Goal: Task Accomplishment & Management: Use online tool/utility

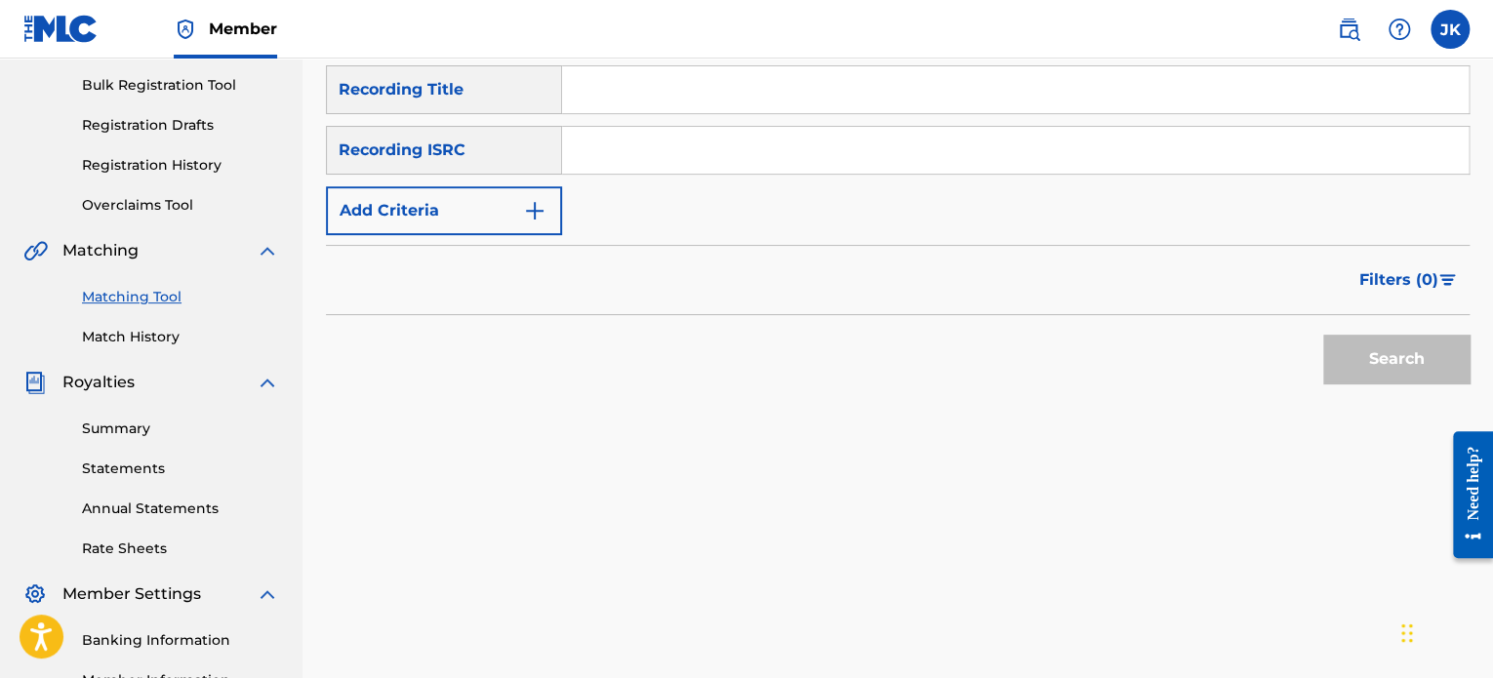
scroll to position [280, 0]
click at [156, 295] on link "Matching Tool" at bounding box center [180, 299] width 197 height 20
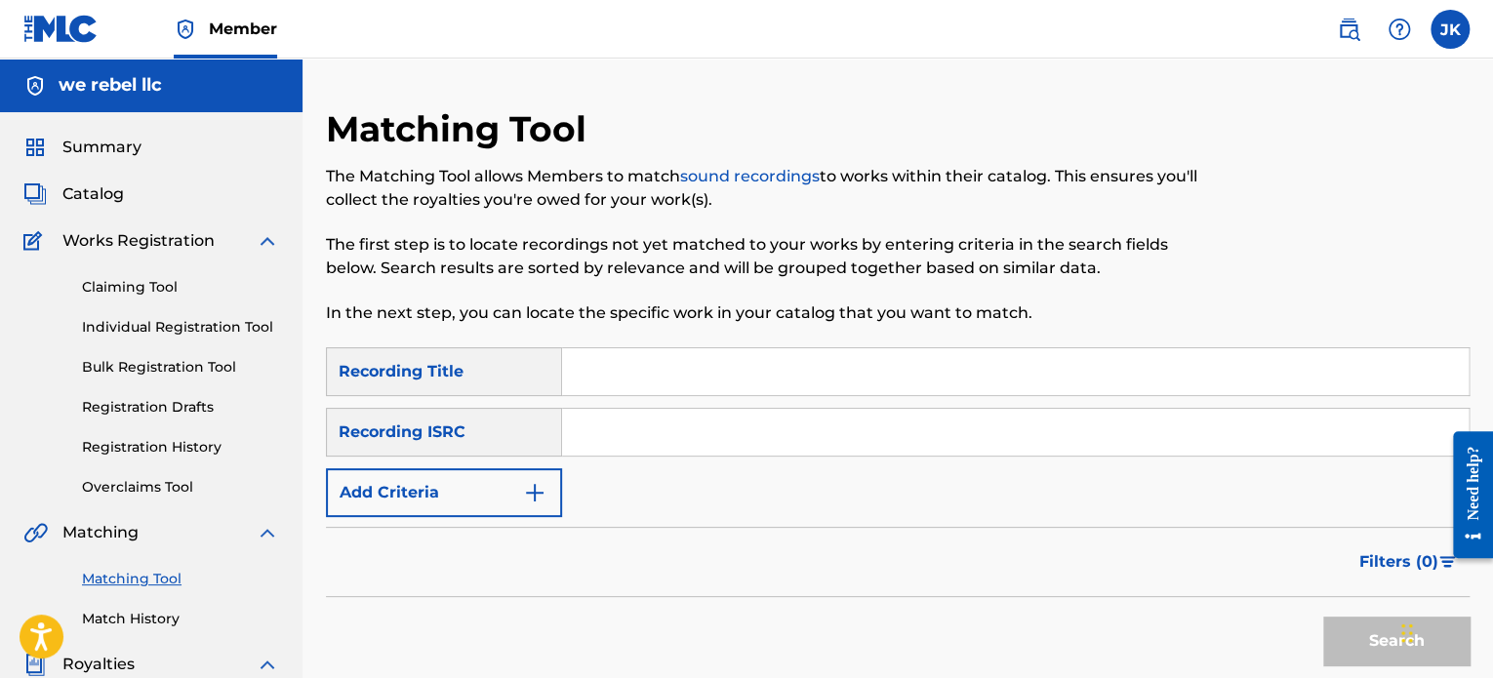
click at [622, 378] on input "Search Form" at bounding box center [1015, 371] width 907 height 47
paste input "Really Out Here (Essential)"
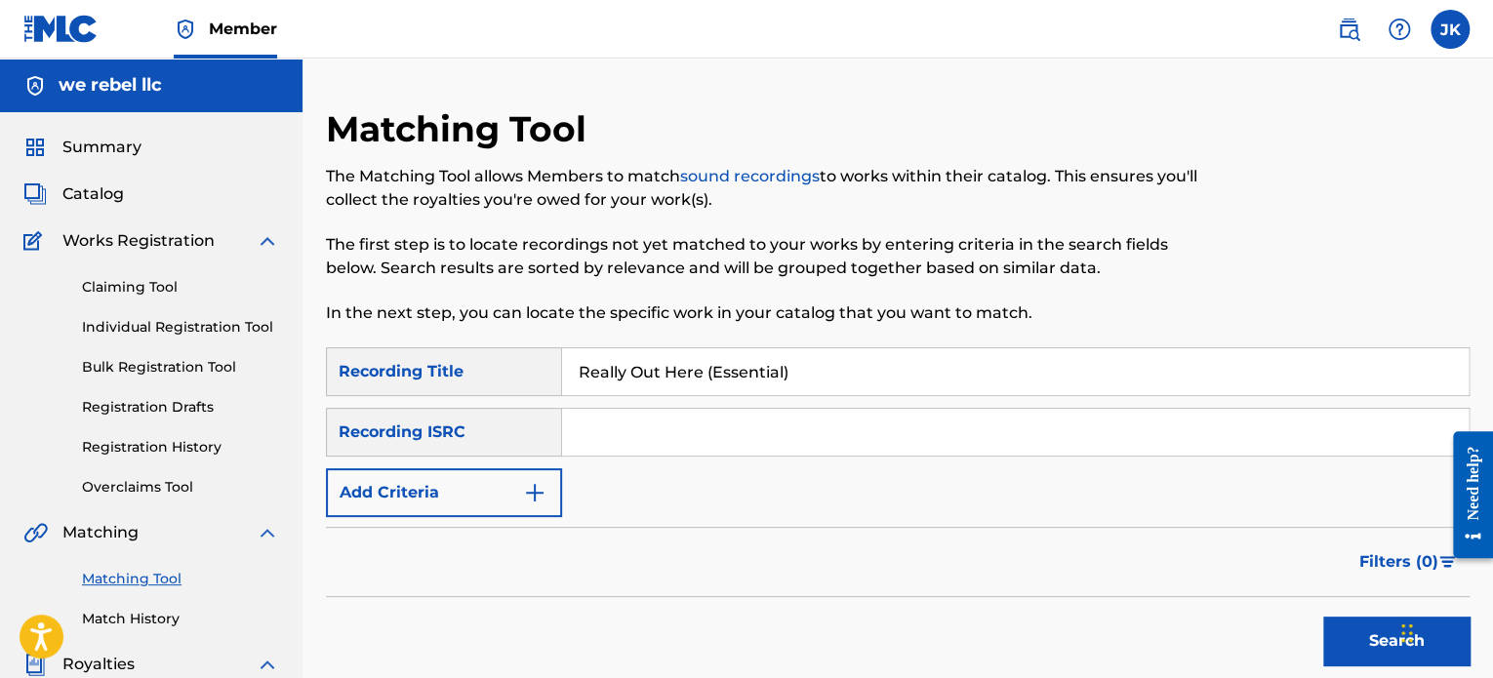
type input "Really Out Here (Essential)"
click at [624, 432] on input "Search Form" at bounding box center [1015, 432] width 907 height 47
paste input "QZDA52034752"
type input "QZDA52034752"
click at [1331, 648] on button "Search" at bounding box center [1396, 641] width 146 height 49
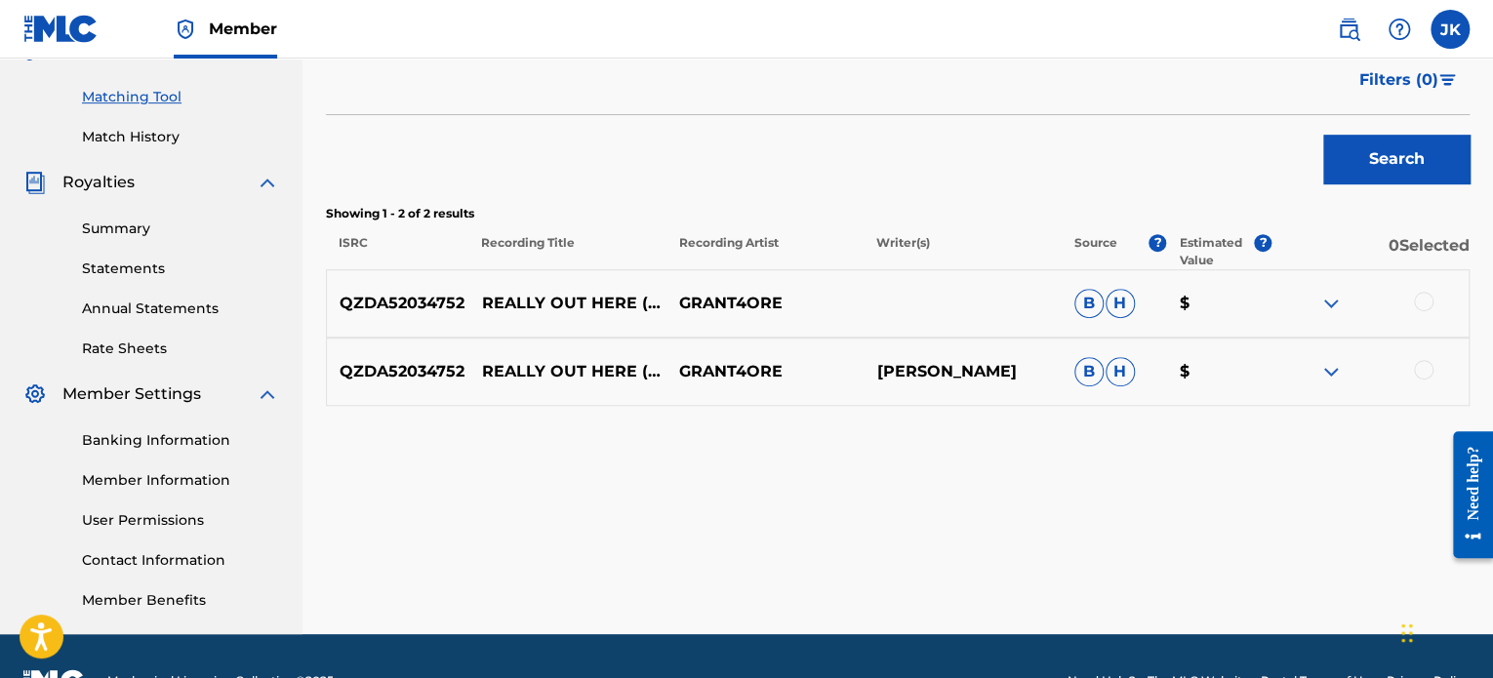
scroll to position [488, 0]
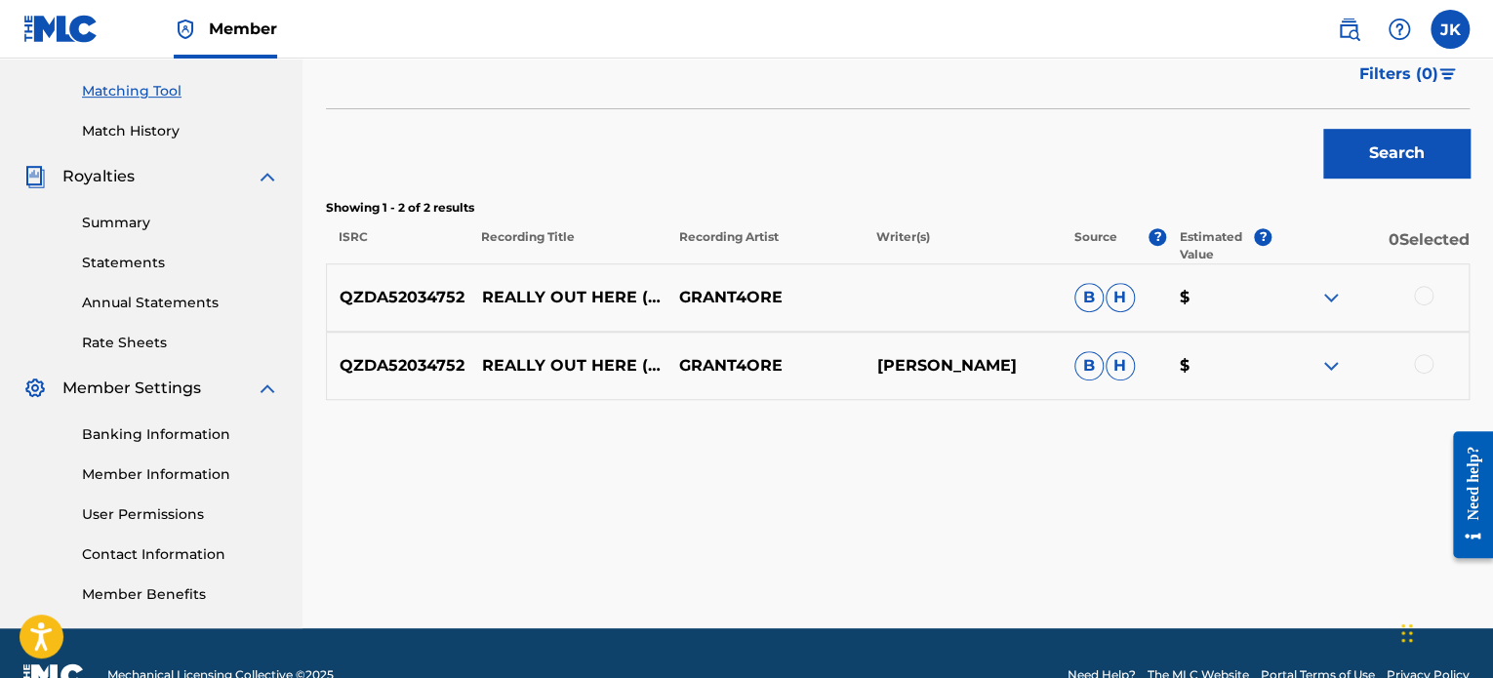
click at [1429, 297] on div at bounding box center [1424, 296] width 20 height 20
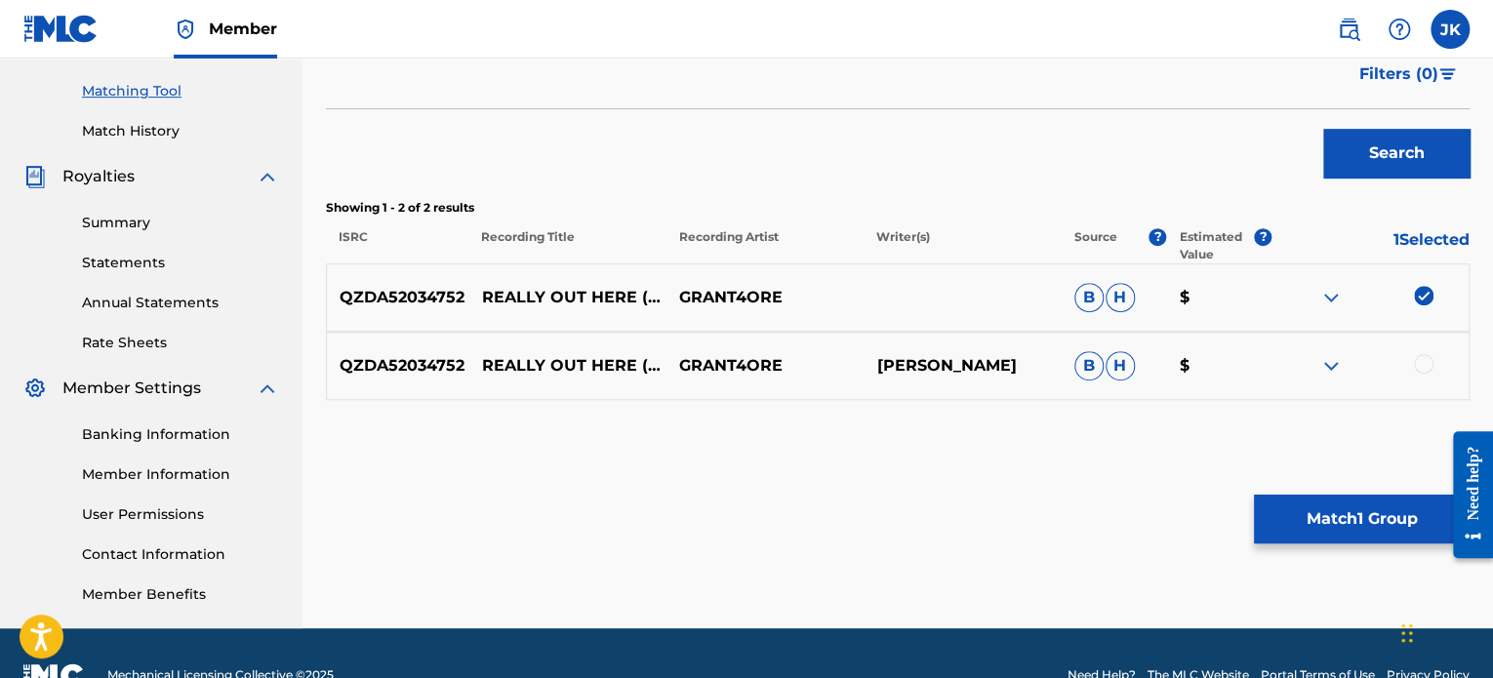
click at [1425, 364] on div at bounding box center [1424, 364] width 20 height 20
click at [1339, 507] on button "Match 2 Groups" at bounding box center [1362, 519] width 216 height 49
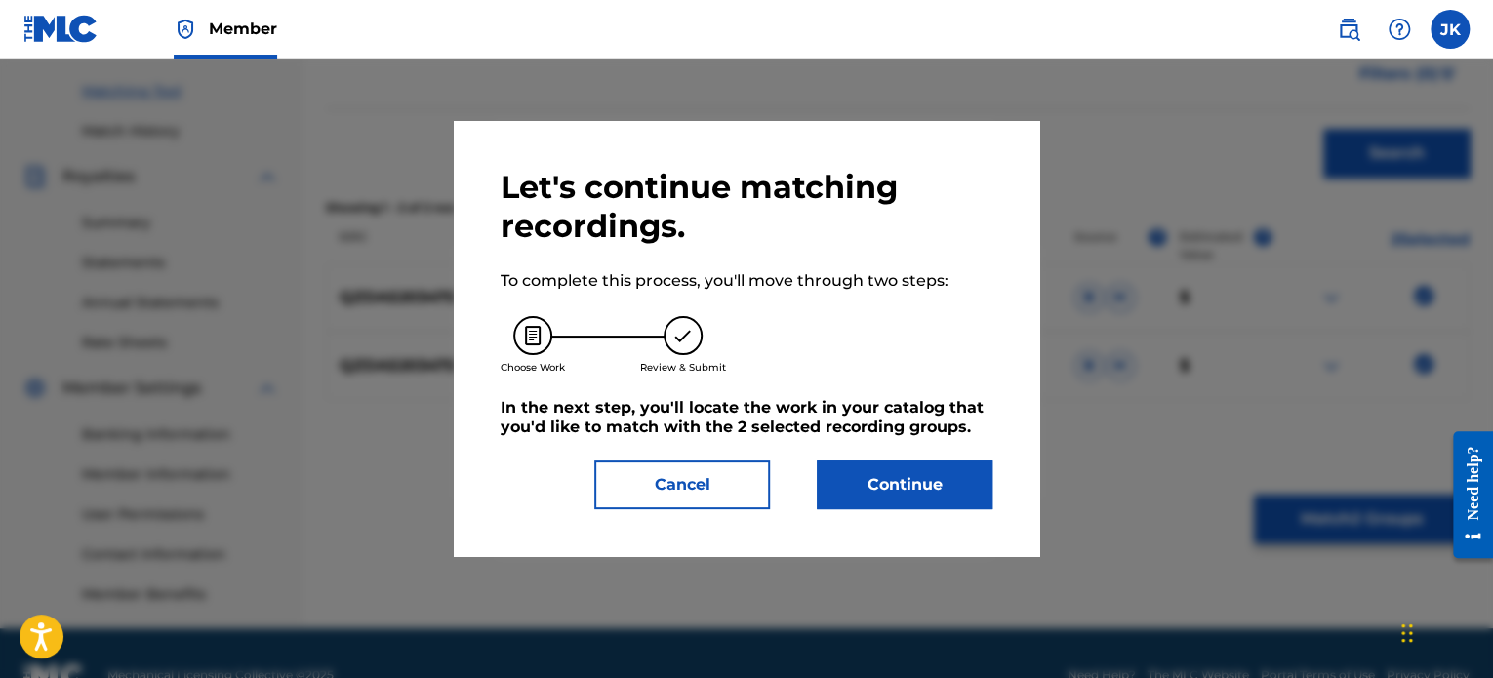
click at [939, 479] on button "Continue" at bounding box center [905, 485] width 176 height 49
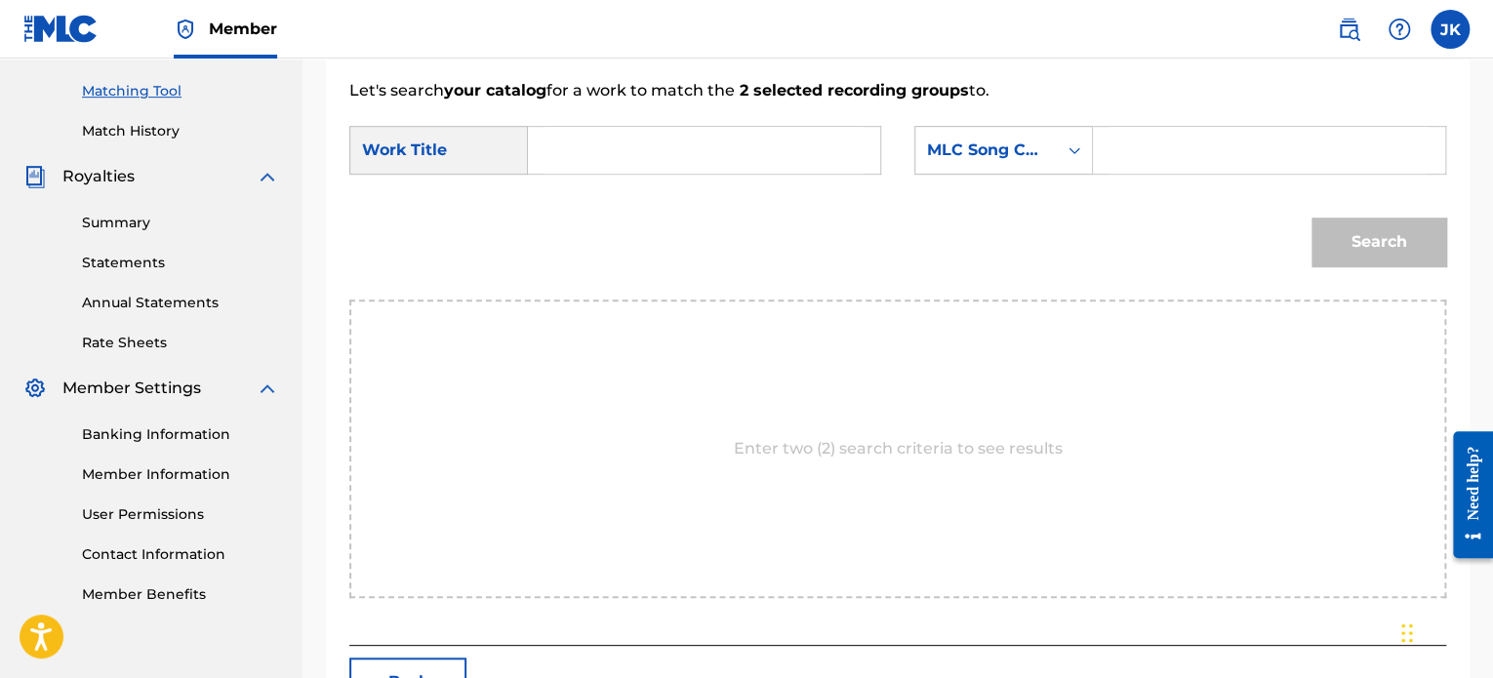
click at [628, 155] on input "Search Form" at bounding box center [704, 150] width 319 height 47
paste input "Really Out Here (Essential)"
type input "Really Out Here (Essential)"
click at [1080, 142] on icon "Search Form" at bounding box center [1075, 151] width 20 height 20
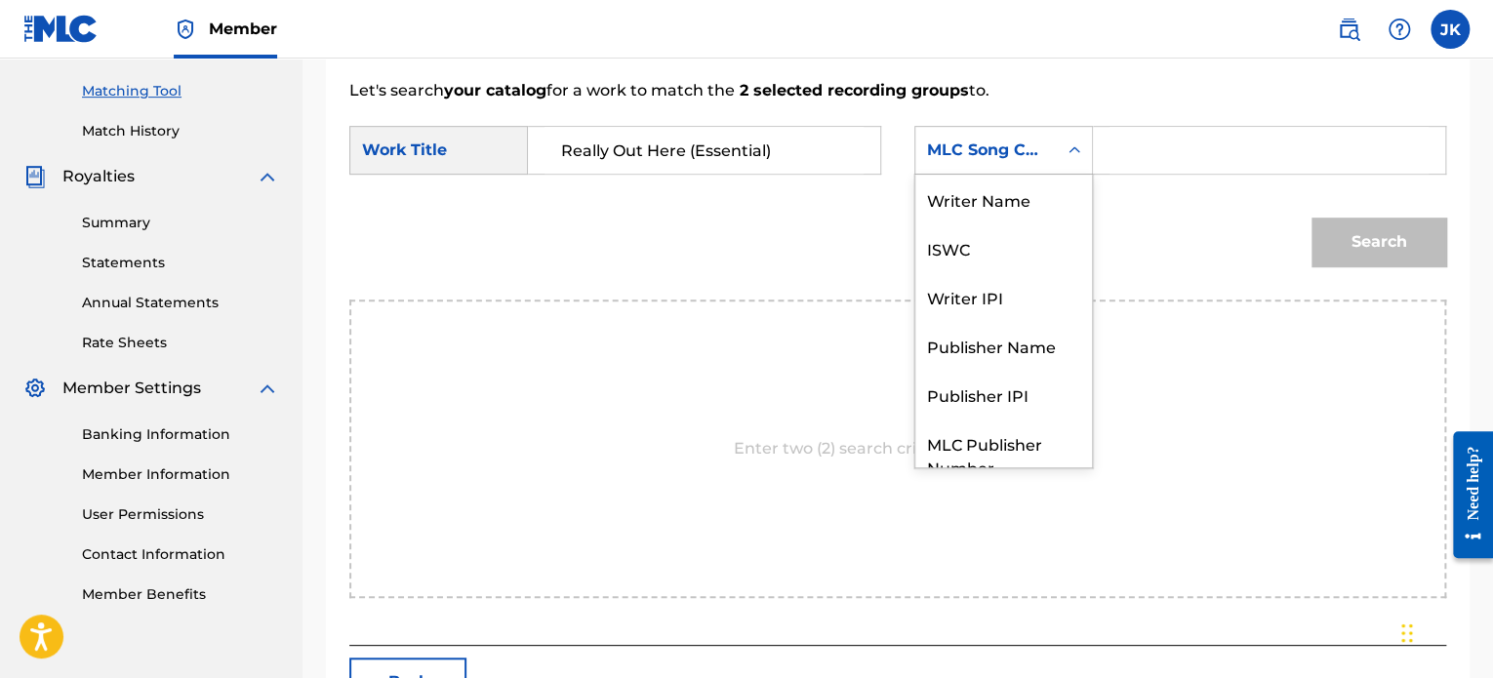
scroll to position [72, 0]
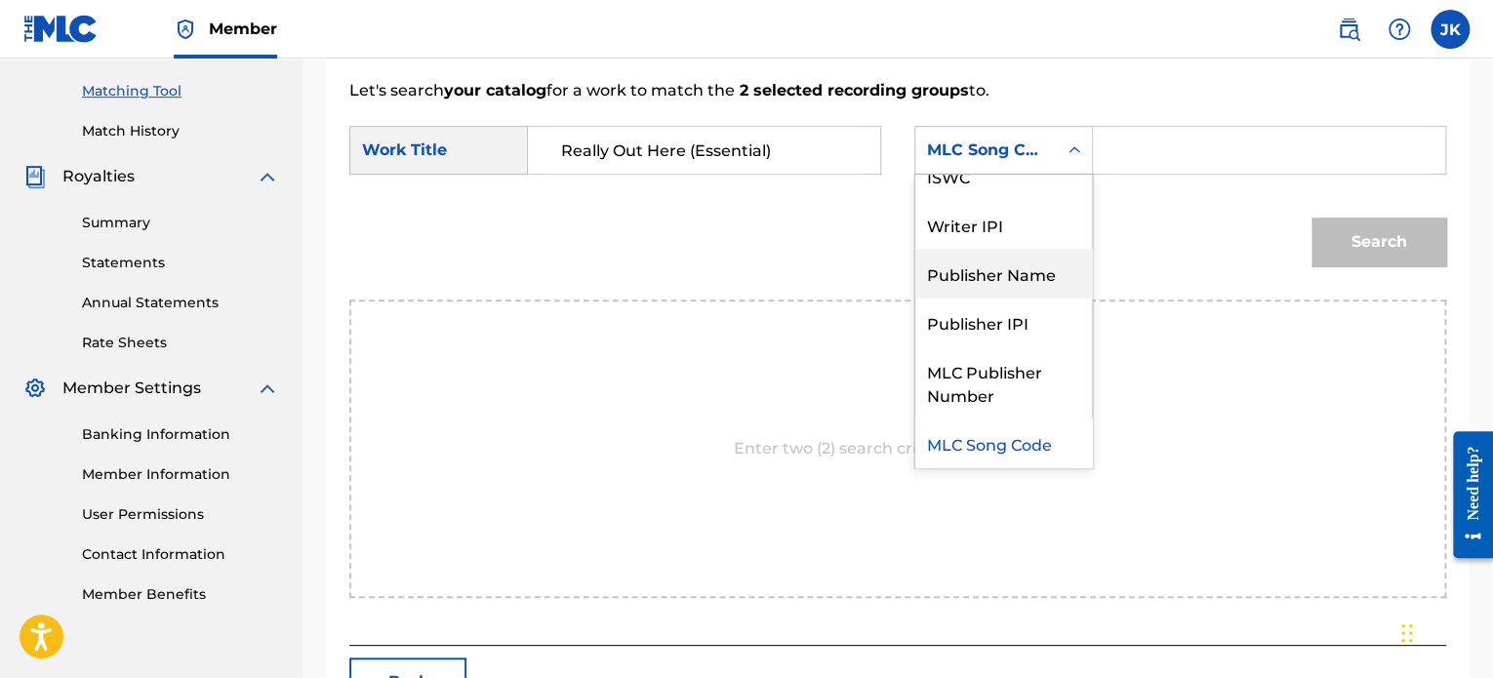
click at [1017, 270] on div "Publisher Name" at bounding box center [1003, 273] width 177 height 49
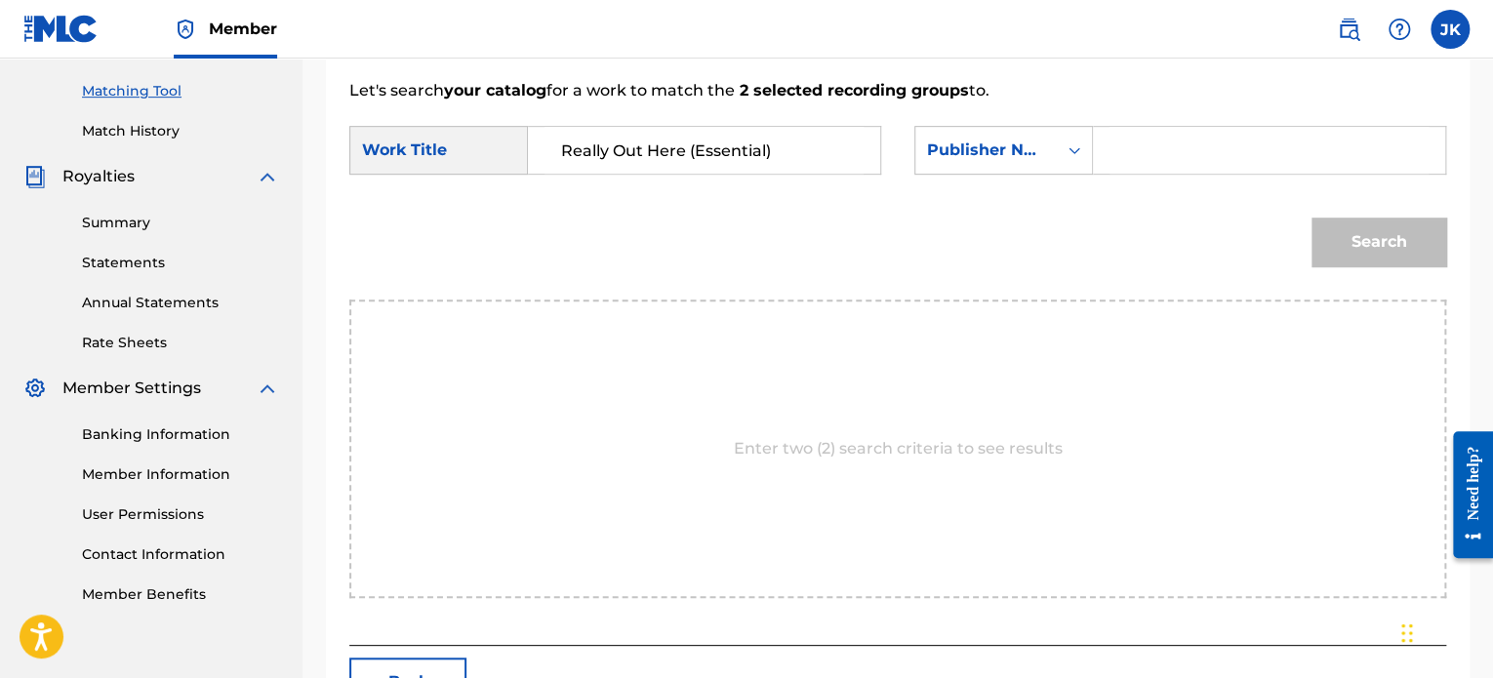
click at [1139, 148] on input "Search Form" at bounding box center [1269, 150] width 319 height 47
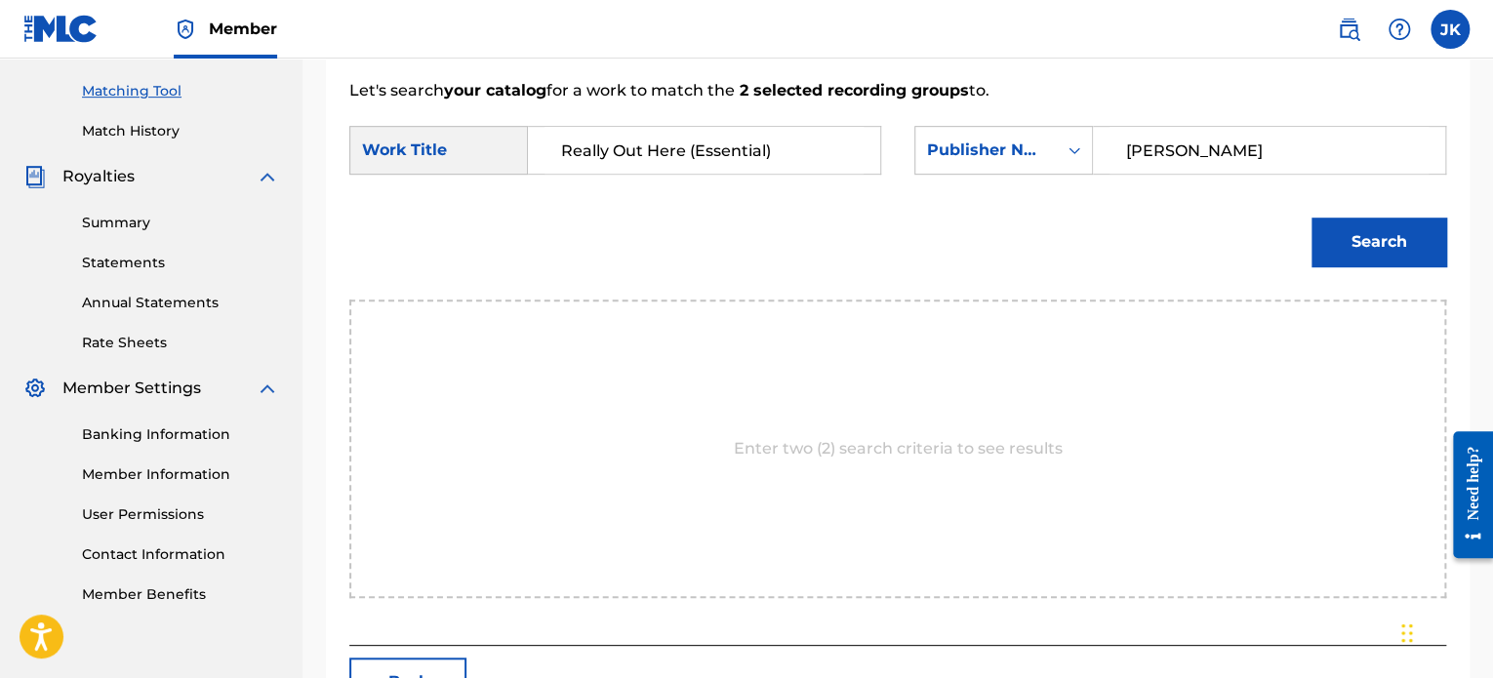
type input "[PERSON_NAME]"
click at [1355, 245] on button "Search" at bounding box center [1379, 242] width 135 height 49
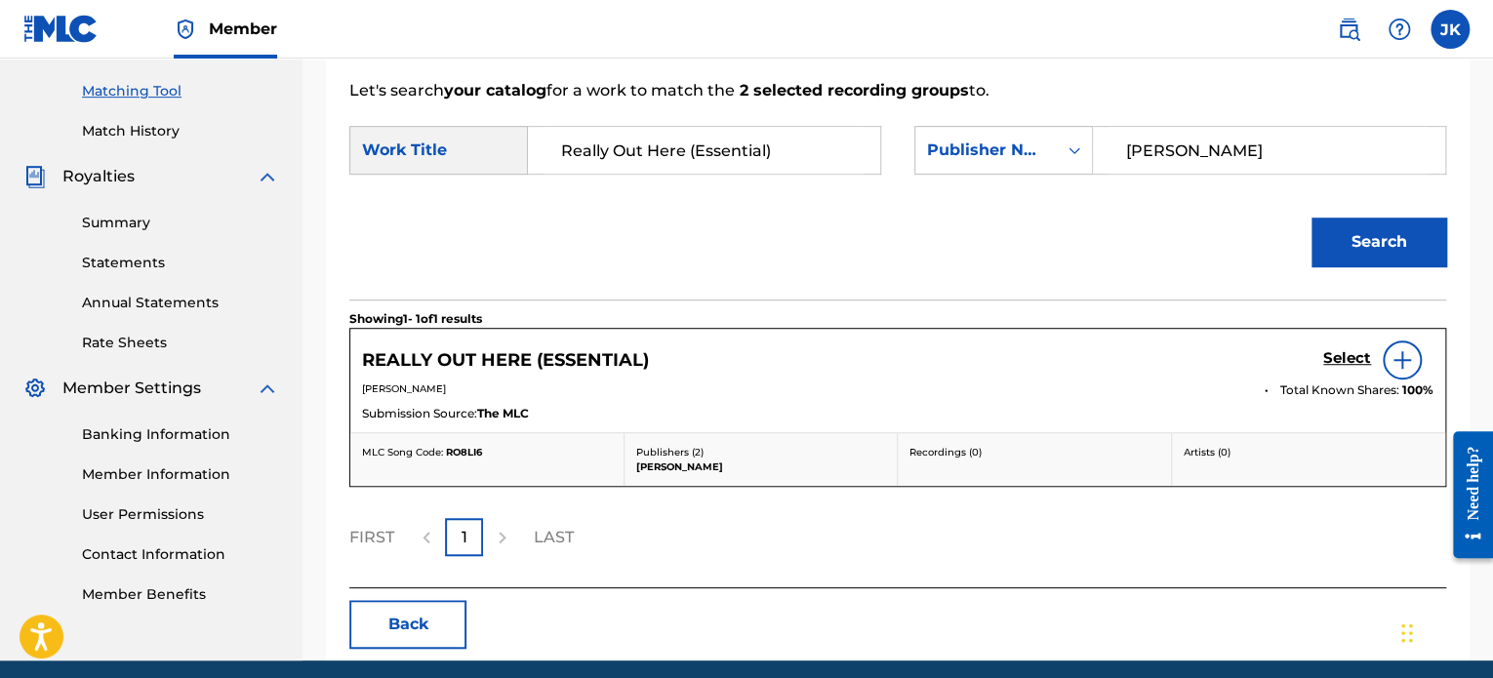
click at [1394, 365] on img at bounding box center [1402, 359] width 23 height 23
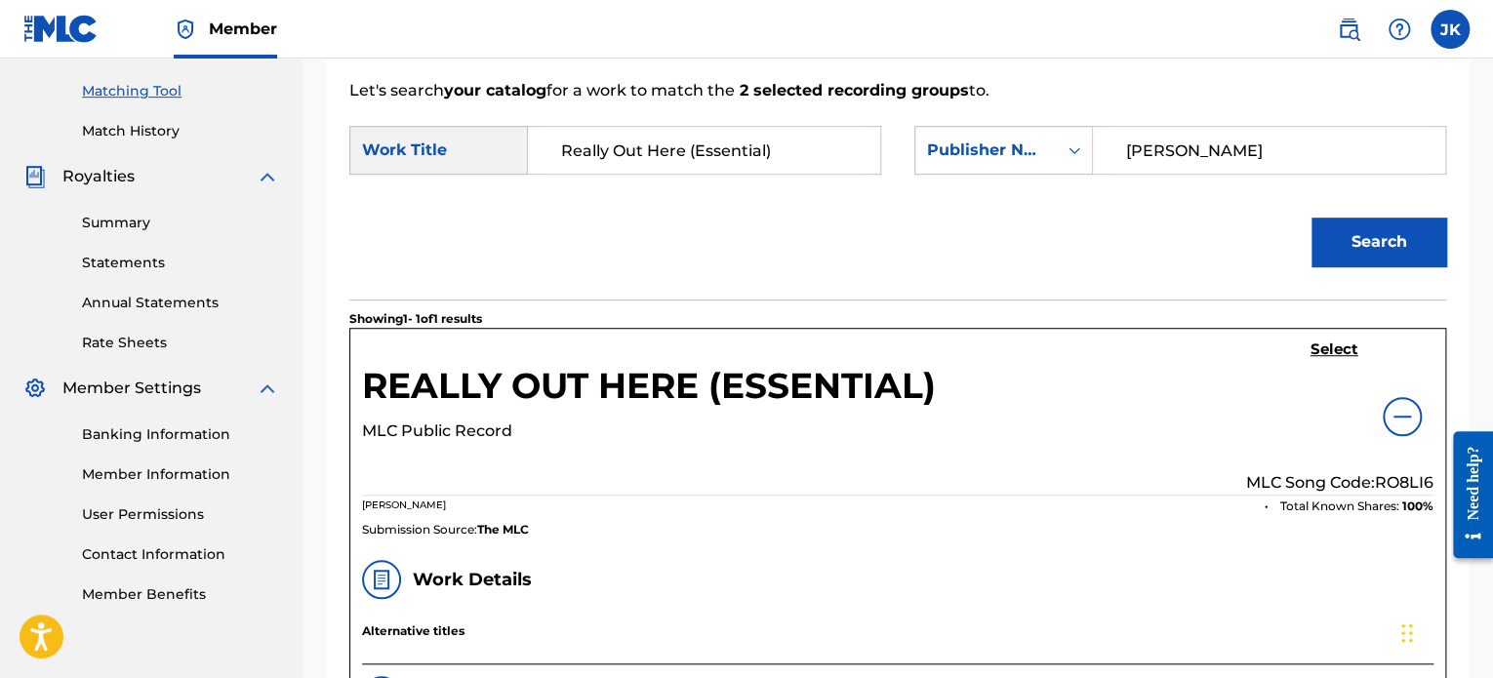
click at [1397, 480] on p "MLC Song Code: RO8LI6" at bounding box center [1339, 482] width 187 height 23
copy p "RO8LI6"
click at [1328, 350] on h5 "Select" at bounding box center [1335, 350] width 48 height 19
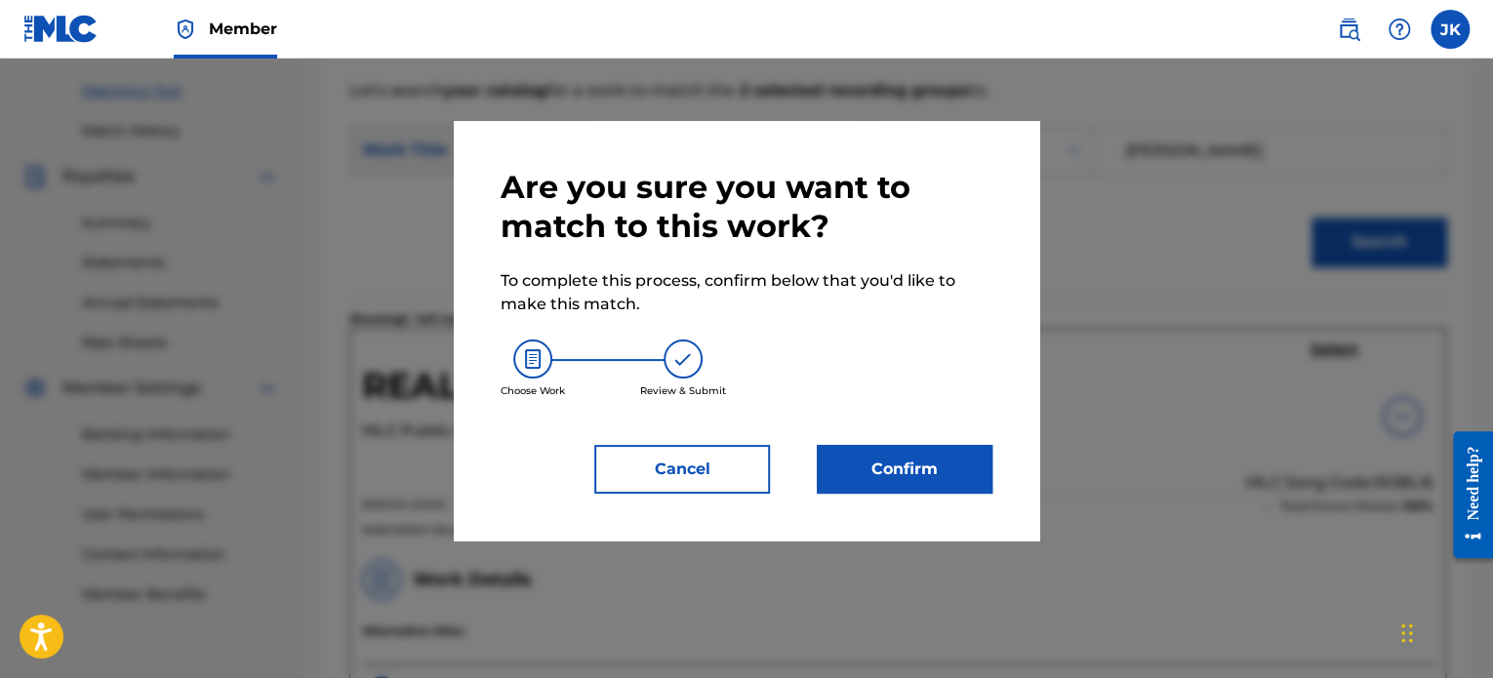
click at [921, 483] on button "Confirm" at bounding box center [905, 469] width 176 height 49
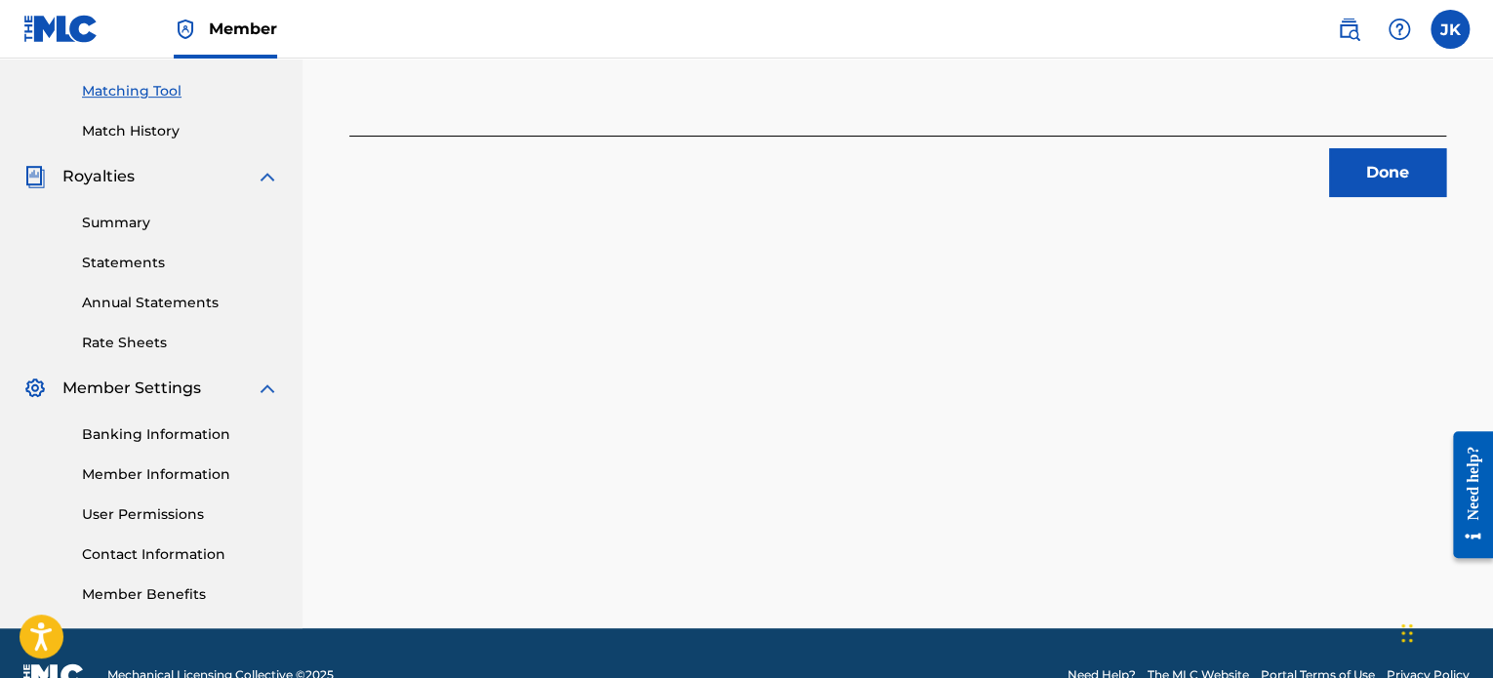
scroll to position [390, 0]
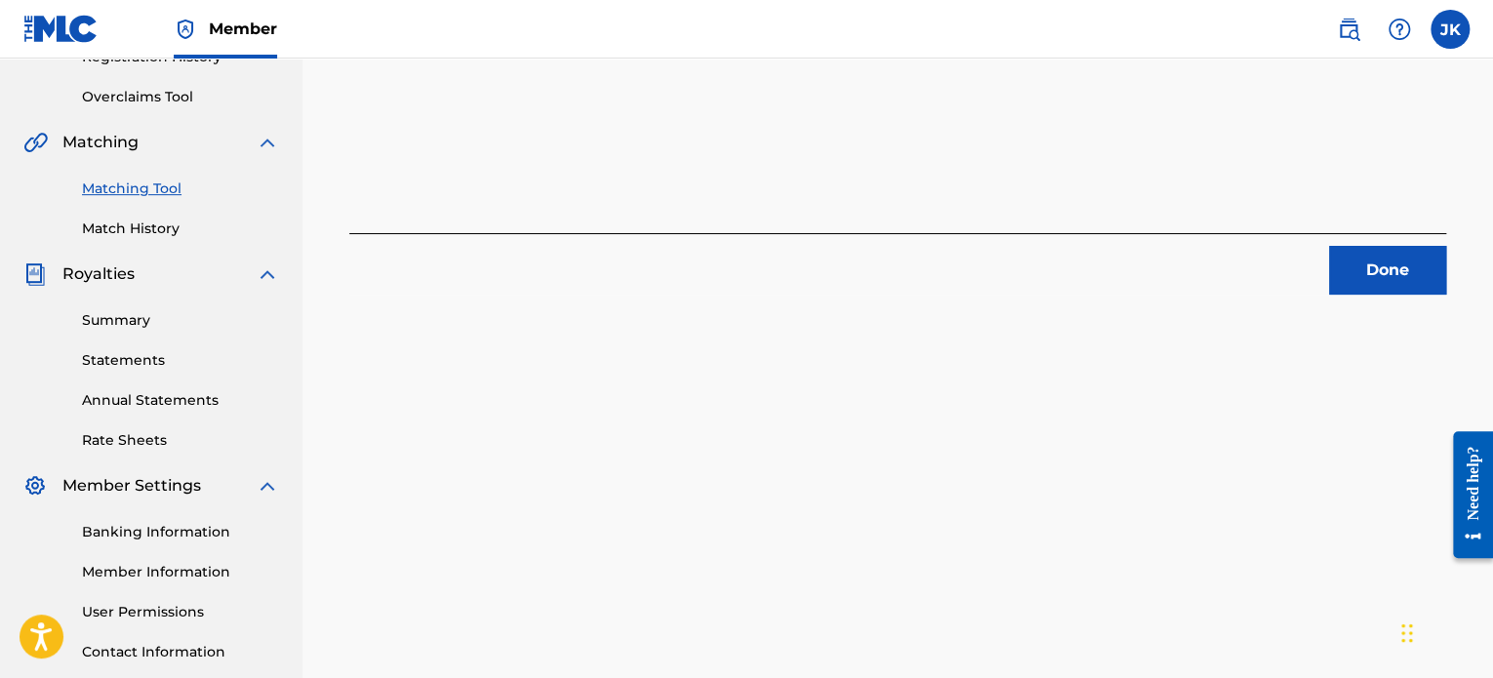
click at [1382, 288] on button "Done" at bounding box center [1387, 270] width 117 height 49
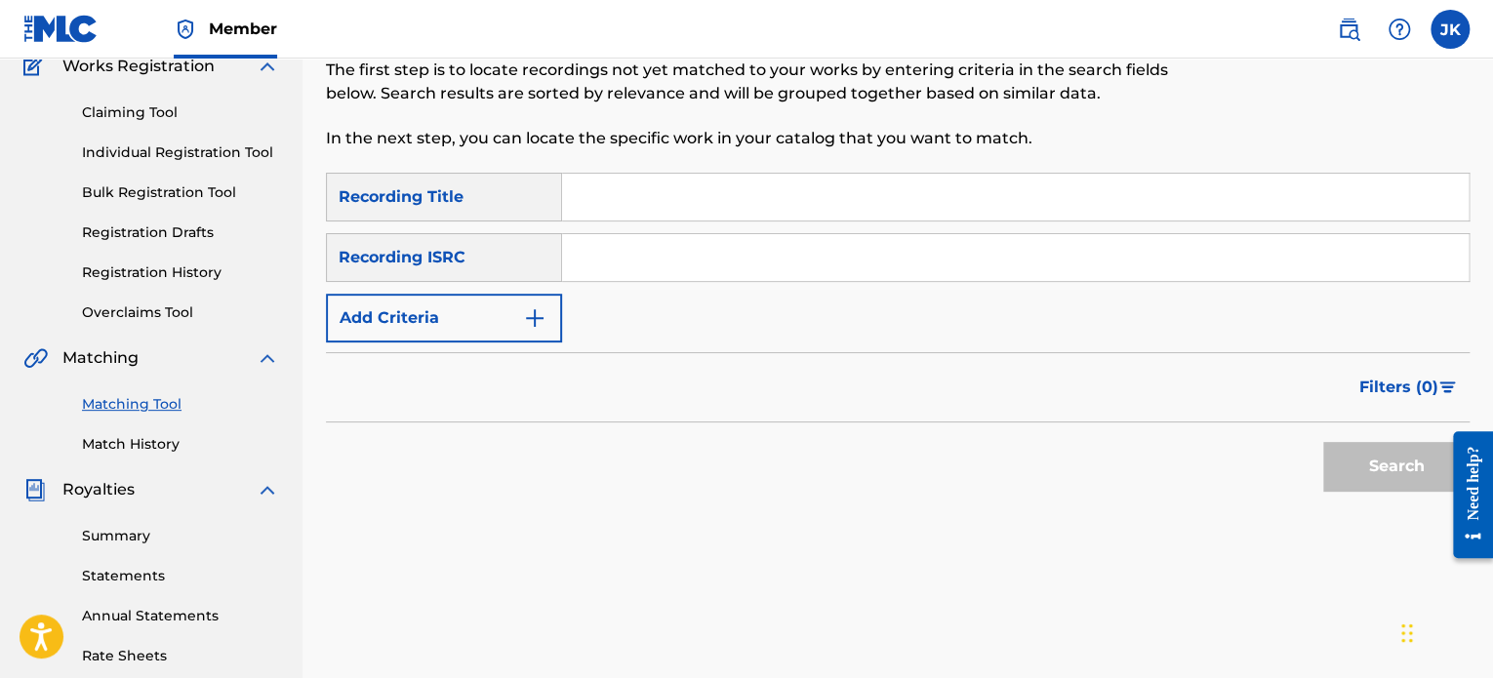
scroll to position [98, 0]
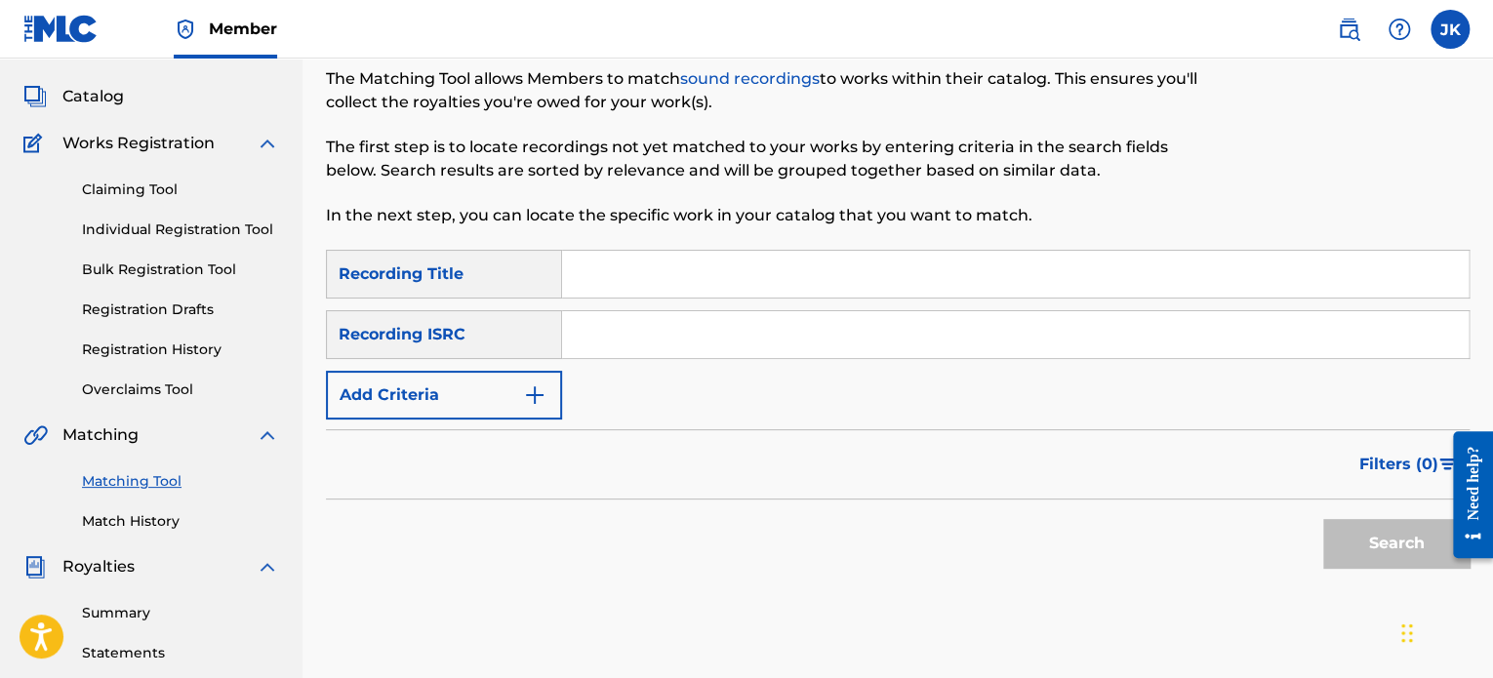
click at [604, 280] on input "Search Form" at bounding box center [1015, 274] width 907 height 47
paste input "Ill Fantasma"
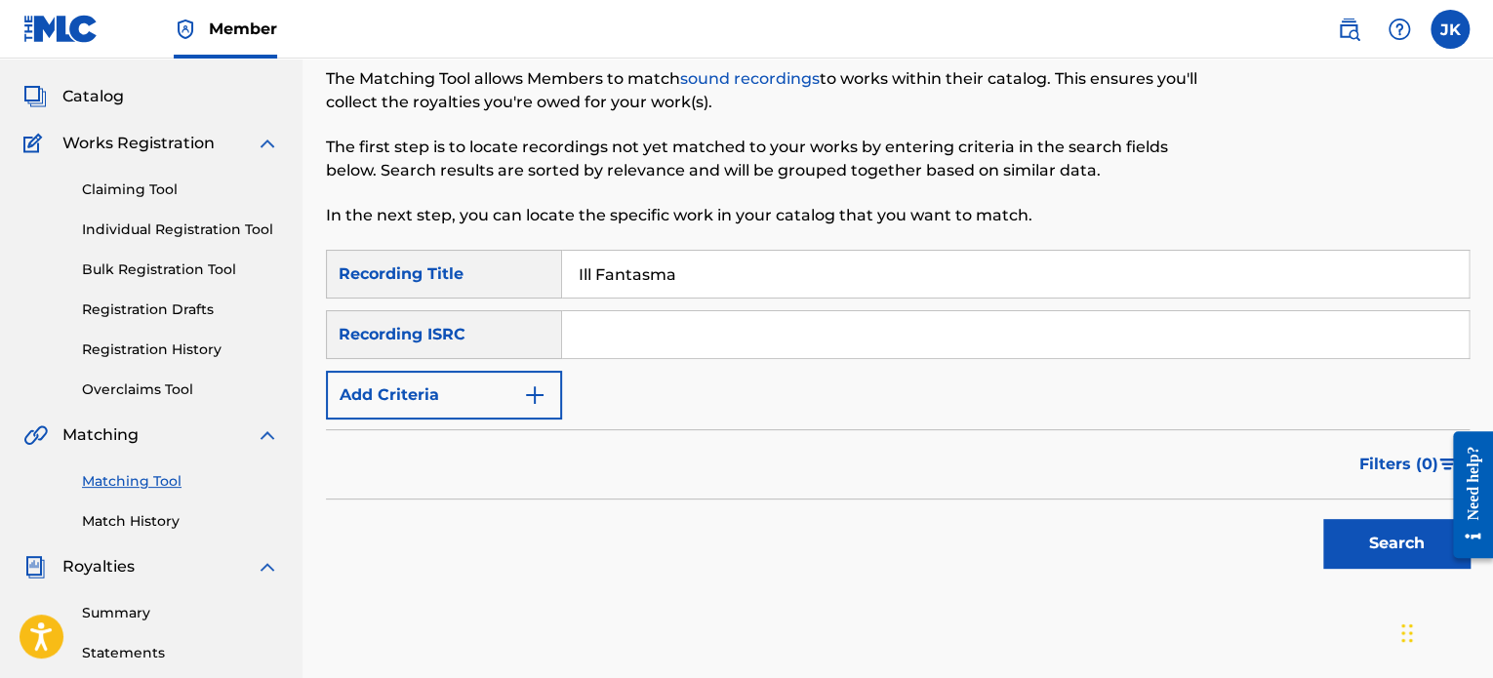
type input "Ill Fantasma"
click at [648, 334] on input "Search Form" at bounding box center [1015, 334] width 907 height 47
paste input "QZDA52034753"
type input "QZDA52034753"
click at [1351, 546] on button "Search" at bounding box center [1396, 543] width 146 height 49
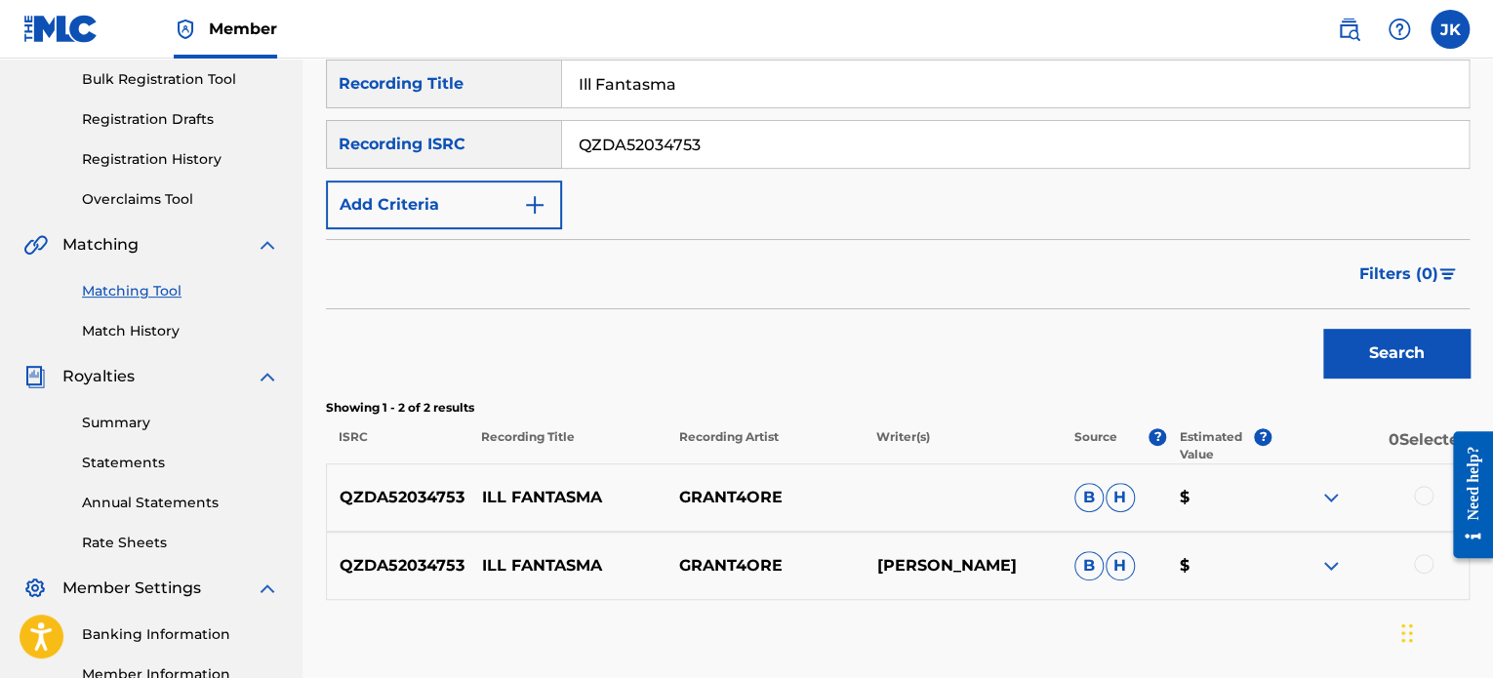
scroll to position [293, 0]
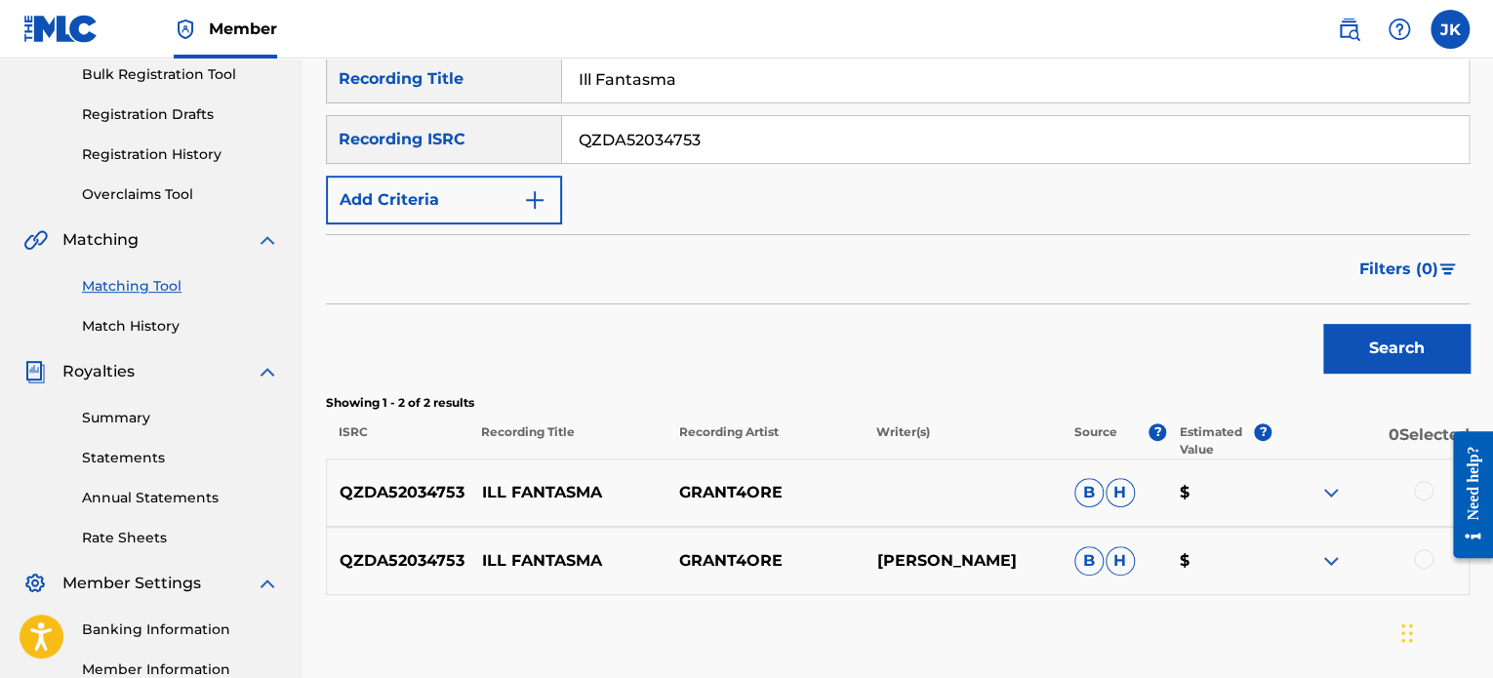
click at [1412, 492] on div at bounding box center [1370, 492] width 197 height 23
click at [1422, 495] on div at bounding box center [1424, 491] width 20 height 20
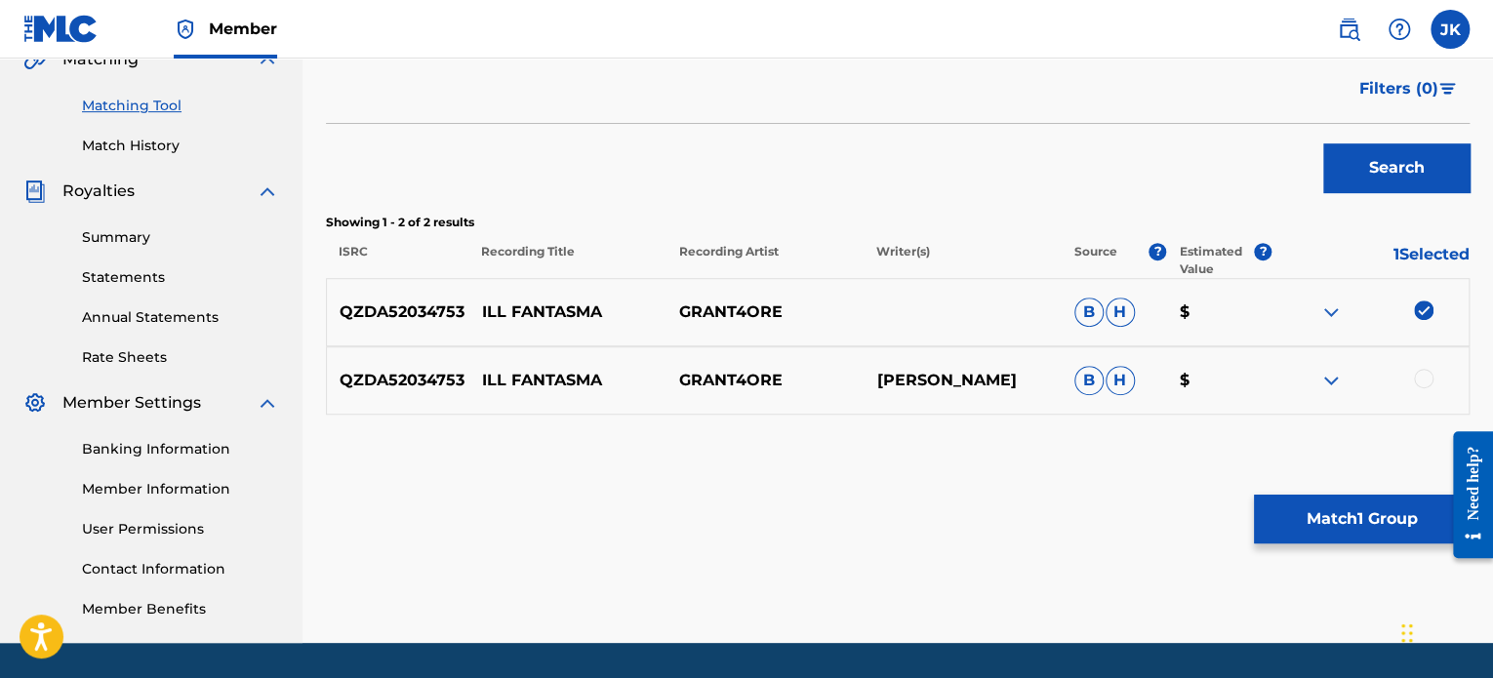
scroll to position [531, 0]
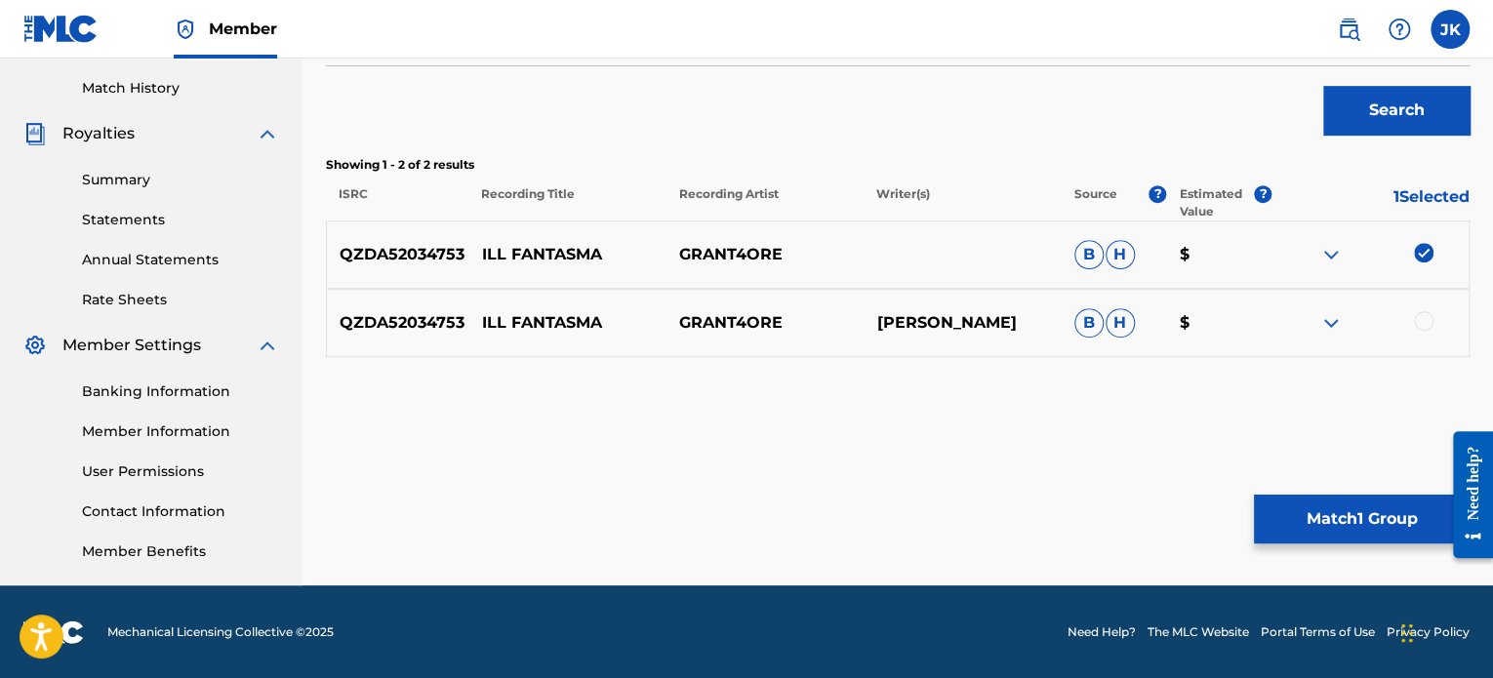
click at [1422, 324] on div at bounding box center [1424, 321] width 20 height 20
click at [1296, 505] on button "Match 2 Groups" at bounding box center [1362, 519] width 216 height 49
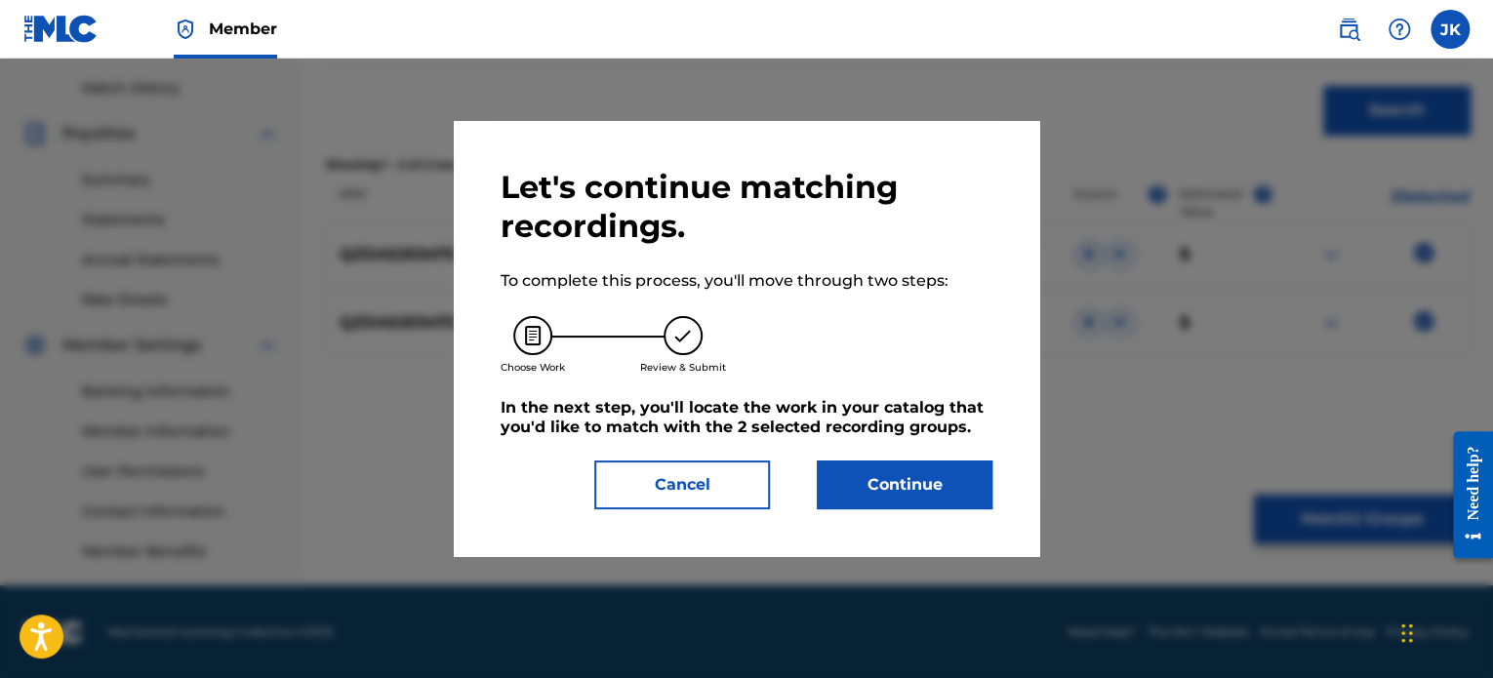
click at [861, 479] on button "Continue" at bounding box center [905, 485] width 176 height 49
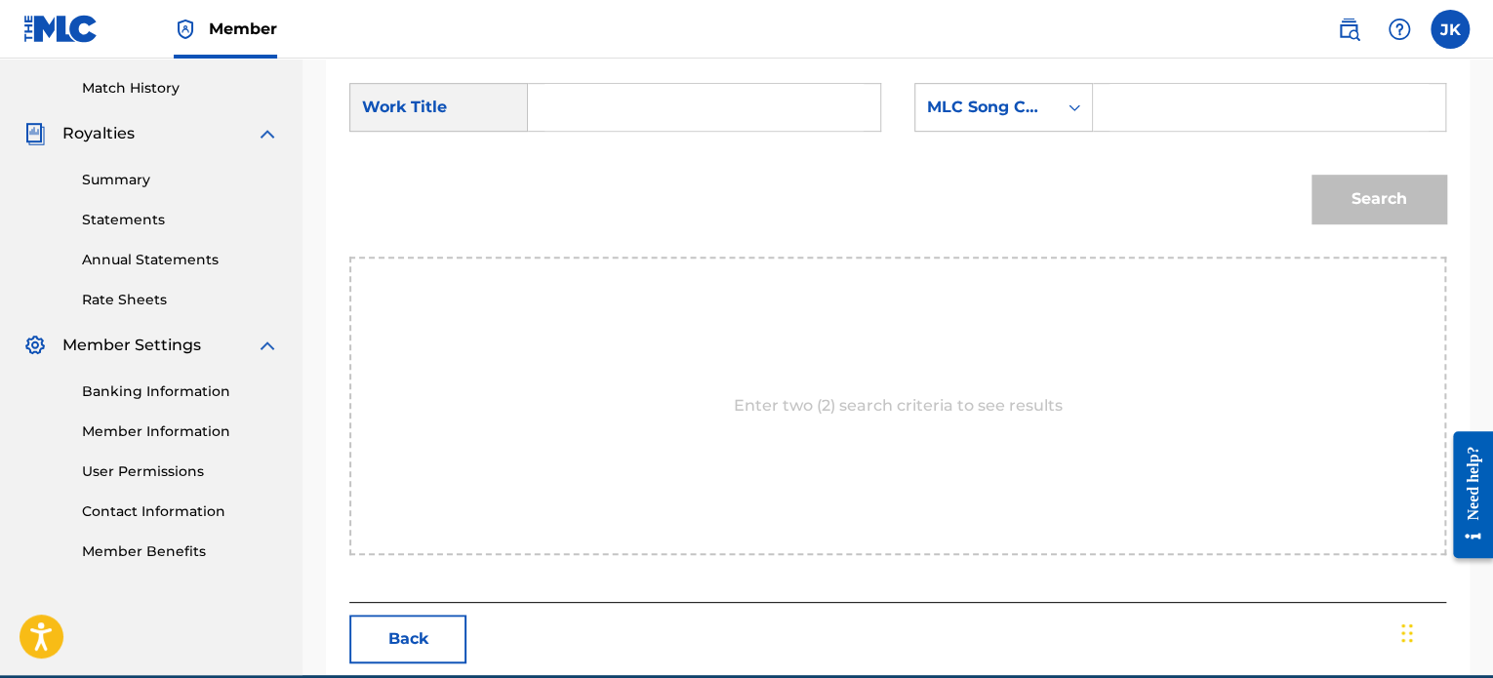
click at [571, 98] on input "Search Form" at bounding box center [704, 107] width 319 height 47
paste input "Ill Fantasma"
type input "Ill Fantasma"
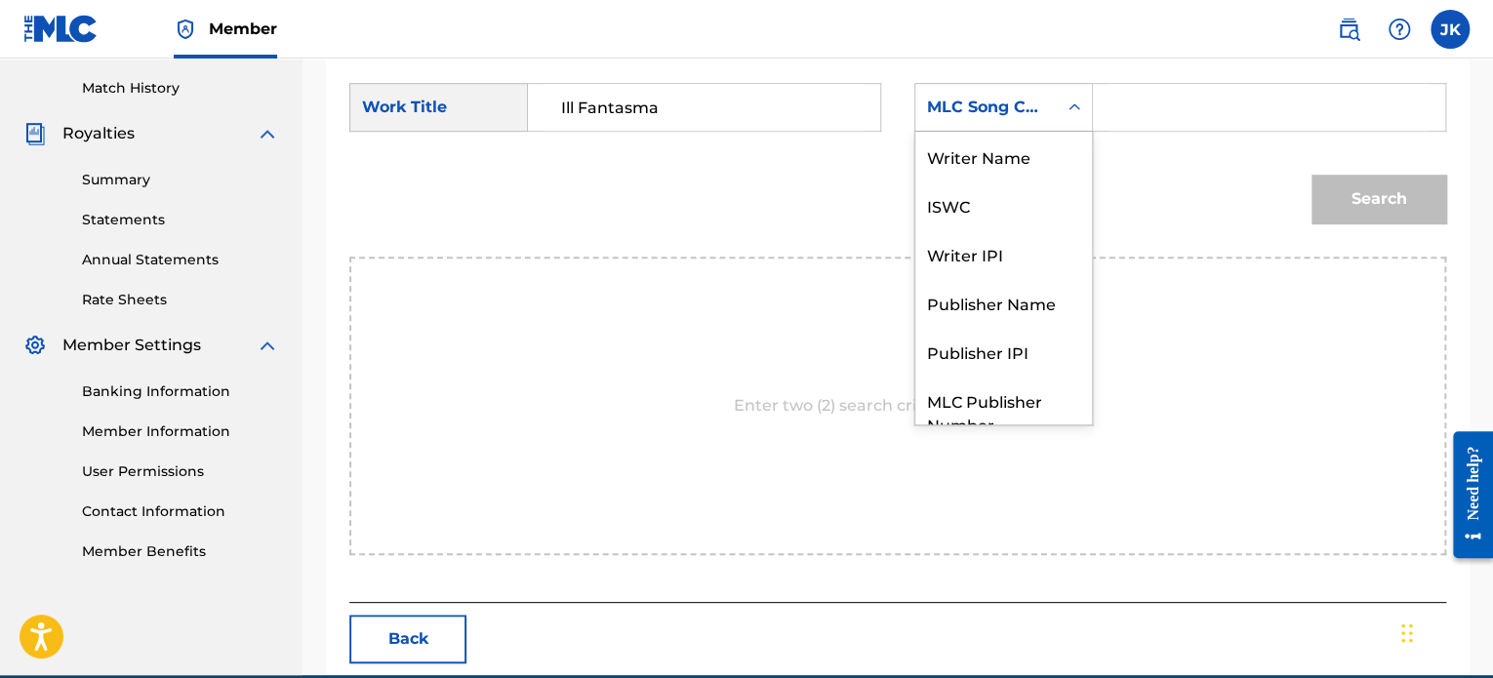
click at [1066, 107] on icon "Search Form" at bounding box center [1075, 108] width 20 height 20
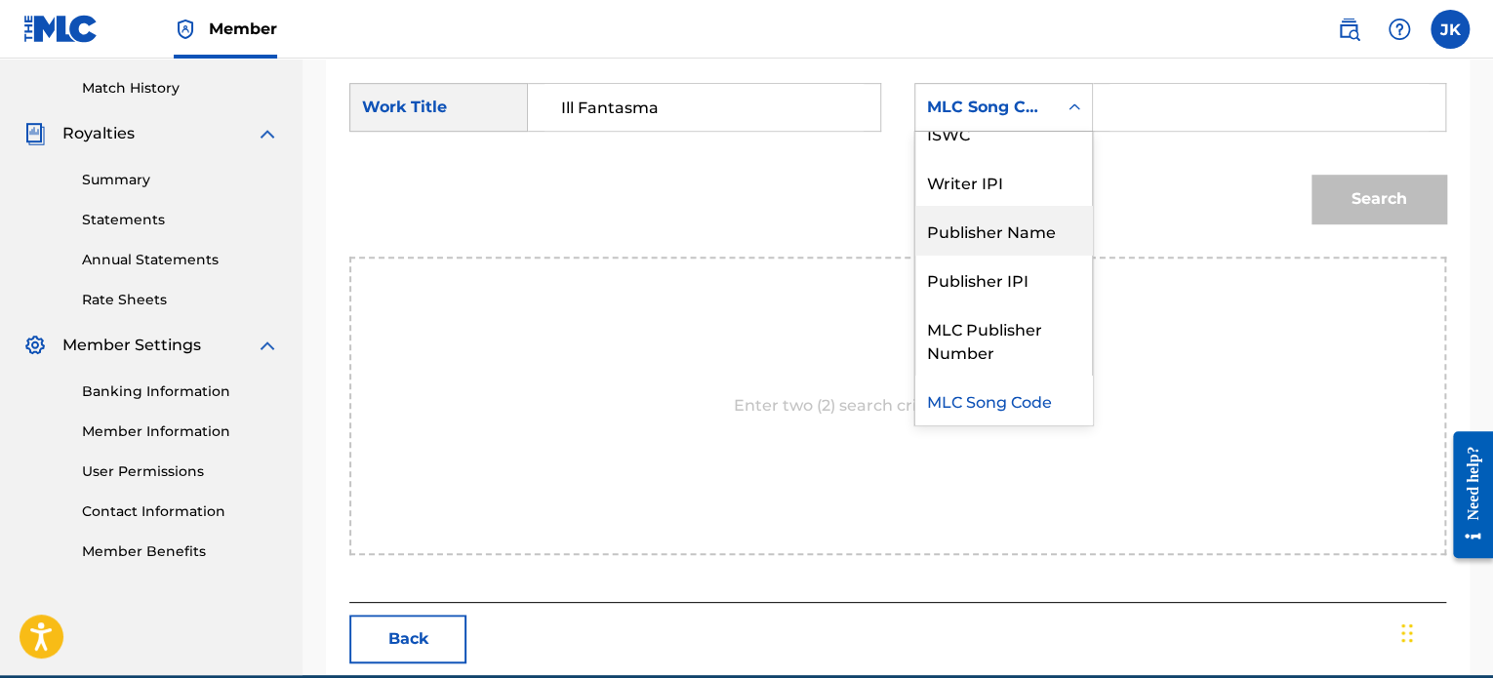
click at [1025, 231] on div "Publisher Name" at bounding box center [1003, 230] width 177 height 49
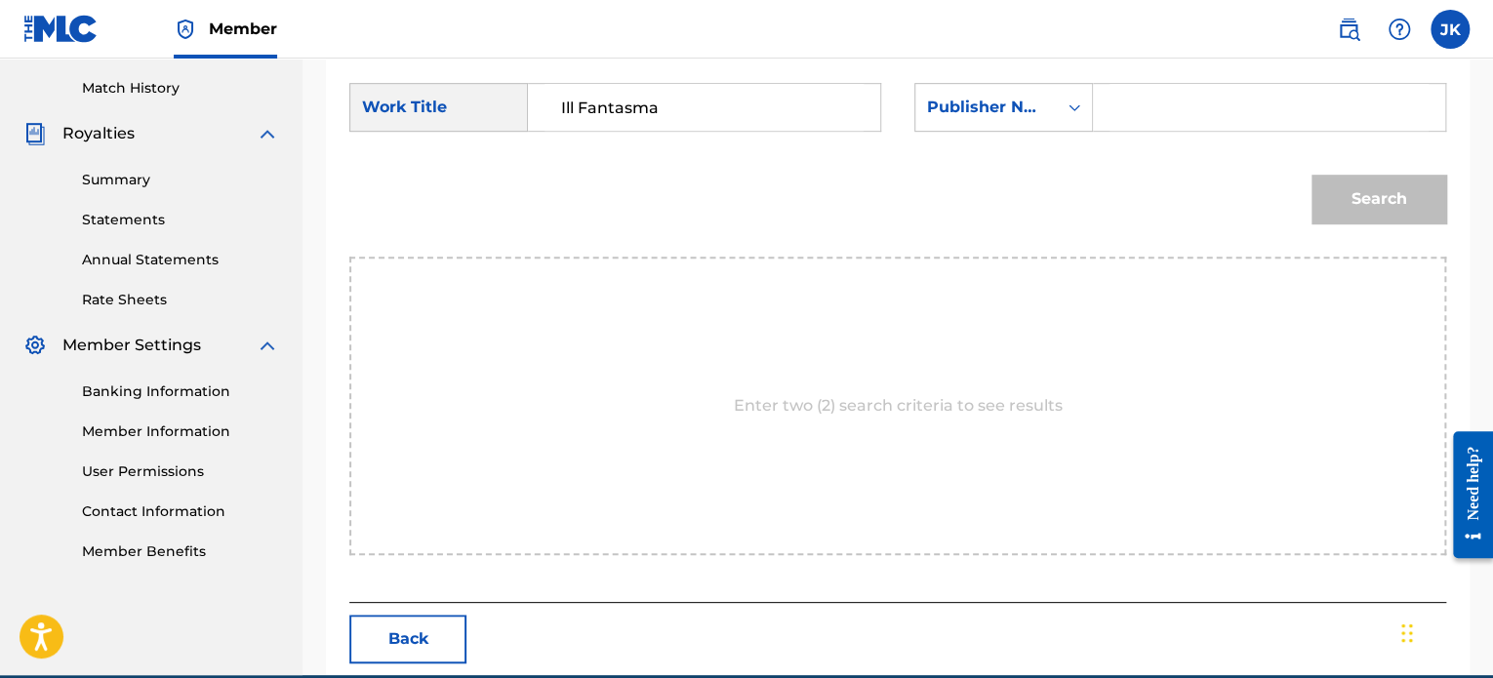
click at [1154, 101] on input "Search Form" at bounding box center [1269, 107] width 319 height 47
type input "[PERSON_NAME]"
click at [1360, 208] on button "Search" at bounding box center [1379, 199] width 135 height 49
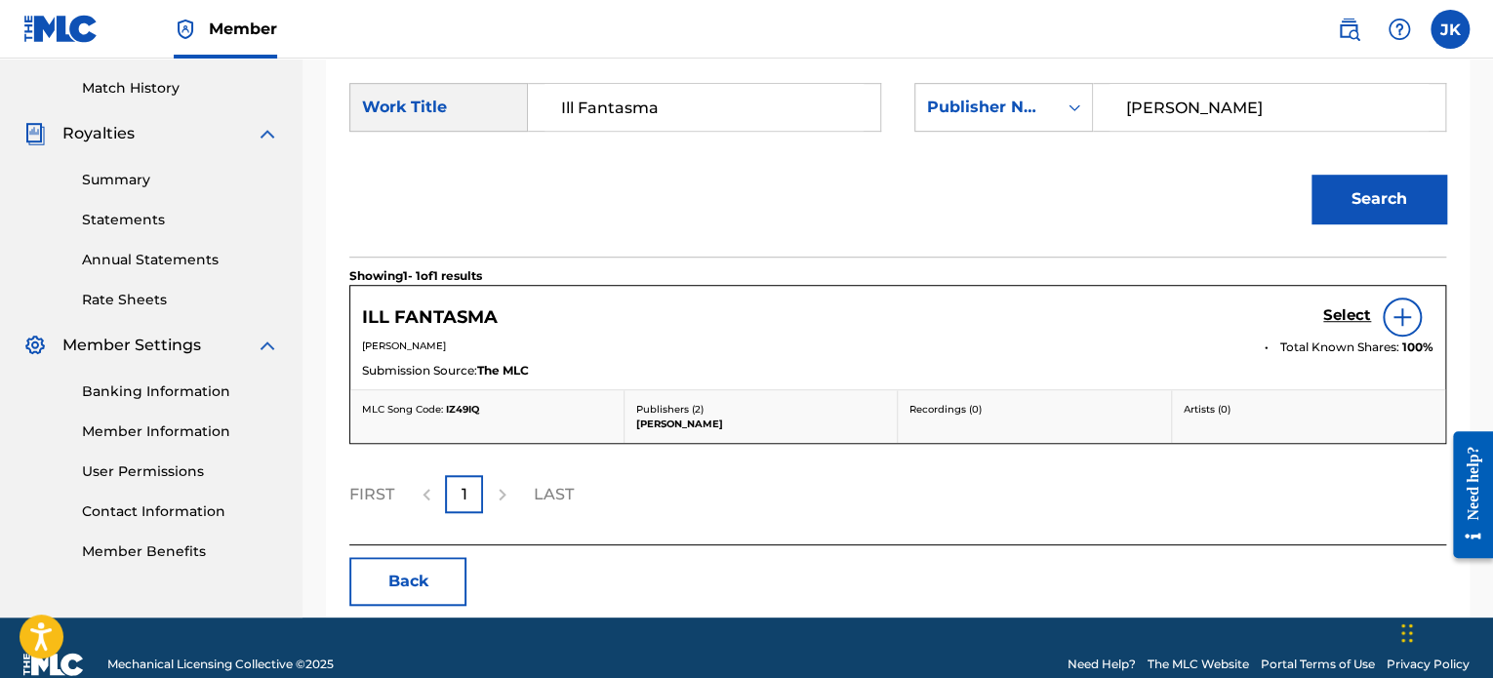
scroll to position [562, 0]
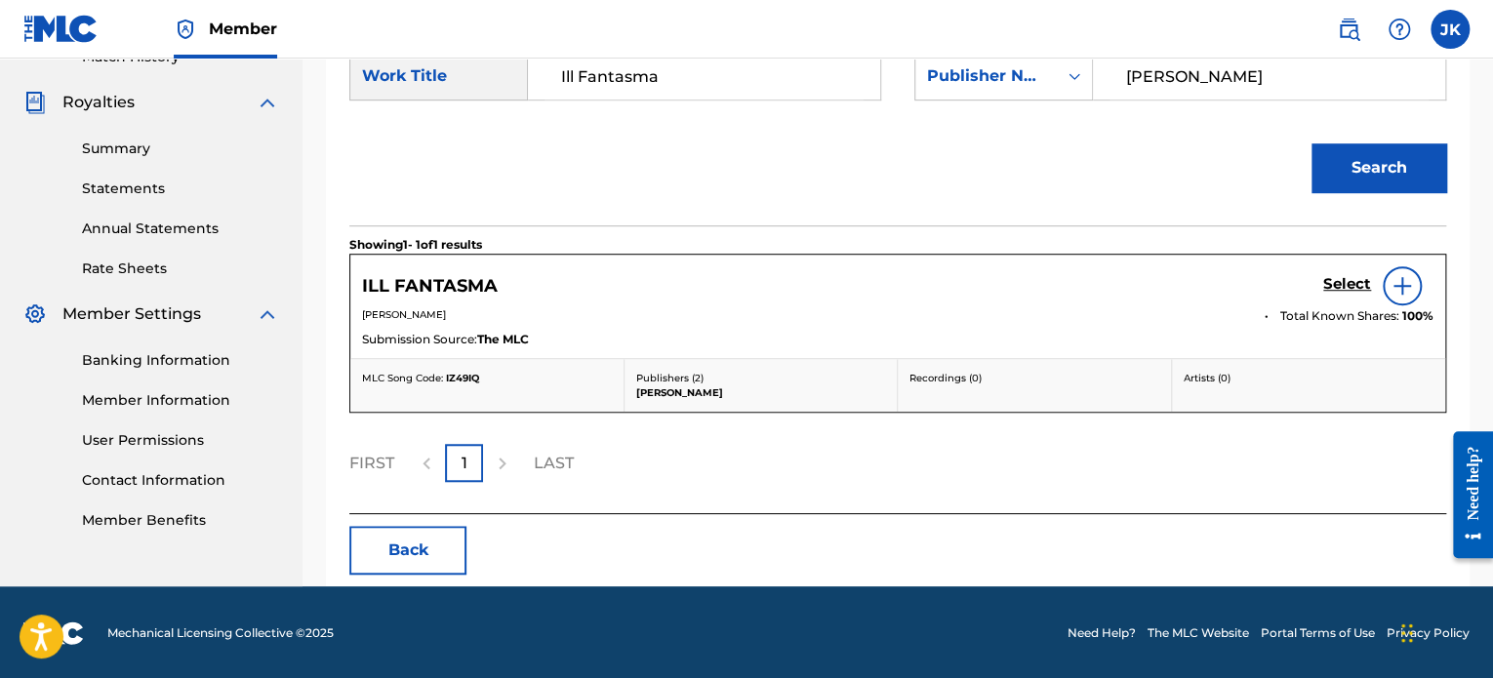
click at [1415, 292] on div at bounding box center [1402, 285] width 39 height 39
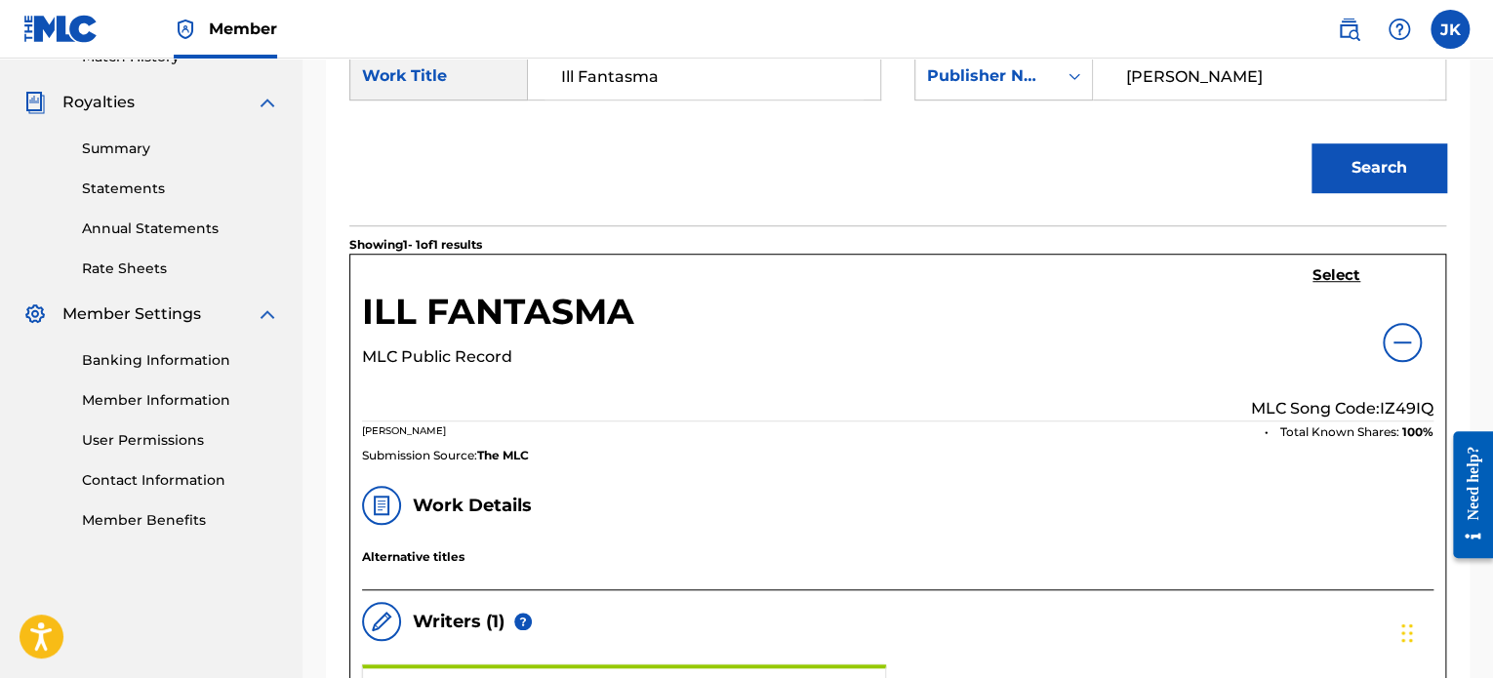
click at [1402, 401] on p "MLC Song Code: IZ49IQ" at bounding box center [1342, 408] width 182 height 23
copy p "IZ49IQ"
click at [1345, 274] on h5 "Select" at bounding box center [1337, 275] width 48 height 19
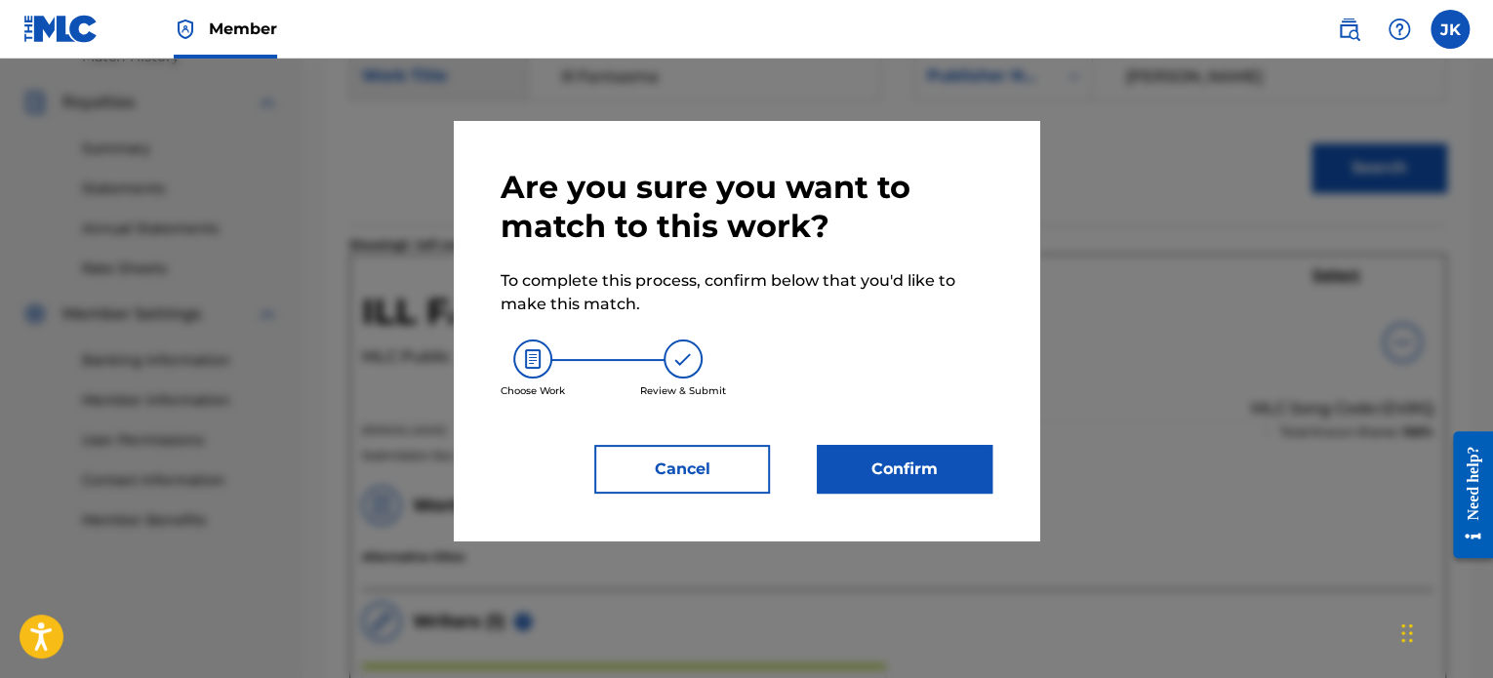
click at [980, 436] on div "Are you sure you want to match to this work? To complete this process, confirm …" at bounding box center [747, 331] width 492 height 326
click at [970, 460] on button "Confirm" at bounding box center [905, 469] width 176 height 49
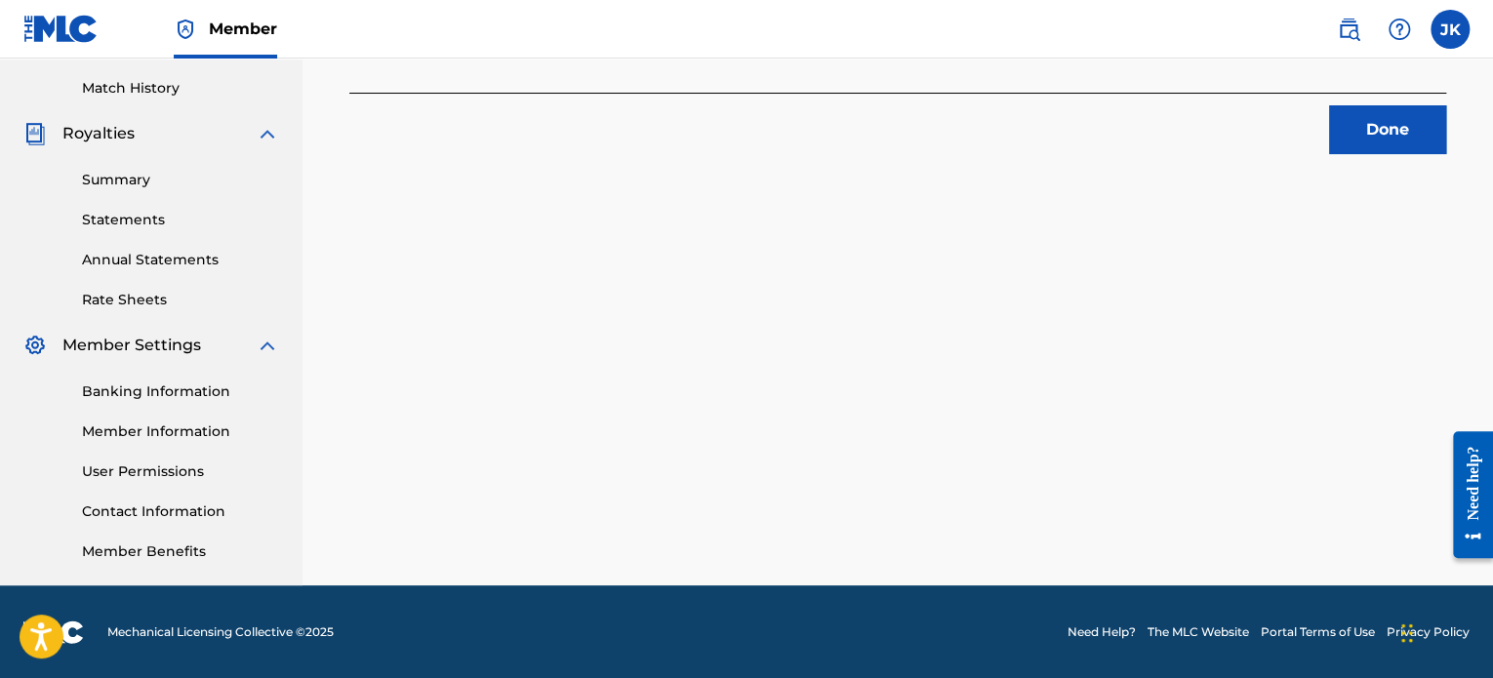
scroll to position [238, 0]
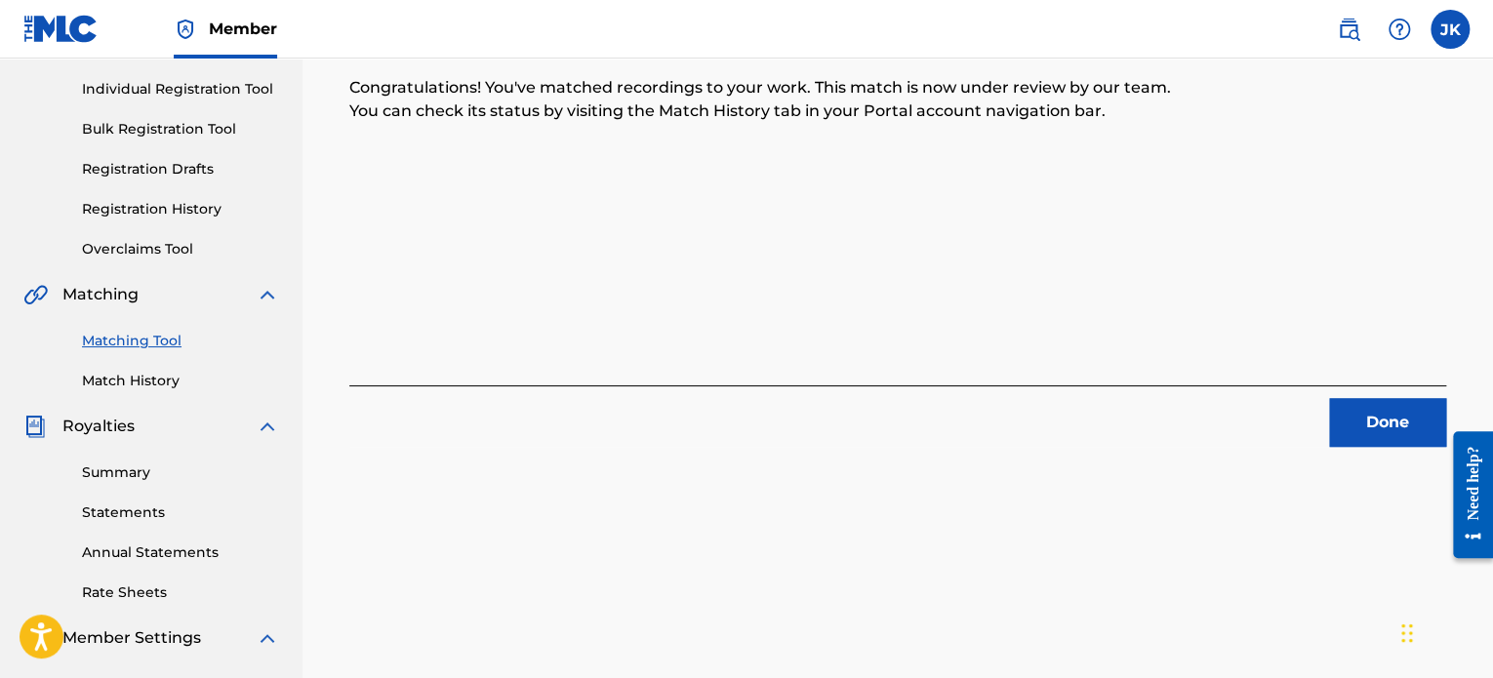
click at [1382, 426] on button "Done" at bounding box center [1387, 422] width 117 height 49
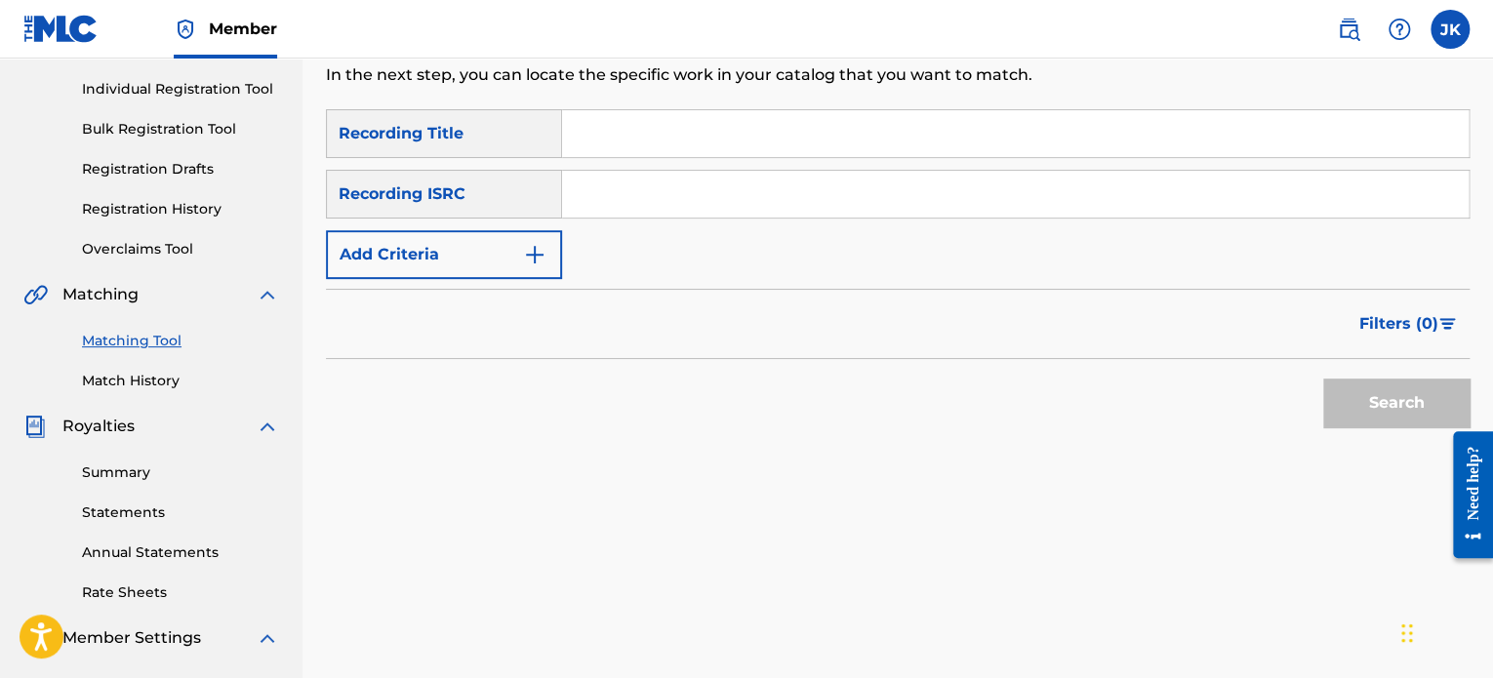
click at [632, 145] on input "Search Form" at bounding box center [1015, 133] width 907 height 47
paste input "Galactus"
type input "Galactus"
click at [597, 201] on input "Search Form" at bounding box center [1015, 194] width 907 height 47
paste input "QZDA52034754"
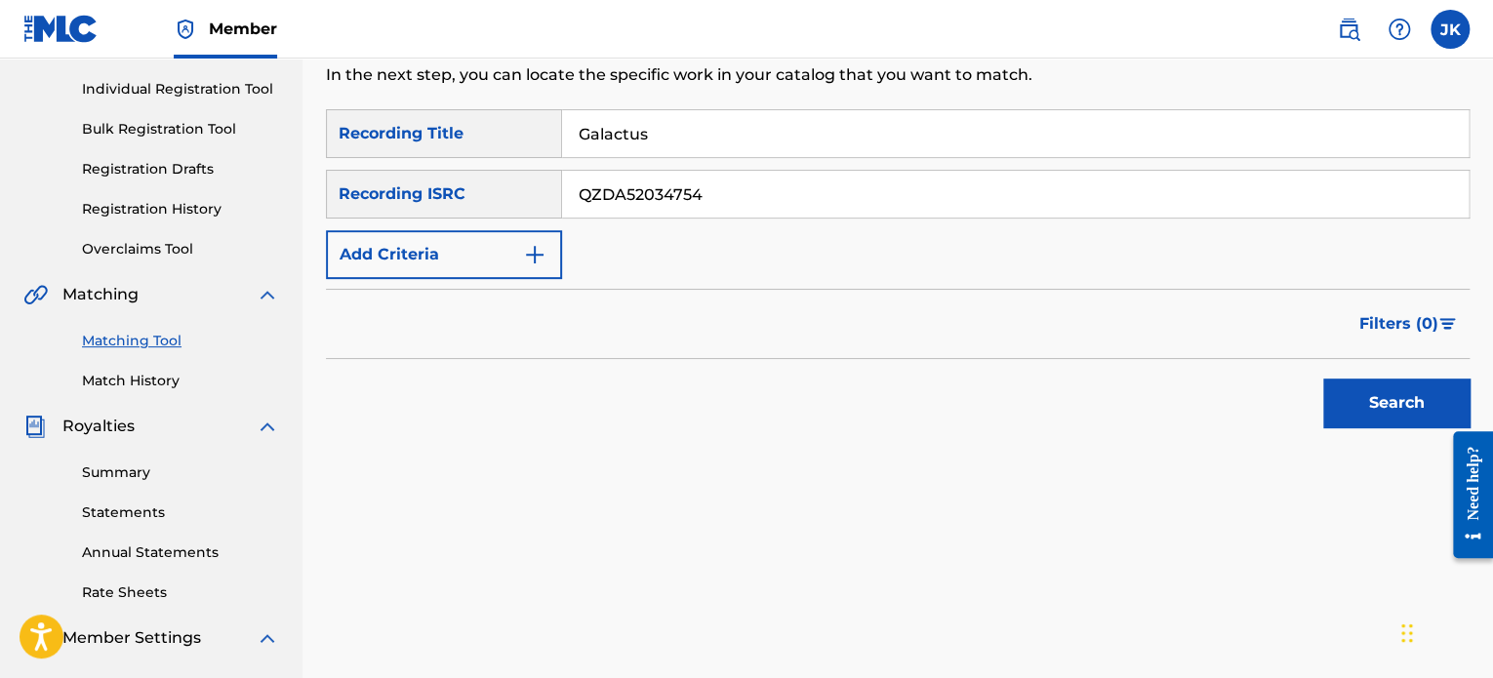
type input "QZDA52034754"
click at [1343, 390] on button "Search" at bounding box center [1396, 403] width 146 height 49
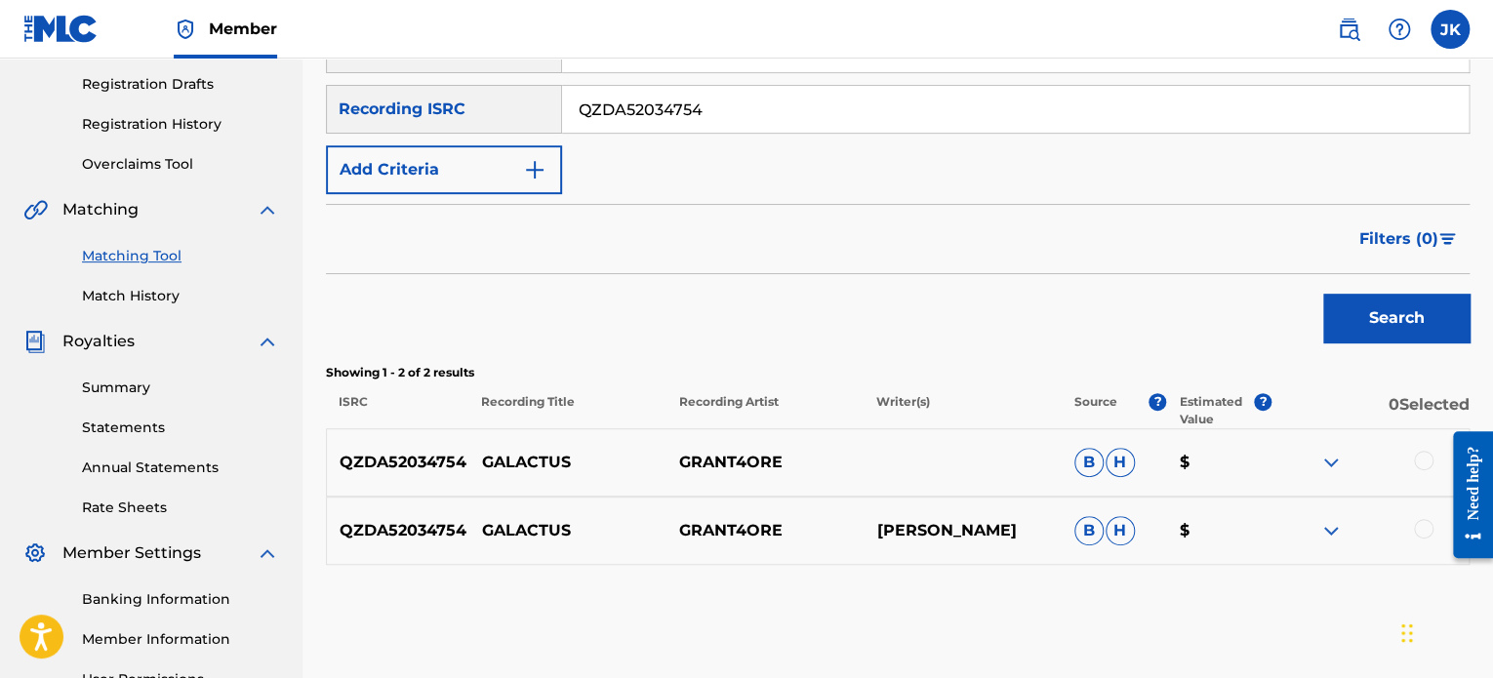
scroll to position [433, 0]
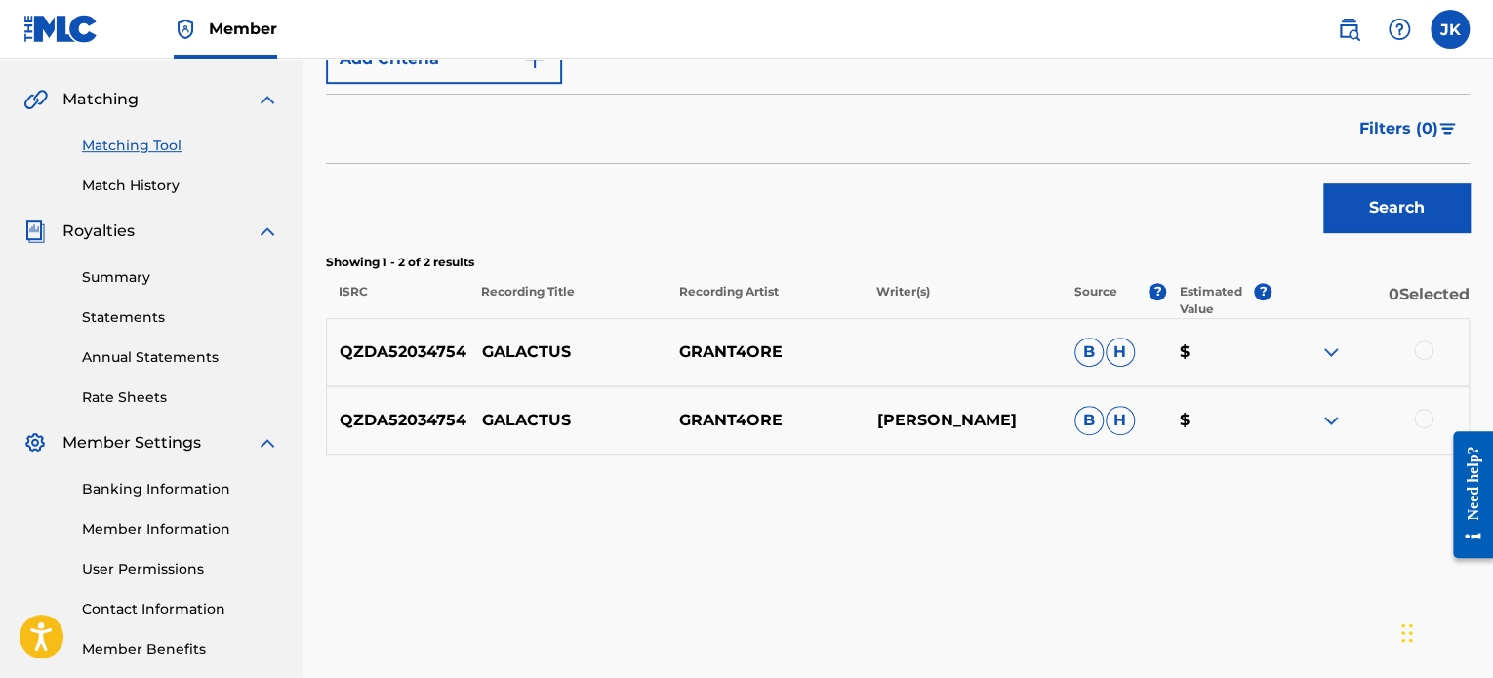
click at [1413, 354] on div at bounding box center [1370, 352] width 197 height 23
click at [1424, 351] on div at bounding box center [1424, 351] width 20 height 20
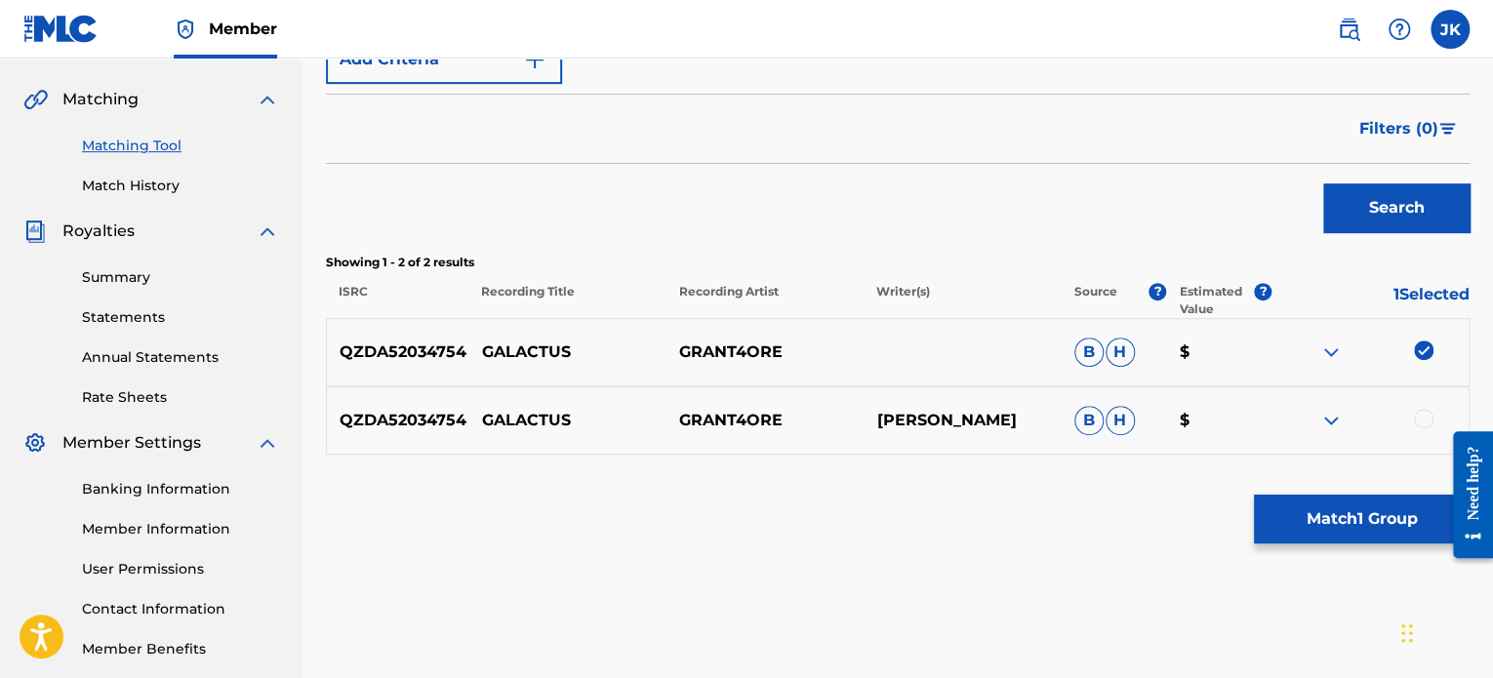
click at [1420, 419] on div at bounding box center [1424, 419] width 20 height 20
click at [1333, 522] on button "Match 2 Groups" at bounding box center [1362, 519] width 216 height 49
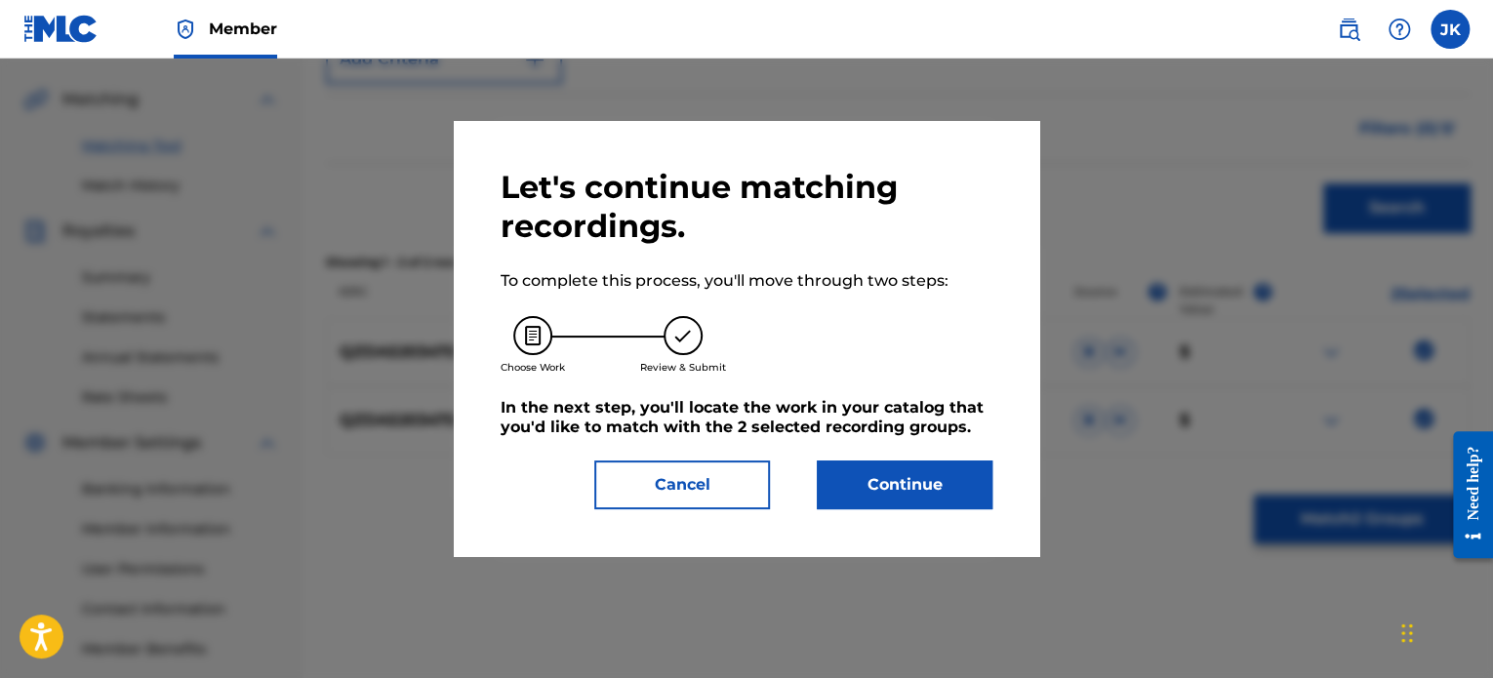
click at [942, 488] on button "Continue" at bounding box center [905, 485] width 176 height 49
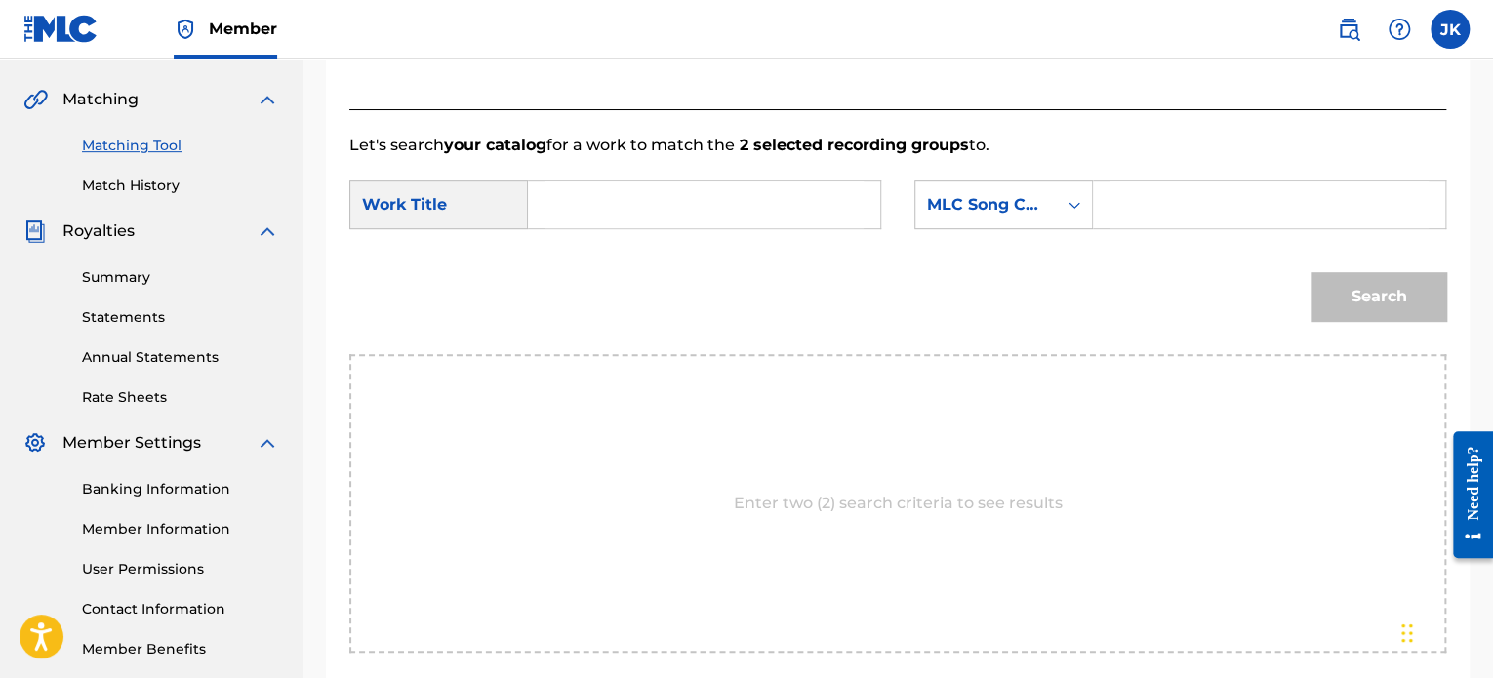
click at [575, 205] on input "Search Form" at bounding box center [704, 205] width 319 height 47
paste input "Galactus"
type input "Galactus"
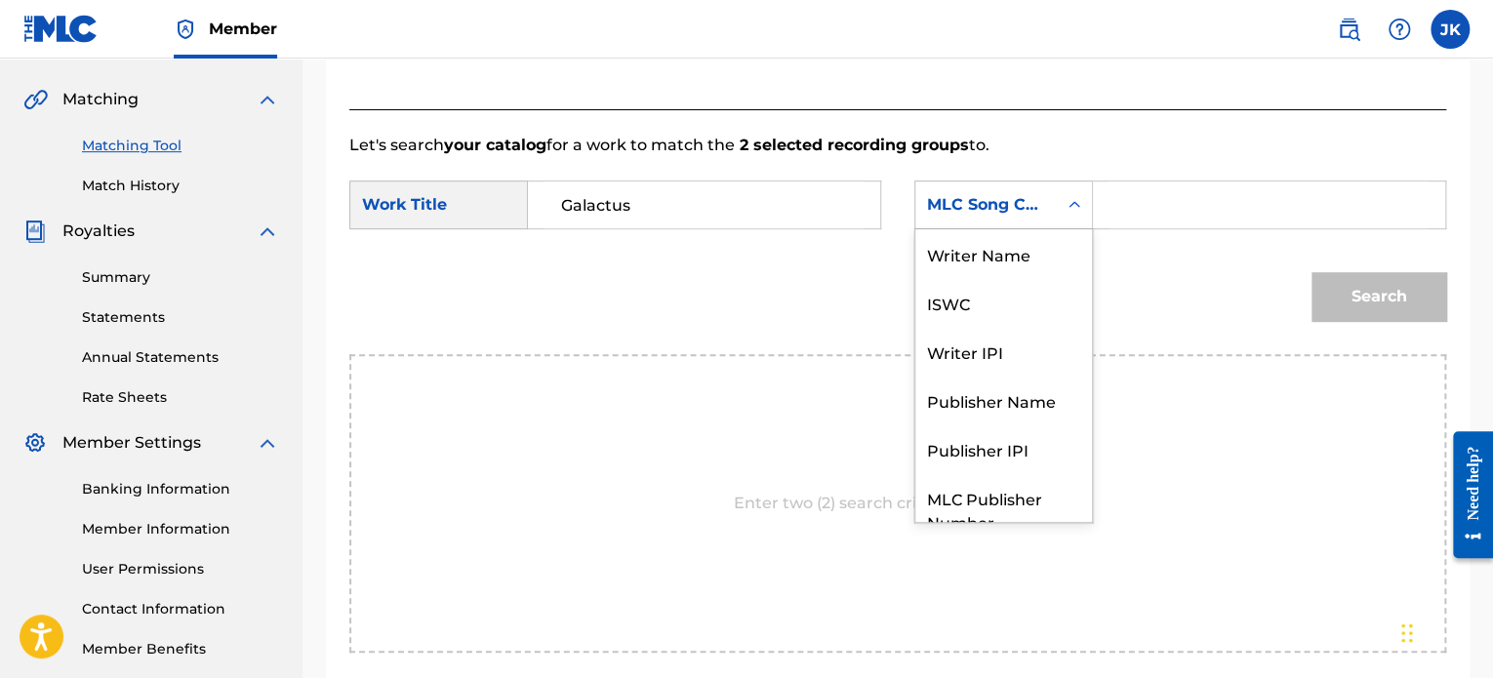
click at [1074, 207] on icon "Search Form" at bounding box center [1075, 205] width 20 height 20
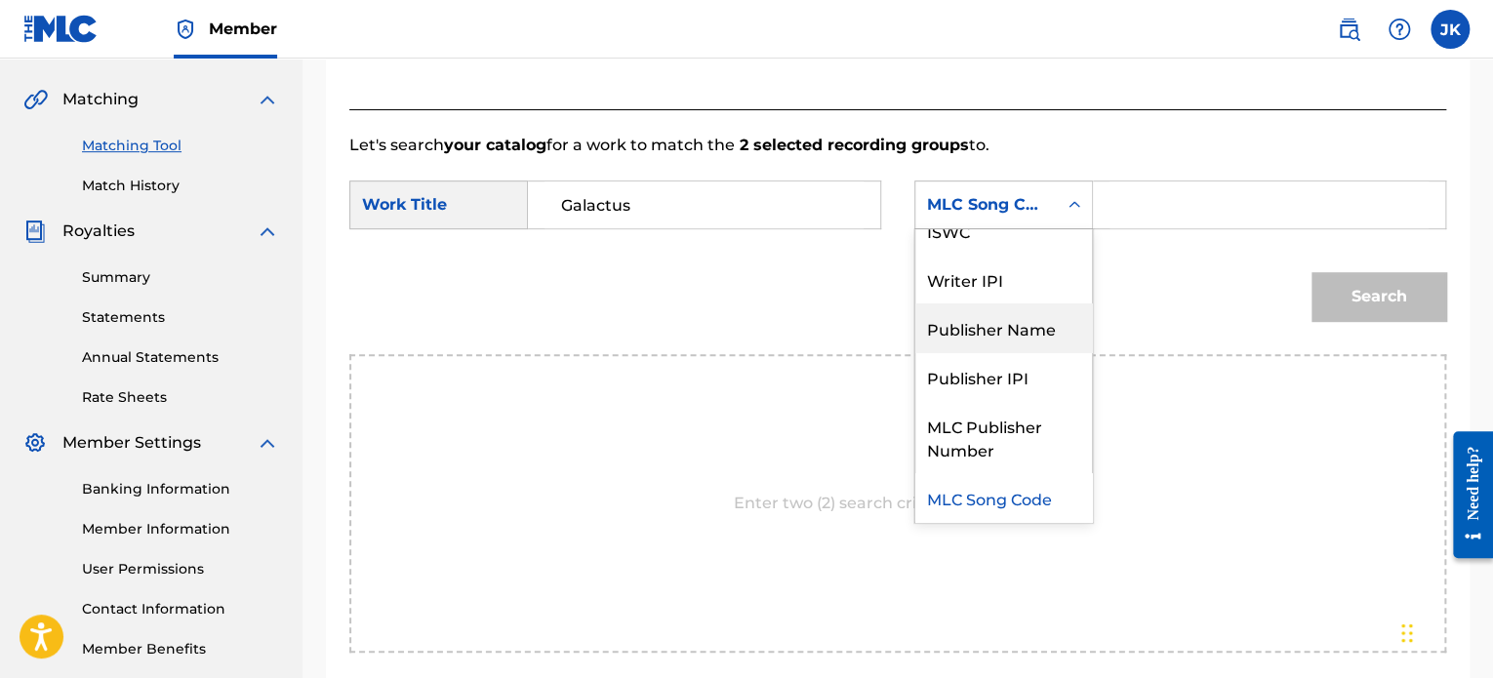
click at [1024, 317] on div "Publisher Name" at bounding box center [1003, 328] width 177 height 49
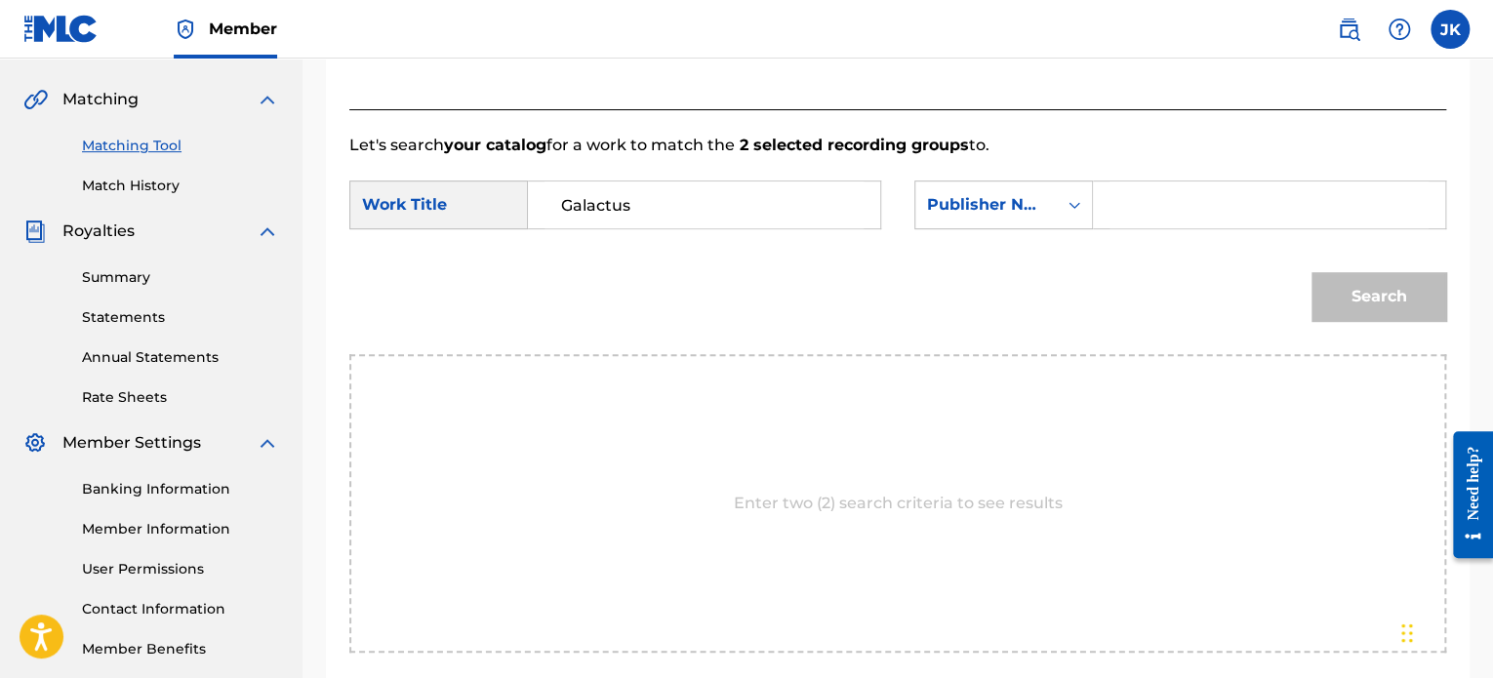
click at [1136, 209] on input "Search Form" at bounding box center [1269, 205] width 319 height 47
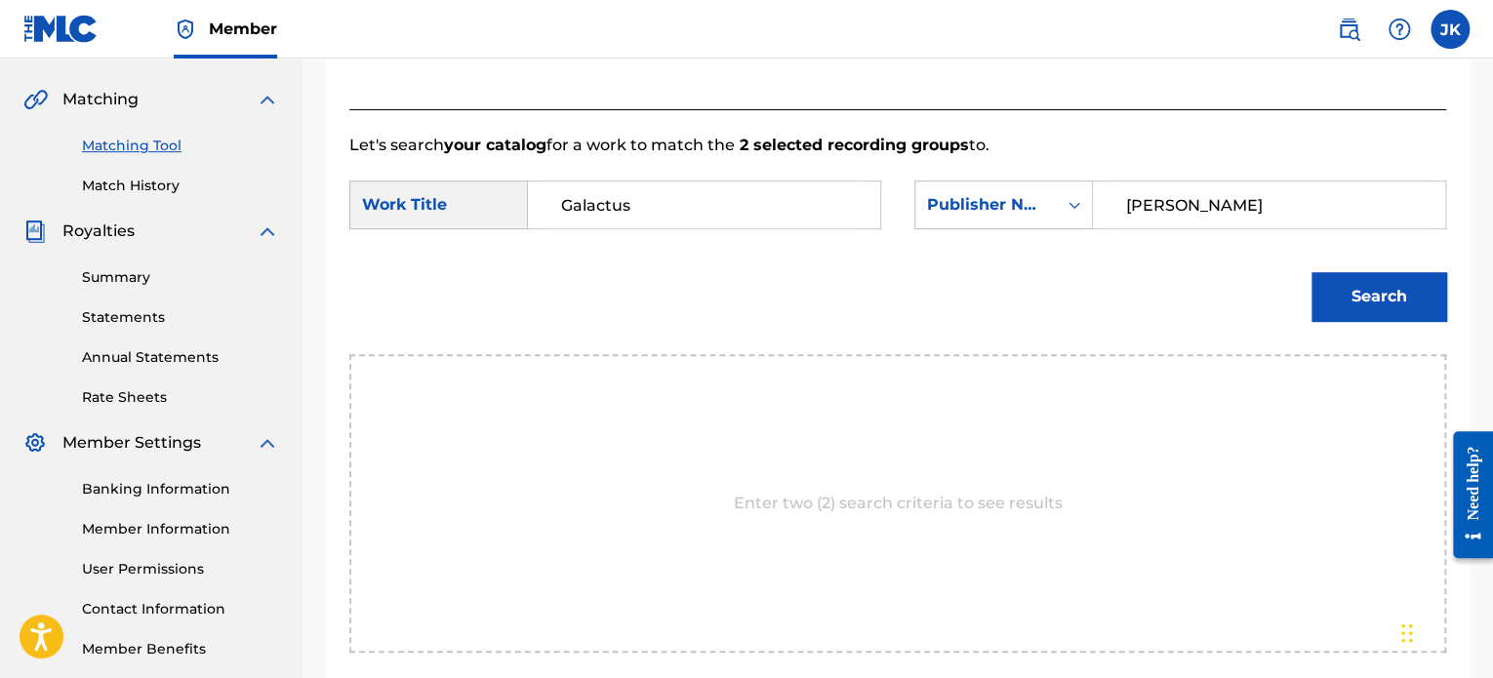
type input "[PERSON_NAME]"
click at [1345, 299] on button "Search" at bounding box center [1379, 296] width 135 height 49
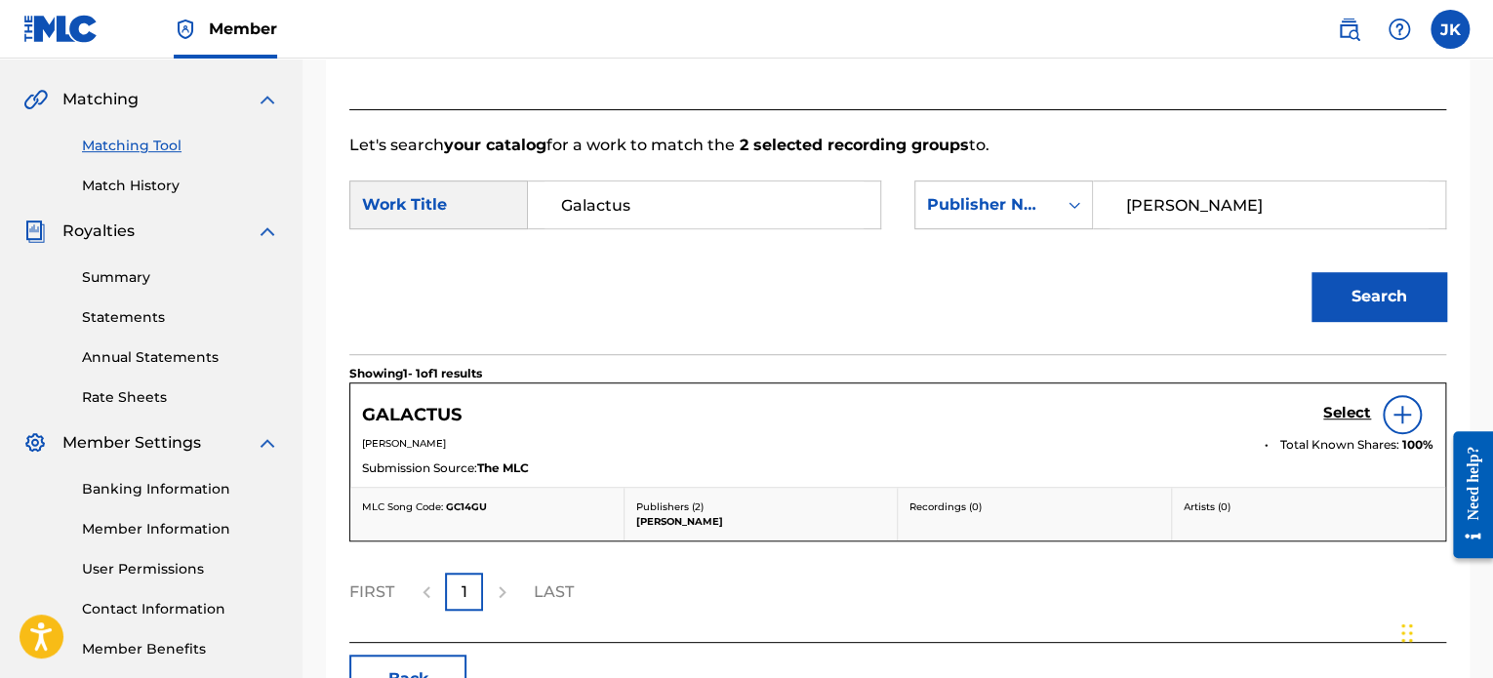
click at [1401, 420] on img at bounding box center [1402, 414] width 23 height 23
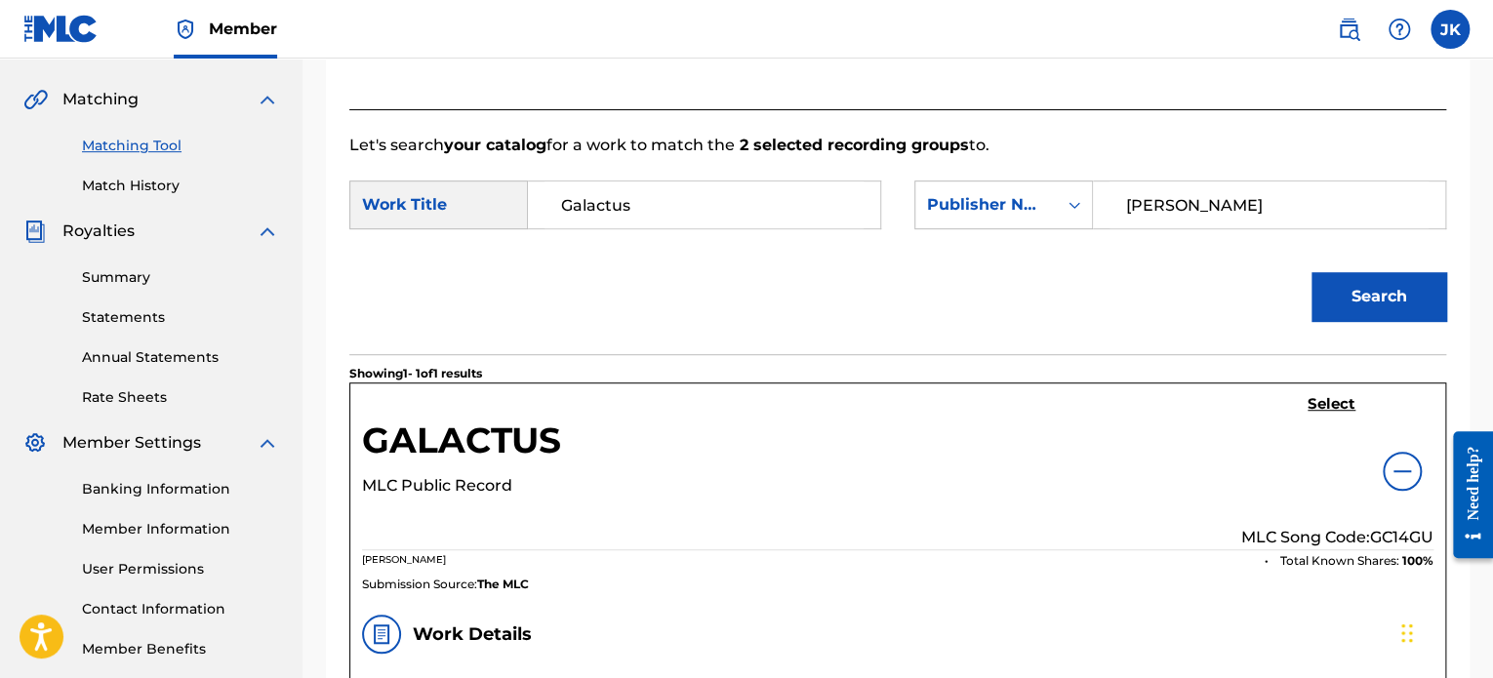
click at [1388, 529] on p "MLC Song Code: GC14GU" at bounding box center [1337, 537] width 192 height 23
copy p "GC14GU"
click at [1323, 405] on h5 "Select" at bounding box center [1332, 404] width 48 height 19
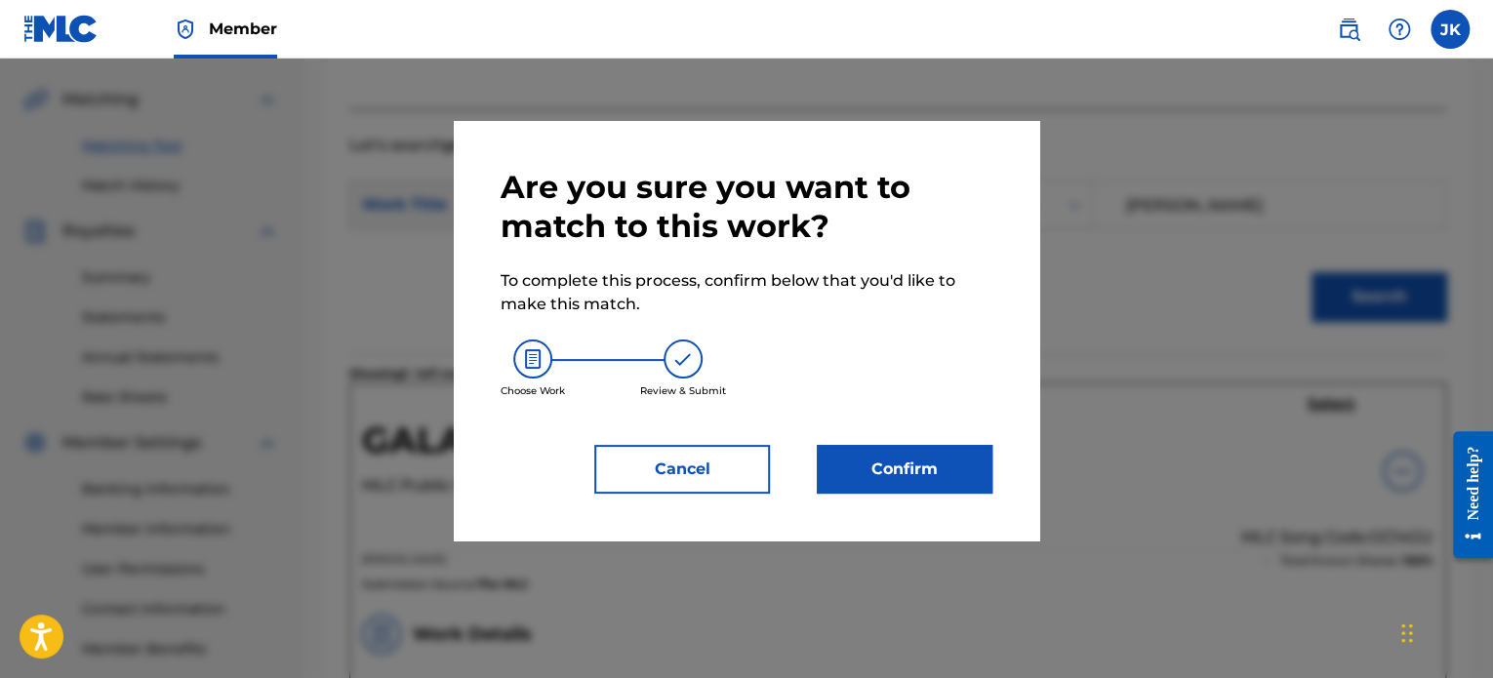
click at [911, 458] on button "Confirm" at bounding box center [905, 469] width 176 height 49
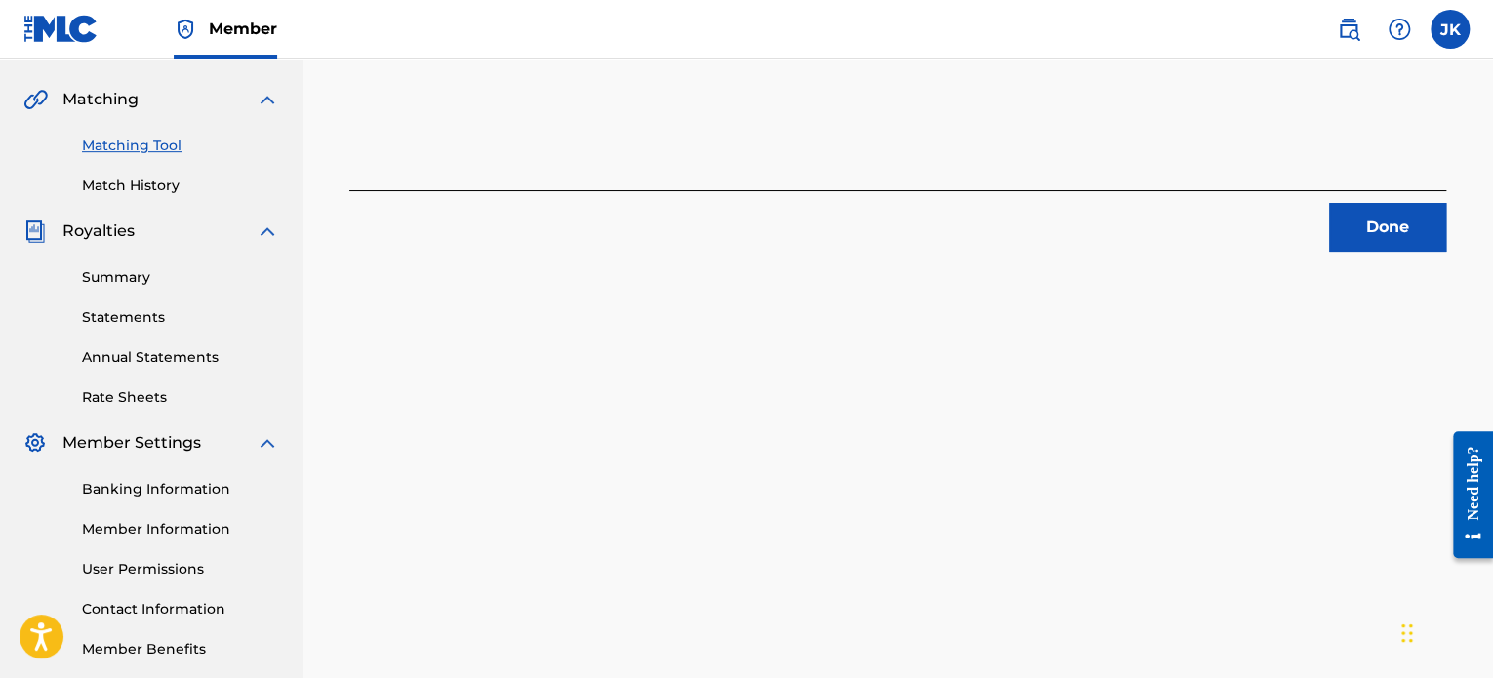
click at [1369, 227] on button "Done" at bounding box center [1387, 227] width 117 height 49
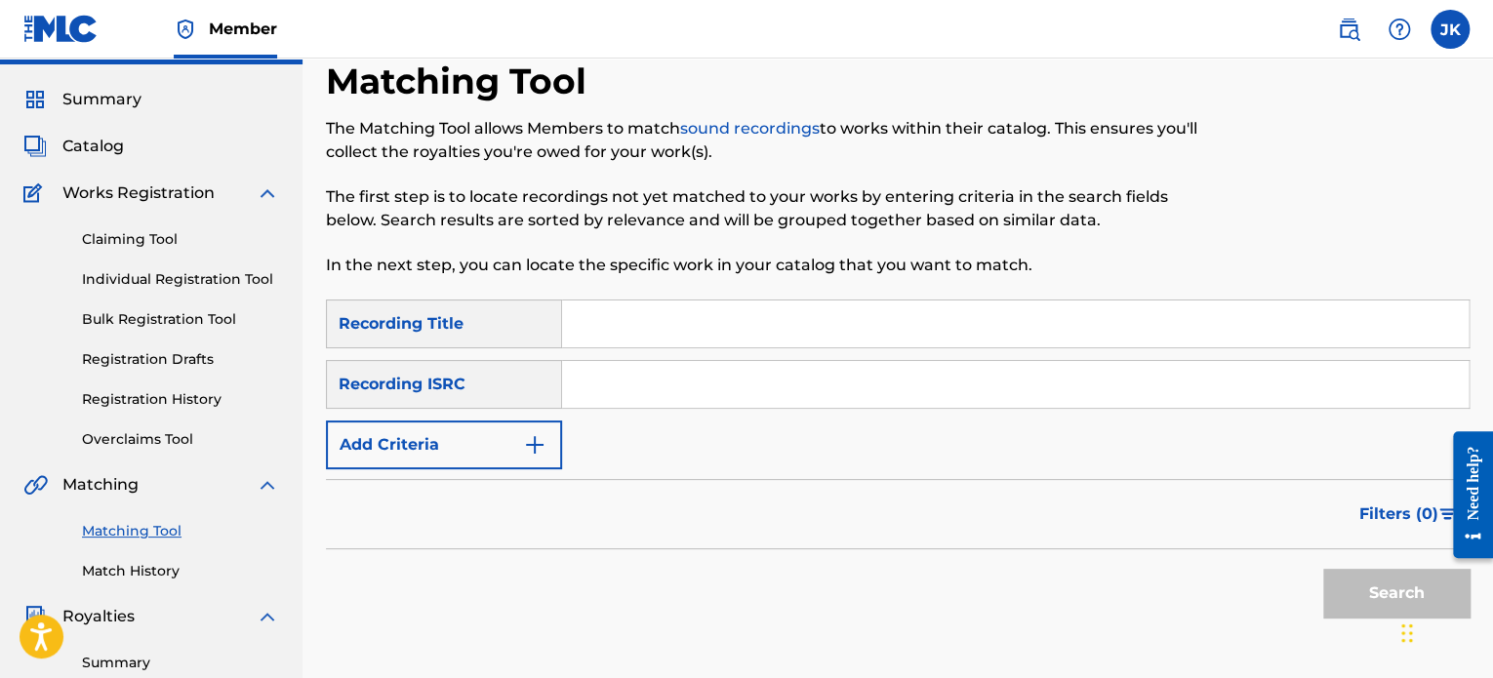
scroll to position [43, 0]
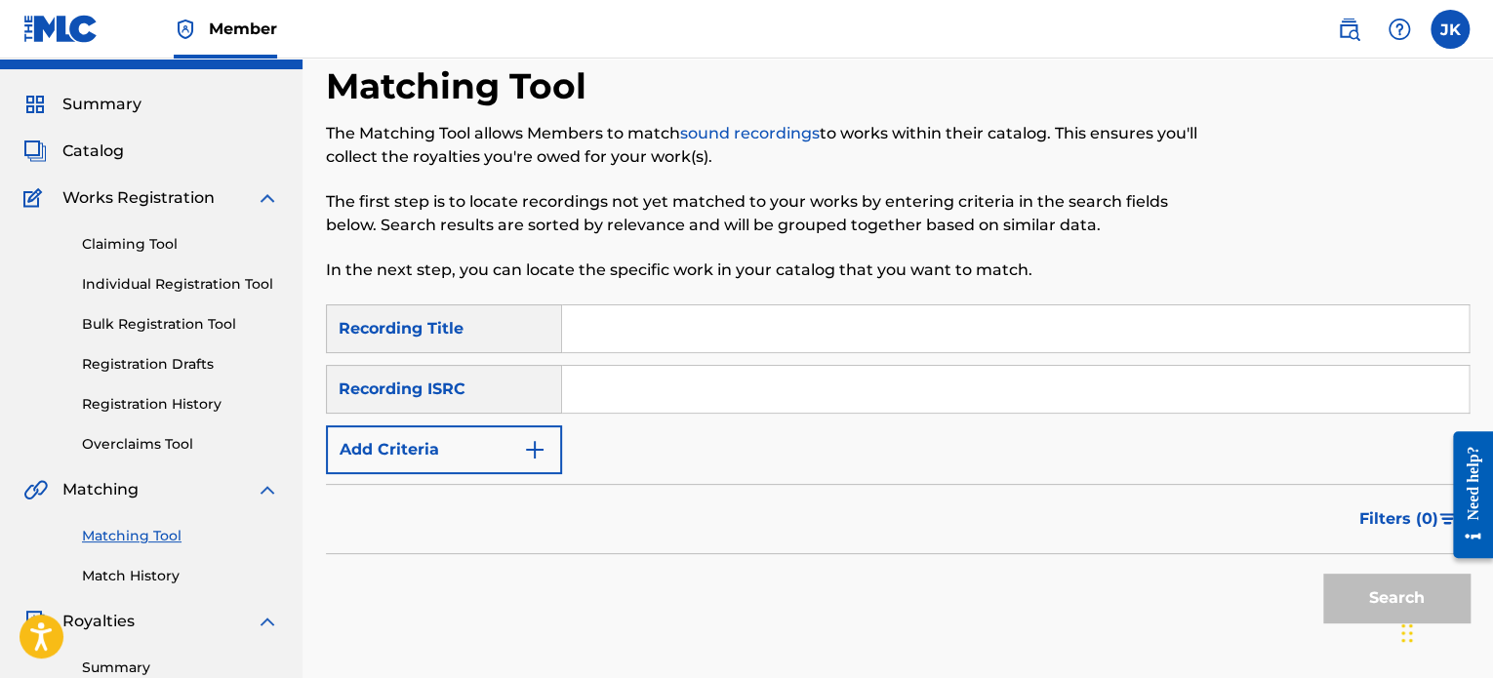
click at [720, 319] on input "Search Form" at bounding box center [1015, 328] width 907 height 47
paste input "Reflections"
type input "Reflections"
click at [658, 384] on input "Search Form" at bounding box center [1015, 389] width 907 height 47
paste input "QZDA52034755"
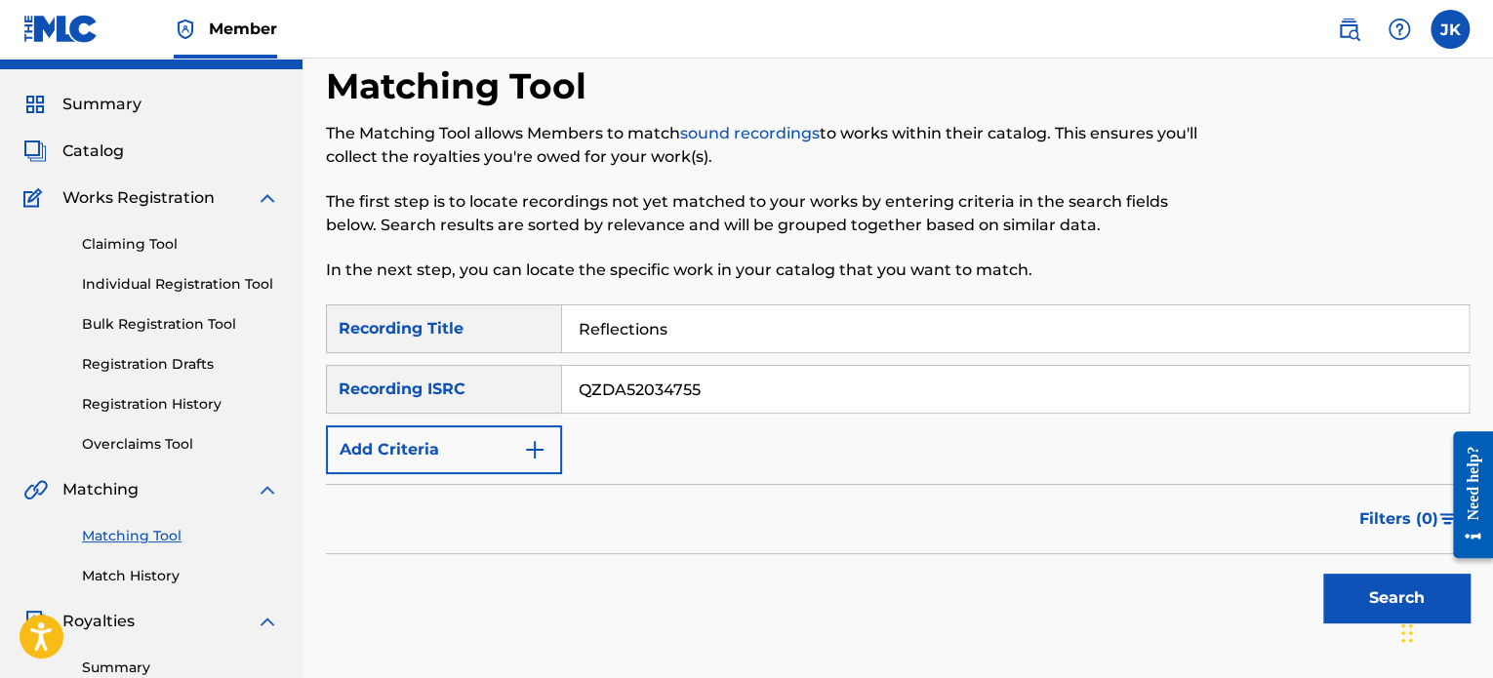
type input "QZDA52034755"
click at [1335, 601] on button "Search" at bounding box center [1396, 598] width 146 height 49
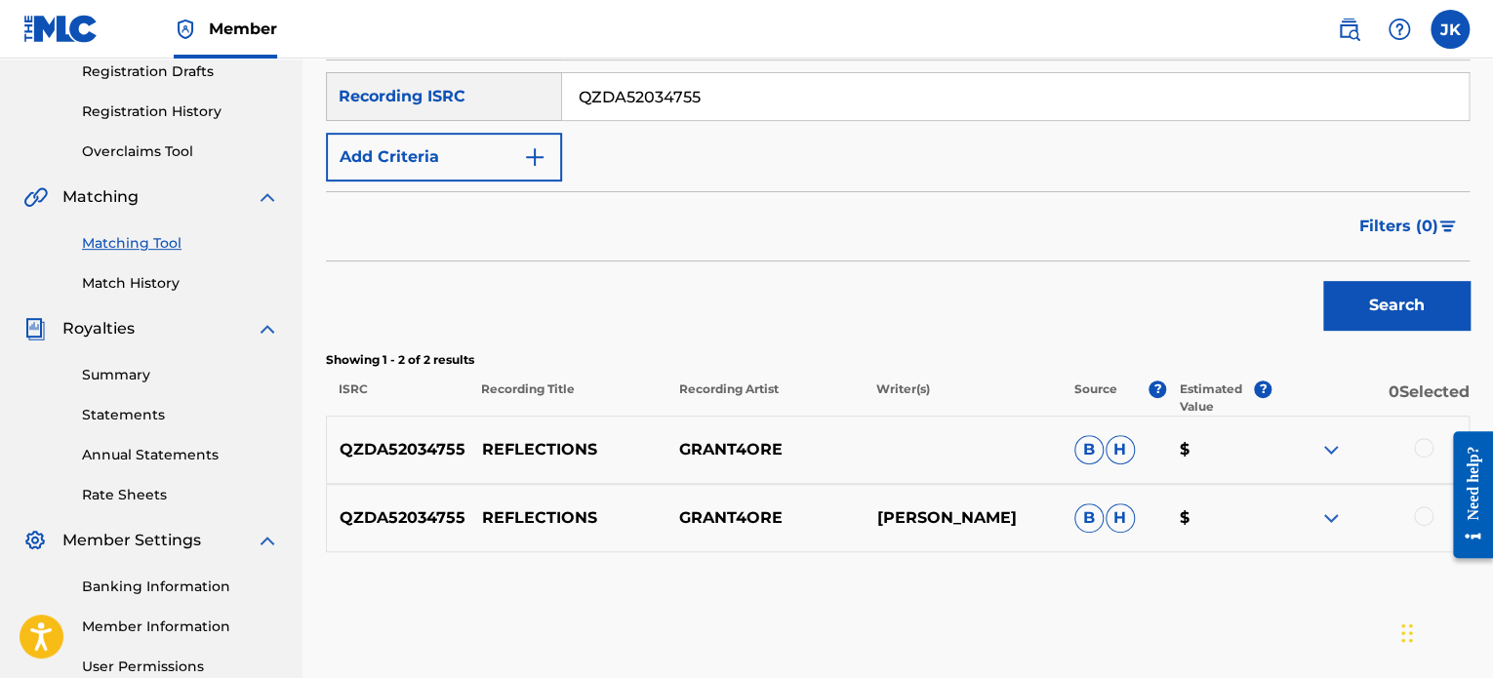
drag, startPoint x: 1421, startPoint y: 444, endPoint x: 1421, endPoint y: 460, distance: 15.6
click at [1422, 444] on div at bounding box center [1424, 448] width 20 height 20
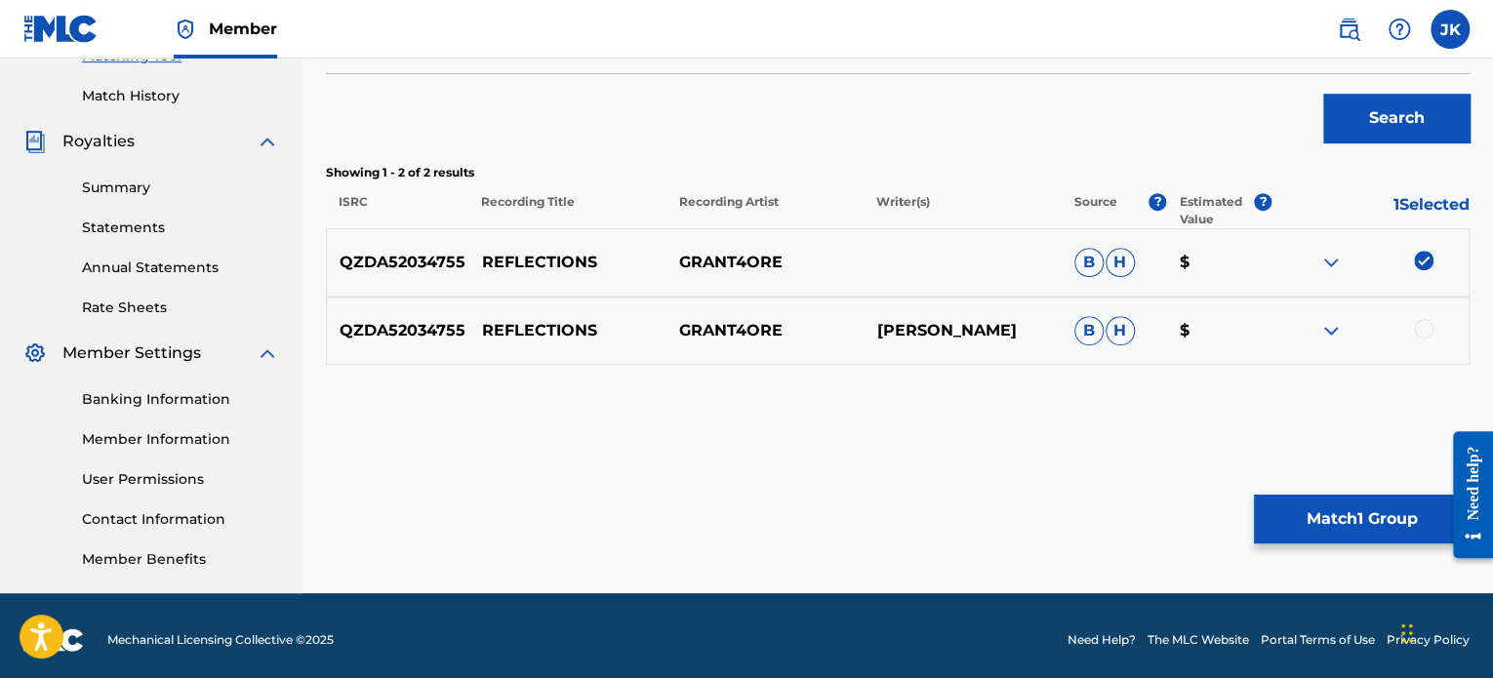
scroll to position [531, 0]
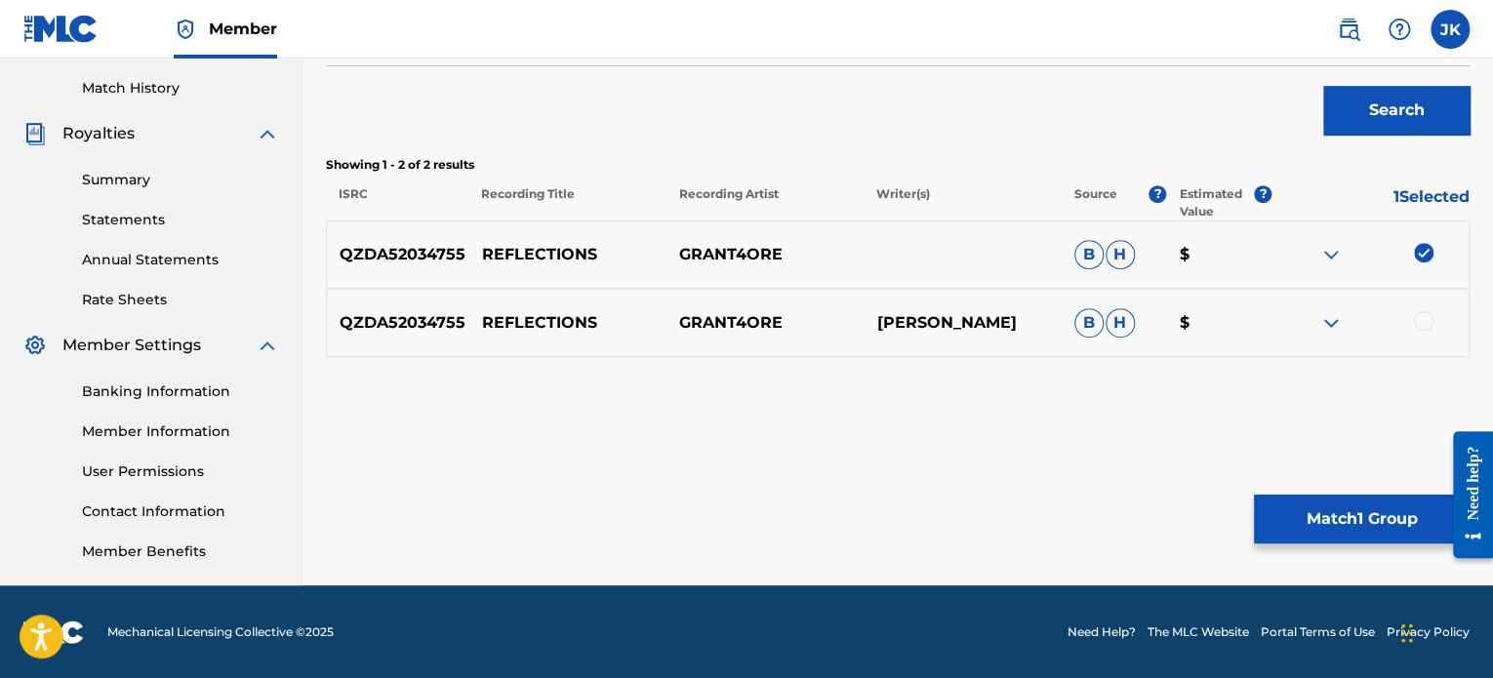
click at [1418, 318] on div at bounding box center [1424, 321] width 20 height 20
click at [1366, 515] on button "Match 2 Groups" at bounding box center [1362, 519] width 216 height 49
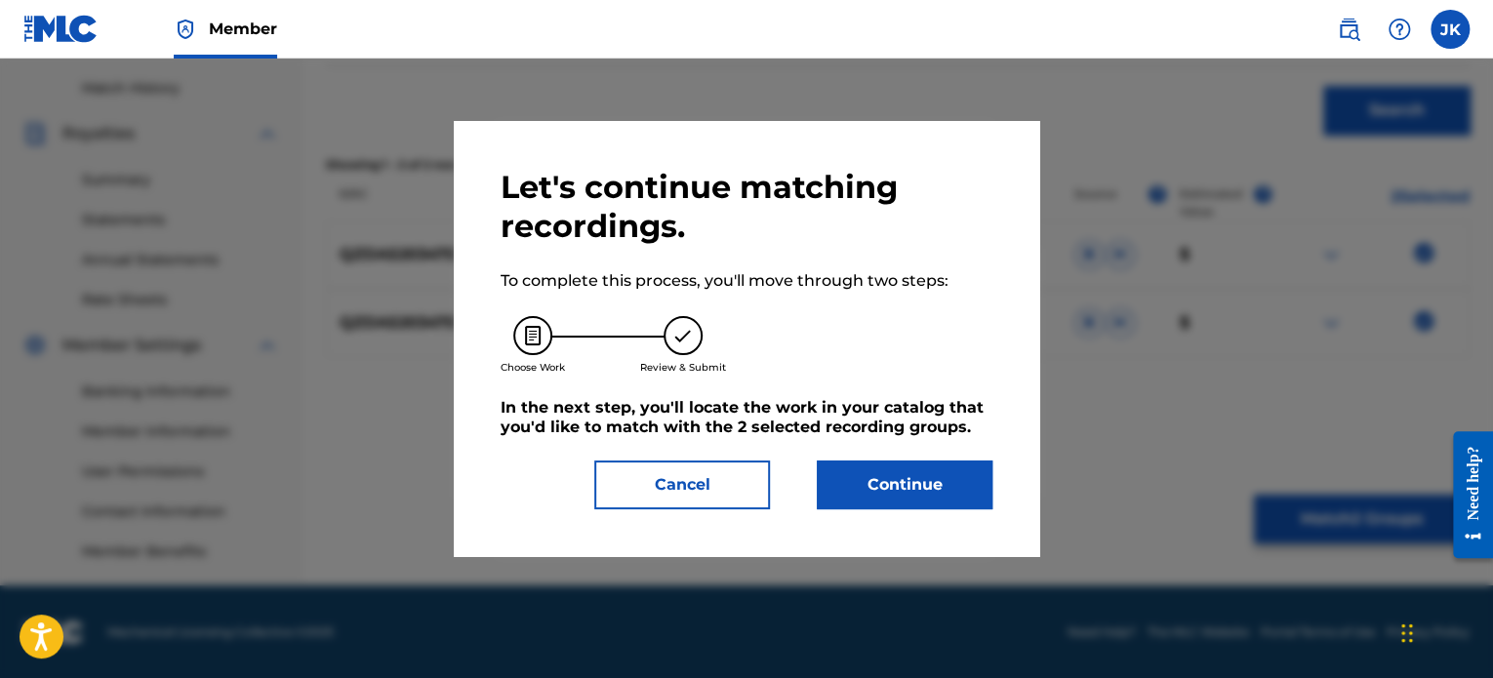
click at [941, 491] on button "Continue" at bounding box center [905, 485] width 176 height 49
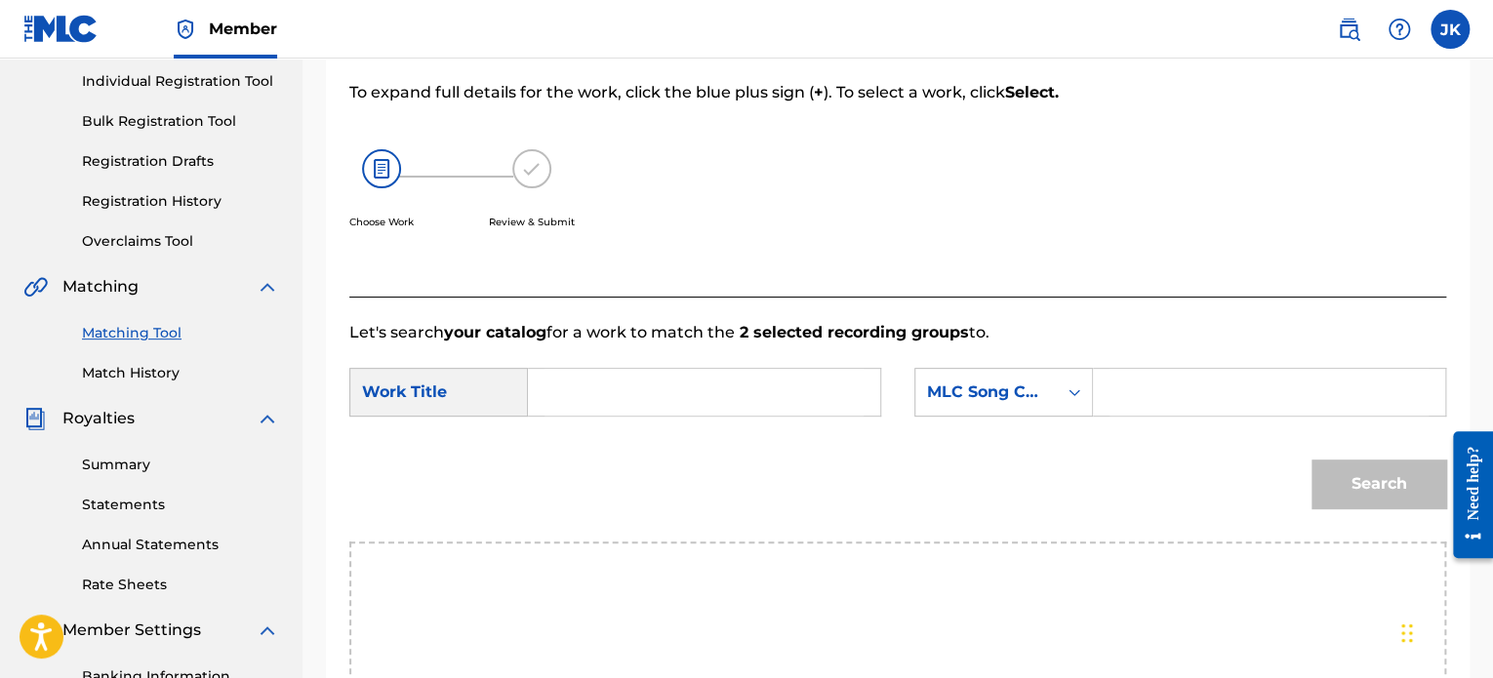
scroll to position [238, 0]
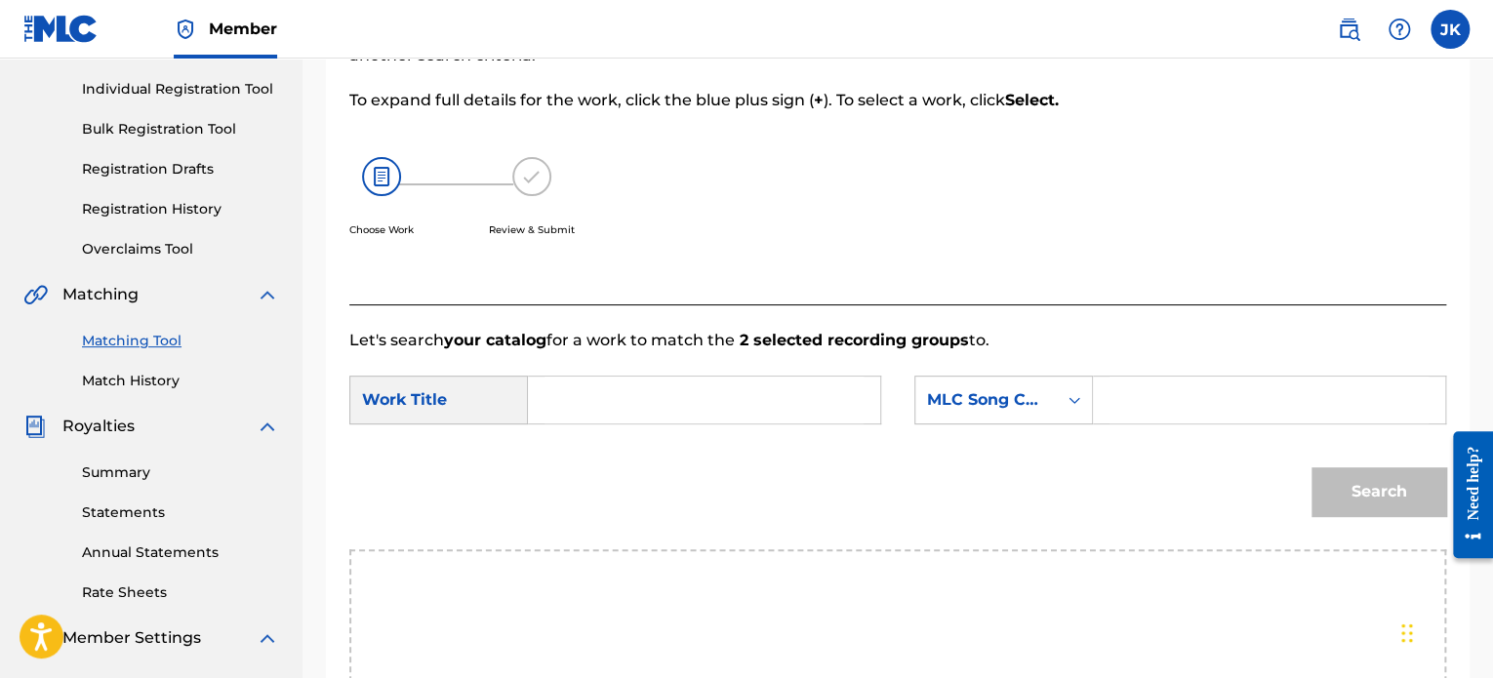
click at [597, 379] on input "Search Form" at bounding box center [704, 400] width 319 height 47
paste input "Reflections"
type input "Reflections"
click at [1079, 406] on icon "Search Form" at bounding box center [1075, 400] width 20 height 20
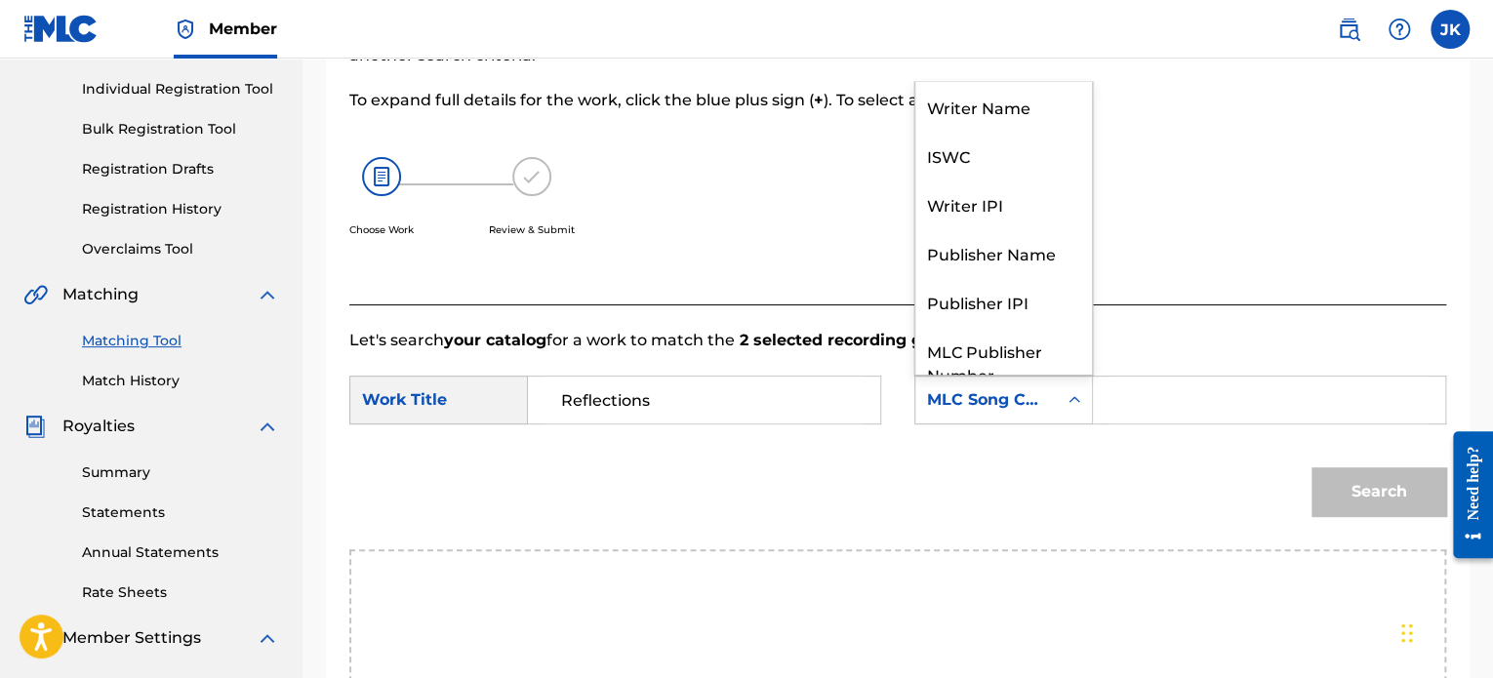
scroll to position [72, 0]
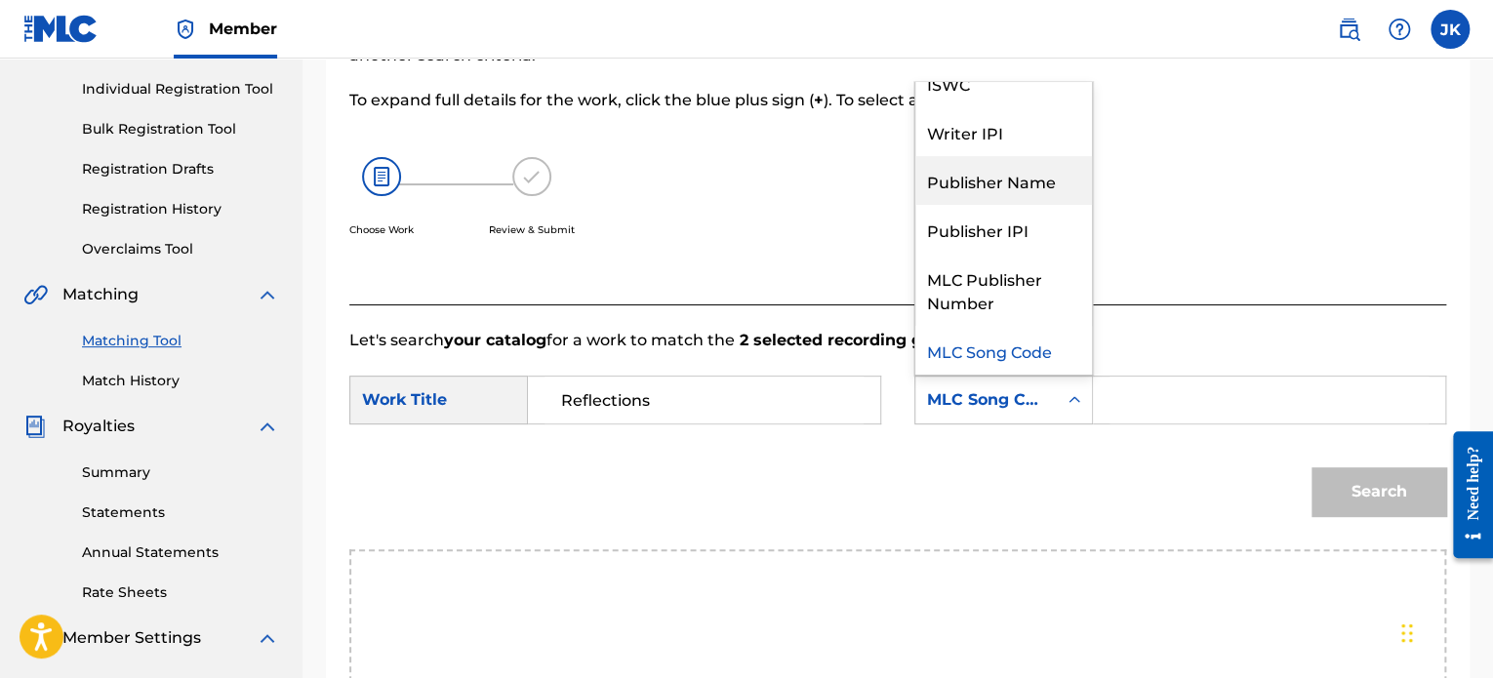
click at [1018, 192] on div "Publisher Name" at bounding box center [1003, 180] width 177 height 49
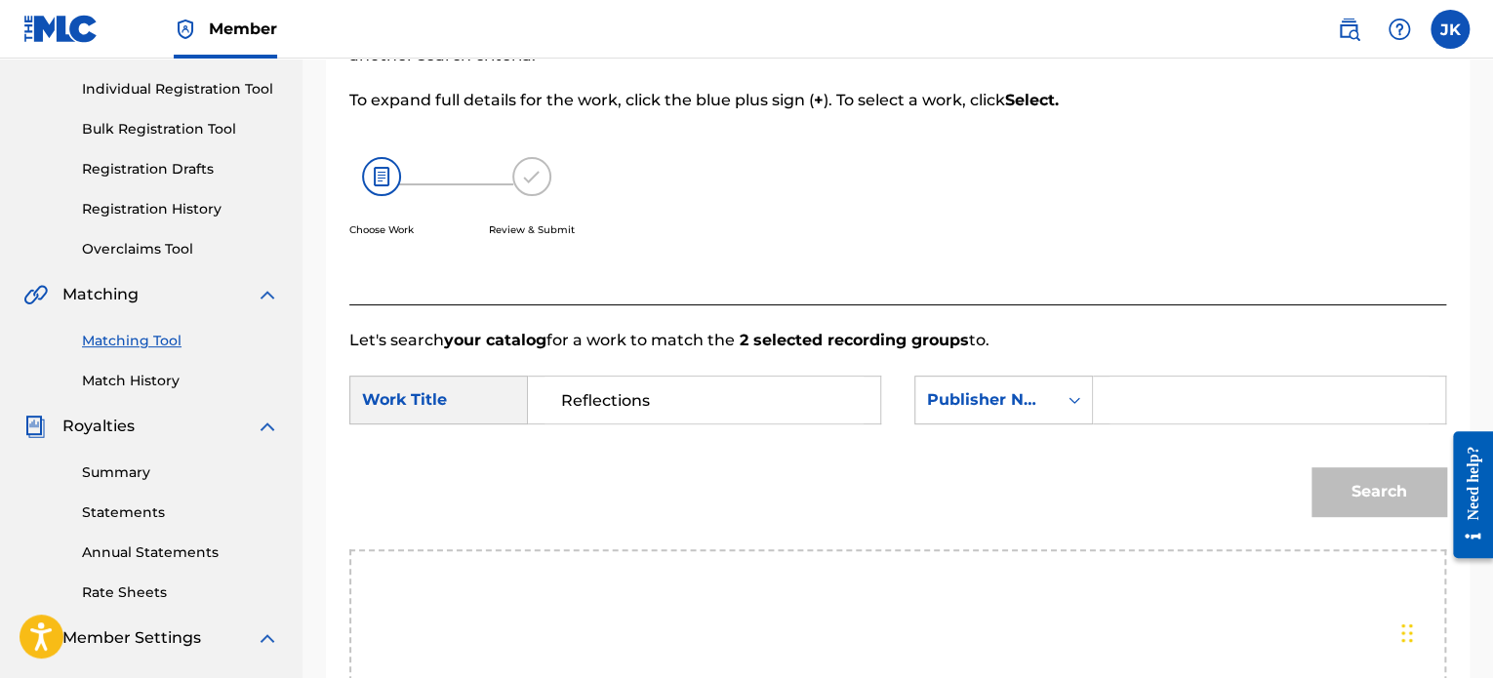
click at [1142, 407] on input "Search Form" at bounding box center [1269, 400] width 319 height 47
type input "[PERSON_NAME]"
click at [1334, 494] on button "Search" at bounding box center [1379, 491] width 135 height 49
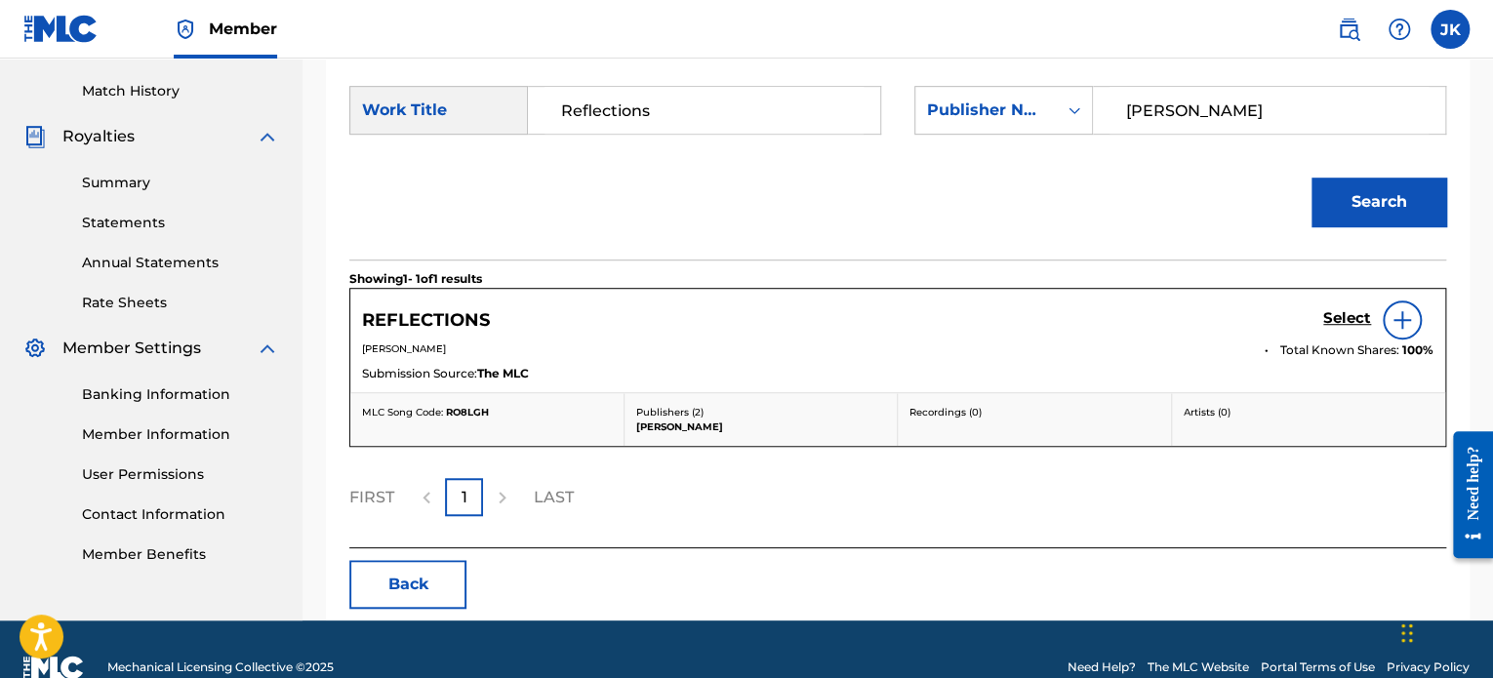
scroll to position [531, 0]
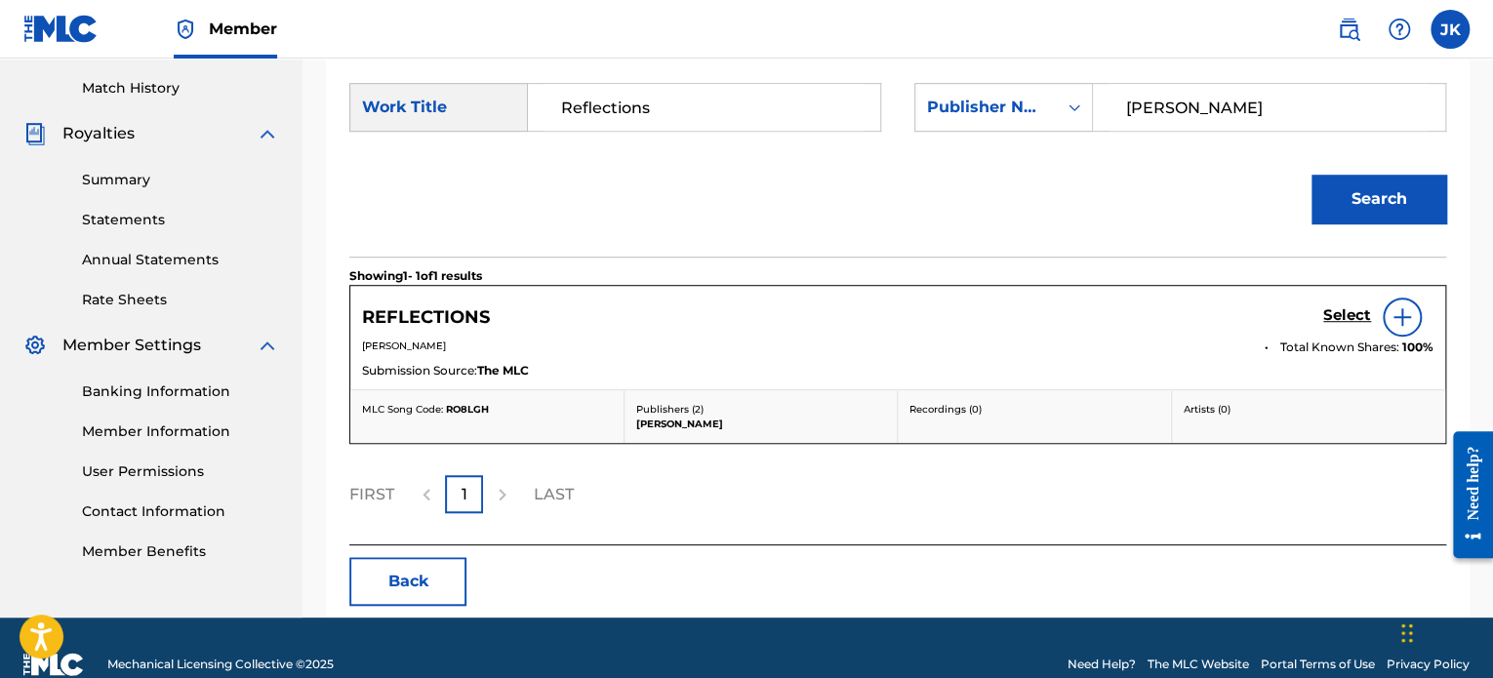
click at [1401, 323] on img at bounding box center [1402, 316] width 23 height 23
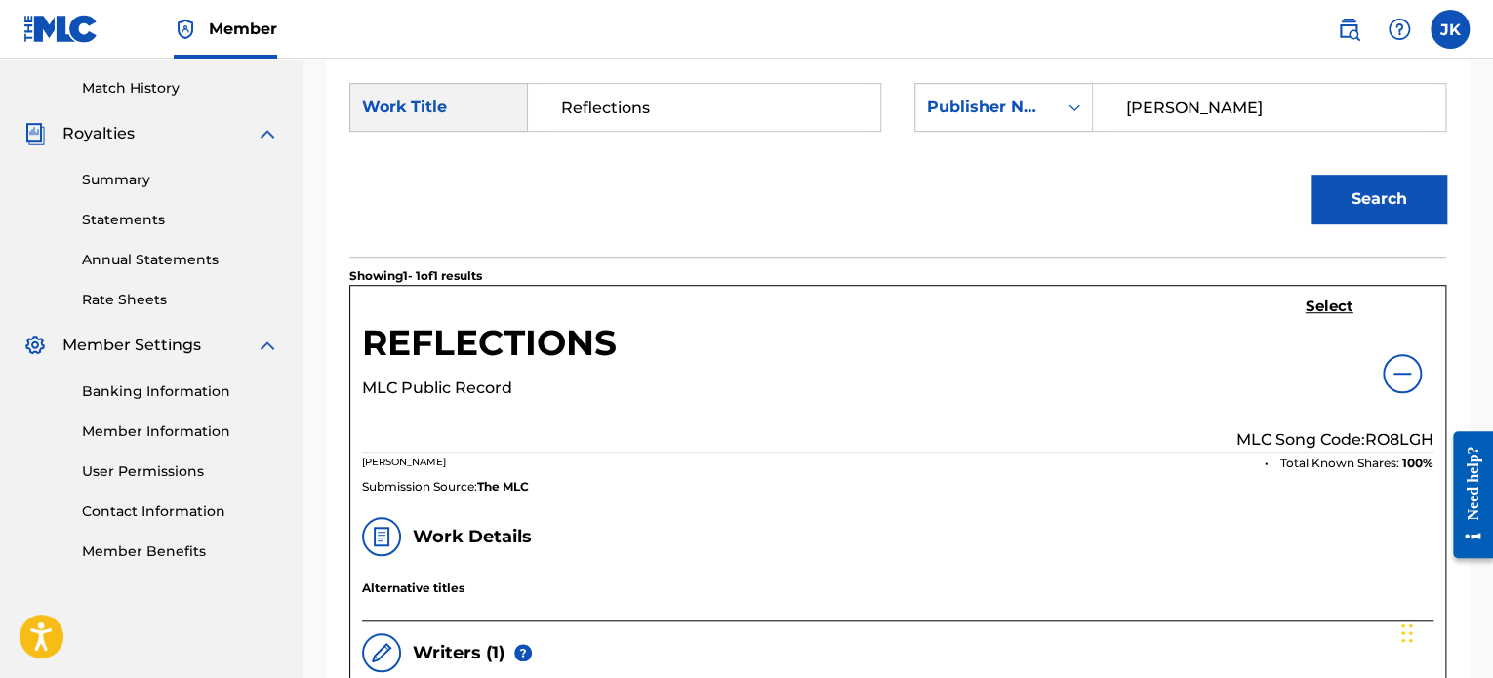
click at [1401, 440] on p "MLC Song Code: RO8LGH" at bounding box center [1334, 439] width 197 height 23
copy p "RO8LGH"
click at [1314, 306] on h5 "Select" at bounding box center [1330, 307] width 48 height 19
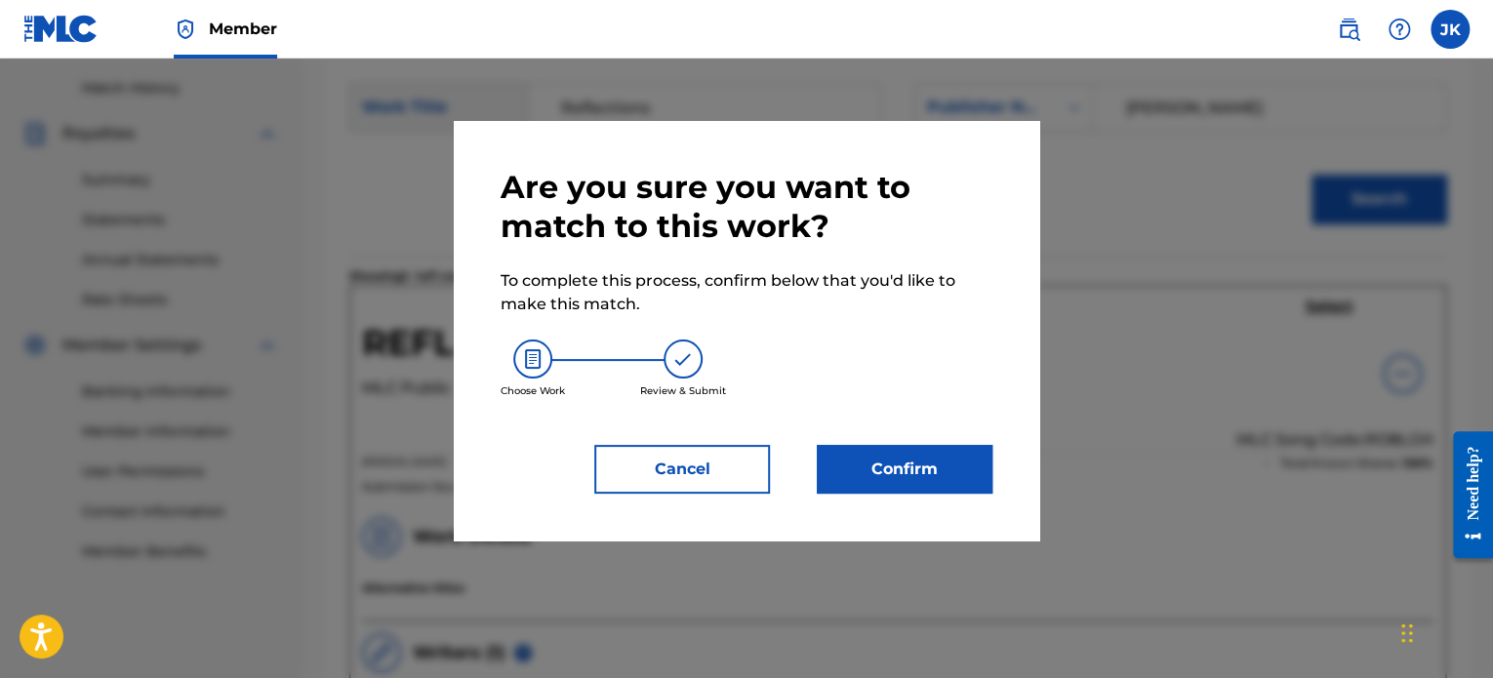
click at [933, 463] on button "Confirm" at bounding box center [905, 469] width 176 height 49
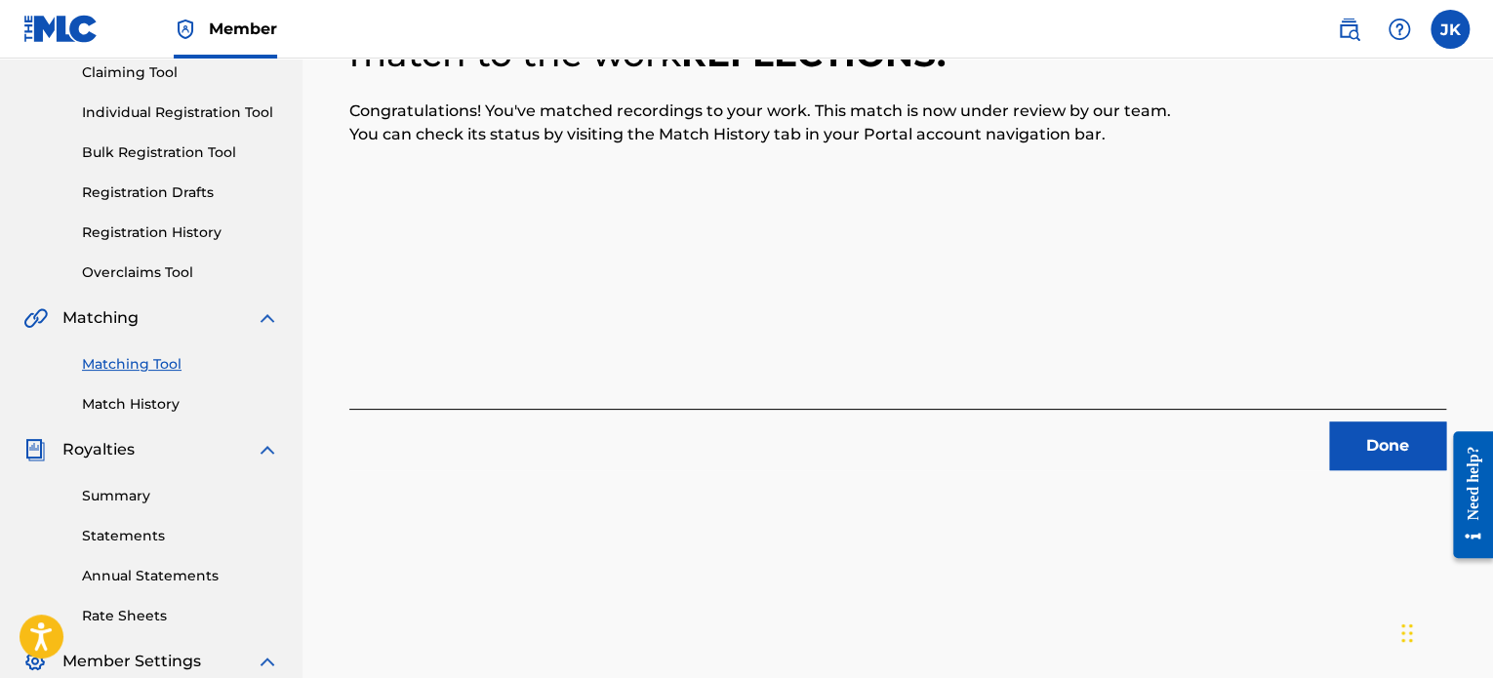
scroll to position [141, 0]
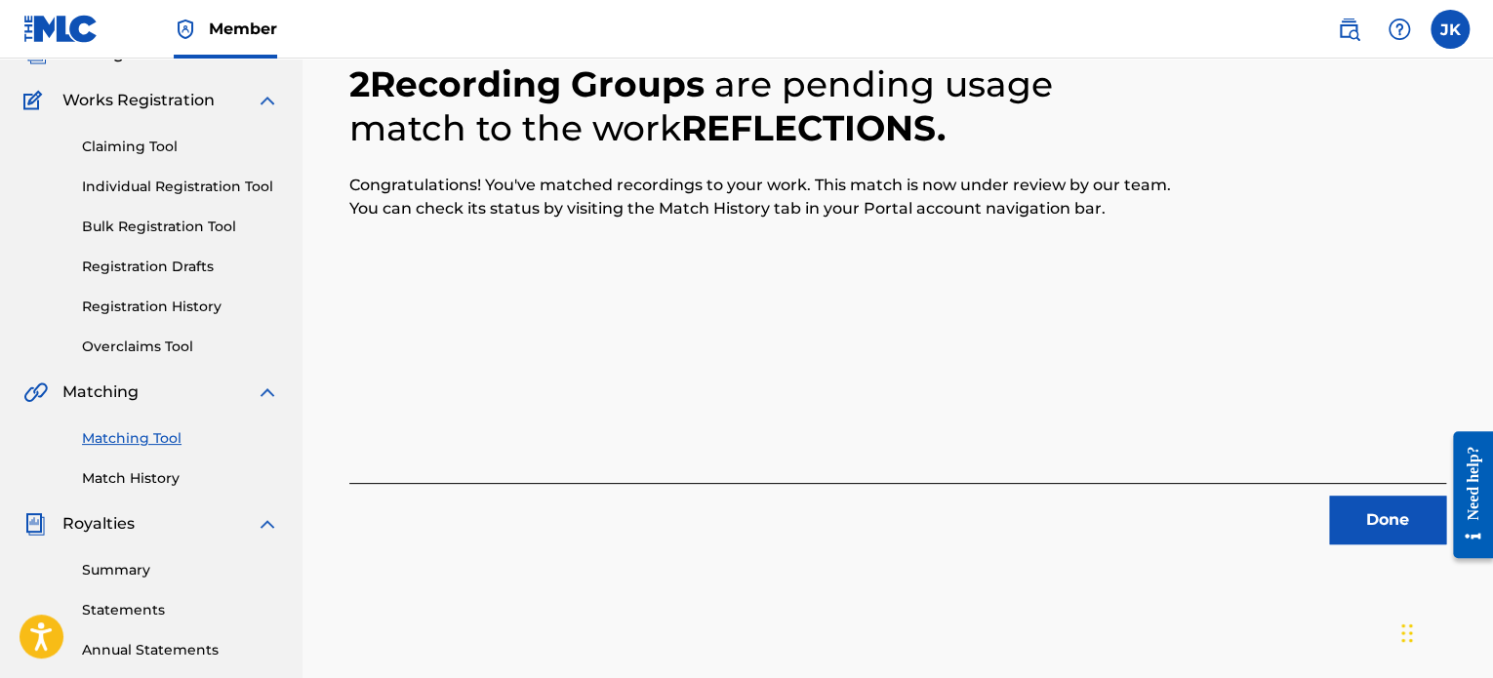
click at [1389, 519] on button "Done" at bounding box center [1387, 520] width 117 height 49
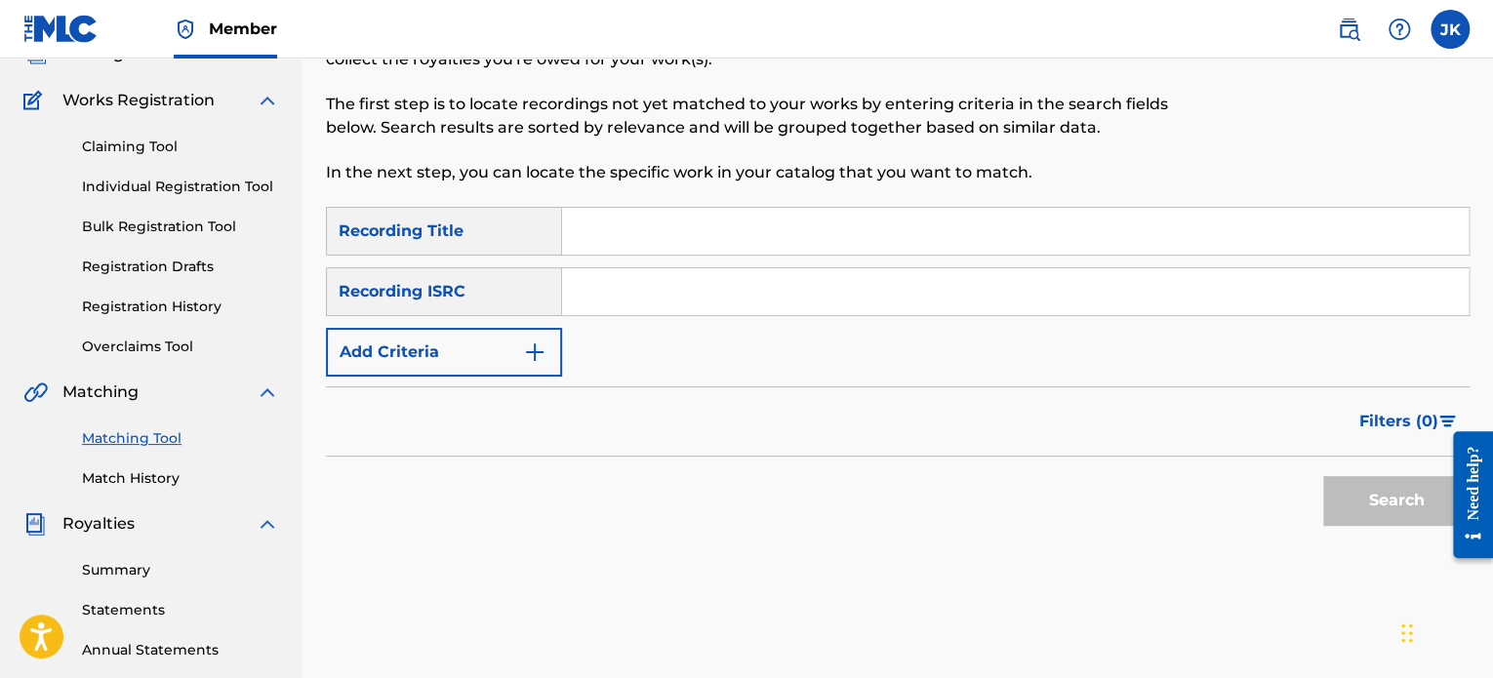
click at [676, 240] on input "Search Form" at bounding box center [1015, 231] width 907 height 47
paste input "[GEOGRAPHIC_DATA]"
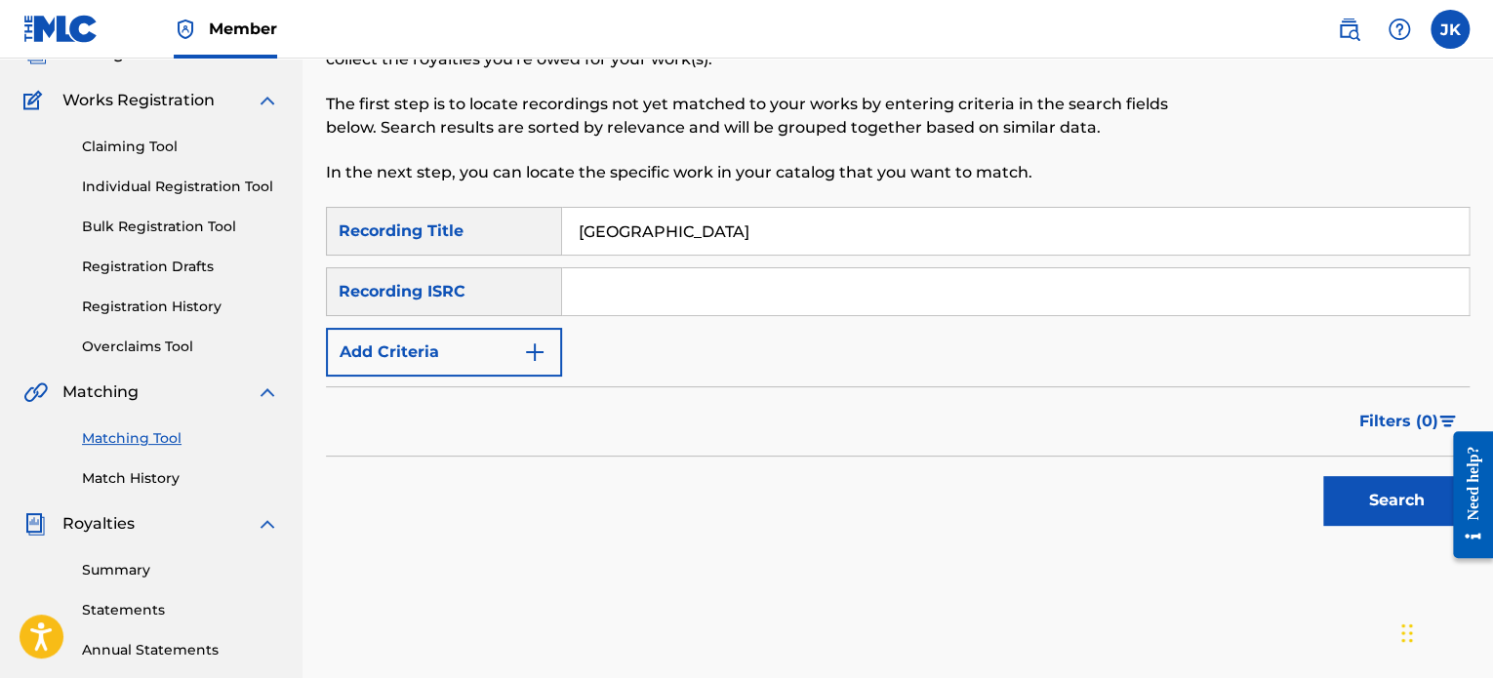
type input "[GEOGRAPHIC_DATA]"
click at [645, 296] on input "Search Form" at bounding box center [1015, 291] width 907 height 47
paste input "QZDA52034756"
type input "QZDA52034756"
click at [1363, 506] on button "Search" at bounding box center [1396, 500] width 146 height 49
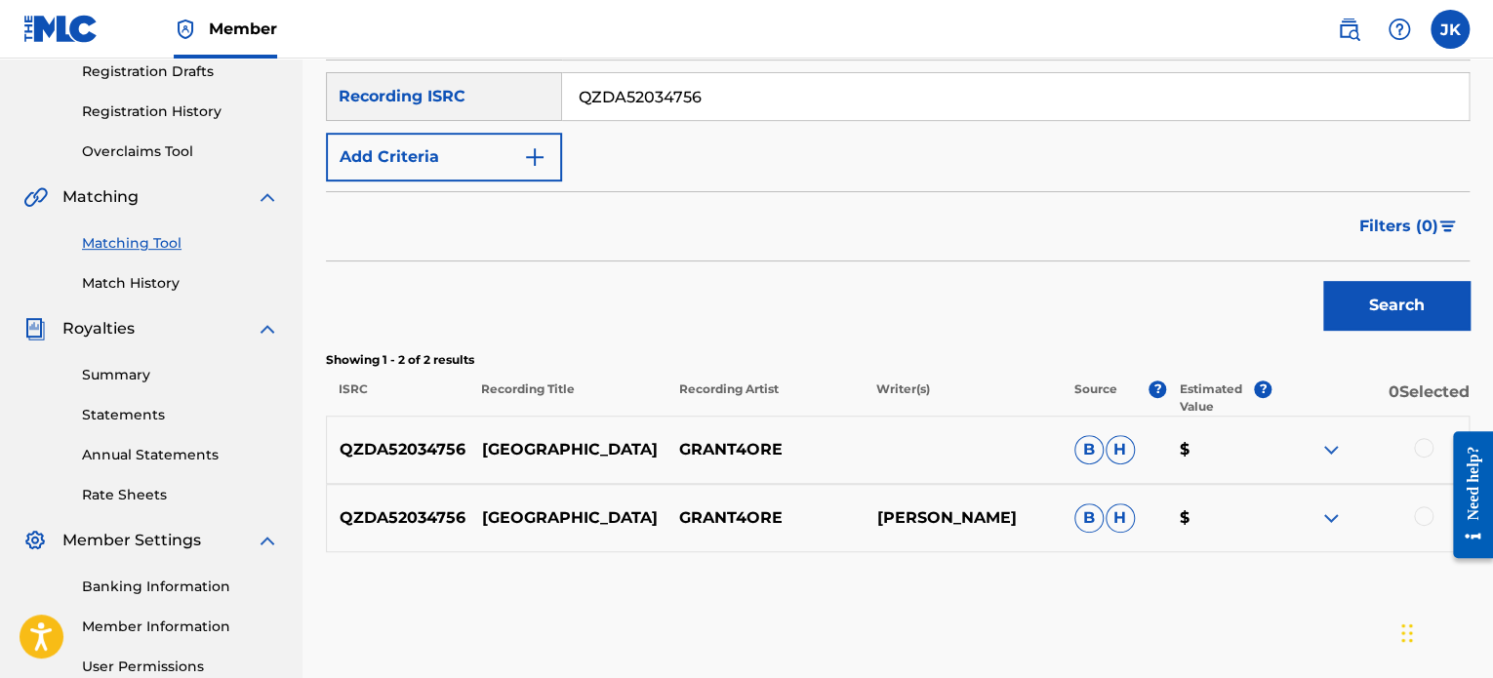
scroll to position [433, 0]
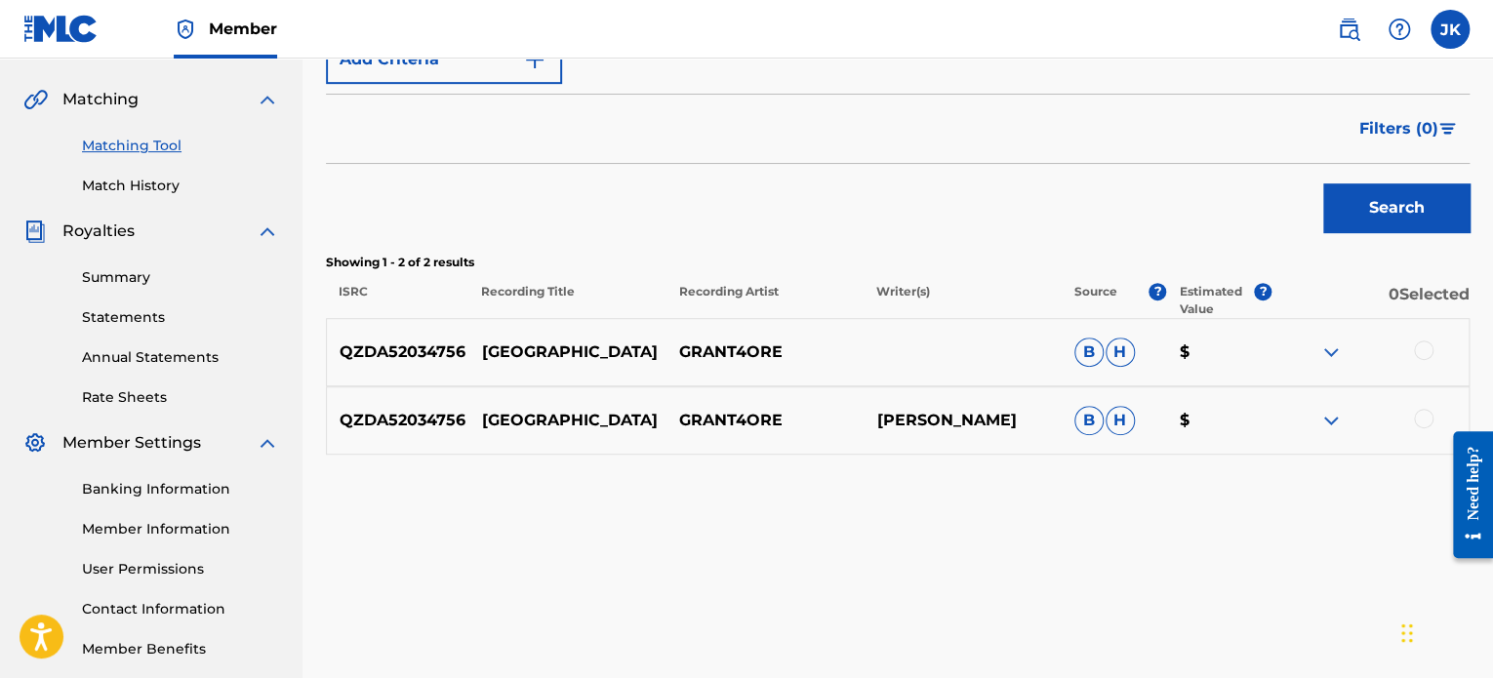
click at [1424, 350] on div at bounding box center [1424, 351] width 20 height 20
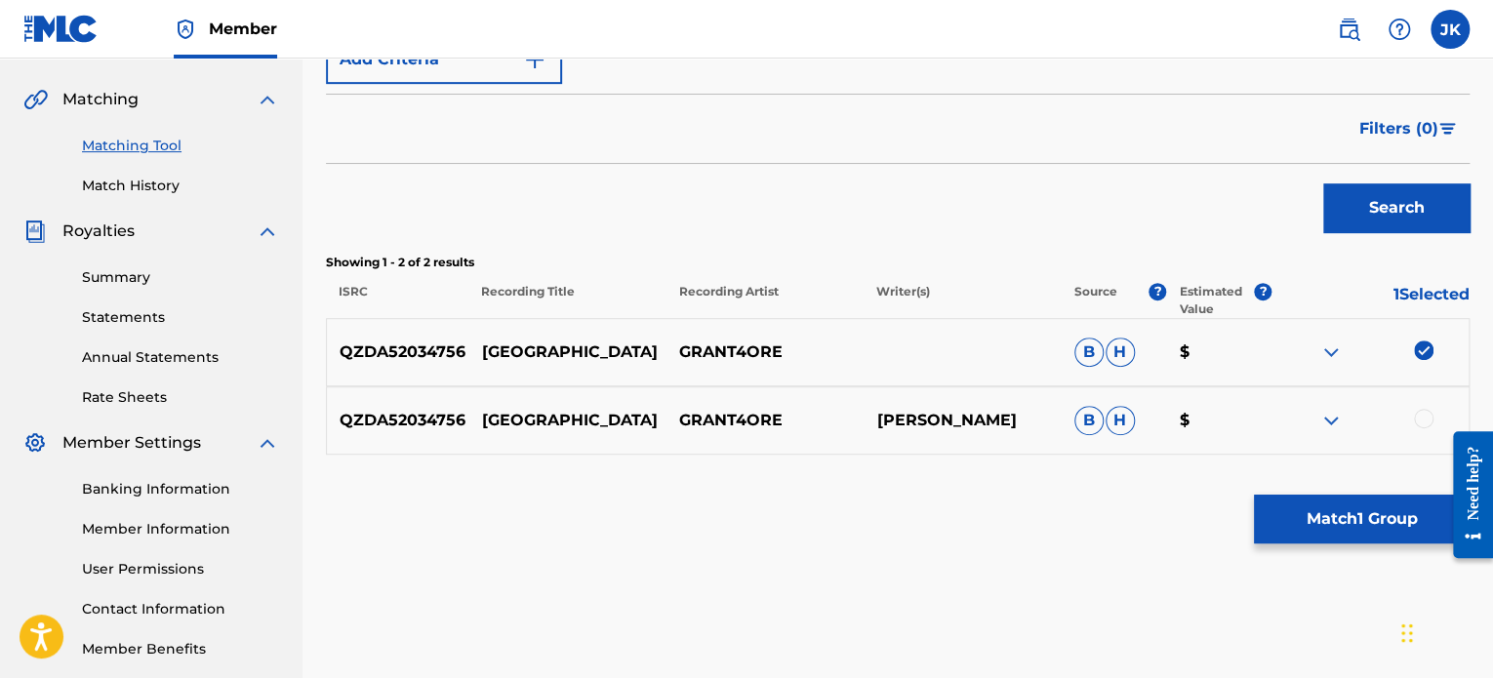
click at [1424, 413] on div at bounding box center [1424, 419] width 20 height 20
click at [1347, 509] on button "Match 2 Groups" at bounding box center [1362, 519] width 216 height 49
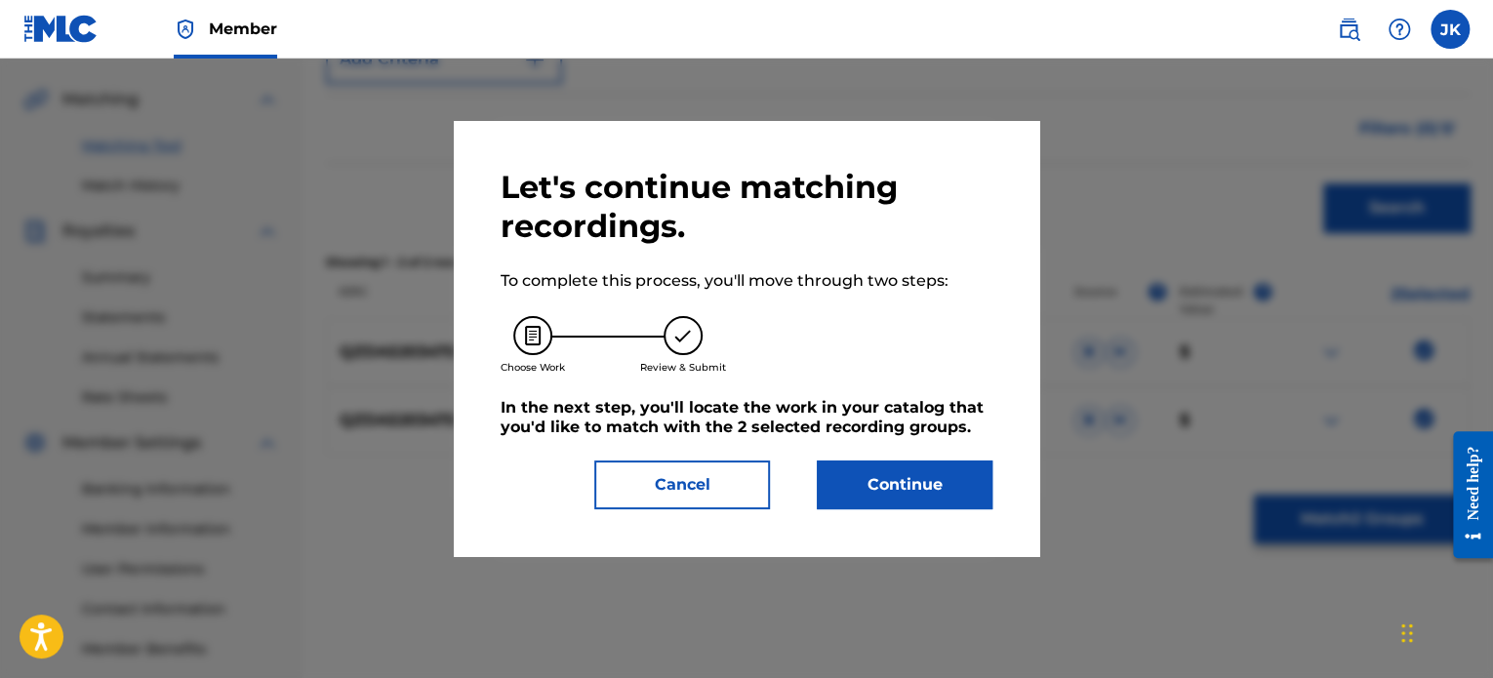
click at [926, 495] on button "Continue" at bounding box center [905, 485] width 176 height 49
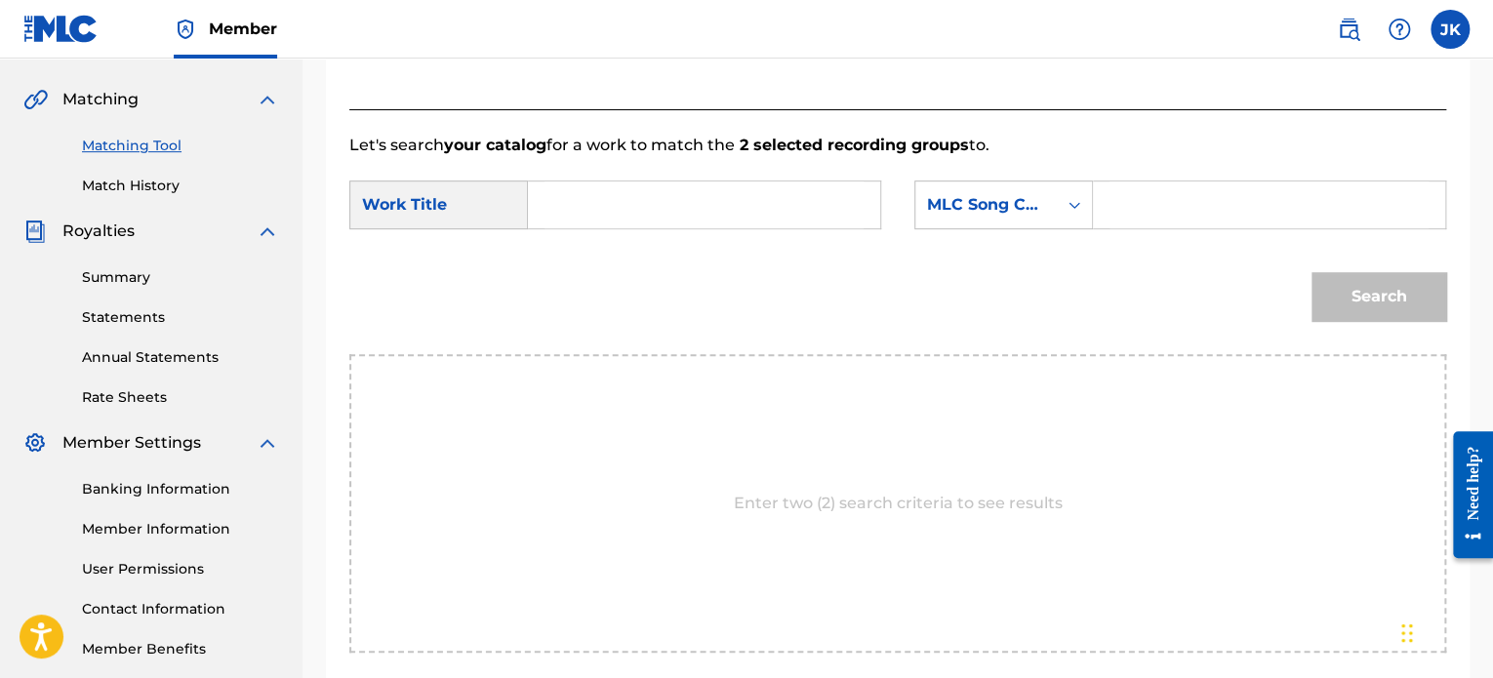
click at [727, 200] on input "Search Form" at bounding box center [704, 205] width 319 height 47
paste input "[GEOGRAPHIC_DATA]"
type input "[GEOGRAPHIC_DATA]"
click at [1079, 205] on icon "Search Form" at bounding box center [1075, 205] width 20 height 20
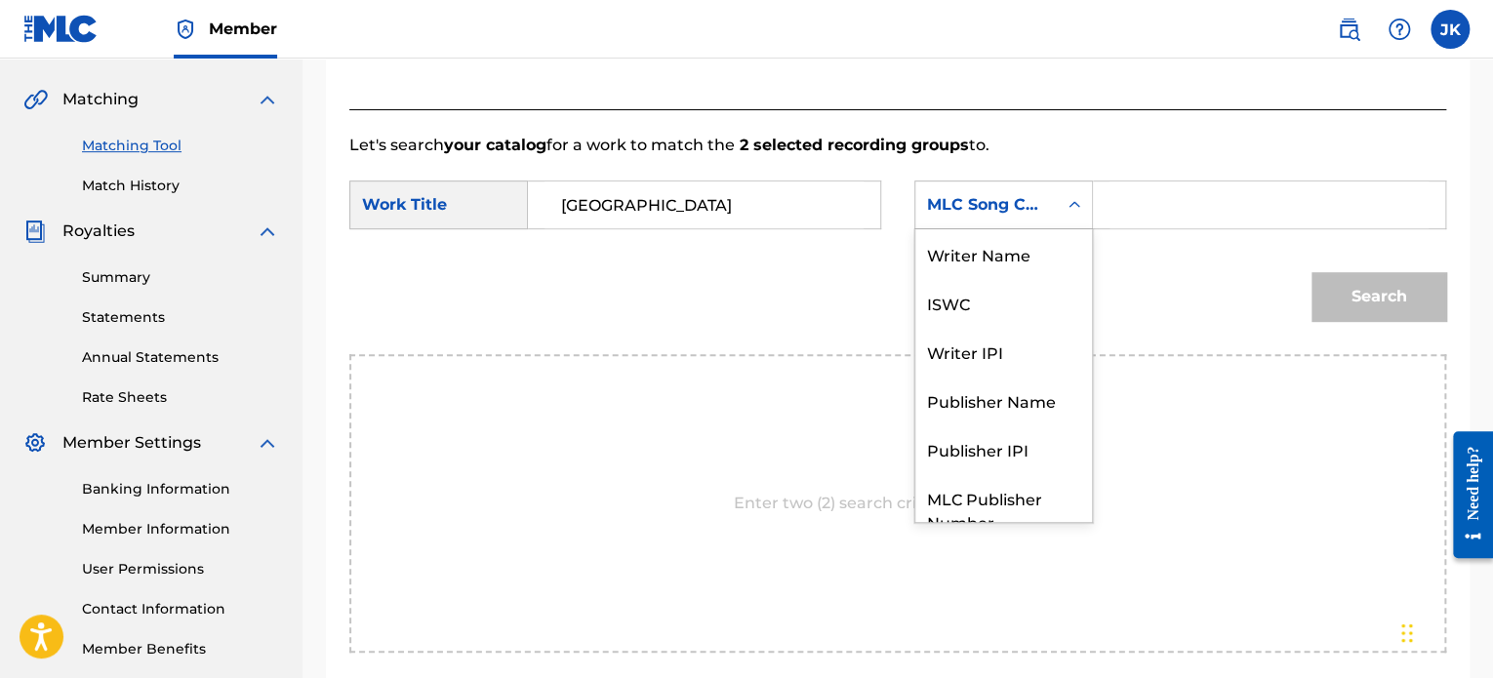
scroll to position [72, 0]
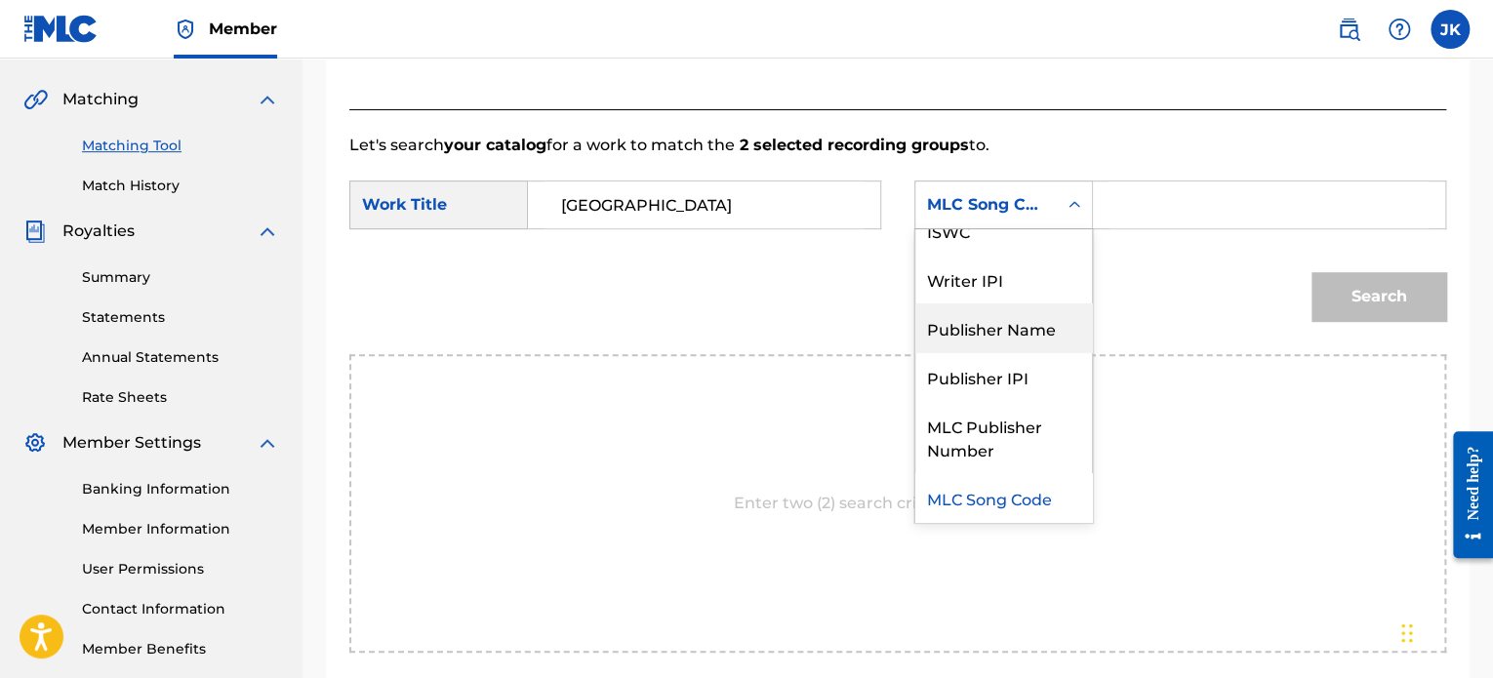
click at [1035, 327] on div "Publisher Name" at bounding box center [1003, 328] width 177 height 49
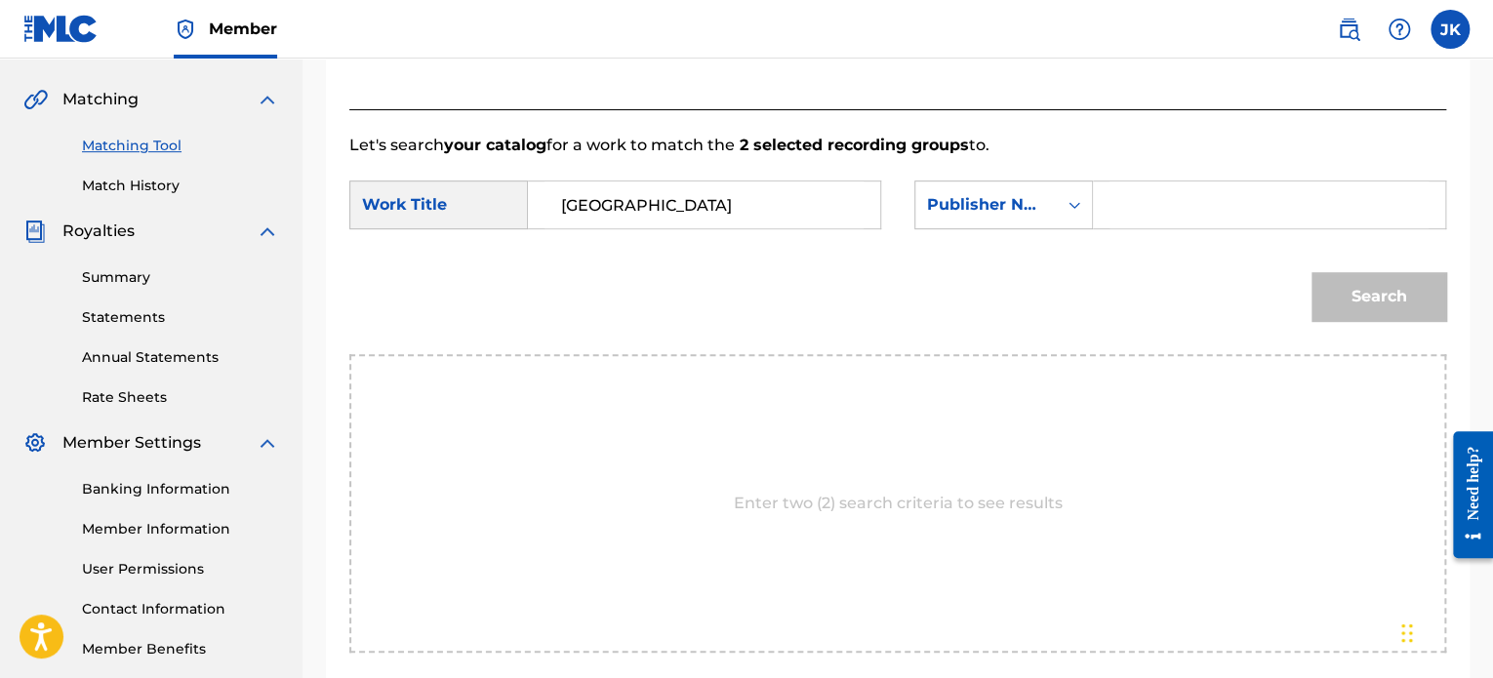
click at [1136, 214] on input "Search Form" at bounding box center [1269, 205] width 319 height 47
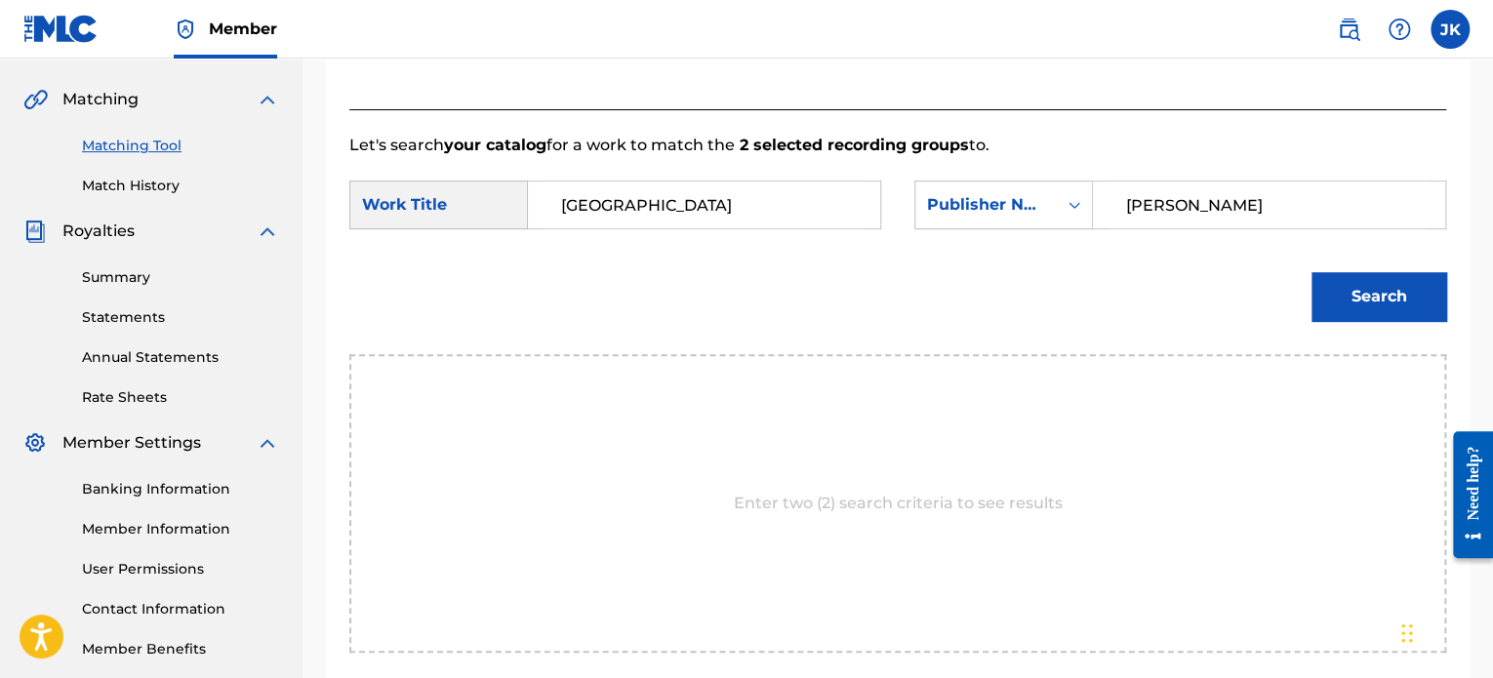
type input "[PERSON_NAME]"
click at [1369, 290] on button "Search" at bounding box center [1379, 296] width 135 height 49
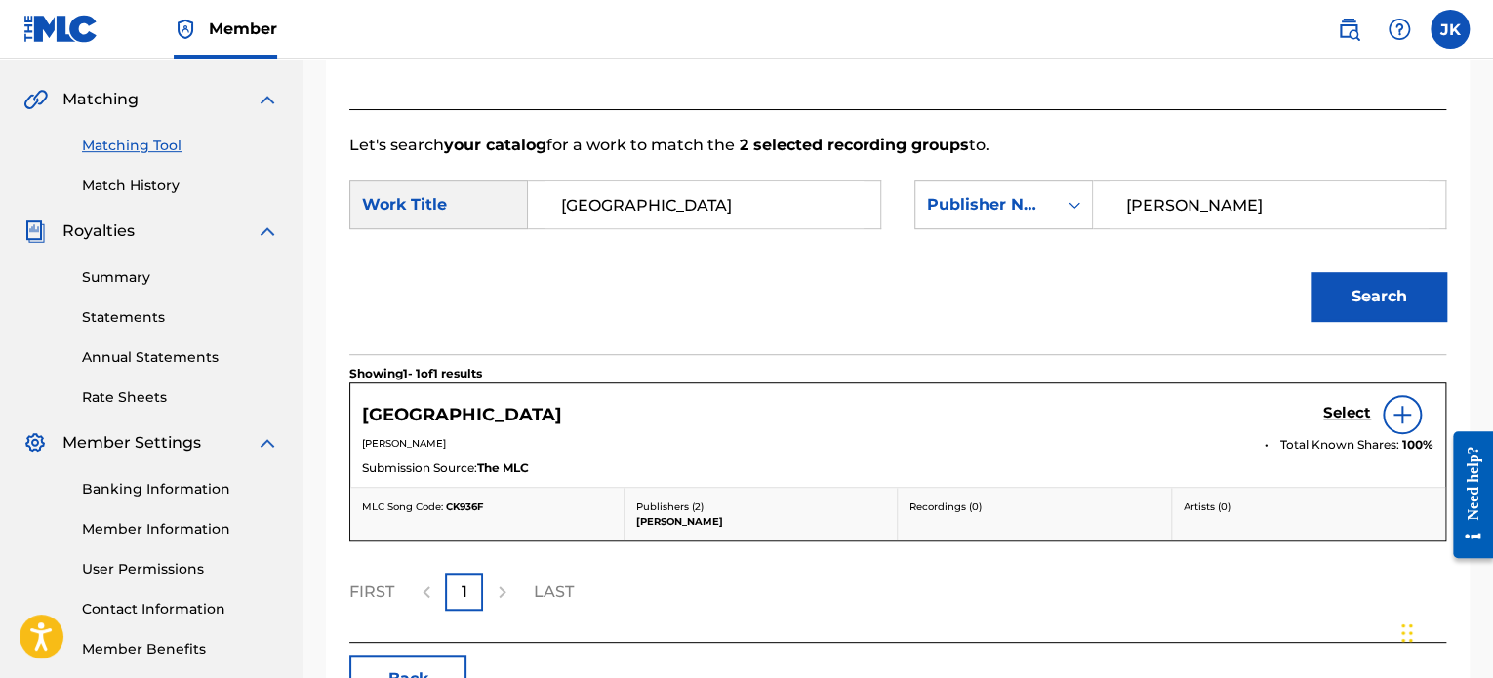
click at [1401, 407] on img at bounding box center [1402, 414] width 23 height 23
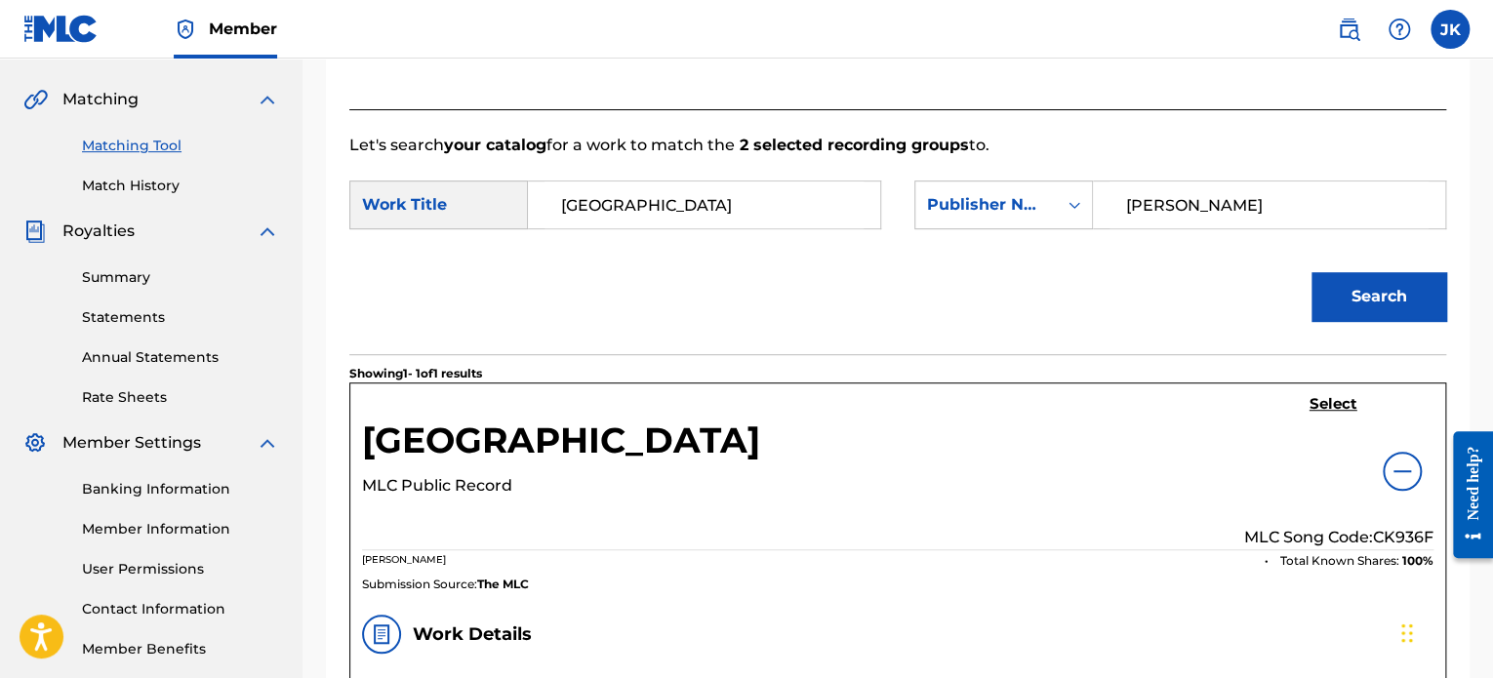
click at [1405, 528] on p "MLC Song Code: CK936F" at bounding box center [1338, 537] width 189 height 23
copy p "CK936F"
click at [1331, 402] on h5 "Select" at bounding box center [1334, 404] width 48 height 19
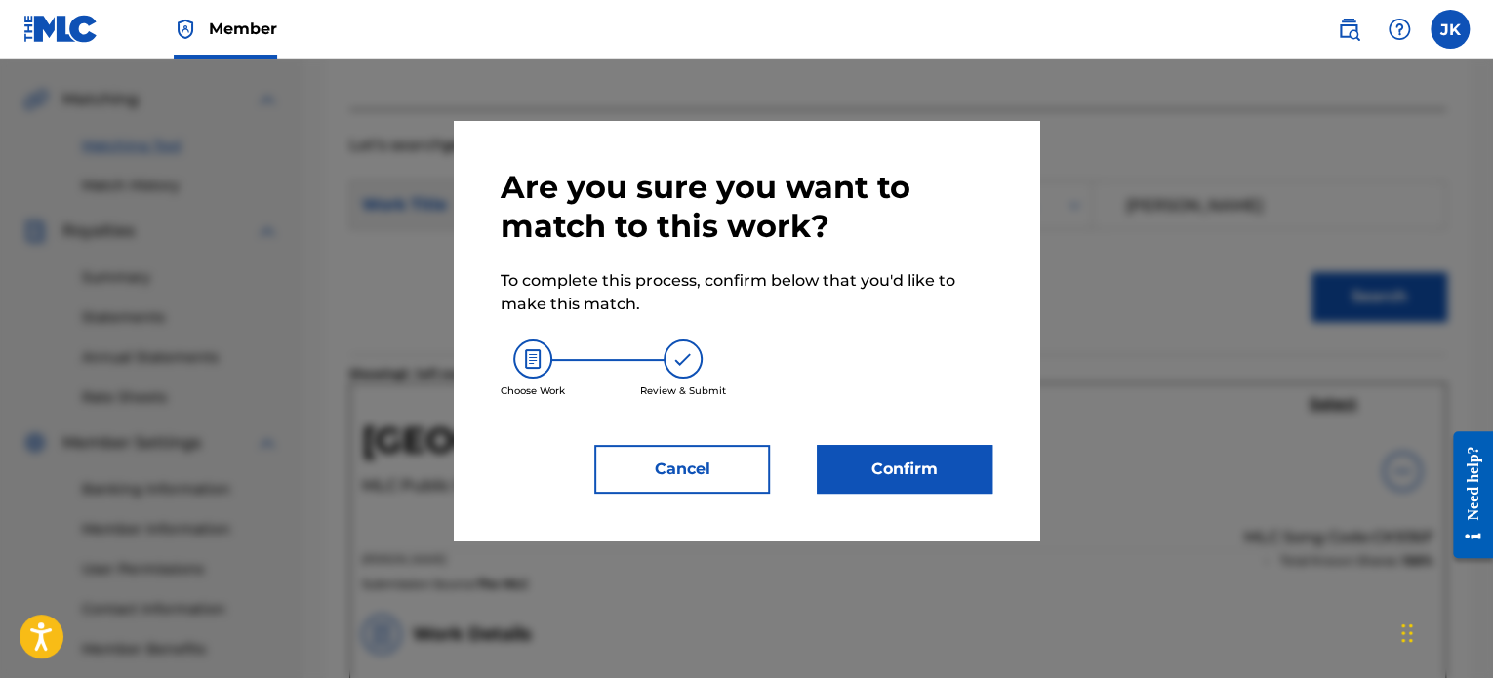
click at [928, 475] on button "Confirm" at bounding box center [905, 469] width 176 height 49
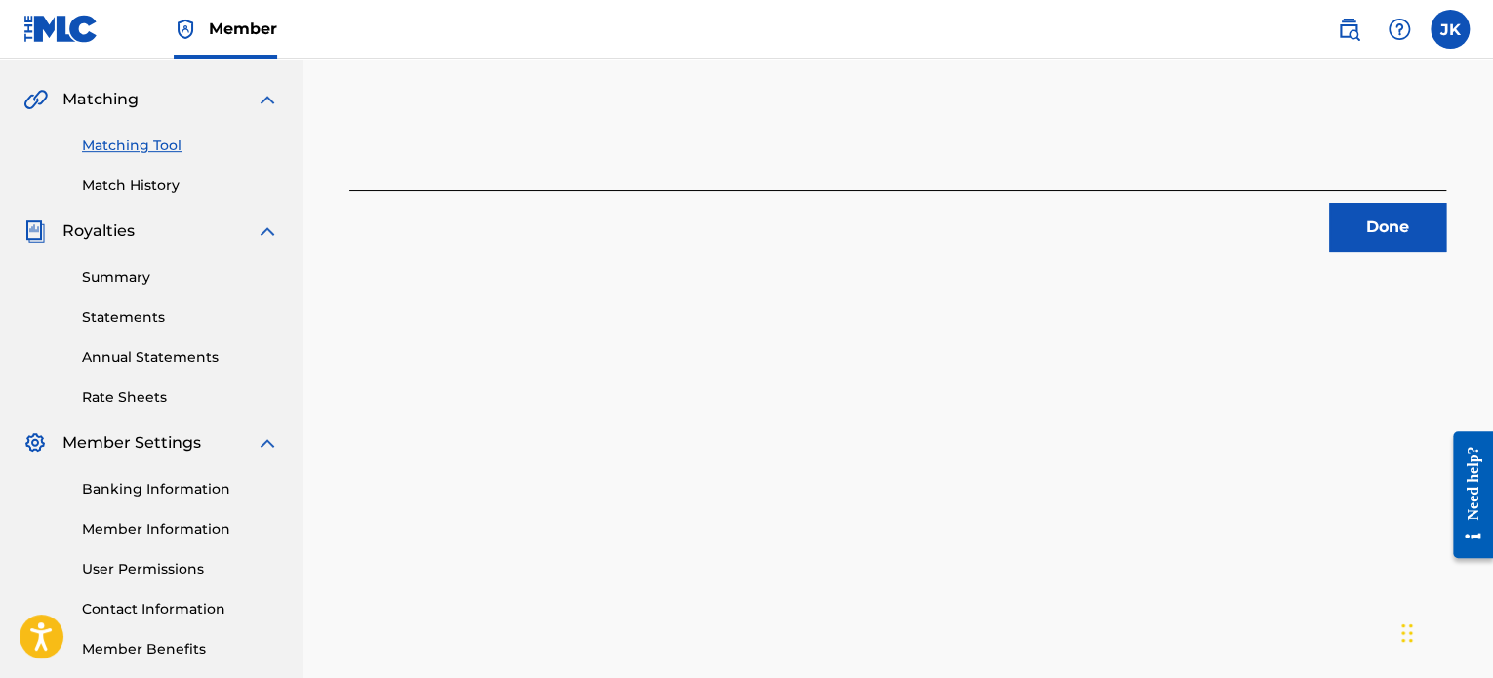
click at [1422, 227] on button "Done" at bounding box center [1387, 227] width 117 height 49
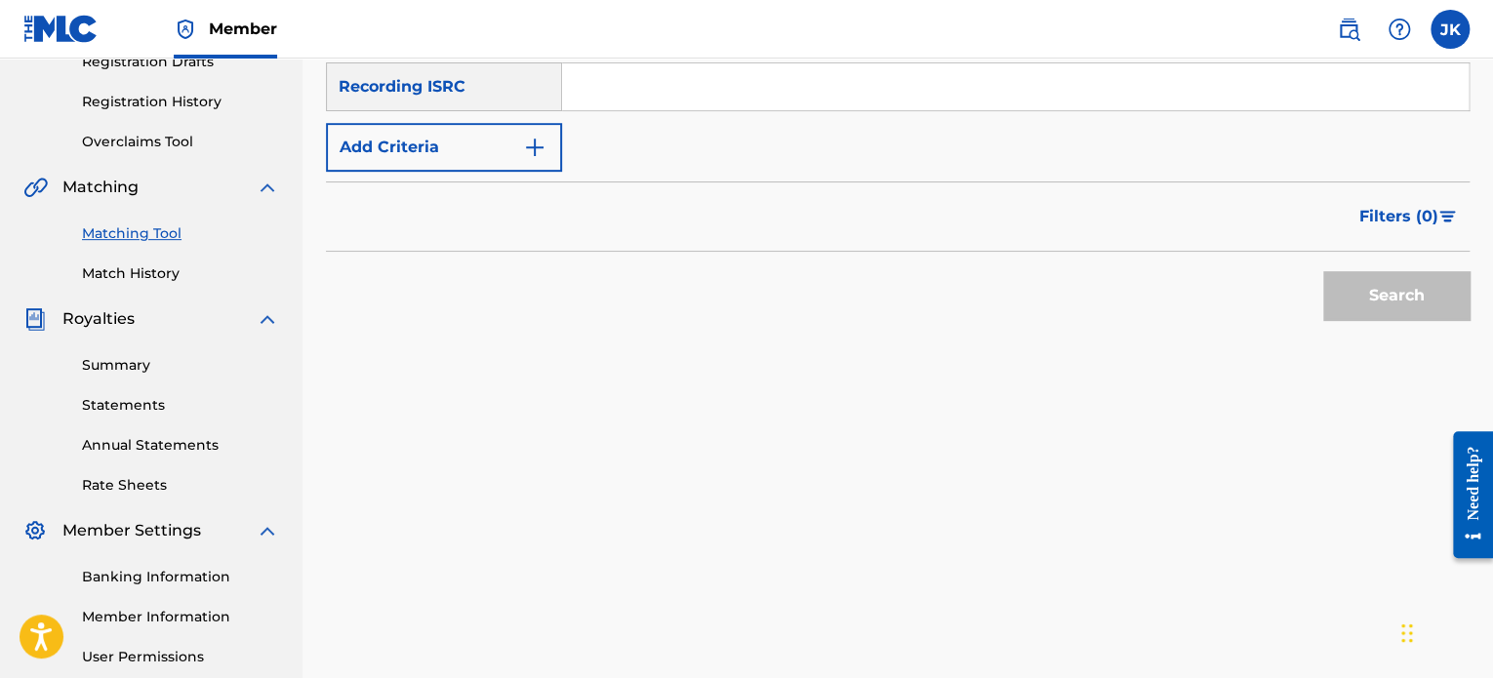
scroll to position [238, 0]
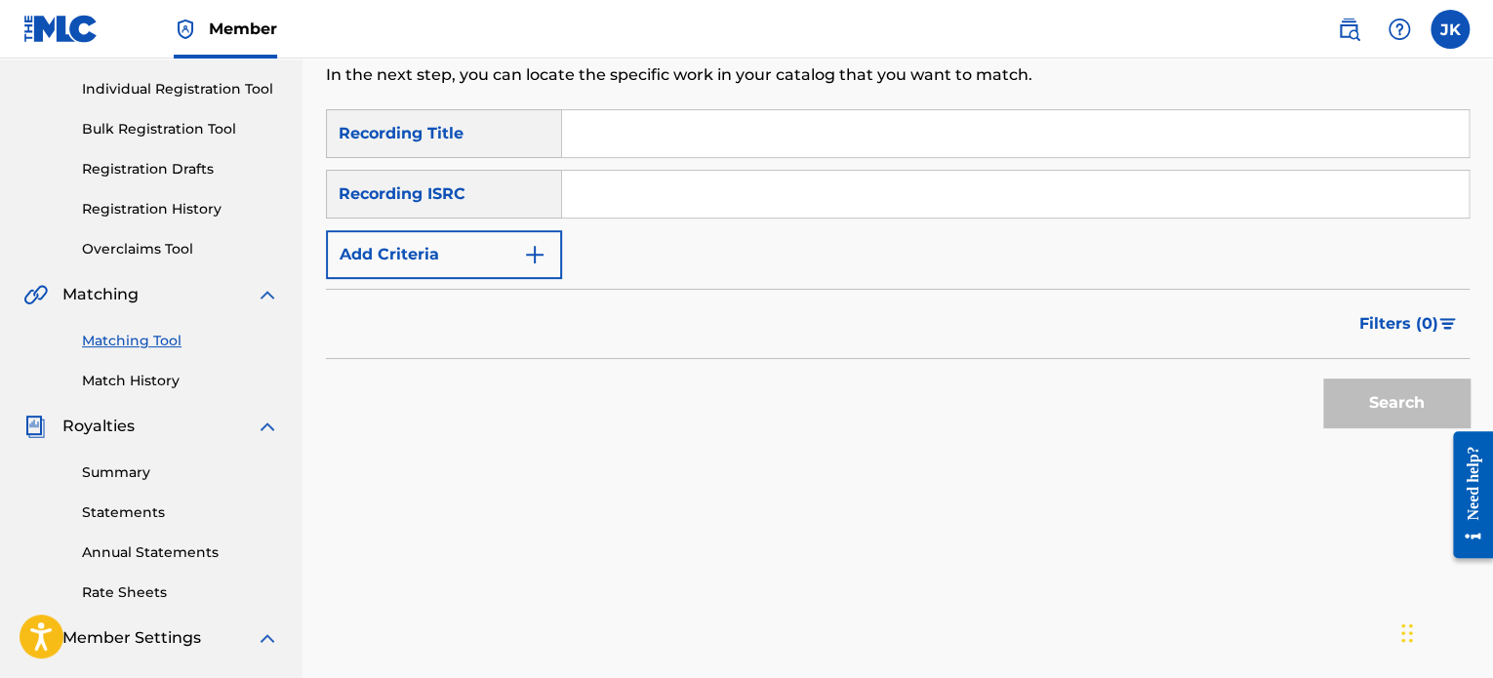
click at [652, 131] on input "Search Form" at bounding box center [1015, 133] width 907 height 47
paste input "Bebop N RockSteady"
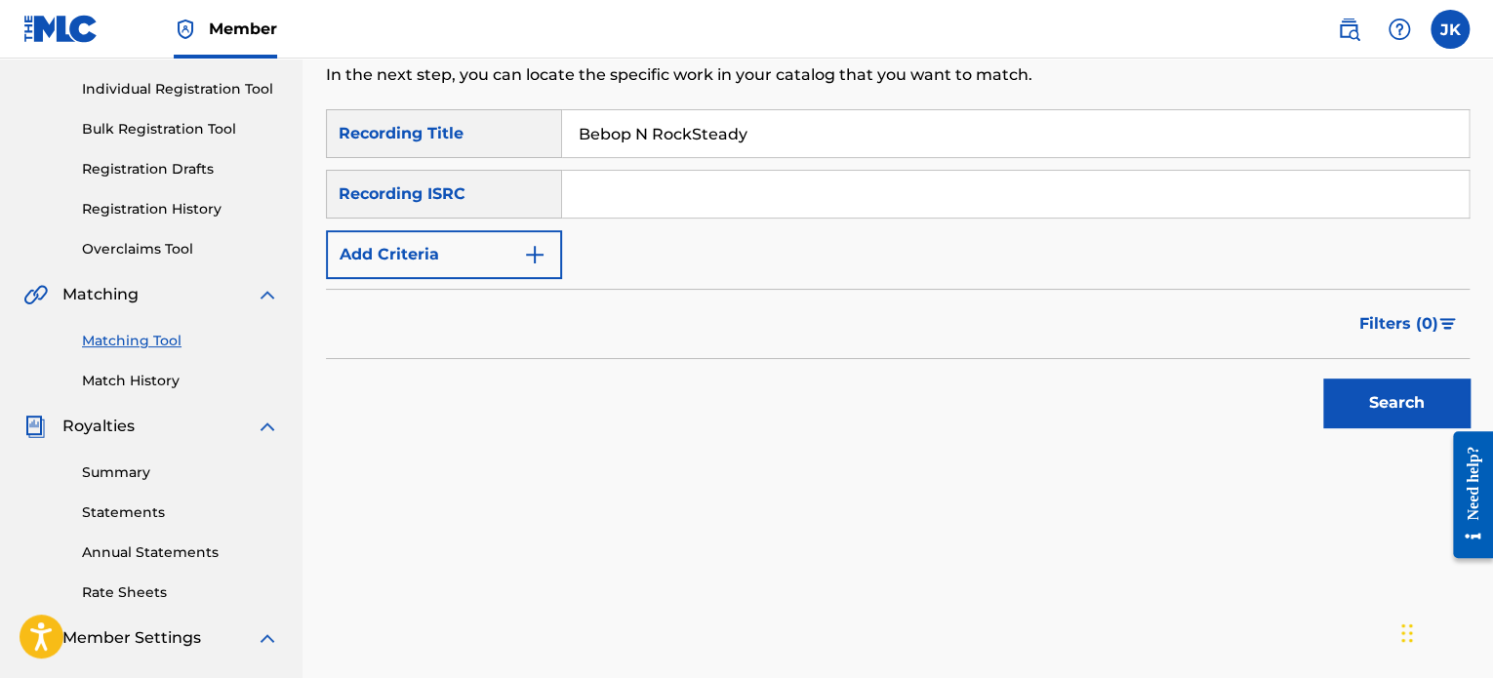
type input "Bebop N RockSteady"
click at [609, 197] on input "Search Form" at bounding box center [1015, 194] width 907 height 47
paste input "QZDA52034757"
type input "QZDA52034757"
click at [1348, 386] on button "Search" at bounding box center [1396, 403] width 146 height 49
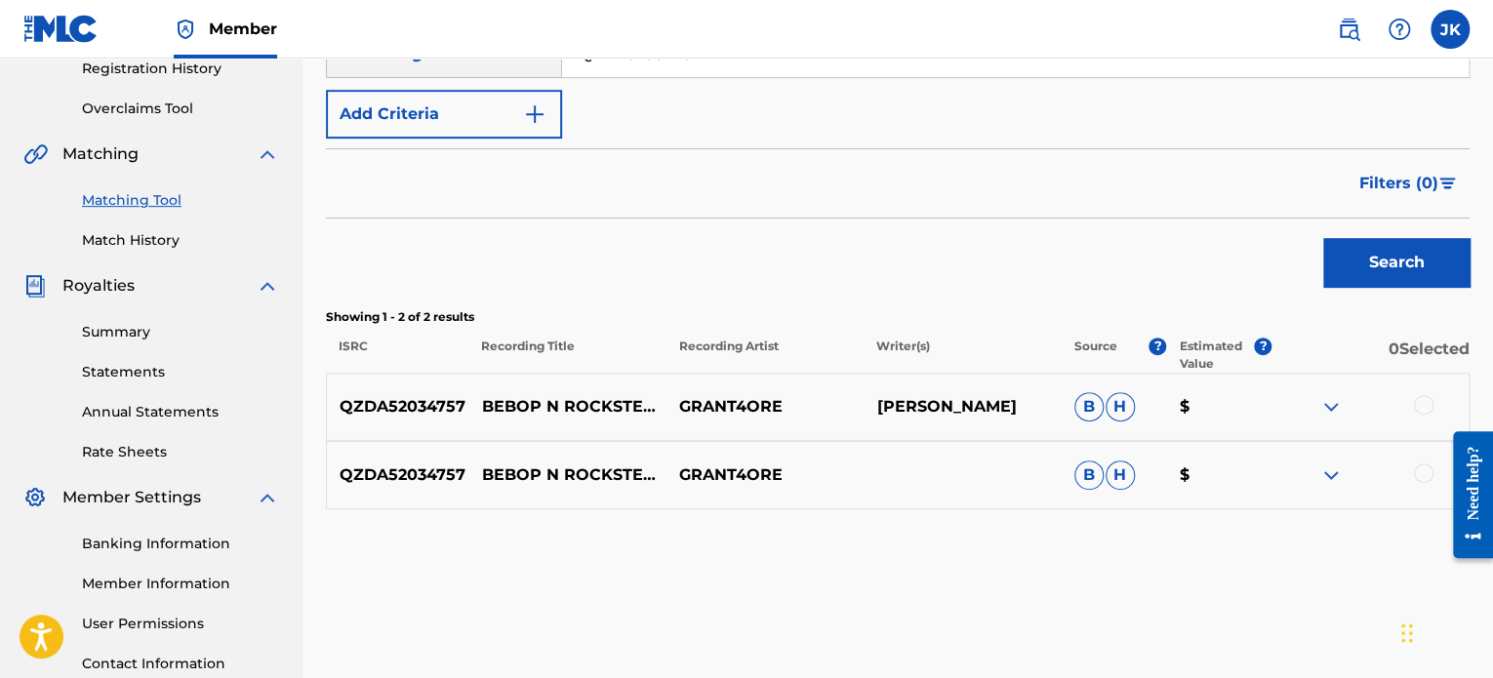
scroll to position [433, 0]
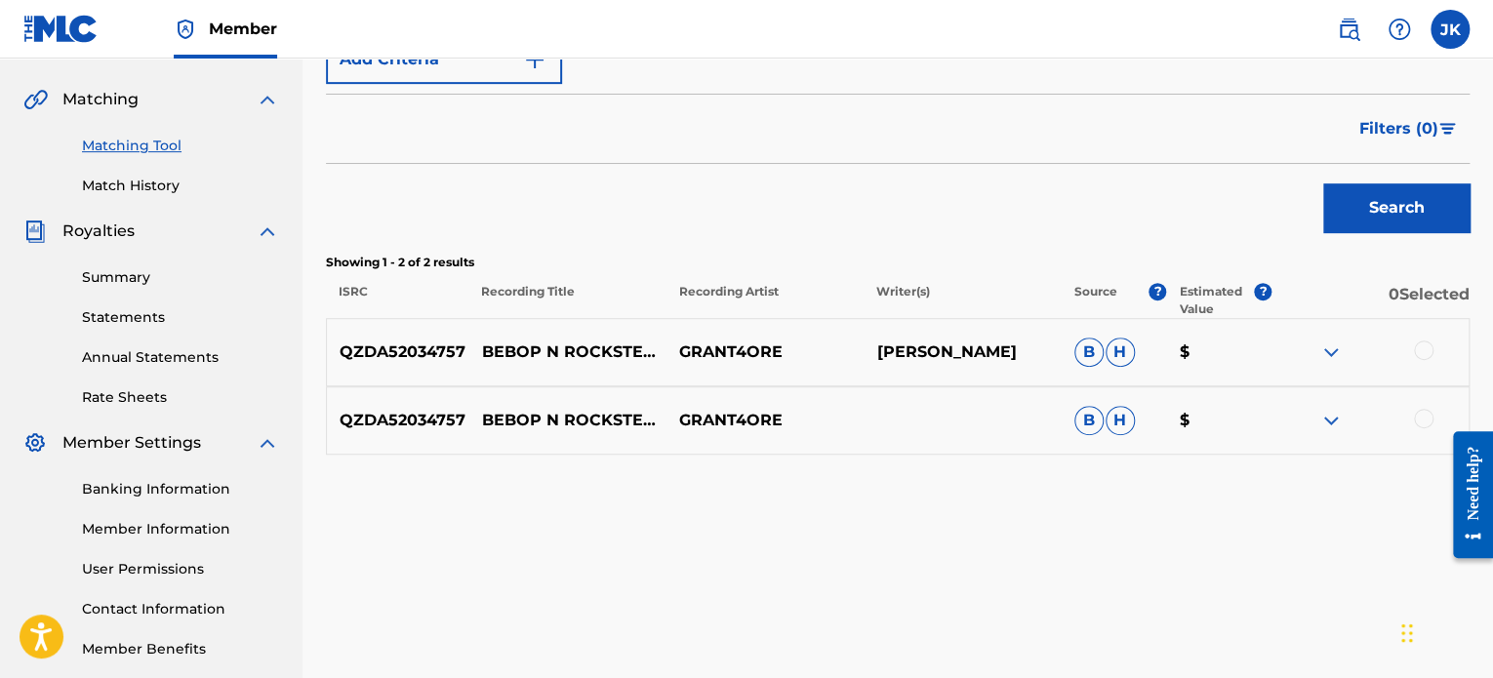
click at [1427, 354] on div at bounding box center [1424, 351] width 20 height 20
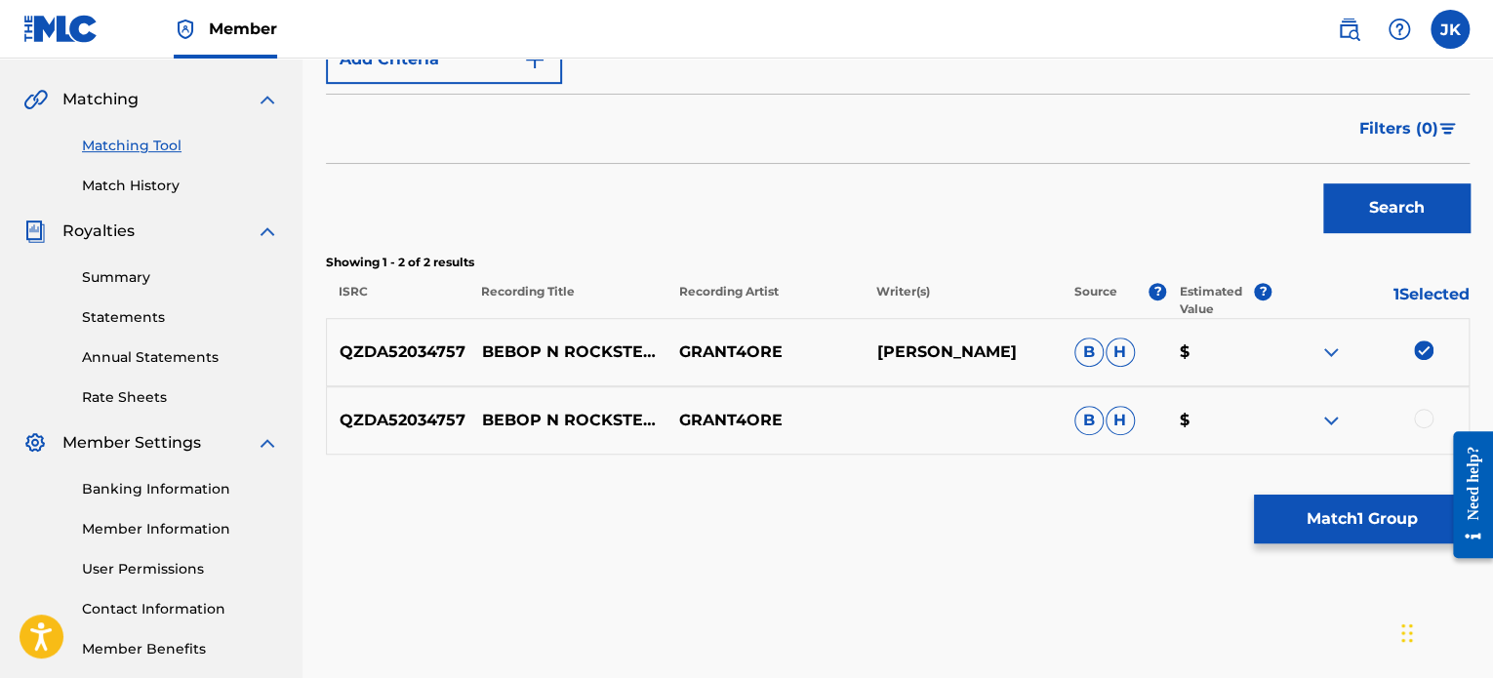
click at [1424, 414] on div at bounding box center [1424, 419] width 20 height 20
click at [1380, 507] on button "Match 2 Groups" at bounding box center [1362, 519] width 216 height 49
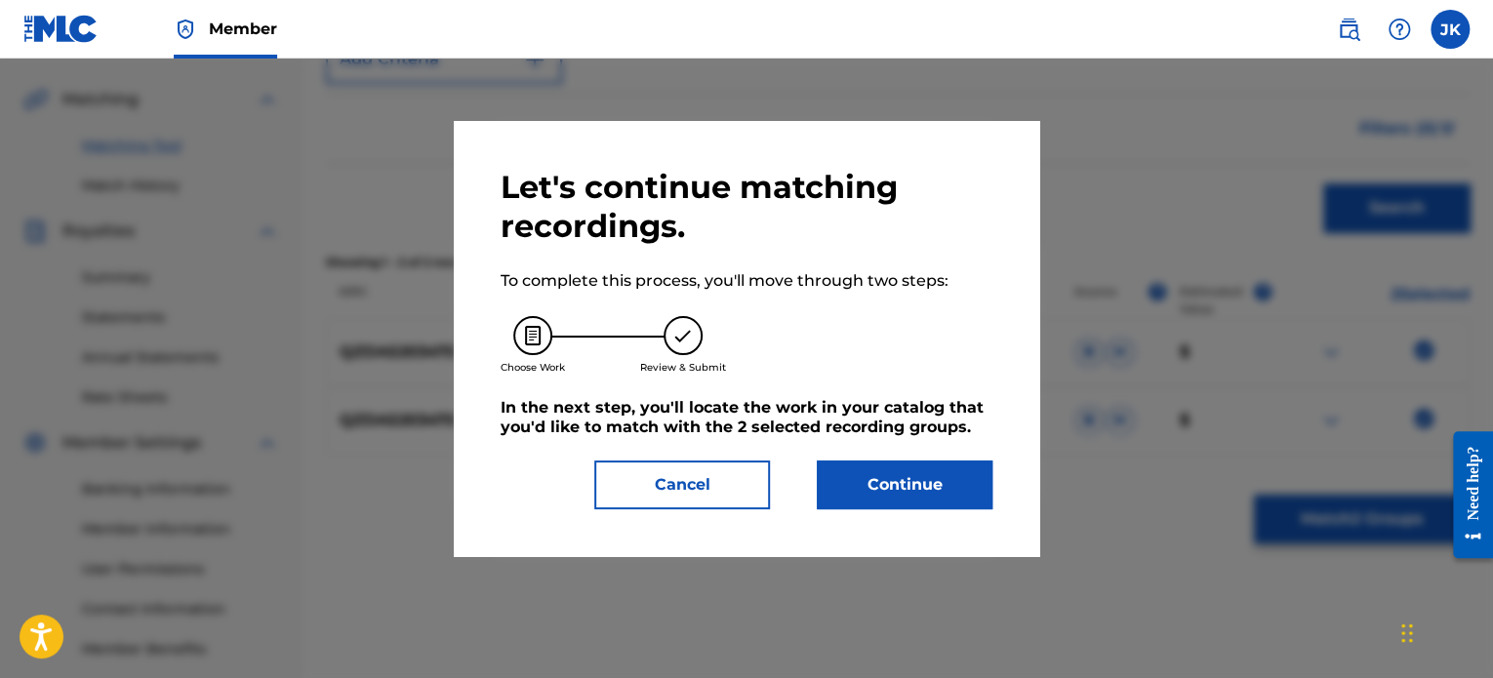
click at [962, 492] on button "Continue" at bounding box center [905, 485] width 176 height 49
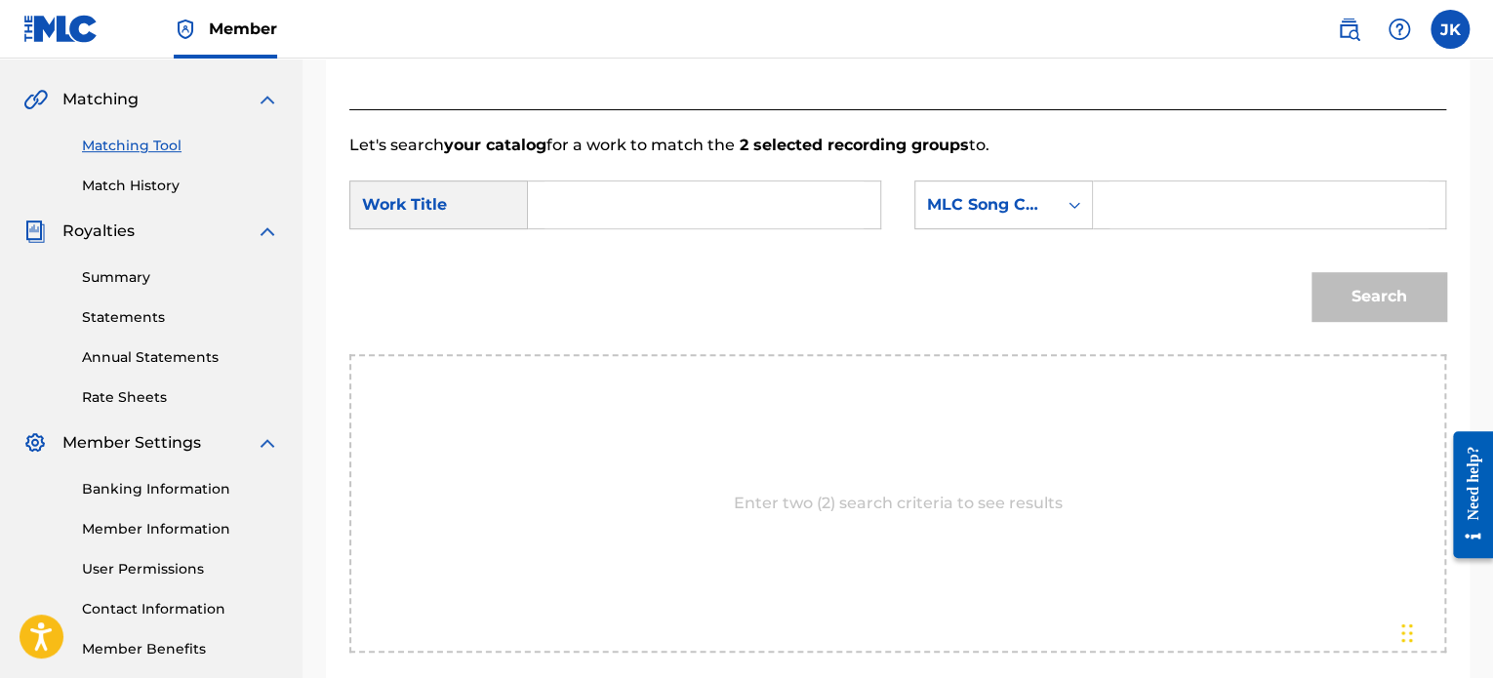
click at [722, 202] on input "Search Form" at bounding box center [704, 205] width 319 height 47
paste input "Bebop N RockSteady"
type input "Bebop N RockSteady"
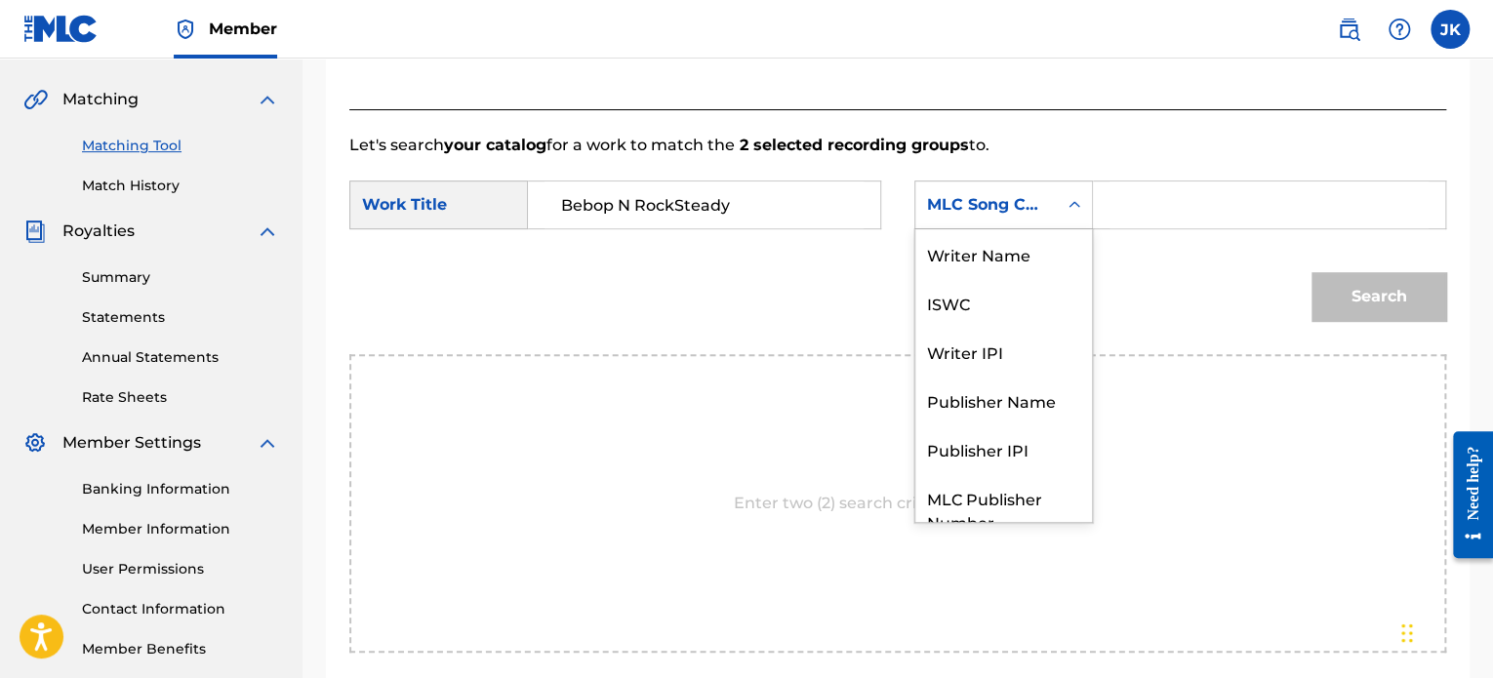
click at [1067, 209] on icon "Search Form" at bounding box center [1075, 205] width 20 height 20
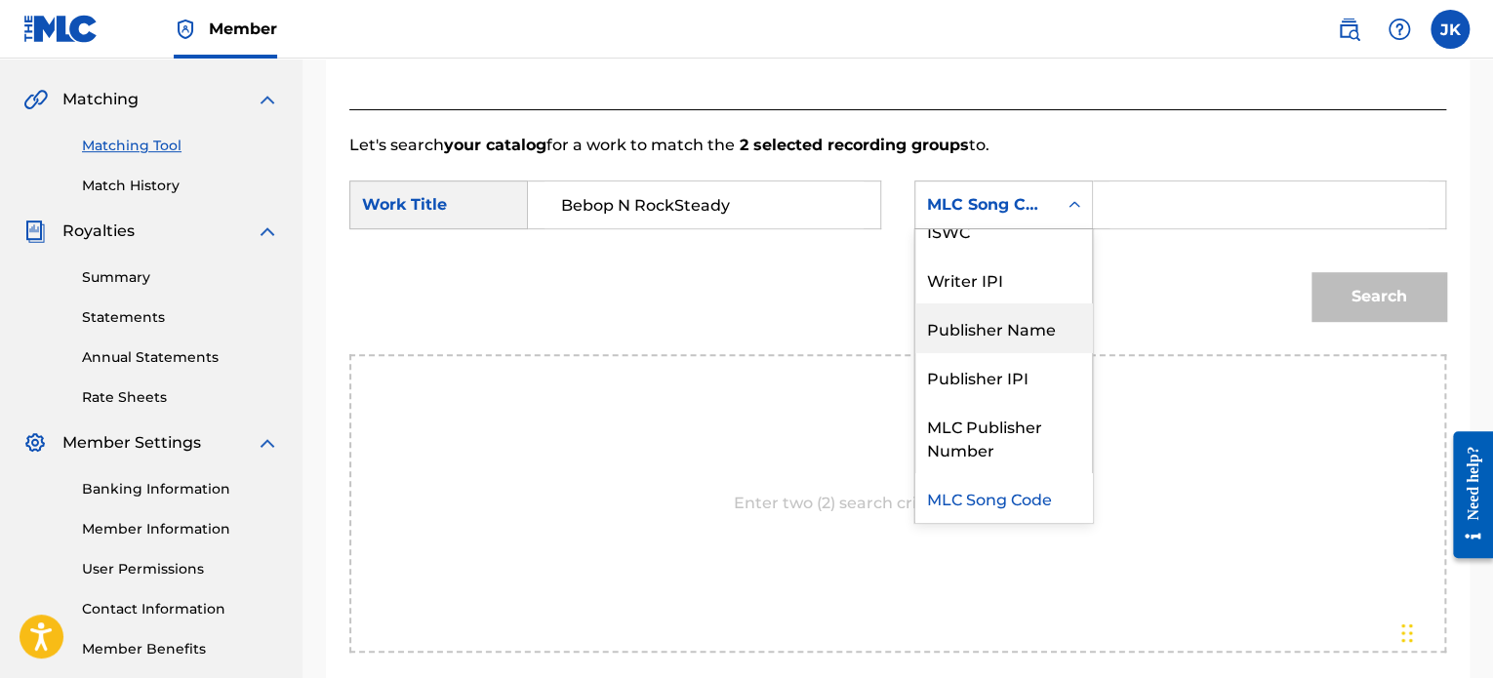
click at [1024, 327] on div "Publisher Name" at bounding box center [1003, 328] width 177 height 49
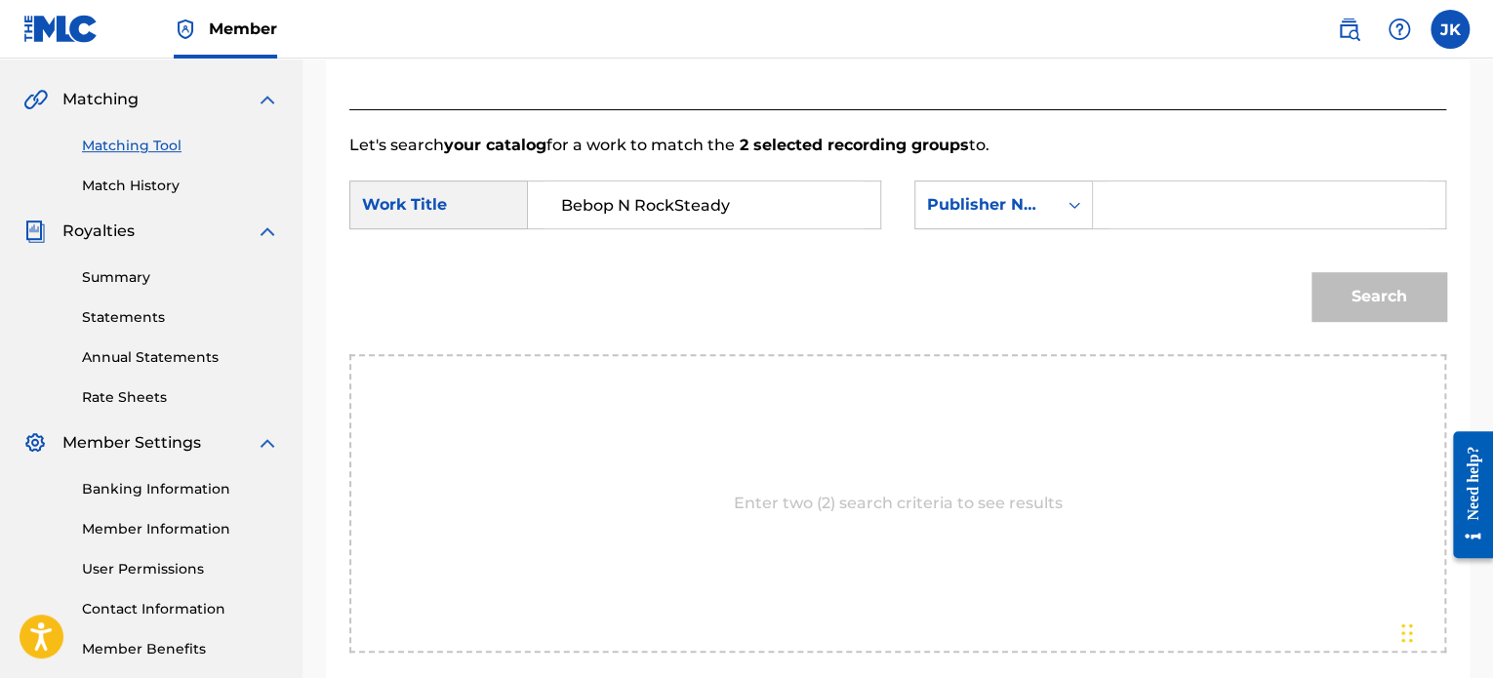
click at [1137, 211] on input "Search Form" at bounding box center [1269, 205] width 319 height 47
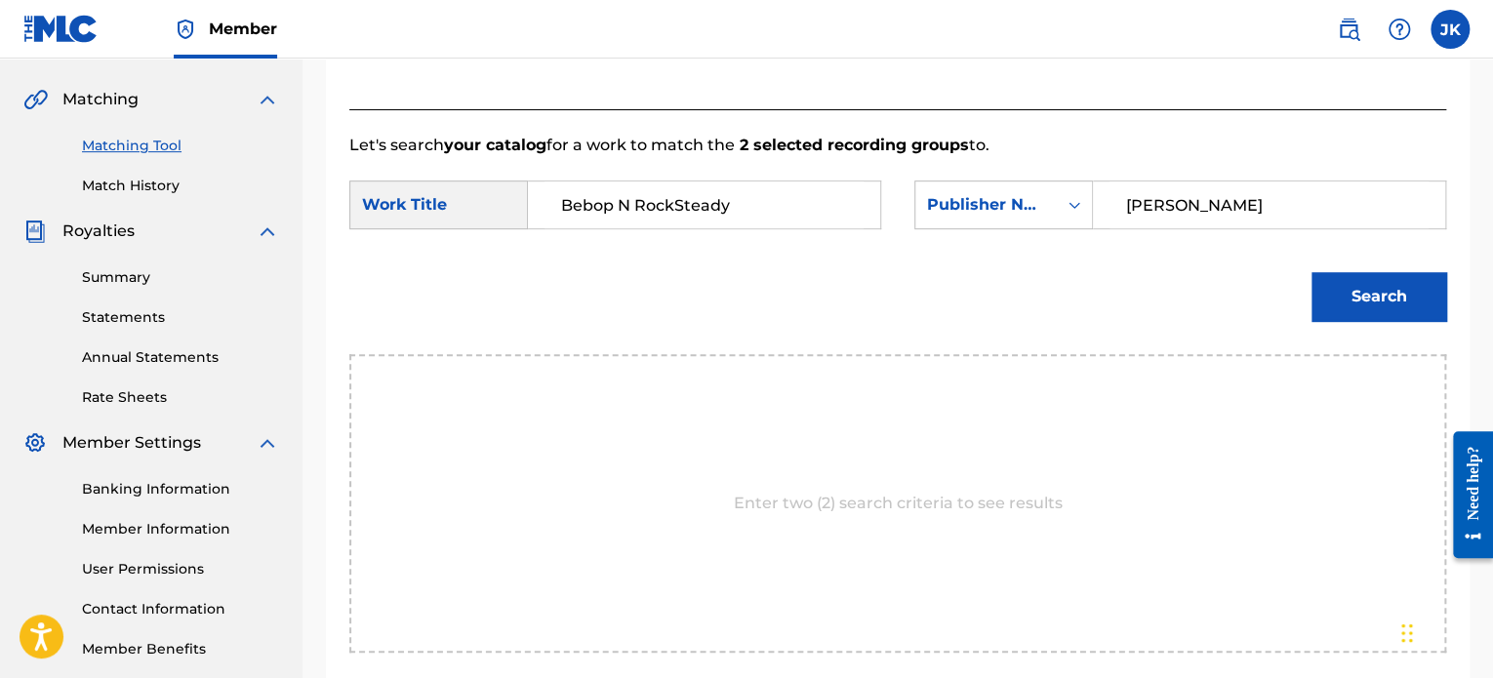
type input "[PERSON_NAME]"
click at [1357, 307] on button "Search" at bounding box center [1379, 296] width 135 height 49
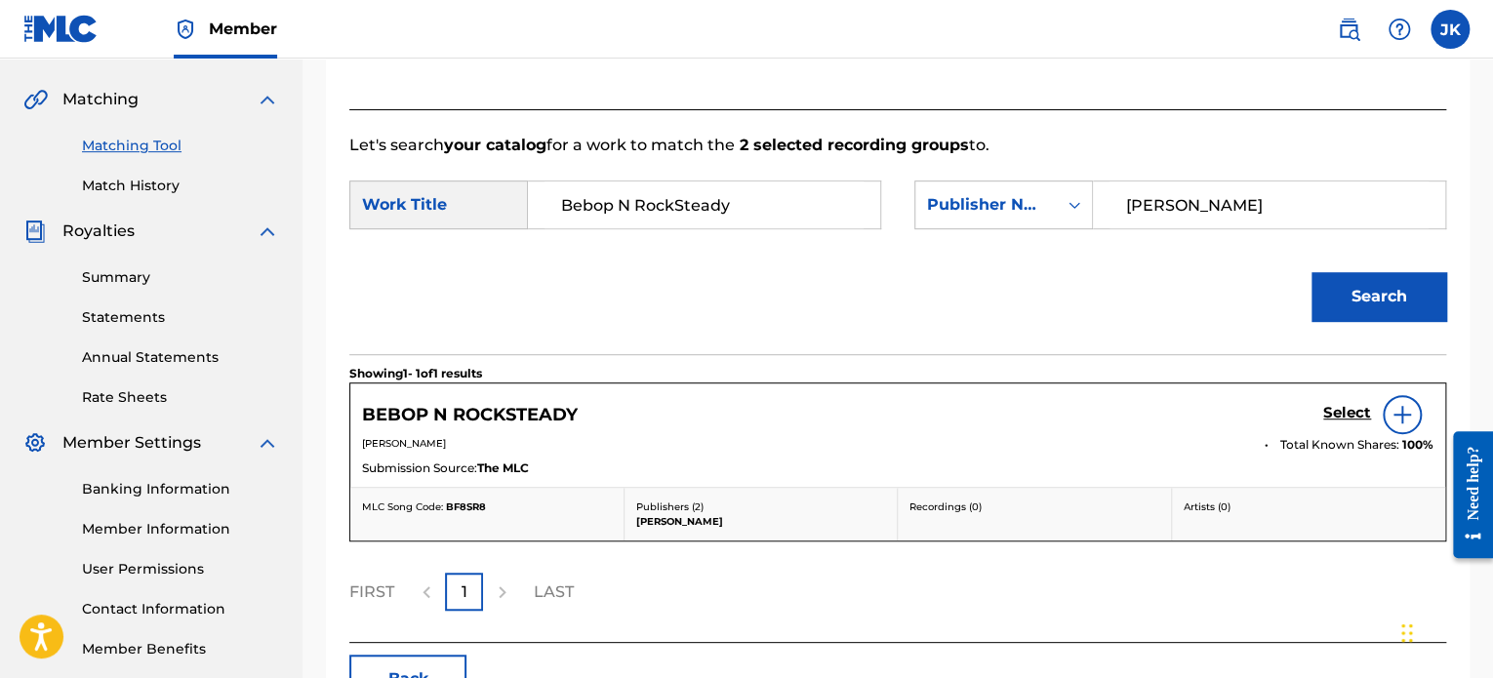
click at [1405, 427] on div at bounding box center [1402, 414] width 39 height 39
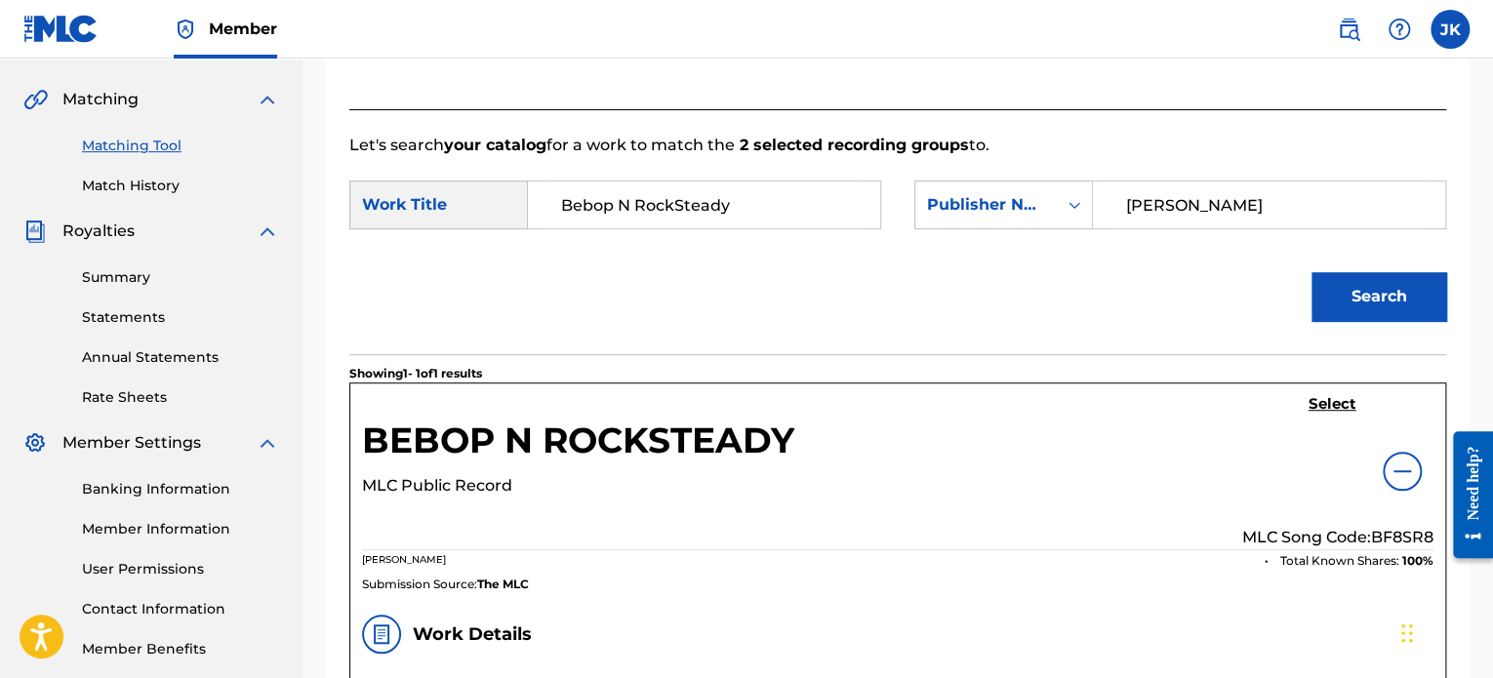
click at [1397, 535] on p "MLC Song Code: BF8SR8" at bounding box center [1337, 537] width 191 height 23
copy p "BF8SR8"
click at [1328, 410] on h5 "Select" at bounding box center [1333, 404] width 48 height 19
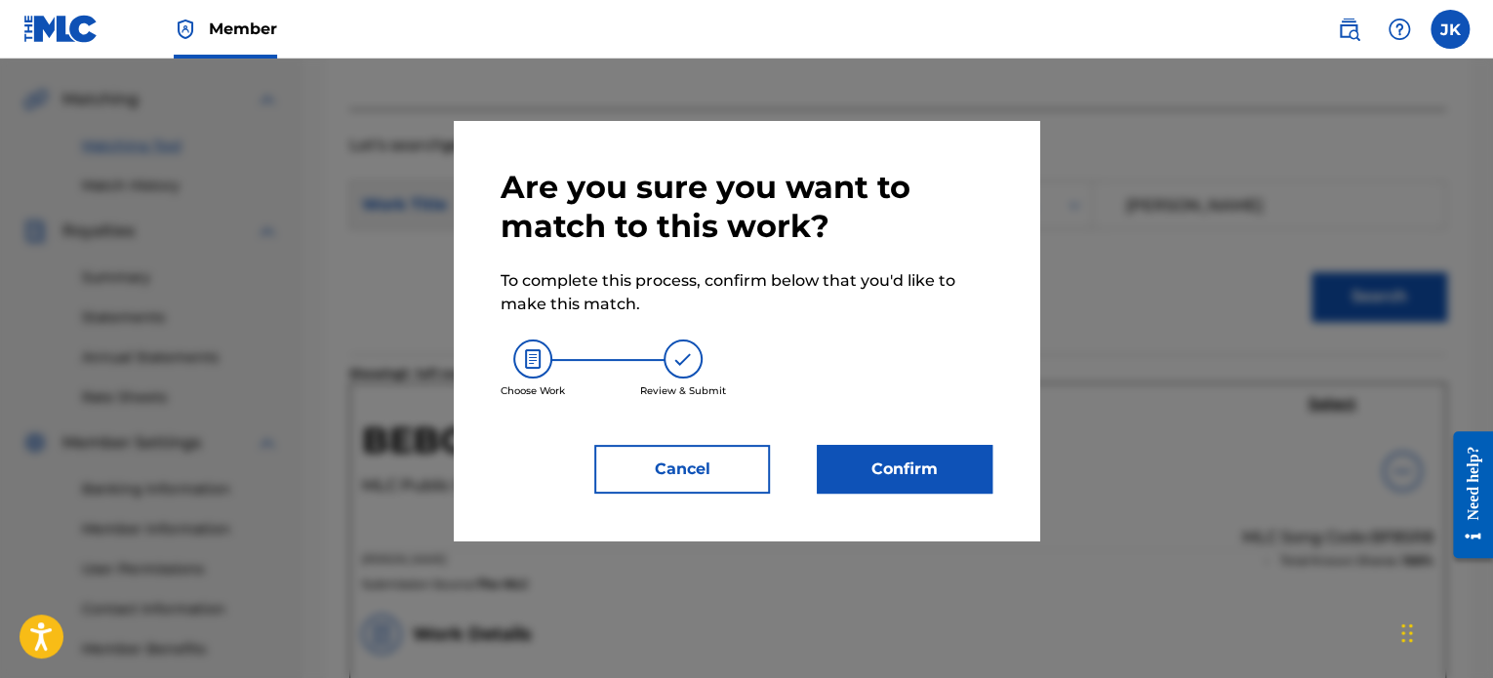
click at [948, 464] on button "Confirm" at bounding box center [905, 469] width 176 height 49
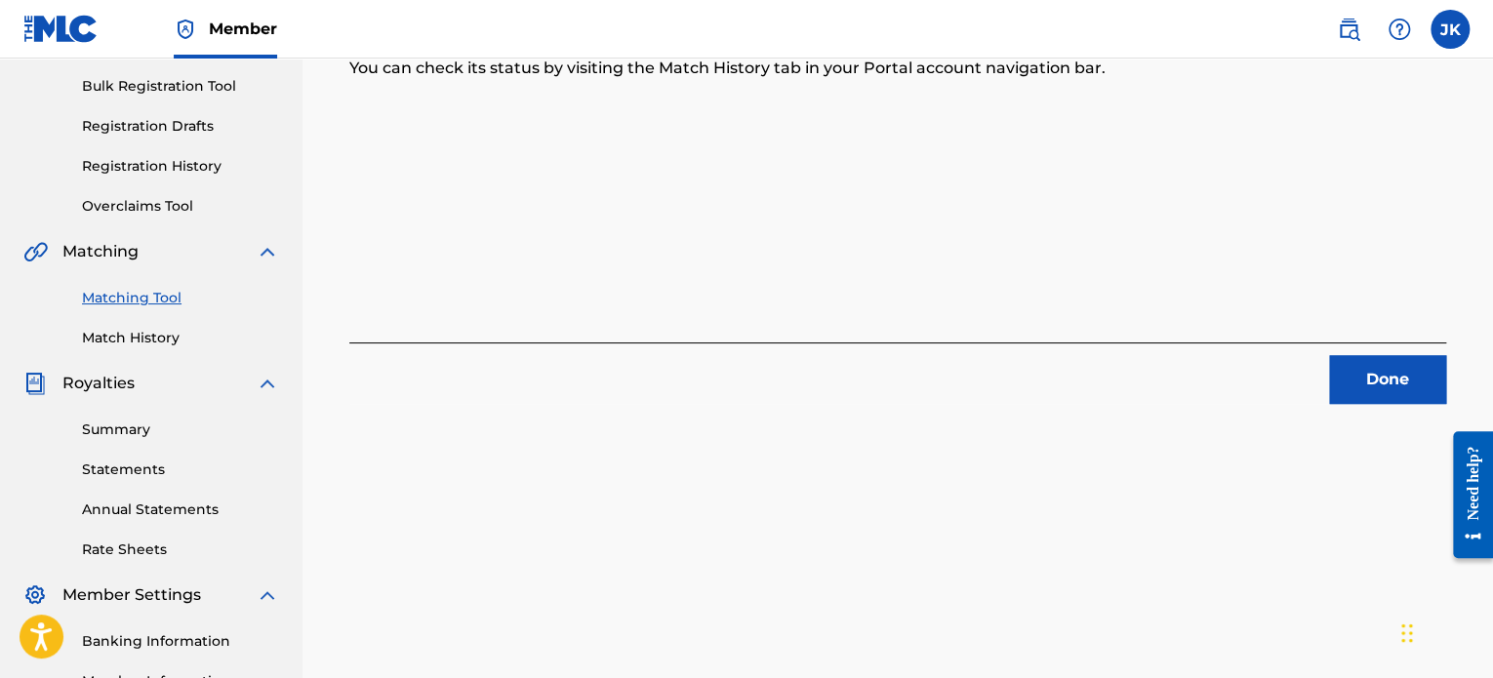
scroll to position [141, 0]
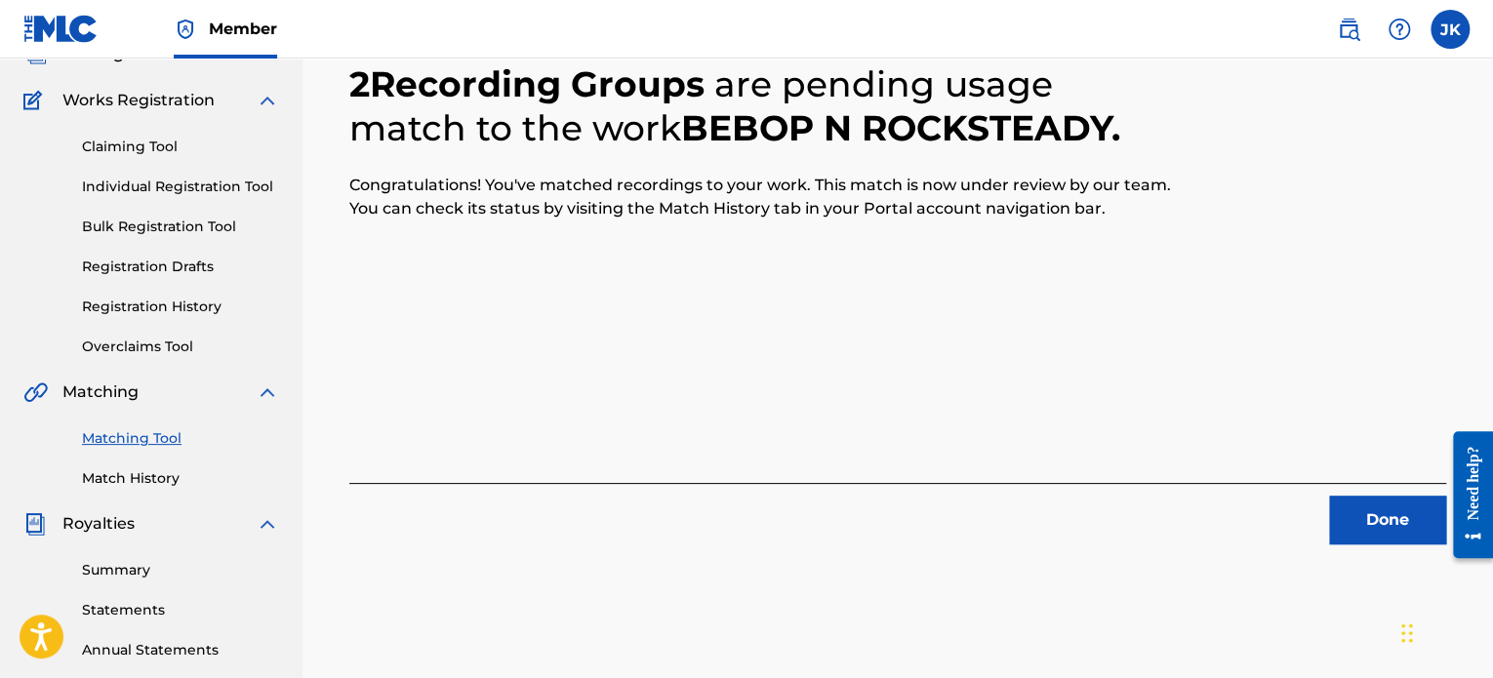
click at [1377, 525] on button "Done" at bounding box center [1387, 520] width 117 height 49
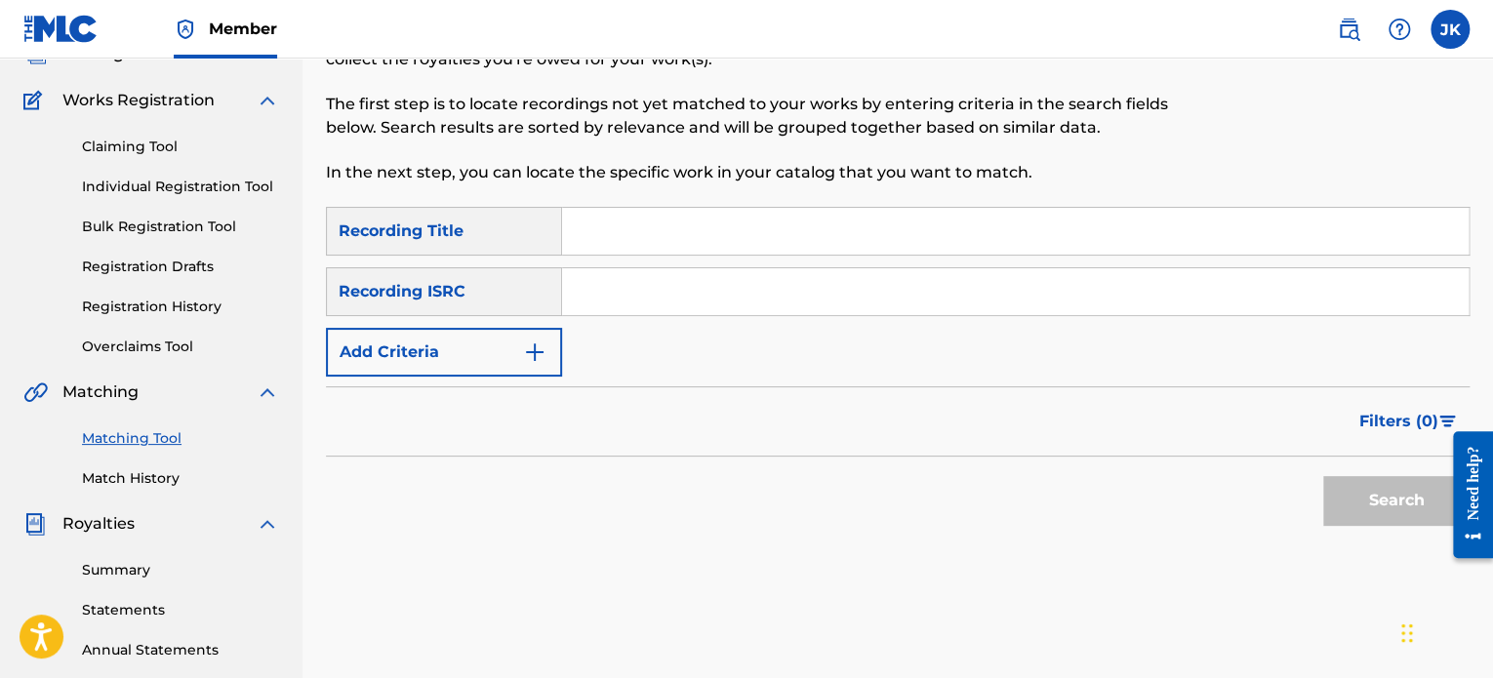
click at [644, 238] on input "Search Form" at bounding box center [1015, 231] width 907 height 47
paste input "[DEMOGRAPHIC_DATA][PERSON_NAME]: Espanta Putosis"
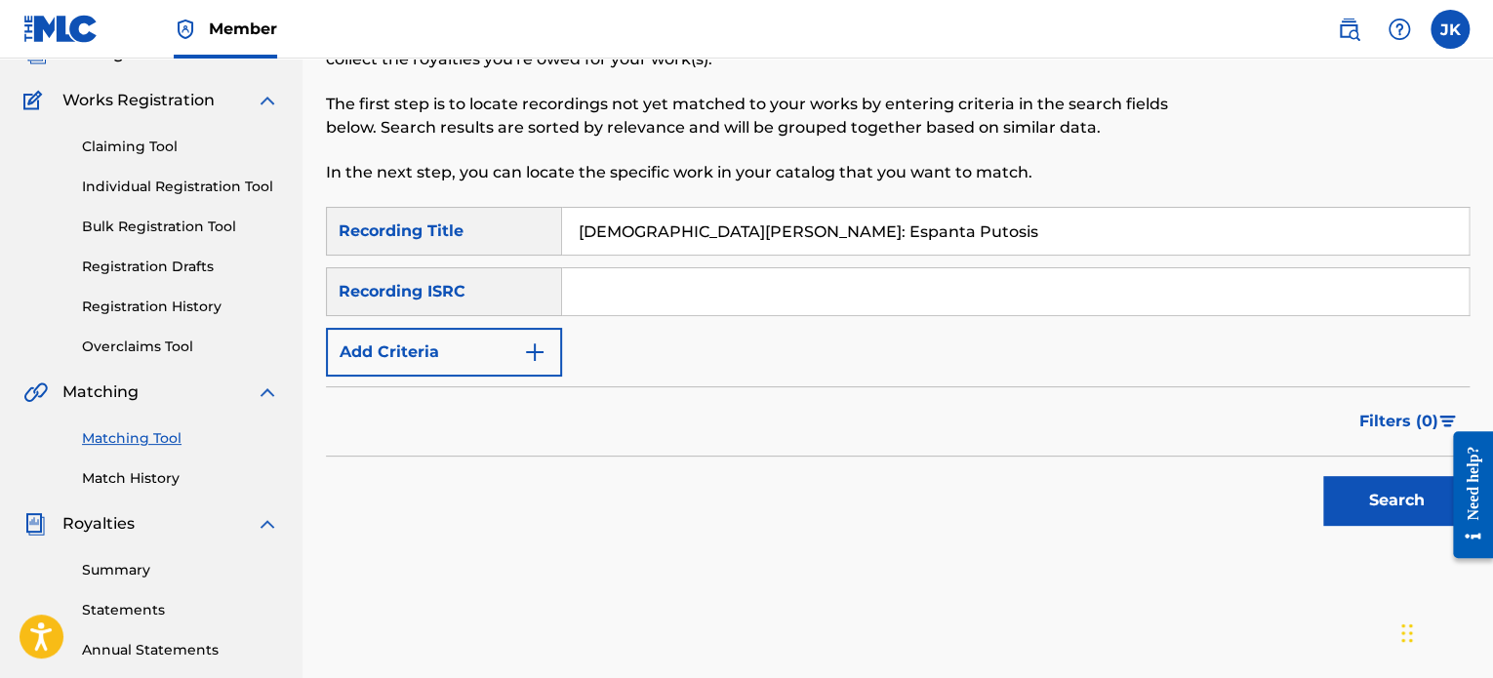
type input "[DEMOGRAPHIC_DATA][PERSON_NAME]: Espanta Putosis"
click at [651, 284] on input "Search Form" at bounding box center [1015, 291] width 907 height 47
paste input "QZDA52034758"
type input "QZDA52034758"
click at [1385, 511] on button "Search" at bounding box center [1396, 500] width 146 height 49
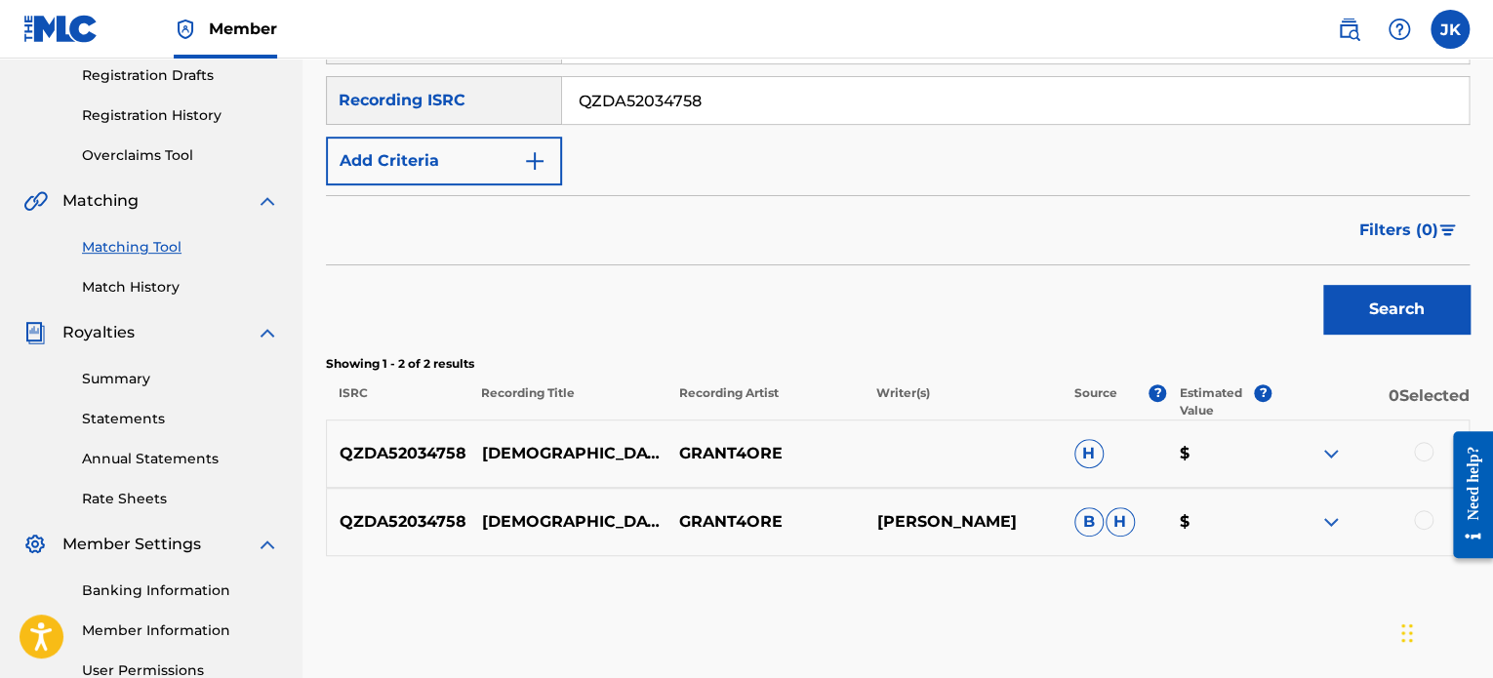
scroll to position [433, 0]
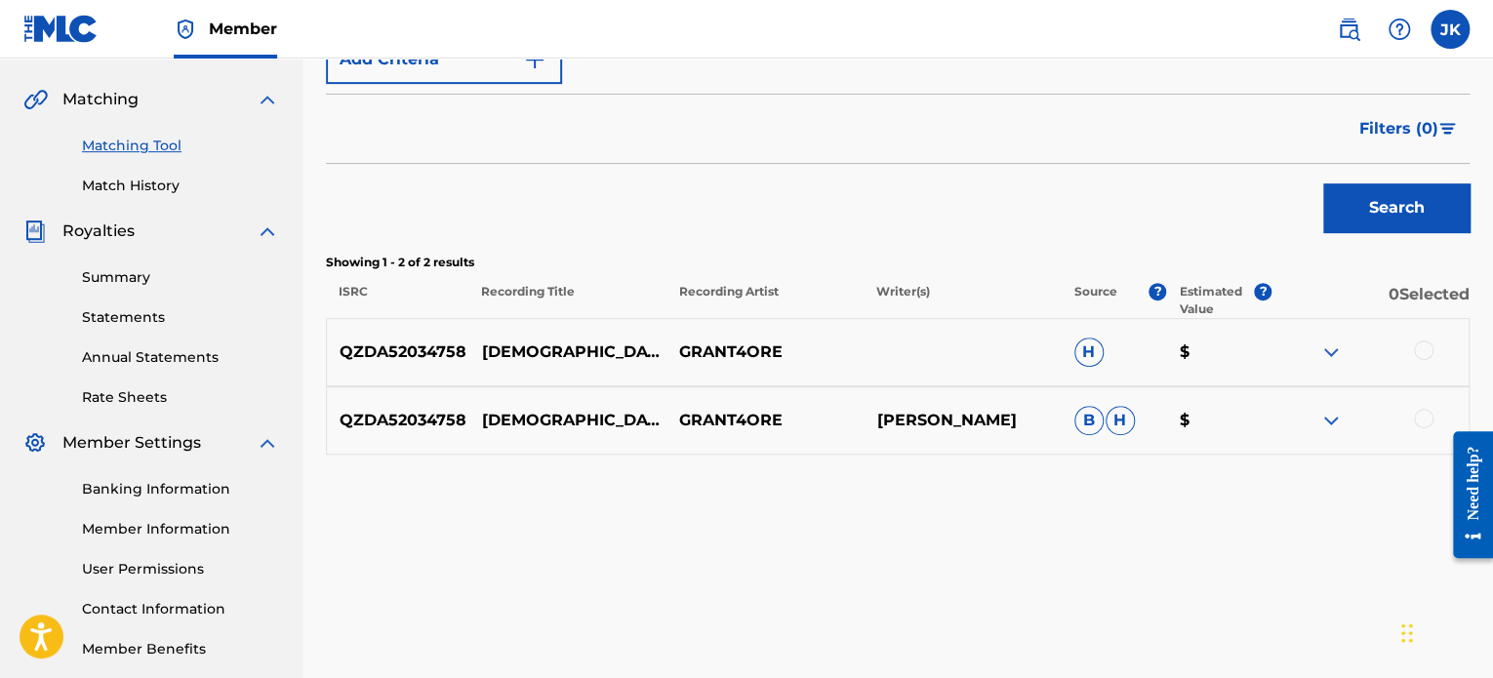
click at [1420, 343] on div at bounding box center [1424, 351] width 20 height 20
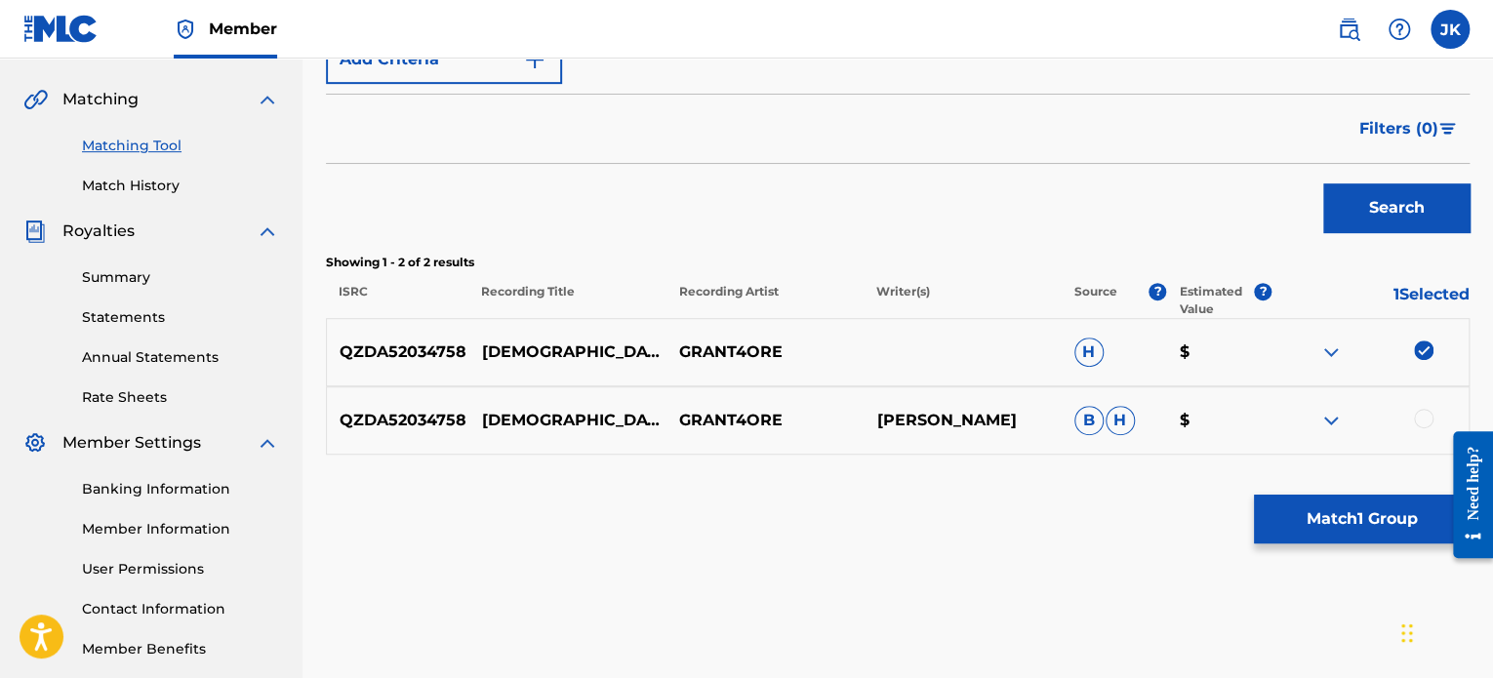
click at [1417, 422] on div at bounding box center [1424, 419] width 20 height 20
click at [1355, 519] on button "Match 2 Groups" at bounding box center [1362, 519] width 216 height 49
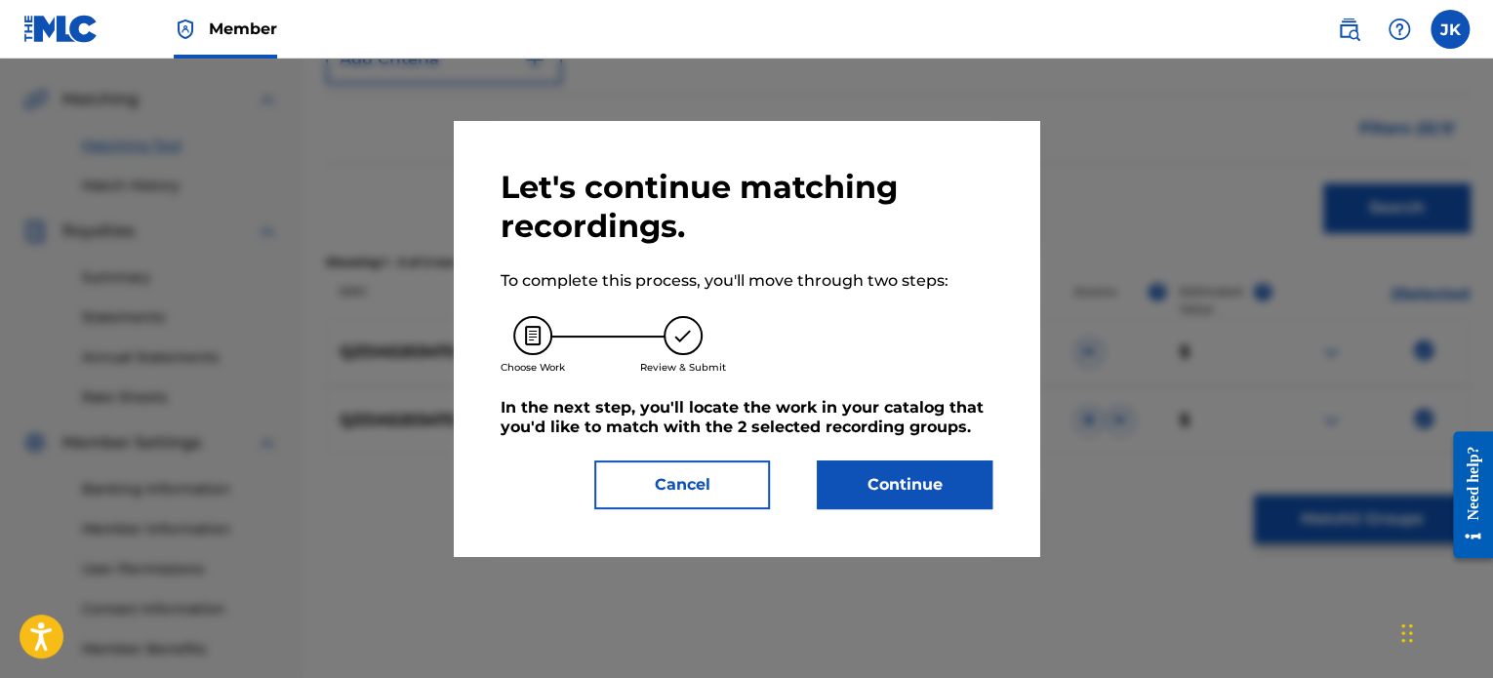
click at [876, 475] on button "Continue" at bounding box center [905, 485] width 176 height 49
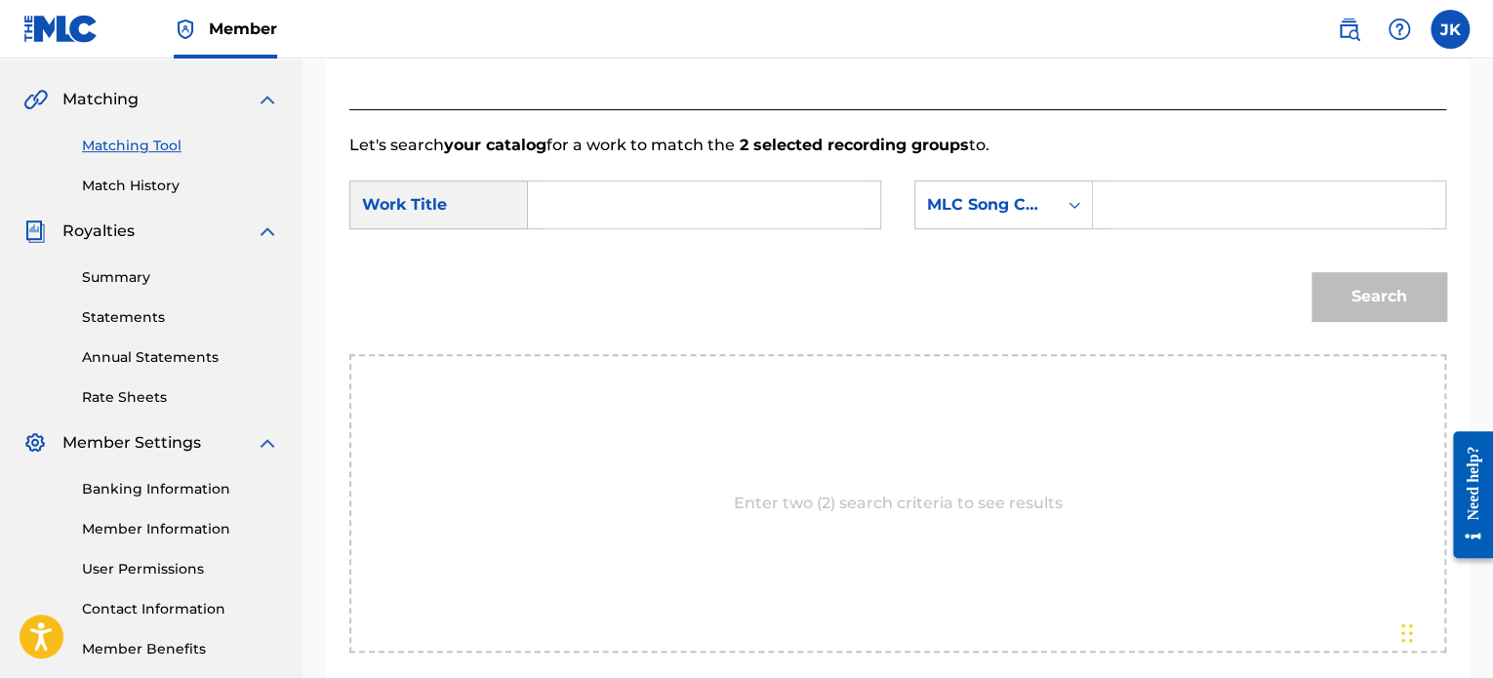
click at [661, 222] on input "Search Form" at bounding box center [704, 205] width 319 height 47
paste input "[DEMOGRAPHIC_DATA][PERSON_NAME]: Espanta Putosis"
type input "[DEMOGRAPHIC_DATA][PERSON_NAME]: Espanta Putosis"
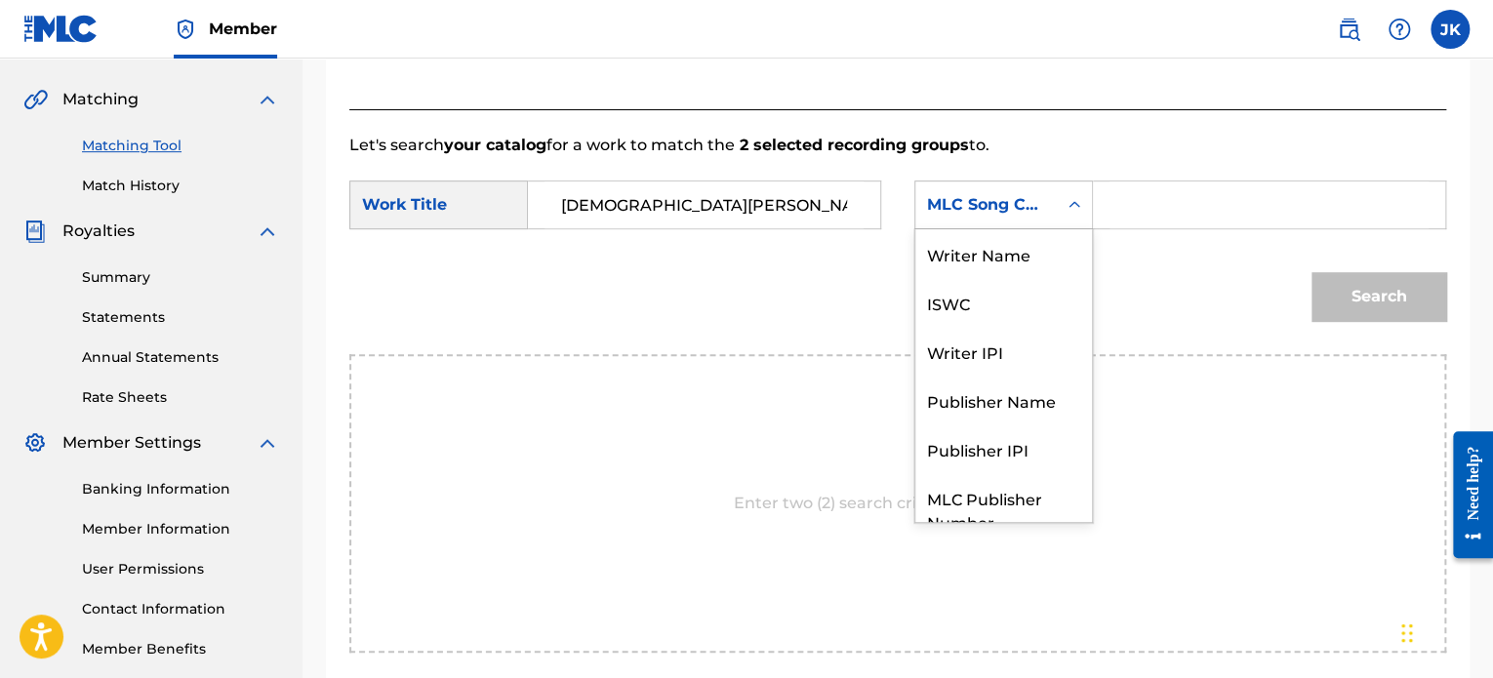
click at [1066, 215] on div "Search Form" at bounding box center [1074, 204] width 35 height 35
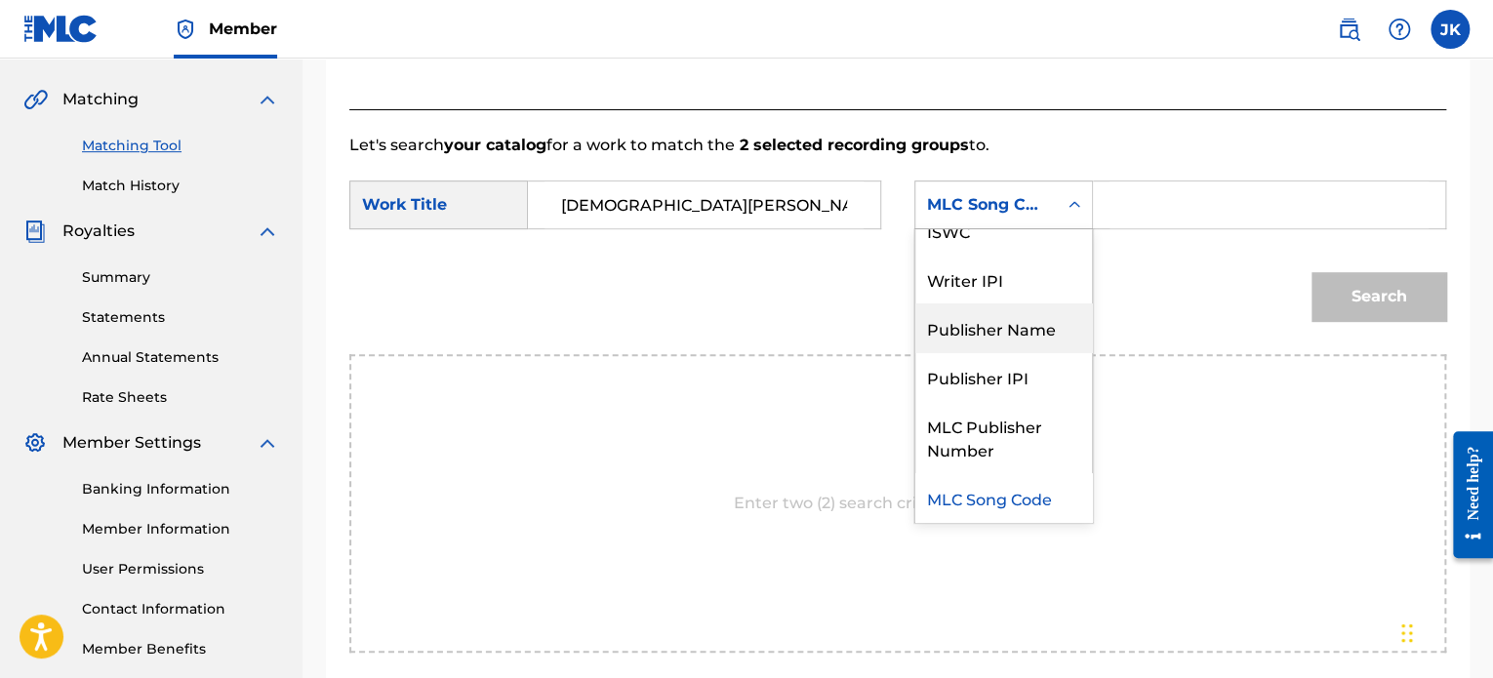
click at [1022, 322] on div "Publisher Name" at bounding box center [1003, 328] width 177 height 49
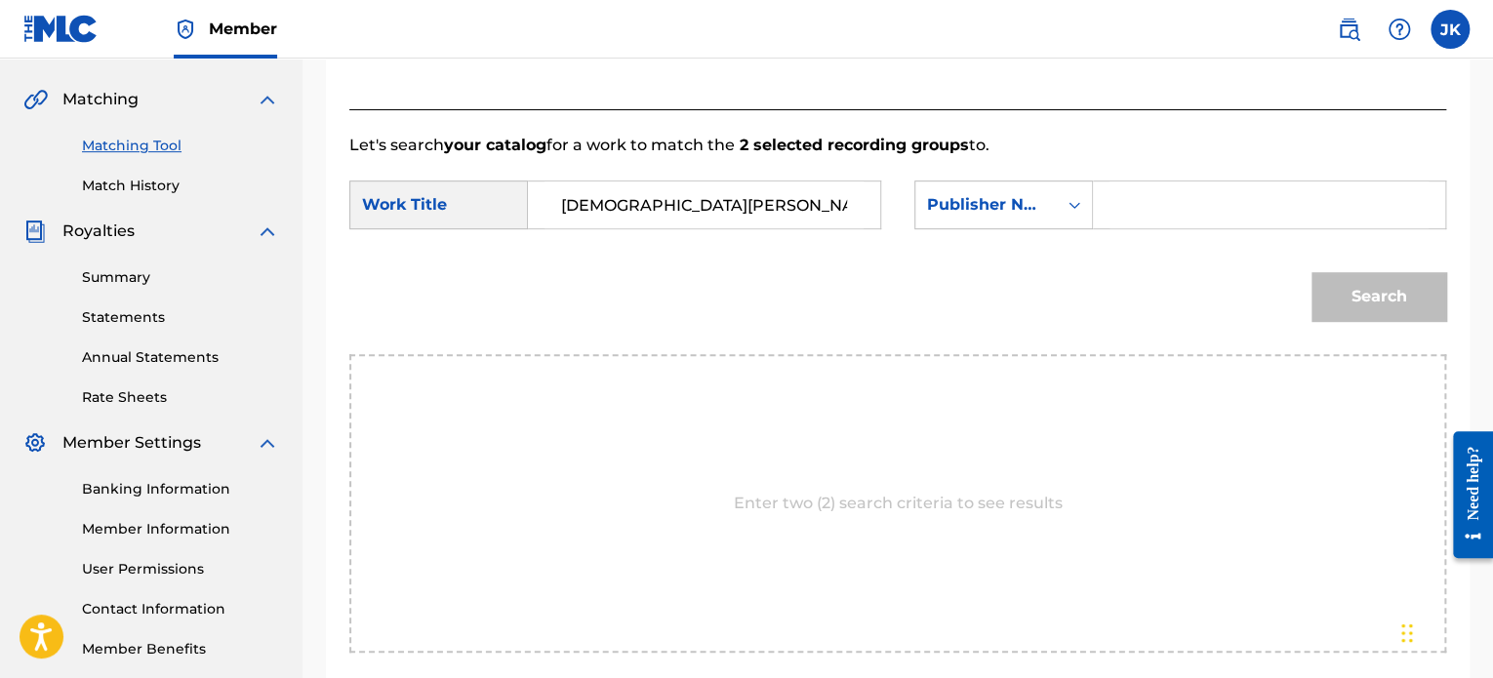
click at [1140, 206] on input "Search Form" at bounding box center [1269, 205] width 319 height 47
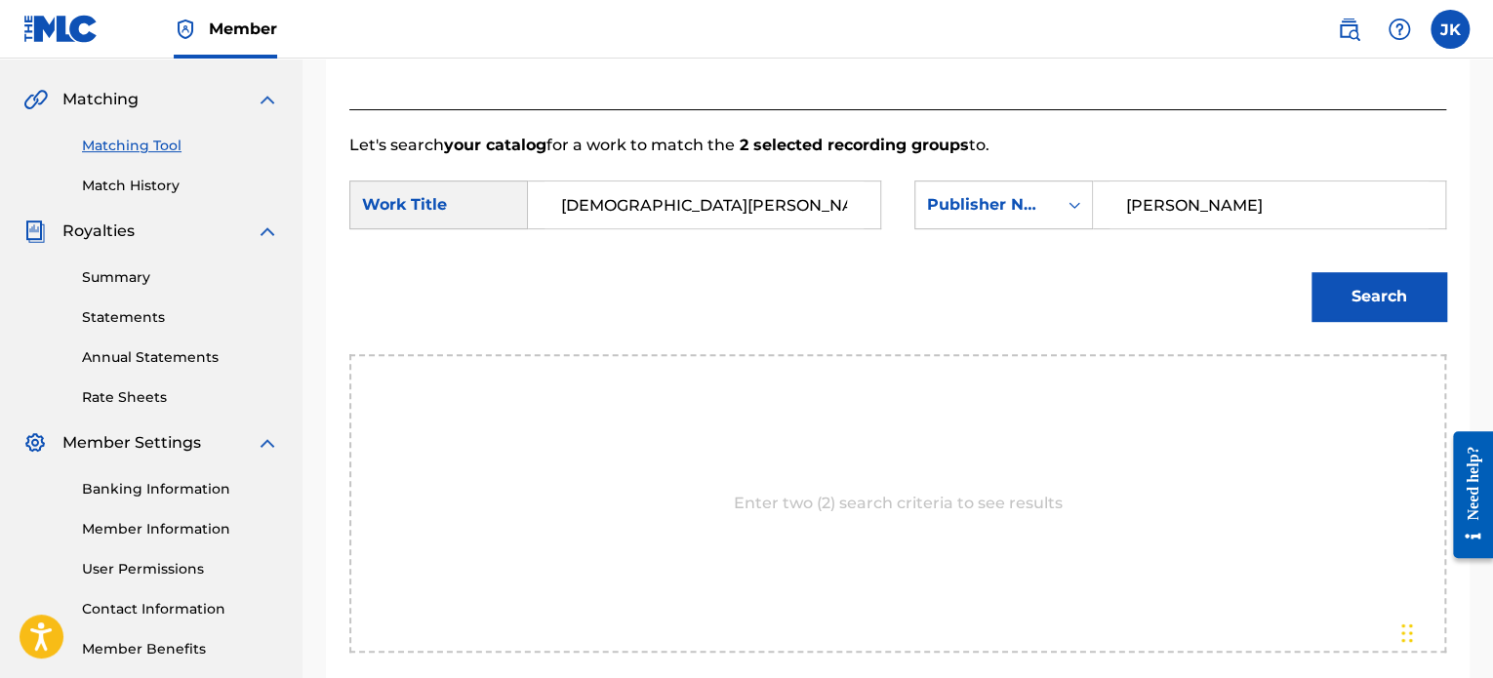
type input "[PERSON_NAME]"
click at [1363, 290] on button "Search" at bounding box center [1379, 296] width 135 height 49
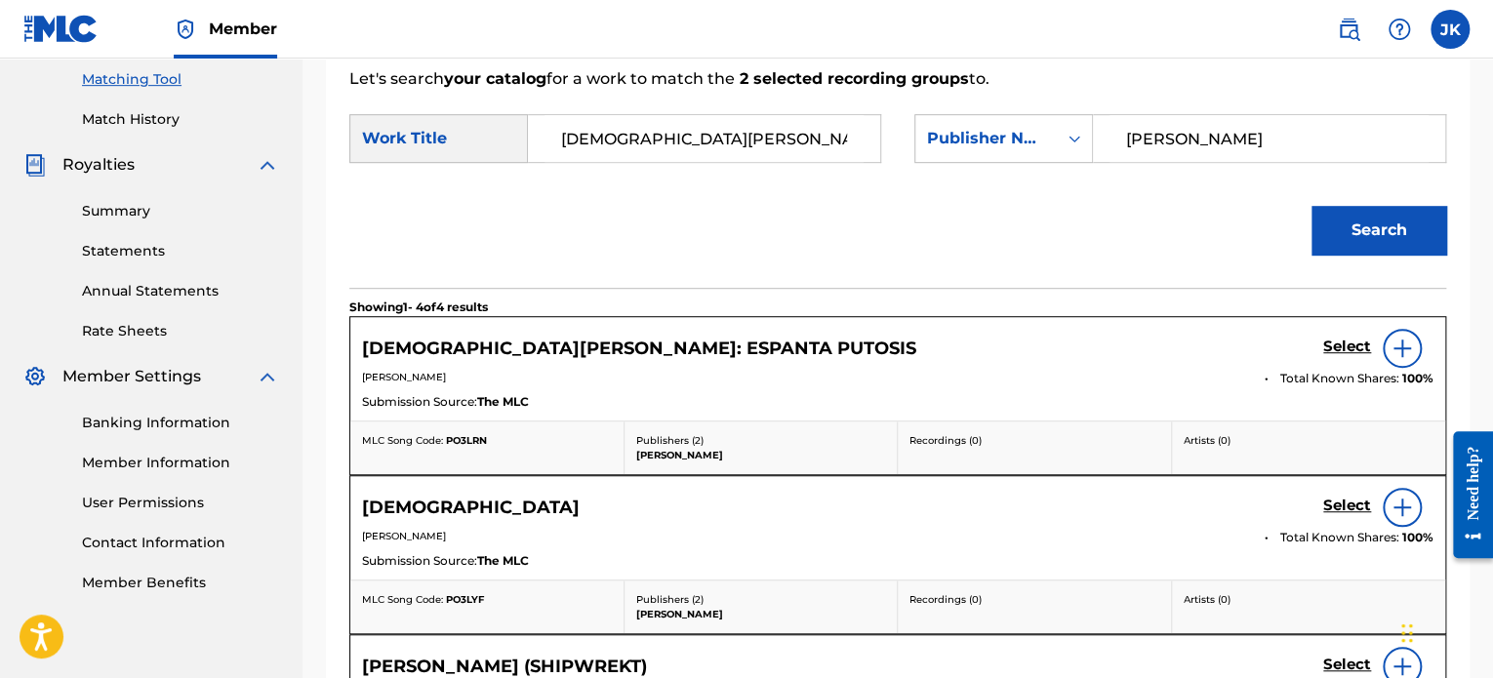
scroll to position [531, 0]
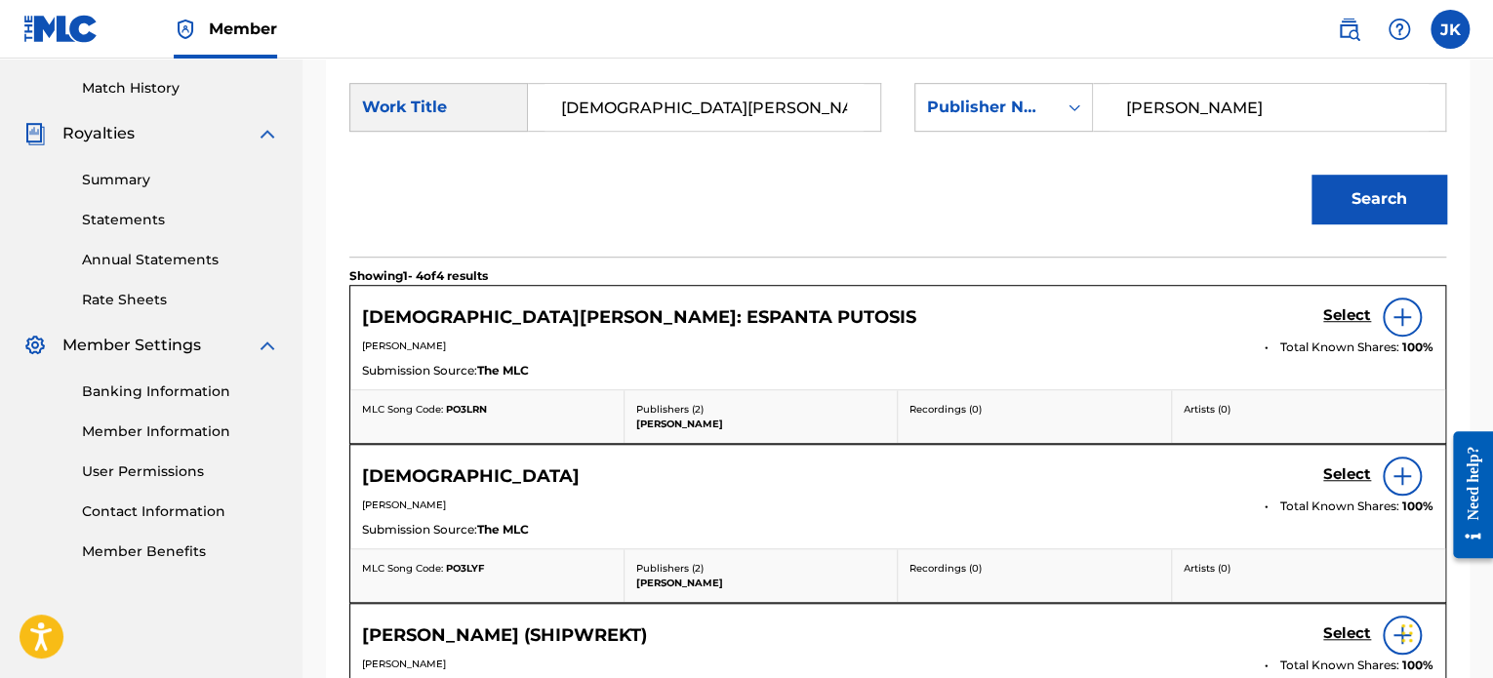
click at [1397, 328] on div at bounding box center [1402, 317] width 39 height 39
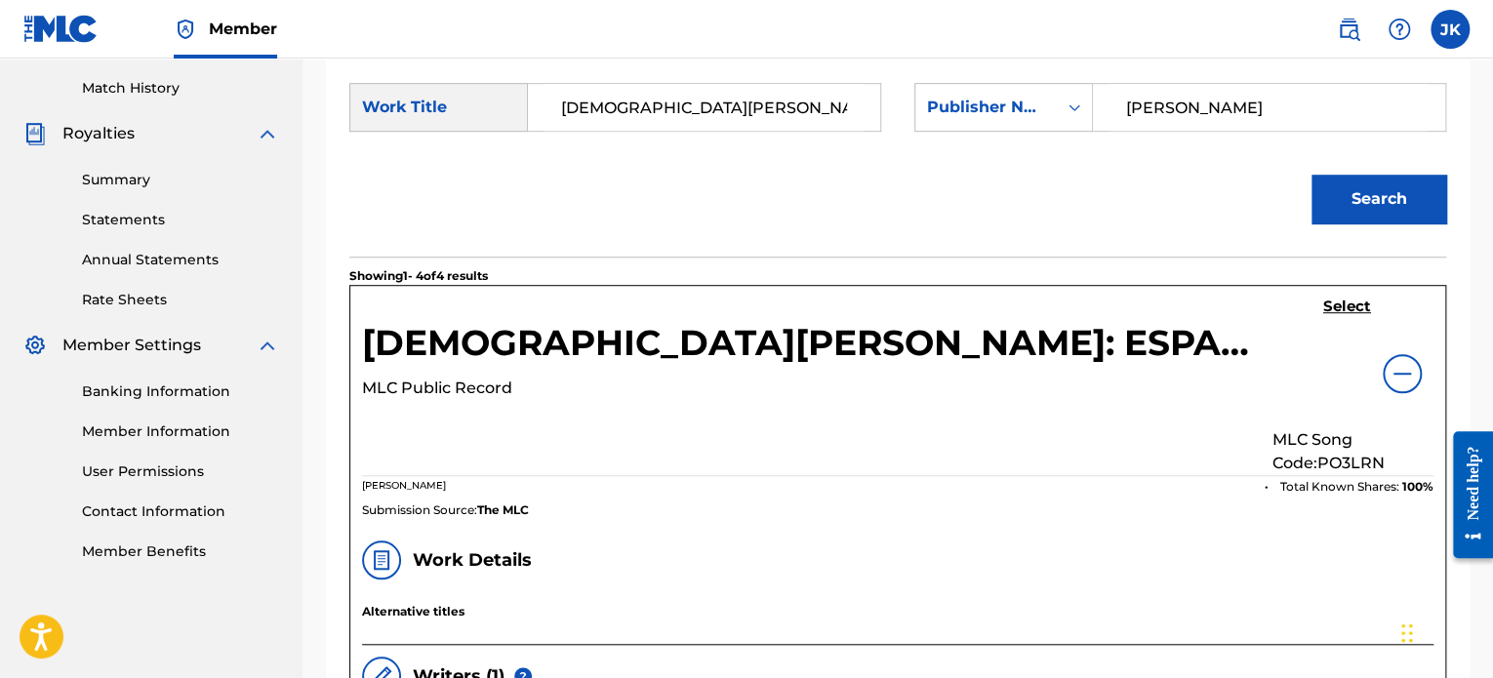
click at [1388, 428] on p "MLC Song Code: PO3LRN" at bounding box center [1353, 451] width 162 height 47
click at [1389, 428] on p "MLC Song Code: PO3LRN" at bounding box center [1353, 451] width 162 height 47
copy p "PO3LRN"
click at [1323, 307] on h5 "Select" at bounding box center [1347, 307] width 48 height 19
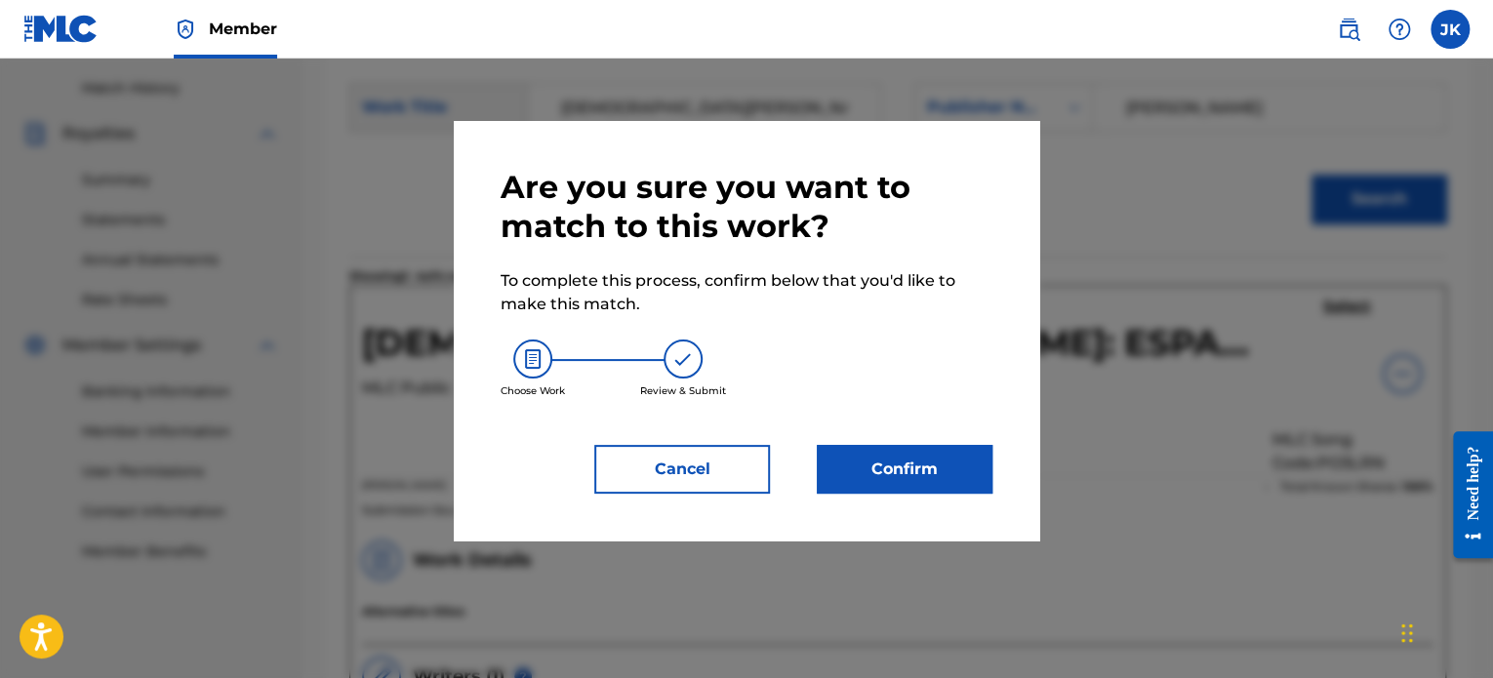
click at [948, 490] on button "Confirm" at bounding box center [905, 469] width 176 height 49
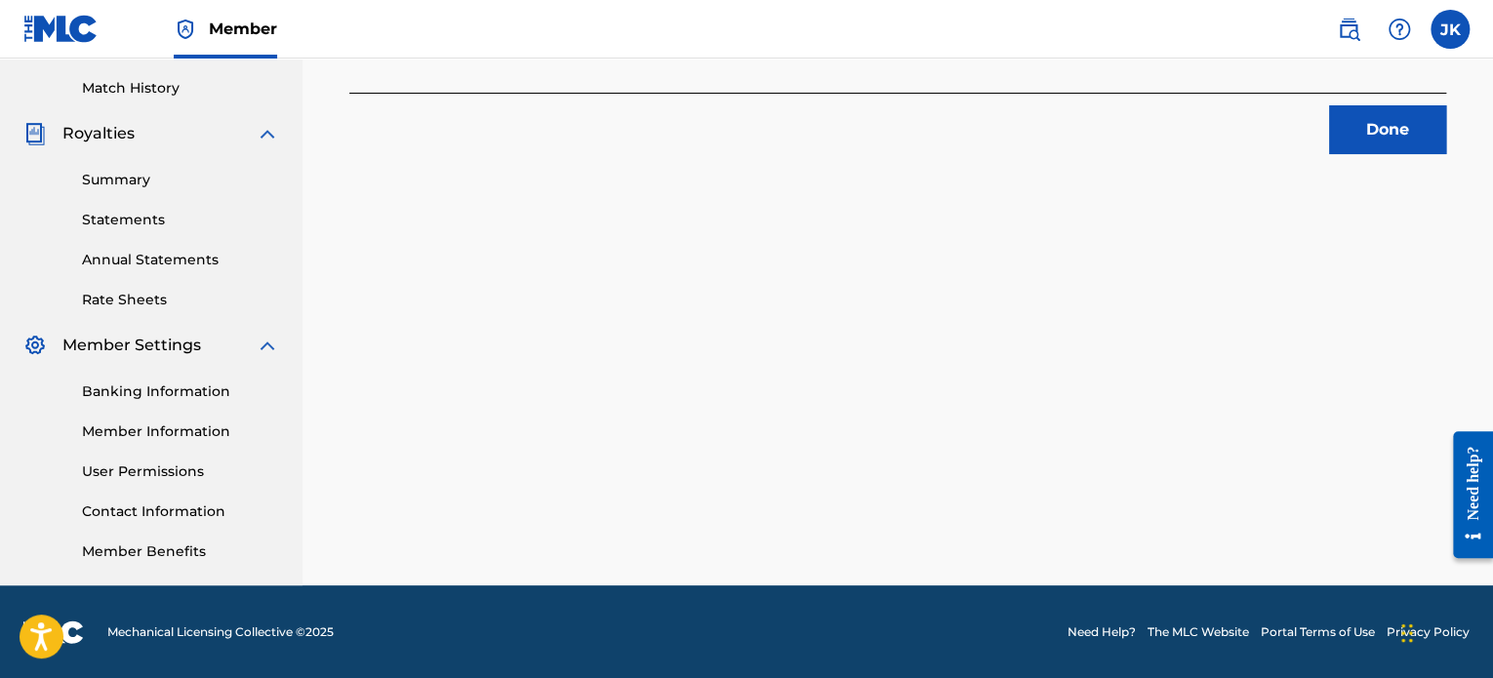
click at [1371, 131] on button "Done" at bounding box center [1387, 129] width 117 height 49
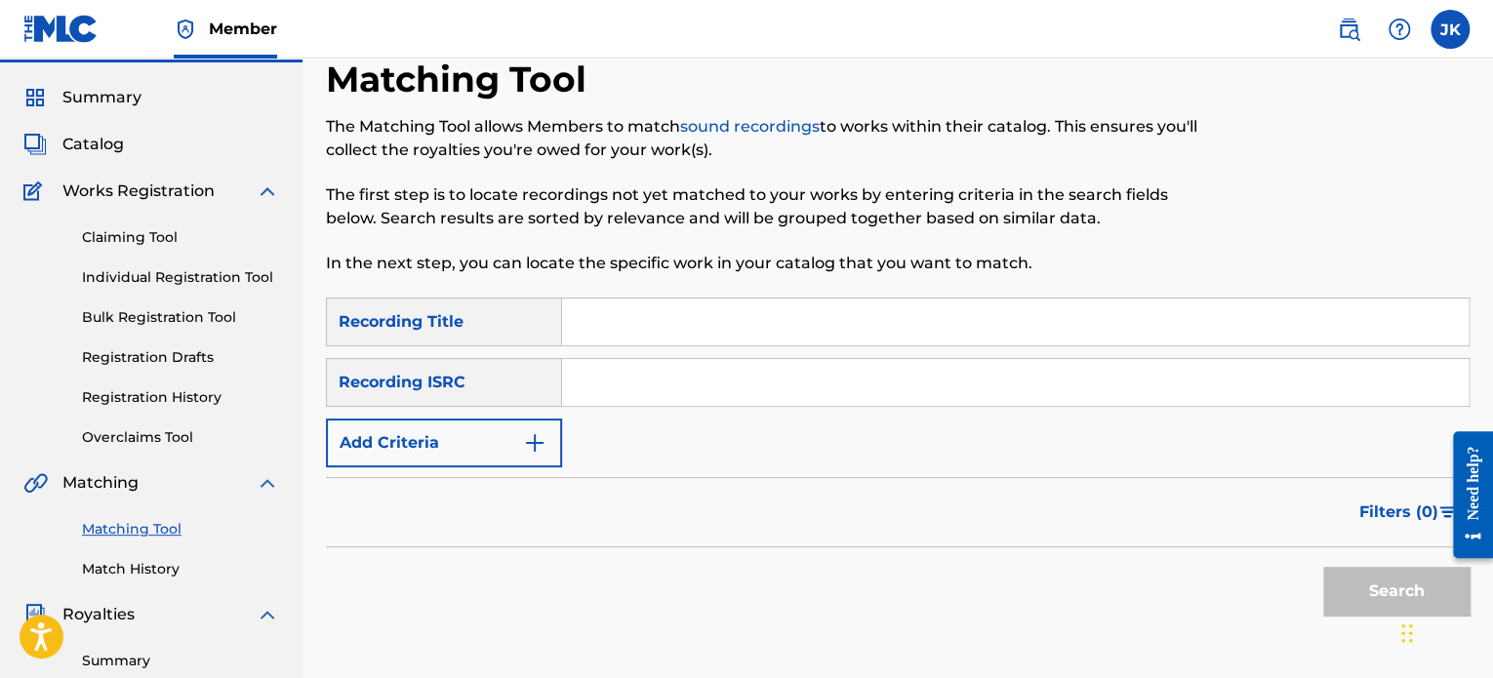
scroll to position [43, 0]
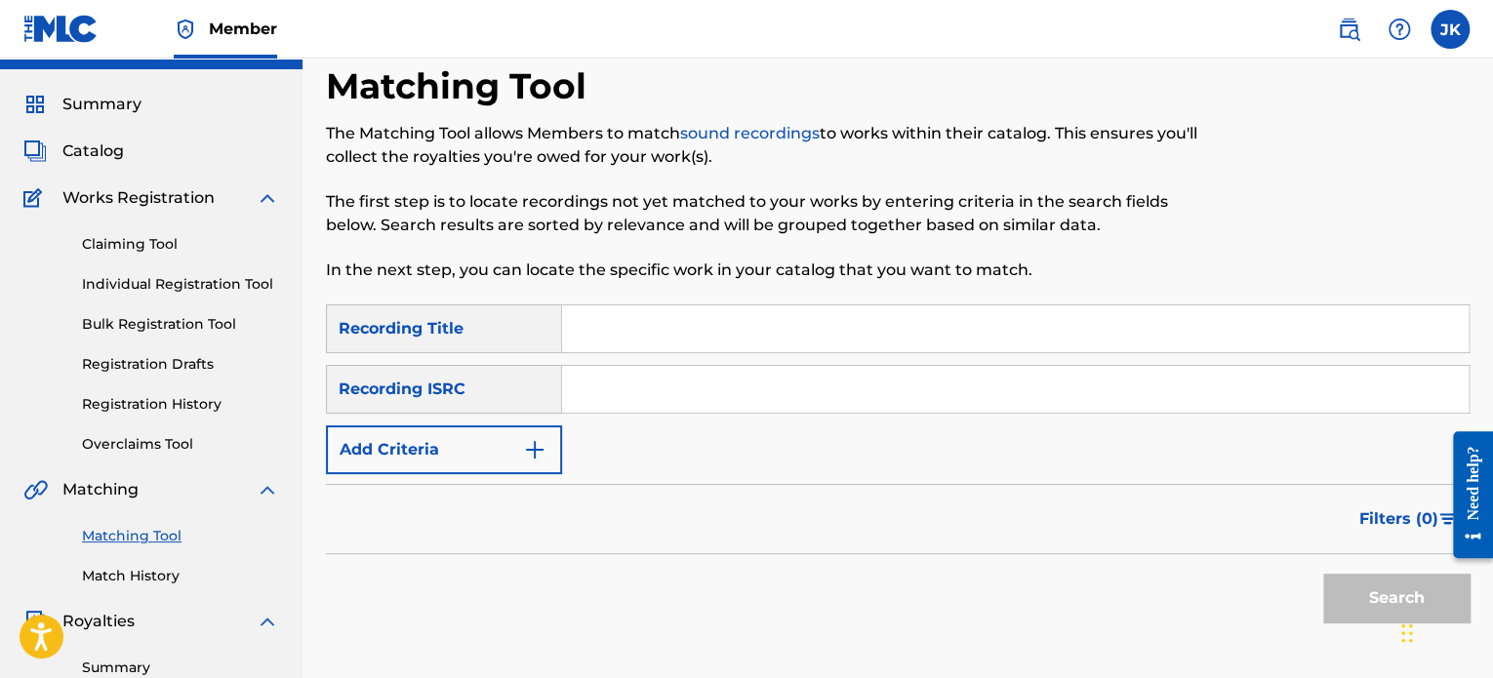
click at [610, 331] on input "Search Form" at bounding box center [1015, 328] width 907 height 47
paste input "To Better Days..."
type input "To Better Days..."
click at [657, 377] on input "Search Form" at bounding box center [1015, 389] width 907 height 47
paste input "QZDA52034759"
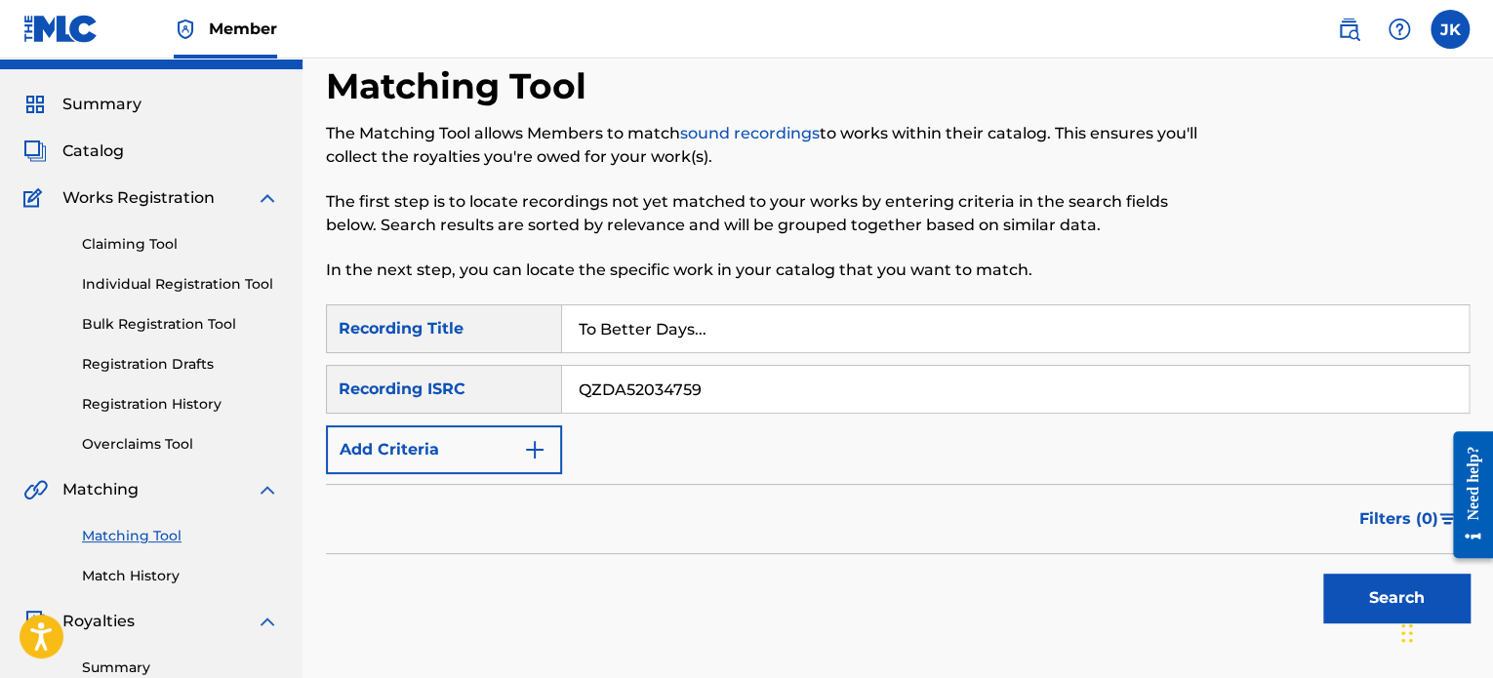
type input "QZDA52034759"
click at [1336, 574] on button "Search" at bounding box center [1396, 598] width 146 height 49
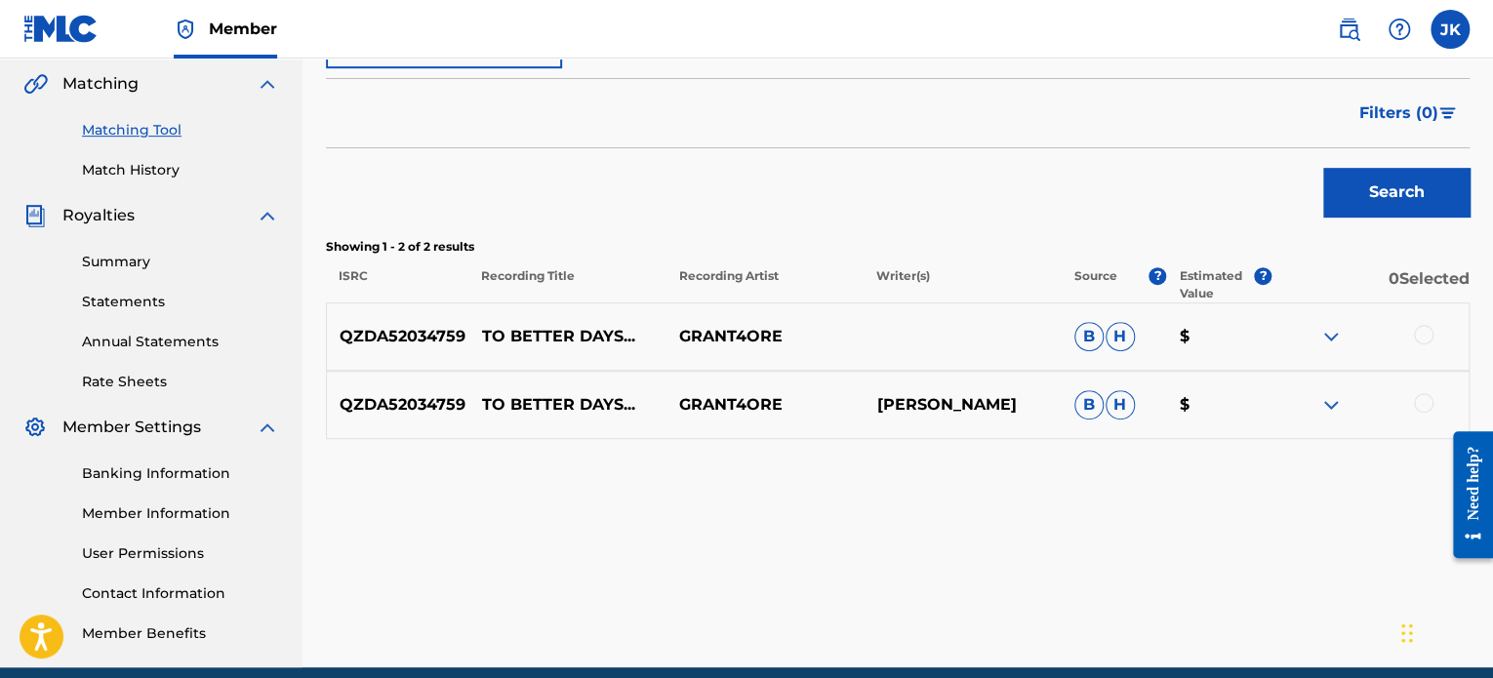
scroll to position [531, 0]
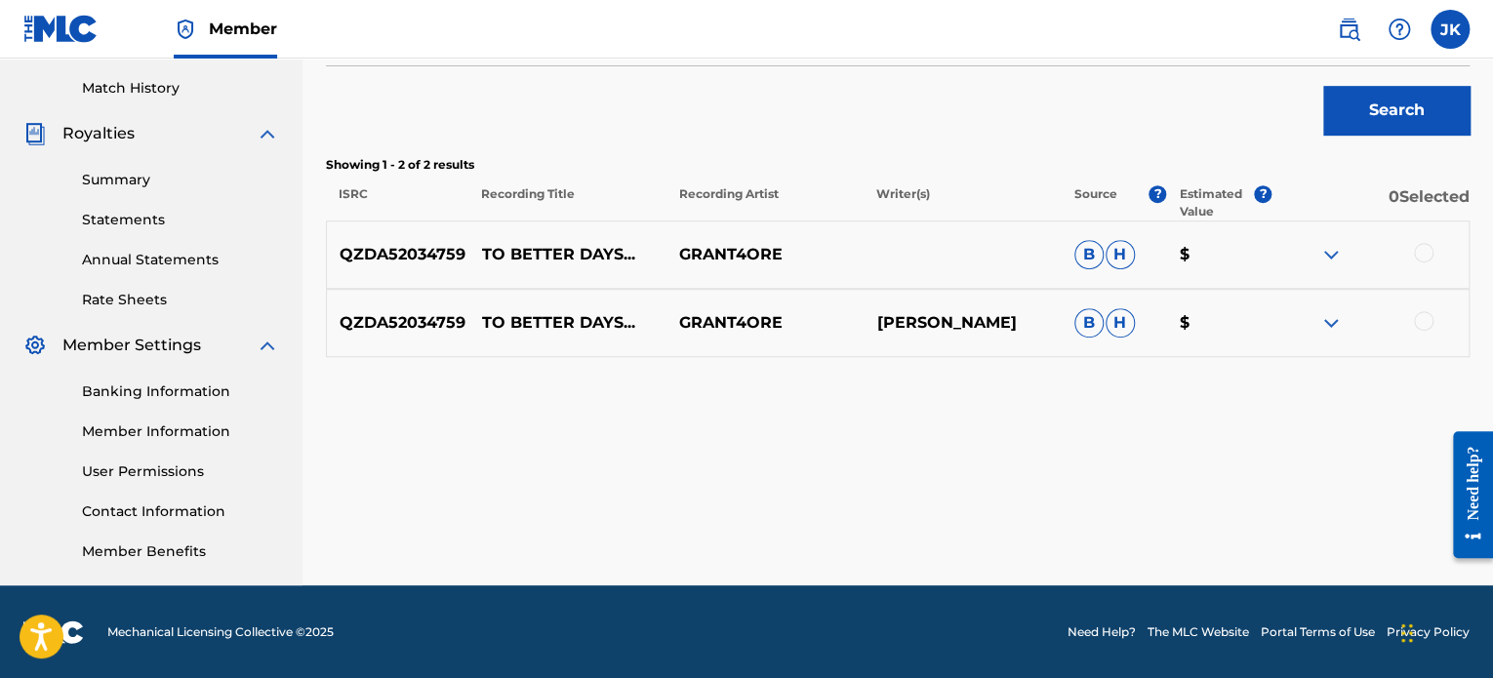
drag, startPoint x: 1417, startPoint y: 250, endPoint x: 1419, endPoint y: 269, distance: 19.6
click at [1418, 250] on div at bounding box center [1424, 253] width 20 height 20
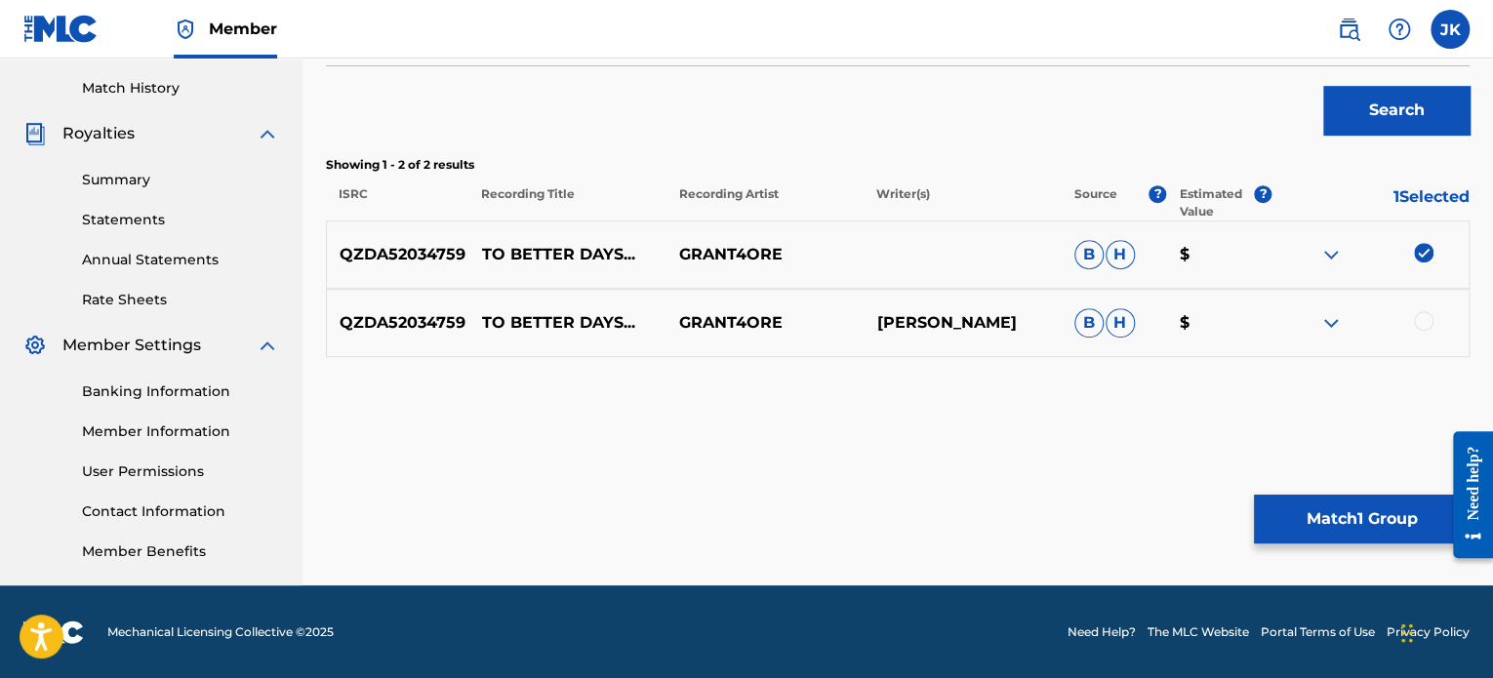
click at [1423, 319] on div at bounding box center [1424, 321] width 20 height 20
click at [1345, 506] on button "Match 2 Groups" at bounding box center [1362, 519] width 216 height 49
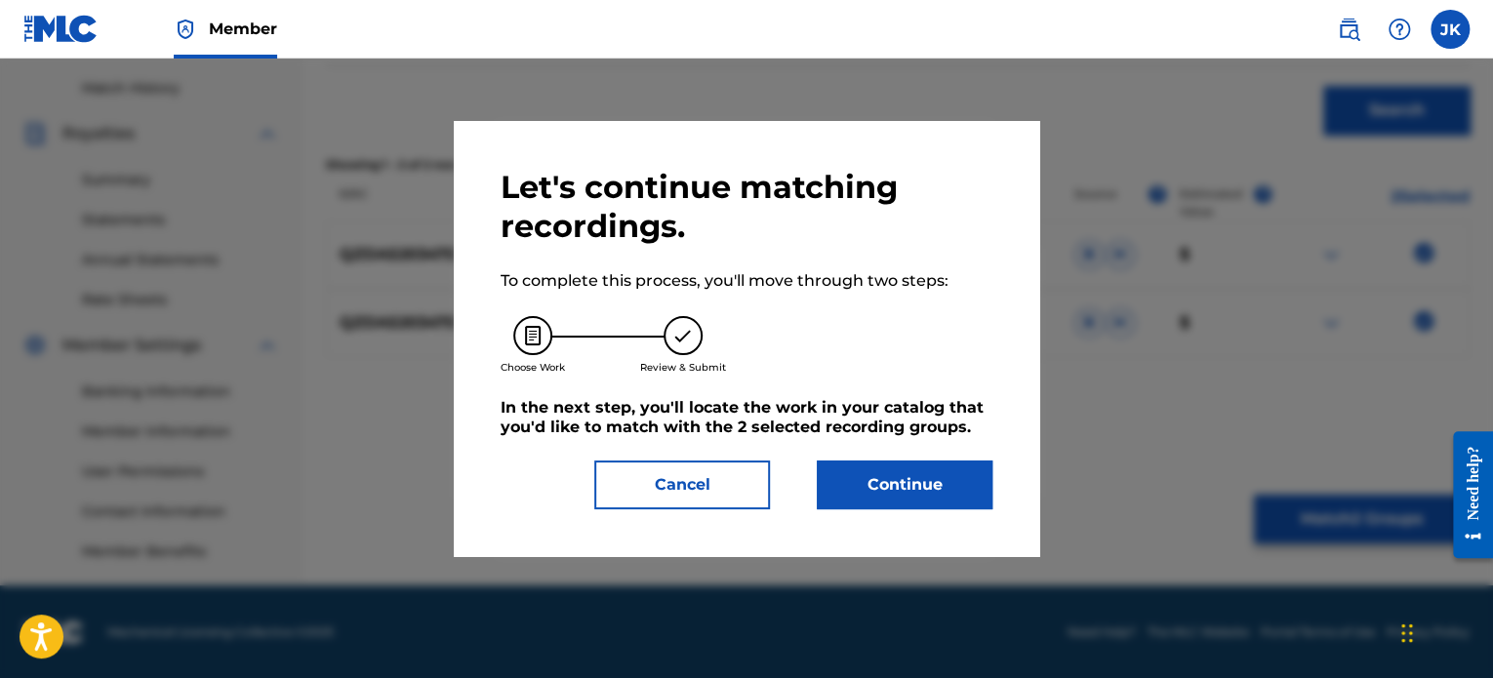
click at [949, 469] on button "Continue" at bounding box center [905, 485] width 176 height 49
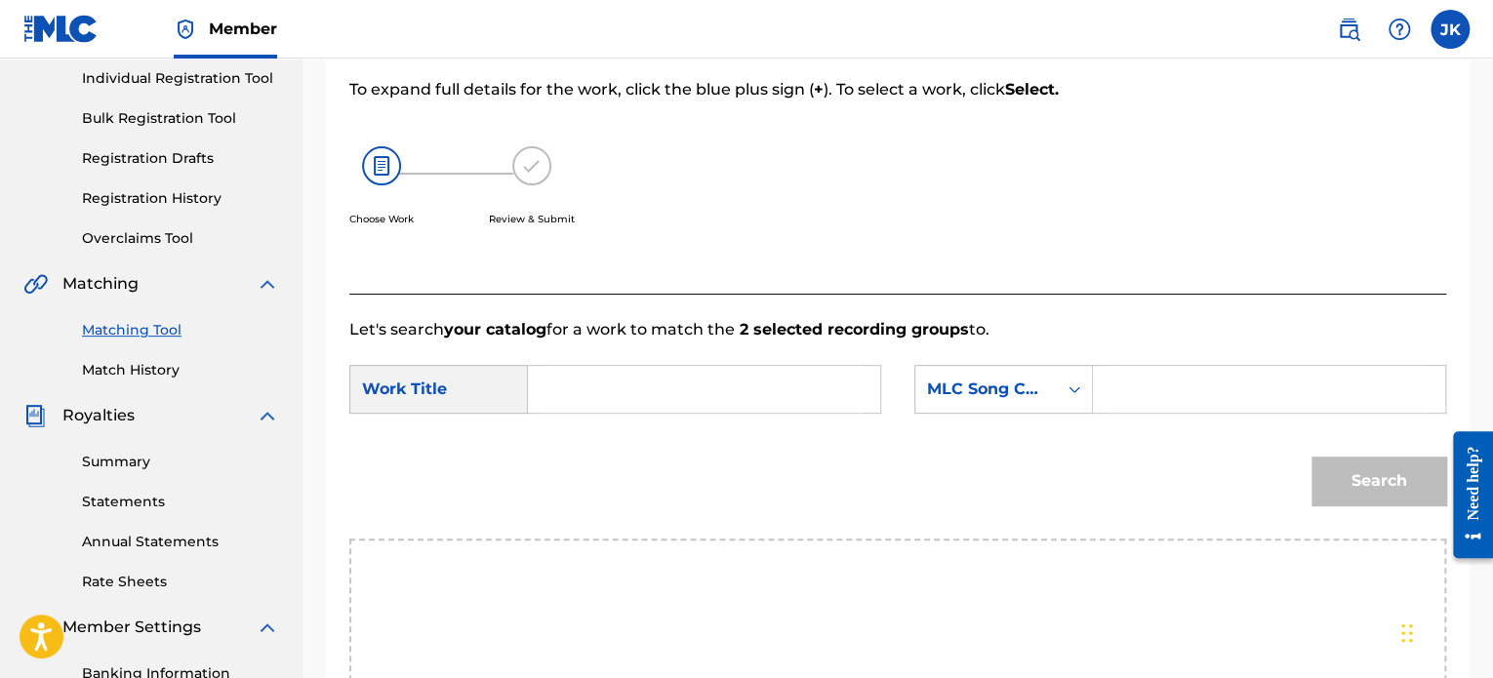
scroll to position [238, 0]
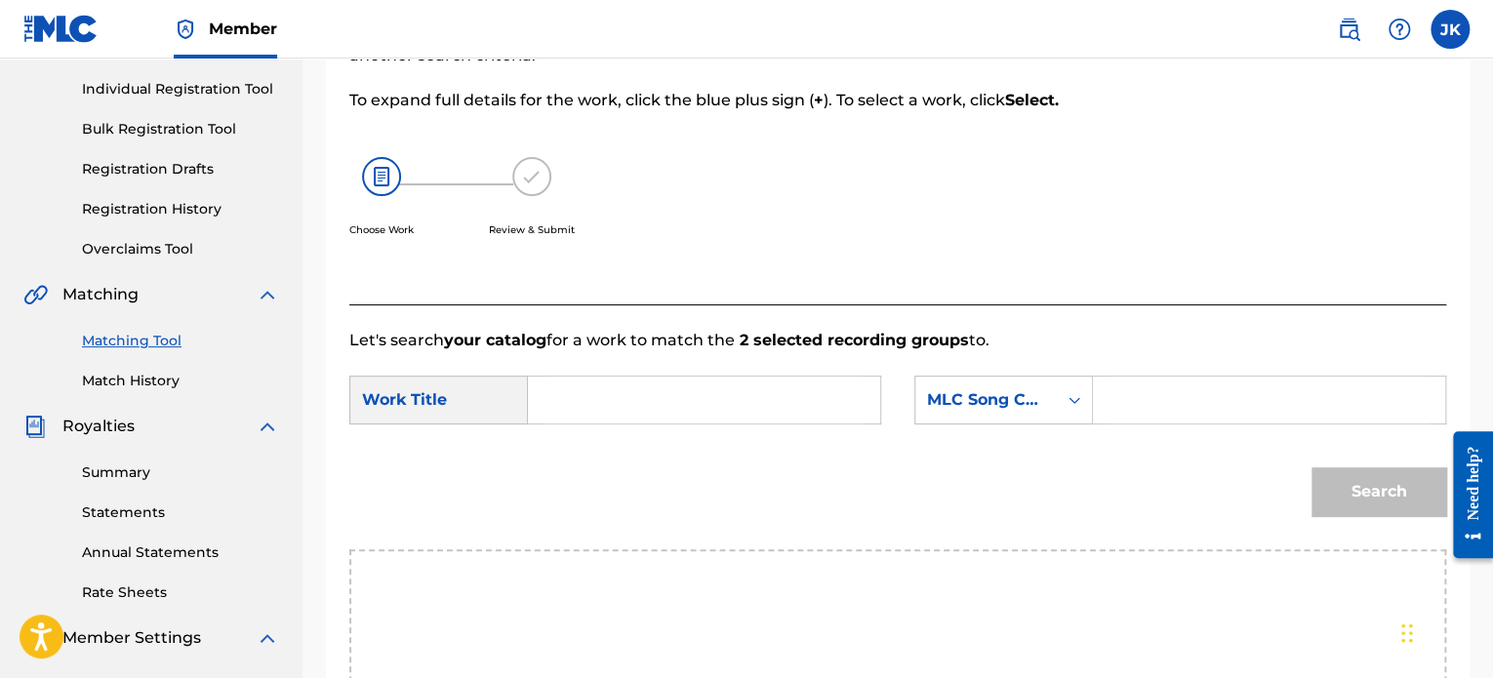
click at [623, 413] on input "Search Form" at bounding box center [704, 400] width 319 height 47
paste input "To Better Days..."
type input "To Better Days..."
click at [1140, 402] on input "Search Form" at bounding box center [1269, 400] width 319 height 47
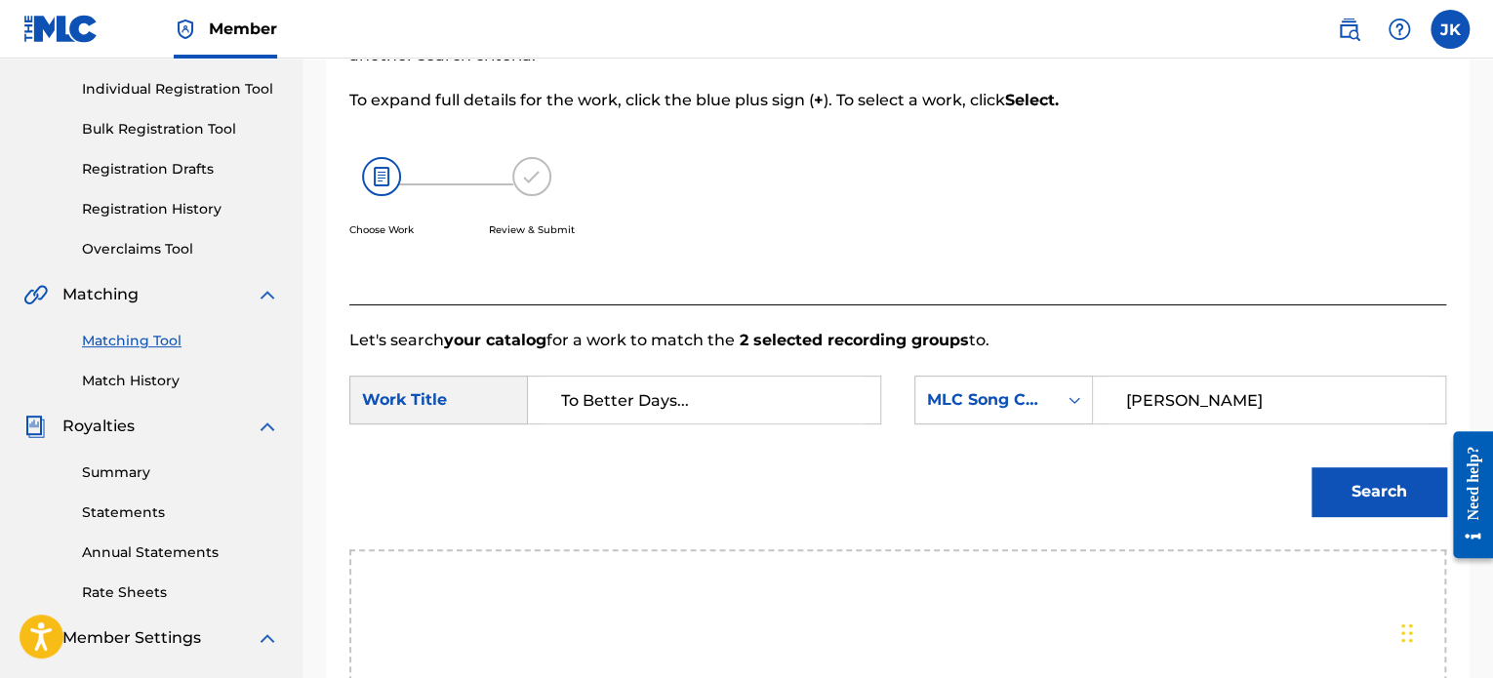
type input "[PERSON_NAME]"
click at [1355, 503] on button "Search" at bounding box center [1379, 491] width 135 height 49
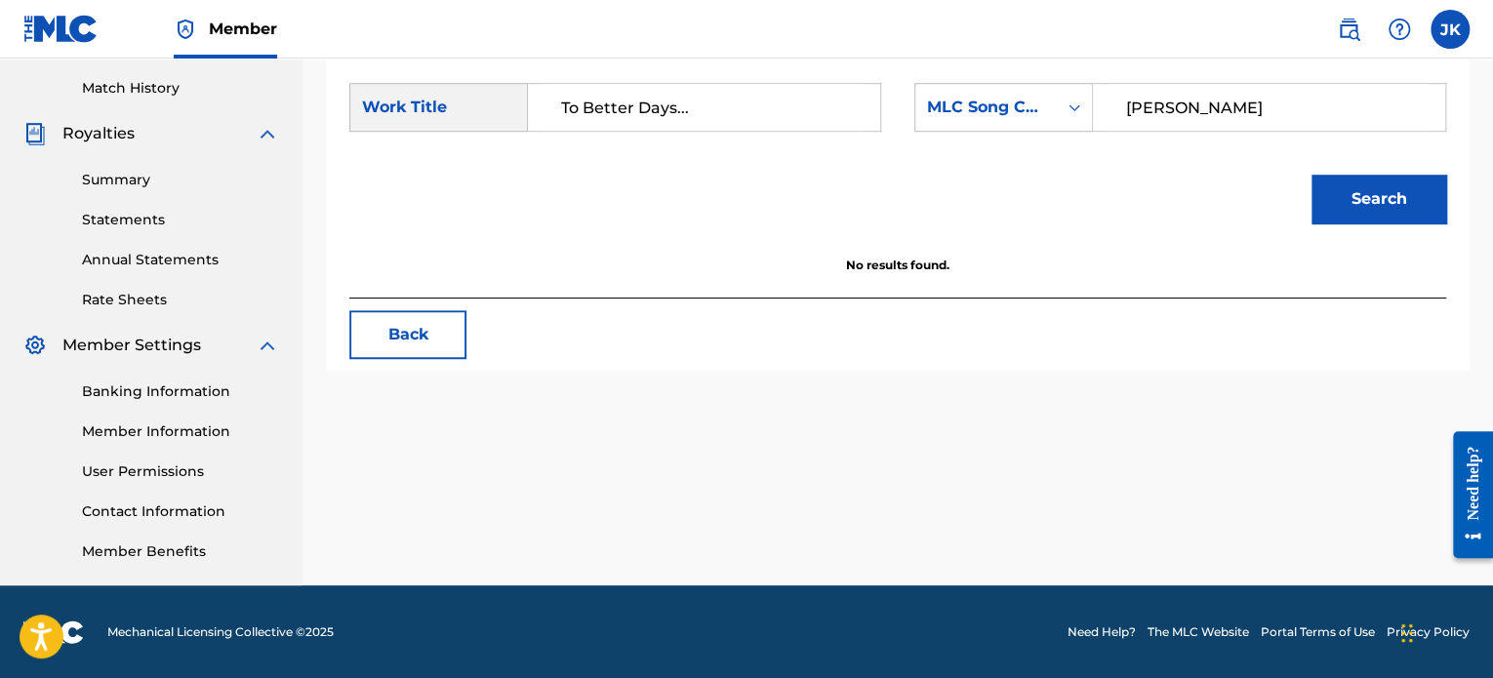
scroll to position [531, 0]
click at [1363, 210] on button "Search" at bounding box center [1379, 199] width 135 height 49
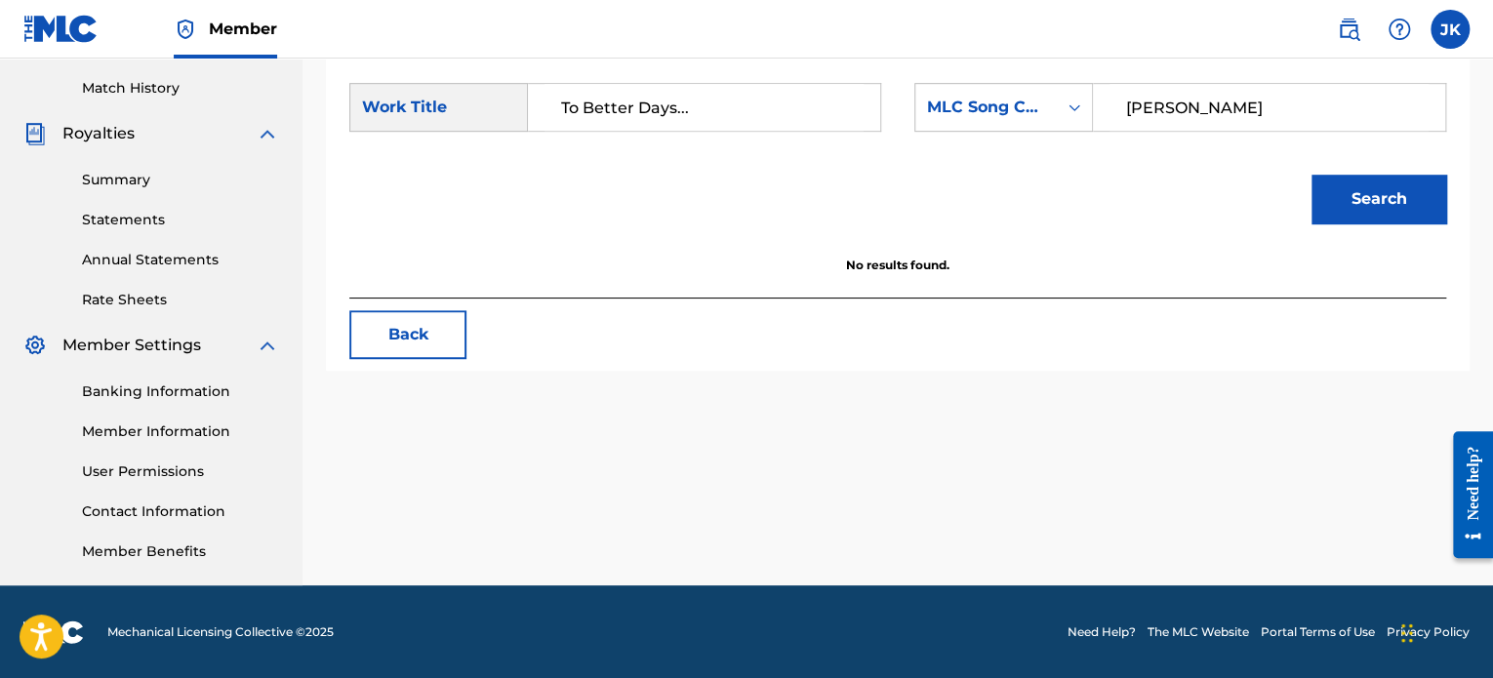
scroll to position [336, 0]
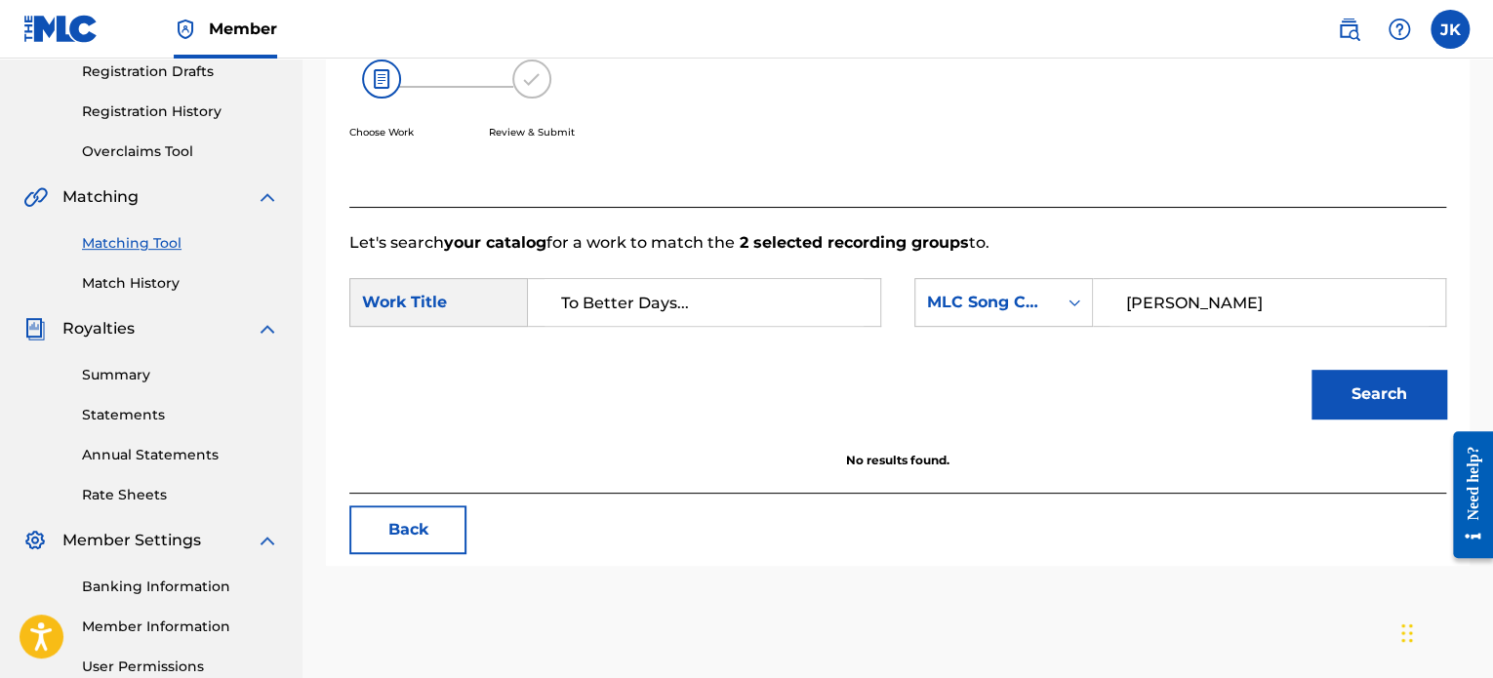
click at [735, 294] on input "To Better Days..." at bounding box center [704, 302] width 319 height 47
click at [1350, 382] on button "Search" at bounding box center [1379, 394] width 135 height 49
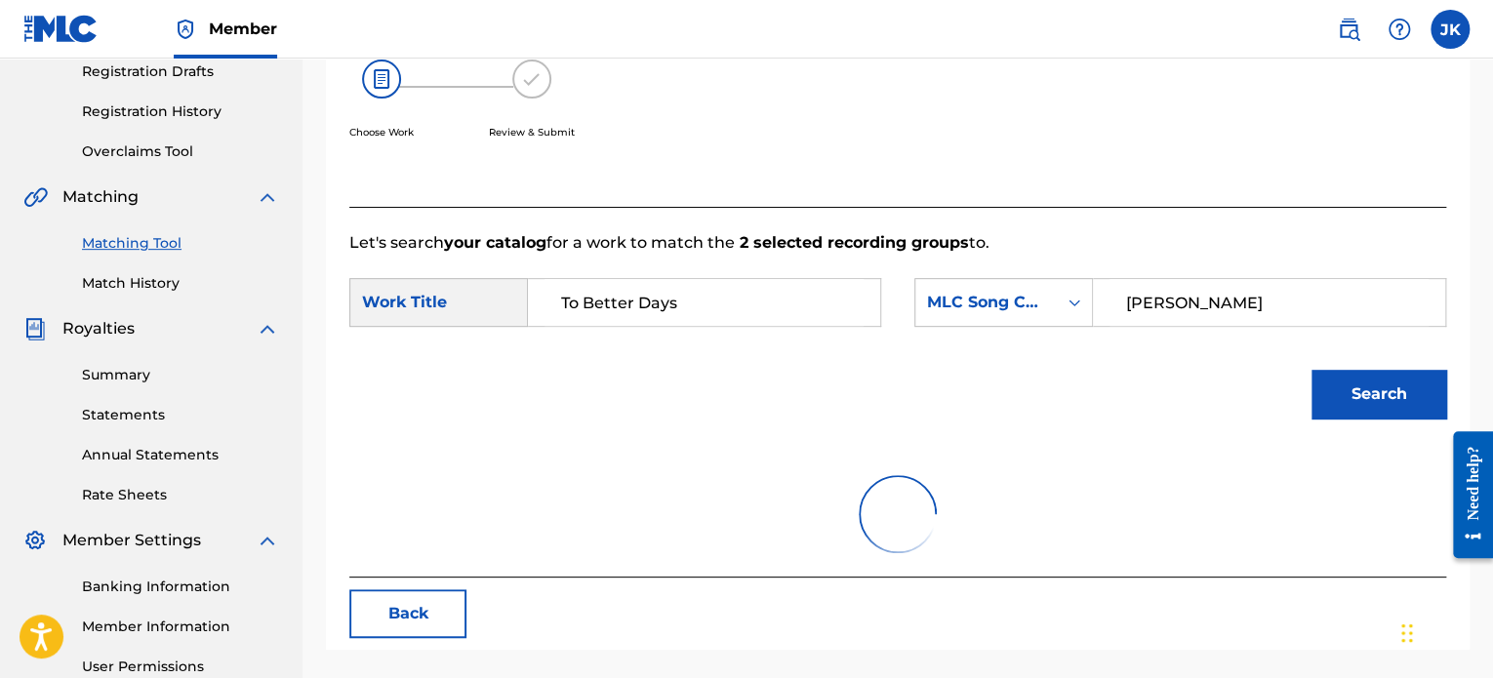
click at [1350, 382] on button "Search" at bounding box center [1379, 394] width 135 height 49
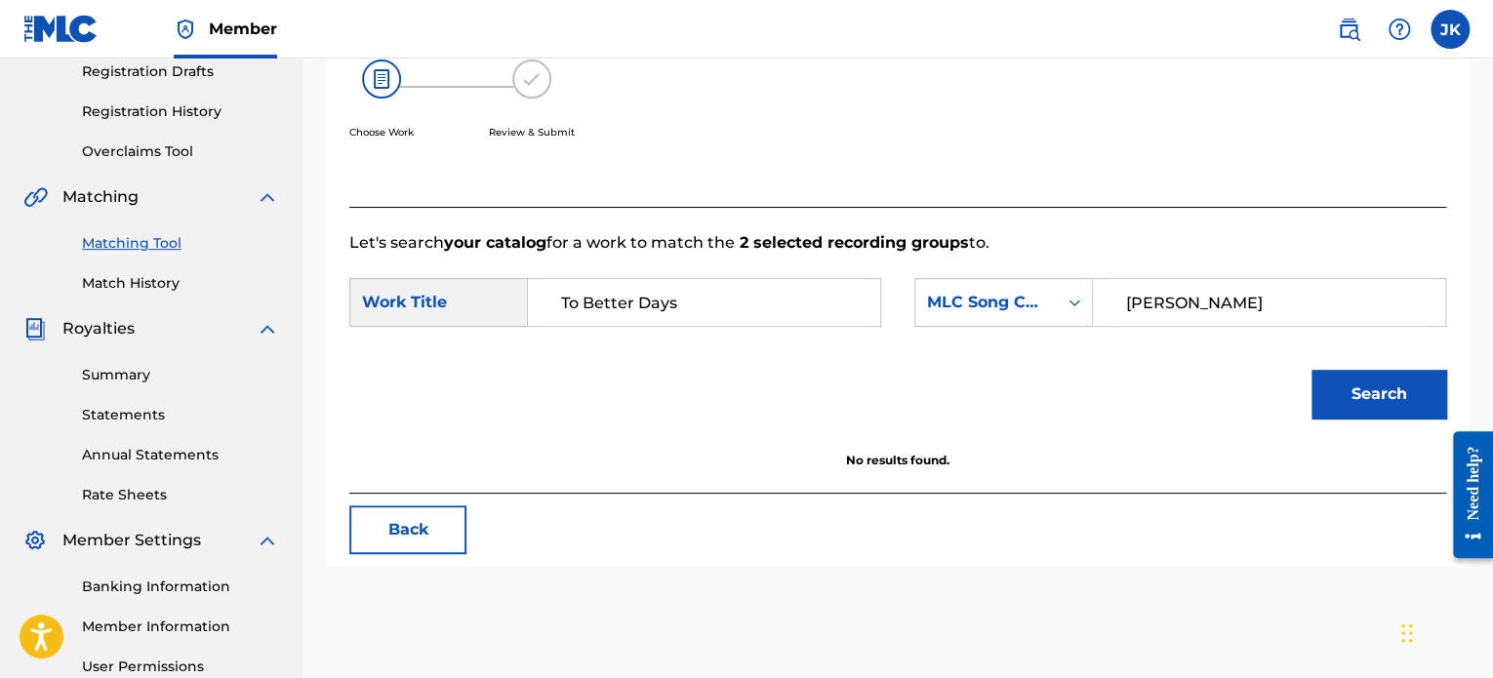
click at [744, 296] on input "To Better Days" at bounding box center [704, 302] width 319 height 47
click at [588, 386] on strong "days" at bounding box center [580, 393] width 39 height 19
type input "to better days..."
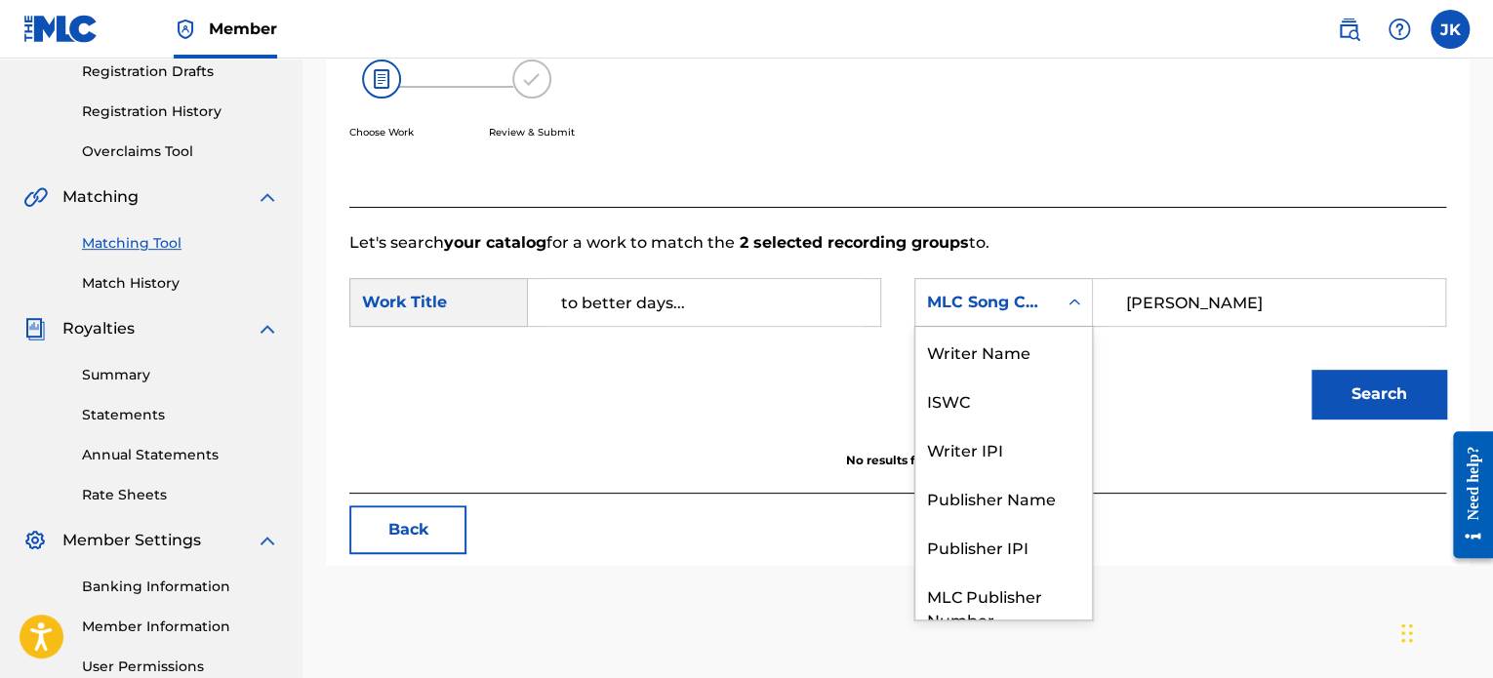
click at [1081, 307] on icon "Search Form" at bounding box center [1075, 303] width 20 height 20
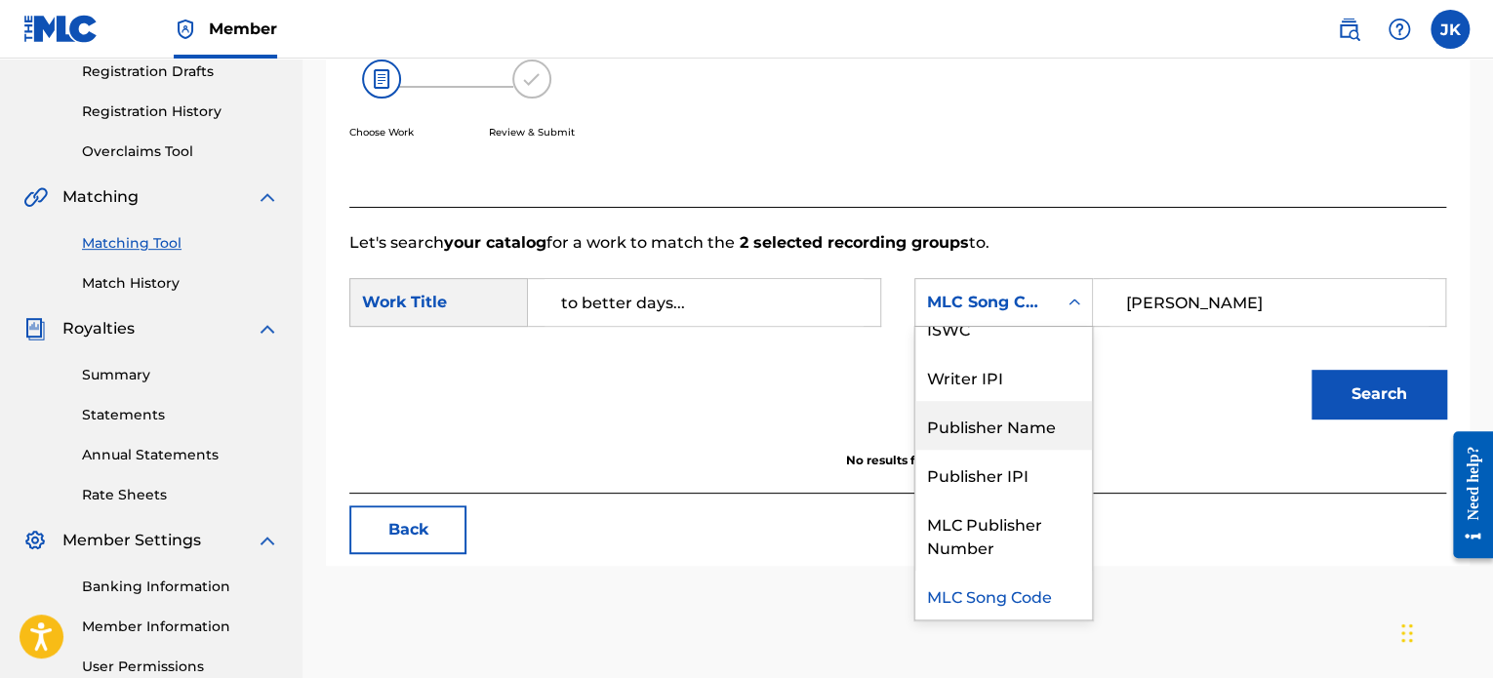
click at [1015, 413] on div "Publisher Name" at bounding box center [1003, 425] width 177 height 49
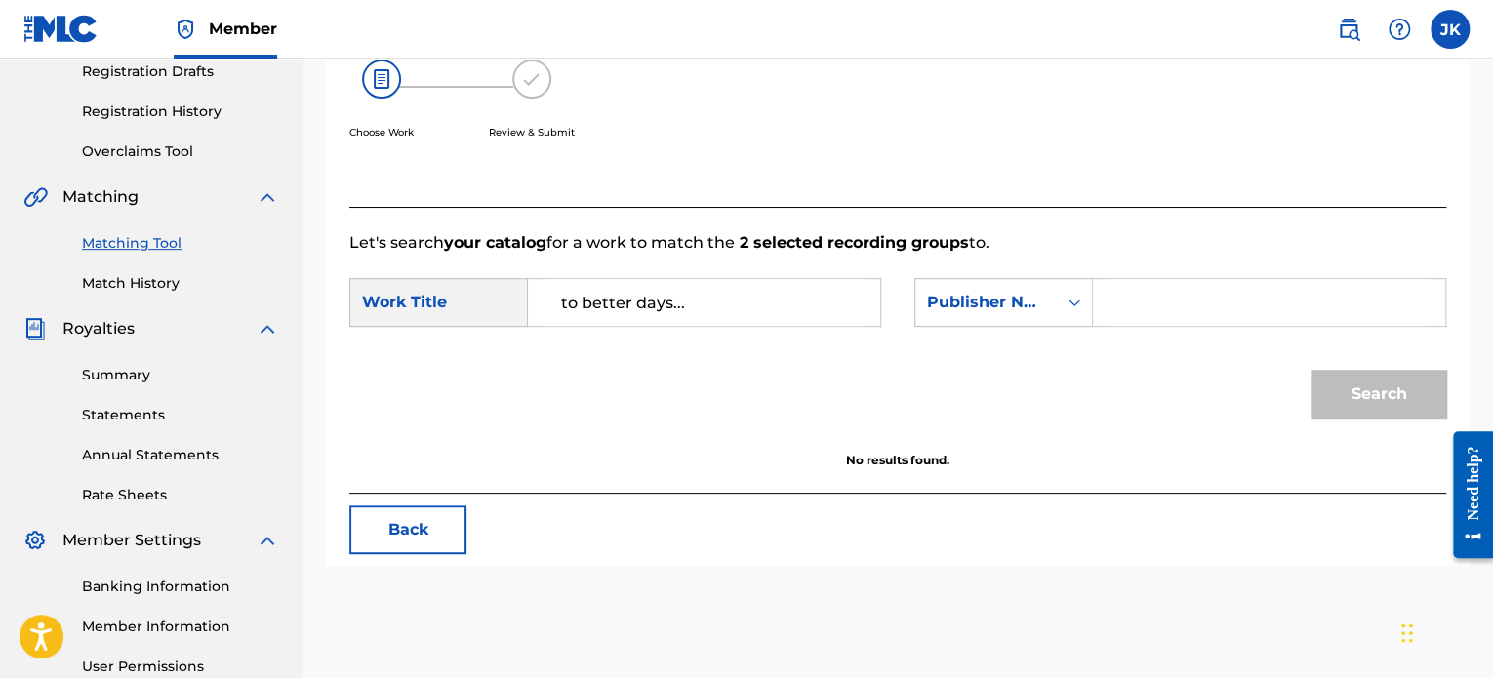
click at [1197, 299] on input "Search Form" at bounding box center [1269, 302] width 319 height 47
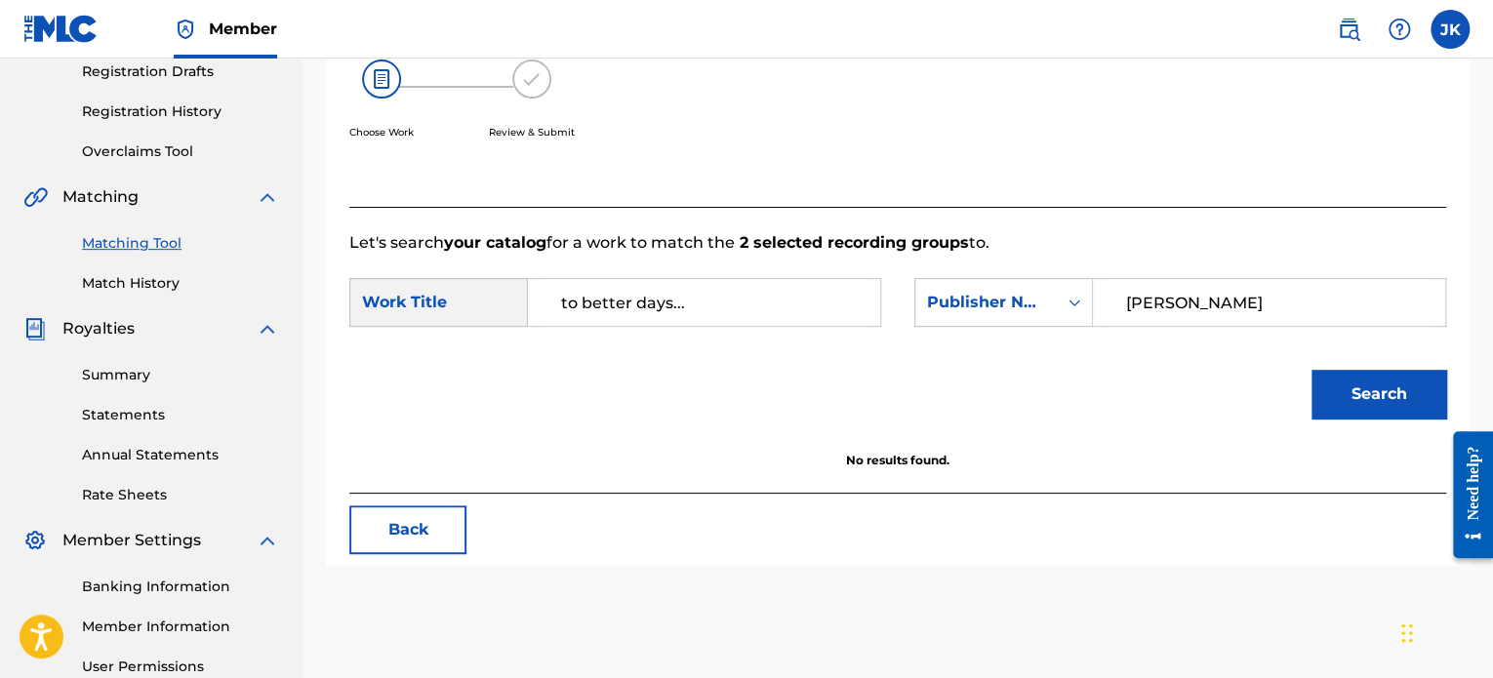
type input "[PERSON_NAME]"
click at [1358, 401] on button "Search" at bounding box center [1379, 394] width 135 height 49
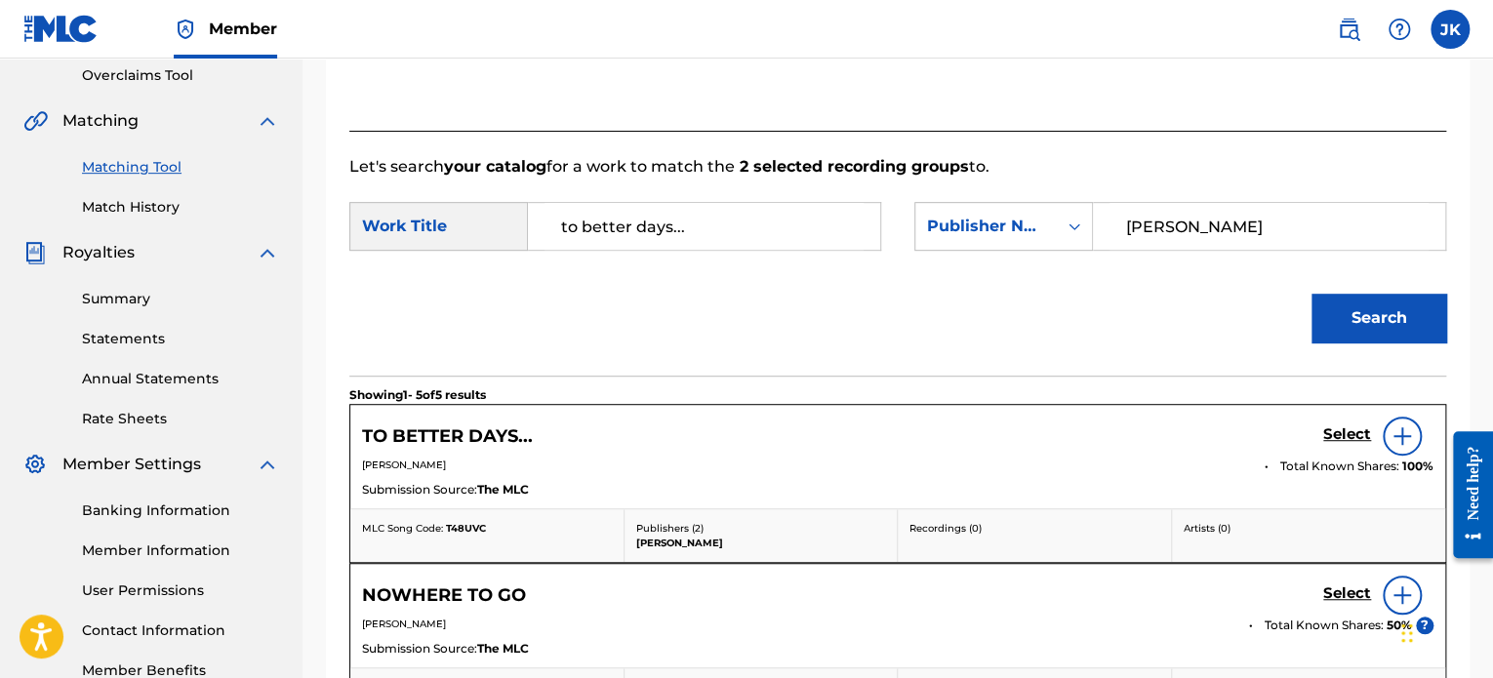
scroll to position [531, 0]
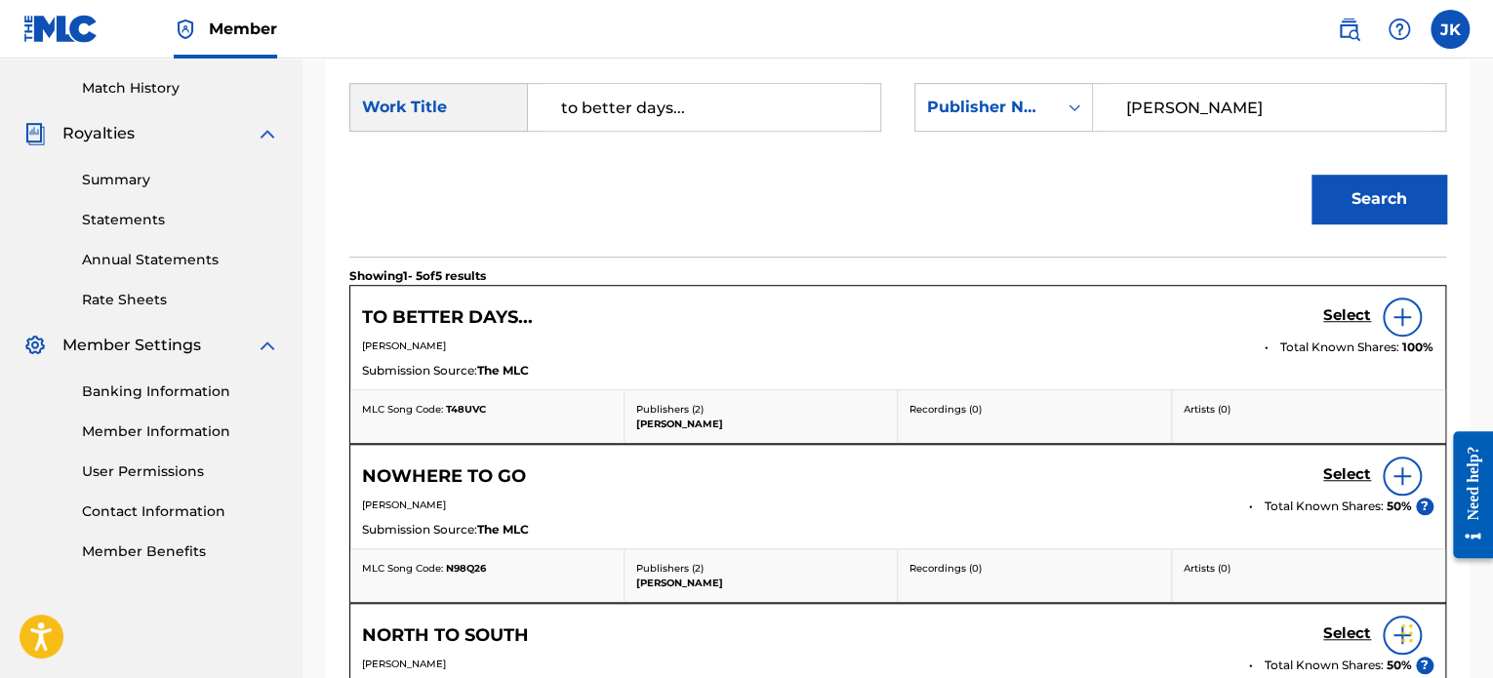
click at [1396, 324] on img at bounding box center [1402, 316] width 23 height 23
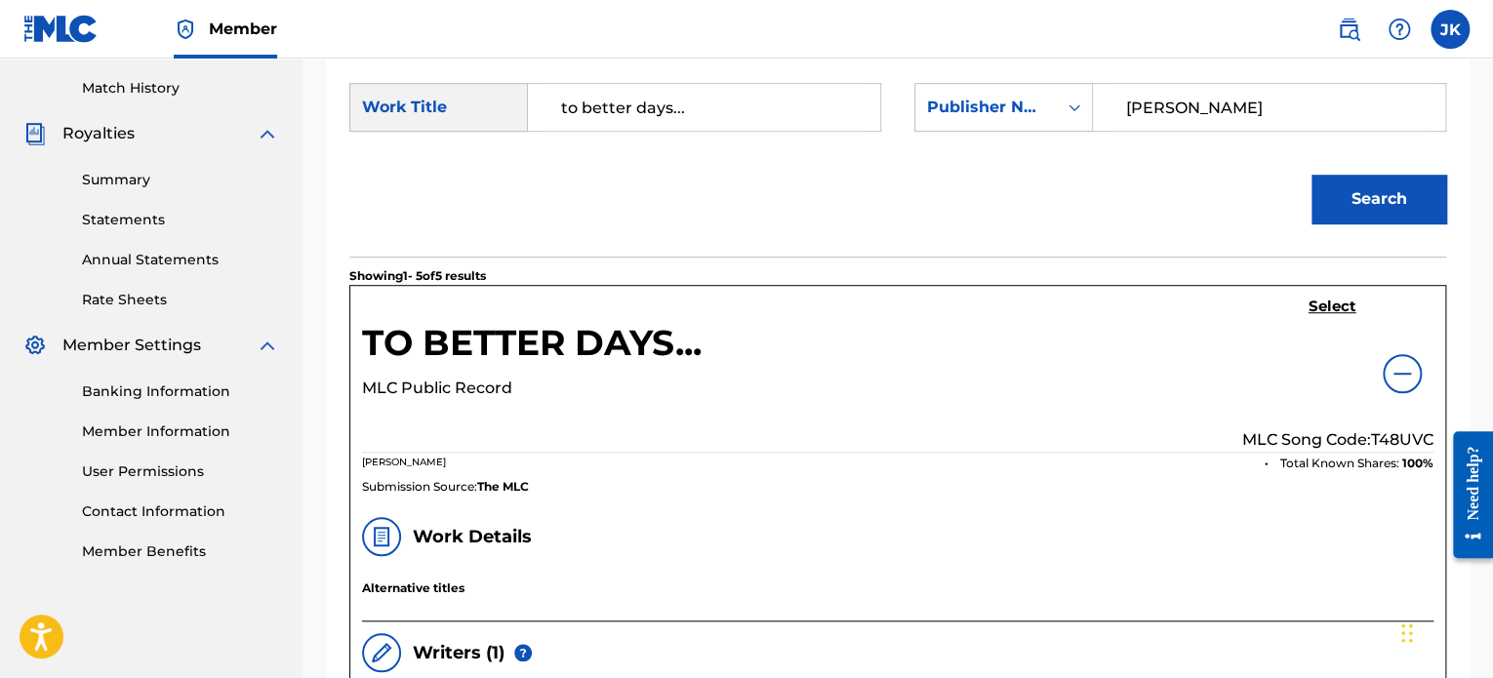
click at [1390, 434] on p "MLC Song Code: T48UVC" at bounding box center [1337, 439] width 191 height 23
copy p "T48UVC"
click at [1322, 305] on h5 "Select" at bounding box center [1333, 307] width 48 height 19
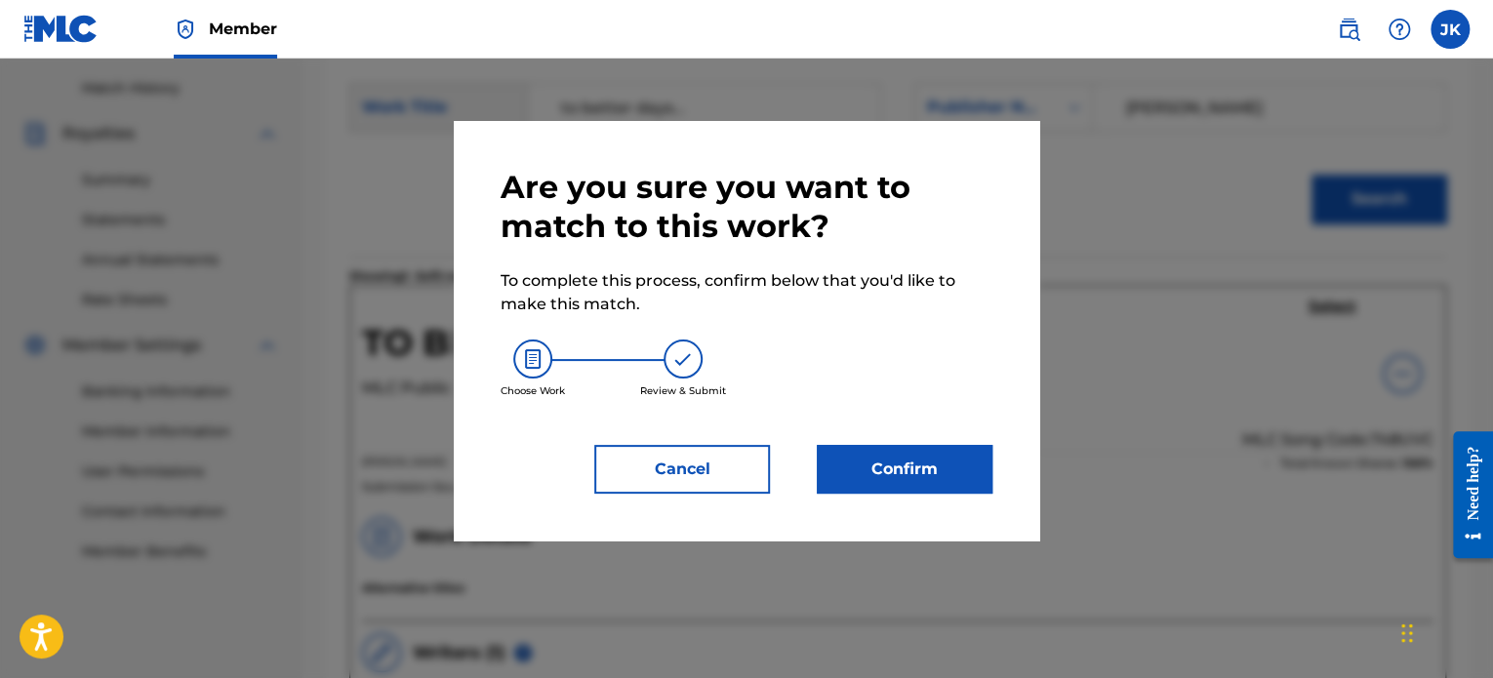
click at [927, 466] on button "Confirm" at bounding box center [905, 469] width 176 height 49
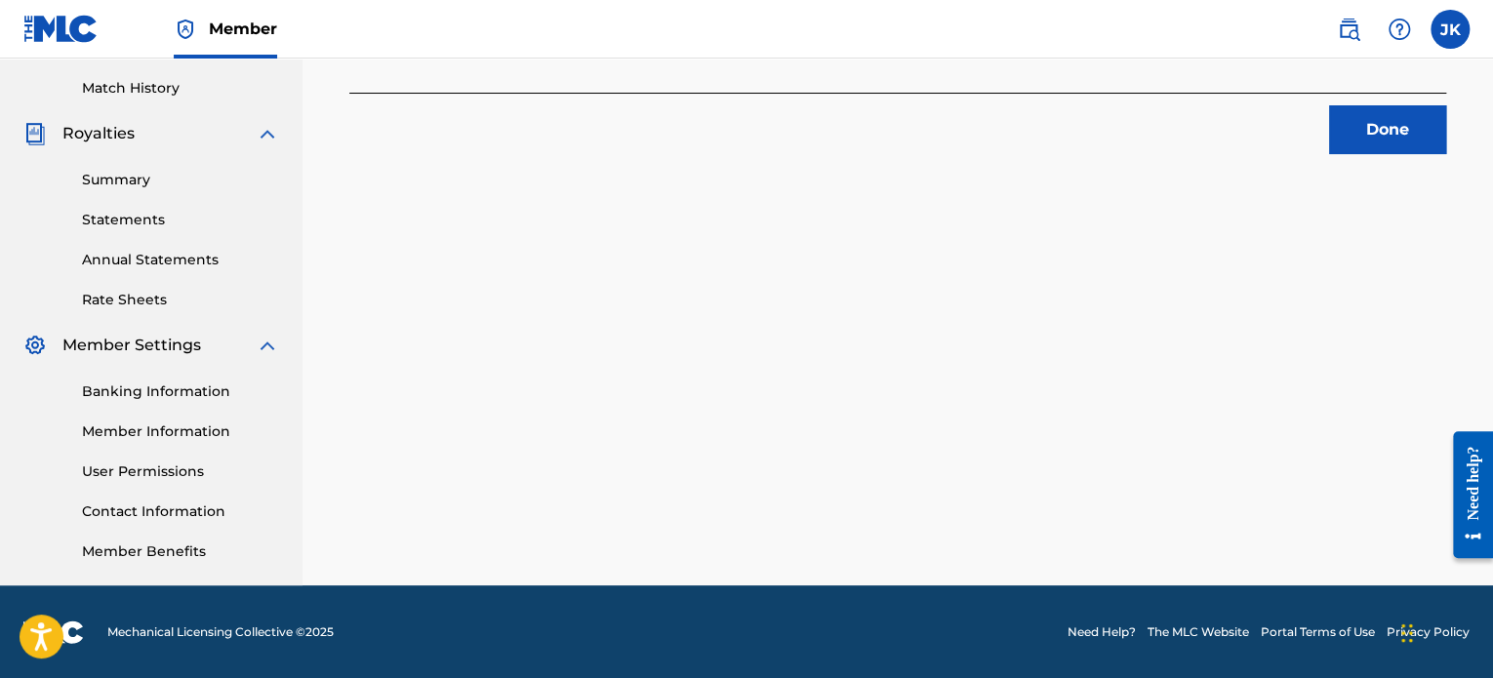
click at [1362, 144] on button "Done" at bounding box center [1387, 129] width 117 height 49
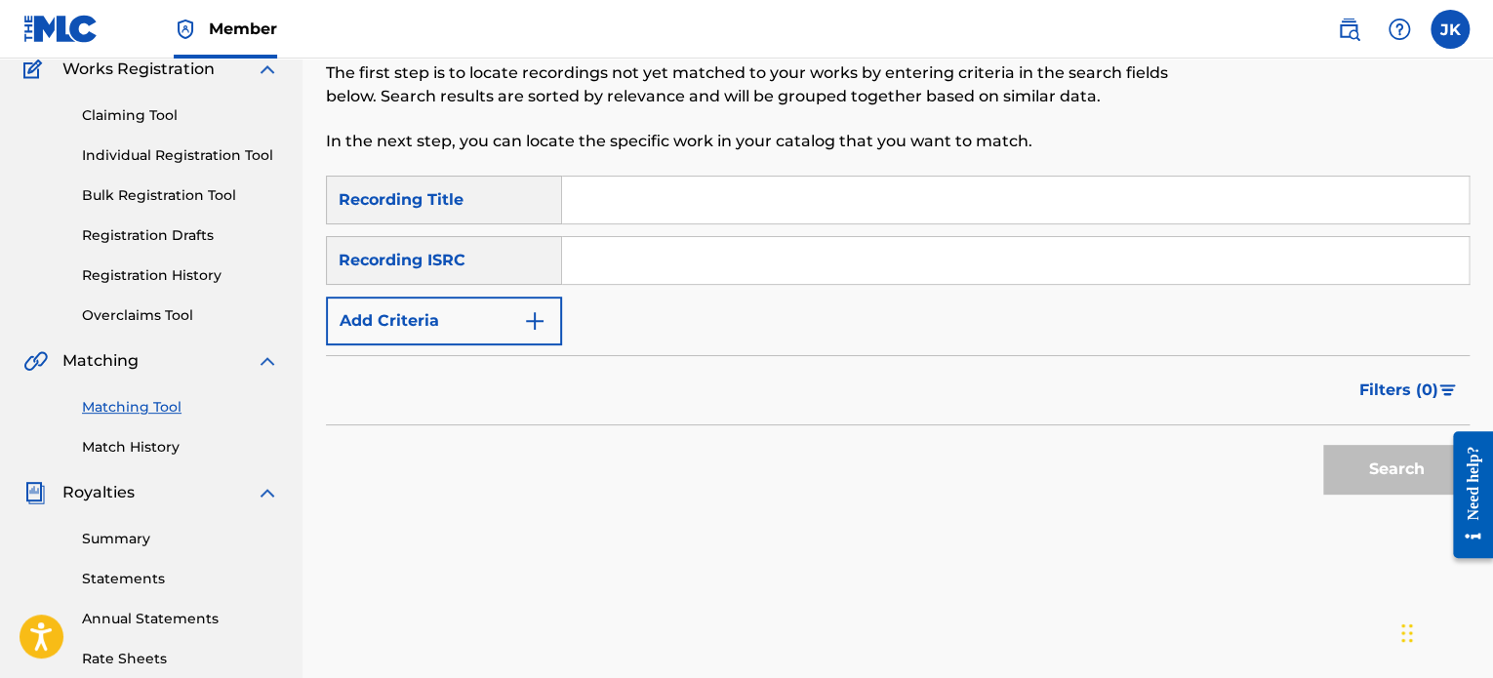
scroll to position [141, 0]
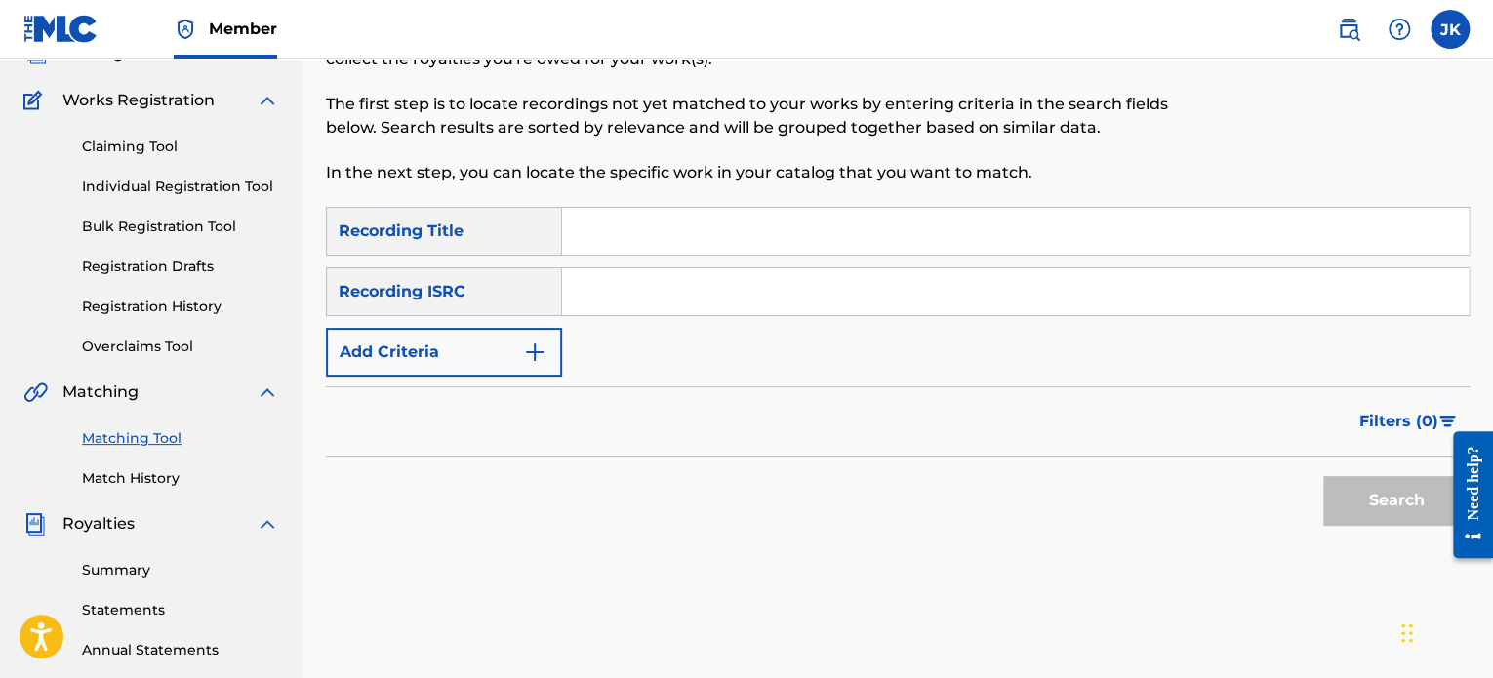
click at [633, 224] on input "Search Form" at bounding box center [1015, 231] width 907 height 47
paste input "Them Real Hood Tales"
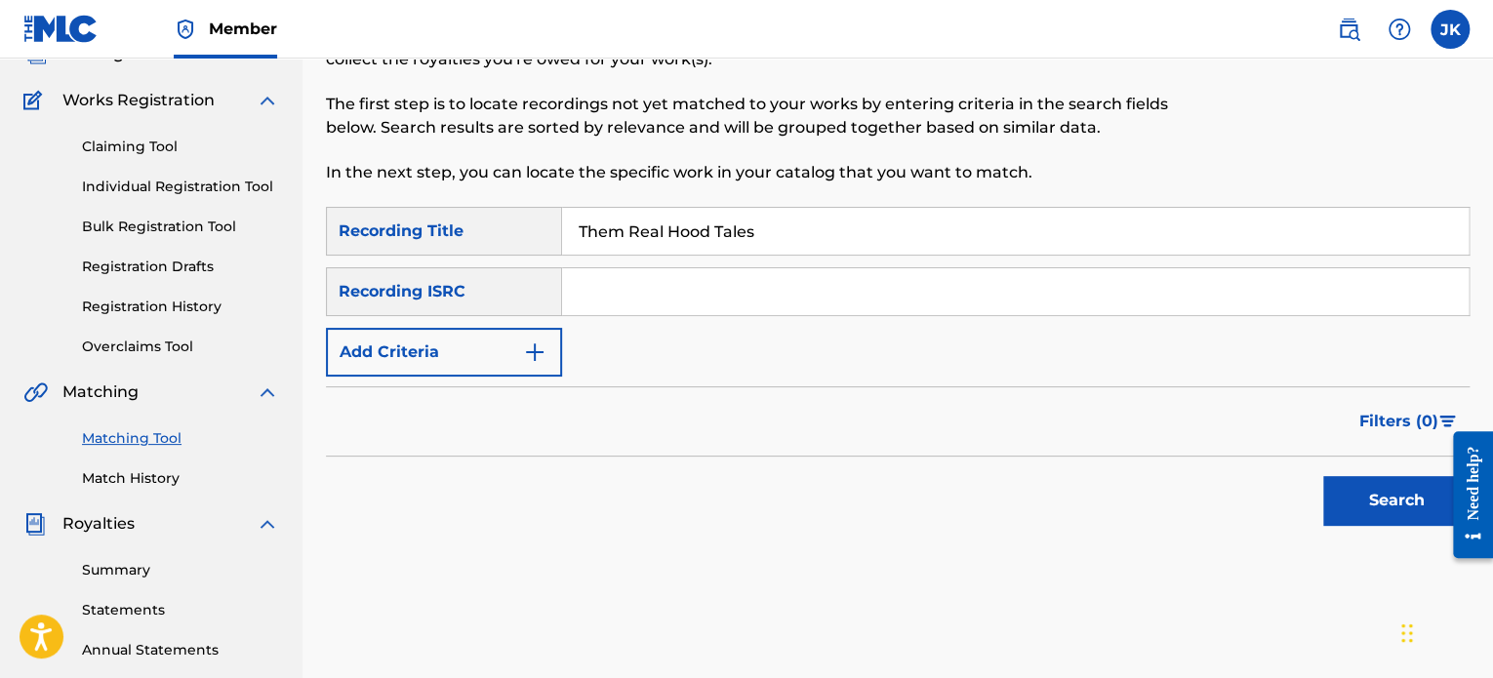
type input "Them Real Hood Tales"
click at [660, 293] on input "Search Form" at bounding box center [1015, 291] width 907 height 47
paste input "QZFZ42045491"
type input "QZFZ42045491"
click at [1344, 499] on button "Search" at bounding box center [1396, 500] width 146 height 49
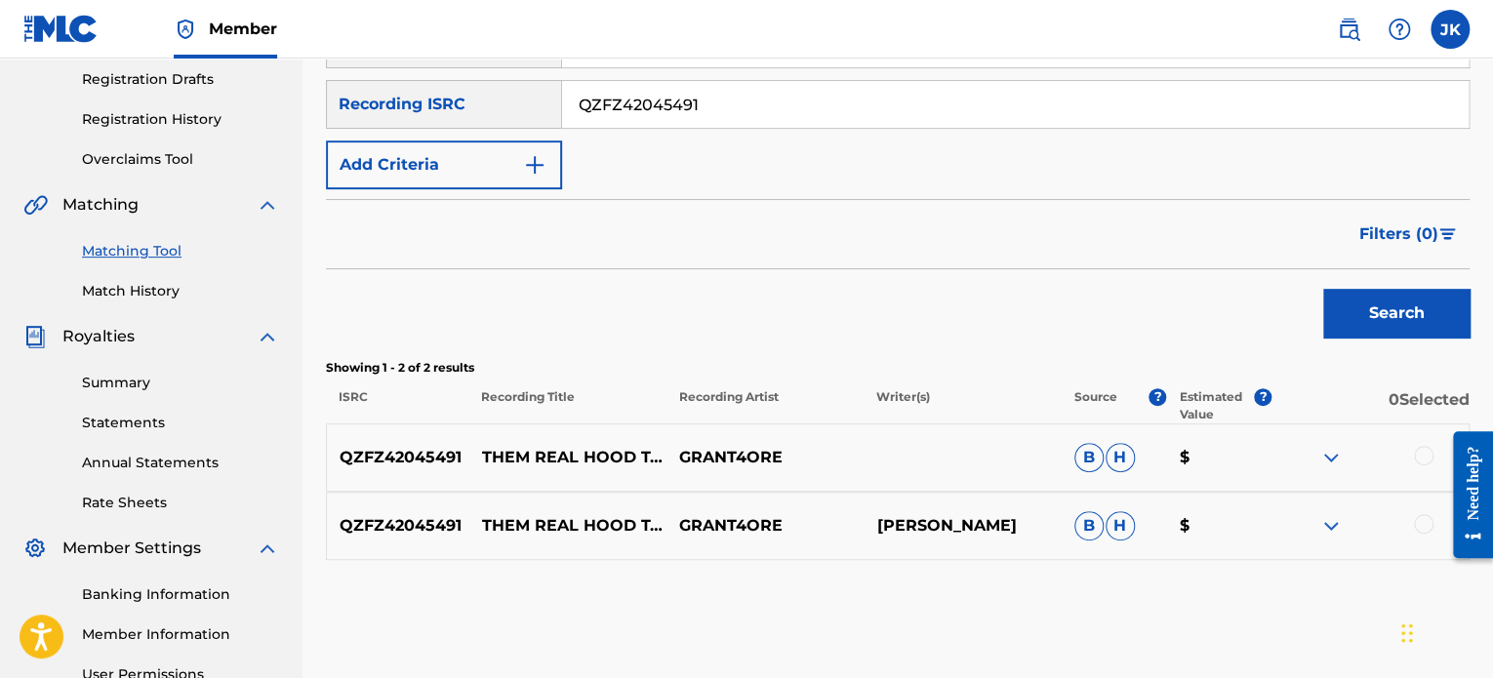
scroll to position [433, 0]
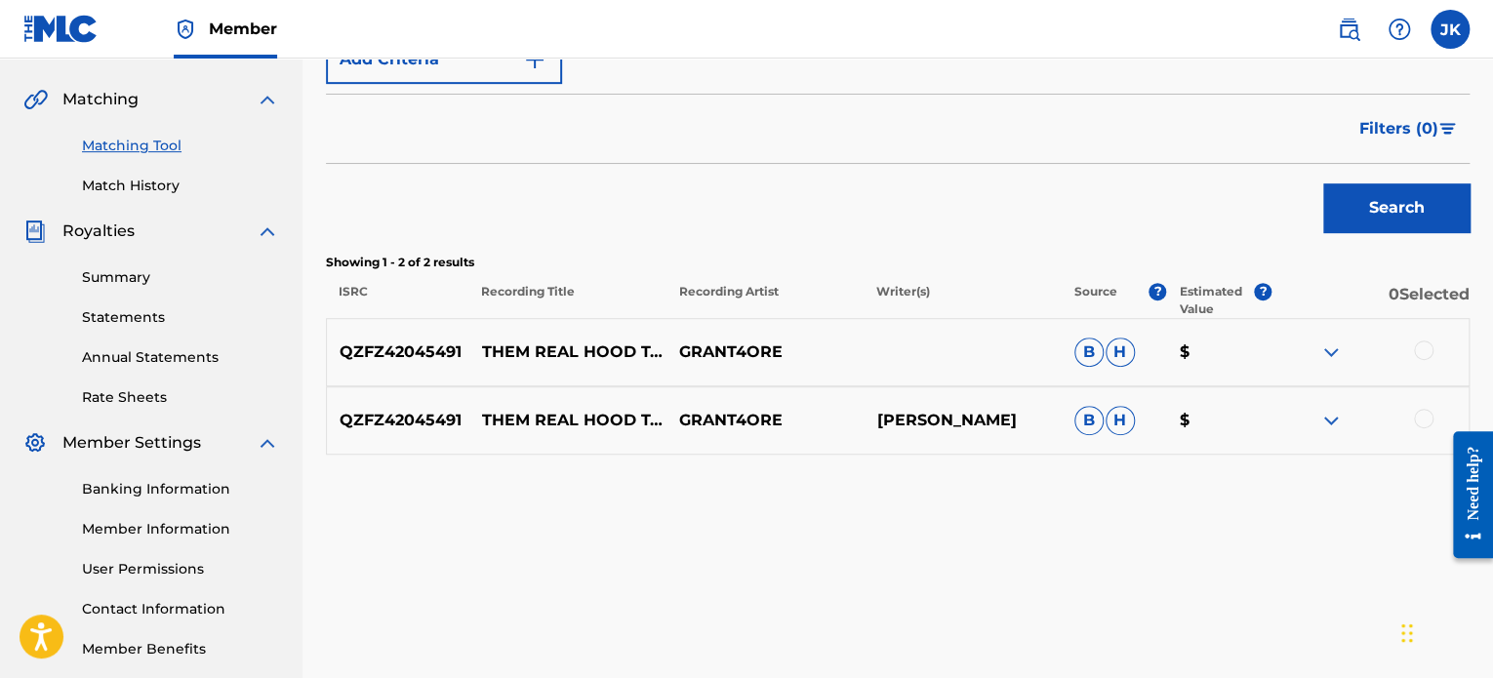
click at [1419, 357] on div at bounding box center [1424, 351] width 20 height 20
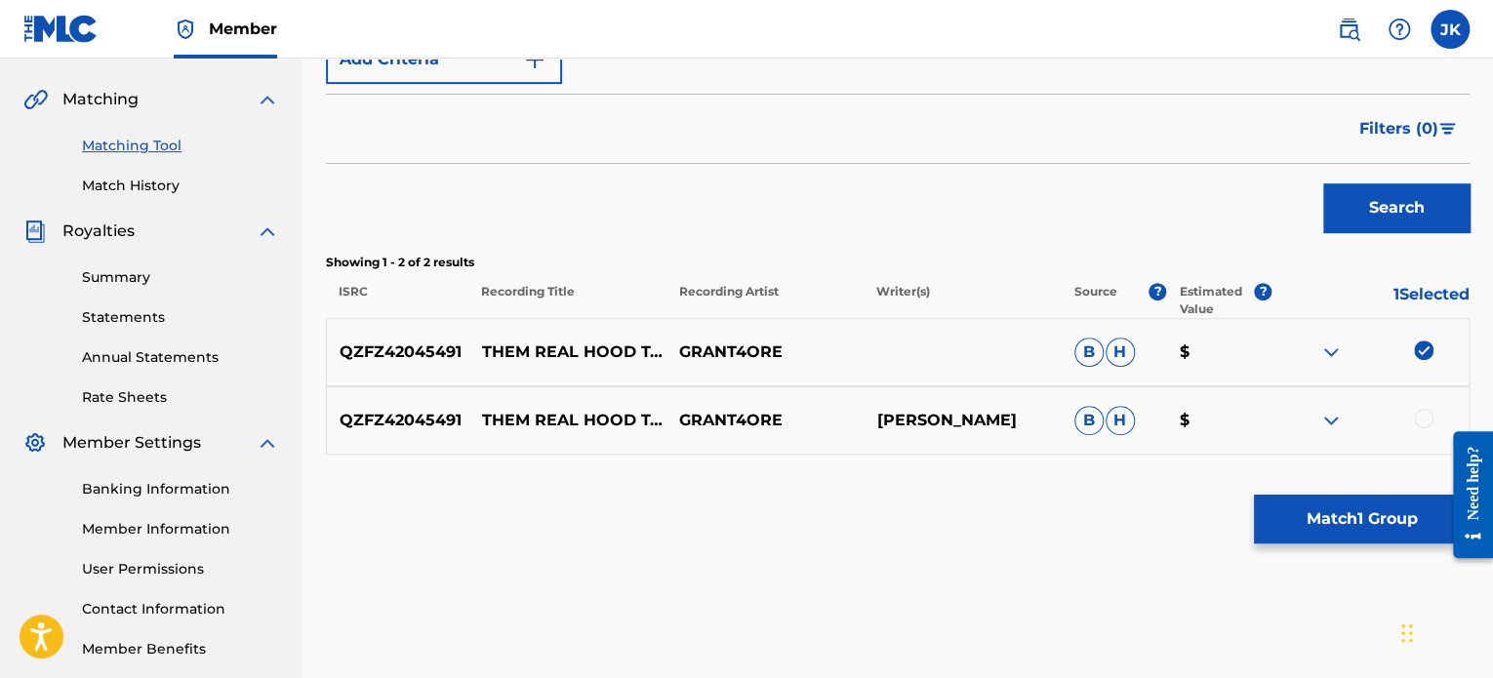
click at [1420, 425] on div at bounding box center [1424, 419] width 20 height 20
click at [1370, 517] on button "Match 2 Groups" at bounding box center [1362, 519] width 216 height 49
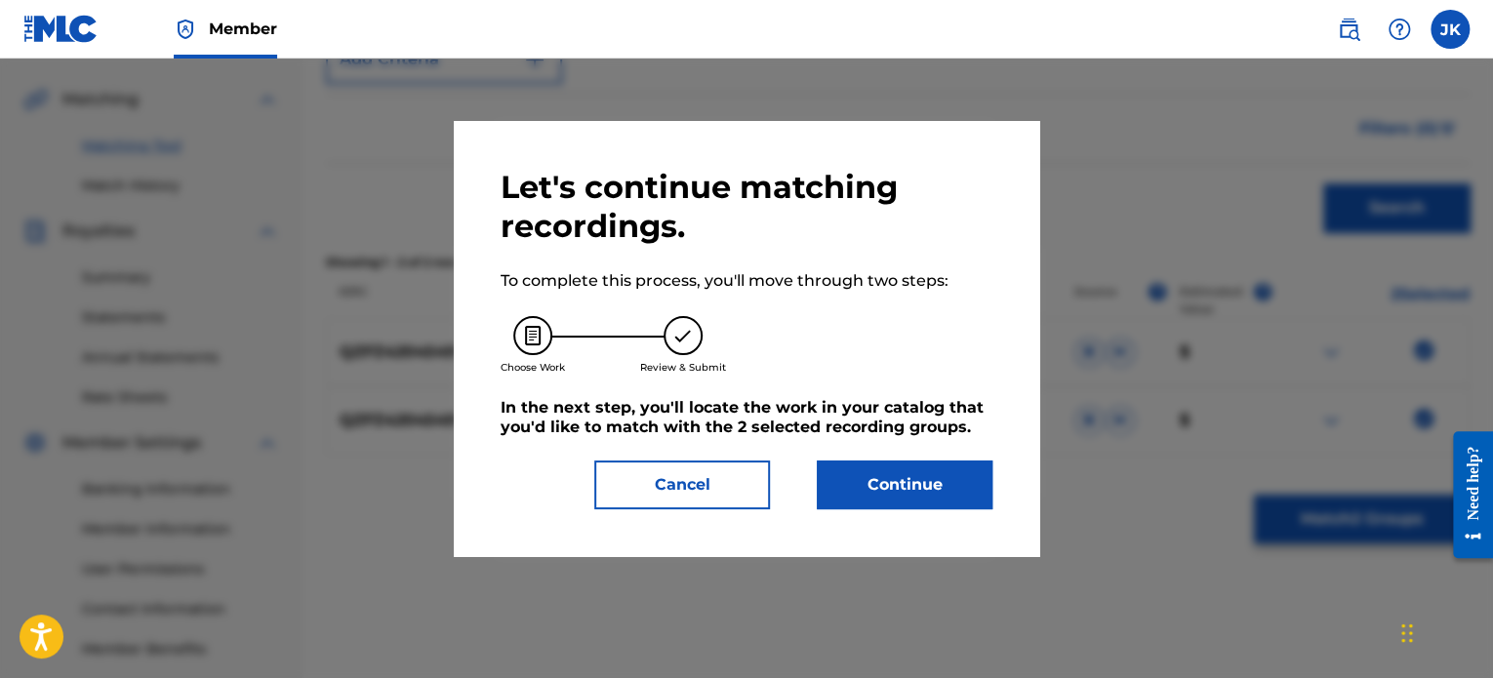
click at [995, 485] on div "Let's continue matching recordings. To complete this process, you'll move throu…" at bounding box center [747, 338] width 586 height 435
click at [968, 483] on button "Continue" at bounding box center [905, 485] width 176 height 49
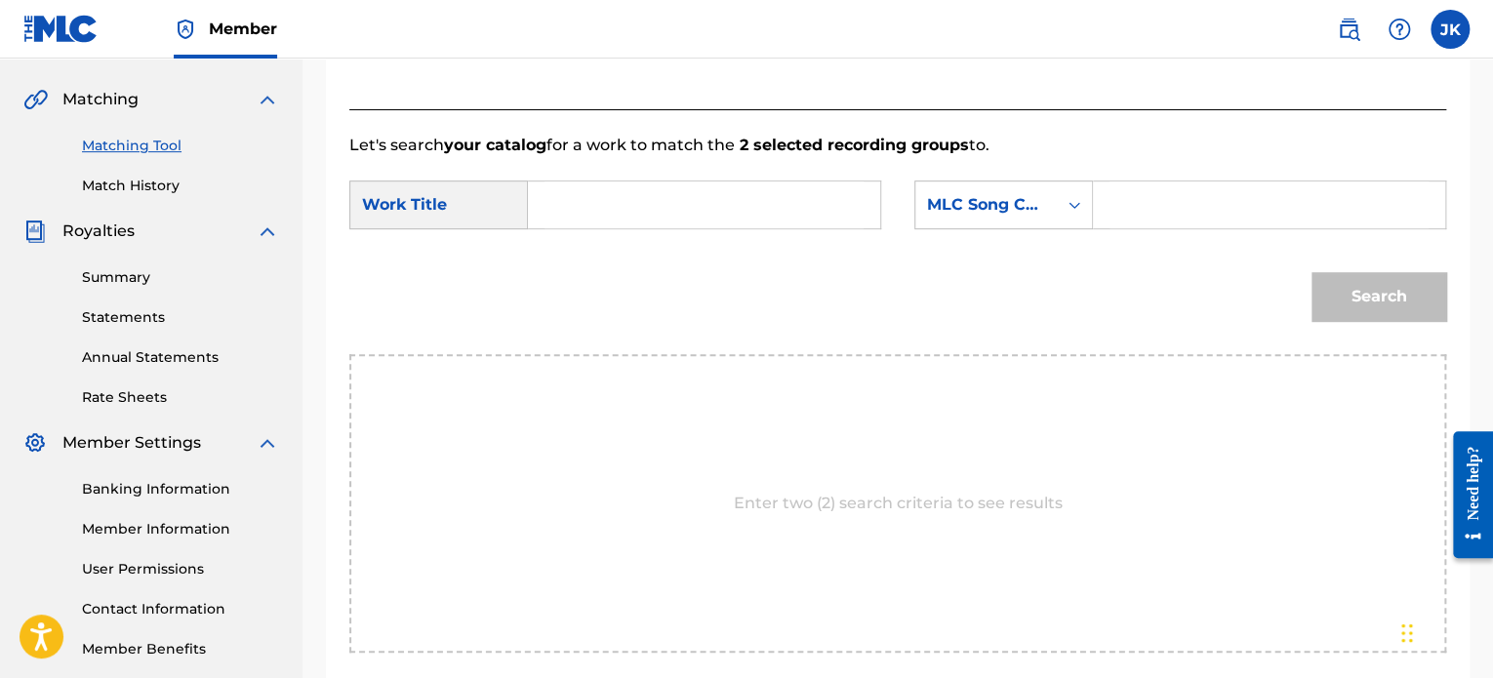
click at [640, 222] on input "Search Form" at bounding box center [704, 205] width 319 height 47
paste input "Them Real Hood Tales"
type input "Them Real Hood Tales"
drag, startPoint x: 1066, startPoint y: 206, endPoint x: 1058, endPoint y: 223, distance: 19.2
click at [1066, 208] on icon "Search Form" at bounding box center [1075, 205] width 20 height 20
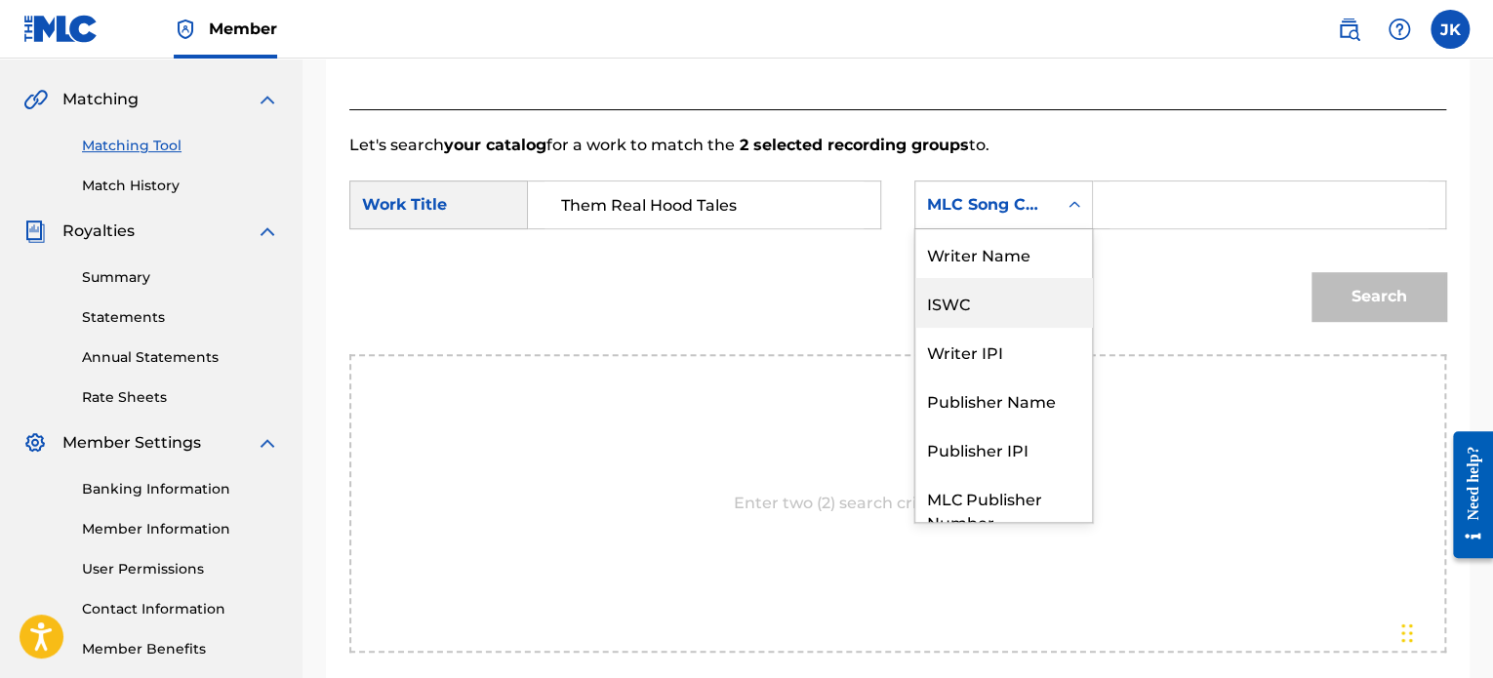
scroll to position [72, 0]
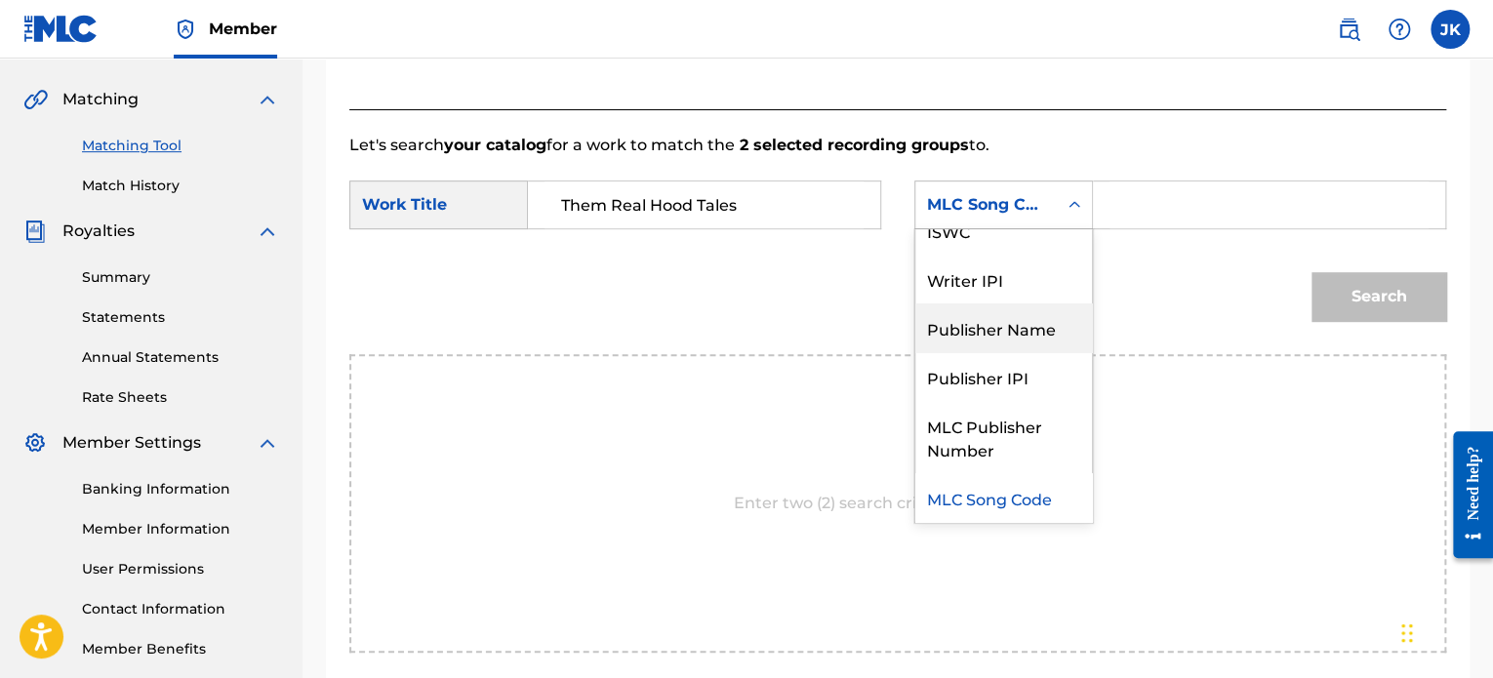
drag, startPoint x: 1013, startPoint y: 319, endPoint x: 1087, endPoint y: 236, distance: 111.3
click at [1014, 317] on div "Publisher Name" at bounding box center [1003, 328] width 177 height 49
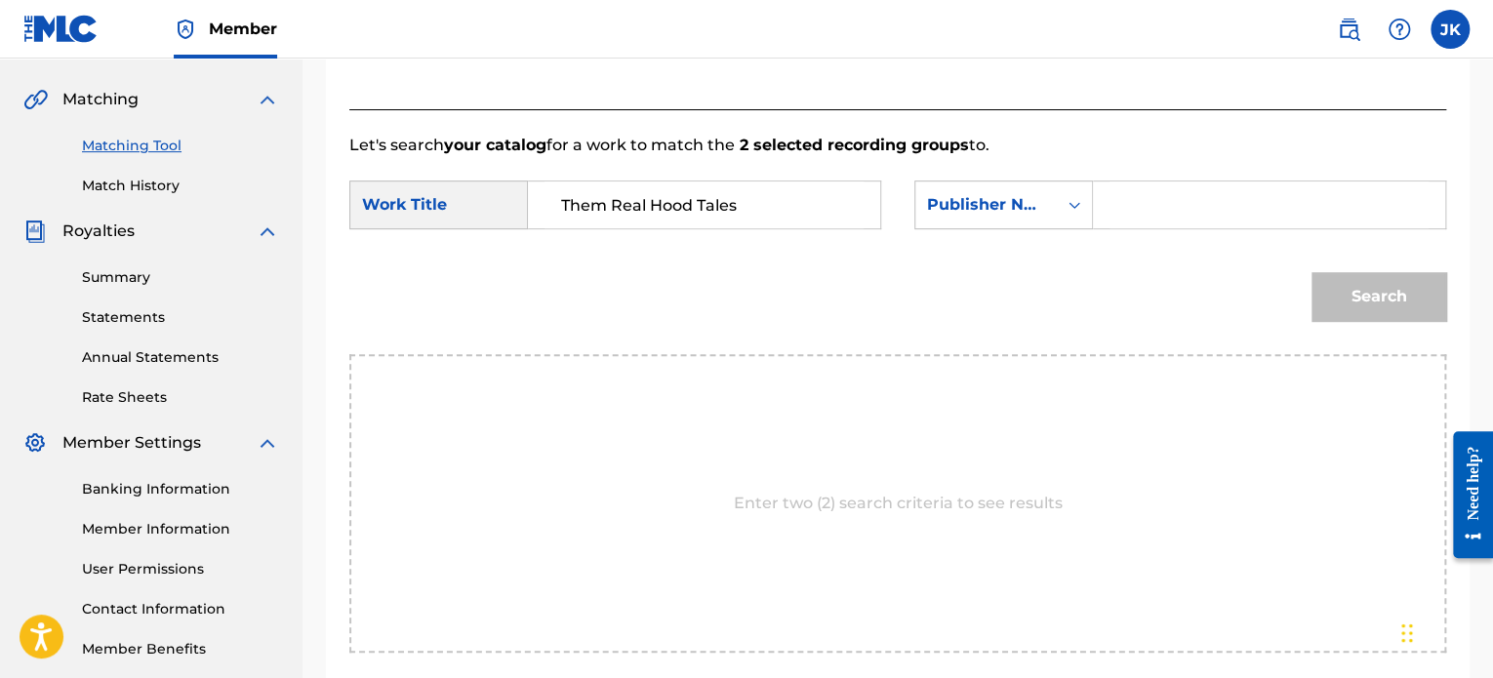
click at [1143, 189] on input "Search Form" at bounding box center [1269, 205] width 319 height 47
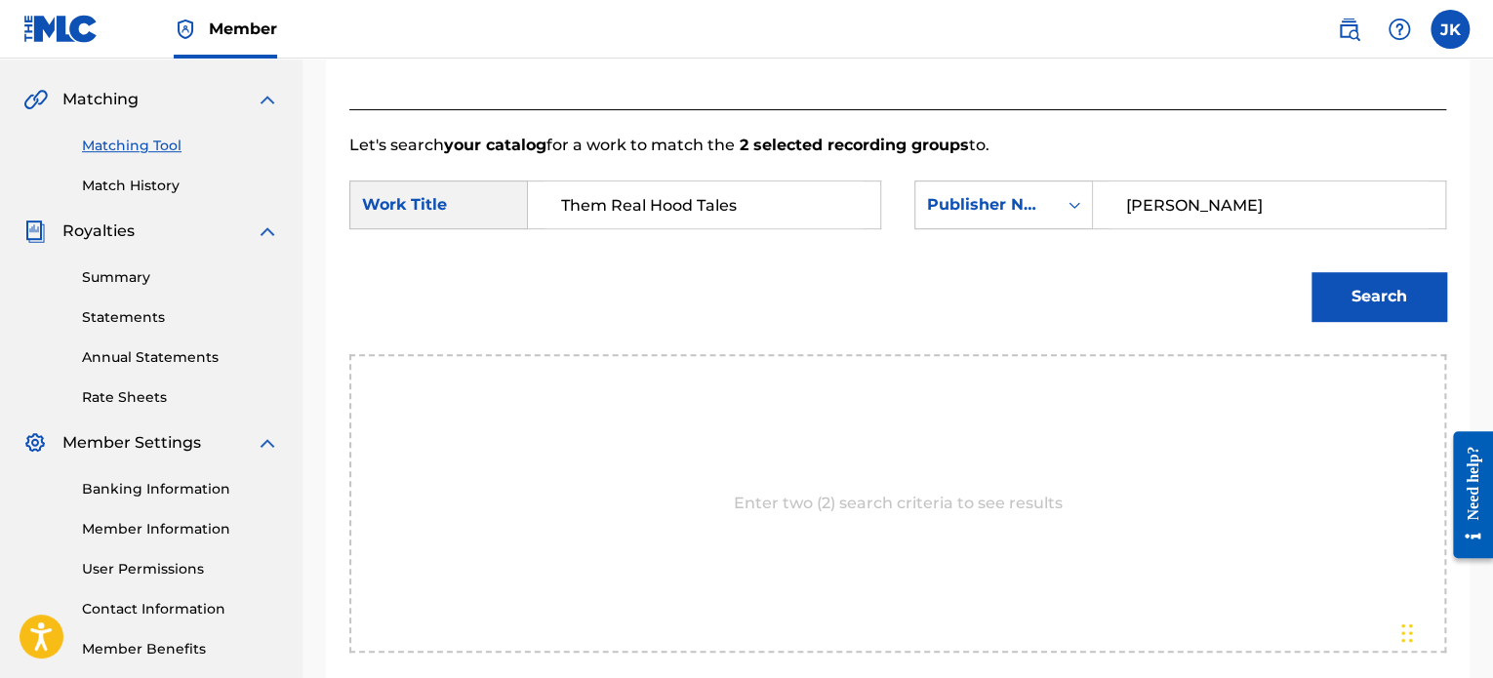
type input "[PERSON_NAME]"
click at [1353, 274] on button "Search" at bounding box center [1379, 296] width 135 height 49
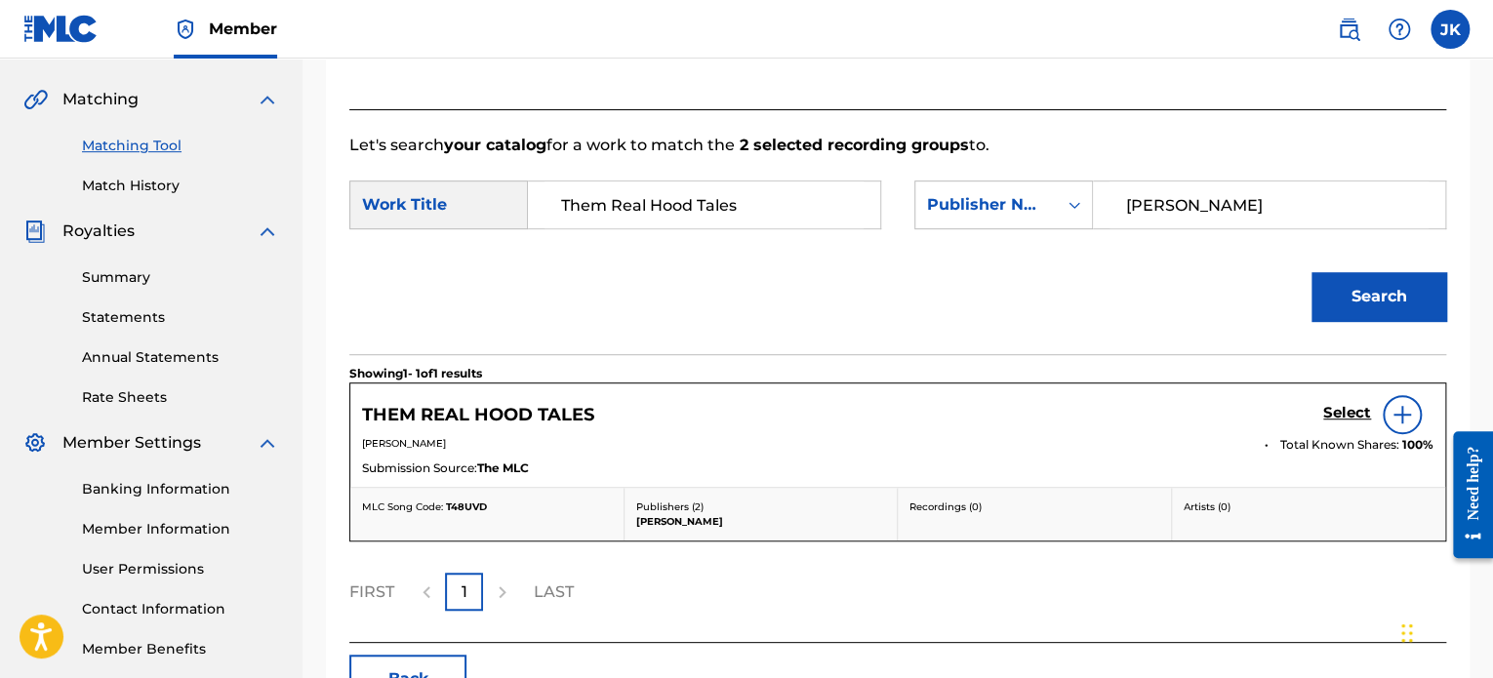
click at [1412, 428] on div at bounding box center [1402, 414] width 39 height 39
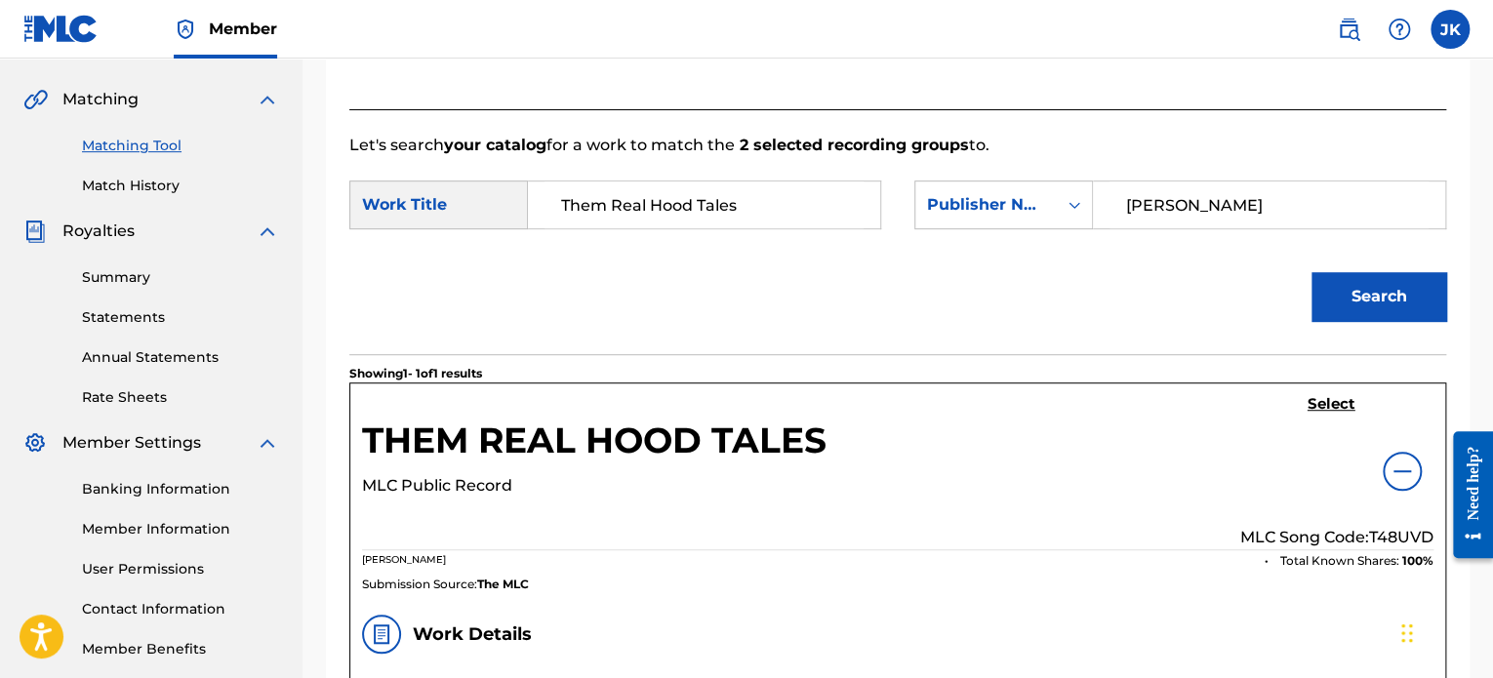
click at [1390, 530] on p "MLC Song Code: T48UVD" at bounding box center [1336, 537] width 193 height 23
copy p "T48UVD"
click at [1331, 405] on h5 "Select" at bounding box center [1332, 404] width 48 height 19
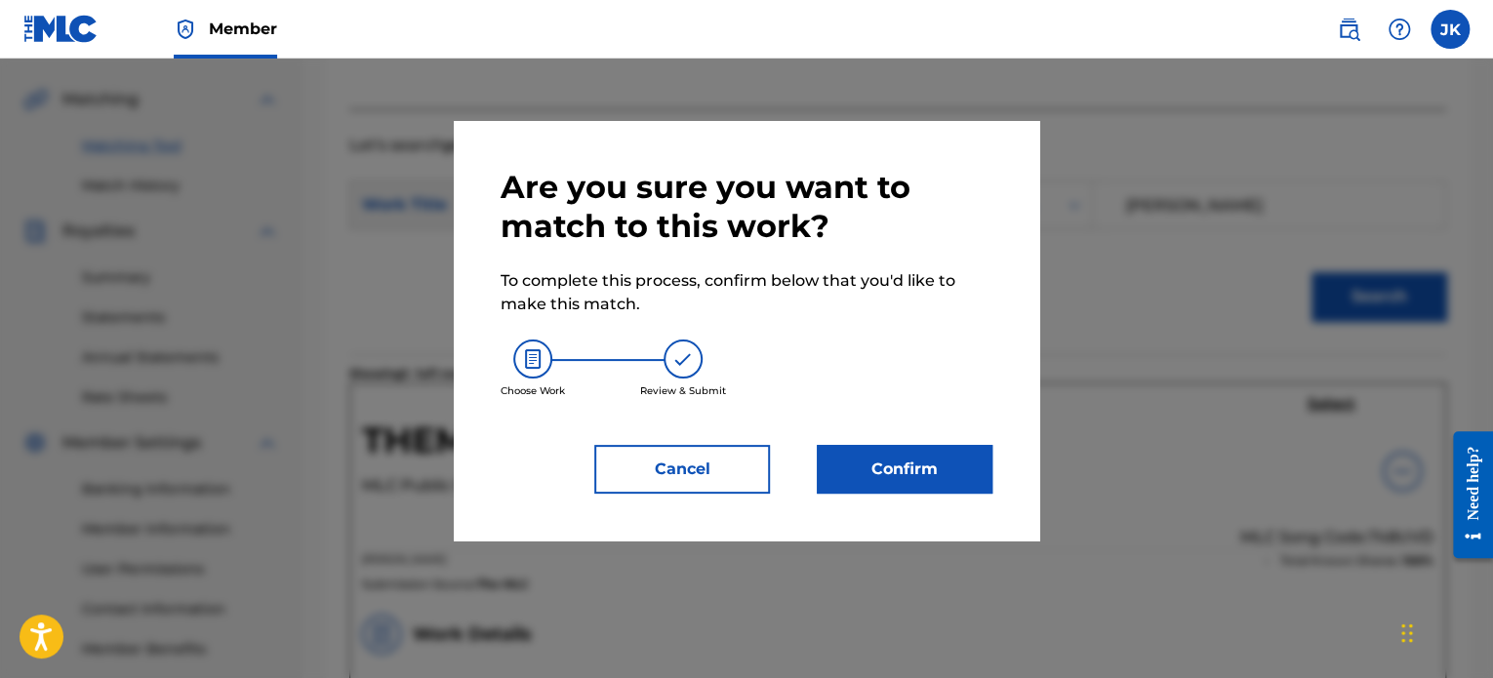
click at [887, 451] on button "Confirm" at bounding box center [905, 469] width 176 height 49
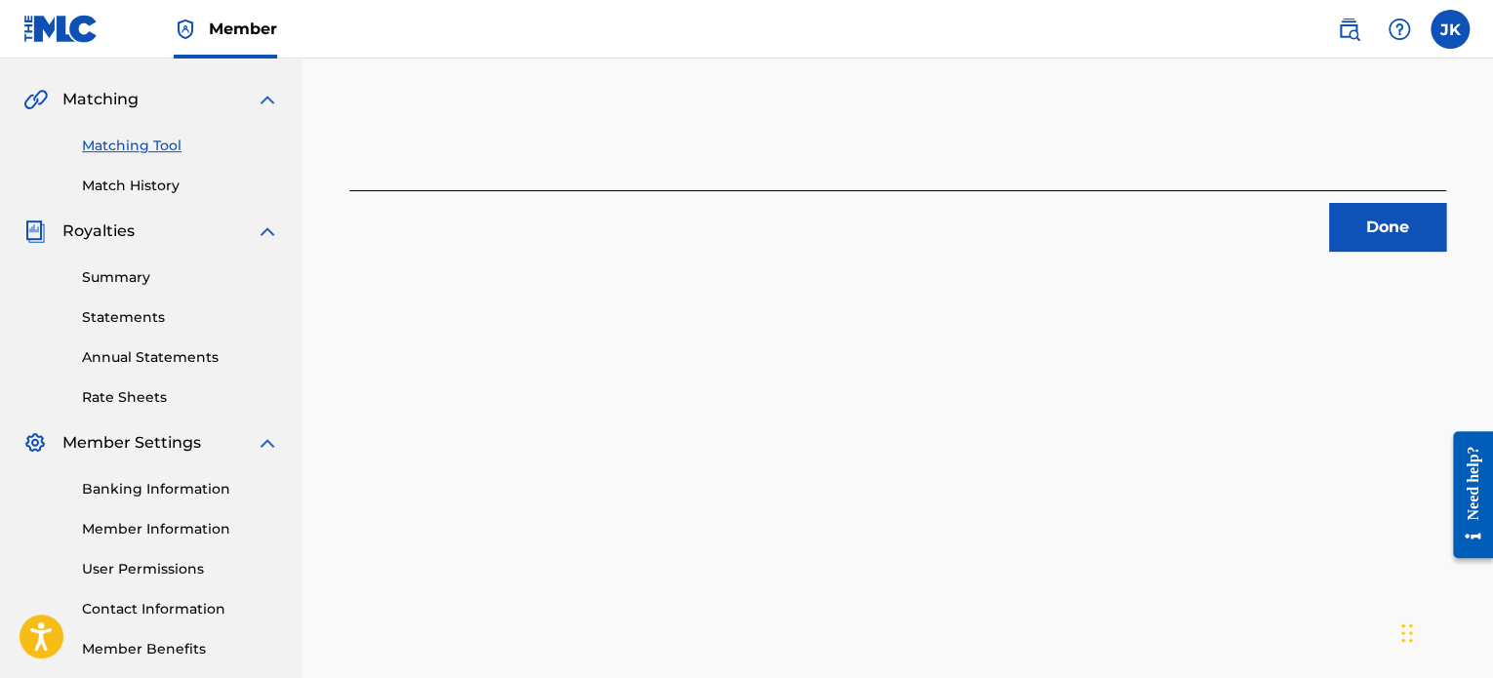
click at [1381, 249] on button "Done" at bounding box center [1387, 227] width 117 height 49
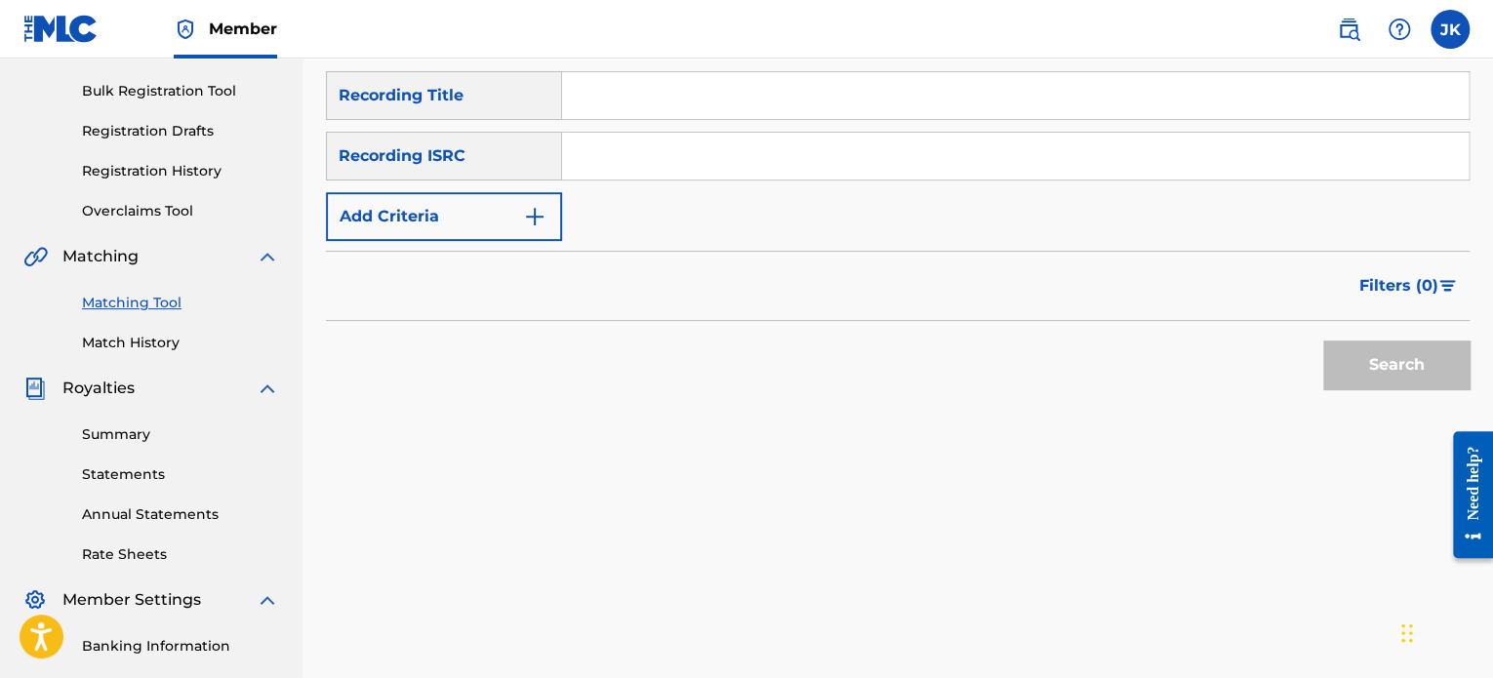
scroll to position [141, 0]
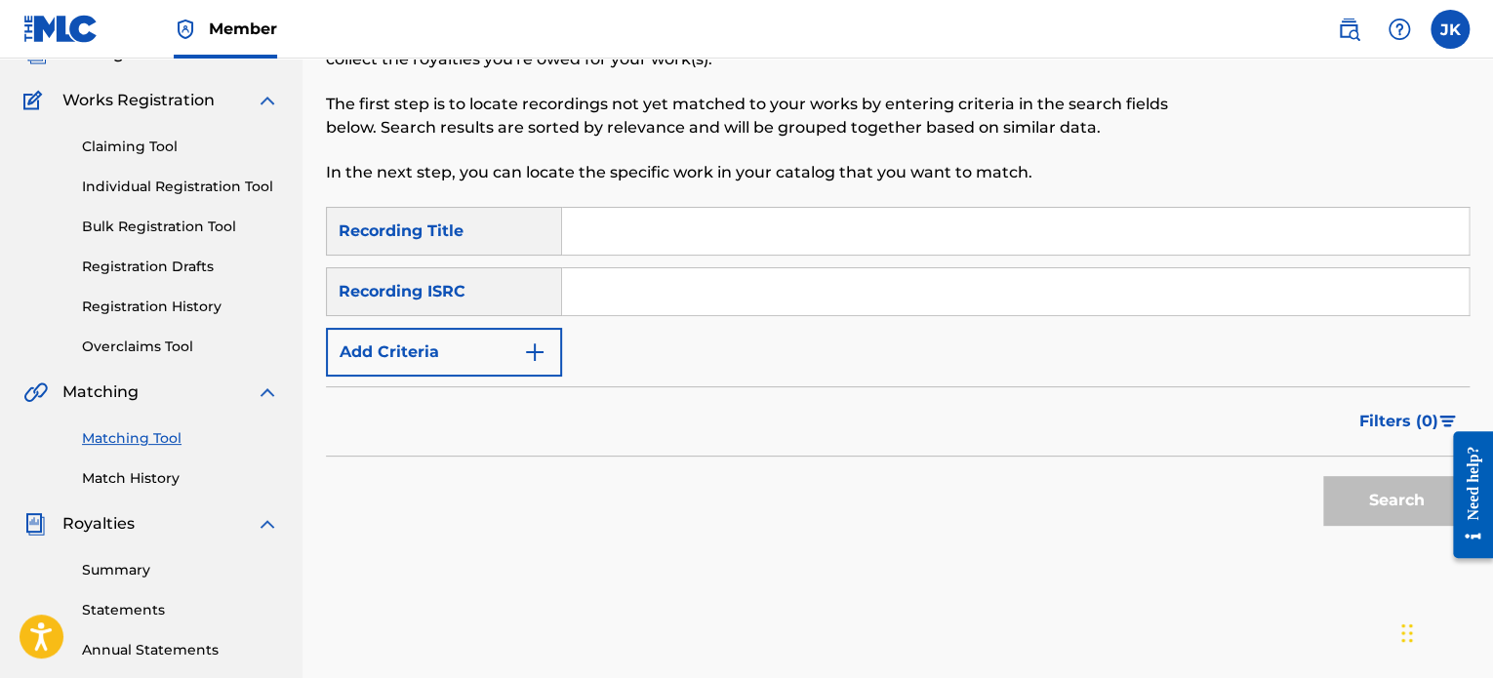
click at [599, 240] on input "Search Form" at bounding box center [1015, 231] width 907 height 47
paste input "A$$et [PERSON_NAME]'"
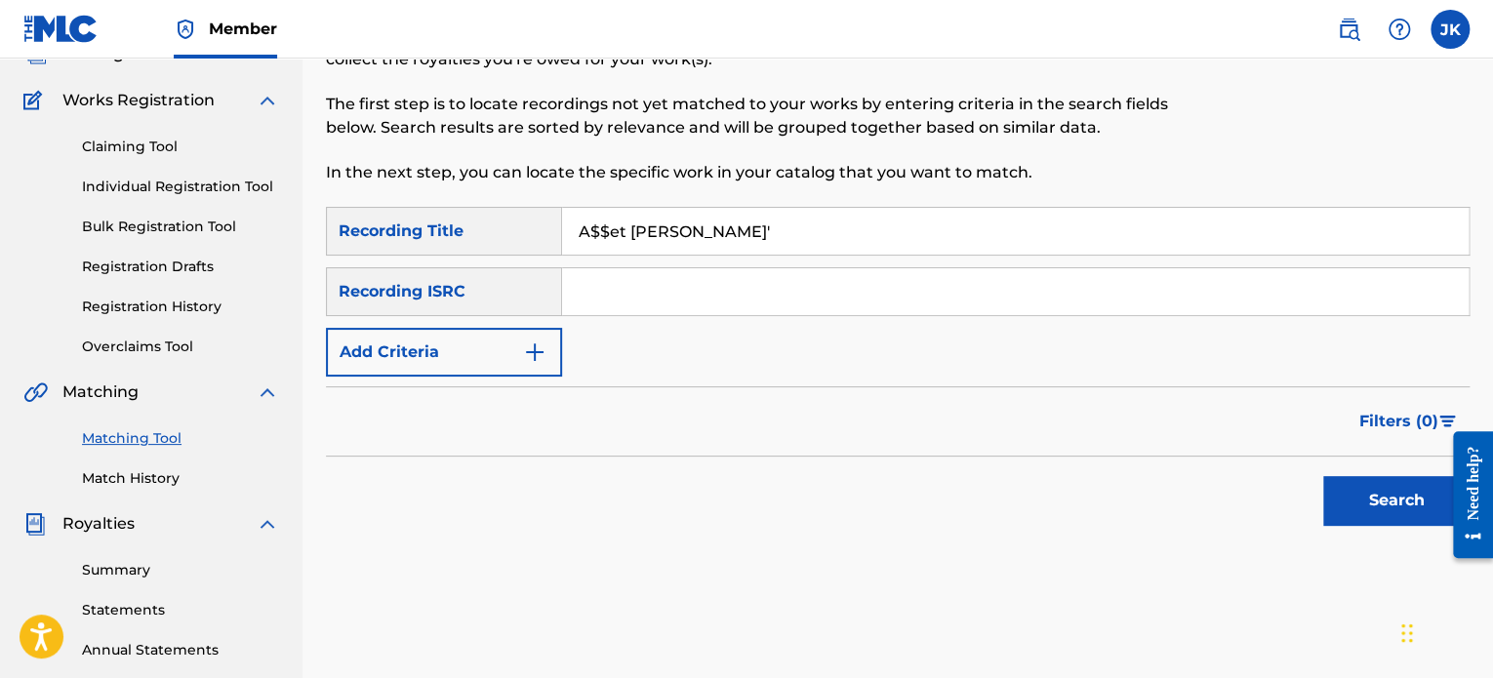
type input "A$$et [PERSON_NAME]'"
click at [600, 288] on input "Search Form" at bounding box center [1015, 291] width 907 height 47
paste input "QZFZ42045492"
type input "QZFZ42045492"
click at [1329, 490] on button "Search" at bounding box center [1396, 500] width 146 height 49
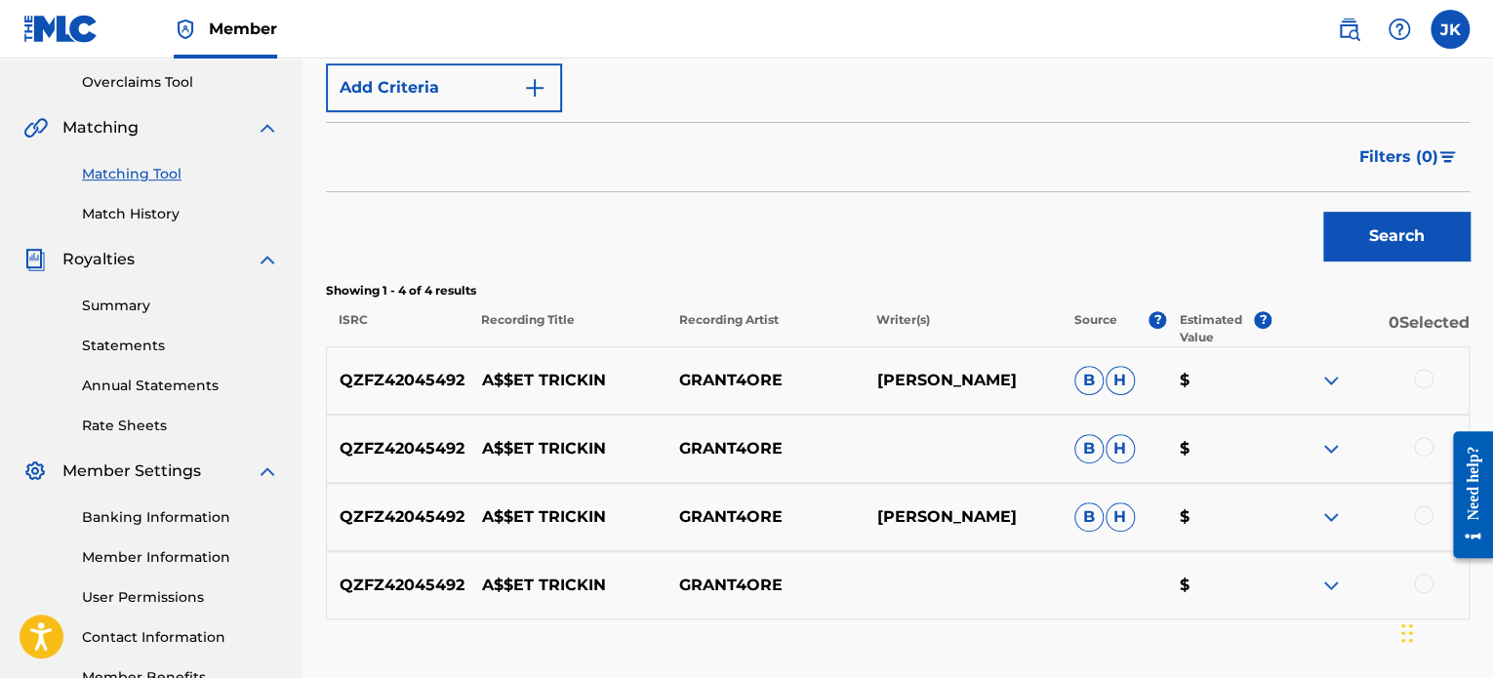
scroll to position [433, 0]
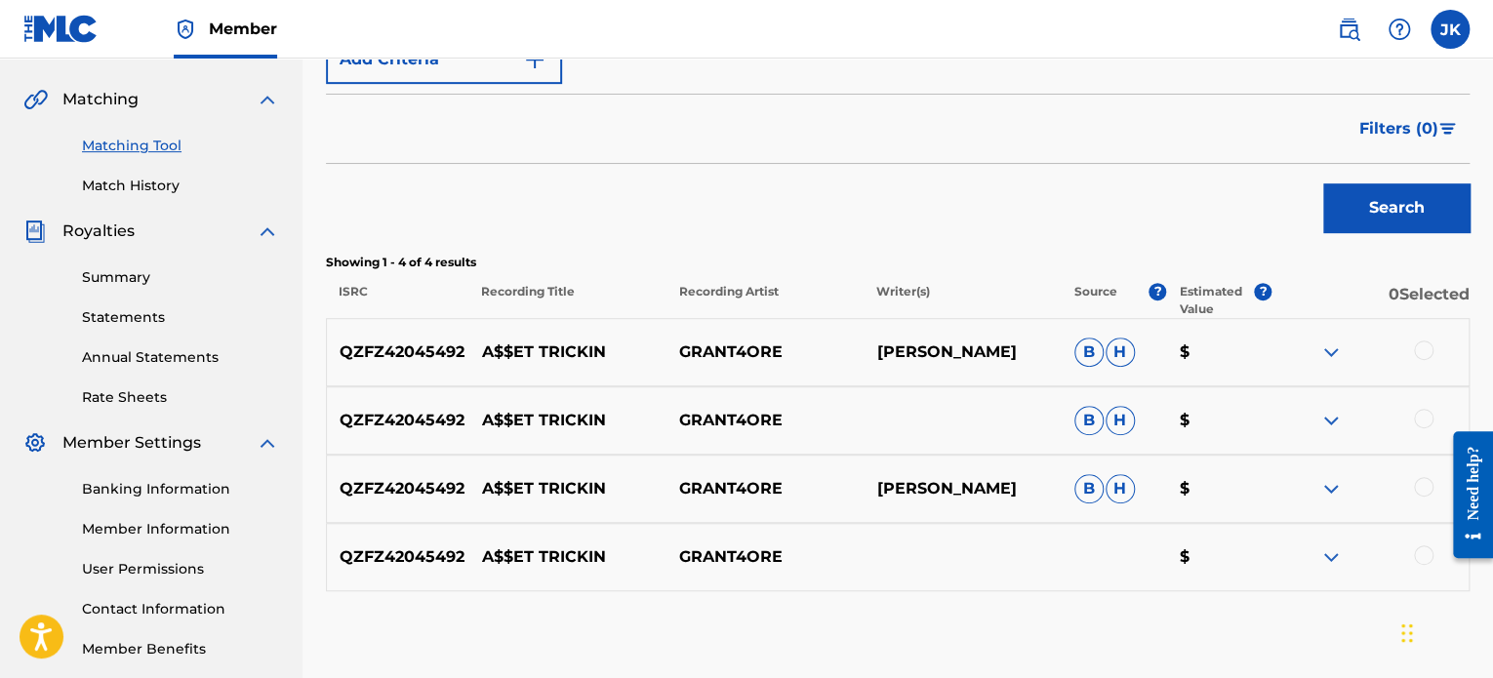
click at [1426, 352] on div at bounding box center [1424, 351] width 20 height 20
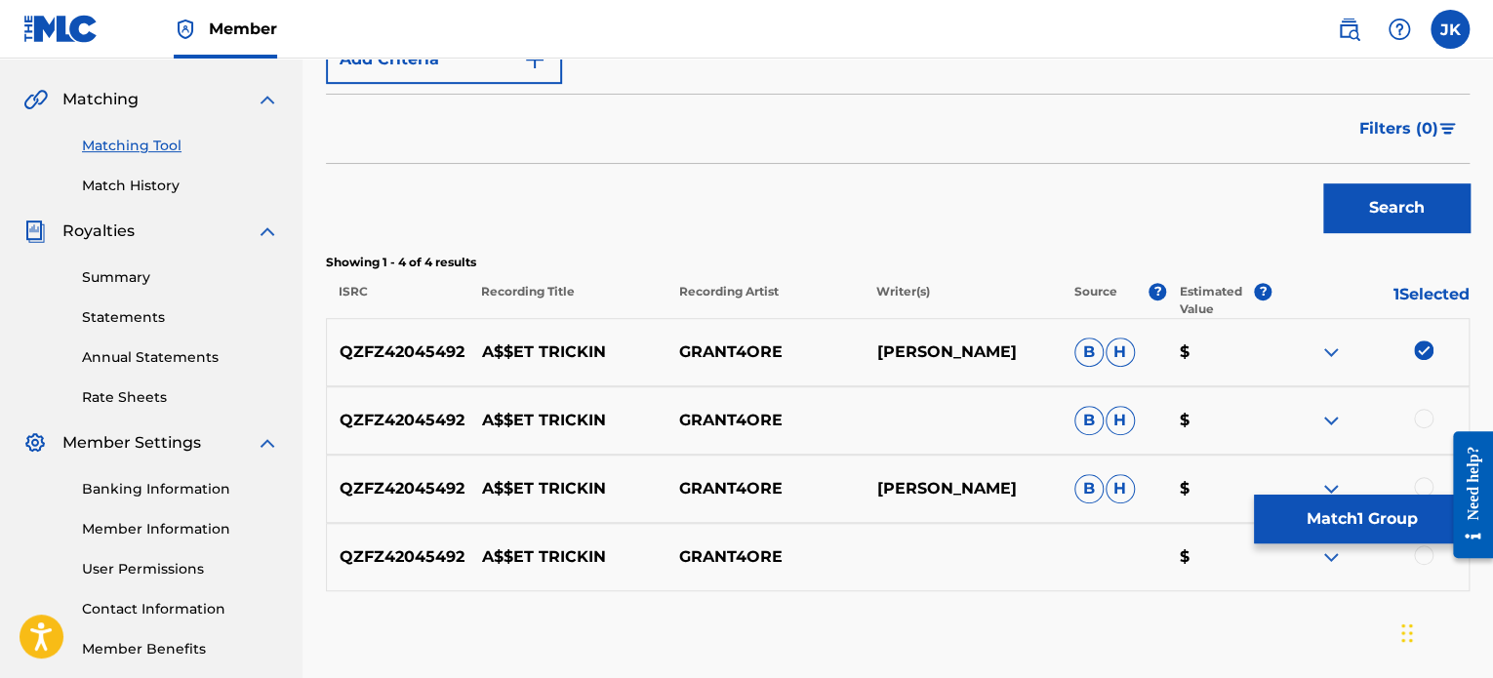
click at [1419, 417] on div at bounding box center [1424, 419] width 20 height 20
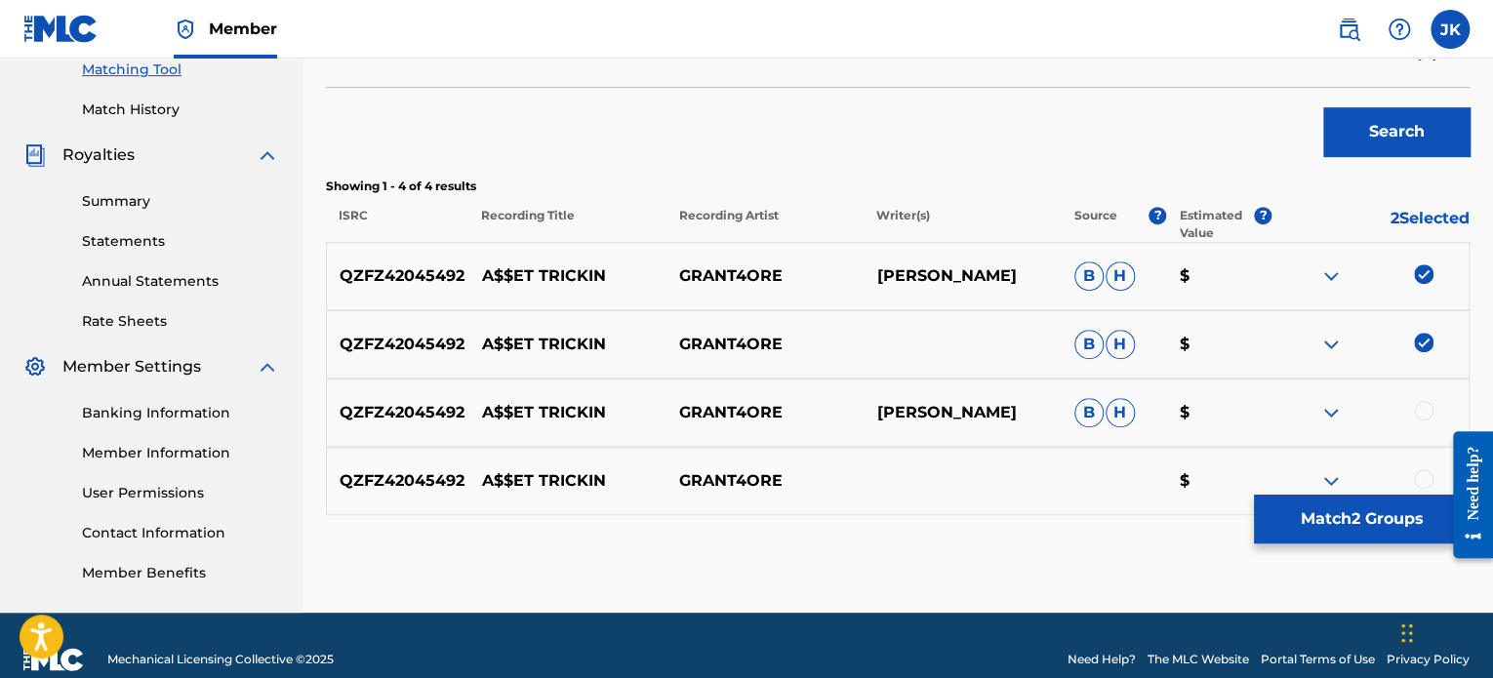
scroll to position [531, 0]
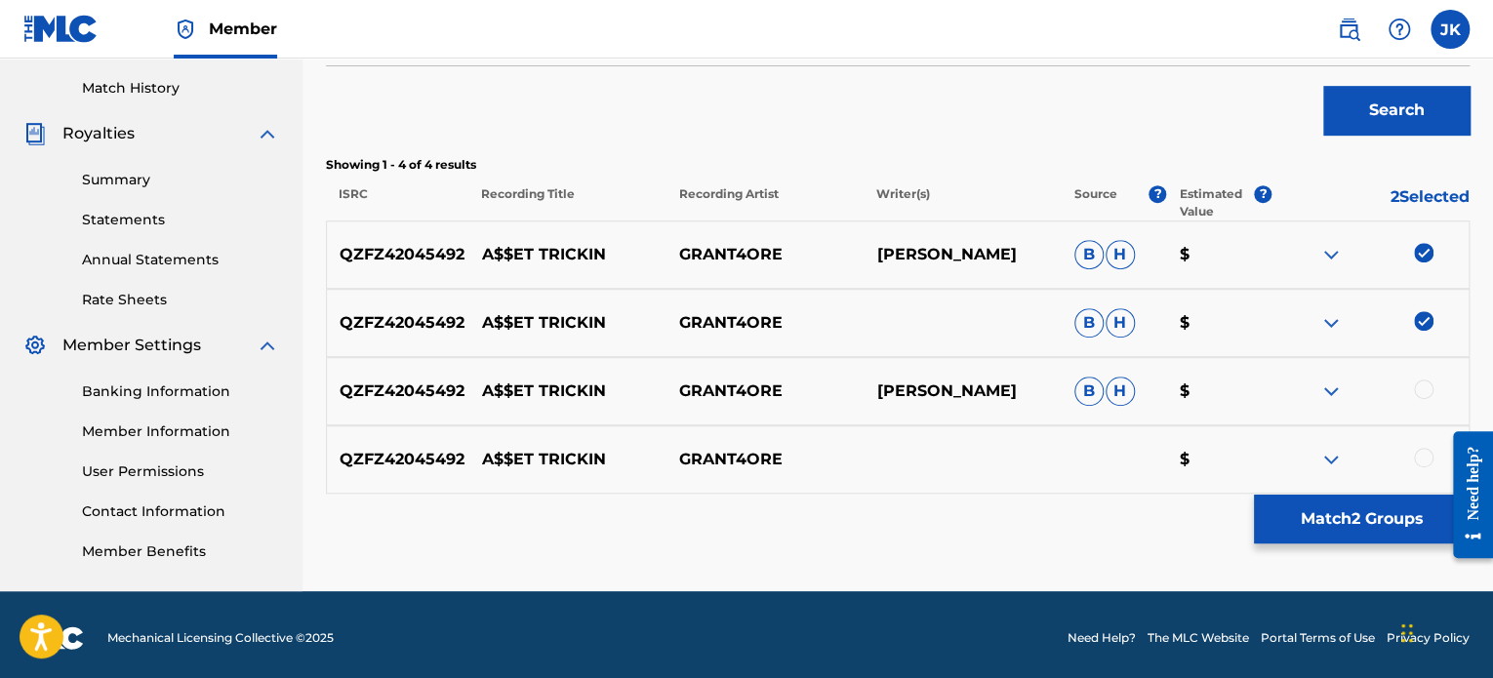
click at [1417, 389] on div at bounding box center [1424, 390] width 20 height 20
click at [1417, 453] on div at bounding box center [1424, 458] width 20 height 20
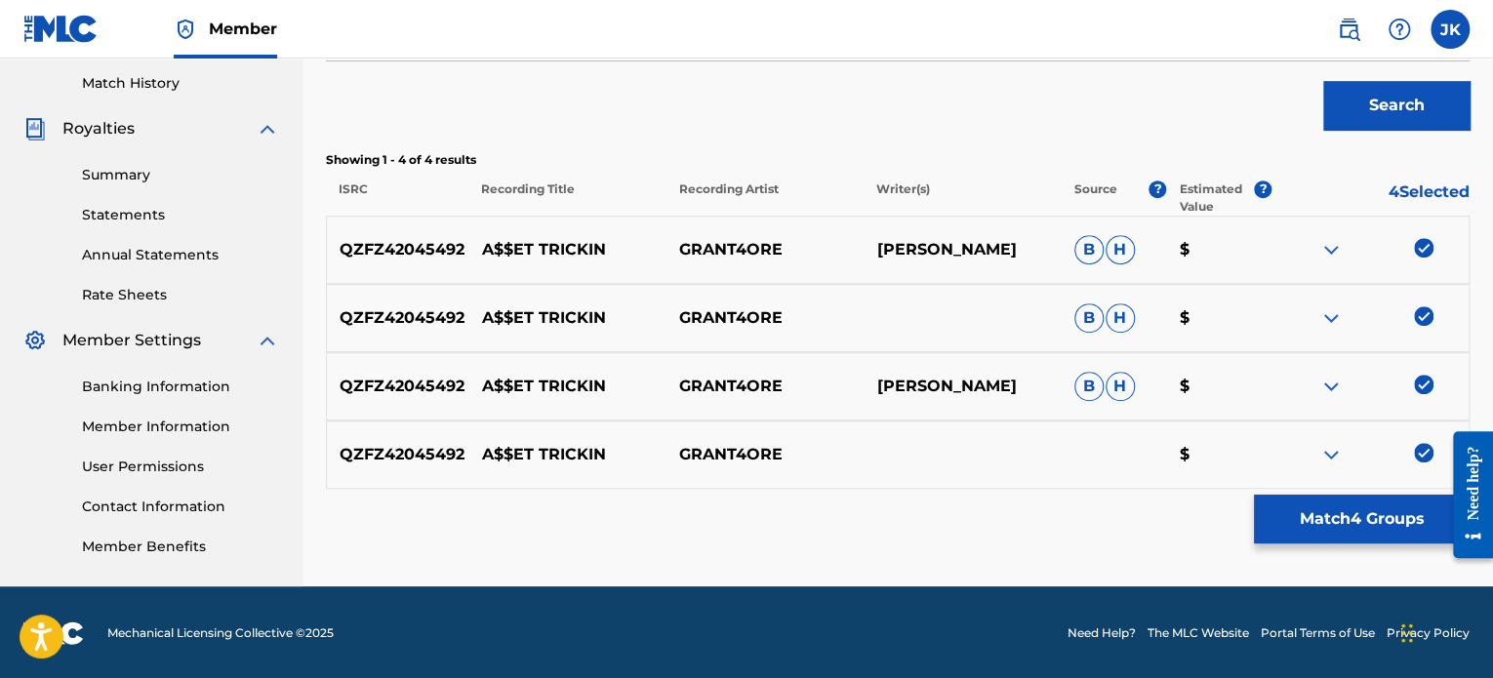
scroll to position [537, 0]
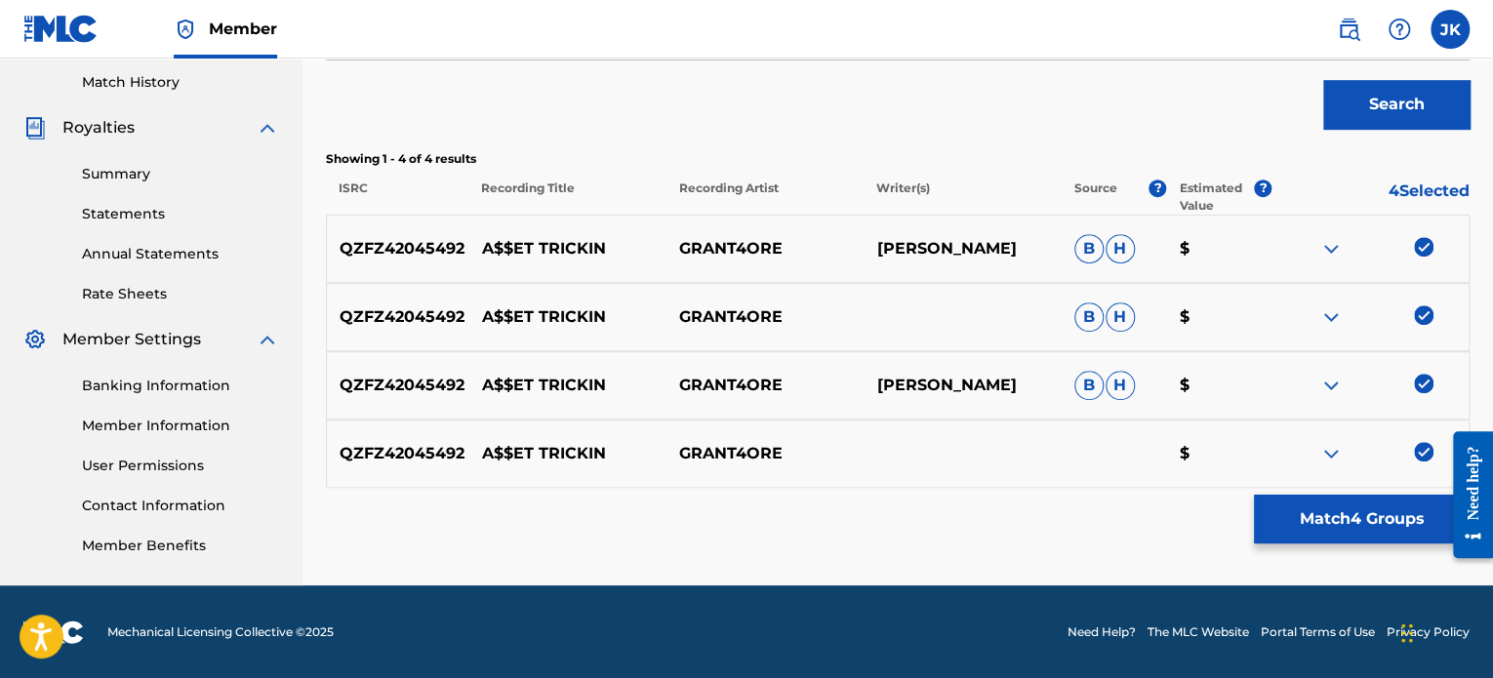
click at [1336, 506] on button "Match 4 Groups" at bounding box center [1362, 519] width 216 height 49
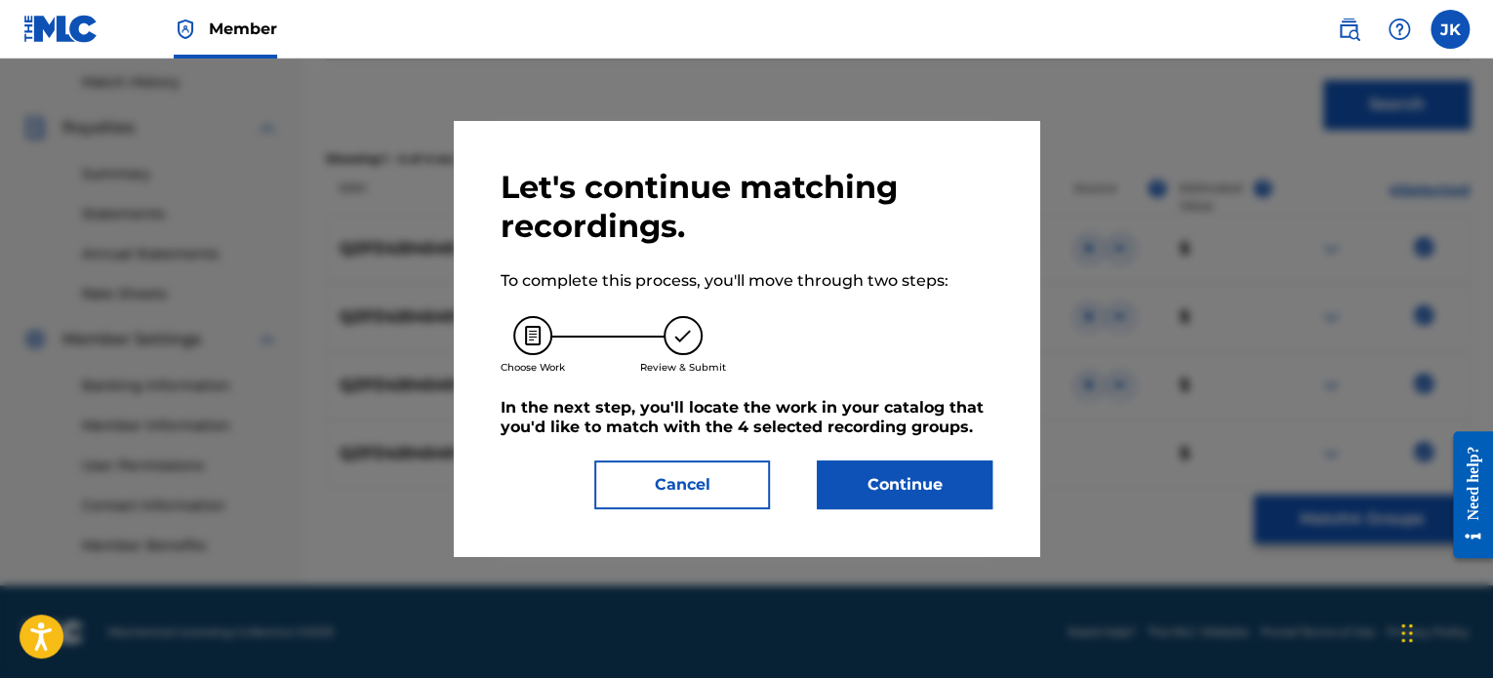
click at [926, 476] on button "Continue" at bounding box center [905, 485] width 176 height 49
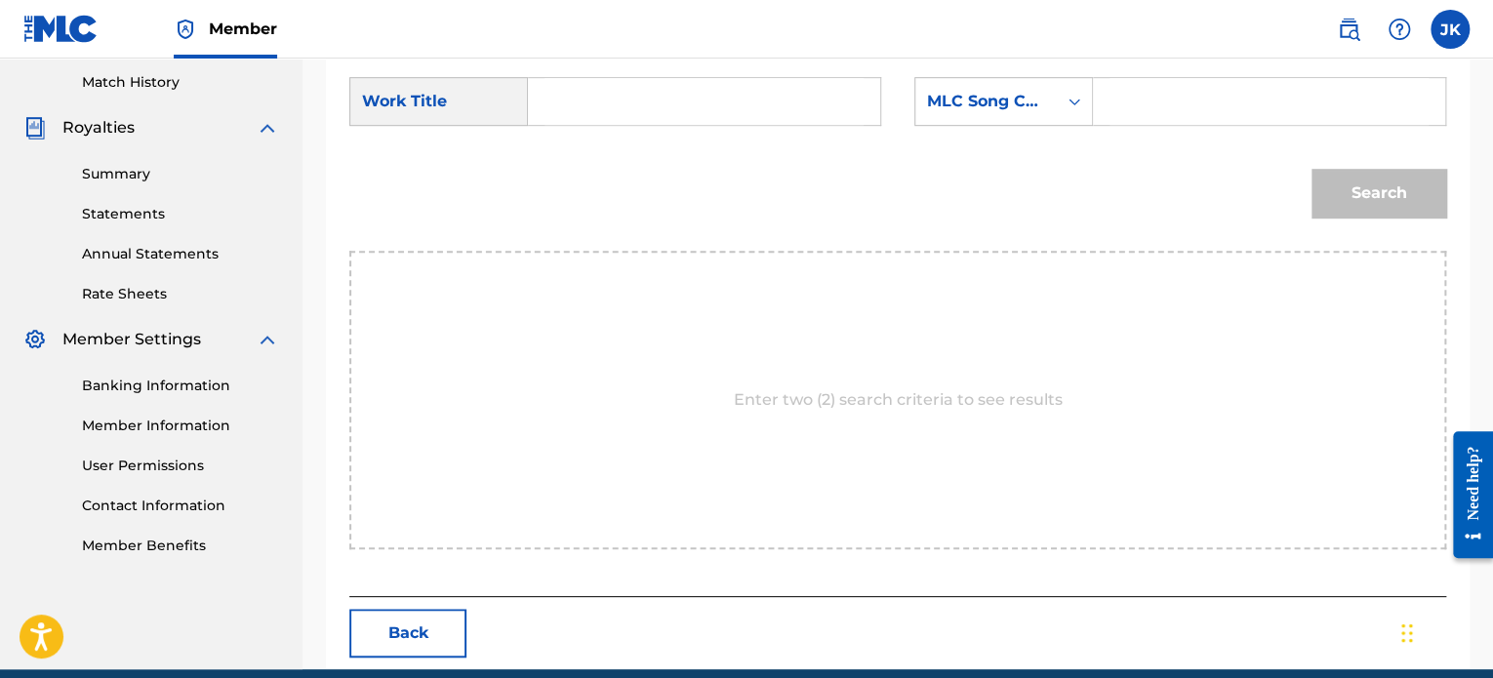
click at [616, 116] on input "Search Form" at bounding box center [704, 101] width 319 height 47
paste input "A$$et [PERSON_NAME]'"
type input "A$$et [PERSON_NAME]'"
click at [1081, 102] on icon "Search Form" at bounding box center [1075, 102] width 20 height 20
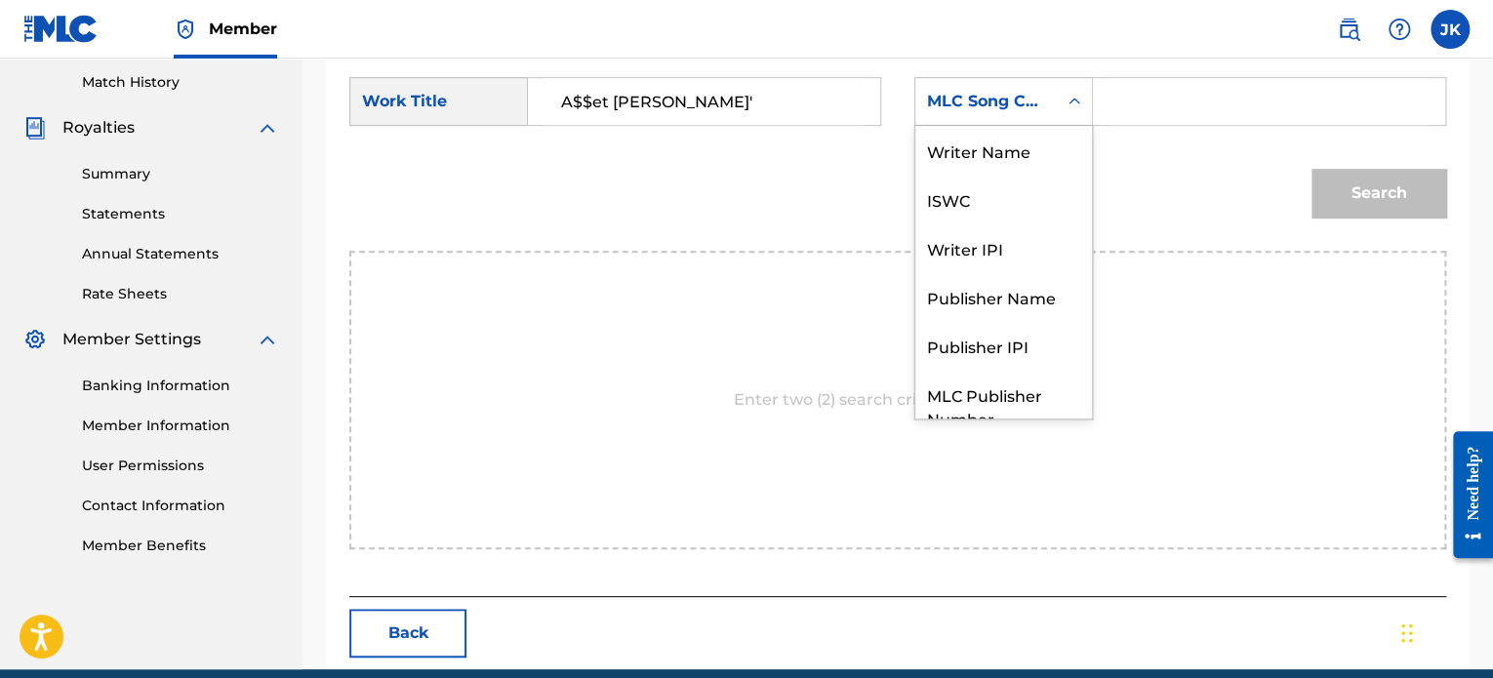
scroll to position [72, 0]
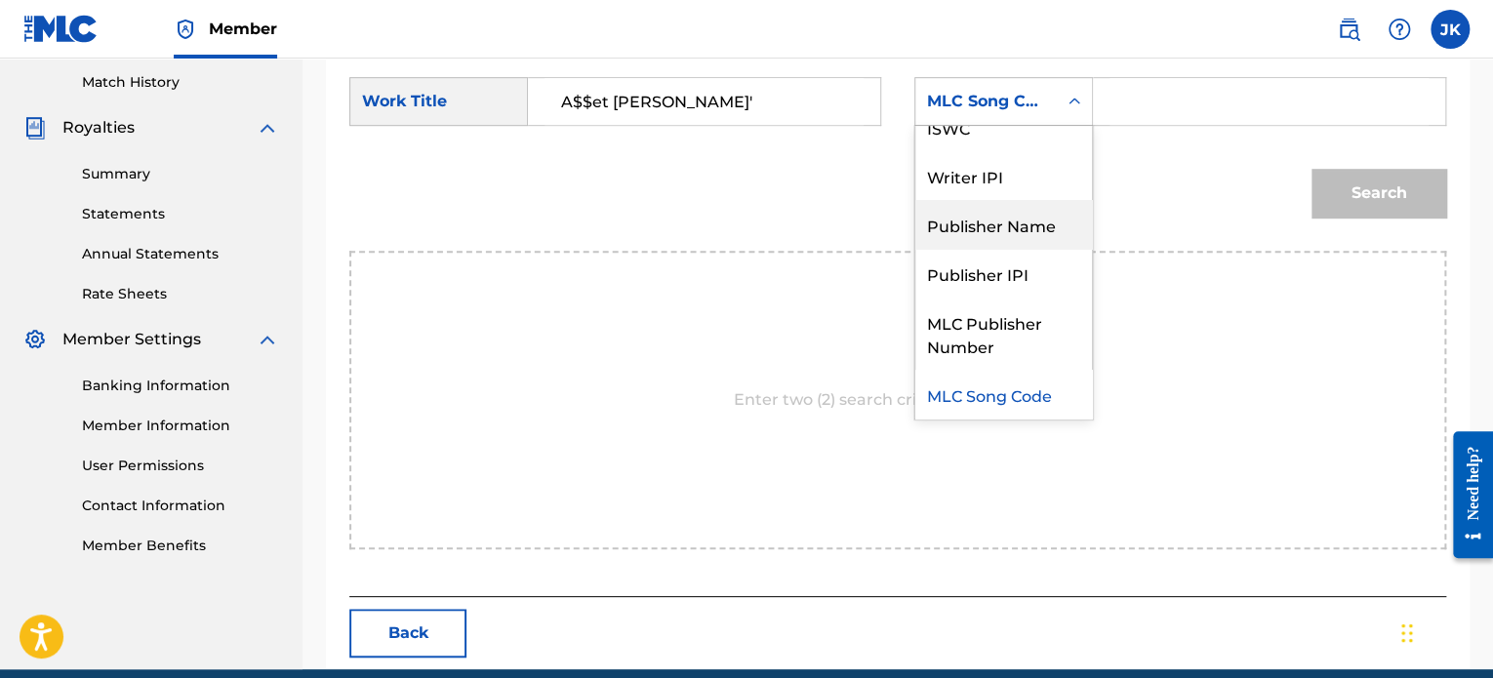
click at [1030, 215] on div "Publisher Name" at bounding box center [1003, 224] width 177 height 49
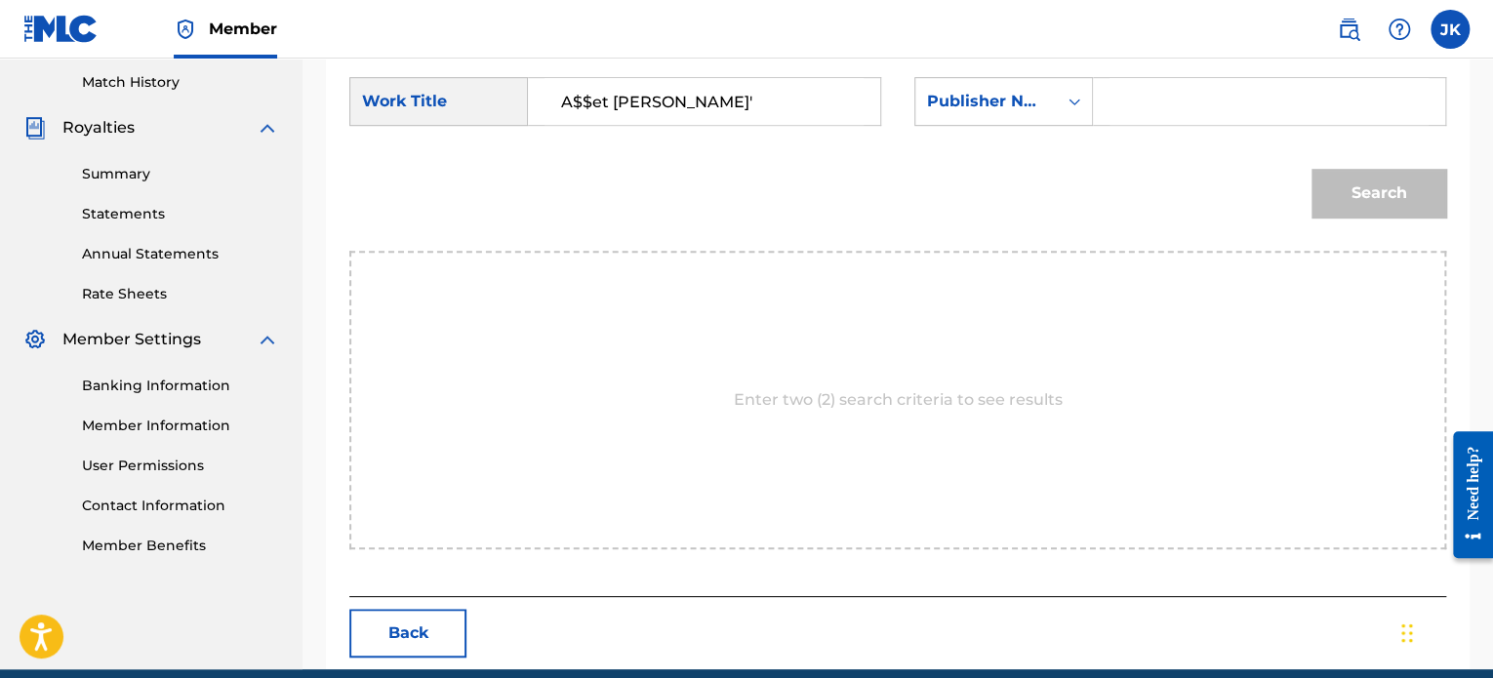
click at [1152, 104] on input "Search Form" at bounding box center [1269, 101] width 319 height 47
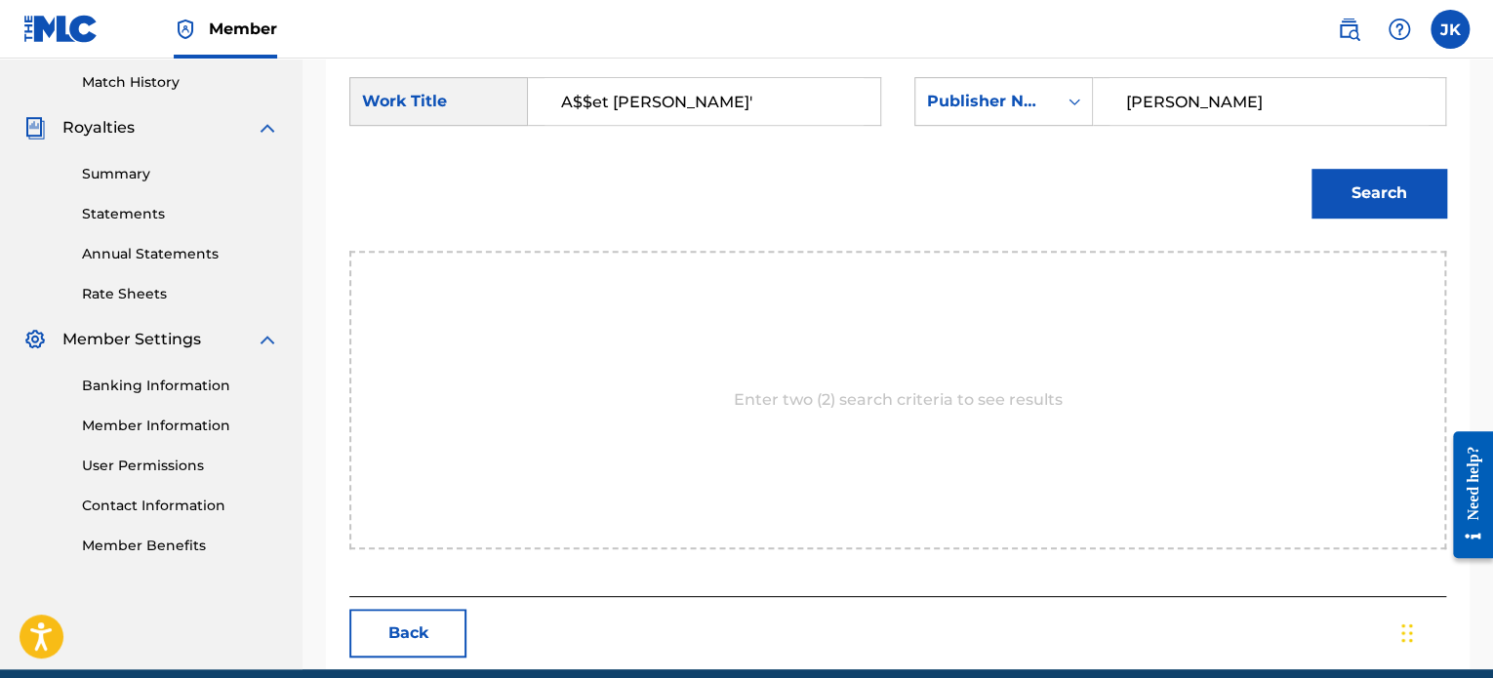
type input "[PERSON_NAME]"
click at [1362, 191] on button "Search" at bounding box center [1379, 193] width 135 height 49
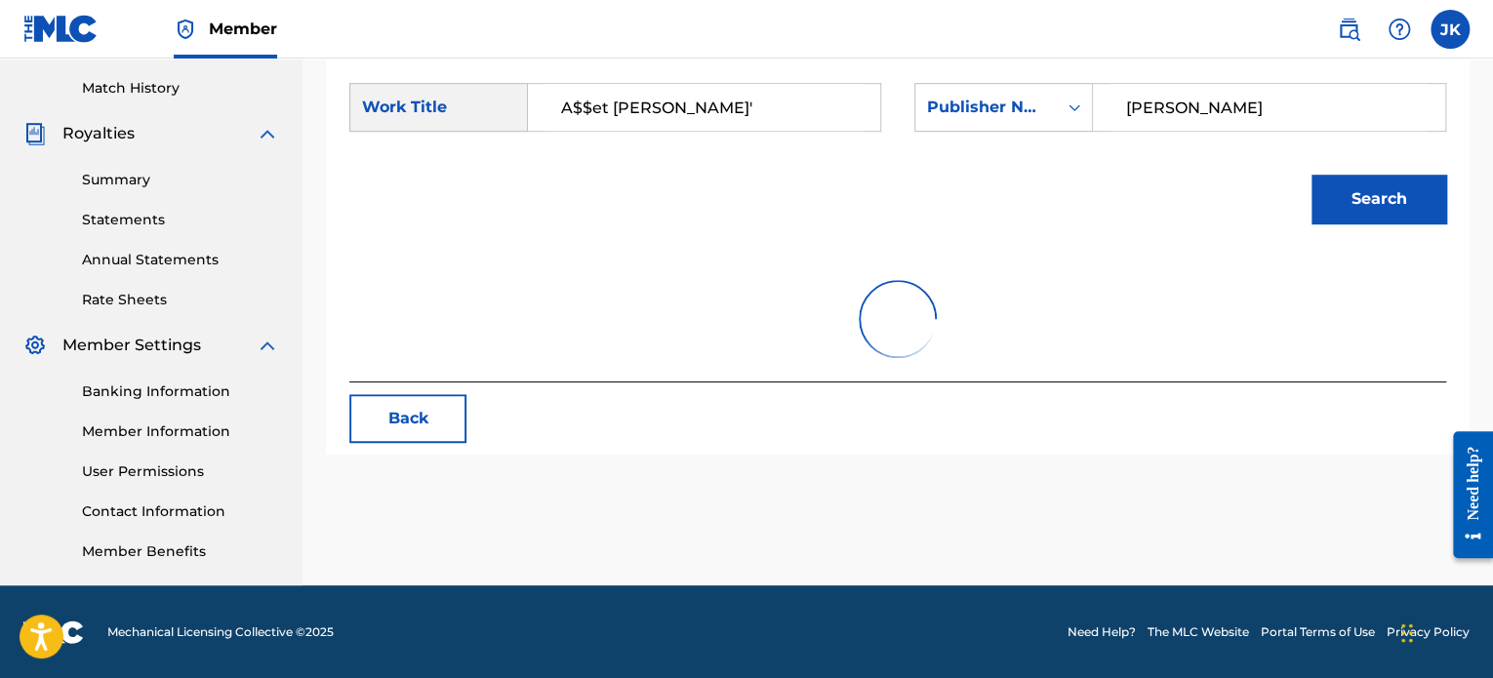
scroll to position [537, 0]
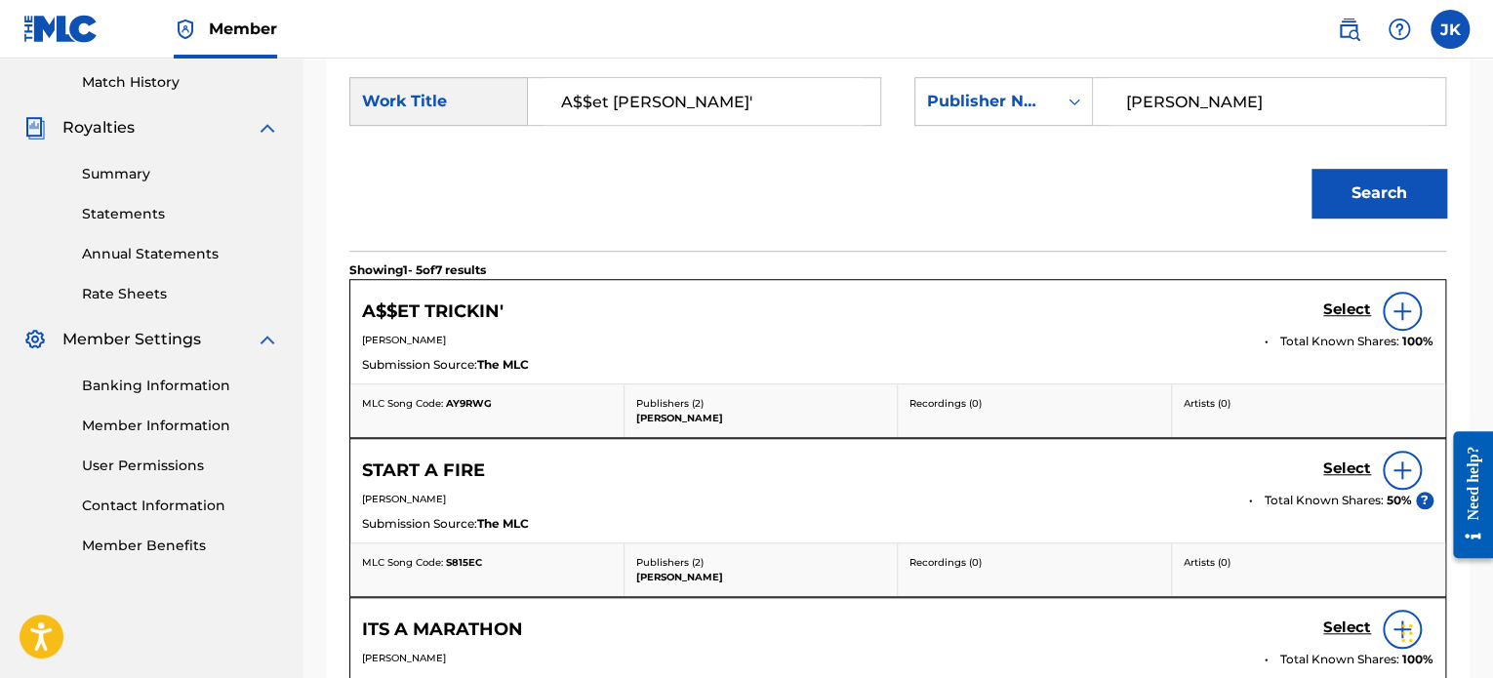
click at [1391, 311] on img at bounding box center [1402, 311] width 23 height 23
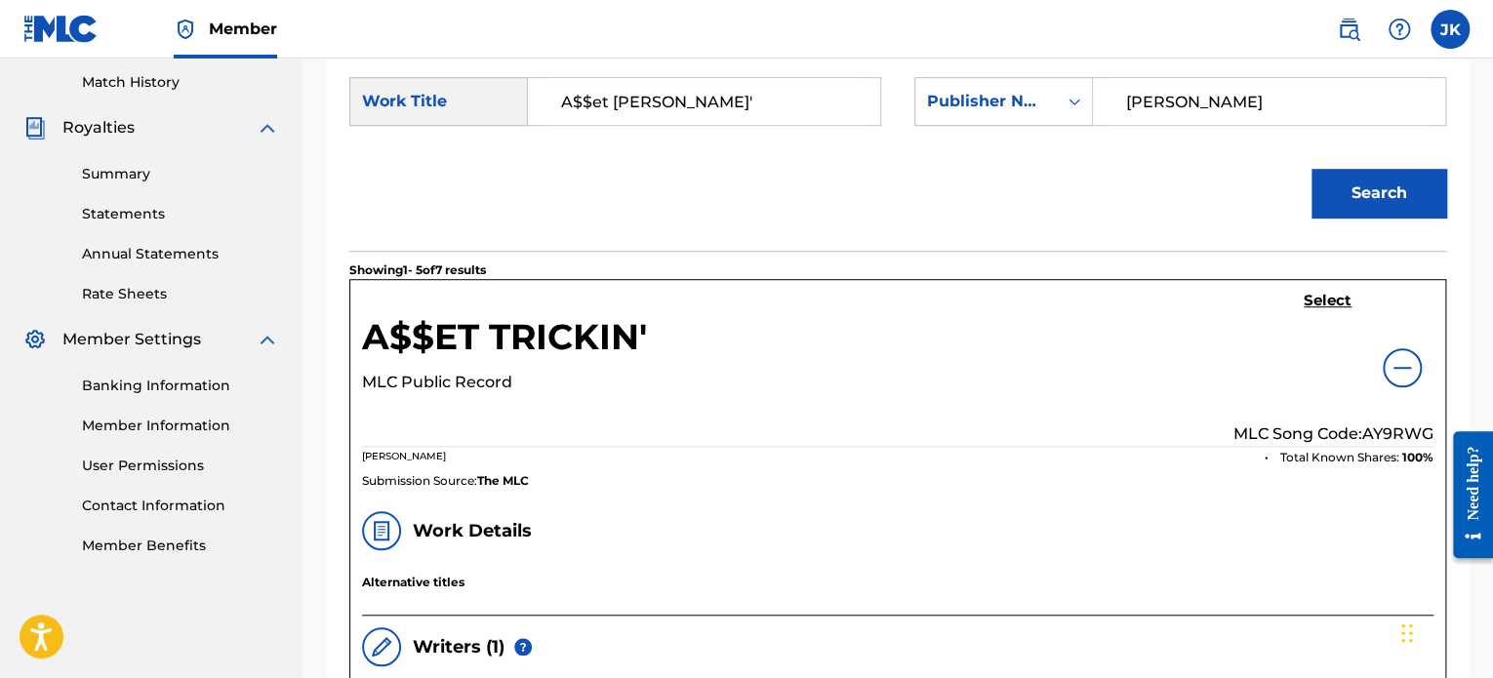
click at [1393, 426] on p "MLC Song Code: AY9RWG" at bounding box center [1334, 434] width 200 height 23
copy p "AY9RWG"
click at [1314, 297] on h5 "Select" at bounding box center [1328, 301] width 48 height 19
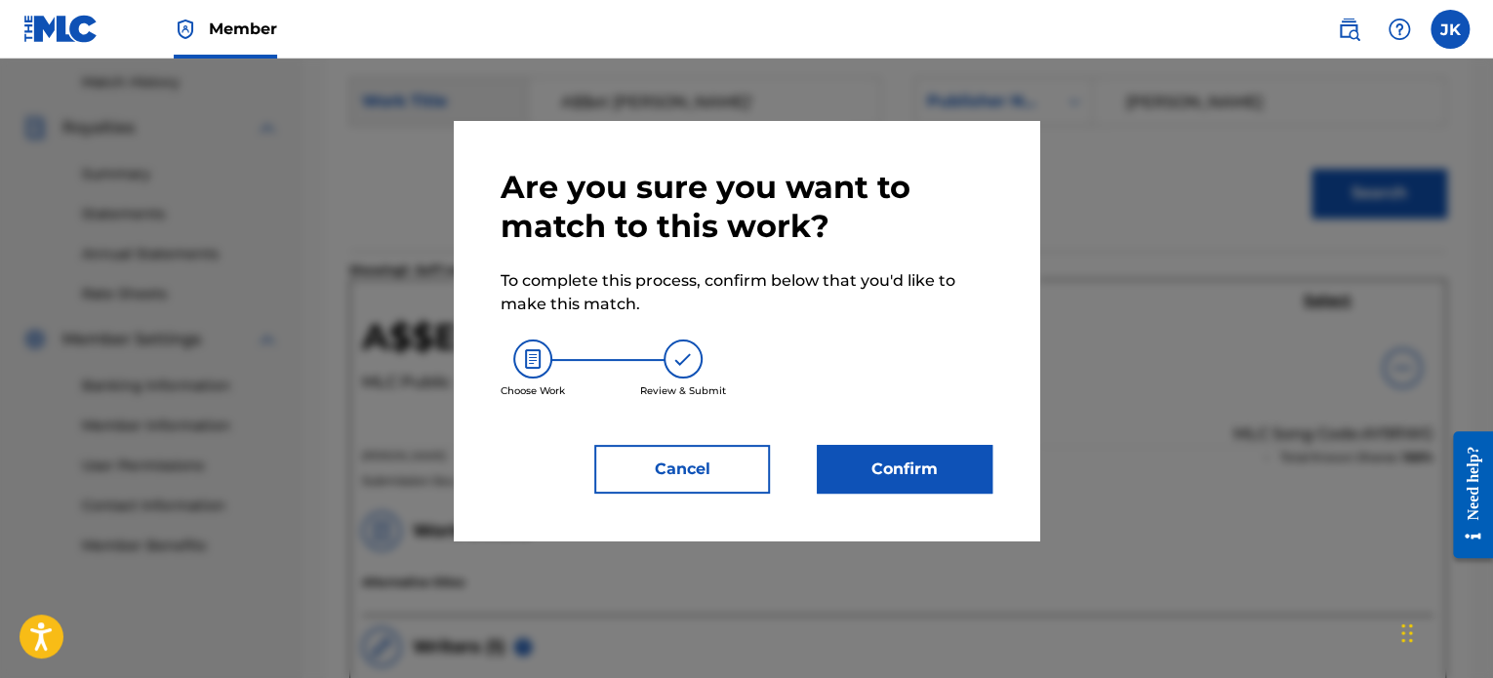
click at [952, 448] on button "Confirm" at bounding box center [905, 469] width 176 height 49
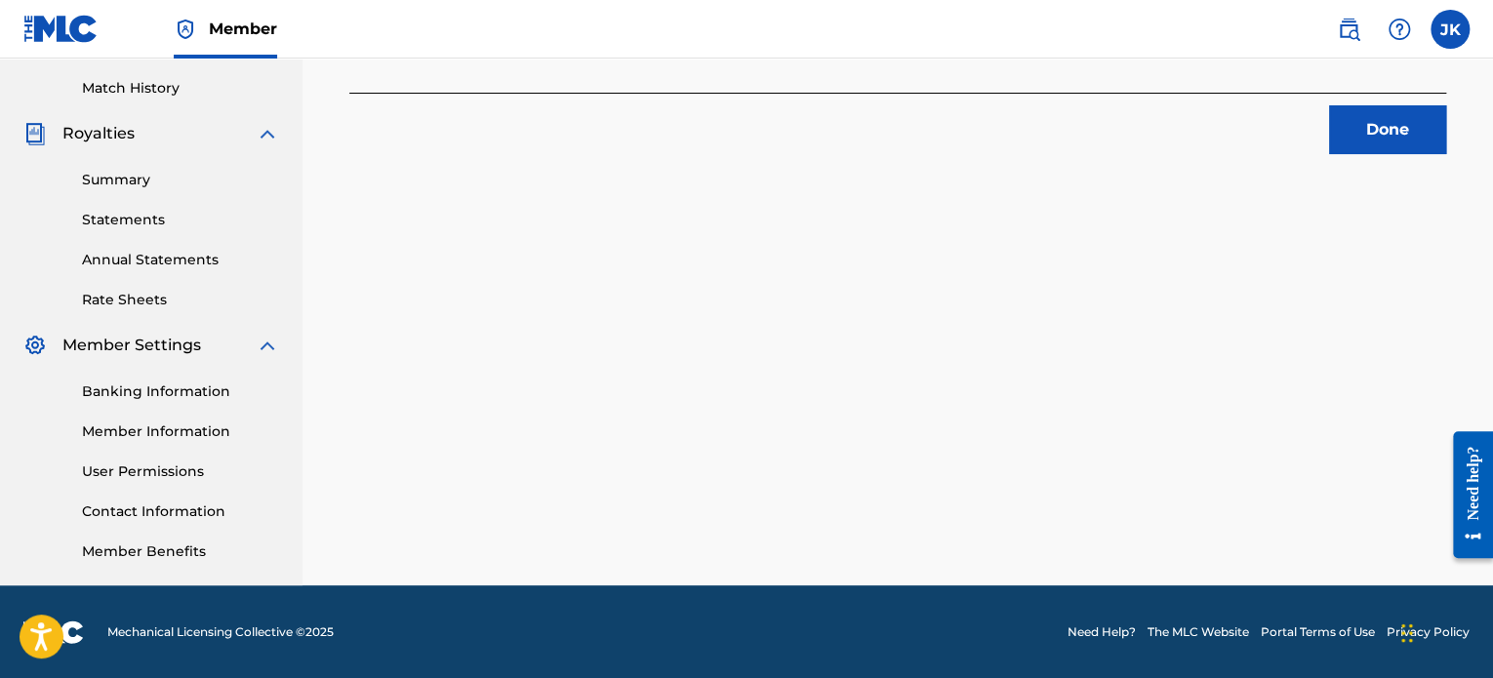
click at [1370, 132] on button "Done" at bounding box center [1387, 129] width 117 height 49
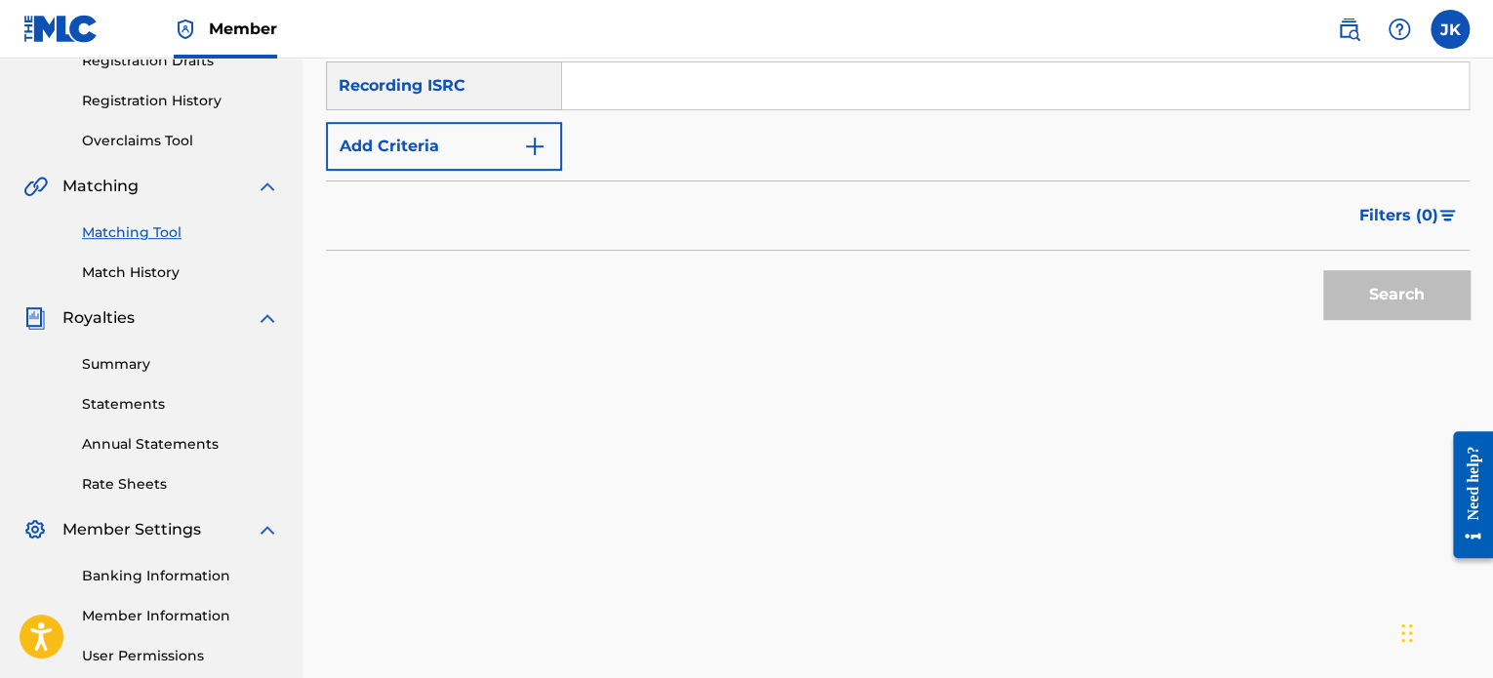
scroll to position [238, 0]
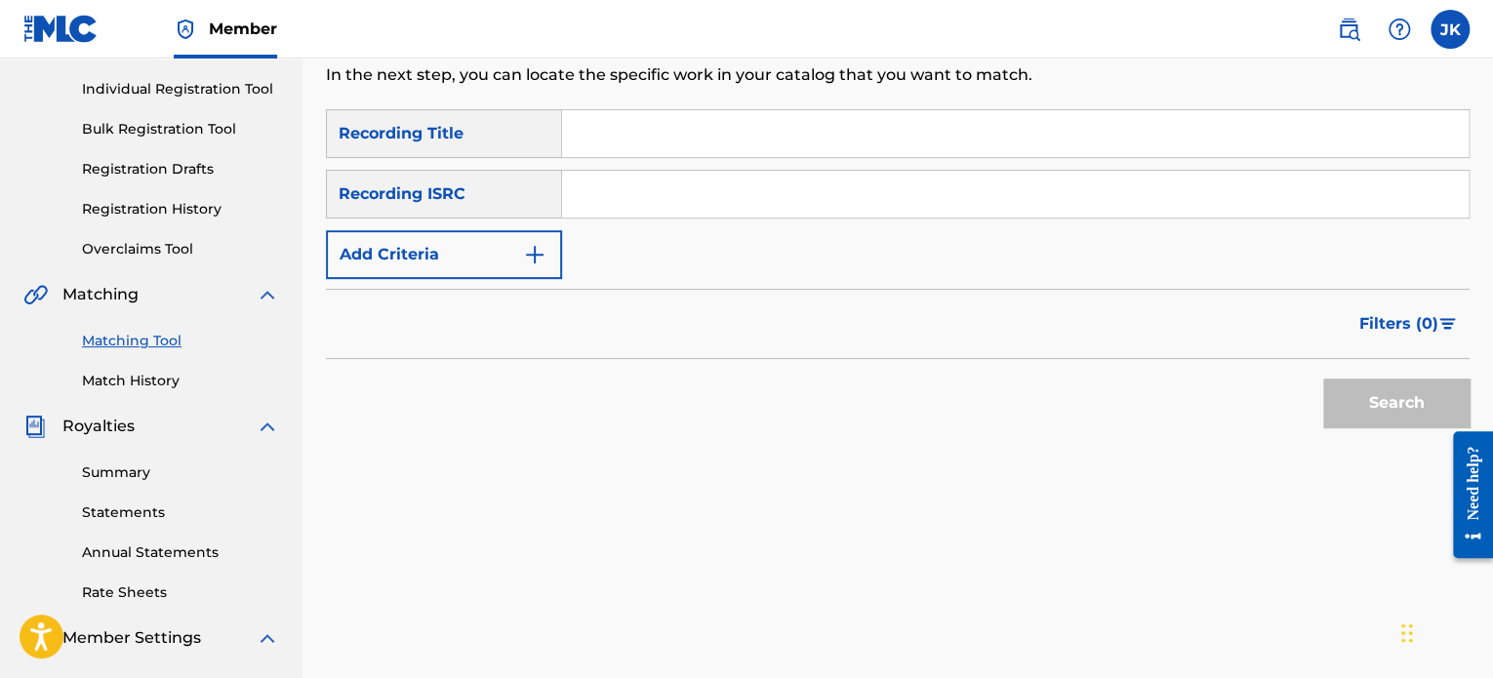
click at [684, 143] on input "Search Form" at bounding box center [1015, 133] width 907 height 47
paste input "Ensueños"
type input "Ensueños"
click at [627, 193] on input "Search Form" at bounding box center [1015, 194] width 907 height 47
paste input "QZFZ42045493"
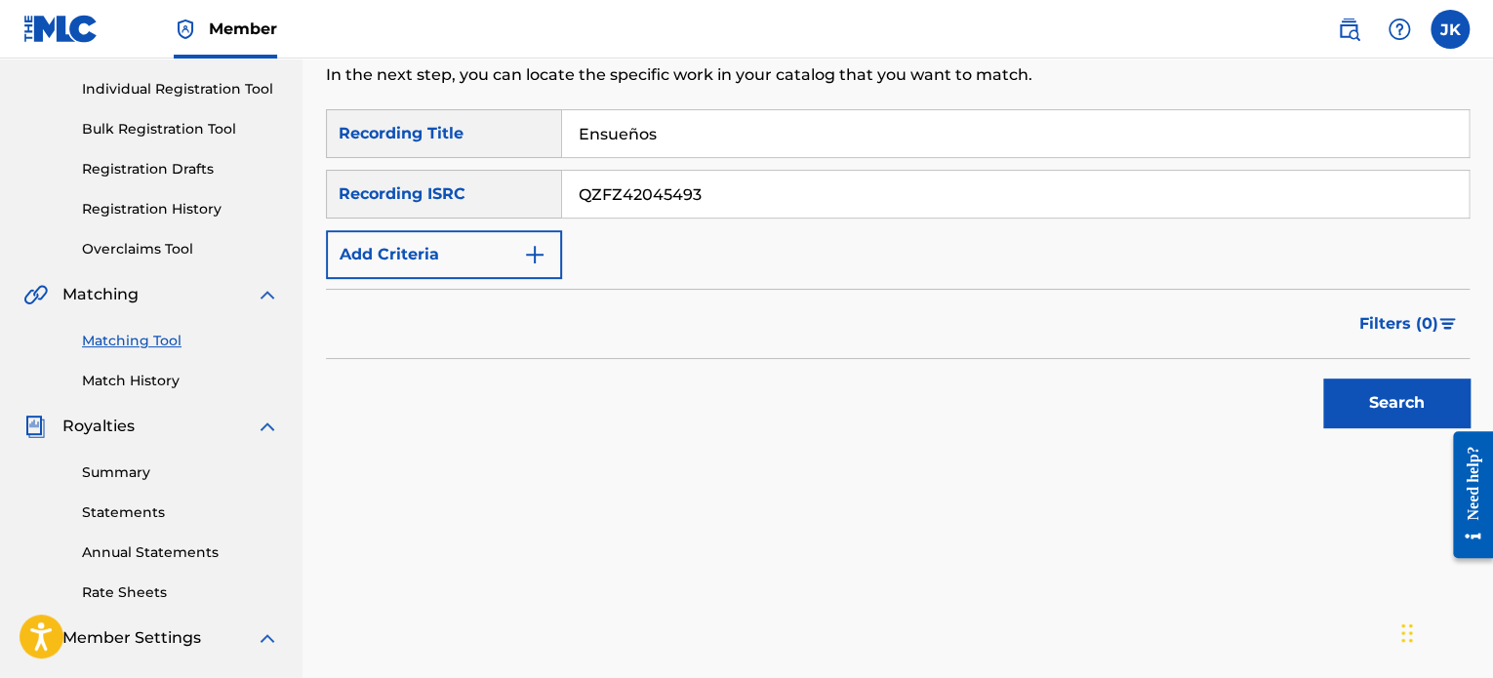
type input "QZFZ42045493"
click at [1358, 389] on button "Search" at bounding box center [1396, 403] width 146 height 49
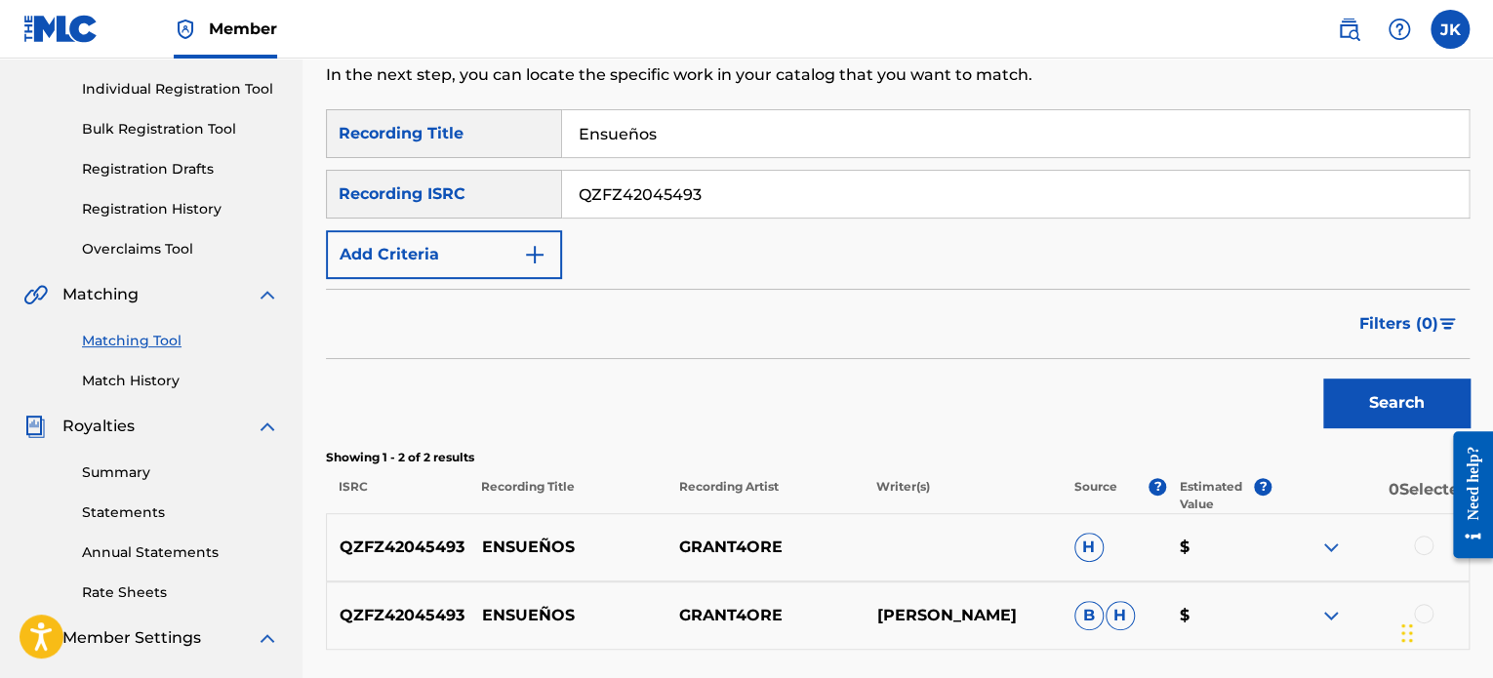
scroll to position [531, 0]
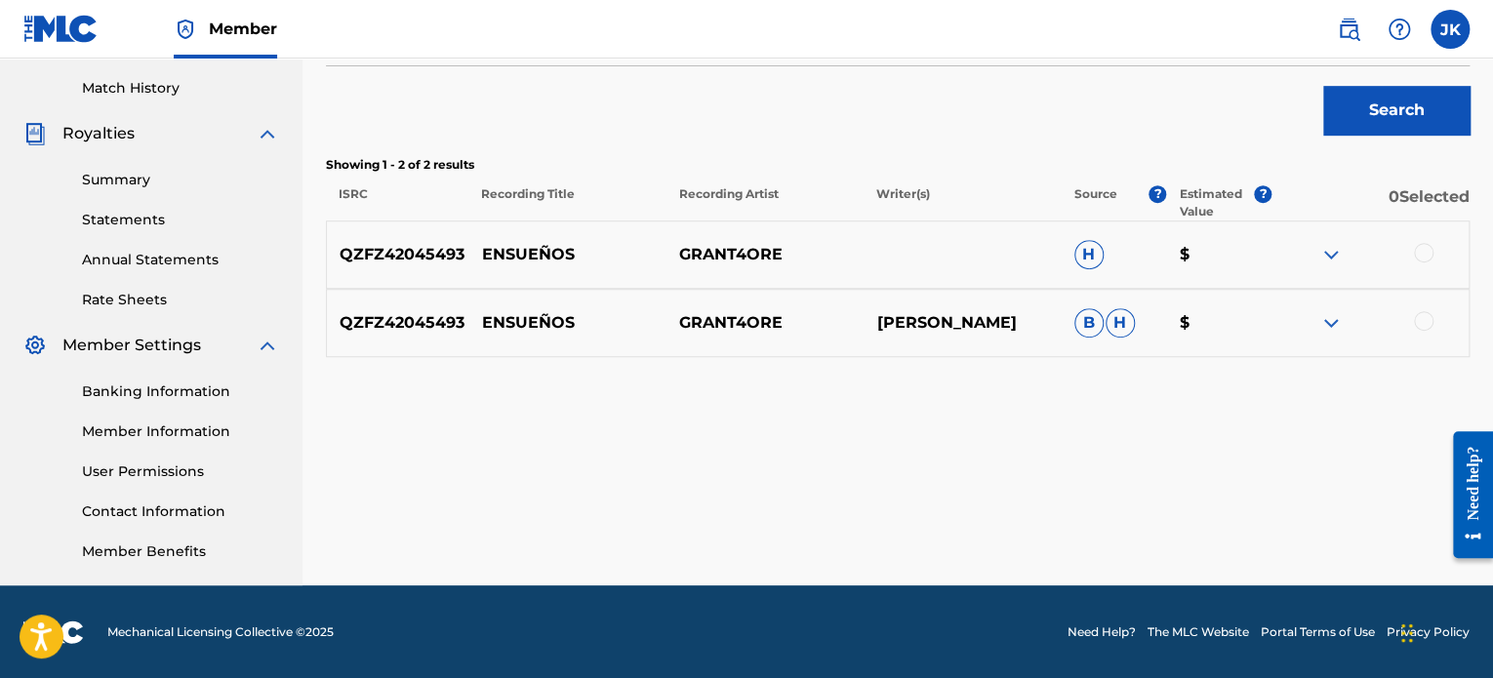
click at [1424, 263] on div at bounding box center [1370, 254] width 197 height 23
click at [1424, 260] on div at bounding box center [1424, 253] width 20 height 20
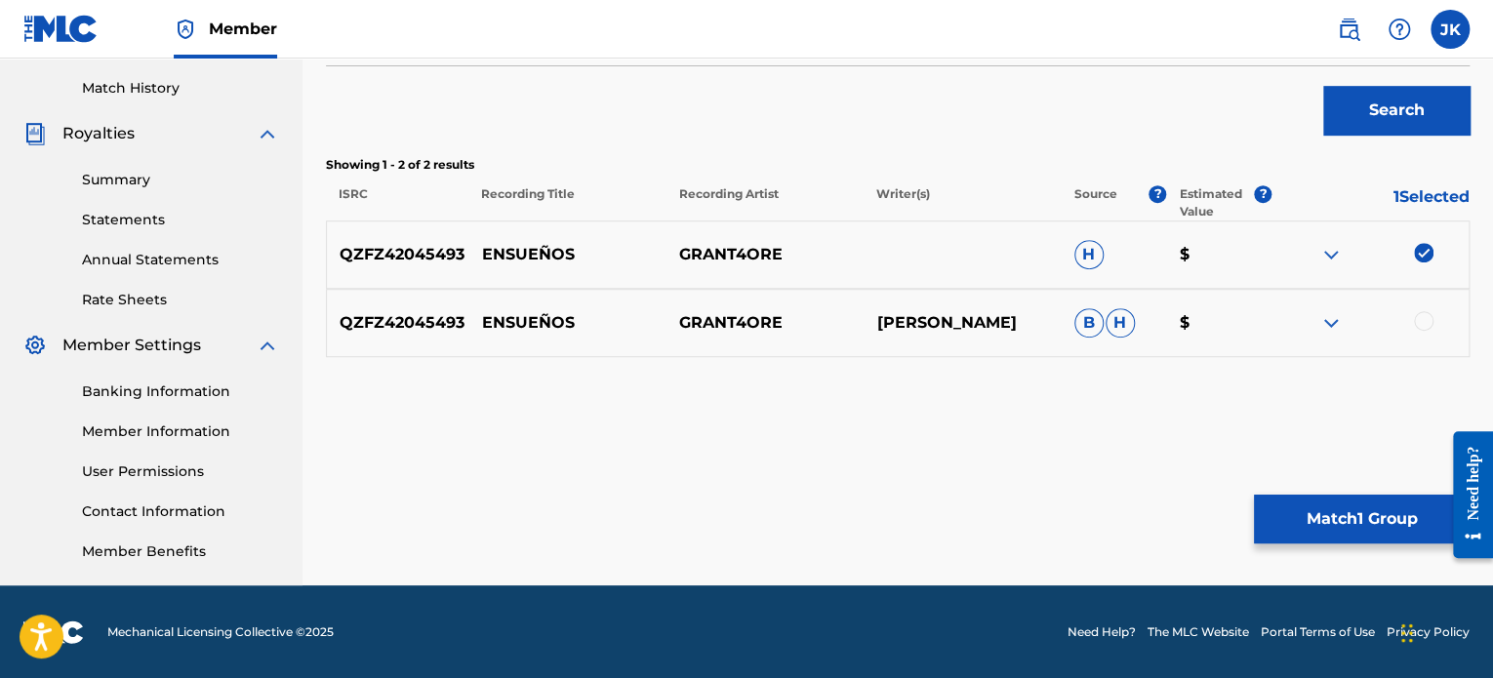
drag, startPoint x: 1420, startPoint y: 313, endPoint x: 1404, endPoint y: 352, distance: 42.0
click at [1418, 317] on div at bounding box center [1424, 321] width 20 height 20
click at [1361, 508] on button "Match 2 Groups" at bounding box center [1362, 519] width 216 height 49
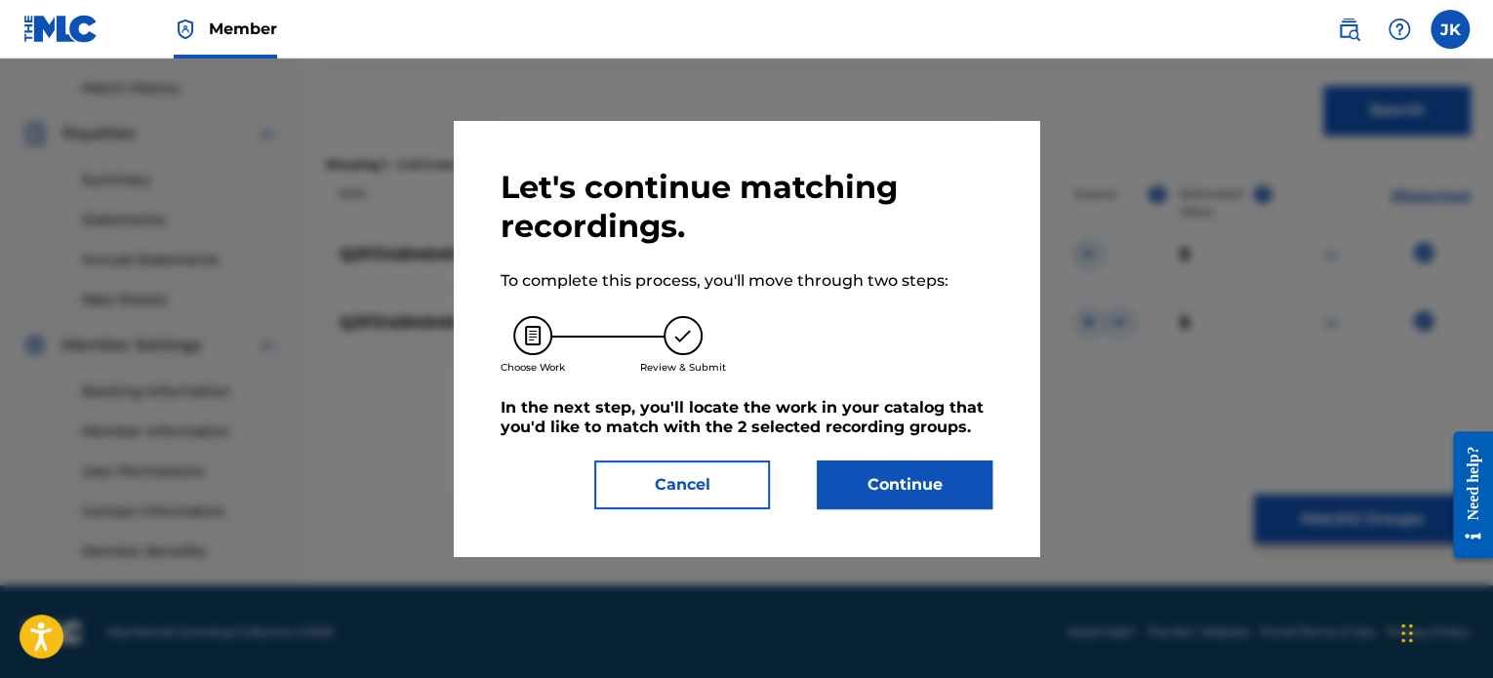
click at [945, 483] on button "Continue" at bounding box center [905, 485] width 176 height 49
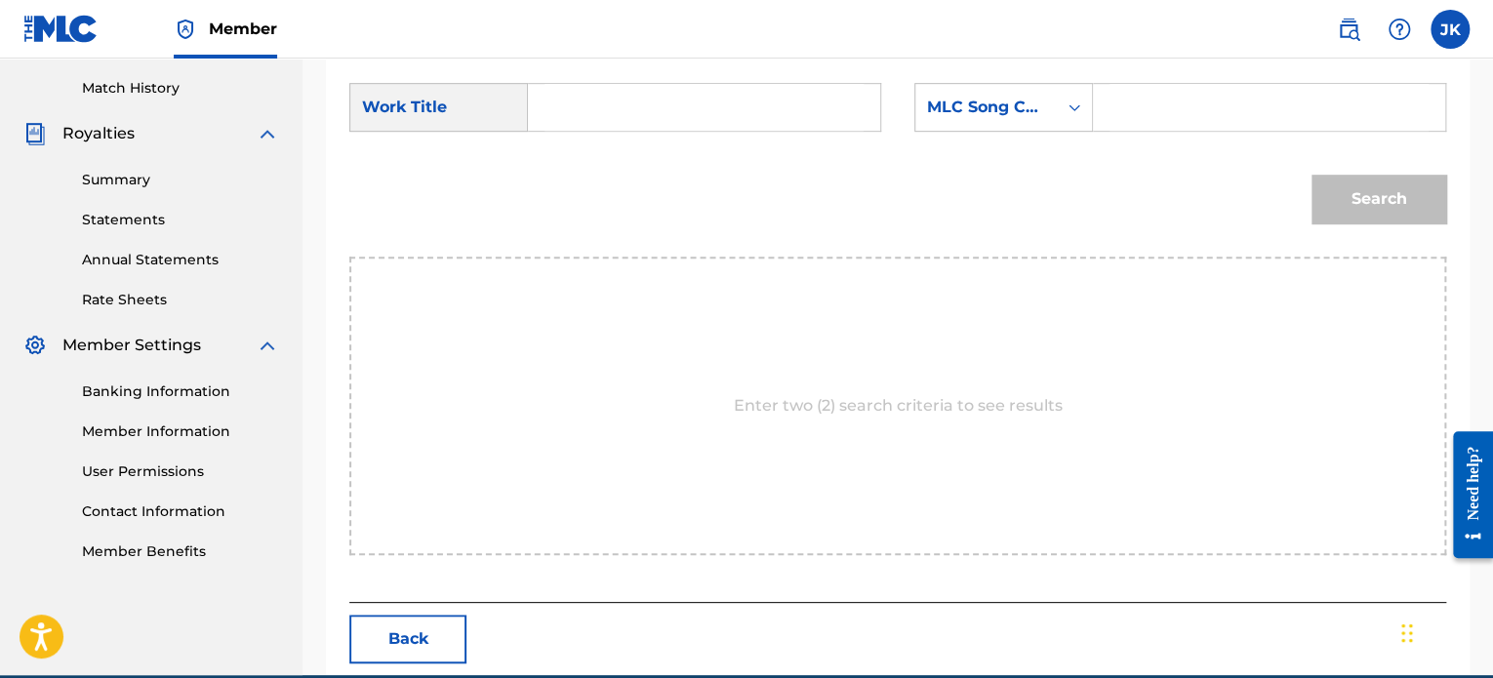
click at [624, 106] on input "Search Form" at bounding box center [704, 107] width 319 height 47
paste input "Ensueños"
type input "Ensueños"
click at [1085, 116] on div "Search Form" at bounding box center [1074, 107] width 35 height 35
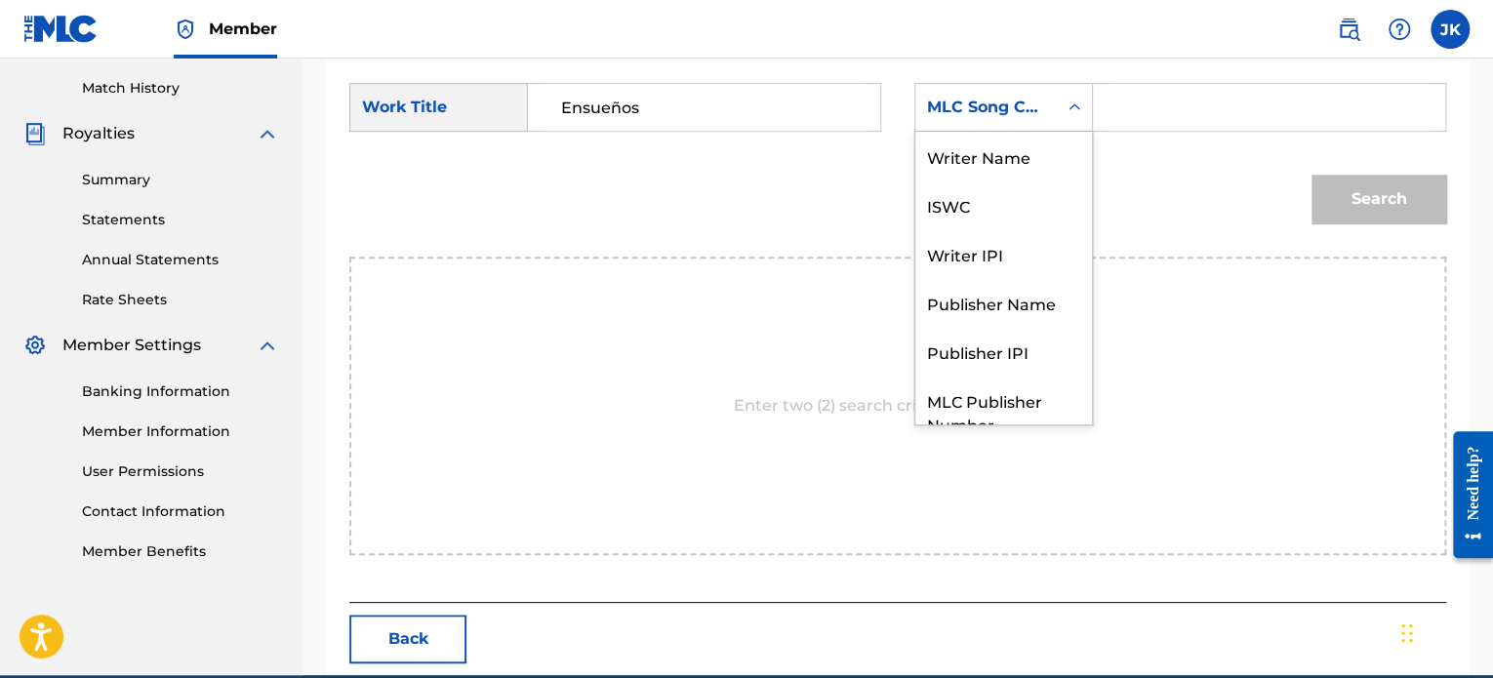
scroll to position [72, 0]
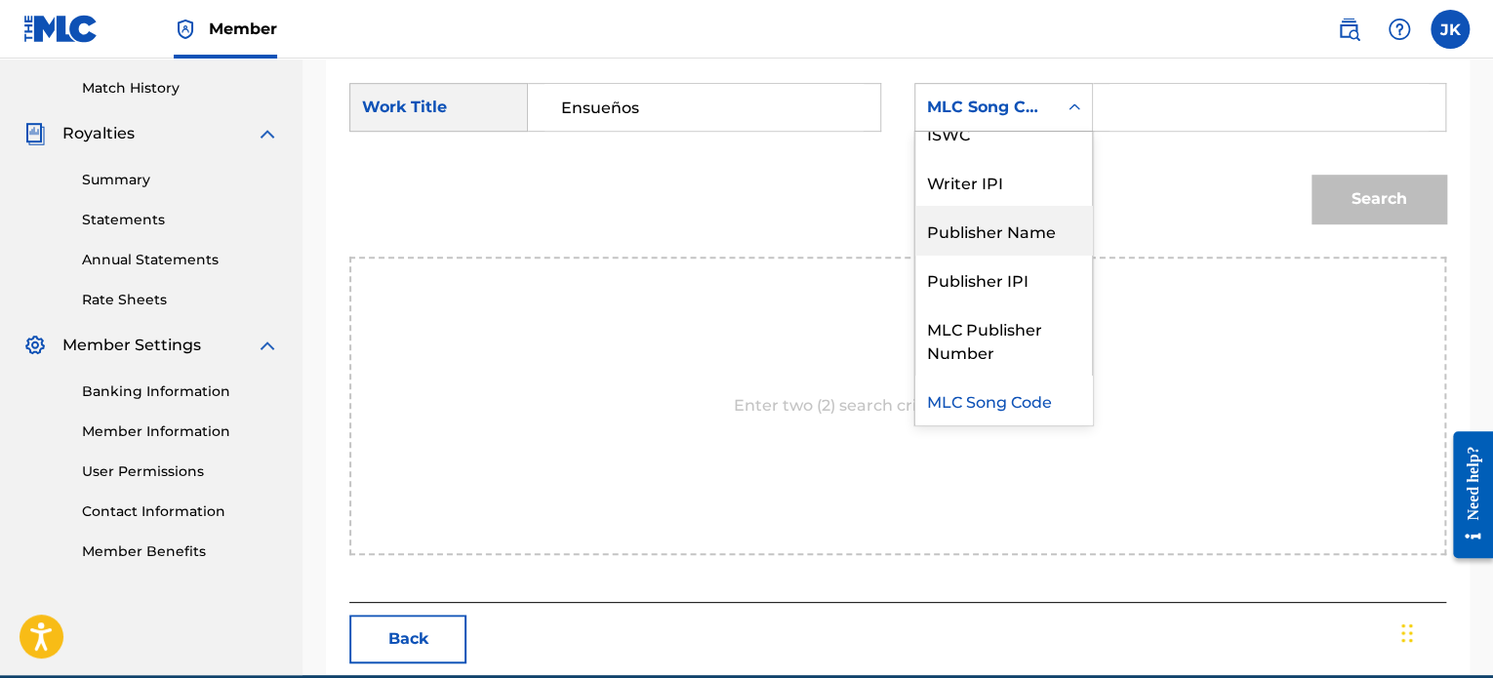
click at [1032, 228] on div "Publisher Name" at bounding box center [1003, 230] width 177 height 49
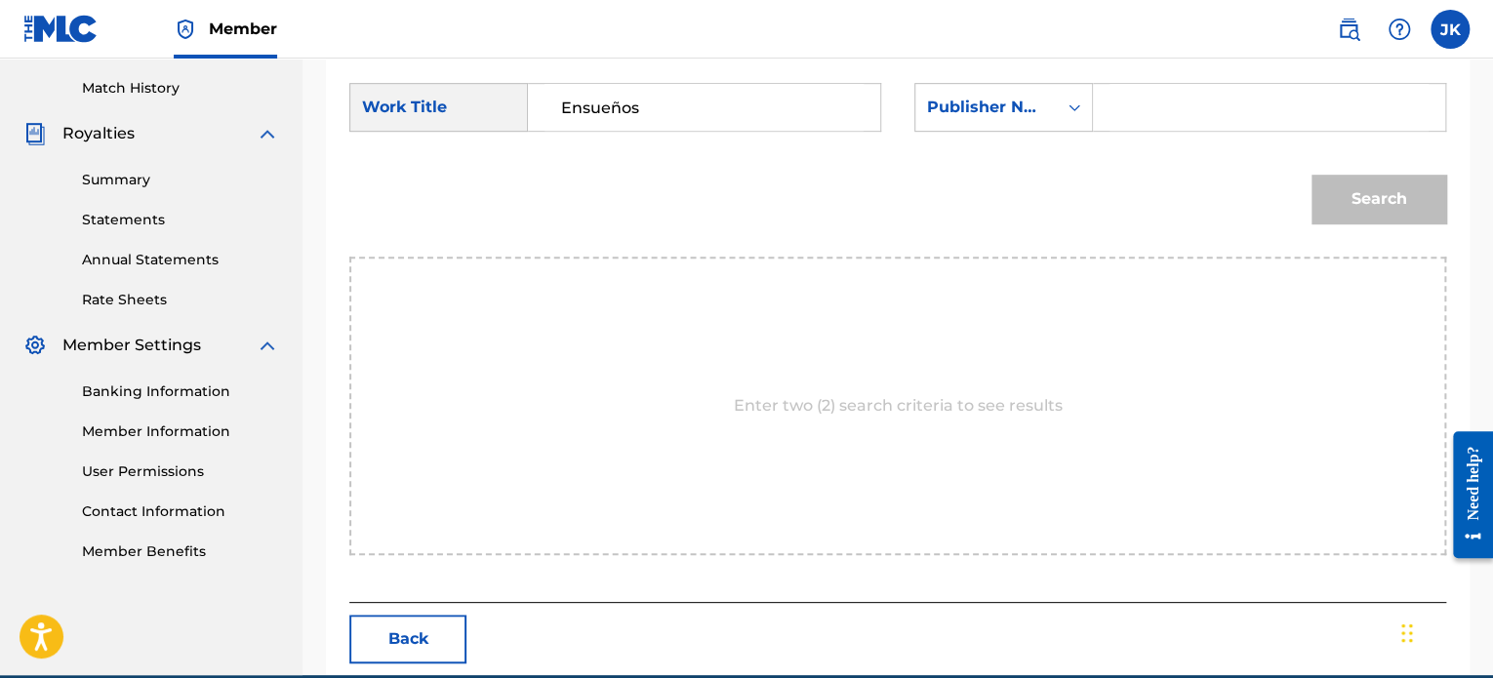
click at [1129, 105] on input "Search Form" at bounding box center [1269, 107] width 319 height 47
type input "[PERSON_NAME]"
click at [1337, 193] on button "Search" at bounding box center [1379, 199] width 135 height 49
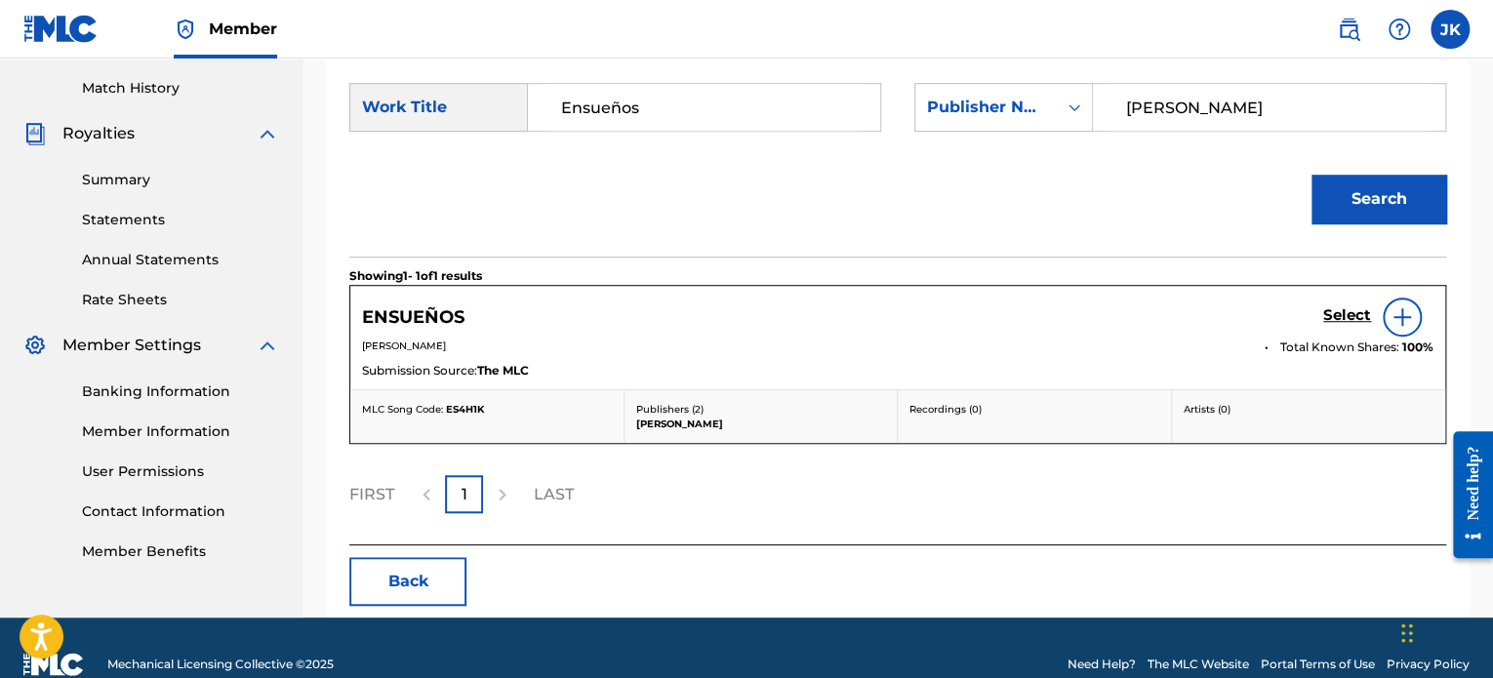
click at [1399, 323] on img at bounding box center [1402, 316] width 23 height 23
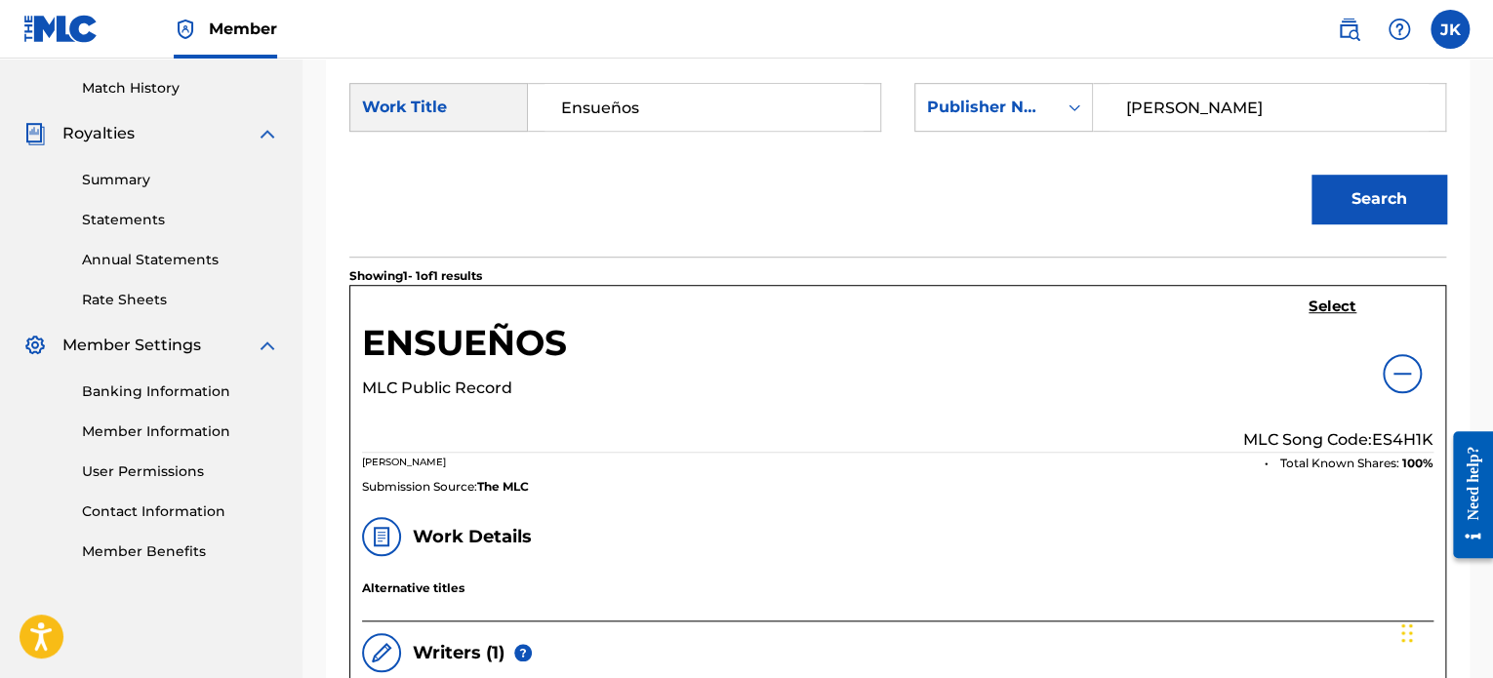
click at [1391, 435] on p "MLC Song Code: ES4H1K" at bounding box center [1338, 439] width 190 height 23
click at [1331, 309] on h5 "Select" at bounding box center [1333, 307] width 48 height 19
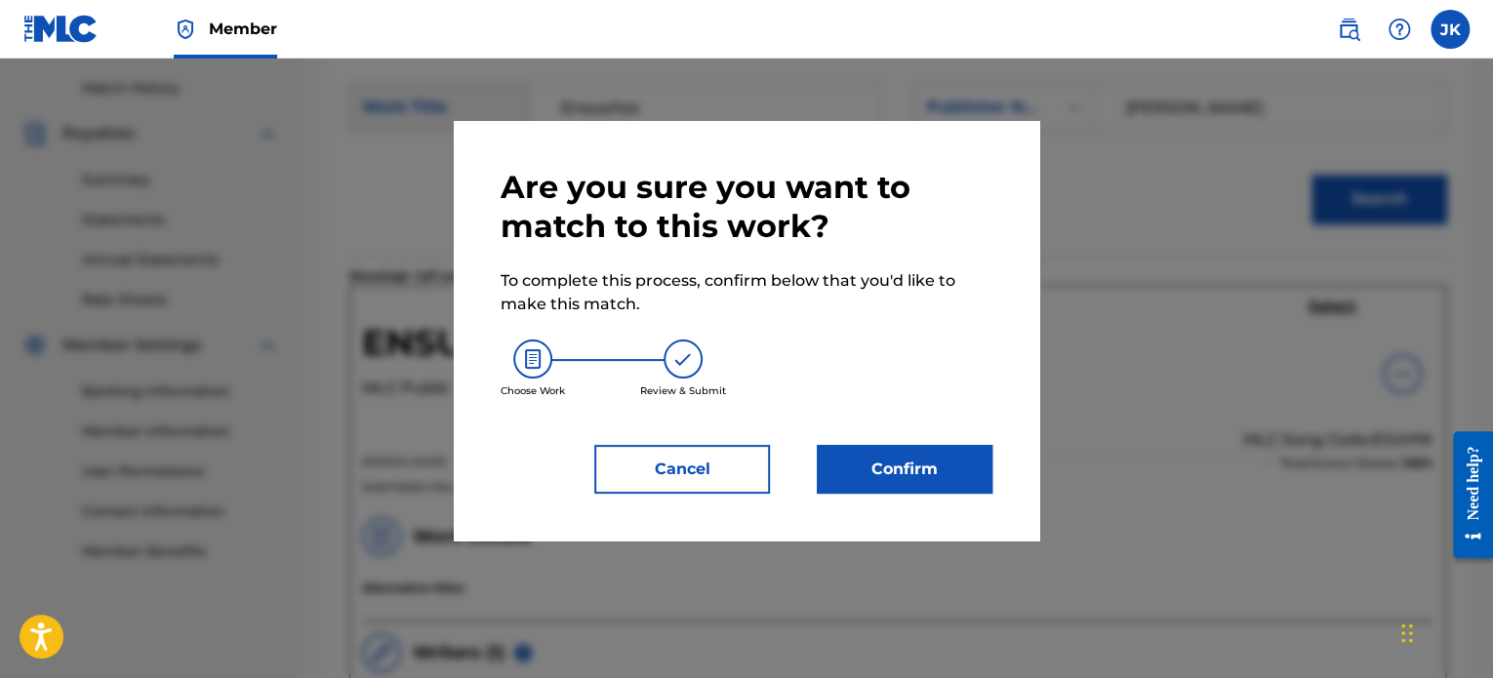
click at [948, 449] on button "Confirm" at bounding box center [905, 469] width 176 height 49
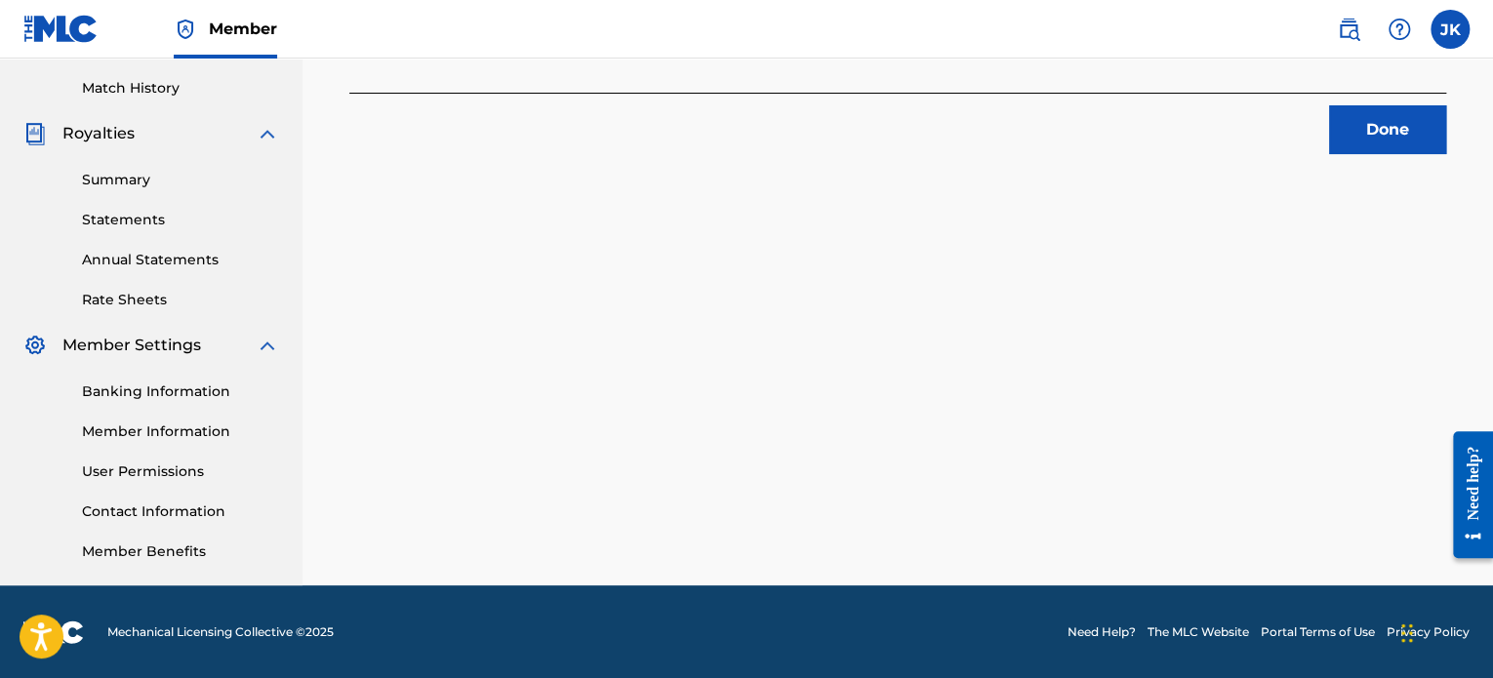
click at [1397, 130] on button "Done" at bounding box center [1387, 129] width 117 height 49
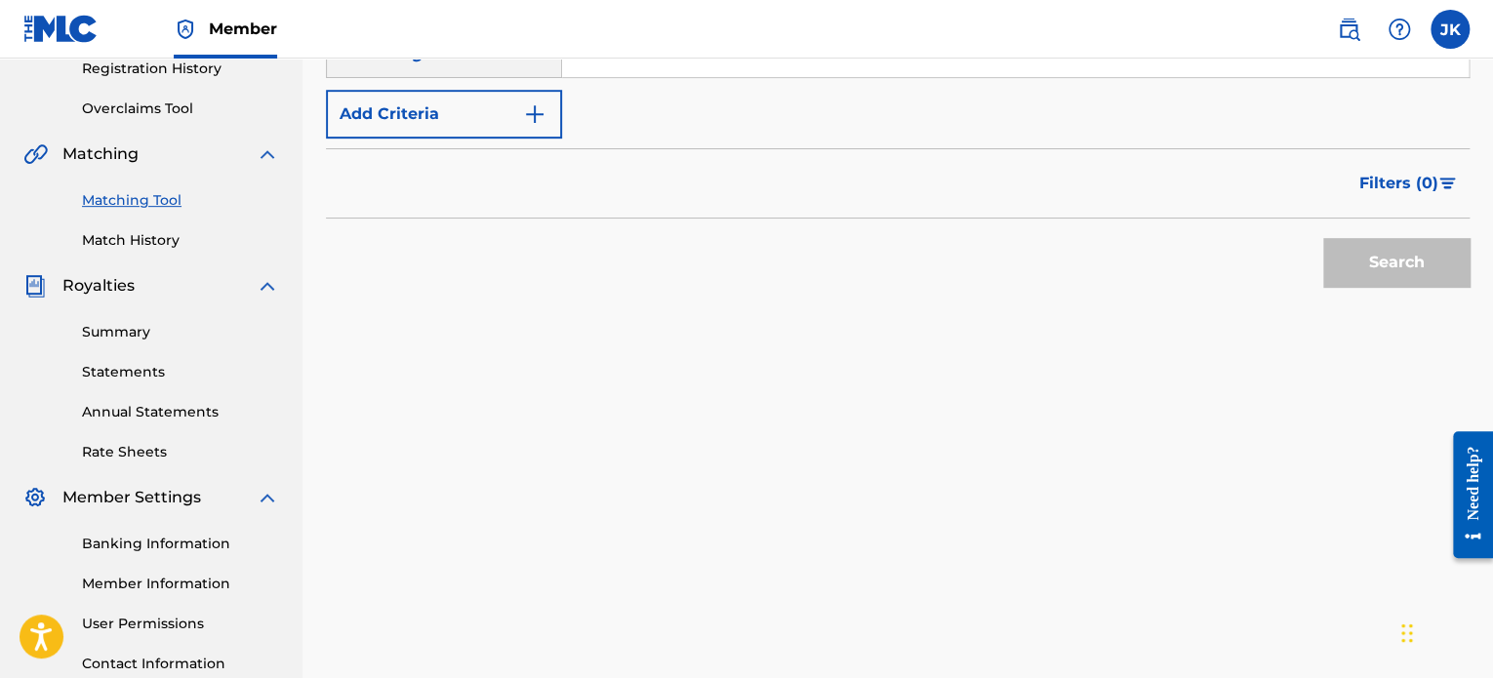
scroll to position [238, 0]
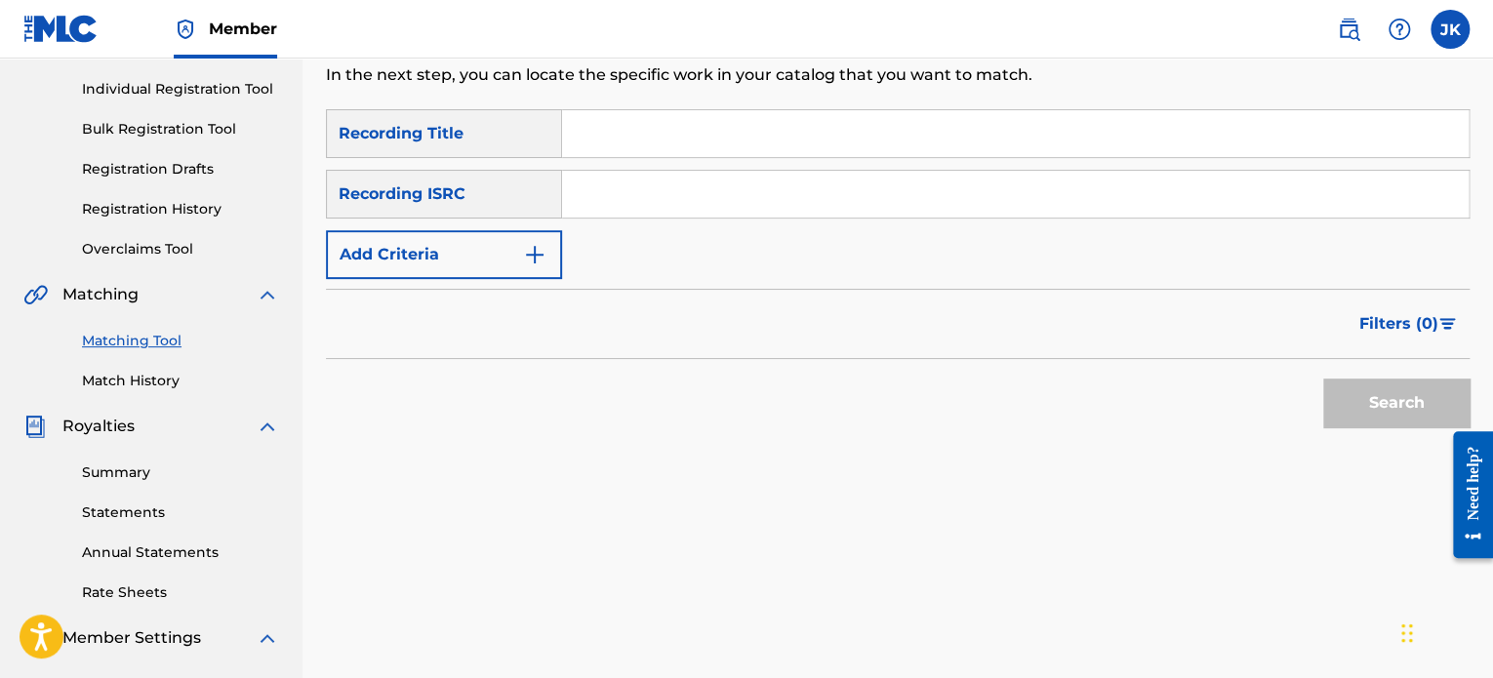
click at [655, 127] on input "Search Form" at bounding box center [1015, 133] width 907 height 47
paste input "Diary of a Bleeding Heart"
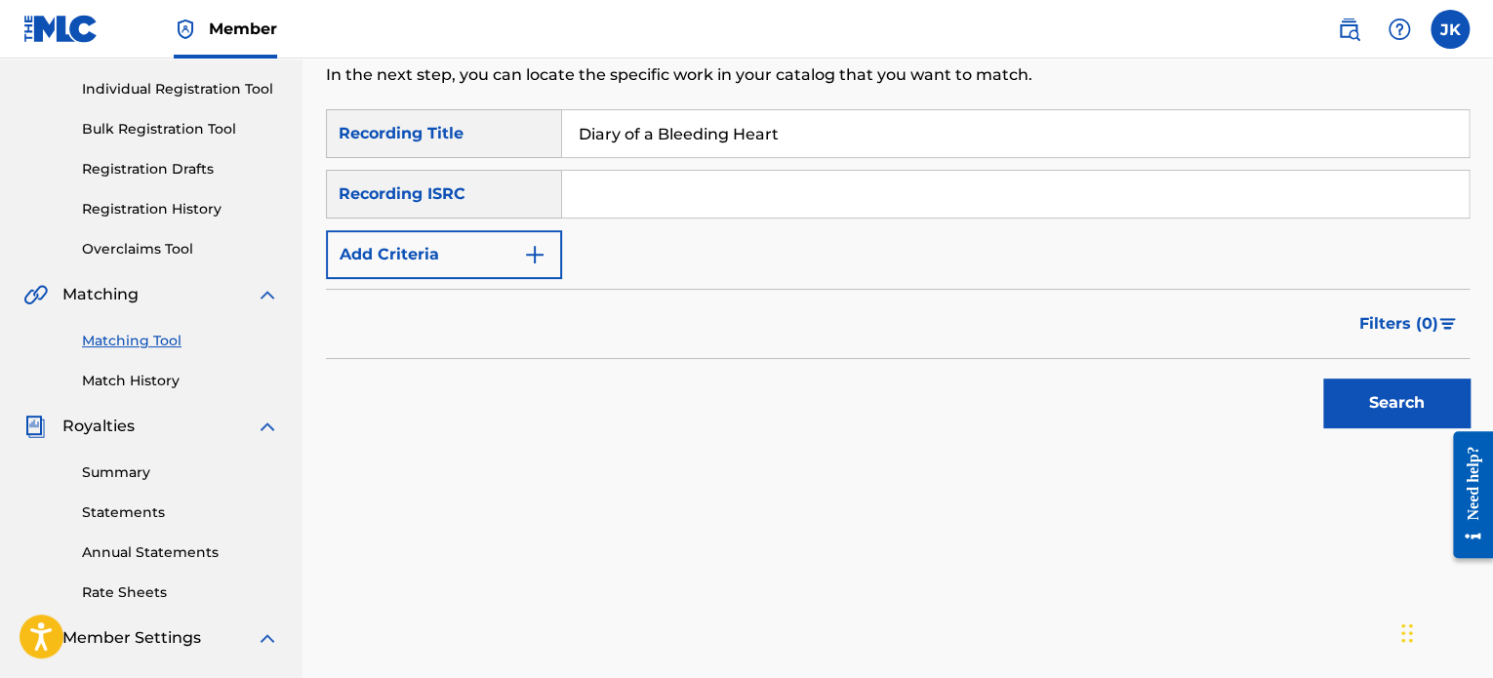
type input "Diary of a Bleeding Heart"
click at [609, 190] on input "Search Form" at bounding box center [1015, 194] width 907 height 47
click at [598, 167] on div "SearchWithCriteria63fbef10-4489-4d44-8a68-163c6a0a483b Recording Title Diary of…" at bounding box center [898, 194] width 1144 height 170
paste input "QZFZ42045494"
type input "QZFZ42045494"
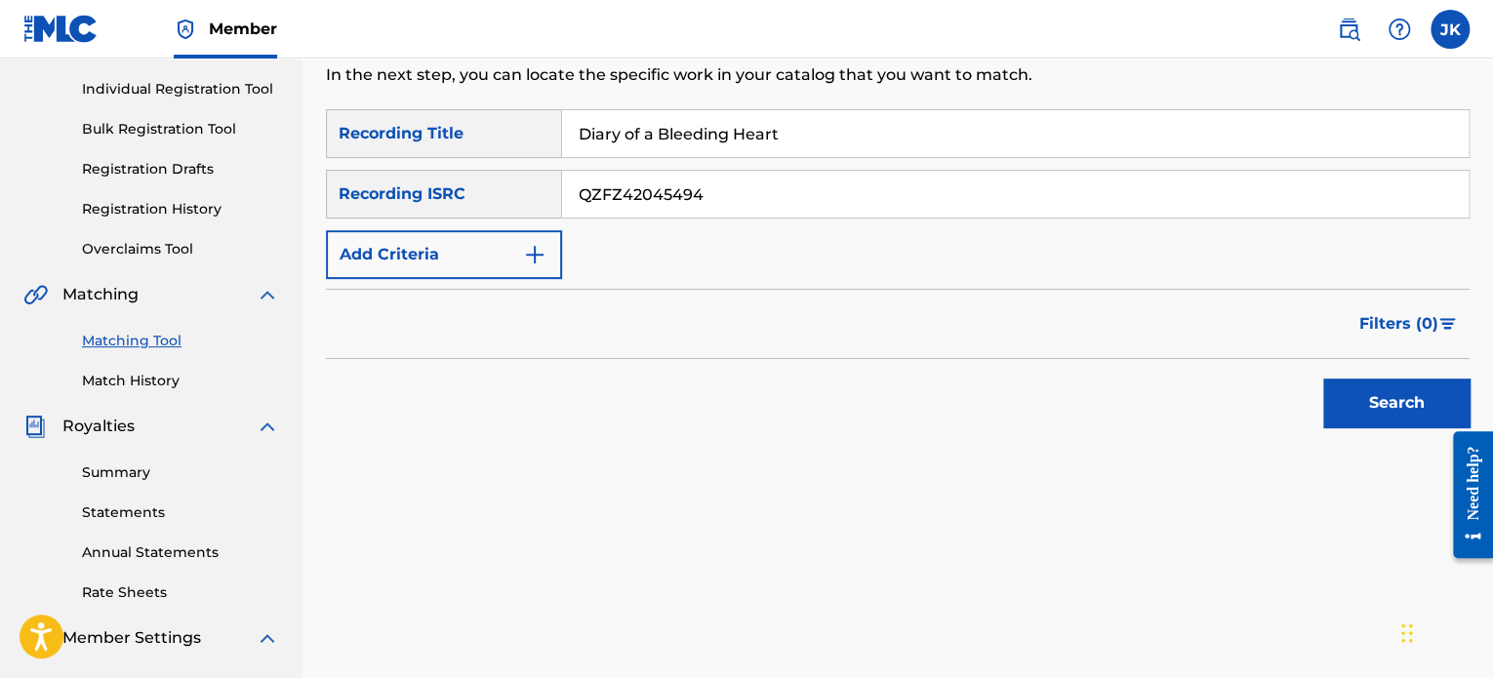
click at [1324, 397] on button "Search" at bounding box center [1396, 403] width 146 height 49
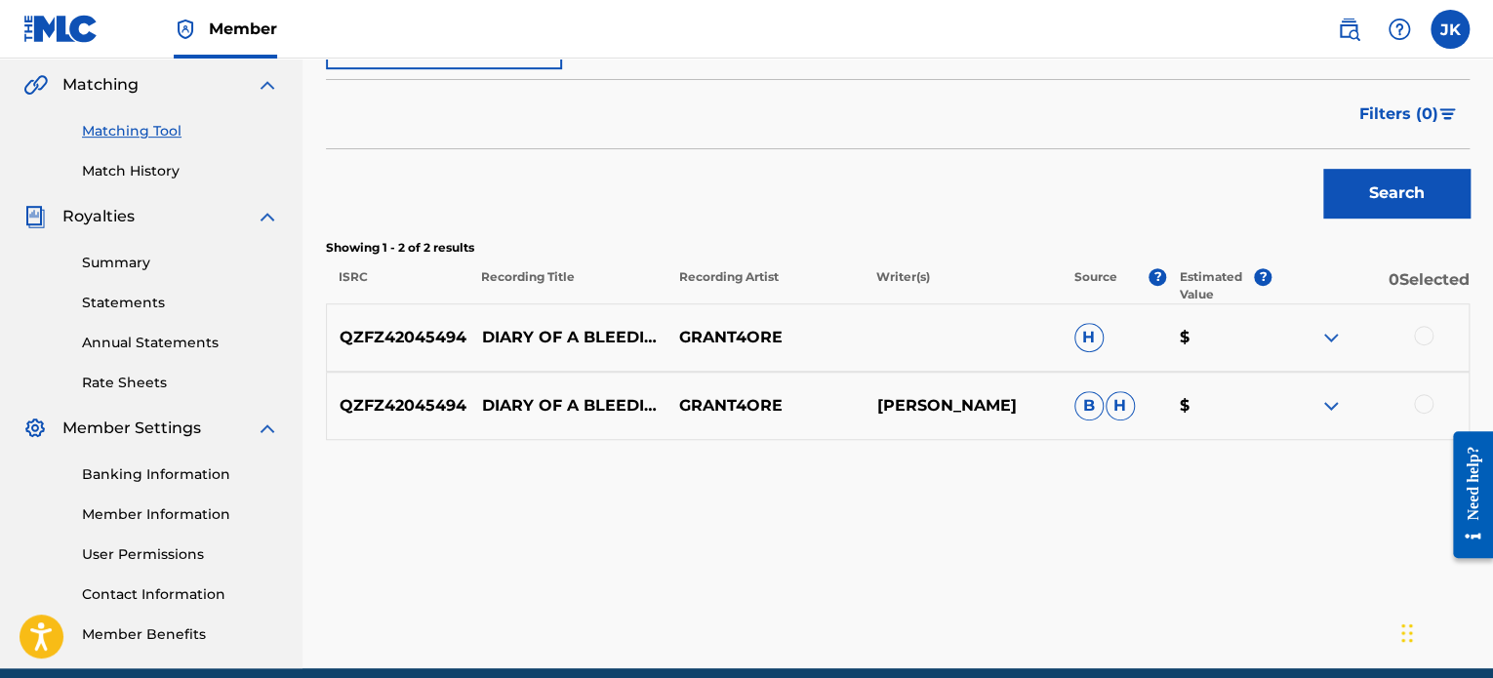
scroll to position [531, 0]
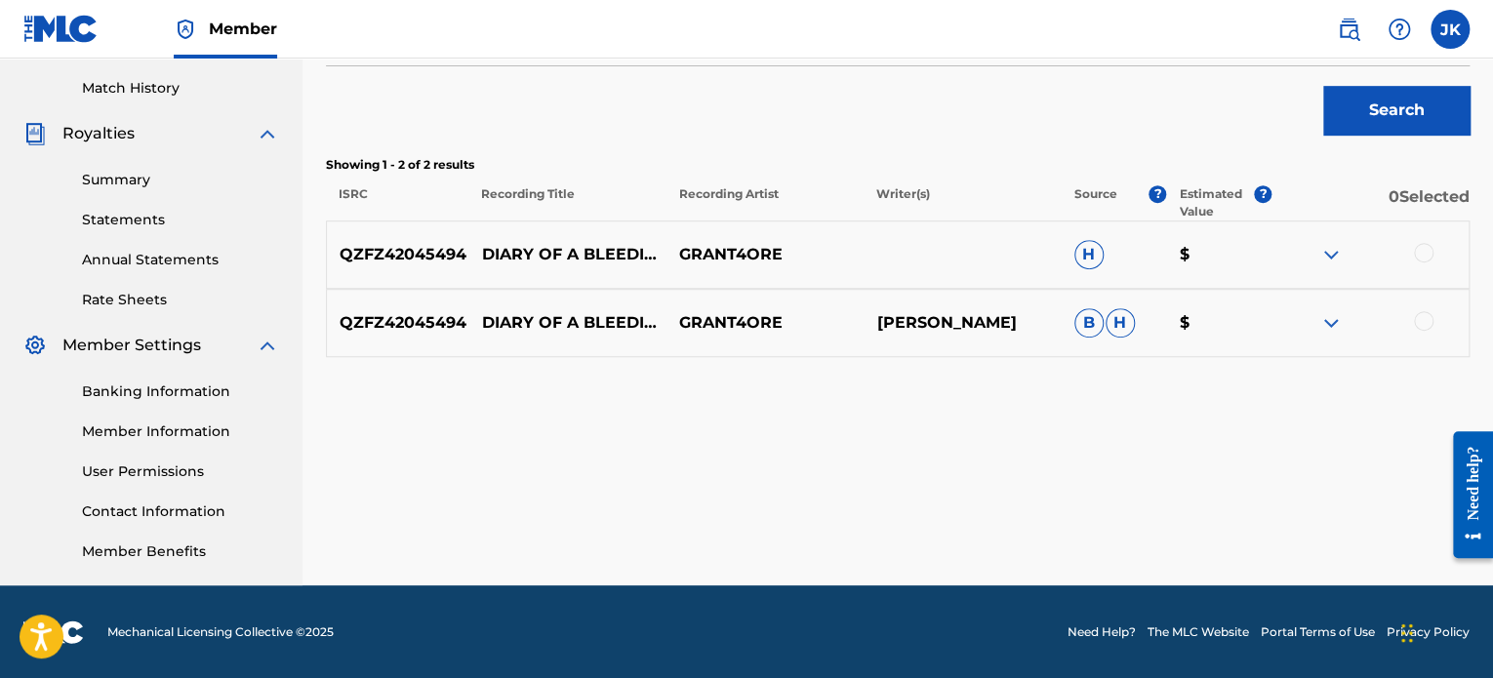
click at [1425, 261] on div at bounding box center [1424, 253] width 20 height 20
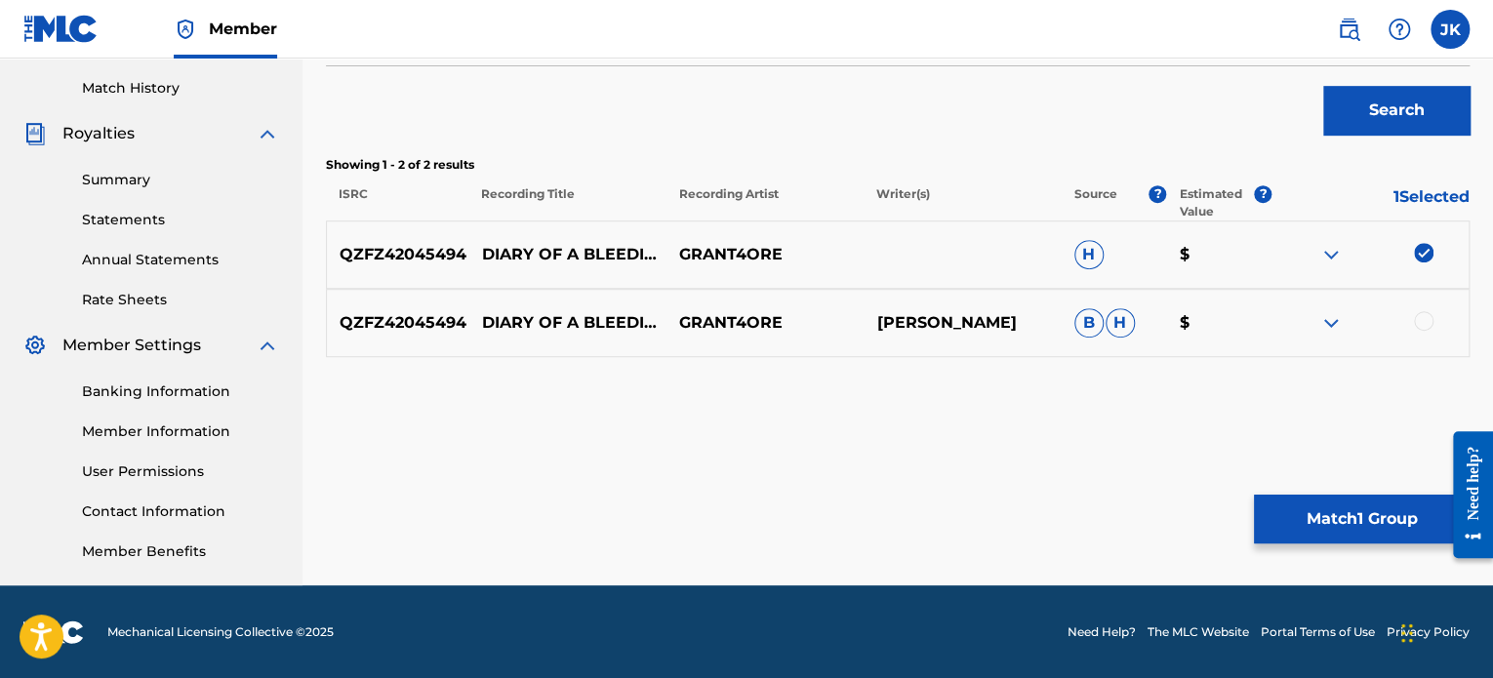
click at [1428, 316] on div at bounding box center [1424, 321] width 20 height 20
click at [1350, 502] on button "Match 2 Groups" at bounding box center [1362, 519] width 216 height 49
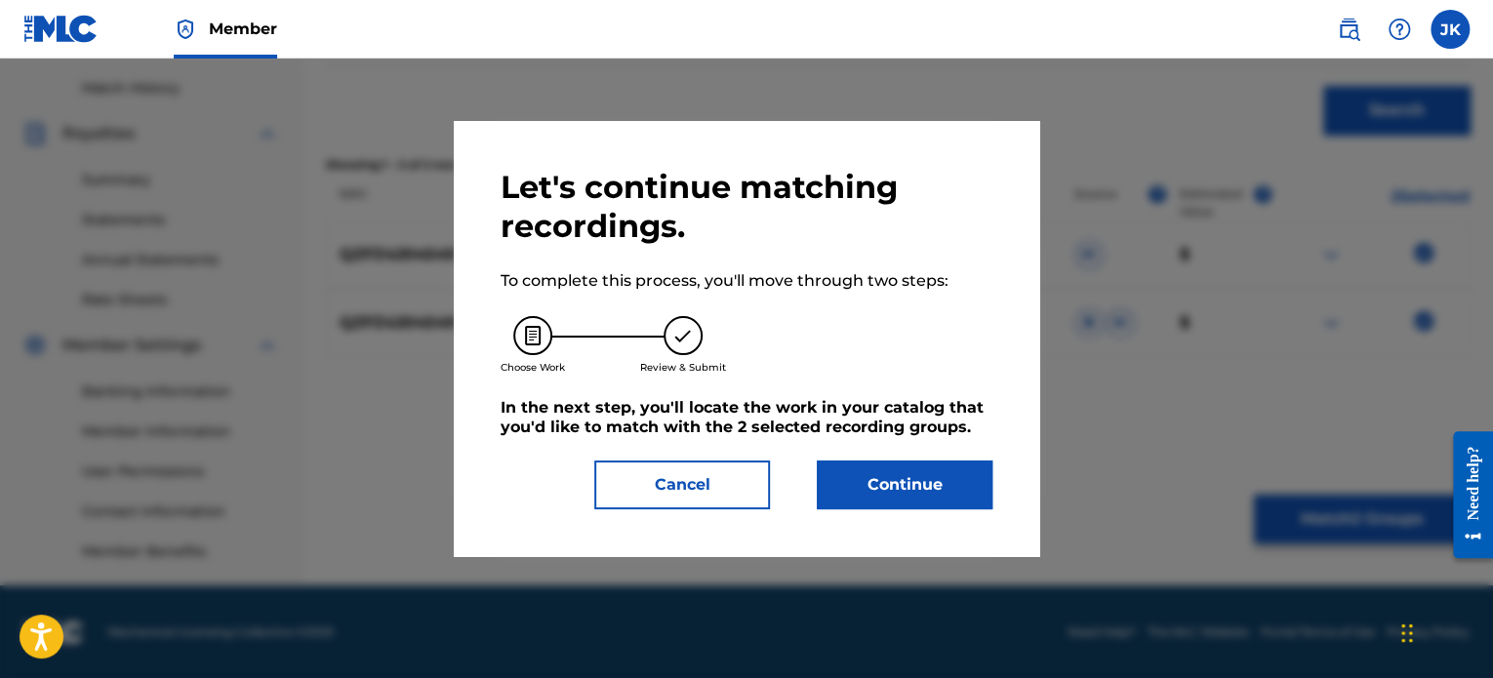
click at [922, 480] on button "Continue" at bounding box center [905, 485] width 176 height 49
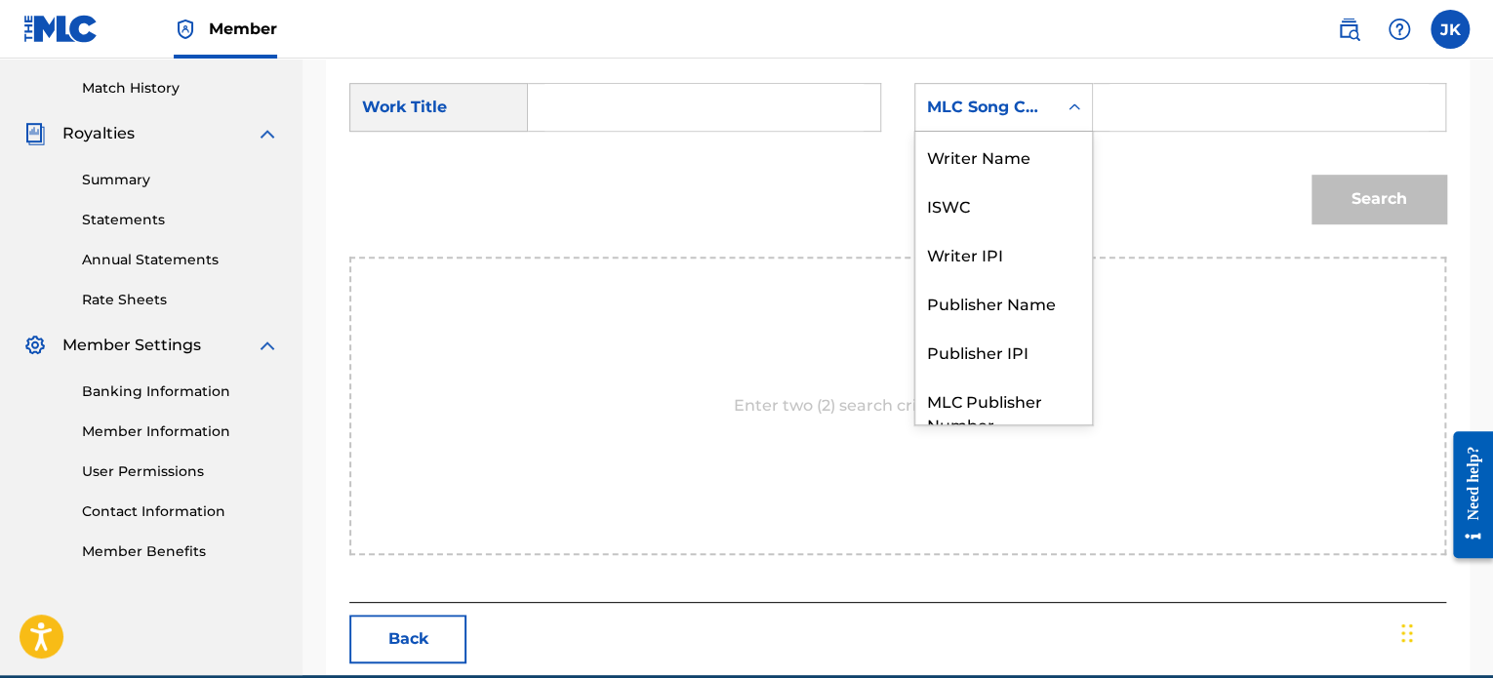
click at [979, 105] on div "MLC Song Code" at bounding box center [986, 107] width 118 height 23
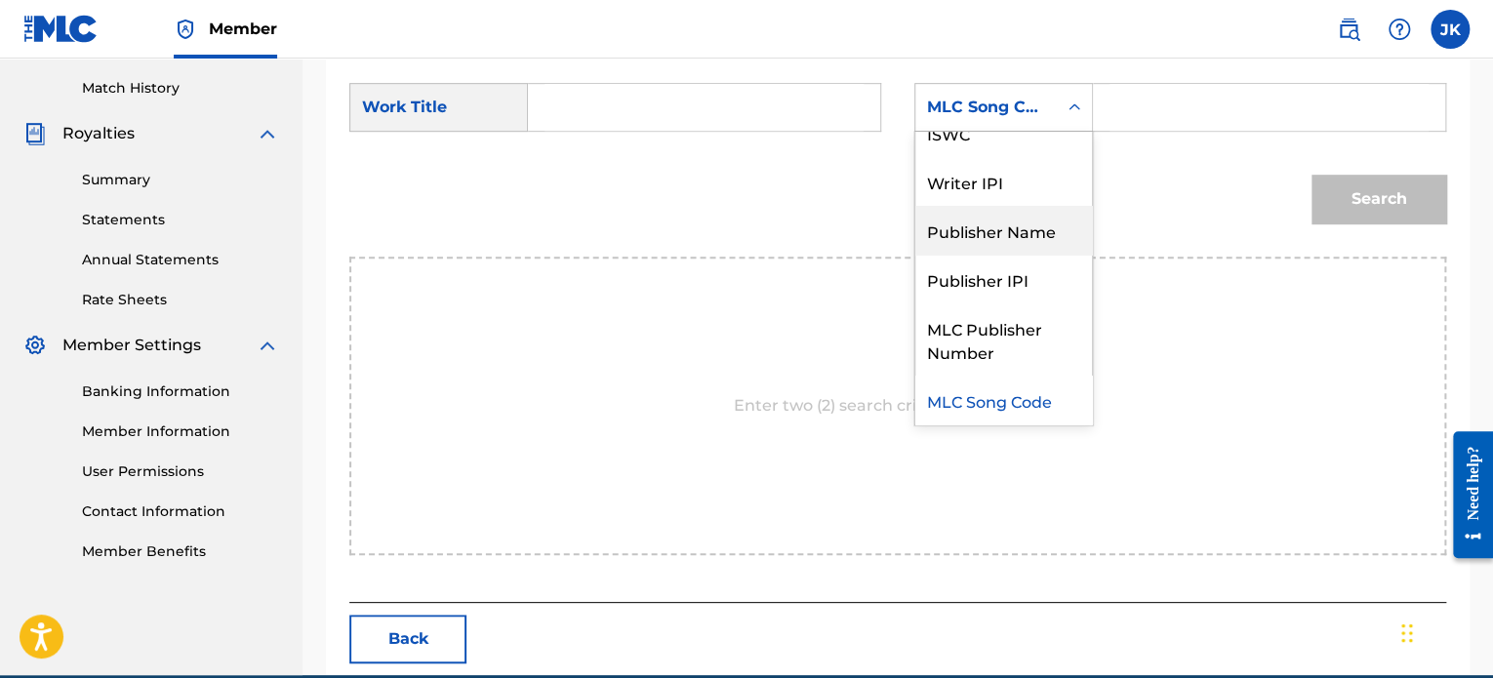
drag, startPoint x: 1000, startPoint y: 228, endPoint x: 1062, endPoint y: 152, distance: 97.8
click at [1003, 226] on div "Publisher Name" at bounding box center [1003, 230] width 177 height 49
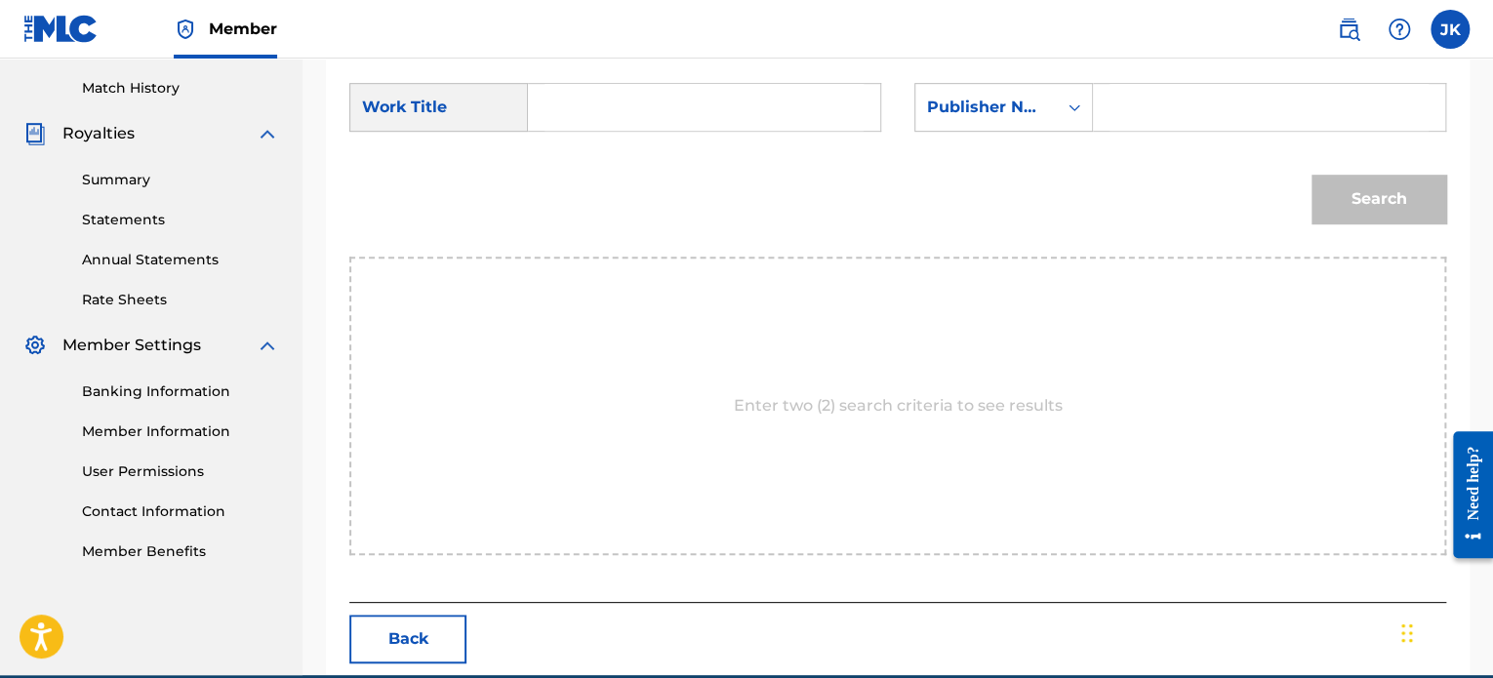
click at [1154, 108] on input "Search Form" at bounding box center [1269, 107] width 319 height 47
type input "[PERSON_NAME]"
drag, startPoint x: 784, startPoint y: 82, endPoint x: 780, endPoint y: 93, distance: 11.4
click at [783, 84] on input "Search Form" at bounding box center [704, 107] width 319 height 47
paste input "Diary of a Bleeding Heart"
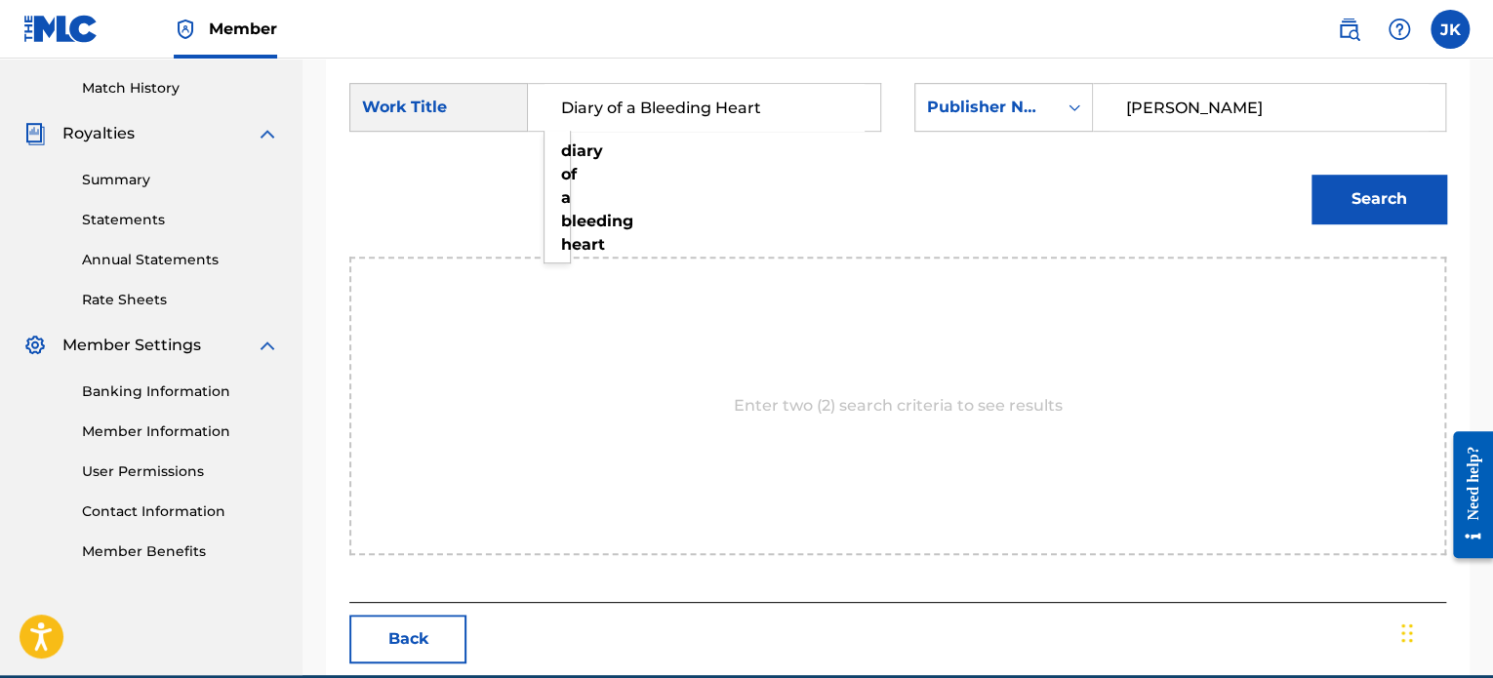
type input "Diary of a Bleeding Heart"
click at [1380, 199] on button "Search" at bounding box center [1379, 199] width 135 height 49
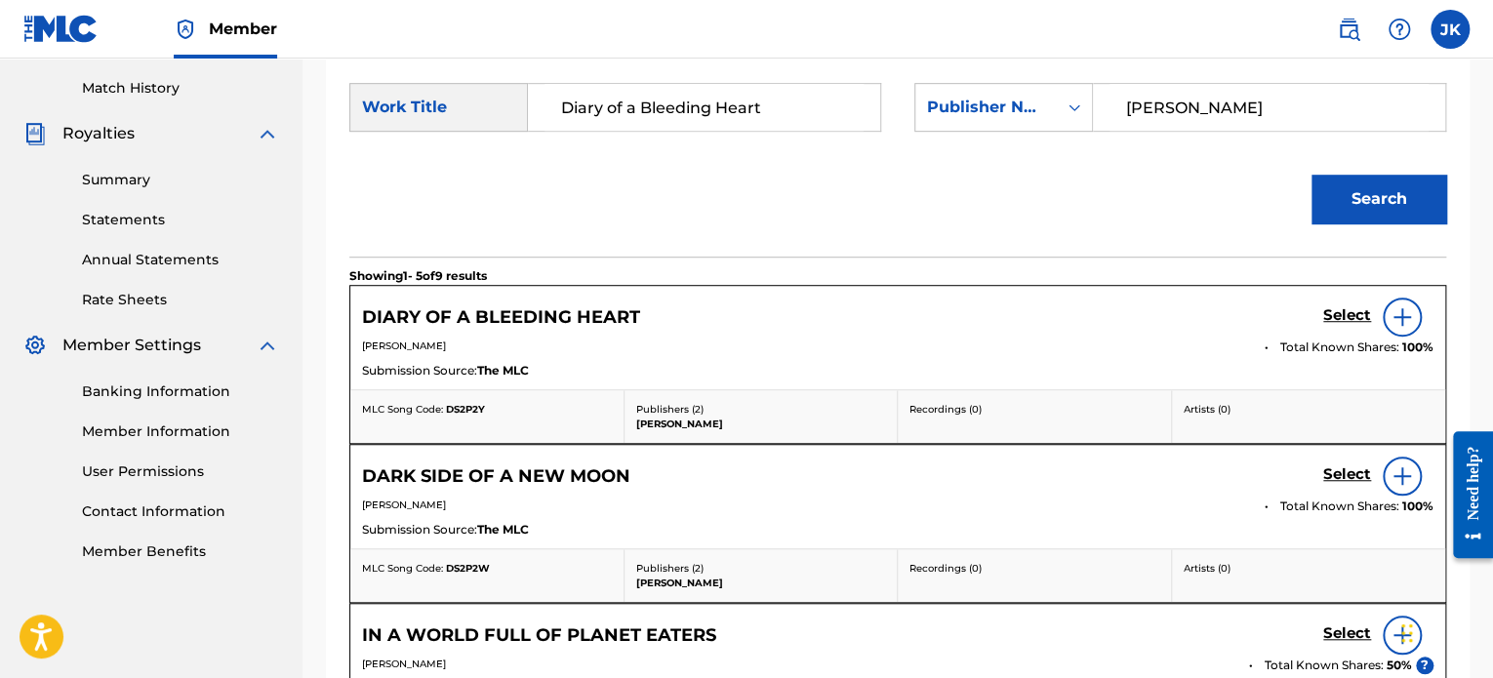
click at [1394, 323] on img at bounding box center [1402, 316] width 23 height 23
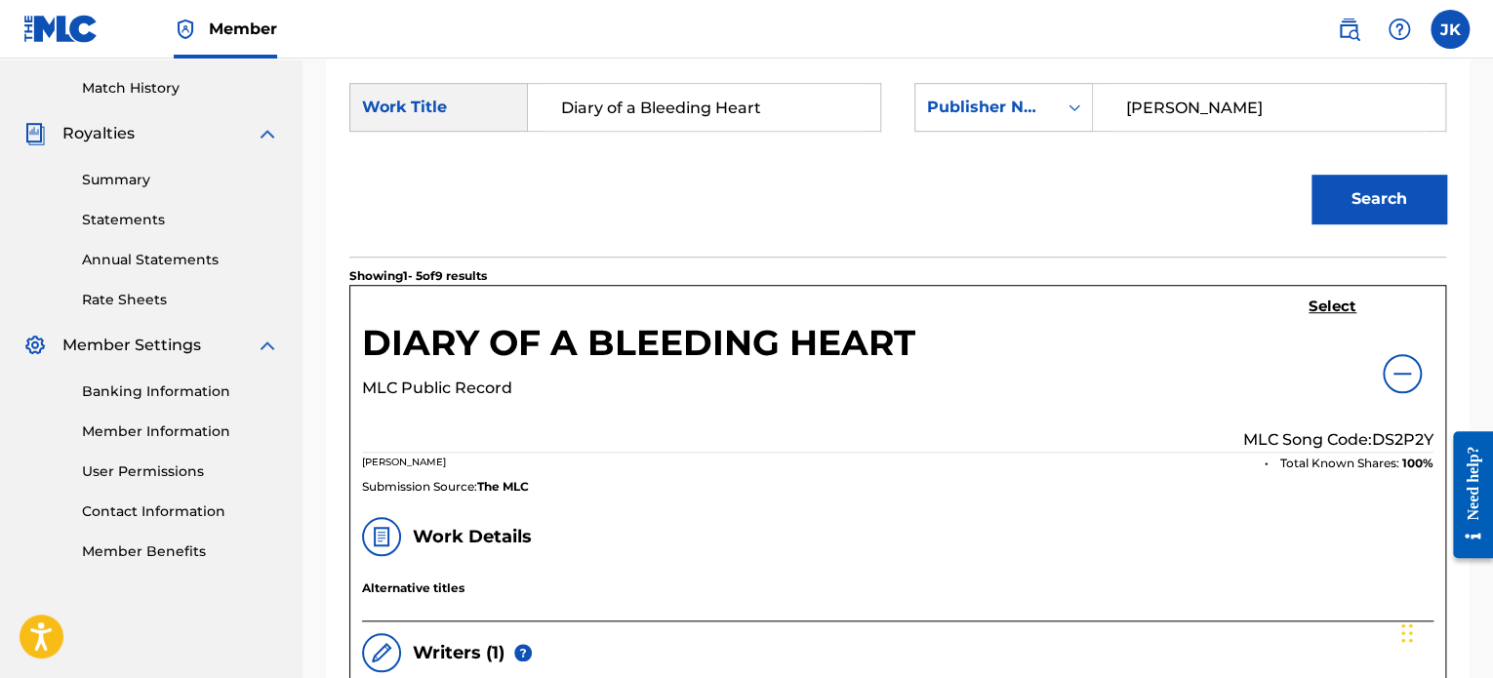
click at [1394, 432] on p "MLC Song Code: DS2P2Y" at bounding box center [1338, 439] width 190 height 23
click at [1327, 304] on h5 "Select" at bounding box center [1333, 307] width 48 height 19
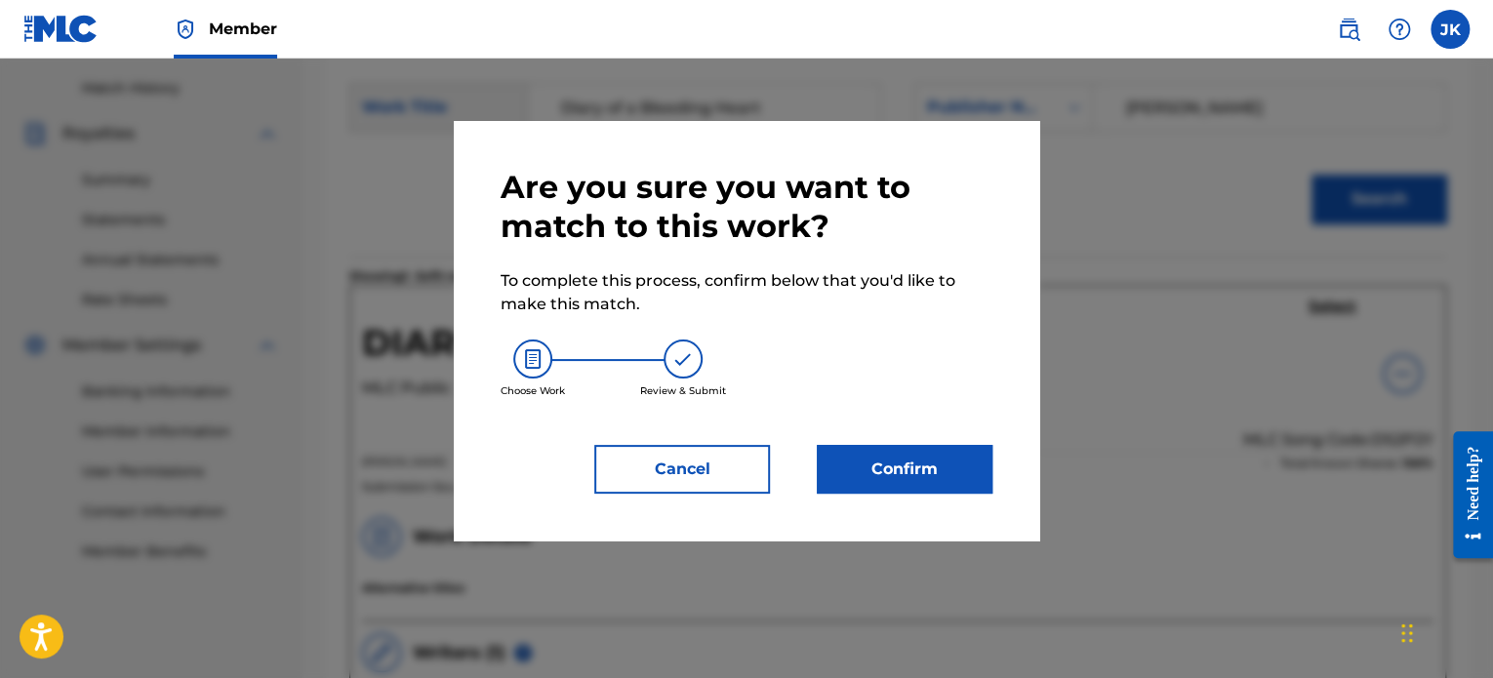
click at [889, 467] on button "Confirm" at bounding box center [905, 469] width 176 height 49
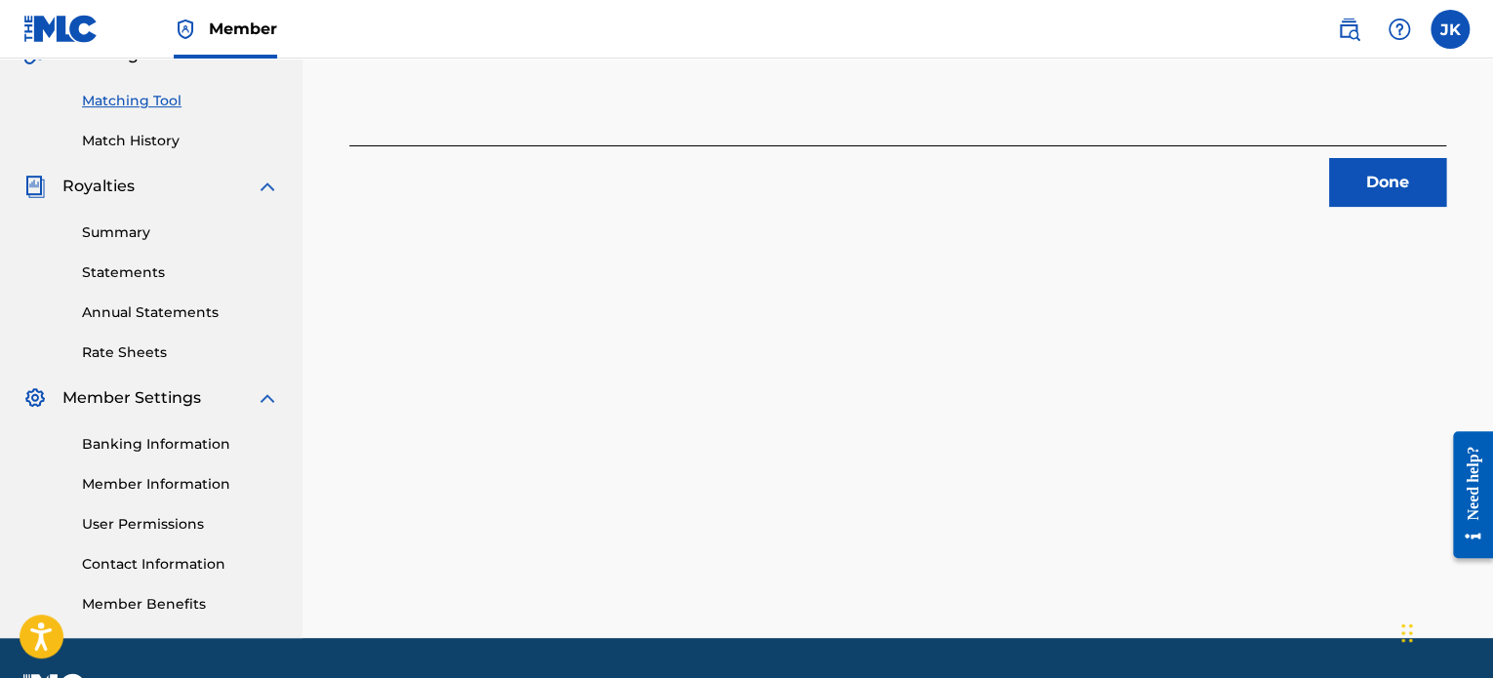
scroll to position [336, 0]
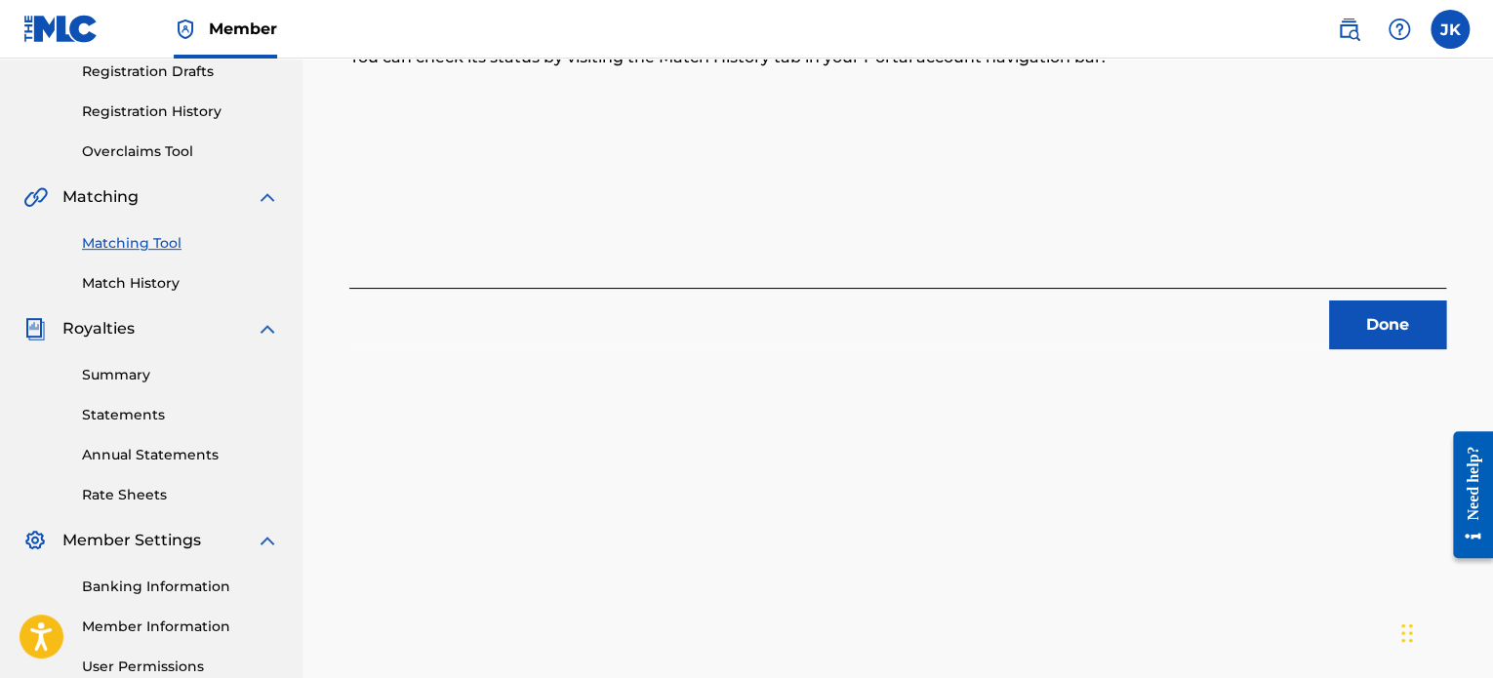
click at [1419, 339] on button "Done" at bounding box center [1387, 325] width 117 height 49
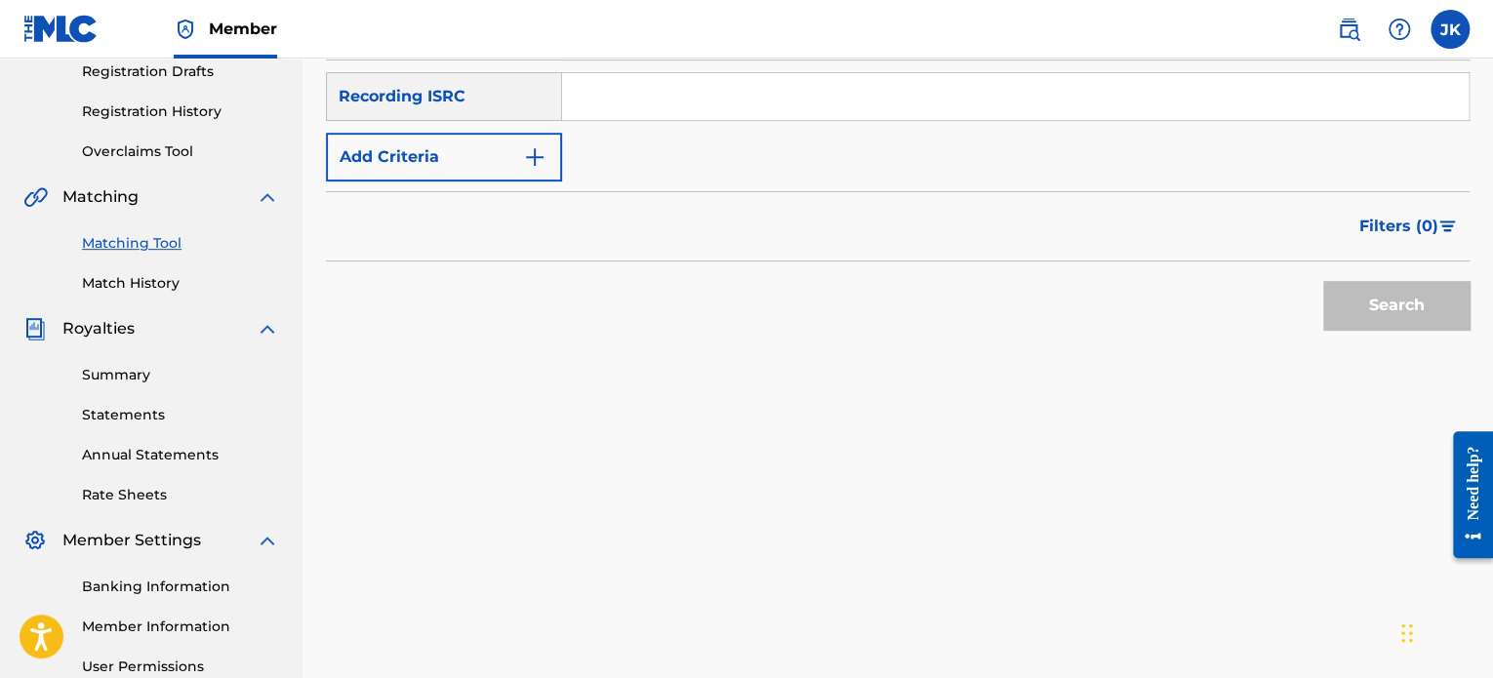
scroll to position [238, 0]
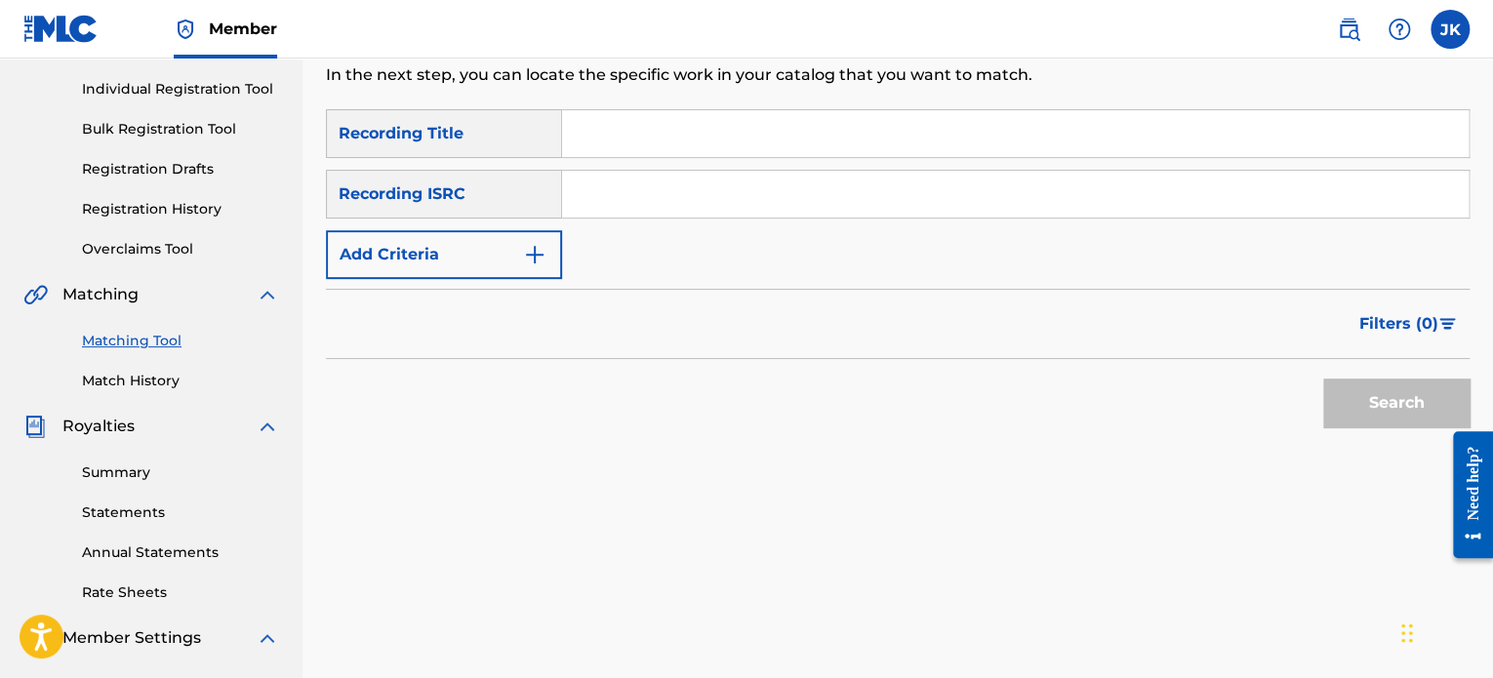
click at [596, 141] on input "Search Form" at bounding box center [1015, 133] width 907 height 47
paste input "All's Fair..."
type input "All's Fair..."
click at [597, 189] on input "Search Form" at bounding box center [1015, 194] width 907 height 47
paste input "QZFZ42045495"
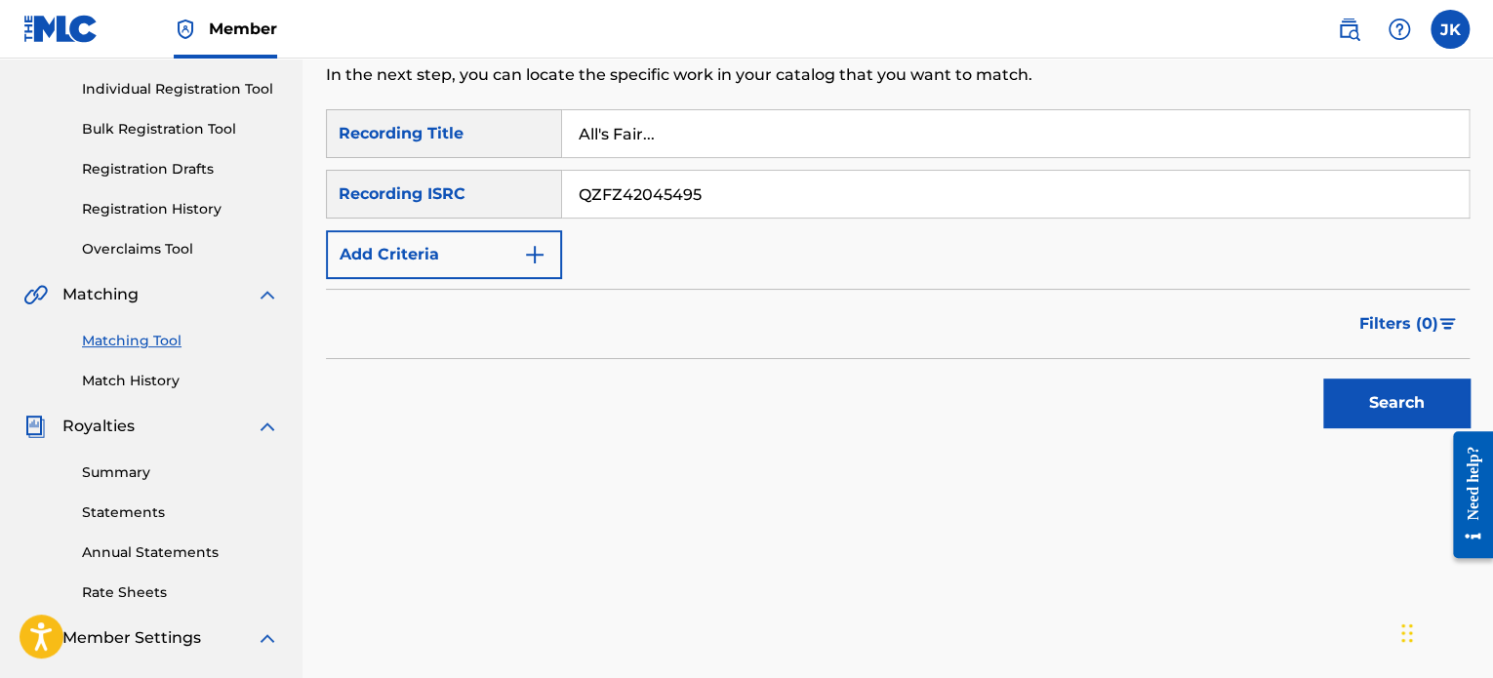
type input "QZFZ42045495"
click at [1368, 410] on button "Search" at bounding box center [1396, 403] width 146 height 49
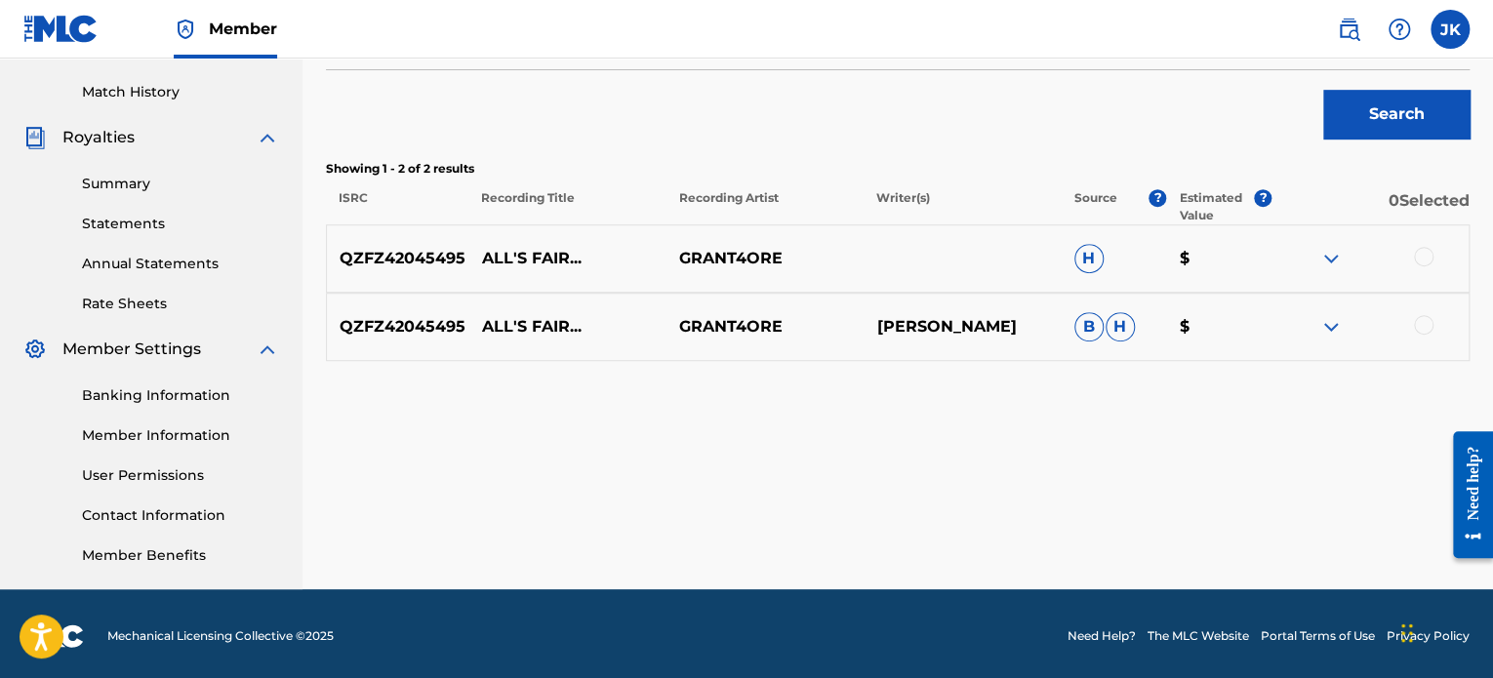
scroll to position [531, 0]
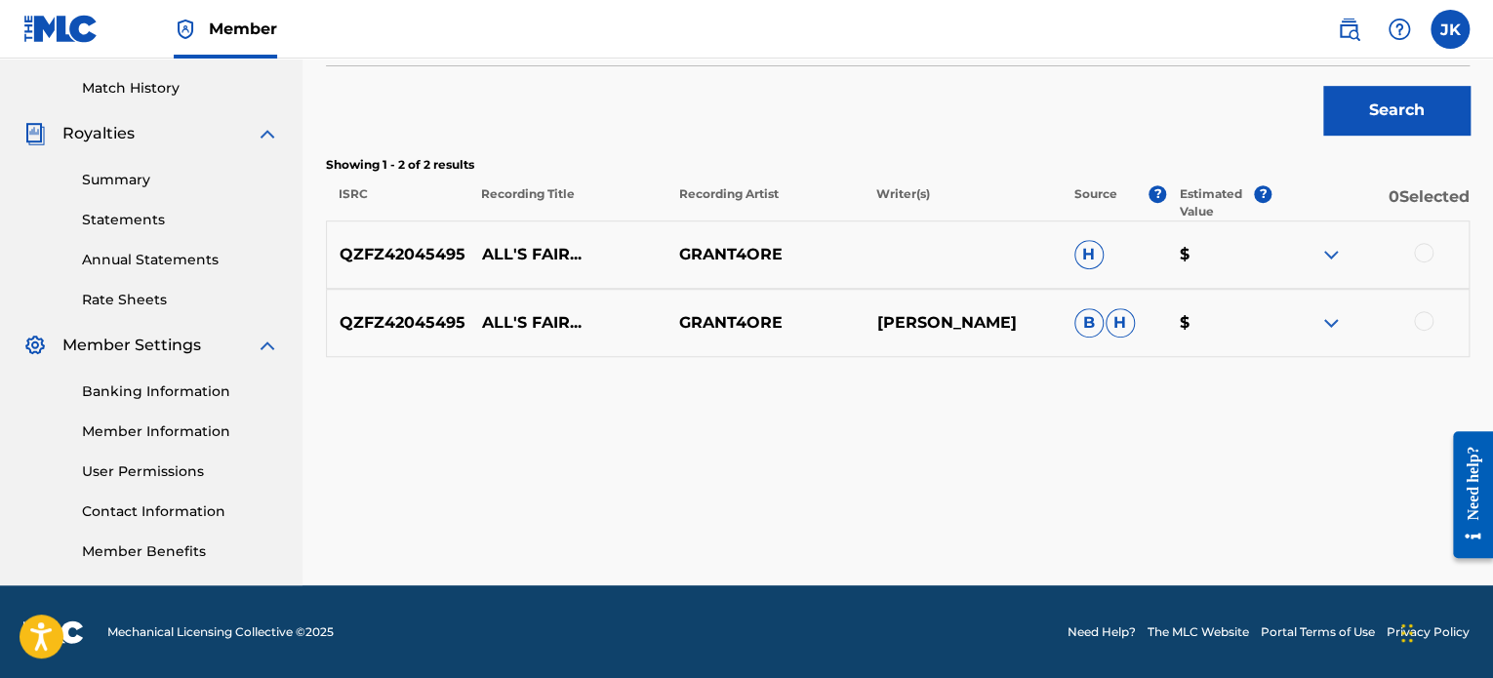
click at [1419, 256] on div at bounding box center [1424, 253] width 20 height 20
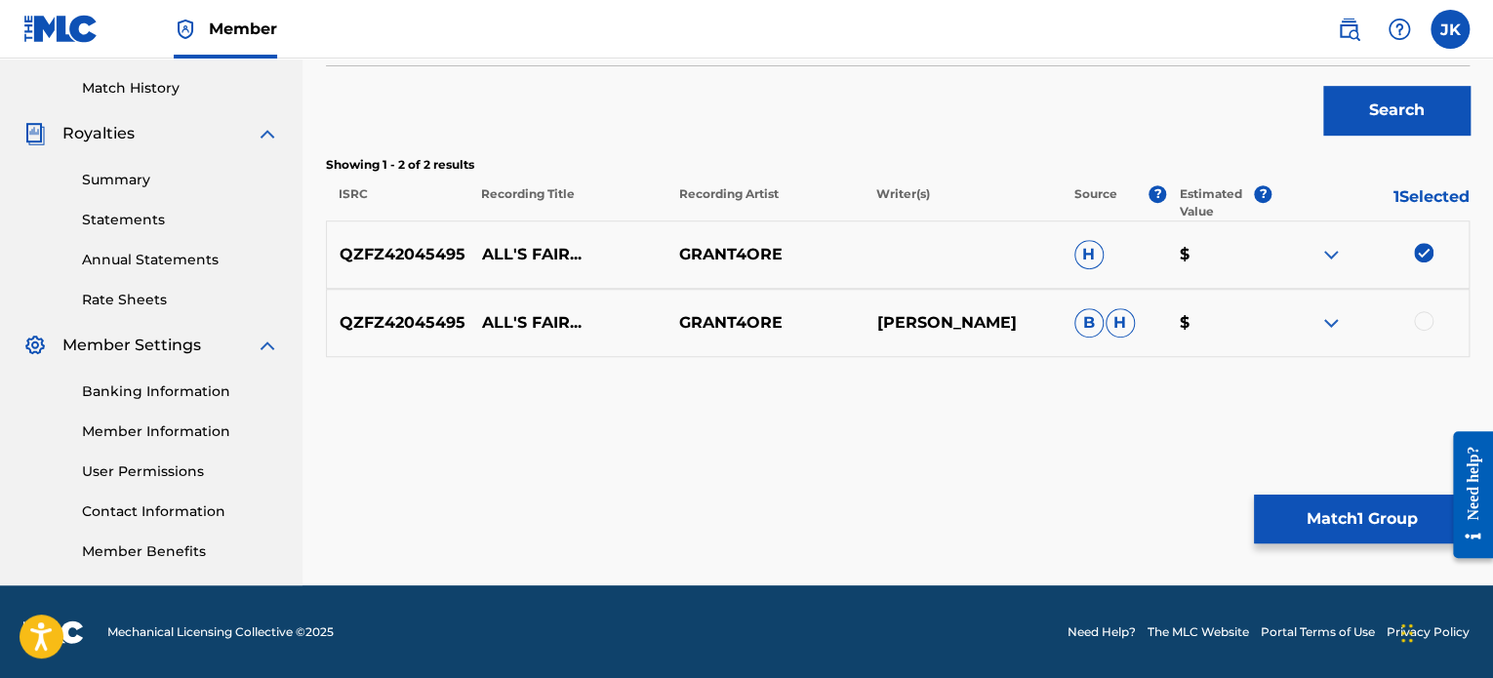
click at [1424, 311] on div at bounding box center [1424, 321] width 20 height 20
click at [1346, 510] on button "Match 2 Groups" at bounding box center [1362, 519] width 216 height 49
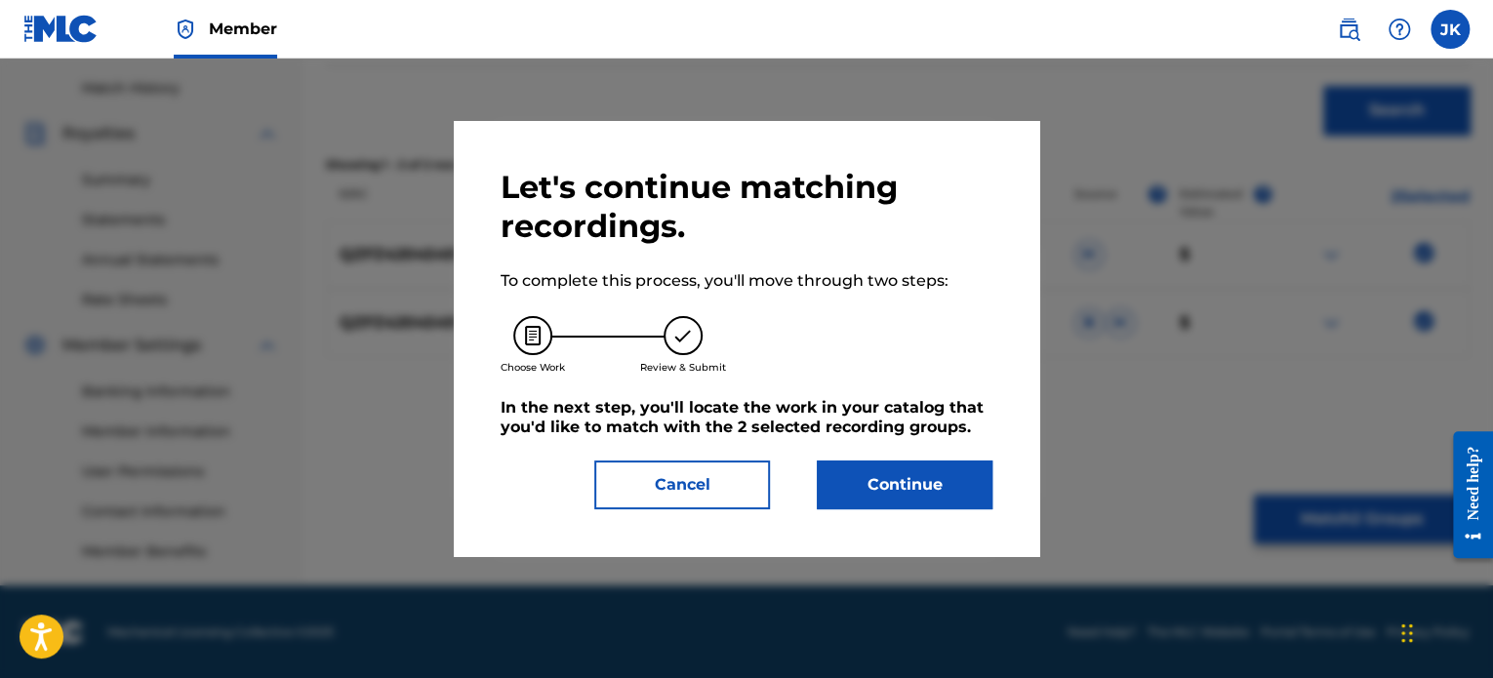
click at [956, 483] on button "Continue" at bounding box center [905, 485] width 176 height 49
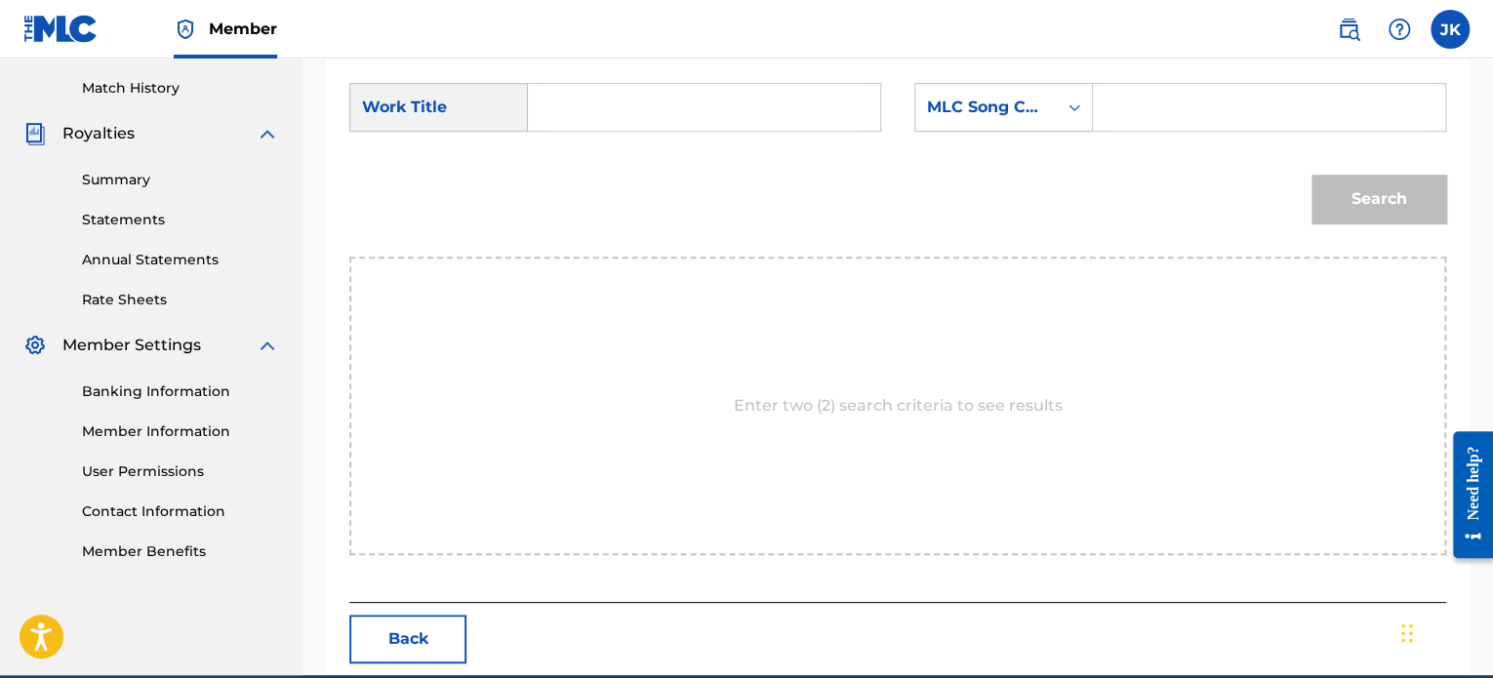
click at [749, 123] on input "Search Form" at bounding box center [704, 107] width 319 height 47
paste input "All's Fair..."
type input "All's Fair..."
click at [1132, 111] on input "Search Form" at bounding box center [1269, 107] width 319 height 47
click at [1076, 114] on icon "Search Form" at bounding box center [1075, 108] width 20 height 20
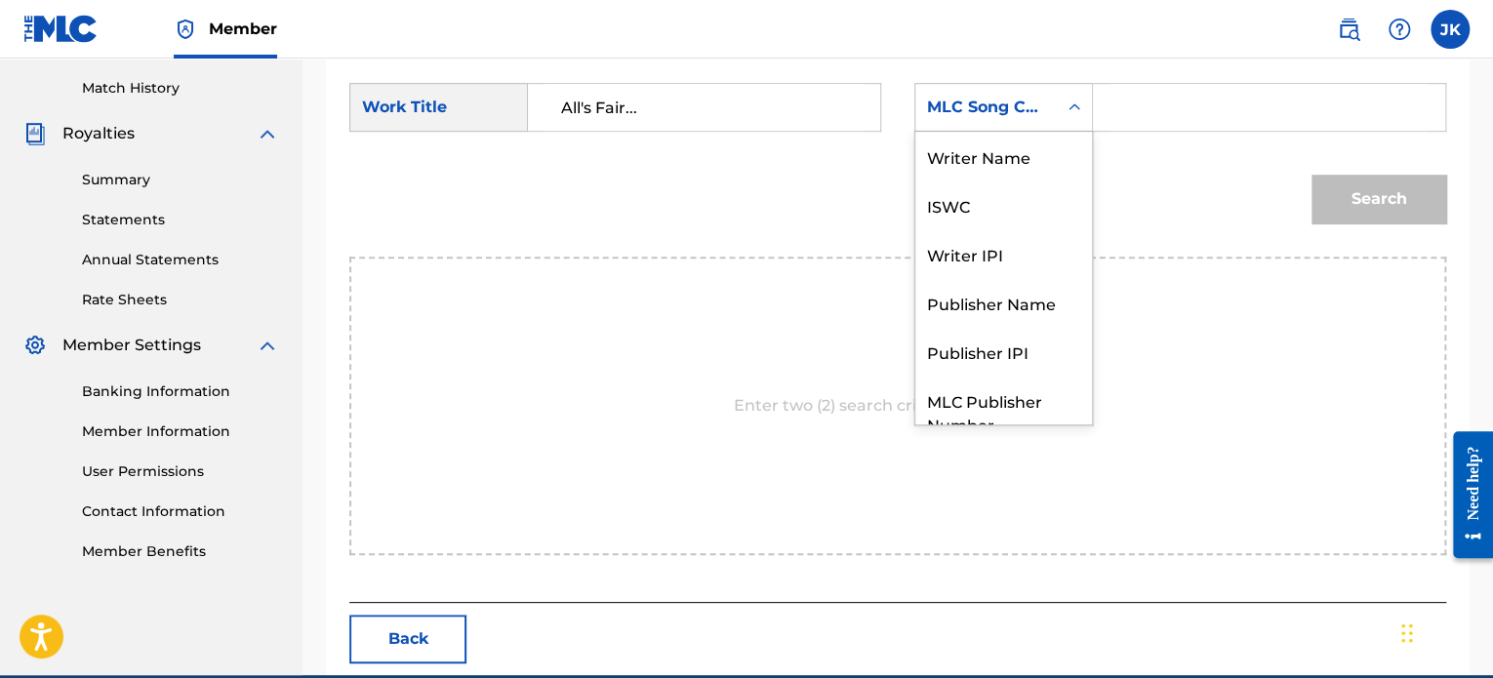
scroll to position [72, 0]
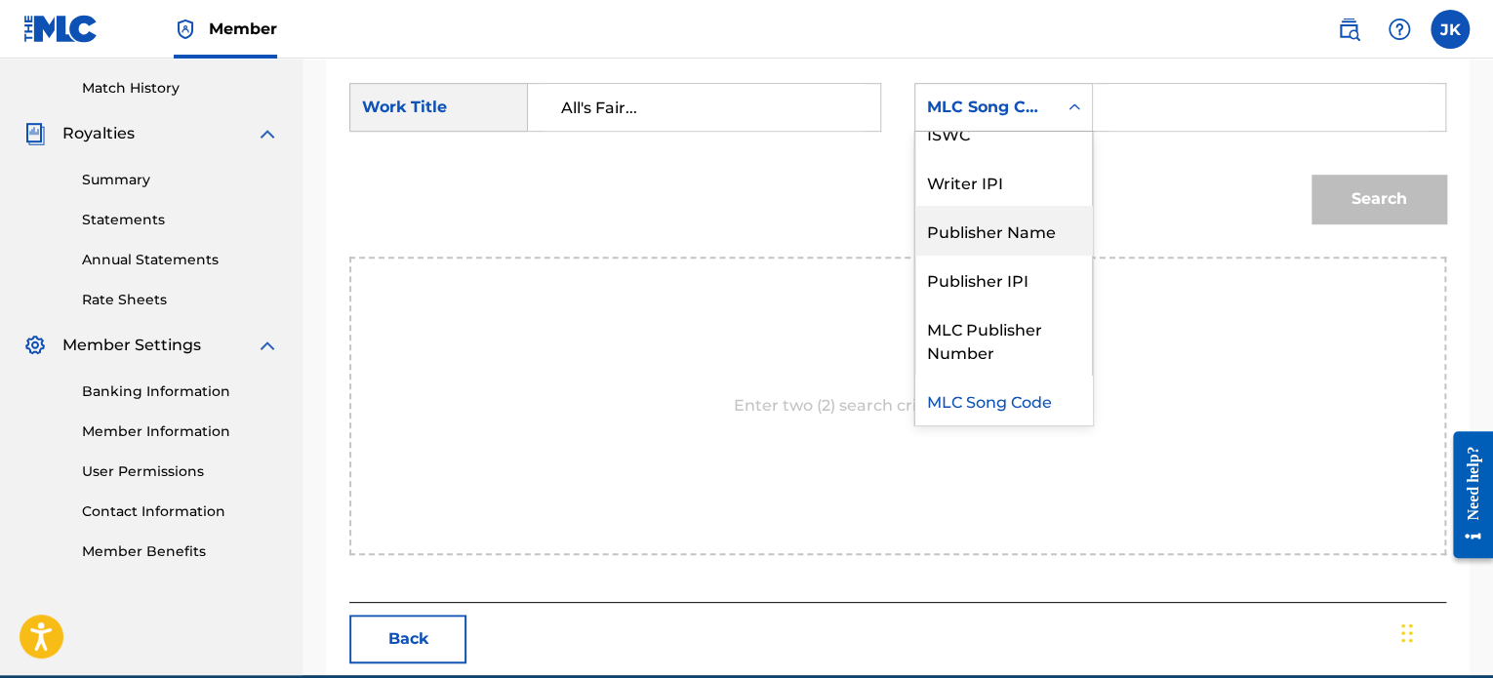
drag, startPoint x: 1022, startPoint y: 226, endPoint x: 1065, endPoint y: 167, distance: 73.4
click at [1022, 225] on div "Publisher Name" at bounding box center [1003, 230] width 177 height 49
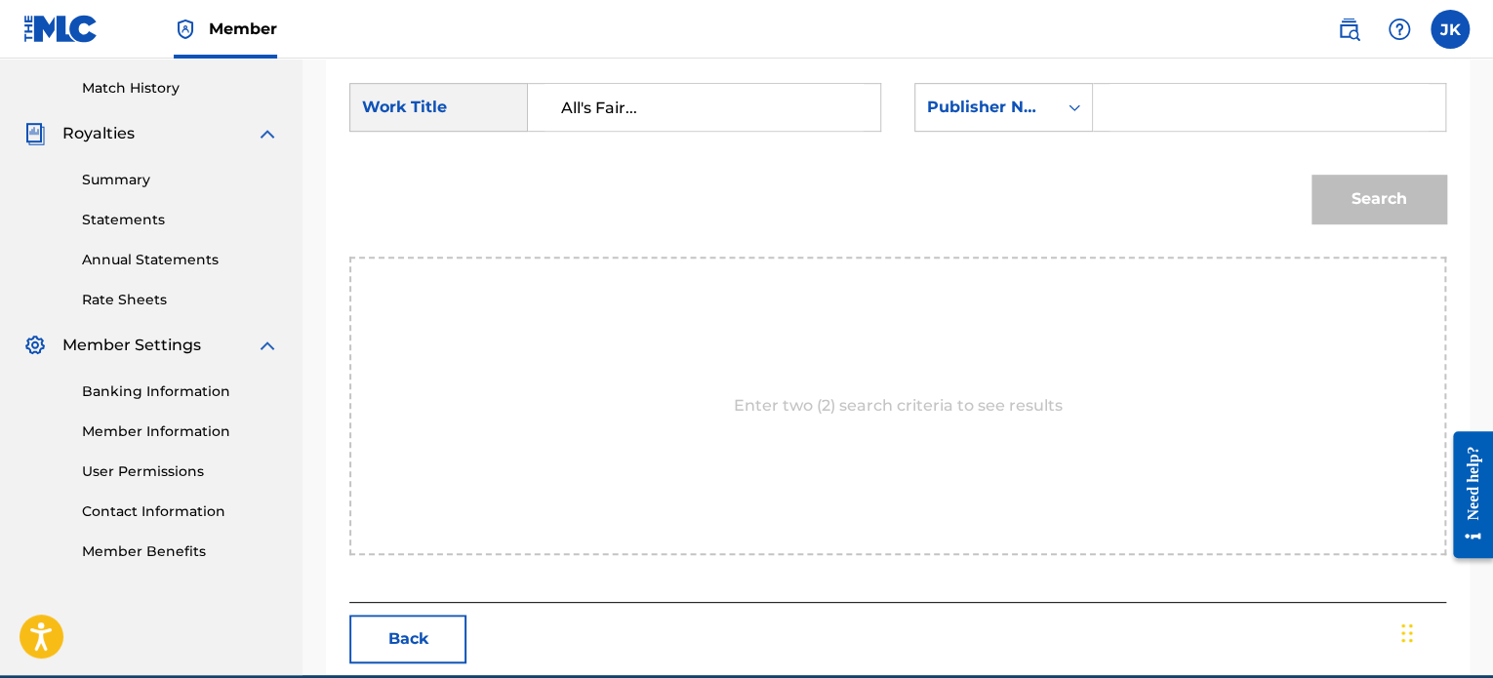
click at [1139, 112] on input "Search Form" at bounding box center [1269, 107] width 319 height 47
type input "[PERSON_NAME]"
click at [1401, 202] on button "Search" at bounding box center [1379, 199] width 135 height 49
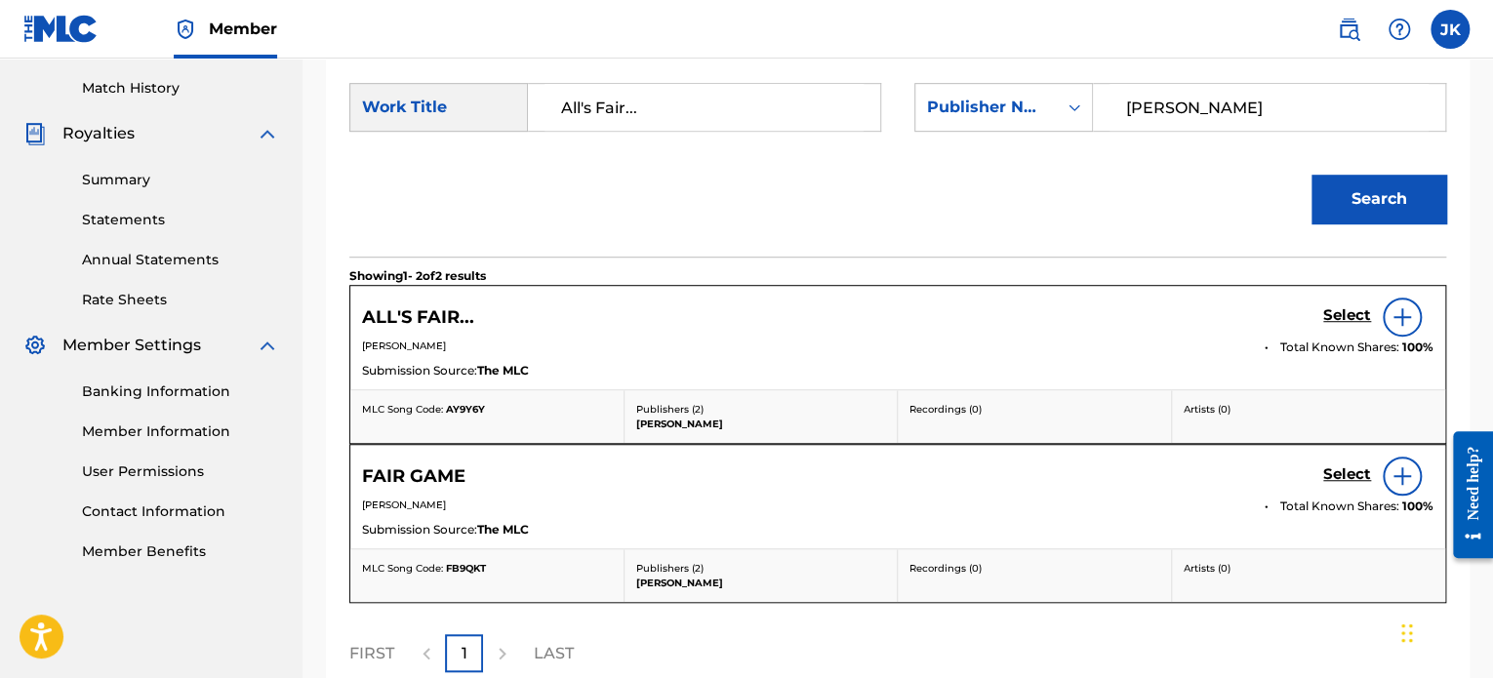
click at [1405, 311] on img at bounding box center [1402, 316] width 23 height 23
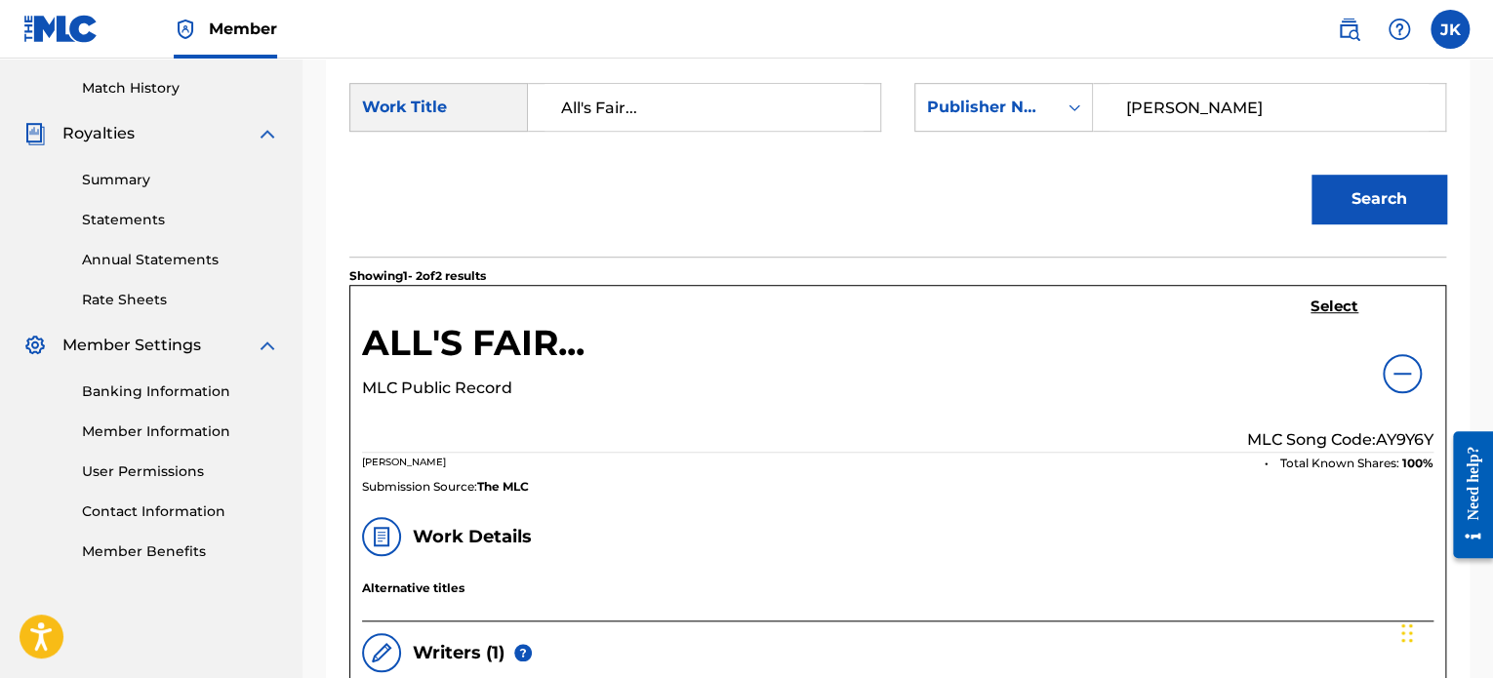
click at [1397, 432] on p "MLC Song Code: AY9Y6Y" at bounding box center [1340, 439] width 186 height 23
click at [1397, 428] on p "MLC Song Code: AY9Y6Y" at bounding box center [1340, 439] width 186 height 23
click at [1328, 303] on h5 "Select" at bounding box center [1335, 307] width 48 height 19
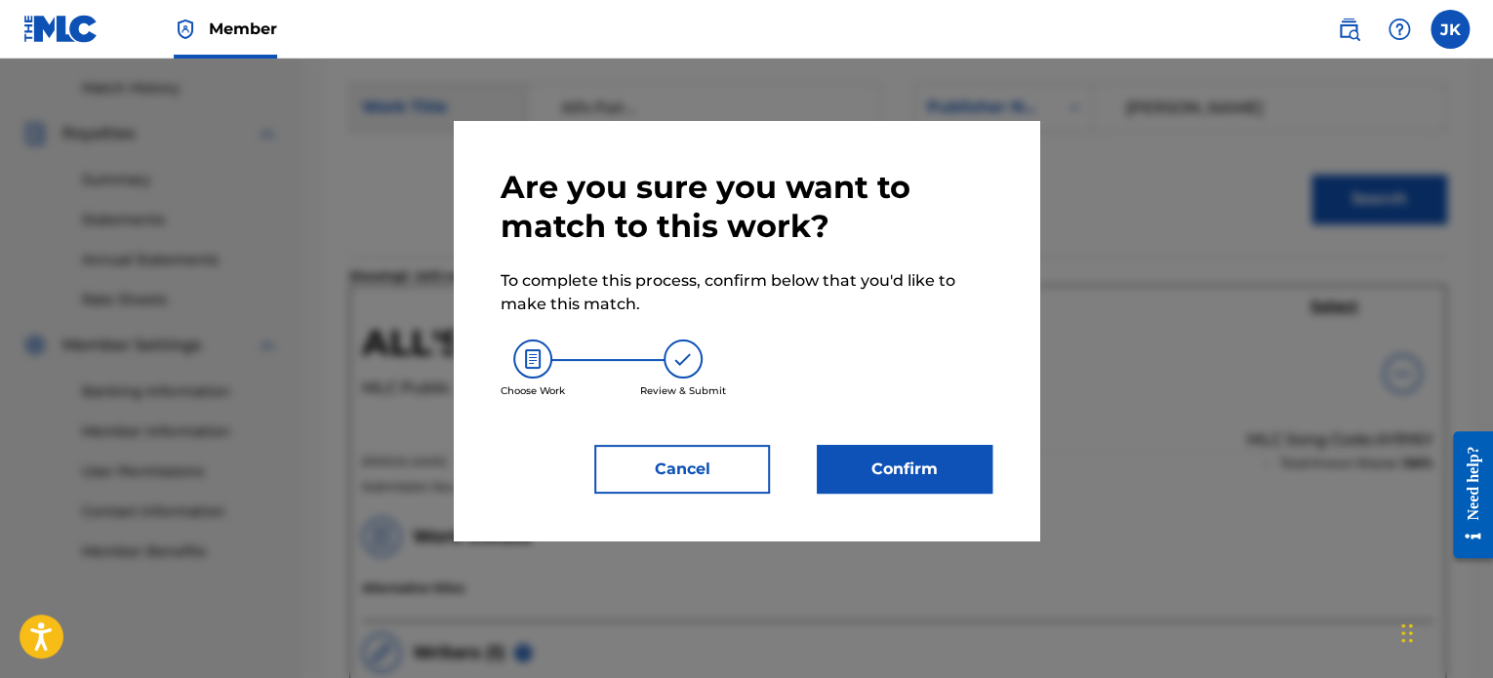
click at [920, 478] on button "Confirm" at bounding box center [905, 469] width 176 height 49
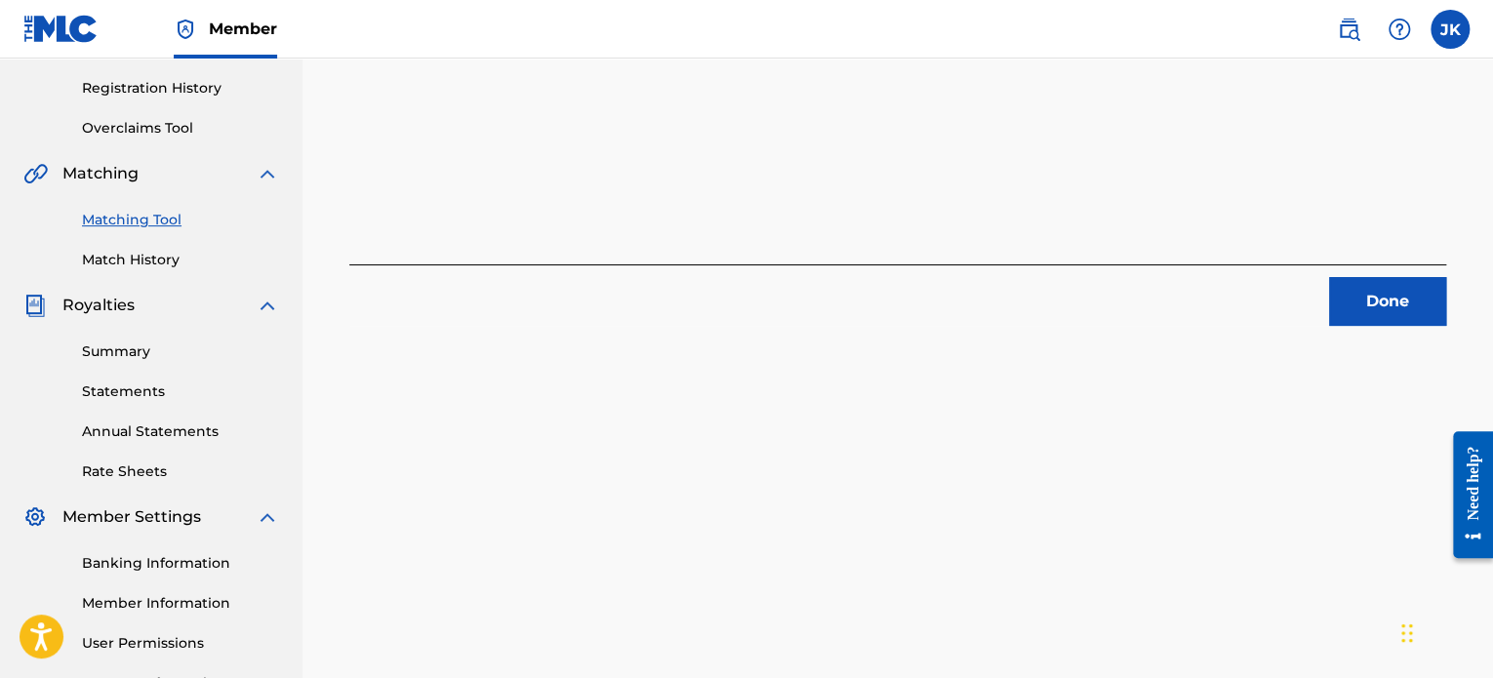
scroll to position [141, 0]
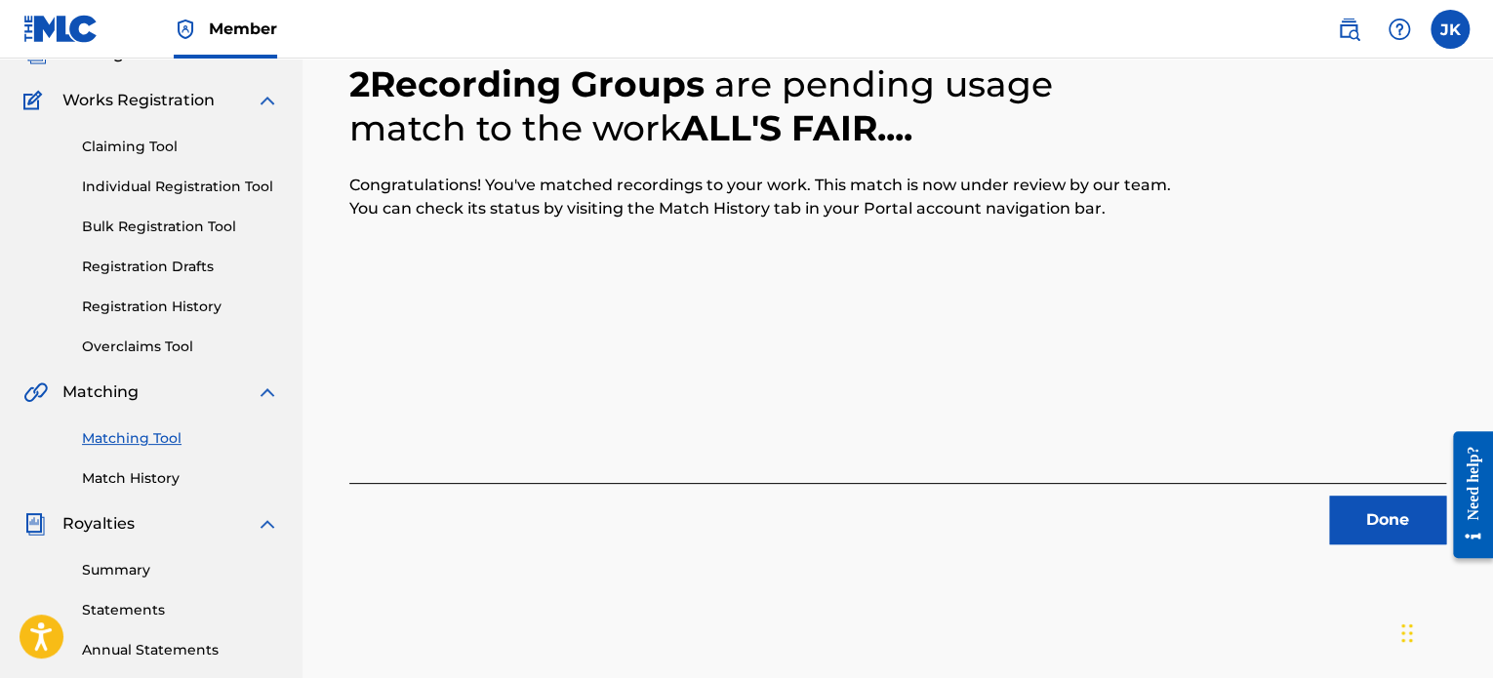
click at [1371, 522] on button "Done" at bounding box center [1387, 520] width 117 height 49
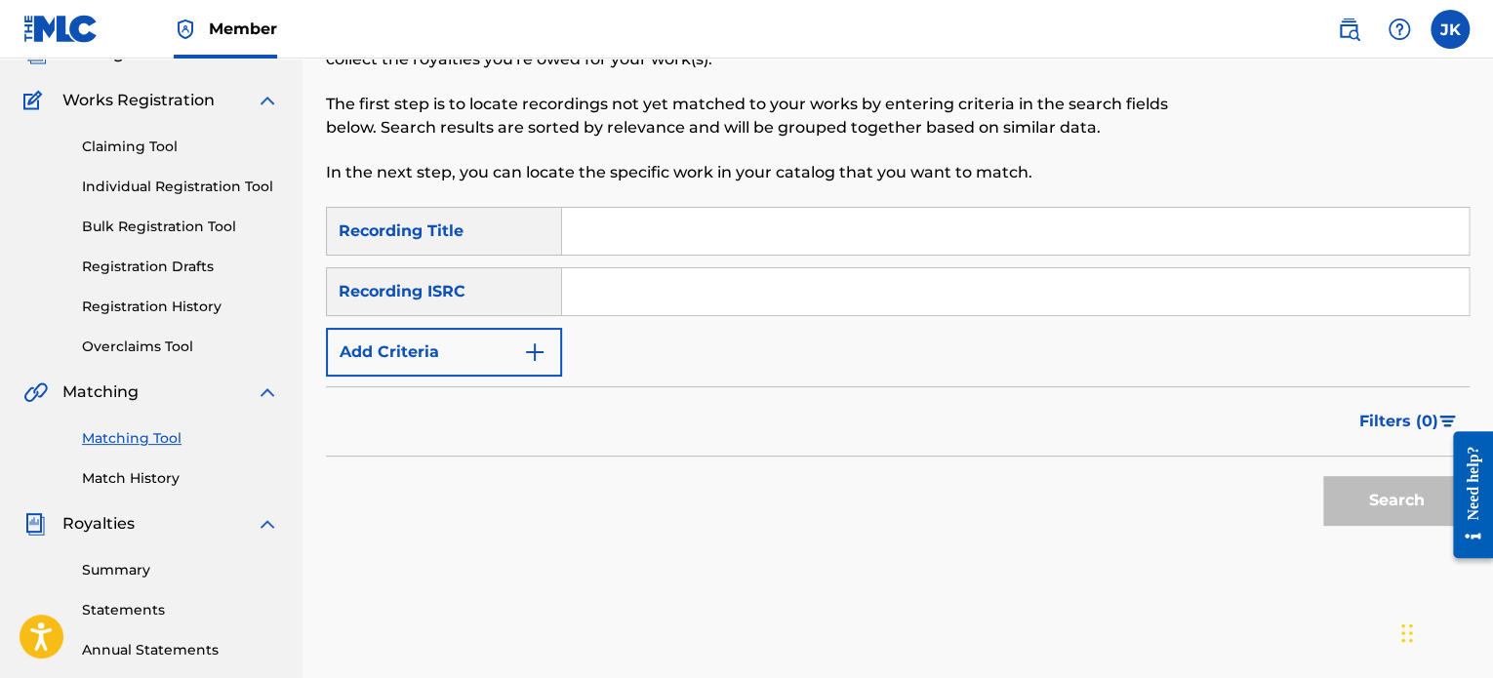
click at [679, 232] on input "Search Form" at bounding box center [1015, 231] width 907 height 47
paste input "[PERSON_NAME] (Shipwrekt)"
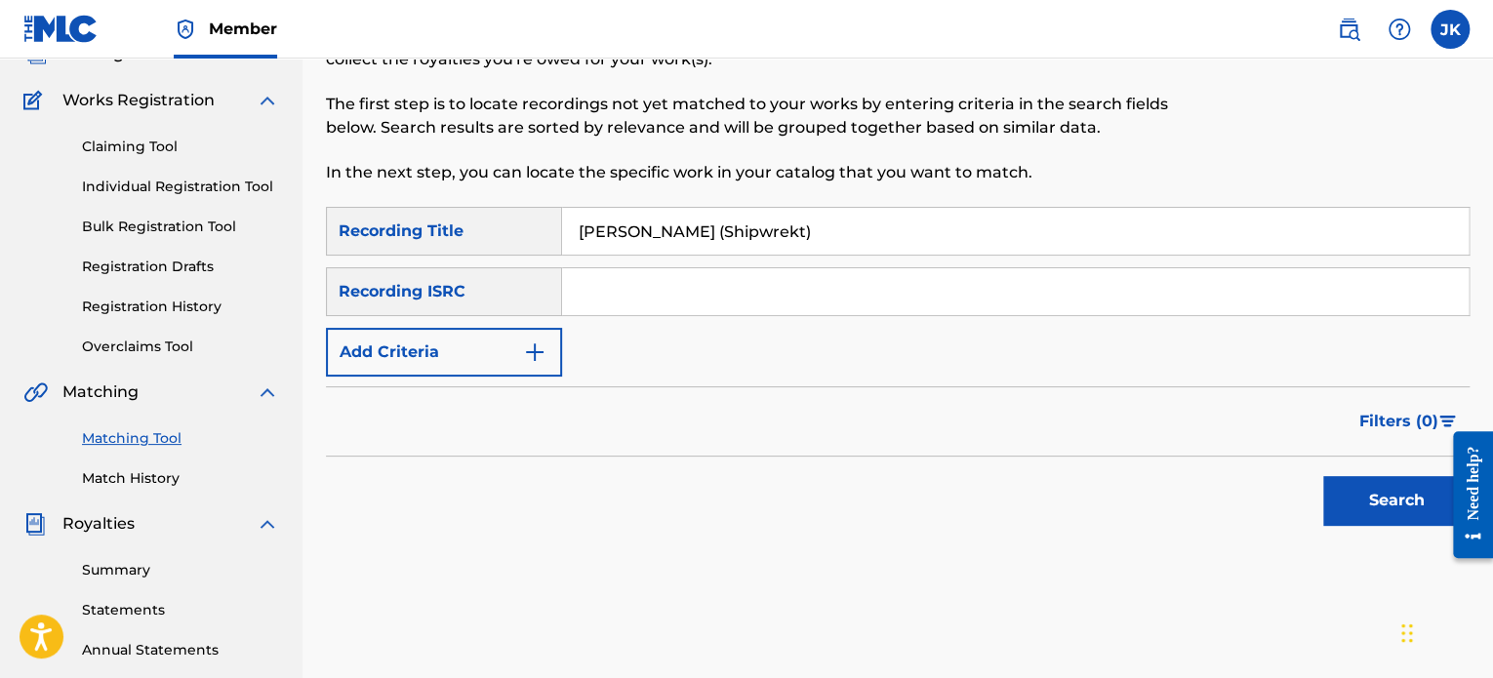
type input "[PERSON_NAME] (Shipwrekt)"
click at [636, 284] on input "Search Form" at bounding box center [1015, 291] width 907 height 47
paste input "QZFZ42045496"
type input "QZFZ42045496"
click at [1339, 506] on button "Search" at bounding box center [1396, 500] width 146 height 49
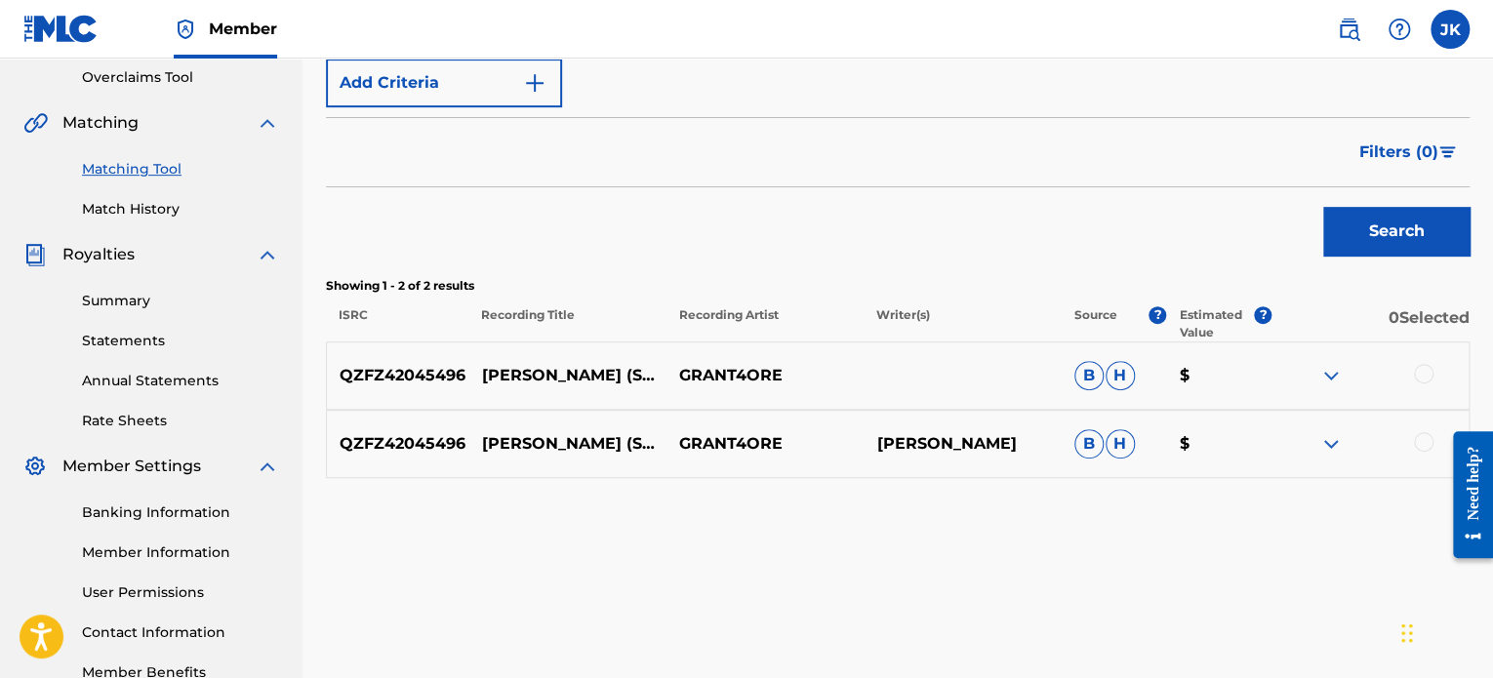
scroll to position [433, 0]
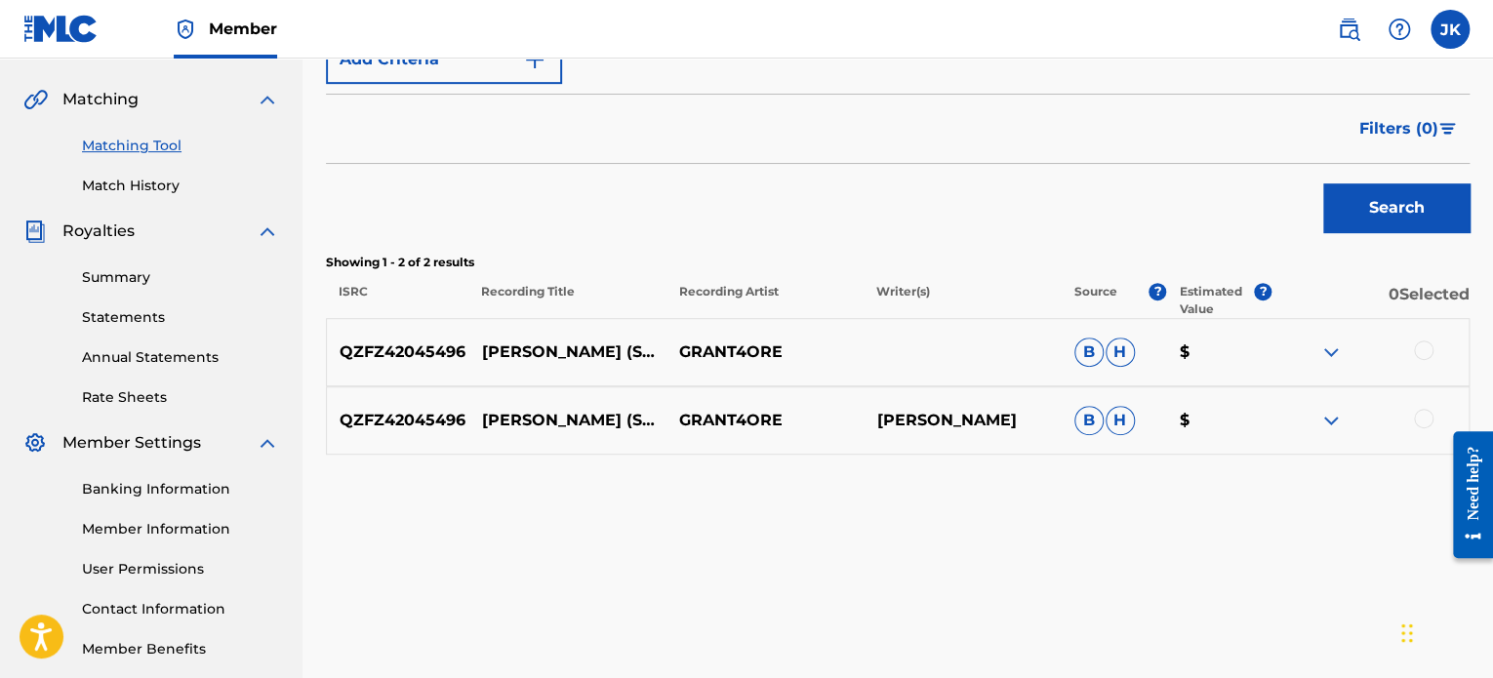
click at [1437, 352] on div at bounding box center [1370, 352] width 197 height 23
click at [1429, 352] on div at bounding box center [1424, 351] width 20 height 20
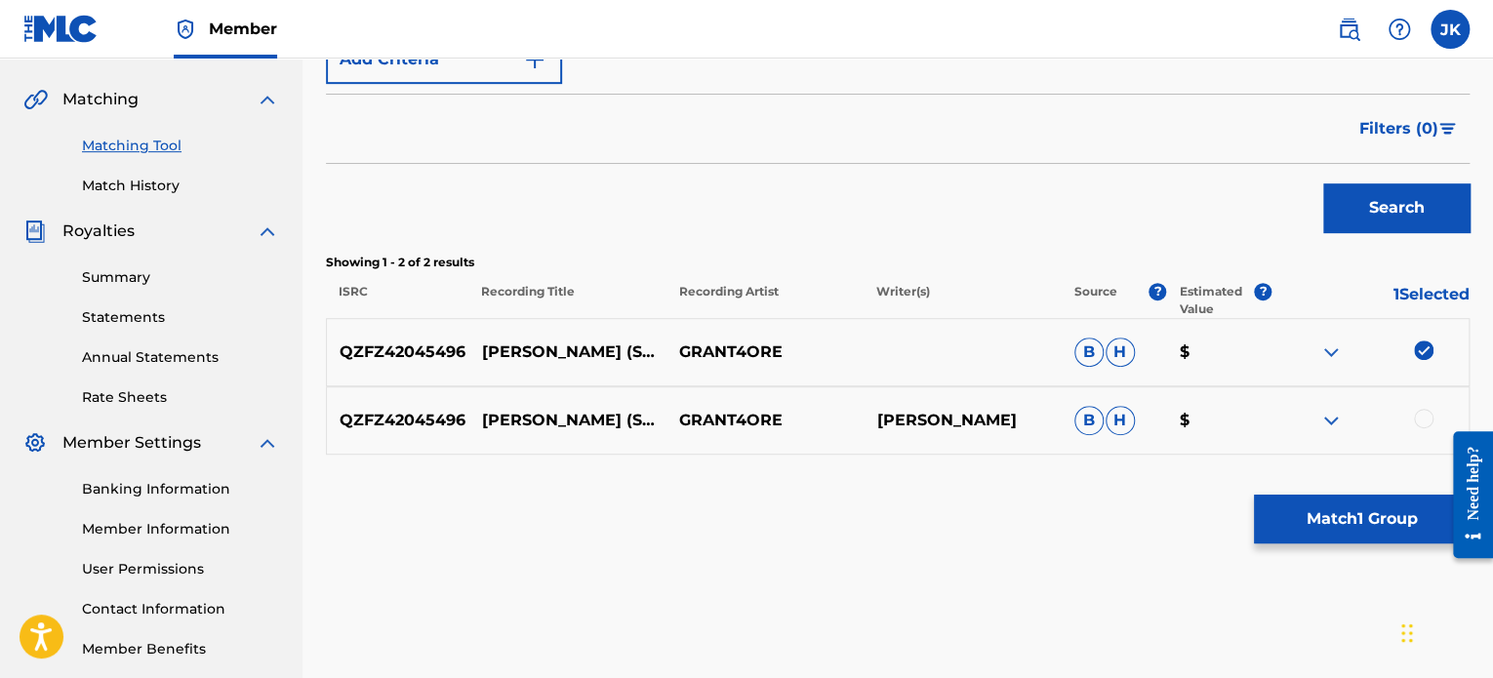
click at [1420, 413] on div at bounding box center [1424, 419] width 20 height 20
click at [1347, 526] on button "Match 2 Groups" at bounding box center [1362, 519] width 216 height 49
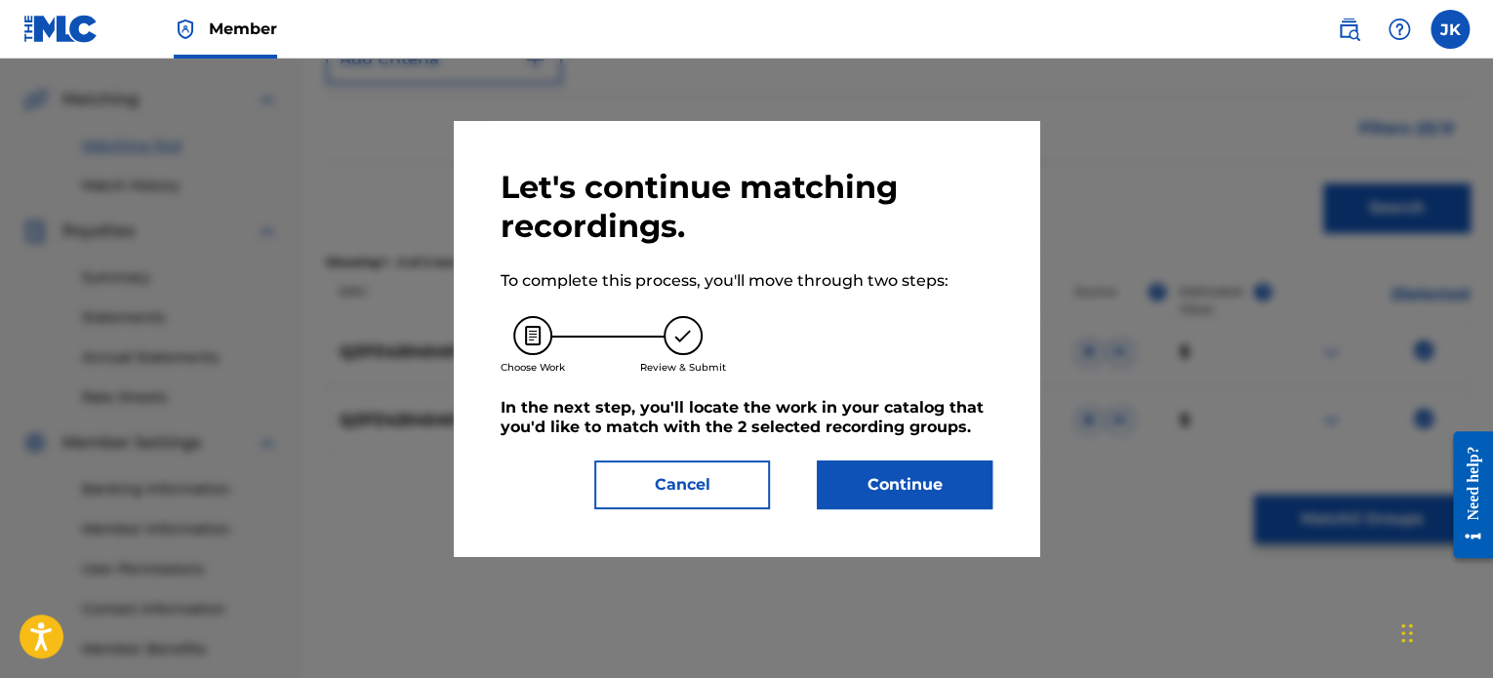
click at [899, 493] on button "Continue" at bounding box center [905, 485] width 176 height 49
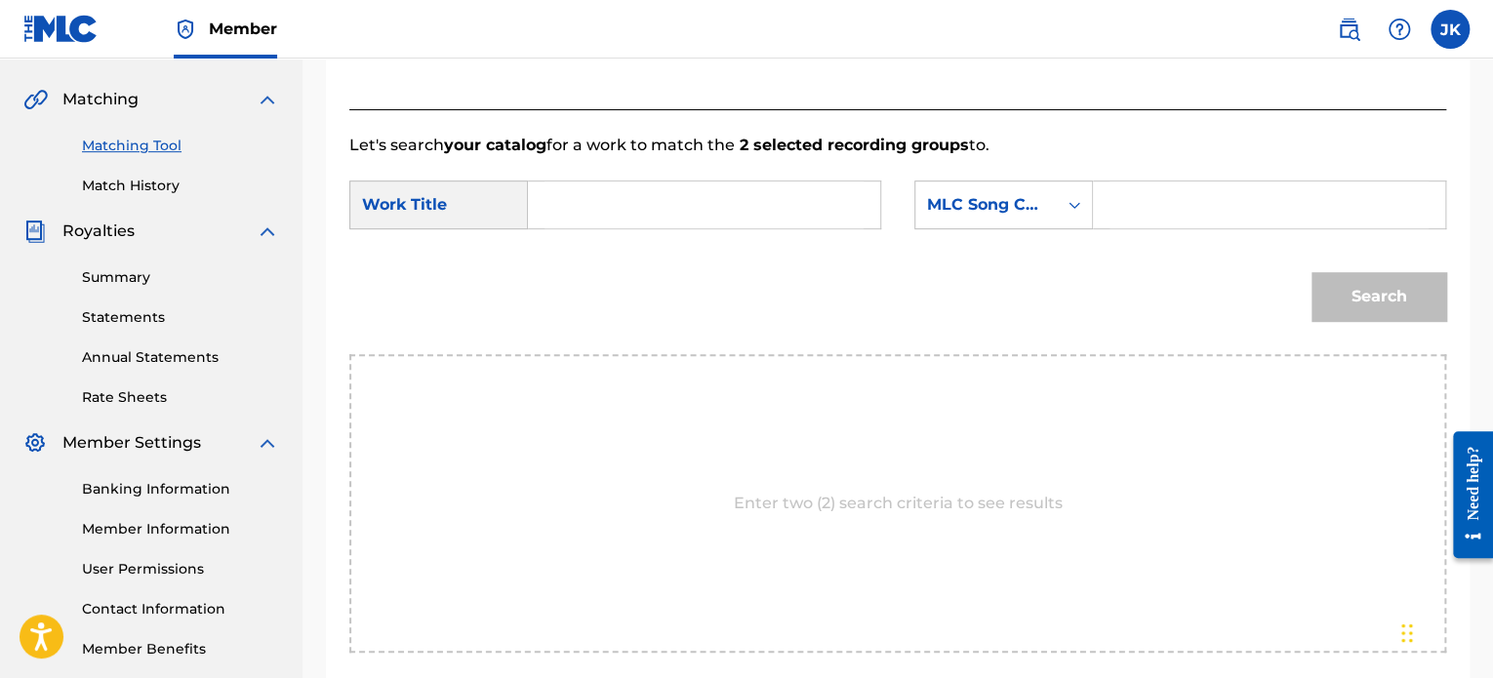
click at [691, 208] on input "Search Form" at bounding box center [704, 205] width 319 height 47
paste input "[PERSON_NAME] (Shipwrekt)"
type input "[PERSON_NAME] (Shipwrekt)"
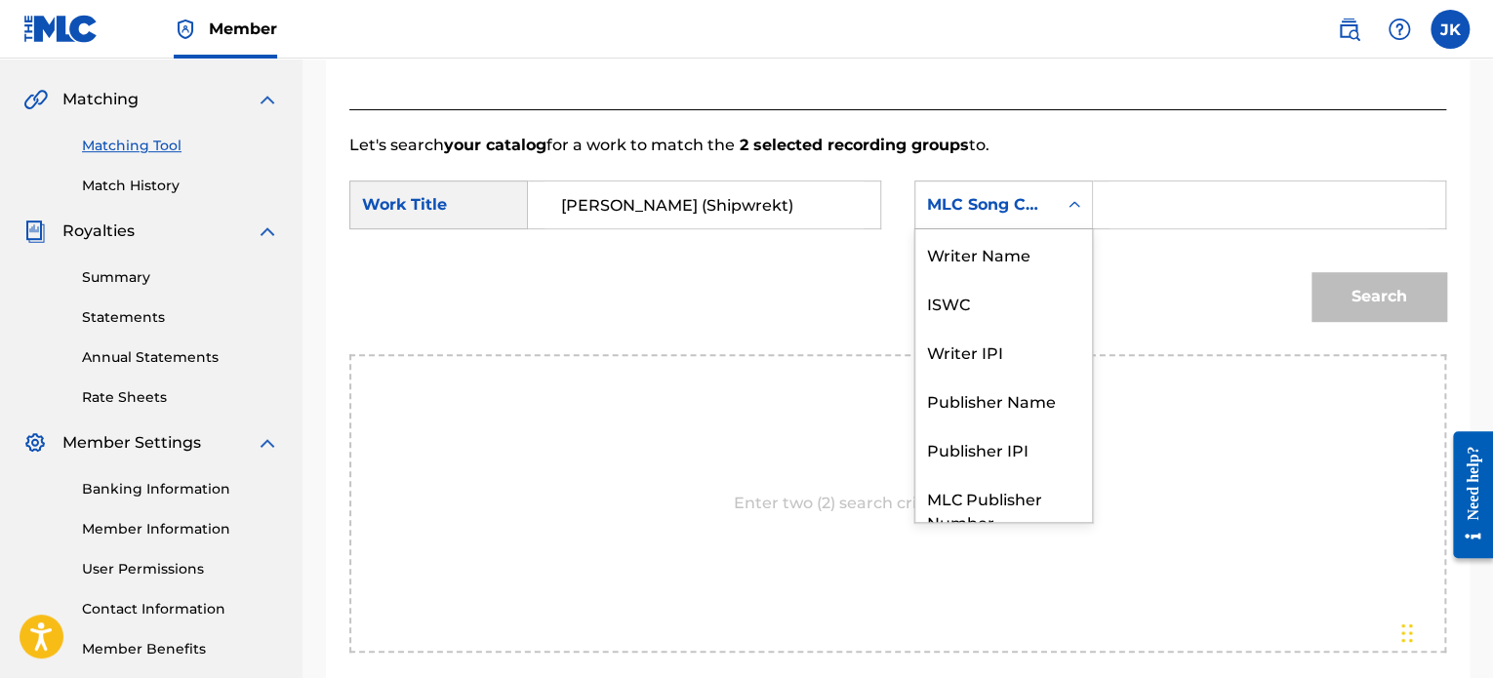
click at [1074, 210] on icon "Search Form" at bounding box center [1075, 205] width 20 height 20
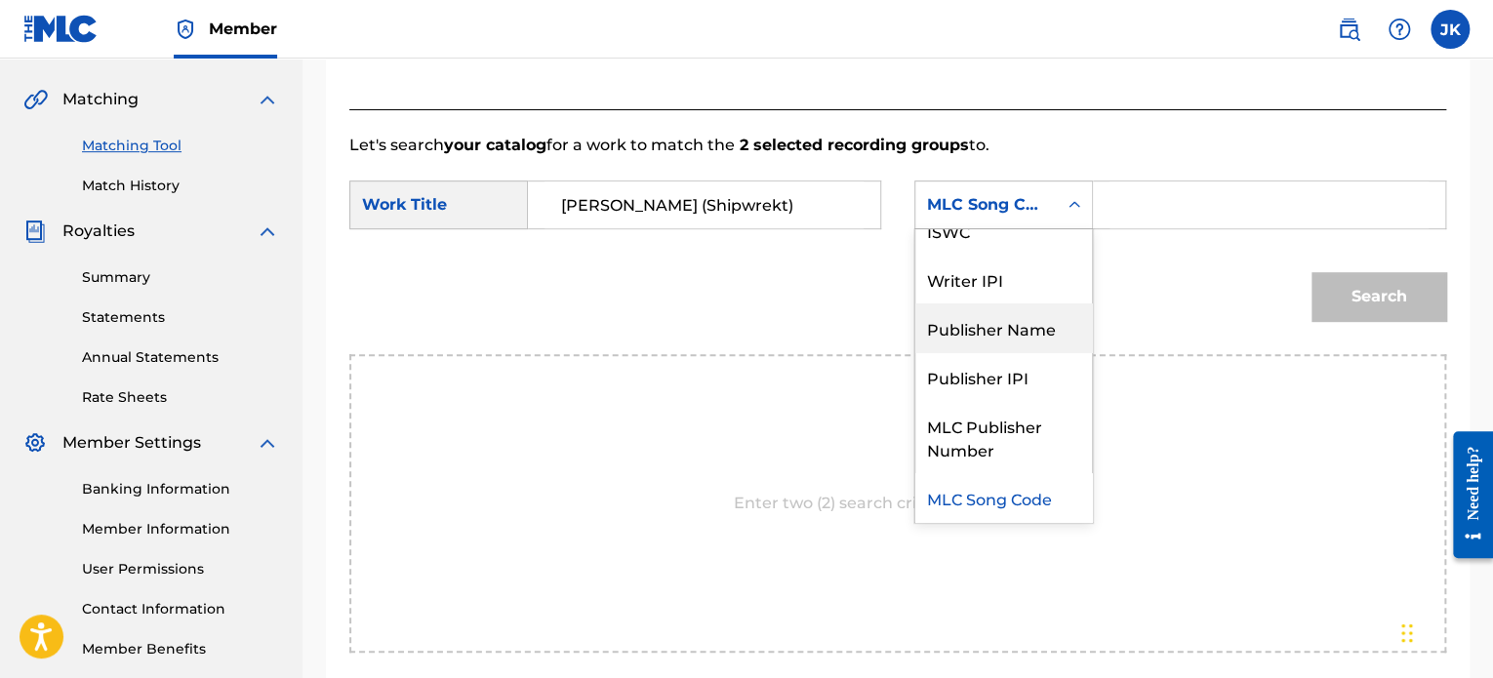
click at [1027, 335] on div "Publisher Name" at bounding box center [1003, 328] width 177 height 49
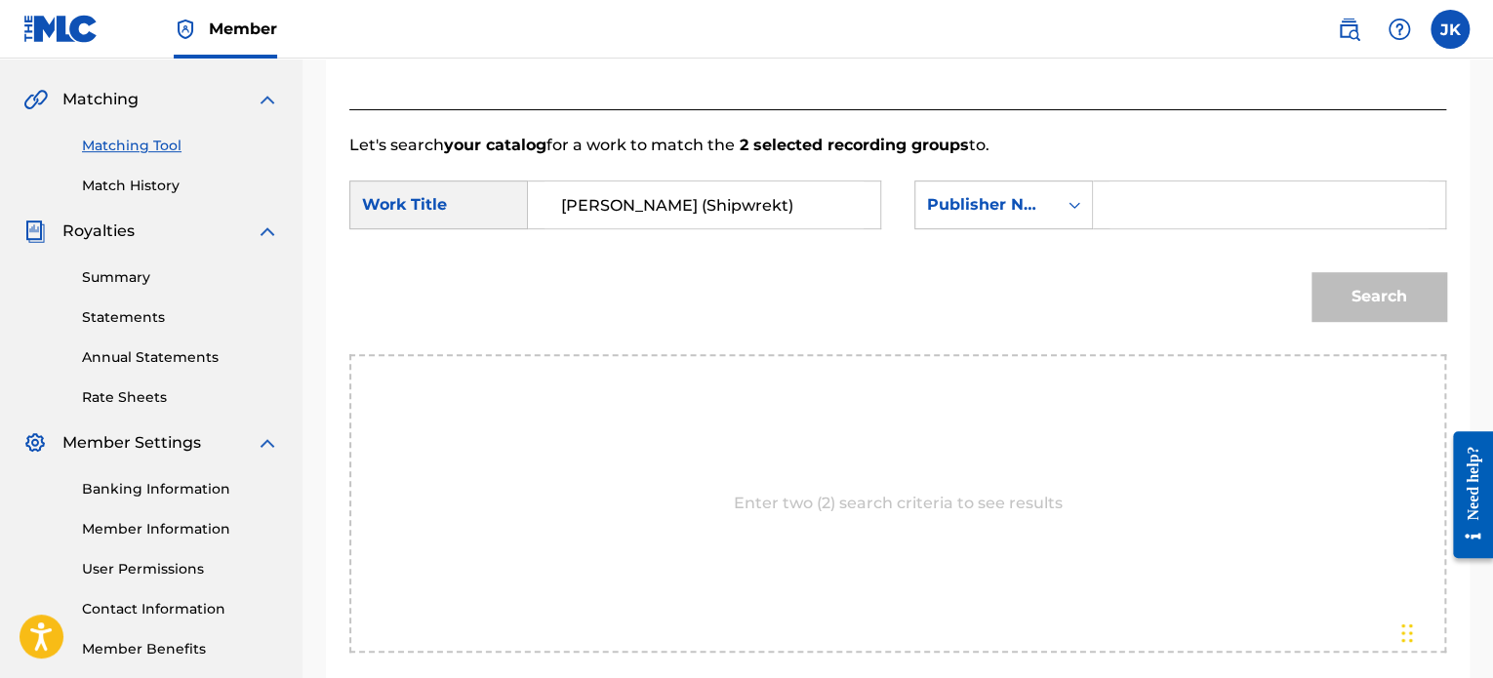
click at [1131, 217] on input "Search Form" at bounding box center [1269, 205] width 319 height 47
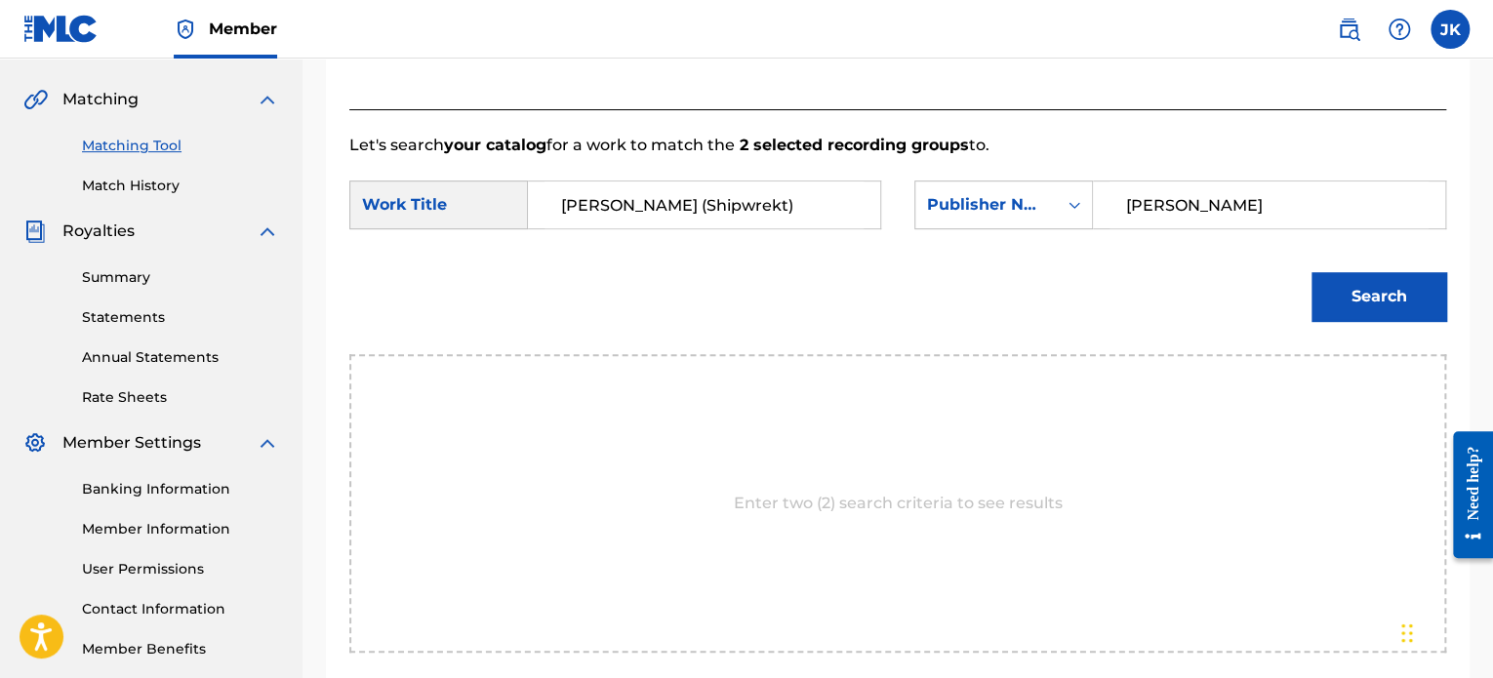
type input "[PERSON_NAME]"
click at [1344, 303] on button "Search" at bounding box center [1379, 296] width 135 height 49
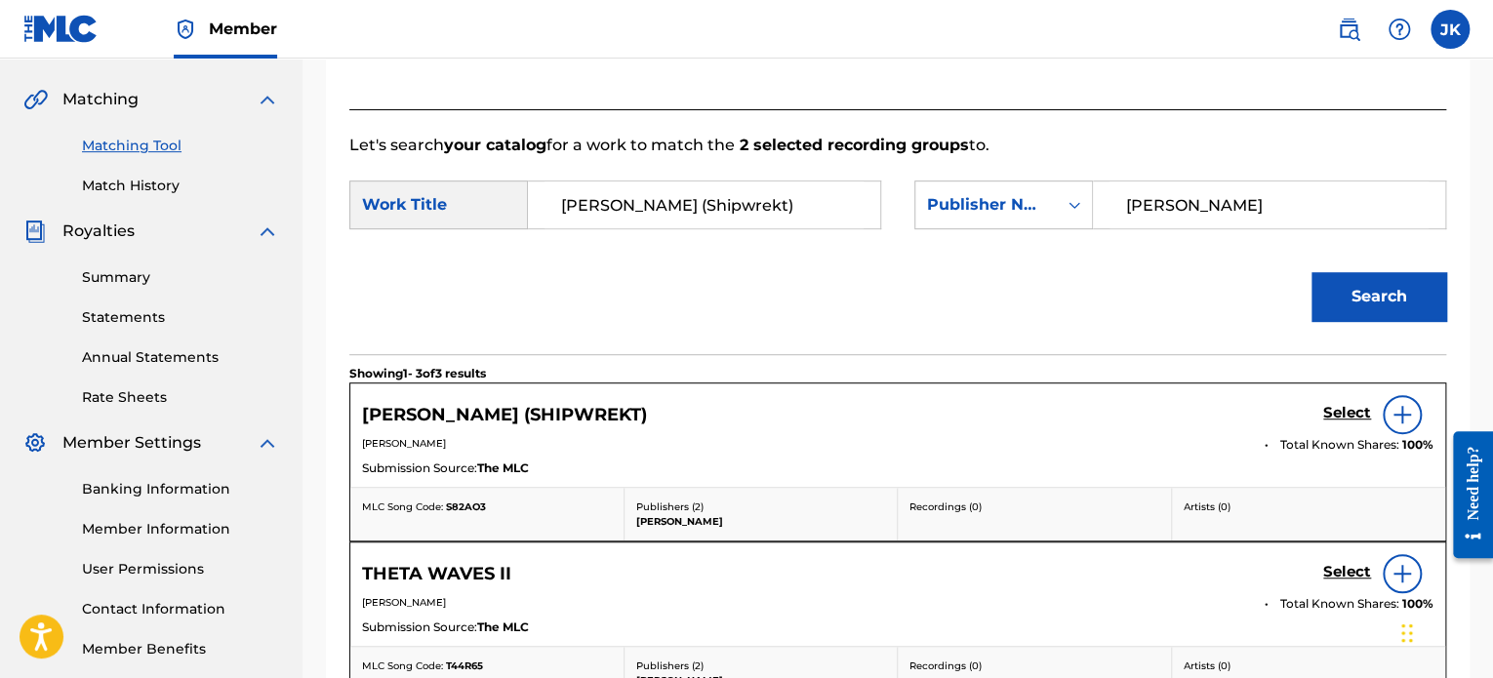
click at [1398, 425] on img at bounding box center [1402, 414] width 23 height 23
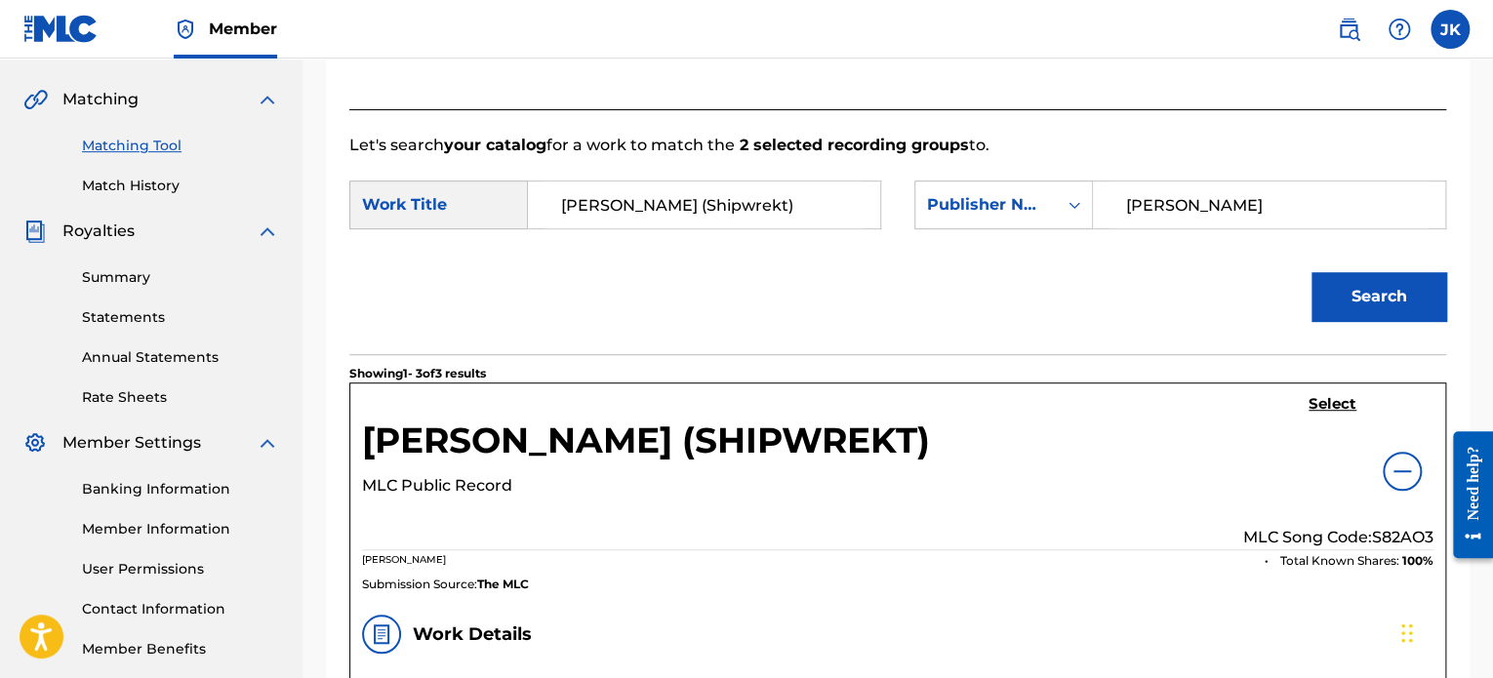
click at [1384, 537] on p "MLC Song Code: S82AO3" at bounding box center [1338, 537] width 190 height 23
click at [1340, 399] on h5 "Select" at bounding box center [1333, 404] width 48 height 19
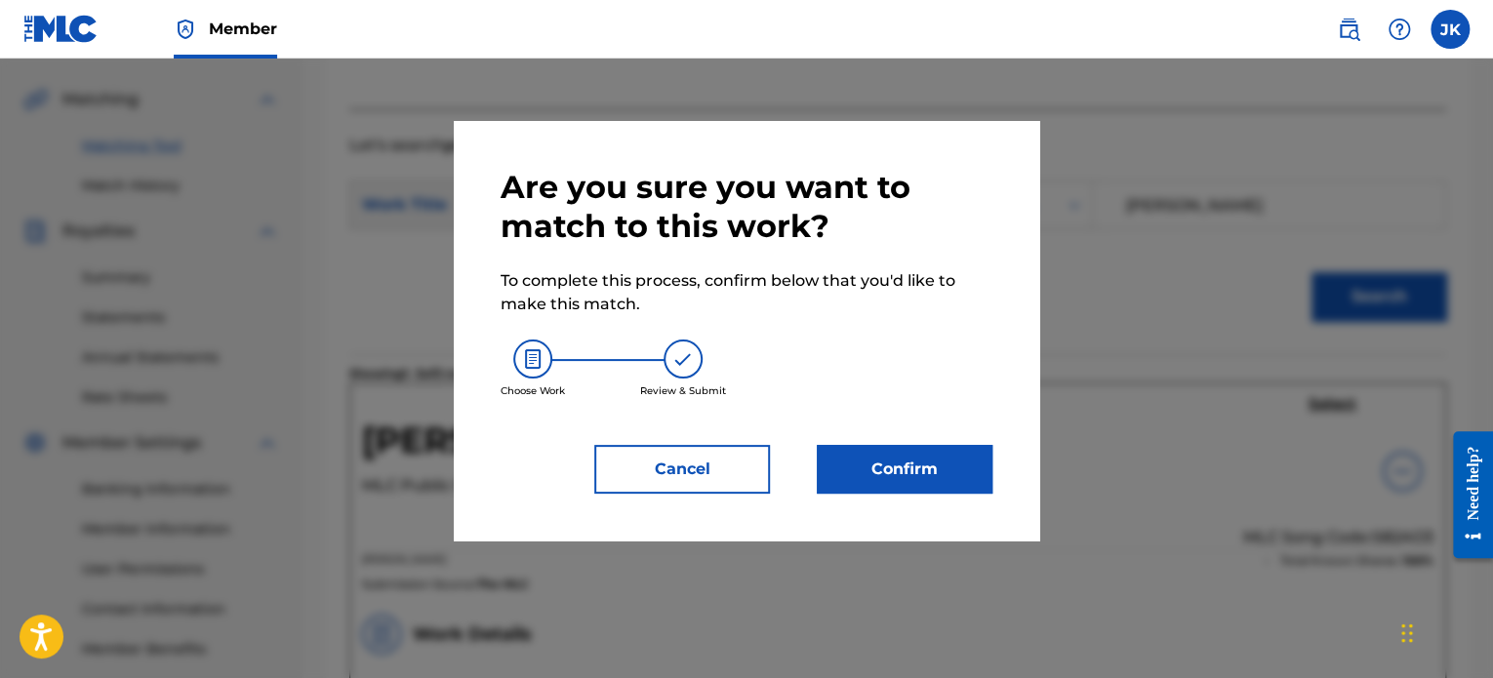
click at [995, 464] on div "Are you sure you want to match to this work? To complete this process, confirm …" at bounding box center [747, 331] width 586 height 420
click at [981, 462] on button "Confirm" at bounding box center [905, 469] width 176 height 49
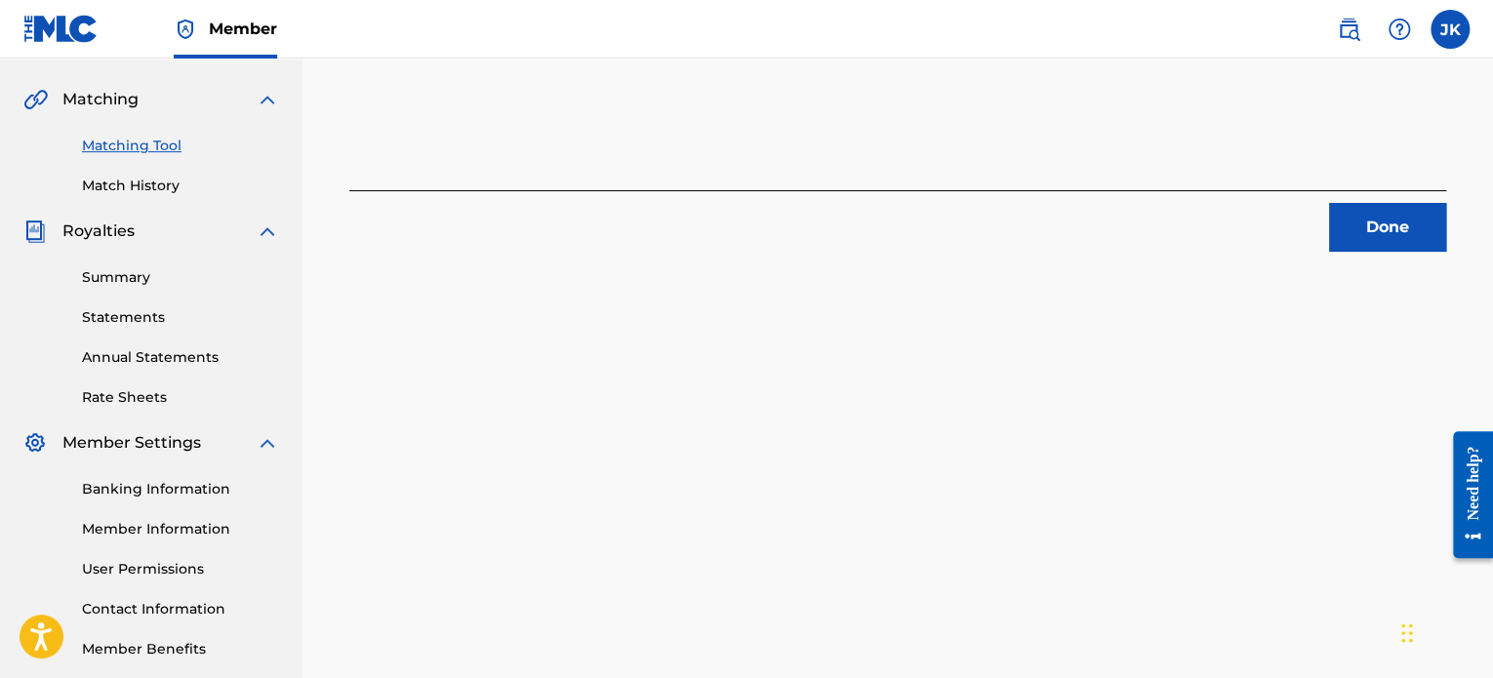
click at [1371, 249] on button "Done" at bounding box center [1387, 227] width 117 height 49
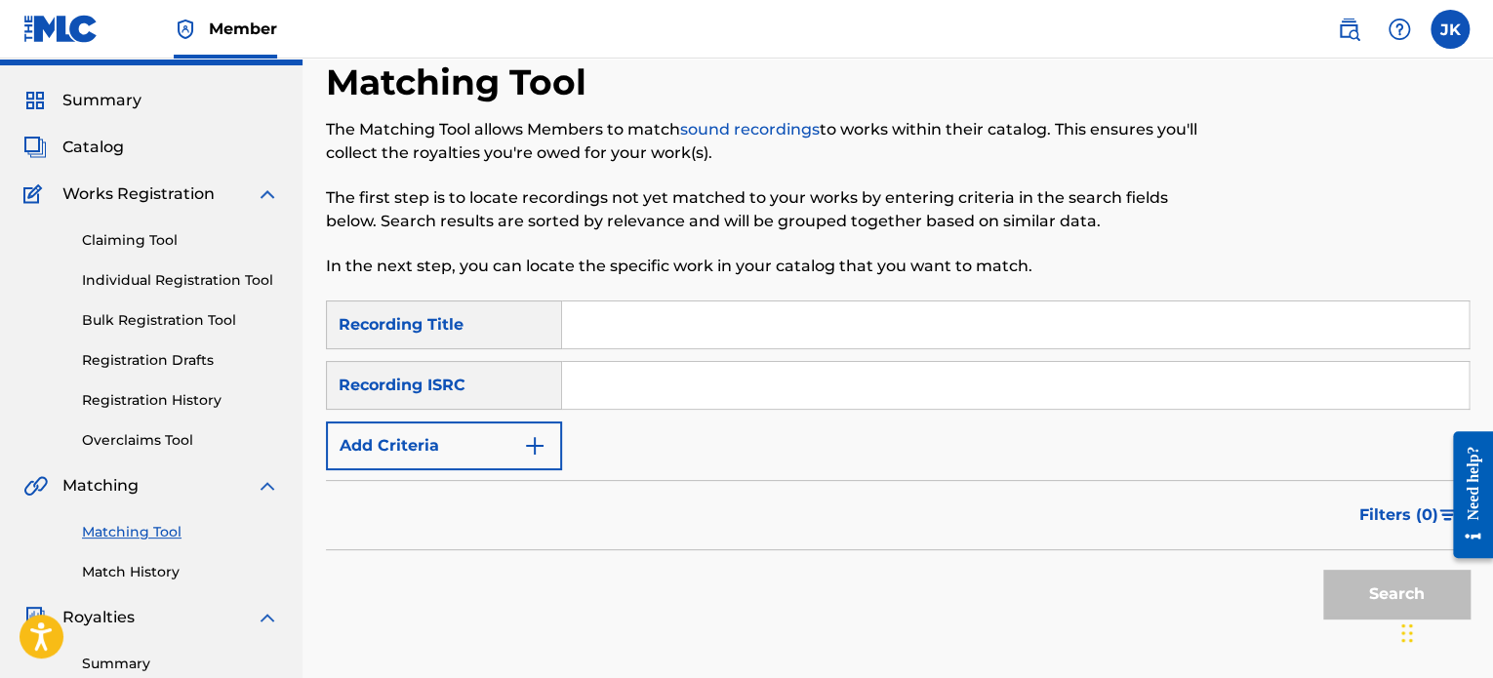
scroll to position [43, 0]
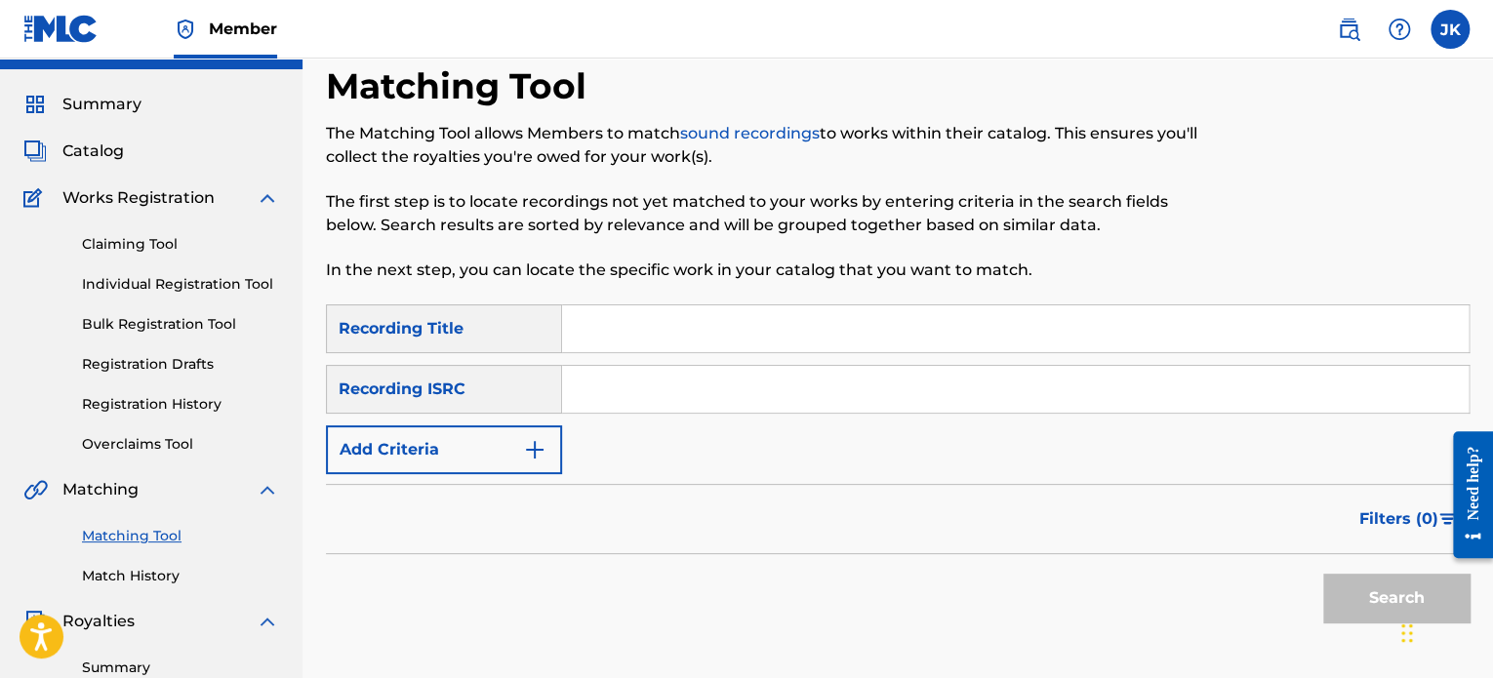
click at [199, 405] on link "Registration History" at bounding box center [180, 404] width 197 height 20
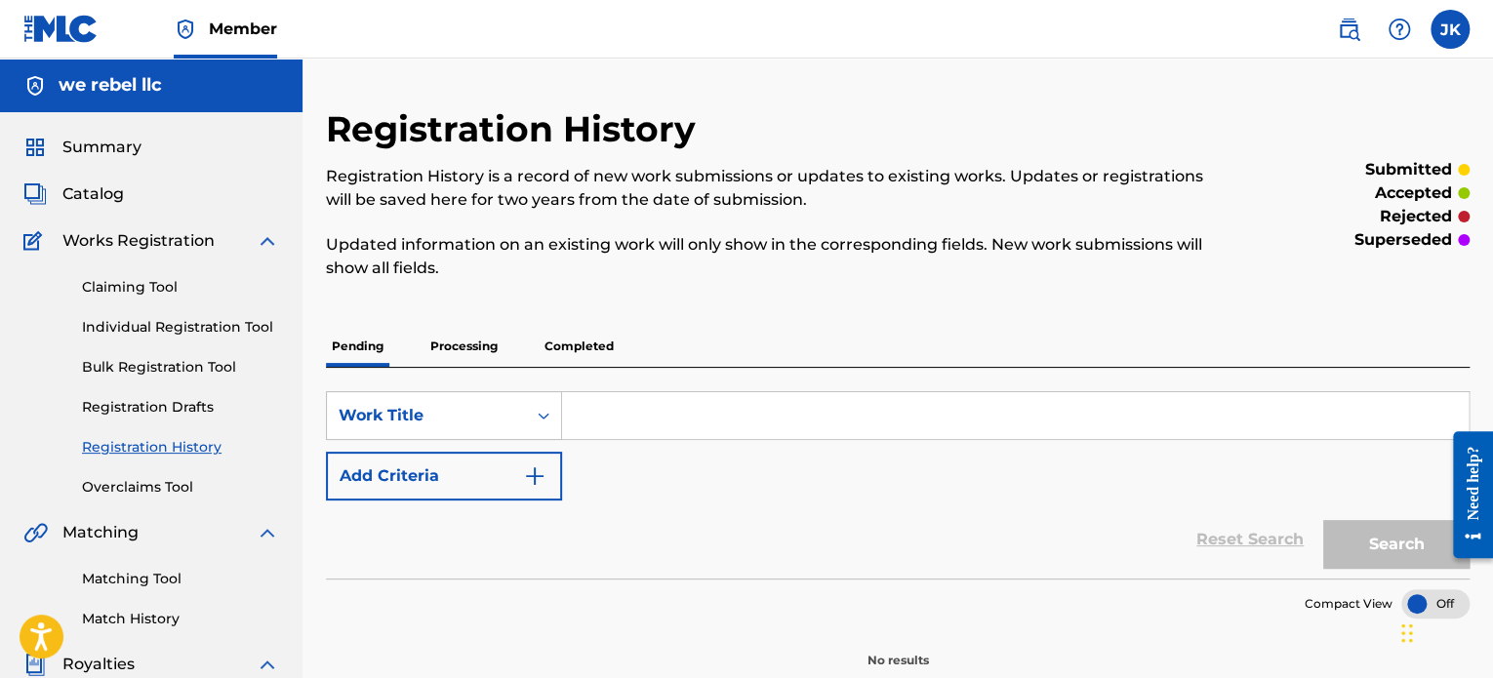
click at [152, 618] on link "Match History" at bounding box center [180, 619] width 197 height 20
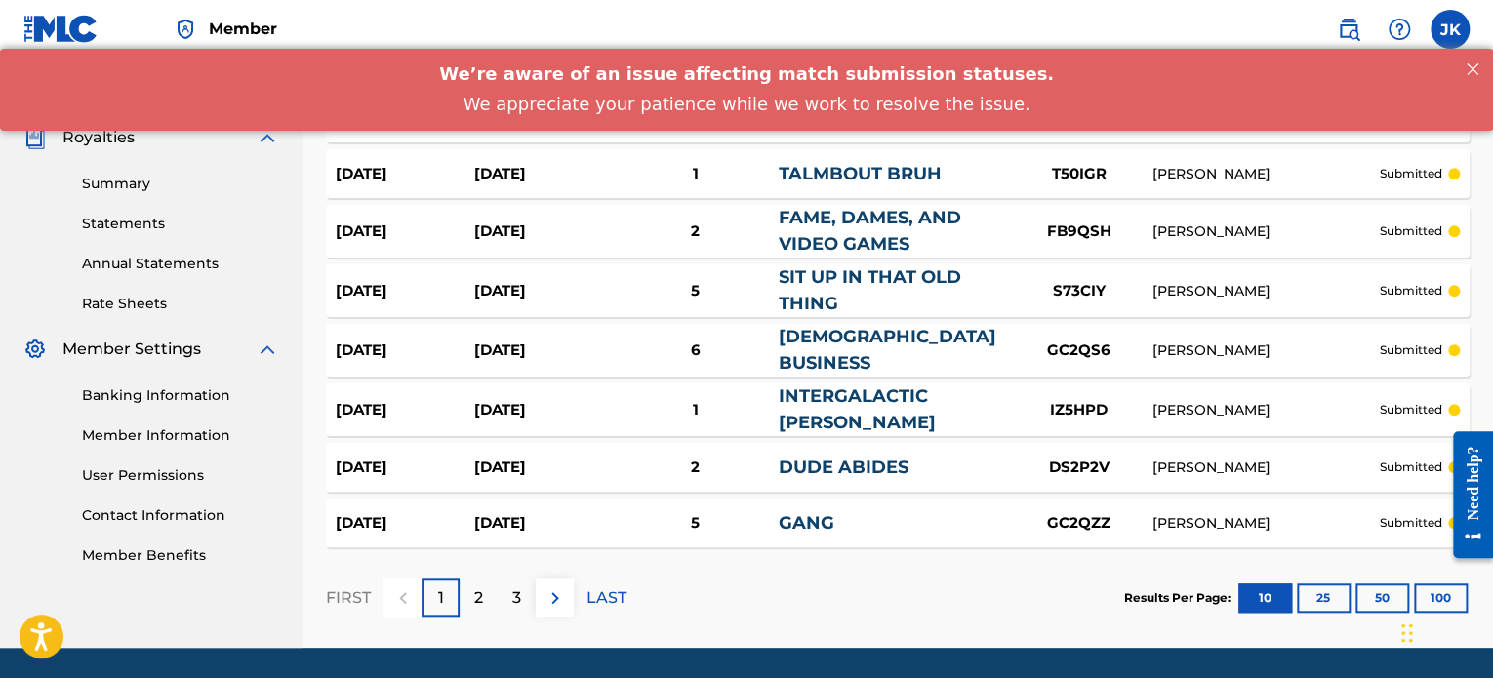
scroll to position [558, 0]
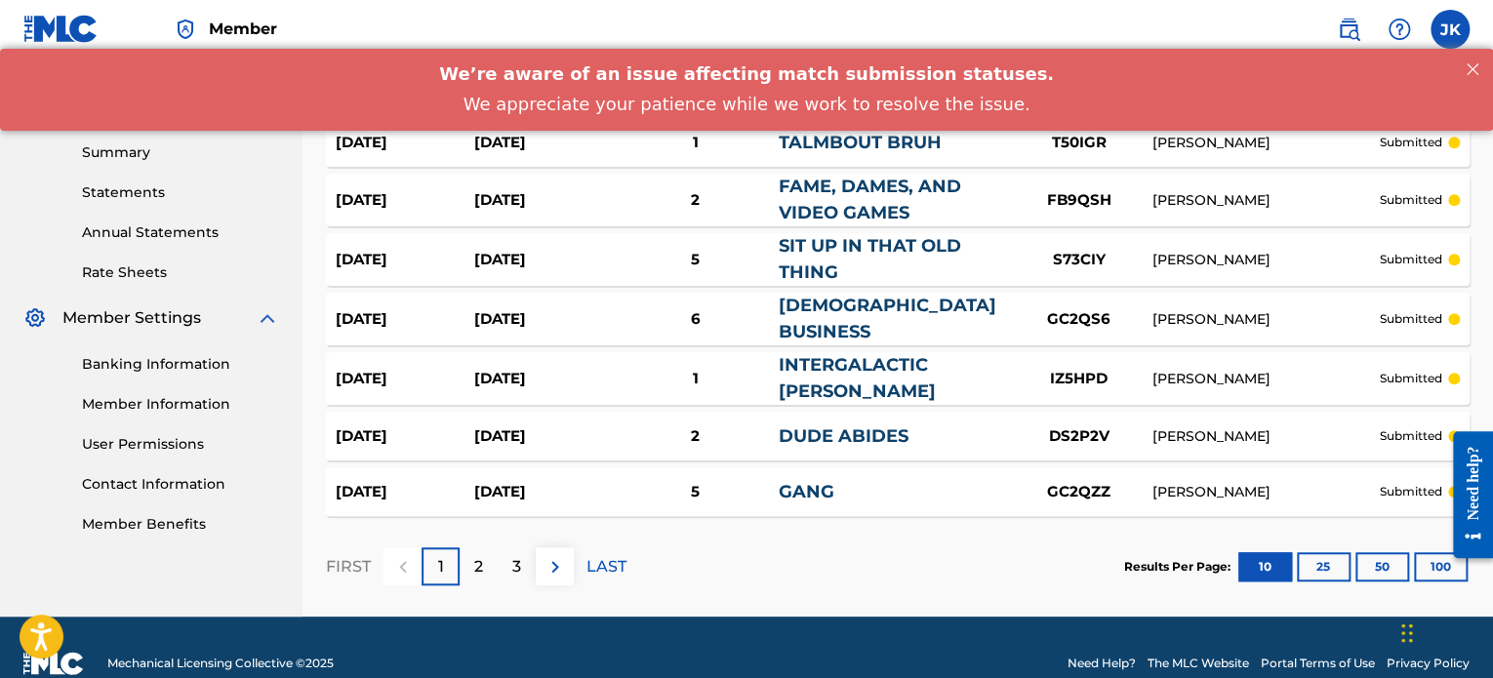
click at [1336, 552] on button "25" at bounding box center [1324, 566] width 54 height 29
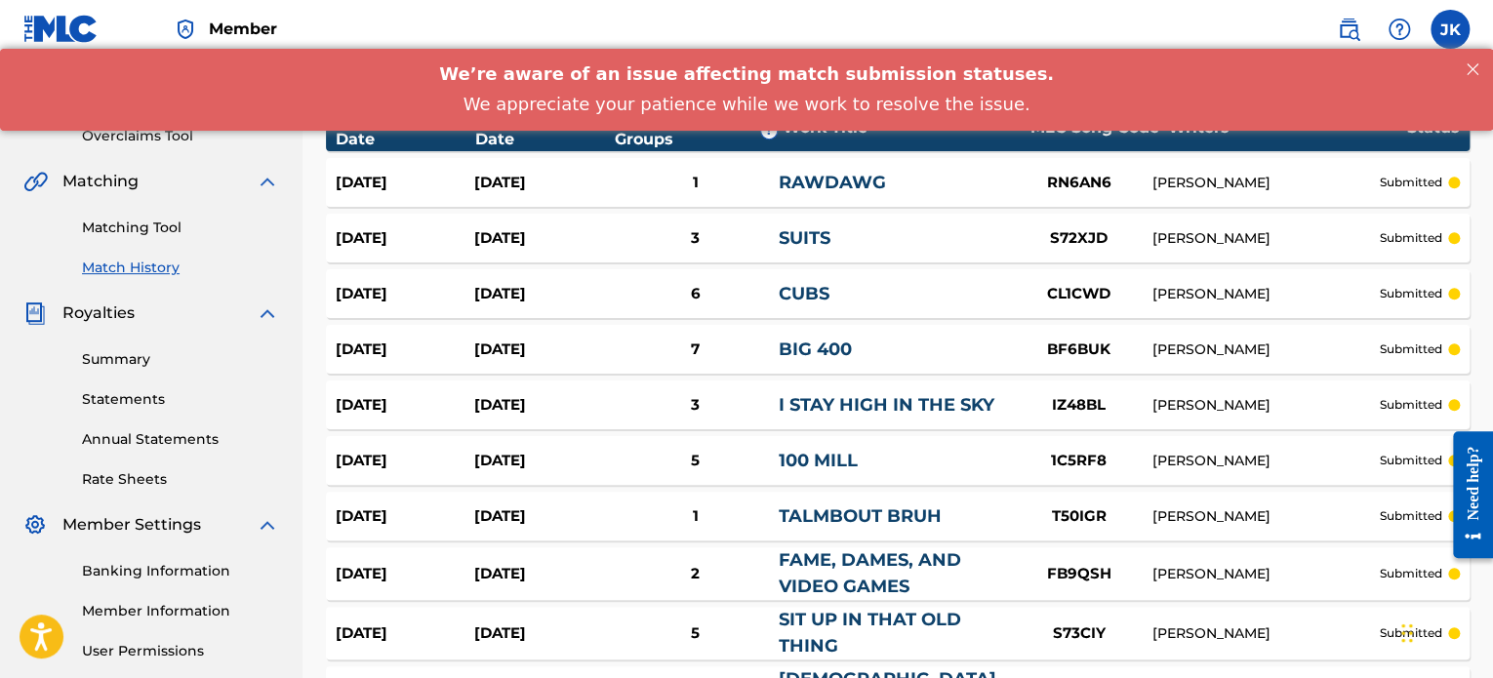
scroll to position [98, 0]
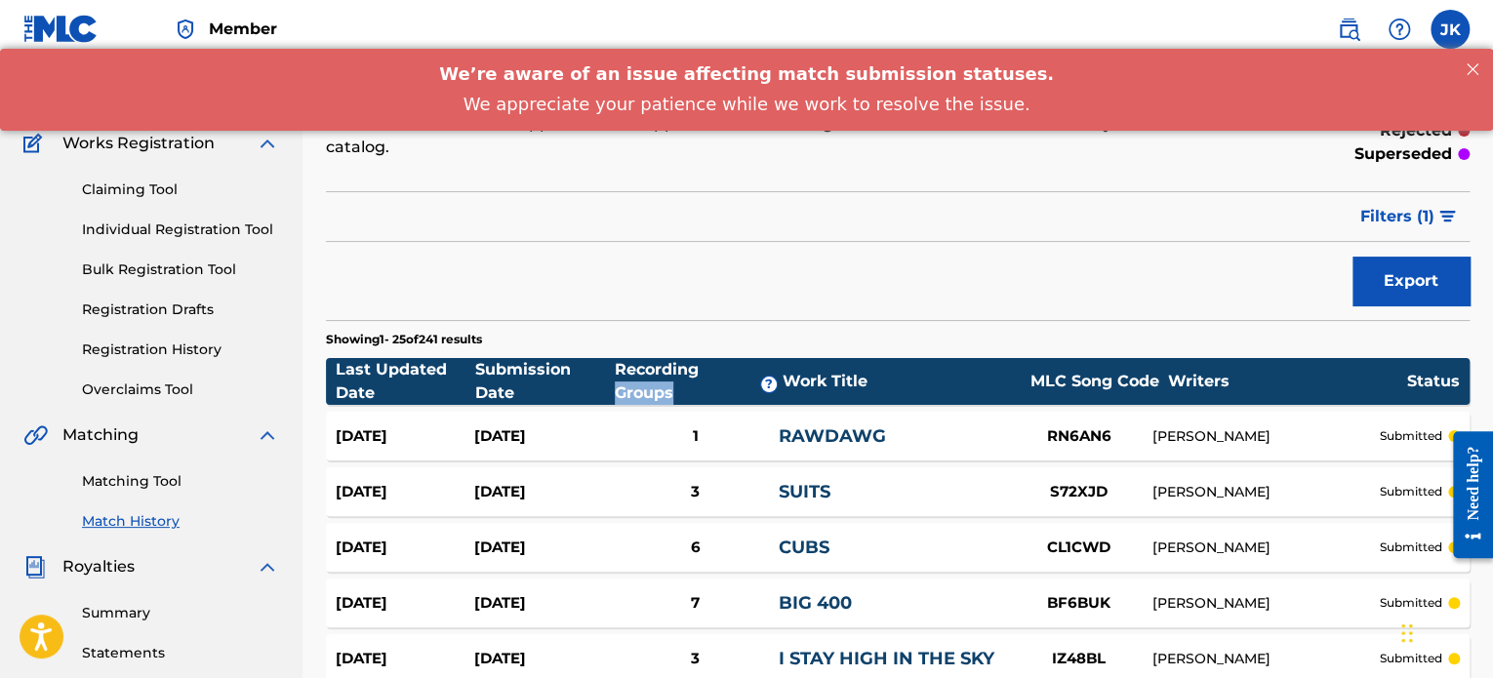
drag, startPoint x: 646, startPoint y: 362, endPoint x: 684, endPoint y: 361, distance: 38.1
click at [679, 362] on div "Recording Groups ?" at bounding box center [699, 381] width 168 height 47
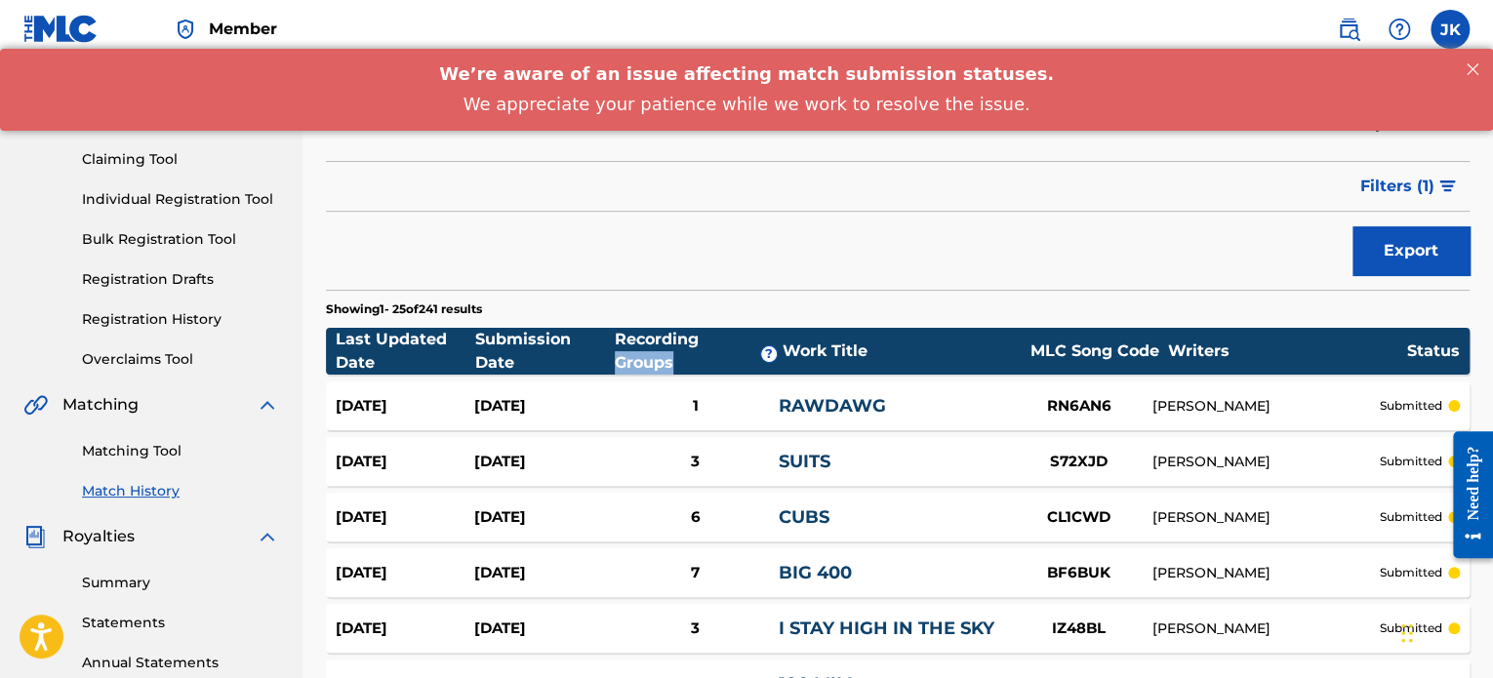
scroll to position [0, 0]
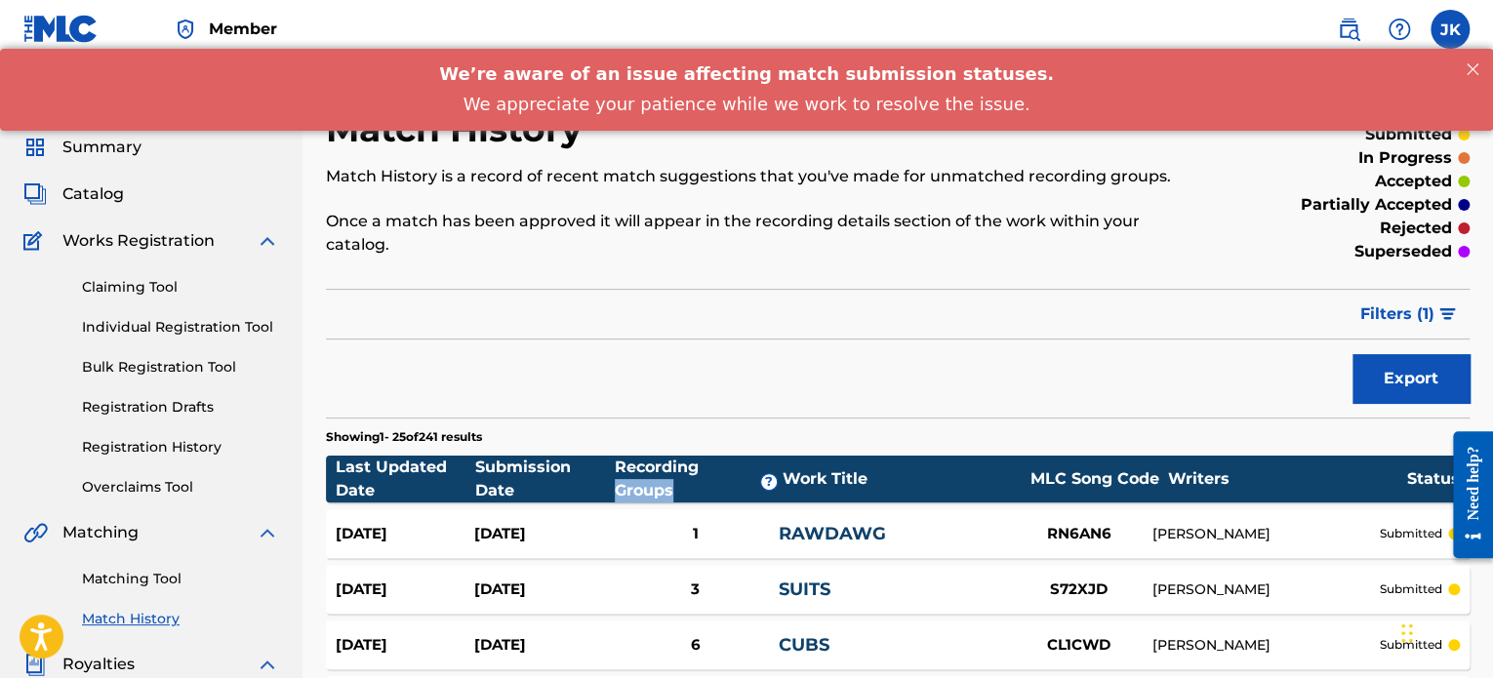
click at [160, 573] on link "Matching Tool" at bounding box center [180, 579] width 197 height 20
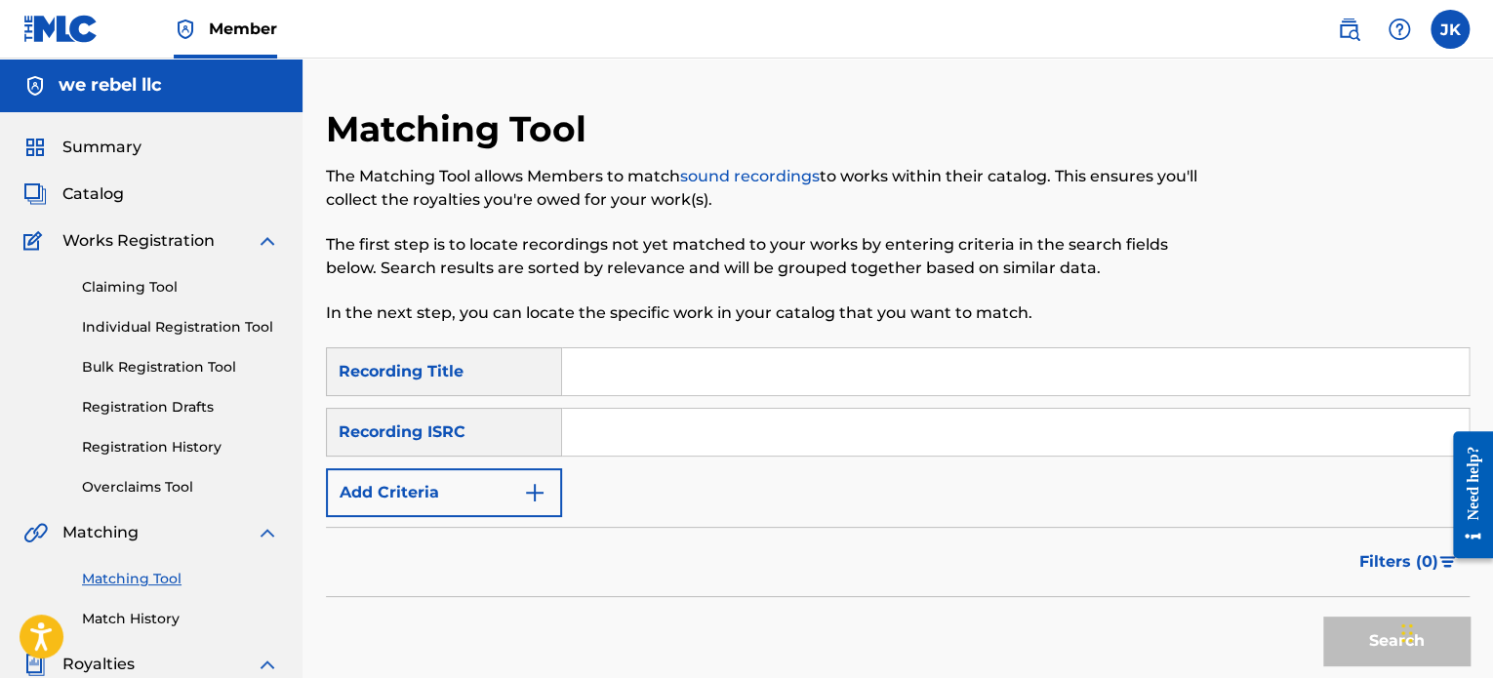
click at [601, 379] on input "Search Form" at bounding box center [1015, 371] width 907 height 47
paste input "Debutante"
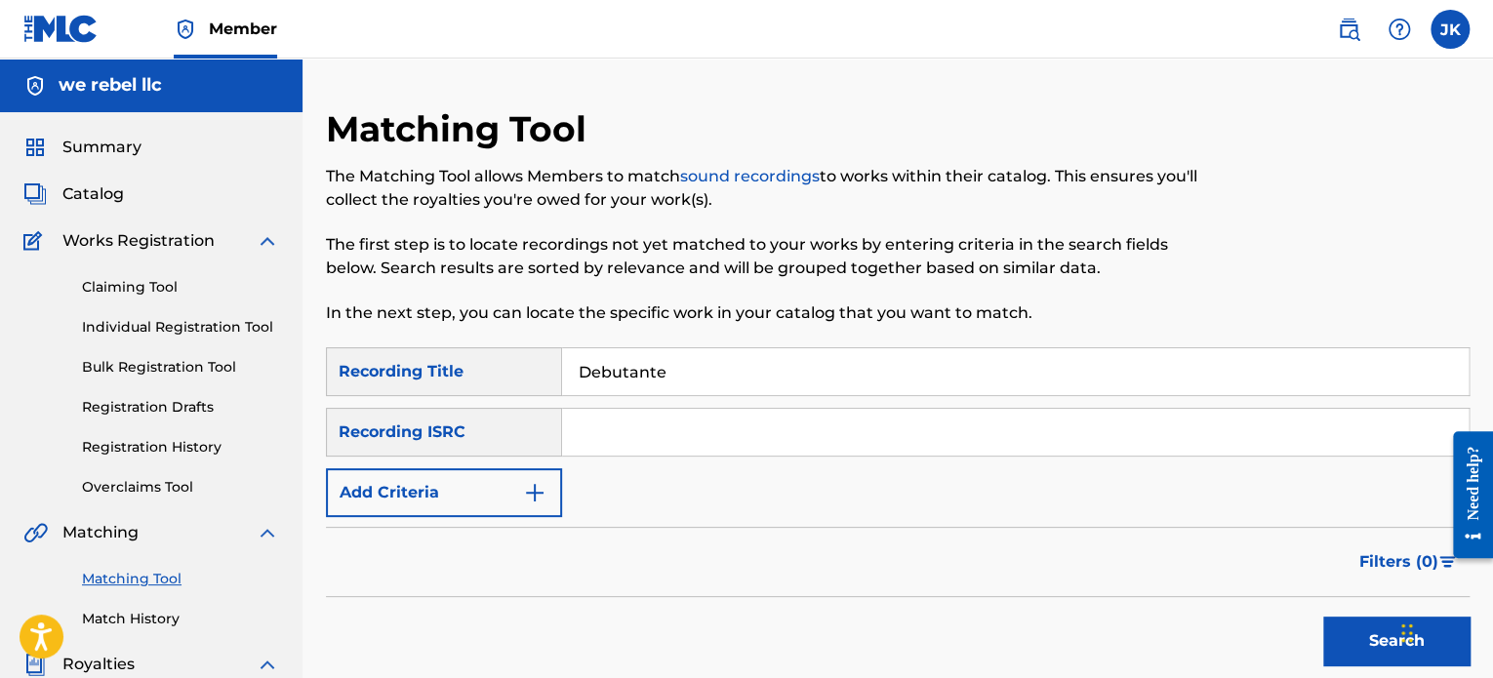
type input "Debutante"
click at [601, 426] on input "Search Form" at bounding box center [1015, 432] width 907 height 47
paste input "QZFZ42045497"
type input "QZFZ42045497"
click at [1337, 632] on button "Search" at bounding box center [1396, 641] width 146 height 49
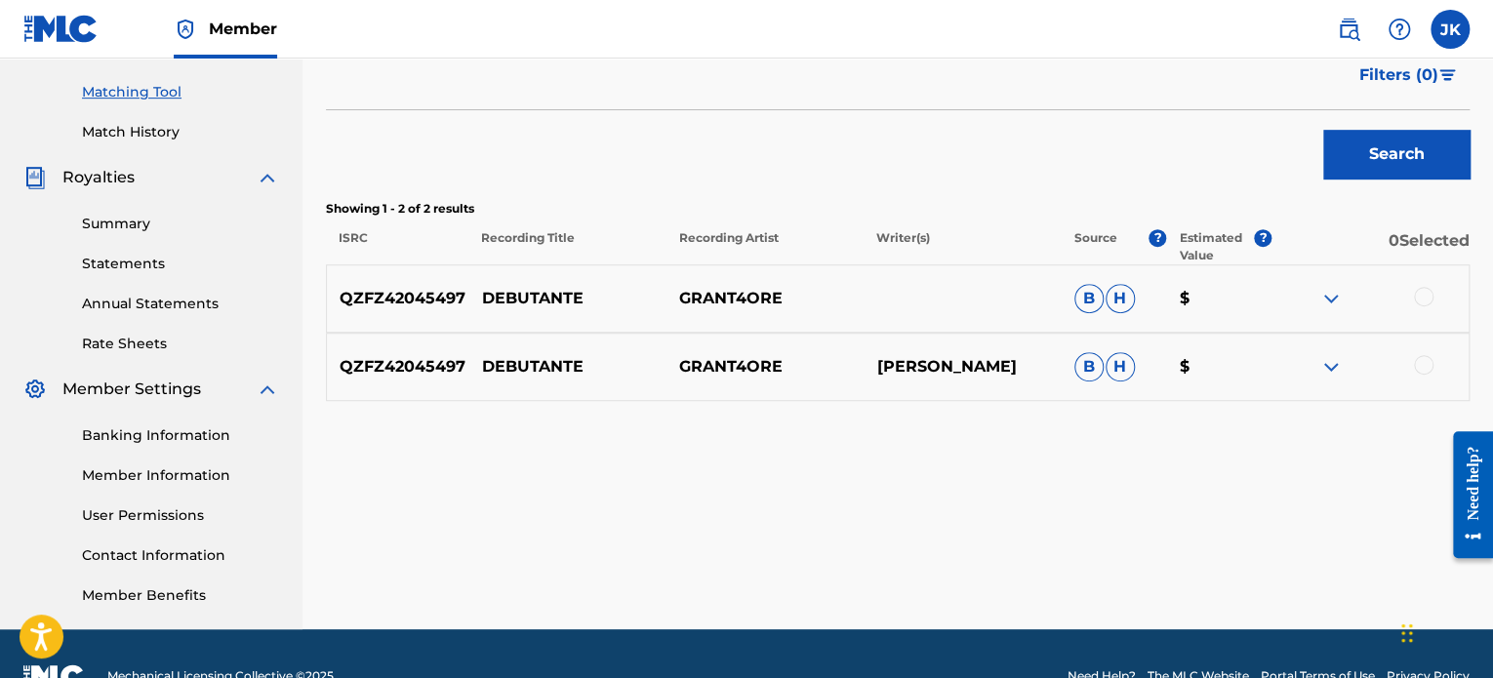
scroll to position [488, 0]
click at [1421, 300] on div at bounding box center [1424, 296] width 20 height 20
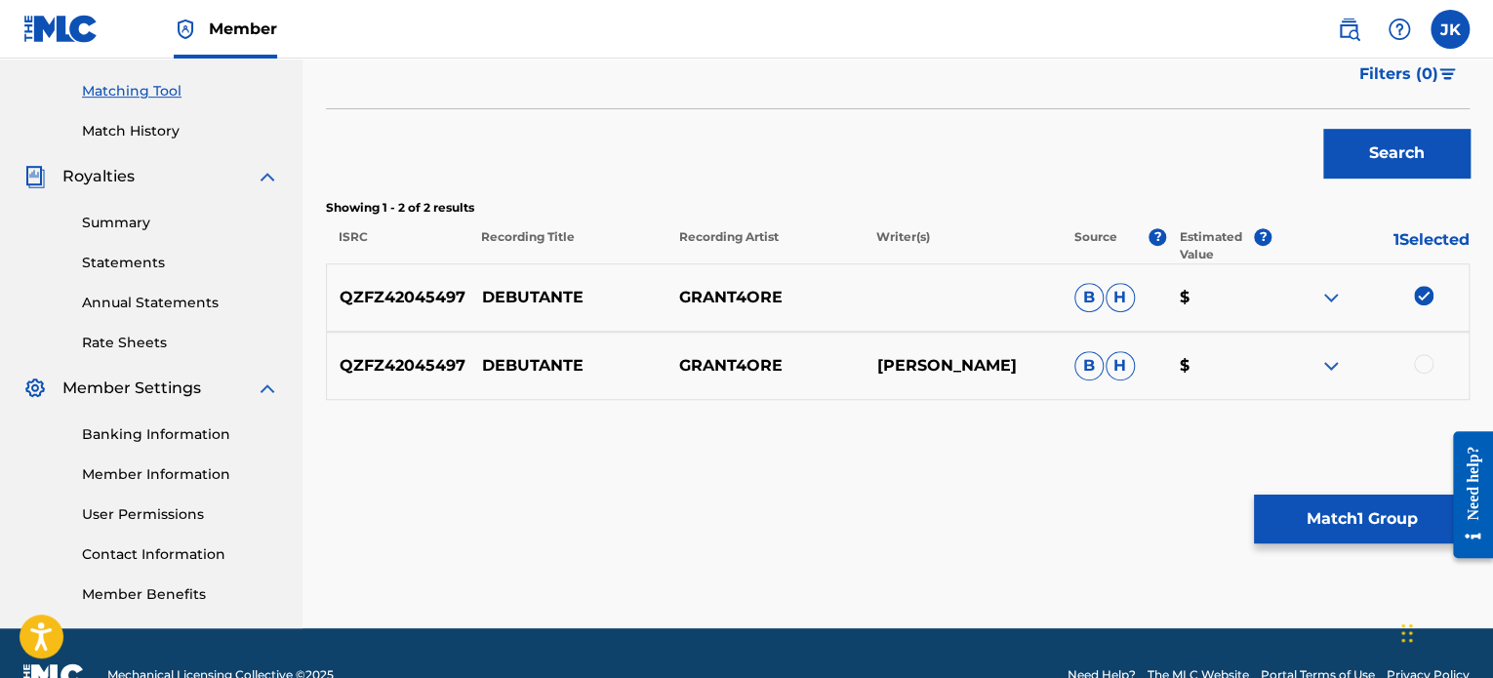
drag, startPoint x: 1415, startPoint y: 358, endPoint x: 1410, endPoint y: 396, distance: 38.4
click at [1416, 359] on div at bounding box center [1424, 364] width 20 height 20
click at [1356, 507] on button "Match 2 Groups" at bounding box center [1362, 519] width 216 height 49
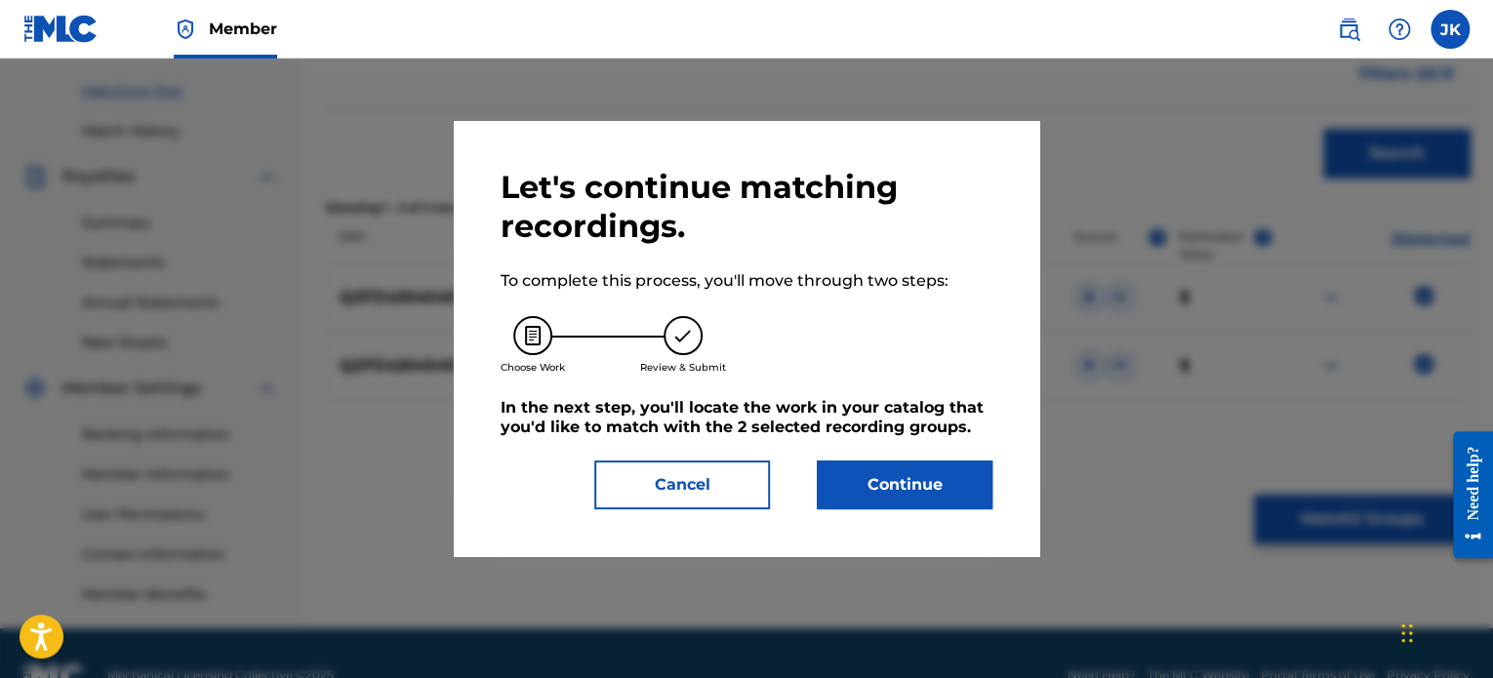
click at [942, 491] on button "Continue" at bounding box center [905, 485] width 176 height 49
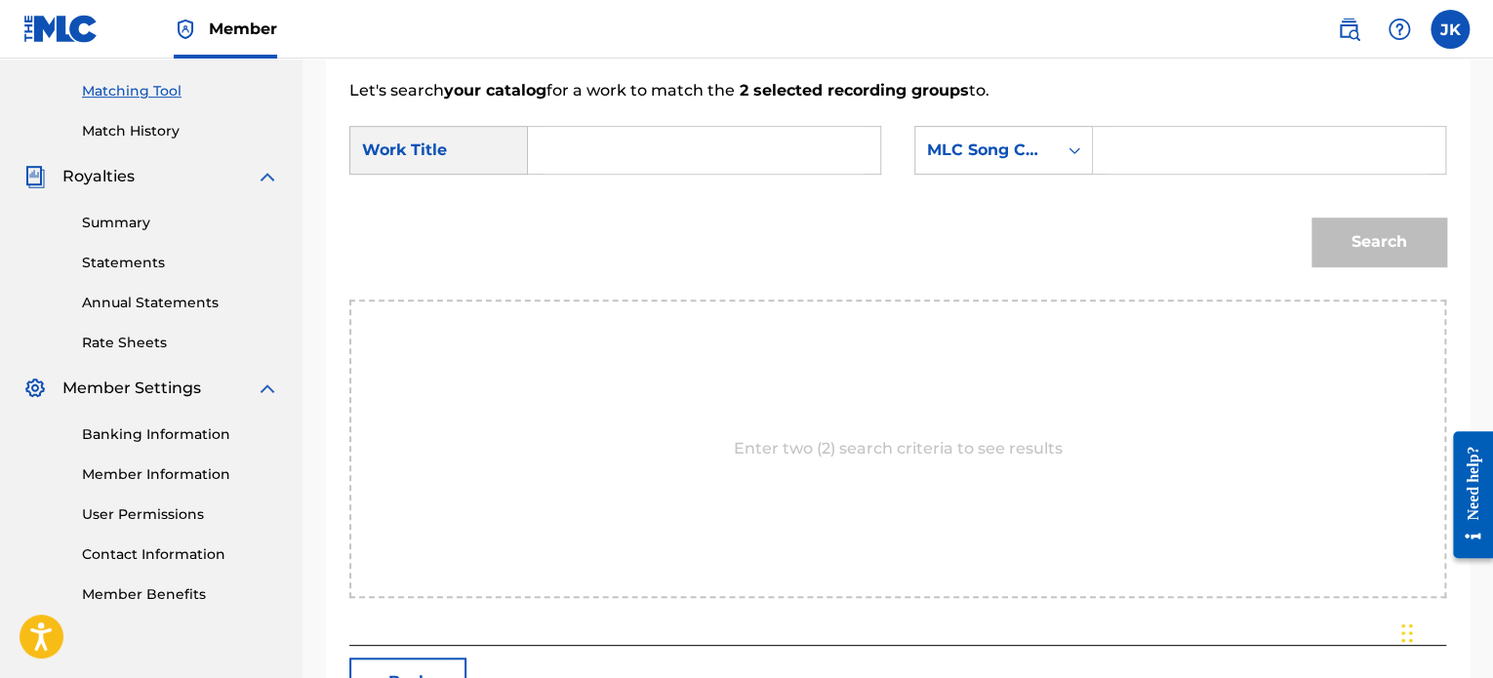
click at [652, 158] on input "Search Form" at bounding box center [704, 150] width 319 height 47
paste input "Debutante"
type input "Debutante"
click at [1083, 151] on icon "Search Form" at bounding box center [1075, 151] width 20 height 20
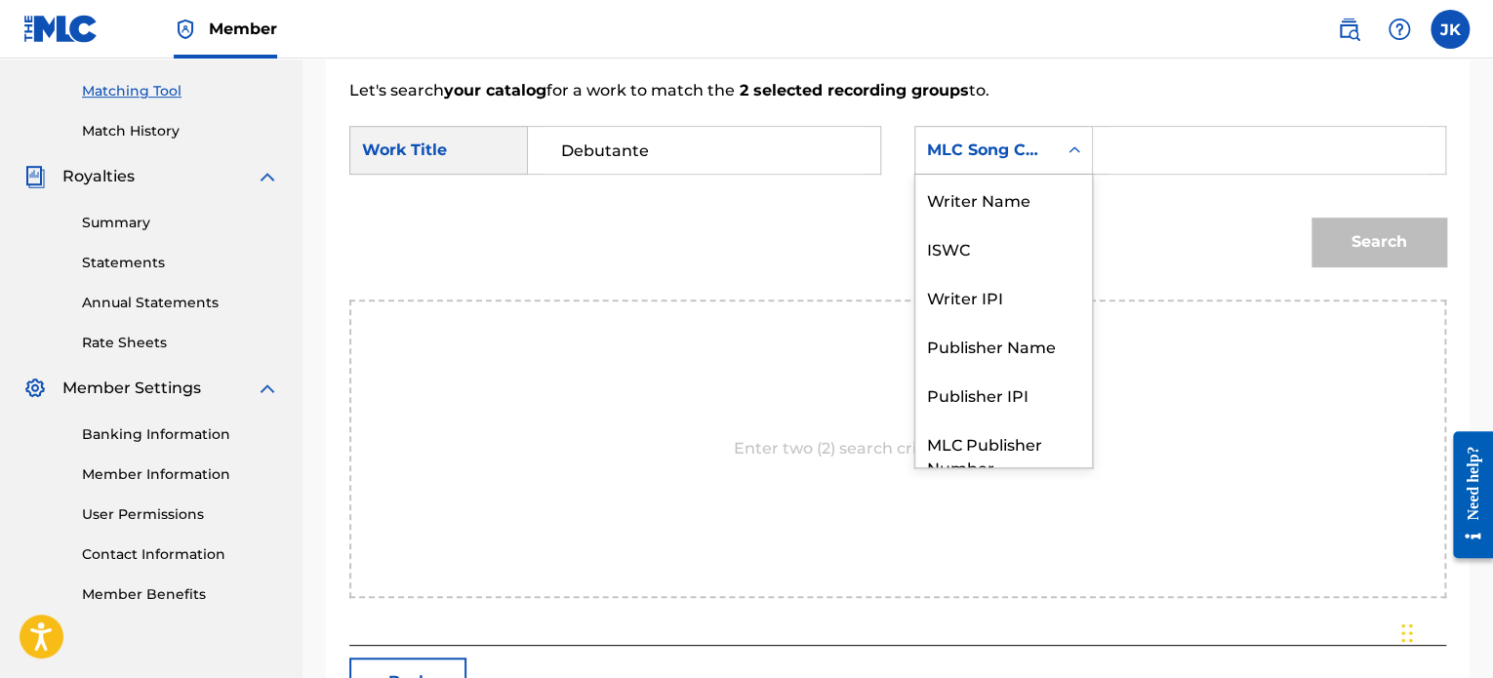
scroll to position [72, 0]
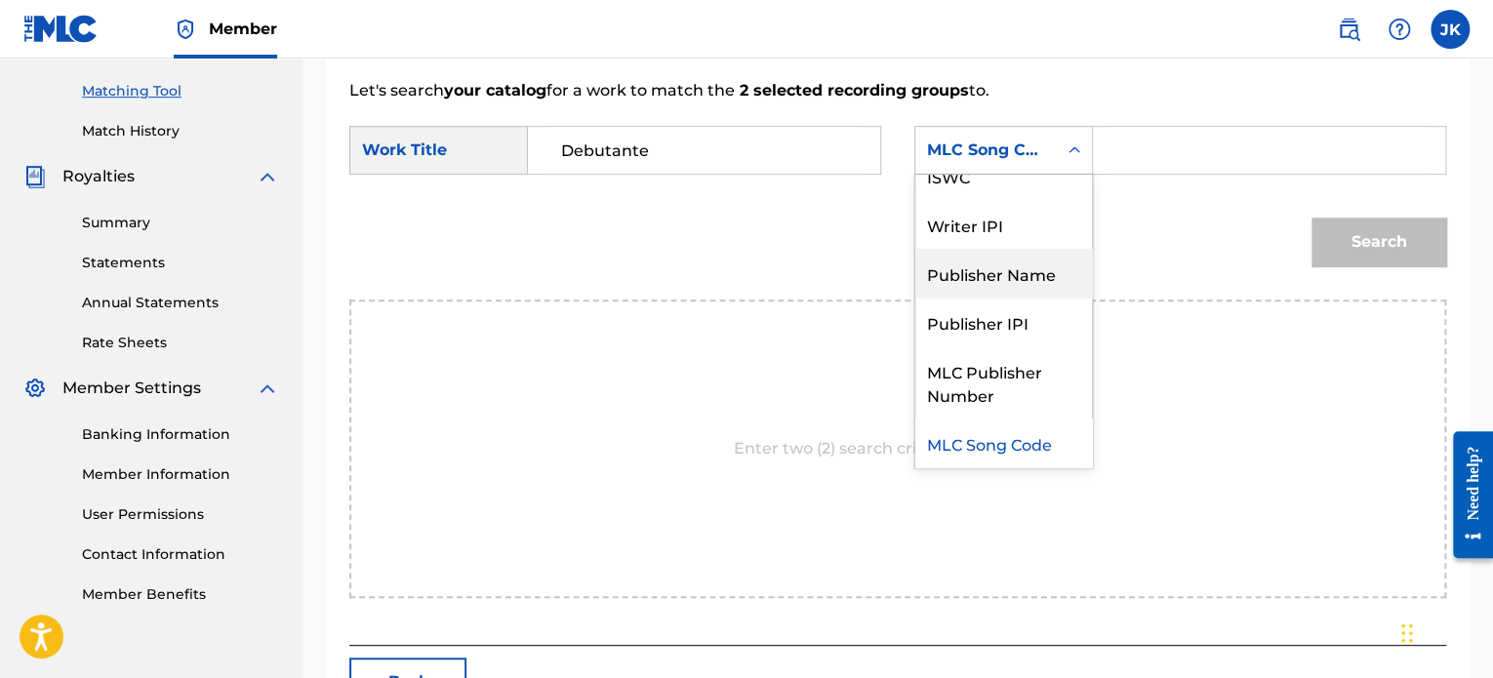
drag, startPoint x: 1029, startPoint y: 283, endPoint x: 1119, endPoint y: 194, distance: 127.0
click at [1031, 280] on div "Publisher Name" at bounding box center [1003, 273] width 177 height 49
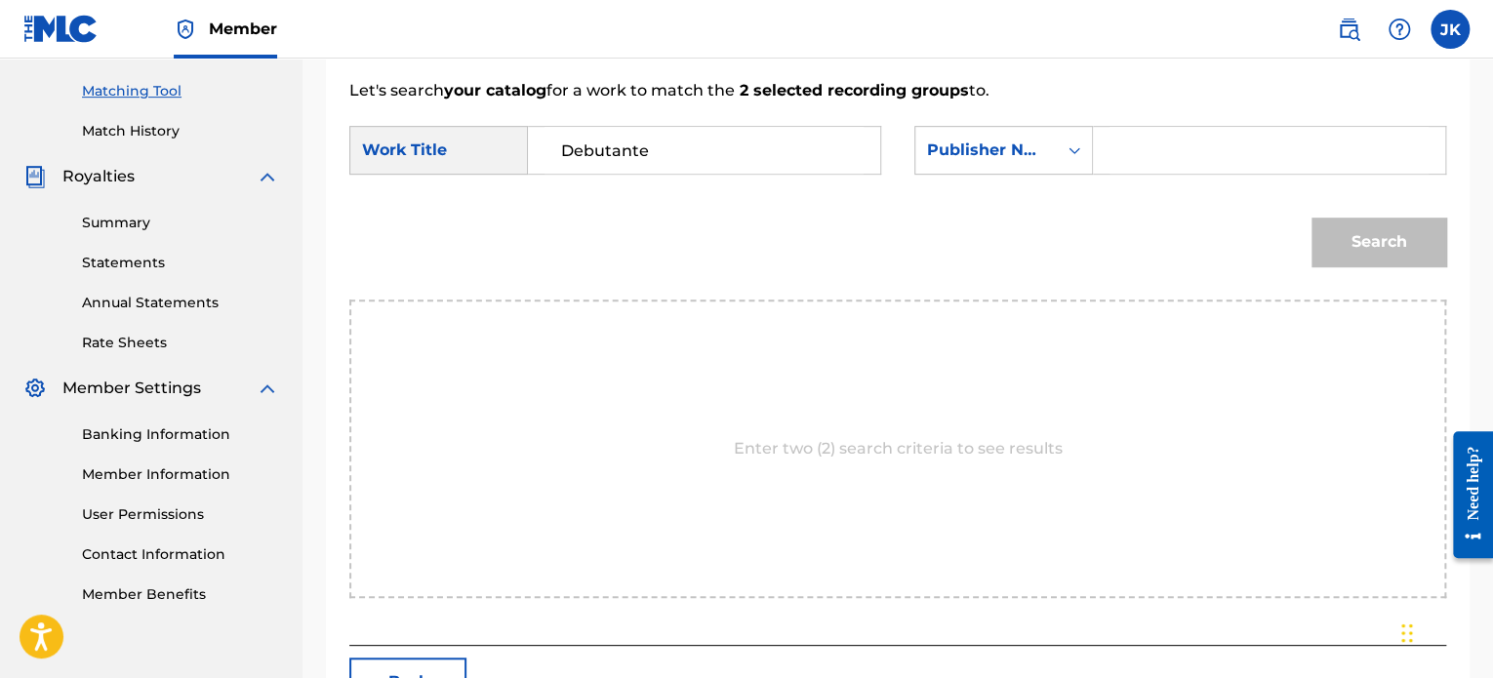
click at [1157, 147] on input "Search Form" at bounding box center [1269, 150] width 319 height 47
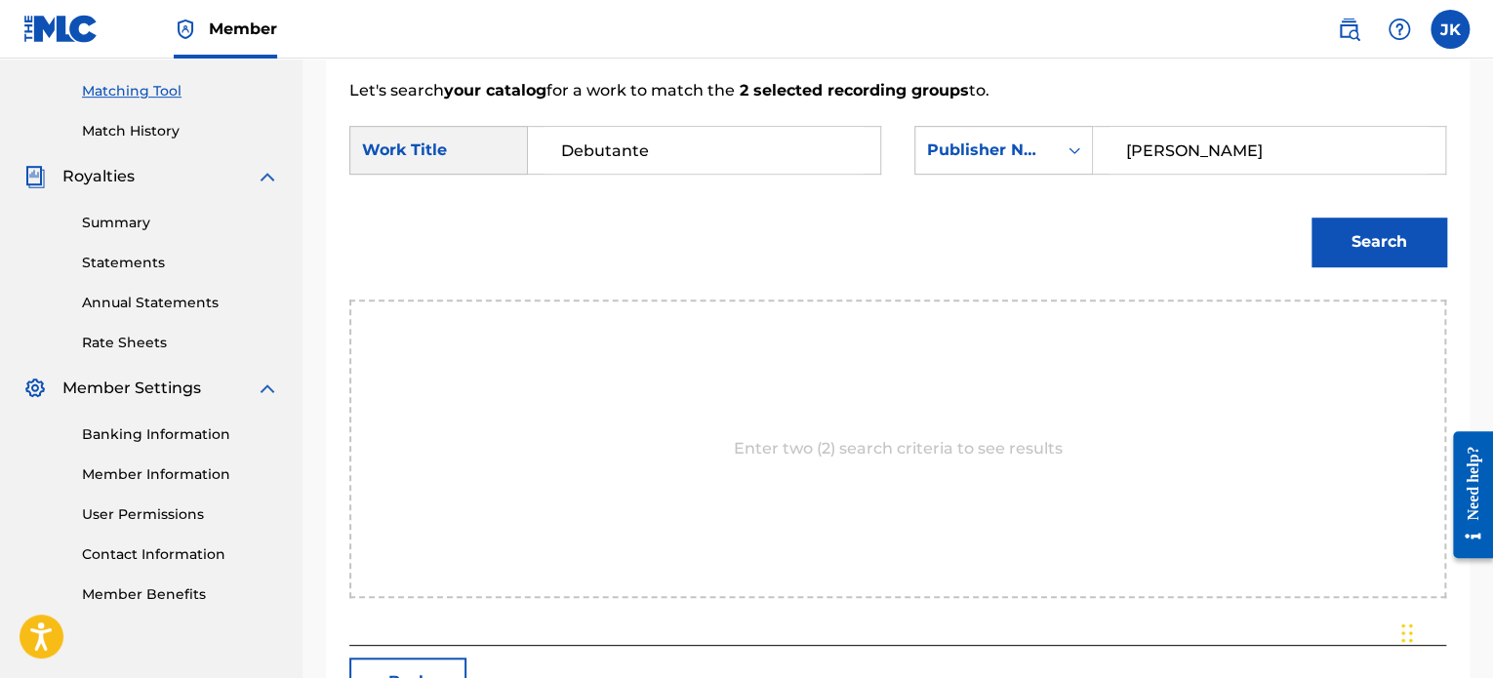
type input "[PERSON_NAME]"
click at [1339, 232] on button "Search" at bounding box center [1379, 242] width 135 height 49
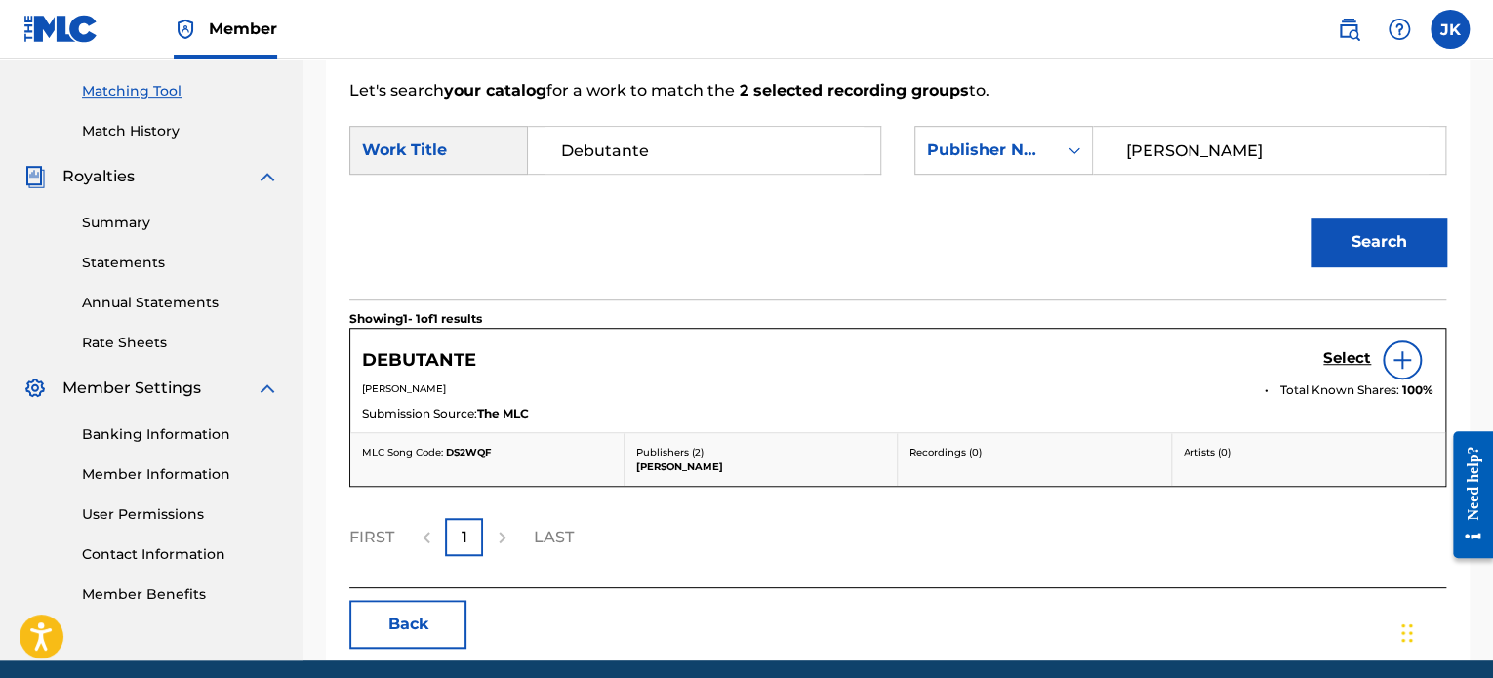
click at [1391, 359] on img at bounding box center [1402, 359] width 23 height 23
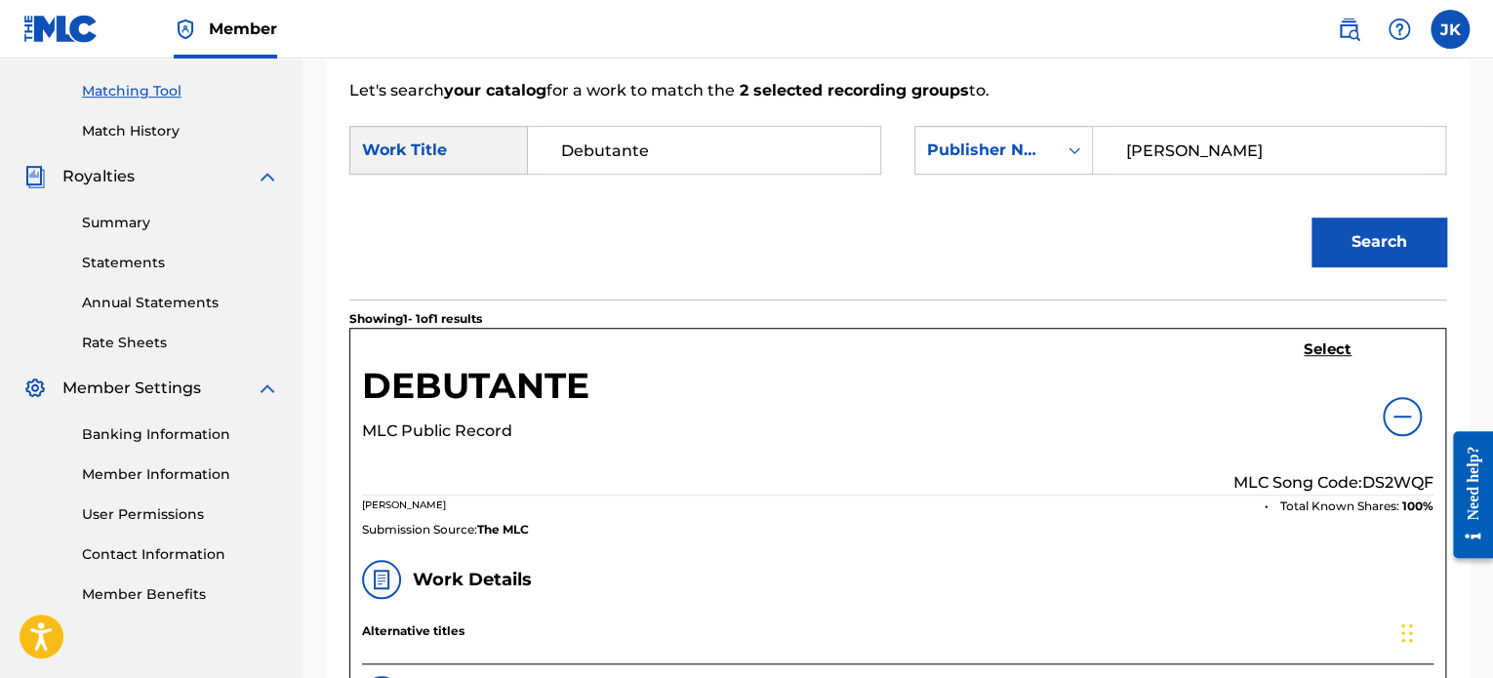
click at [1383, 481] on p "MLC Song Code: DS2WQF" at bounding box center [1334, 482] width 200 height 23
click at [1384, 480] on p "MLC Song Code: DS2WQF" at bounding box center [1334, 482] width 200 height 23
click at [1314, 351] on h5 "Select" at bounding box center [1328, 350] width 48 height 19
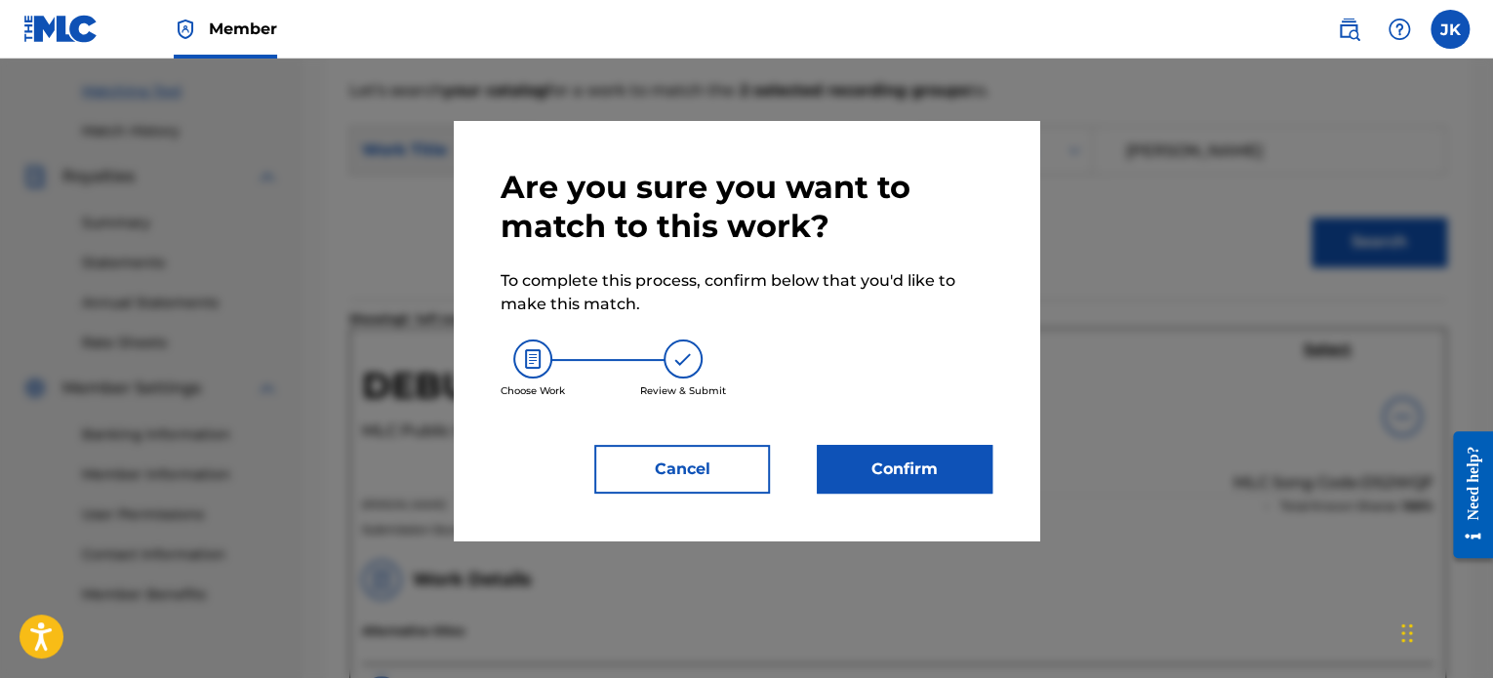
click at [934, 462] on button "Confirm" at bounding box center [905, 469] width 176 height 49
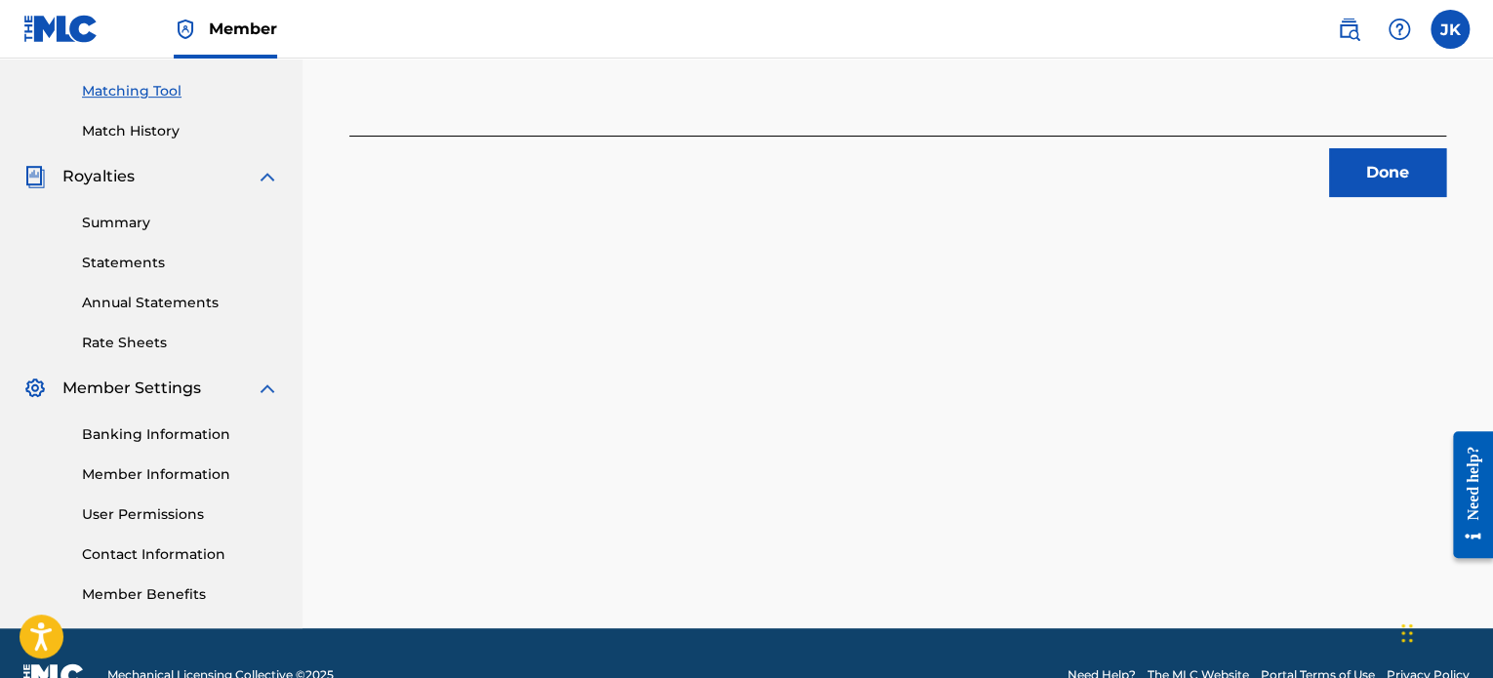
click at [1375, 186] on button "Done" at bounding box center [1387, 172] width 117 height 49
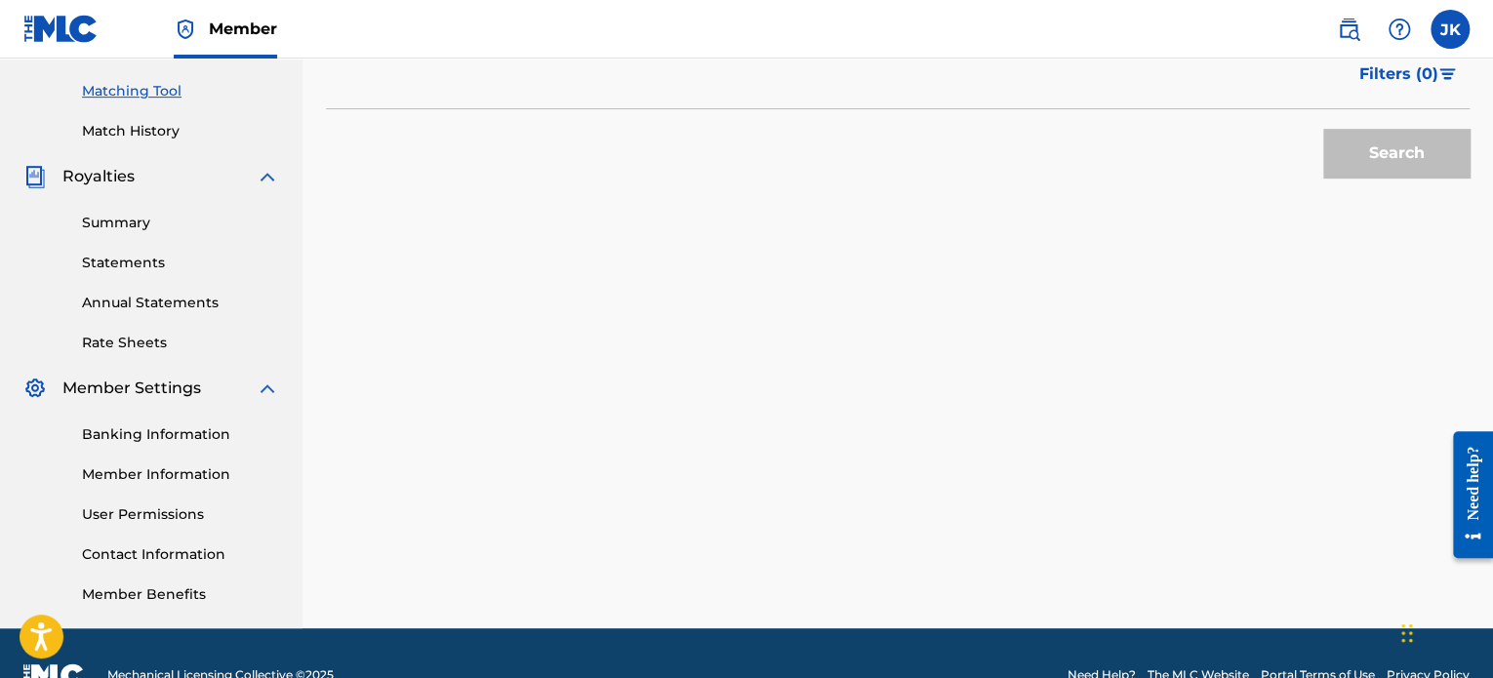
scroll to position [293, 0]
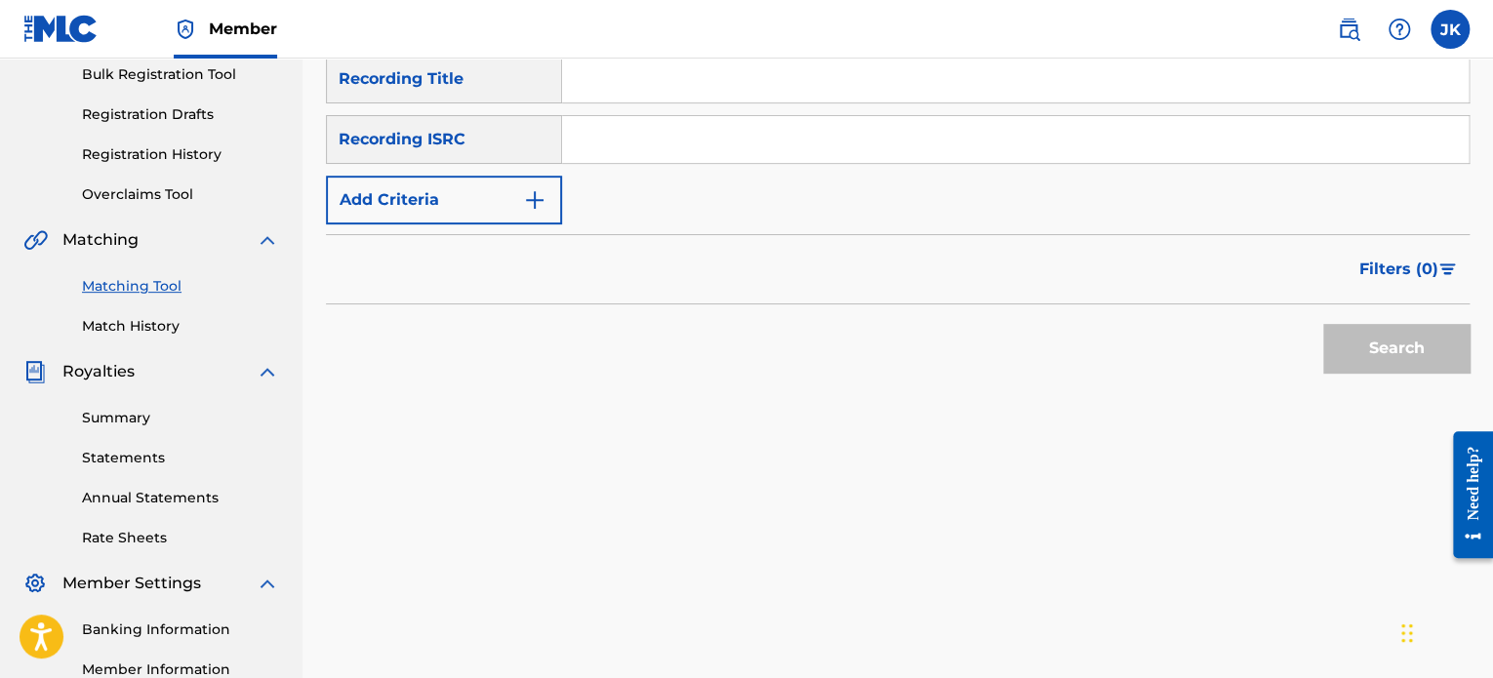
click at [586, 93] on input "Search Form" at bounding box center [1015, 79] width 907 height 47
paste input "[DEMOGRAPHIC_DATA]"
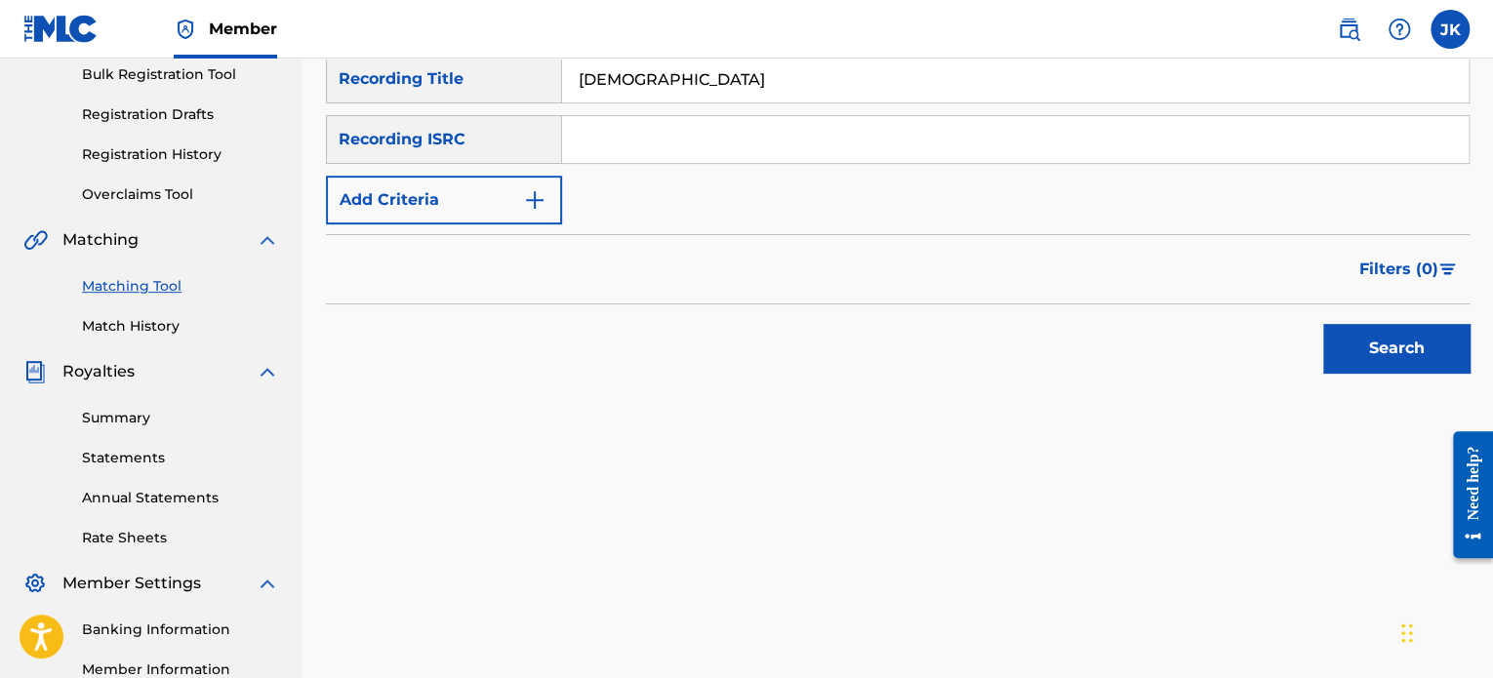
type input "[DEMOGRAPHIC_DATA]"
click at [619, 145] on input "Search Form" at bounding box center [1015, 139] width 907 height 47
paste input "QZFZ42045498"
type input "QZFZ42045498"
click at [1342, 358] on button "Search" at bounding box center [1396, 348] width 146 height 49
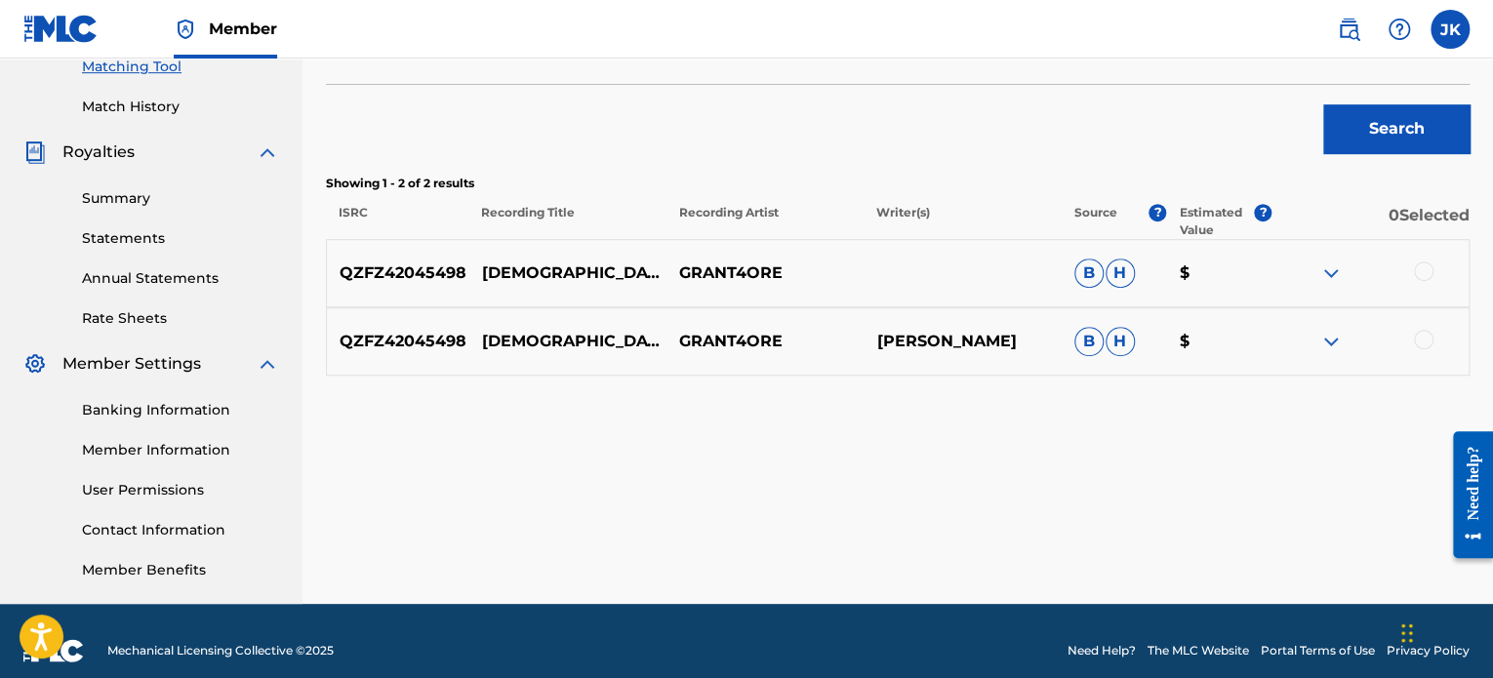
scroll to position [531, 0]
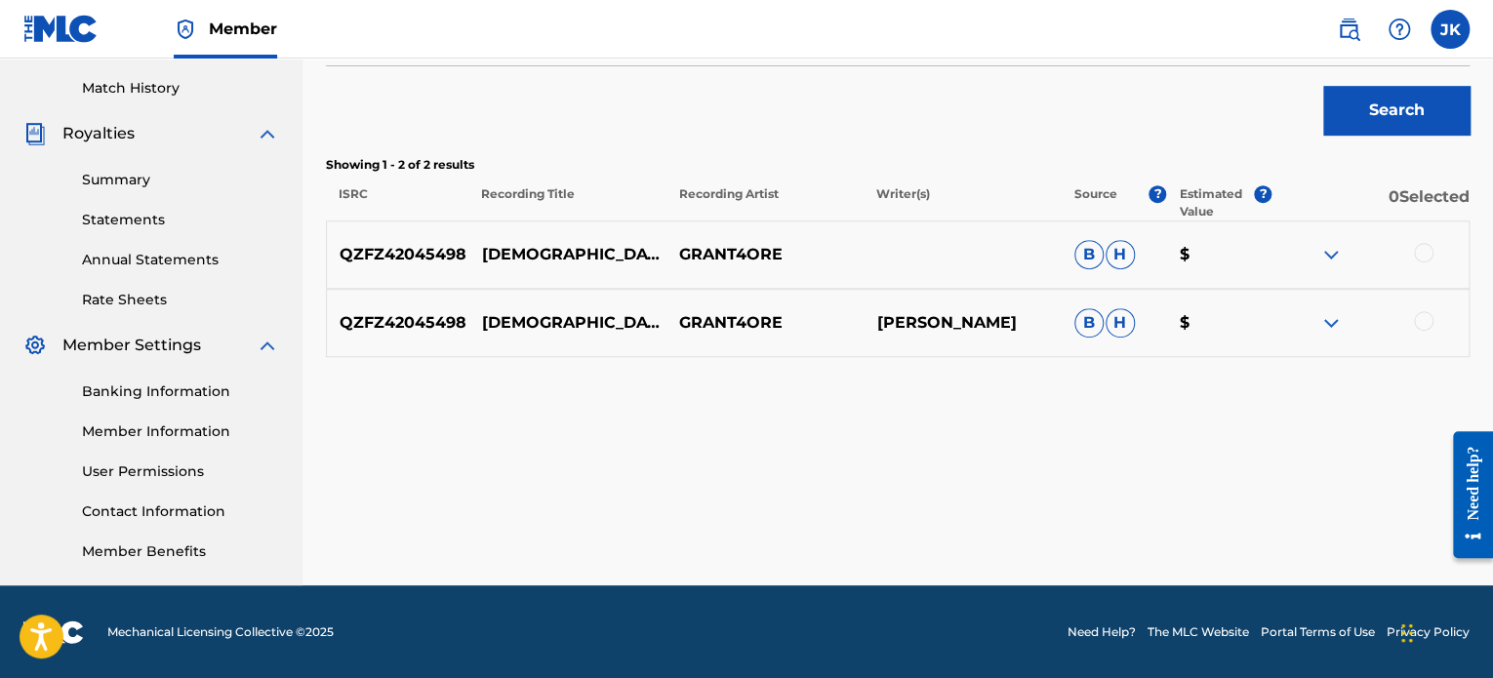
click at [1426, 259] on div at bounding box center [1424, 253] width 20 height 20
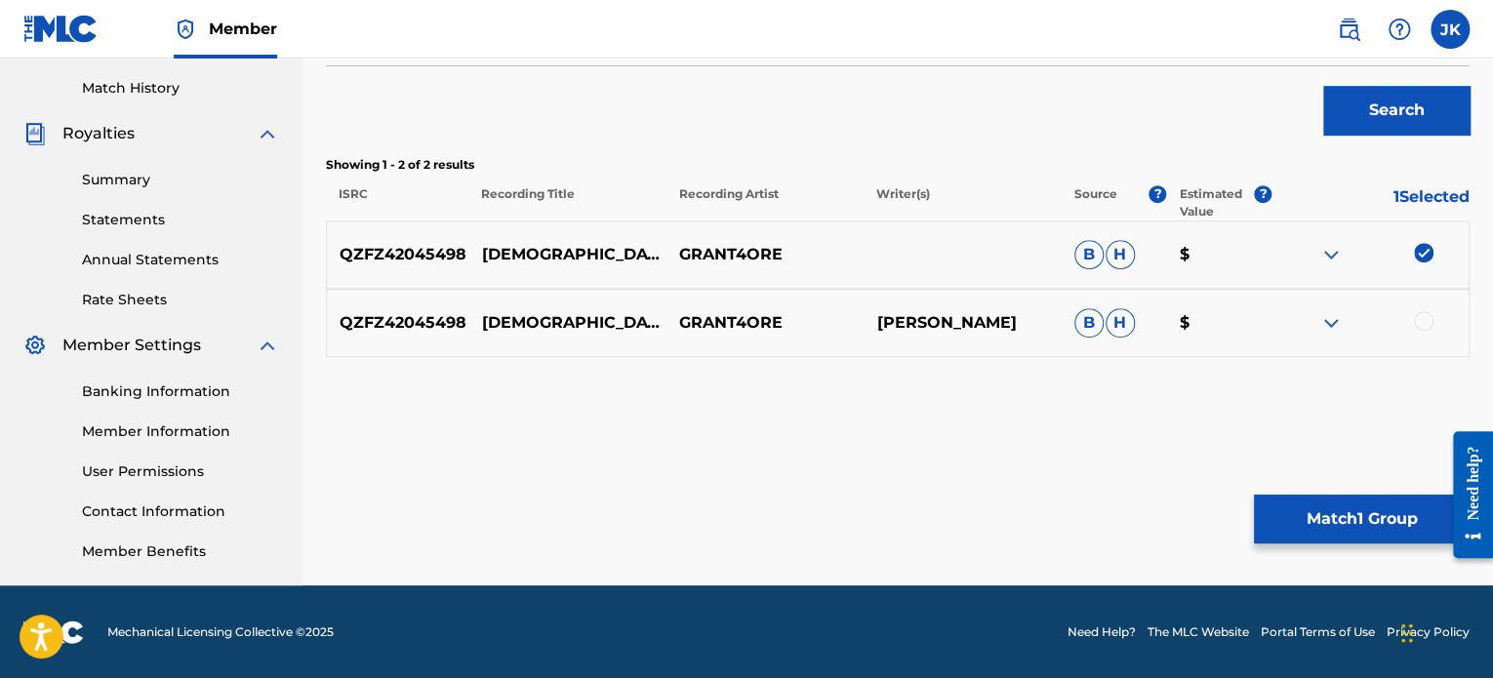
click at [1422, 319] on div at bounding box center [1424, 321] width 20 height 20
click at [1376, 495] on button "Match 2 Groups" at bounding box center [1362, 519] width 216 height 49
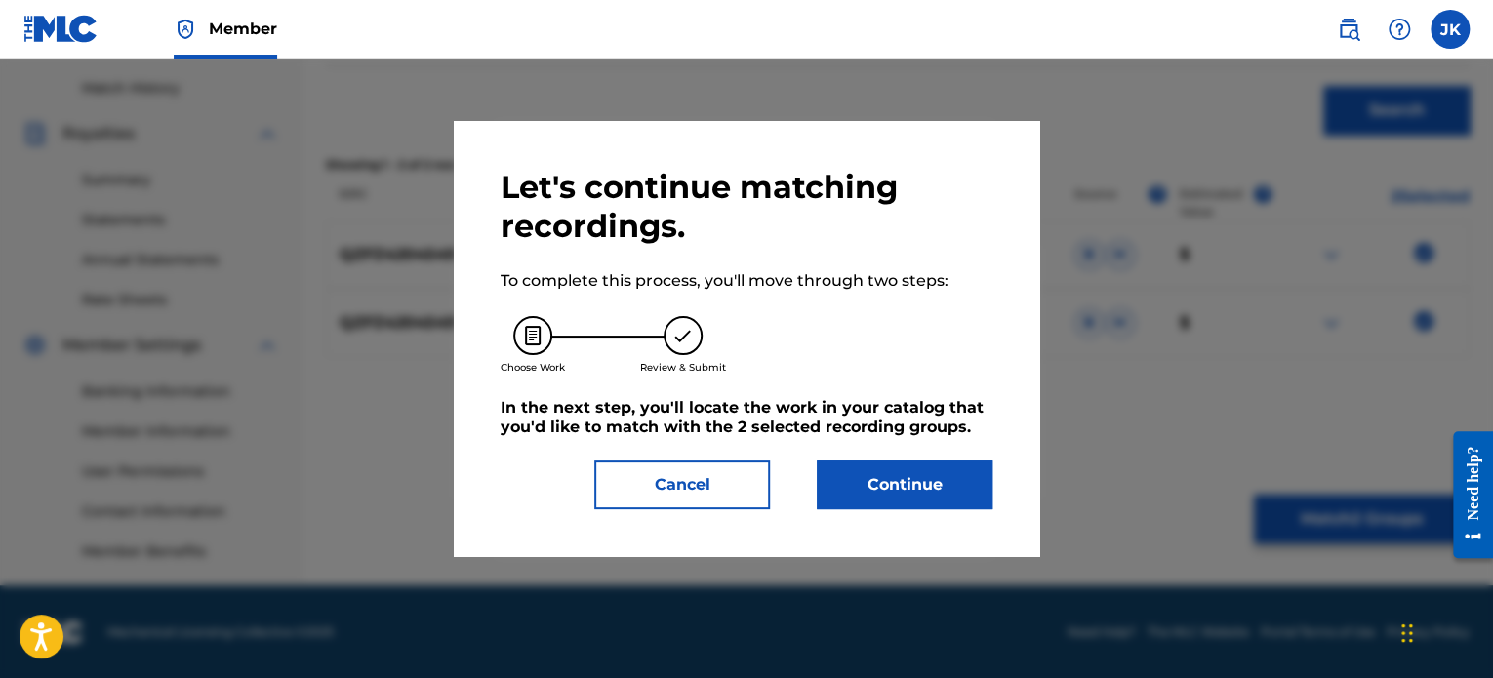
click at [963, 495] on button "Continue" at bounding box center [905, 485] width 176 height 49
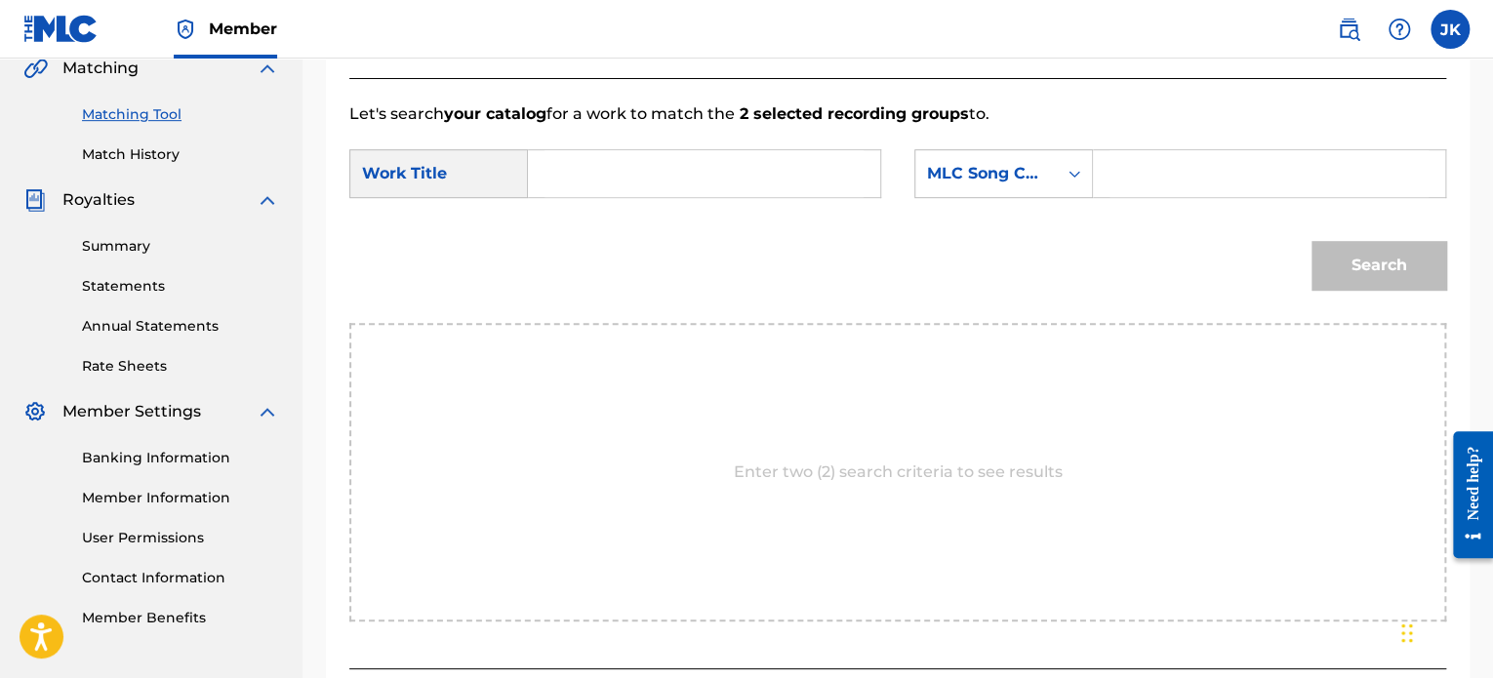
scroll to position [433, 0]
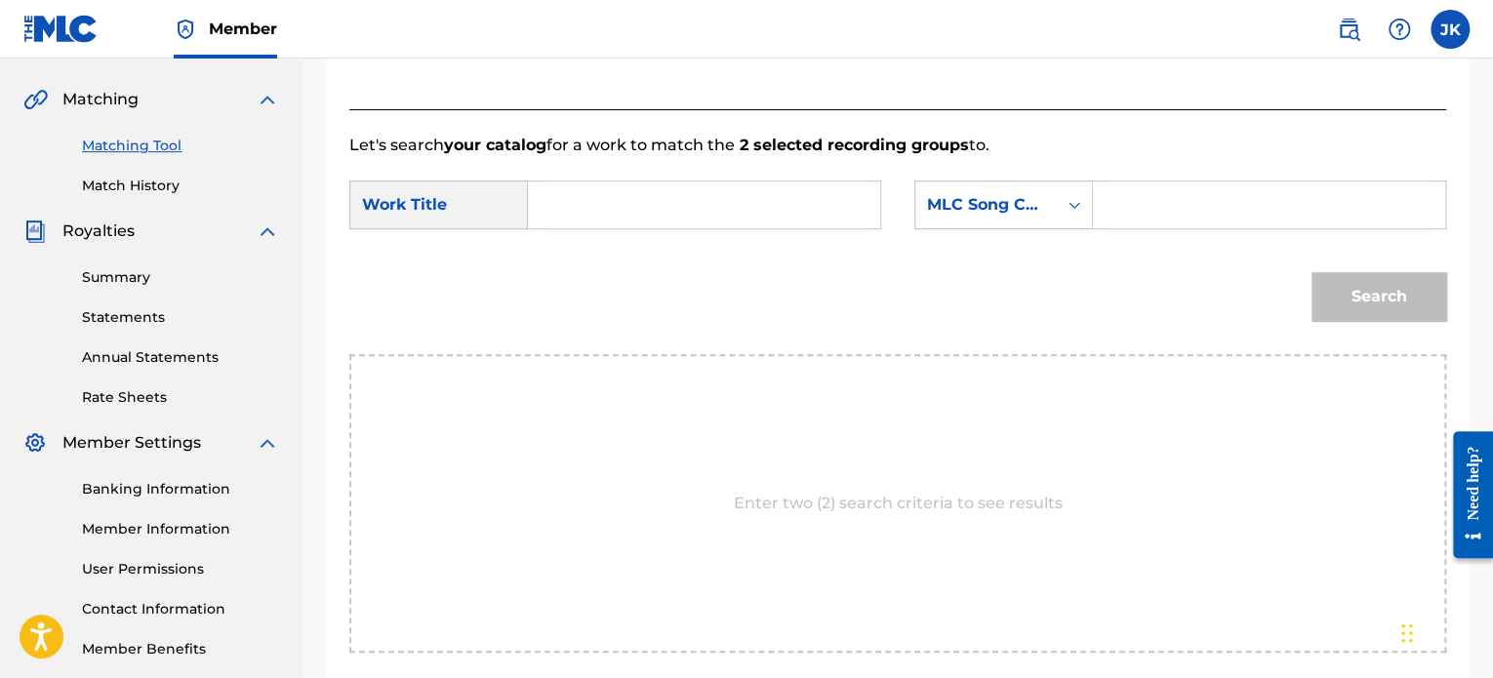
click at [668, 195] on input "Search Form" at bounding box center [704, 205] width 319 height 47
paste input "[DEMOGRAPHIC_DATA]"
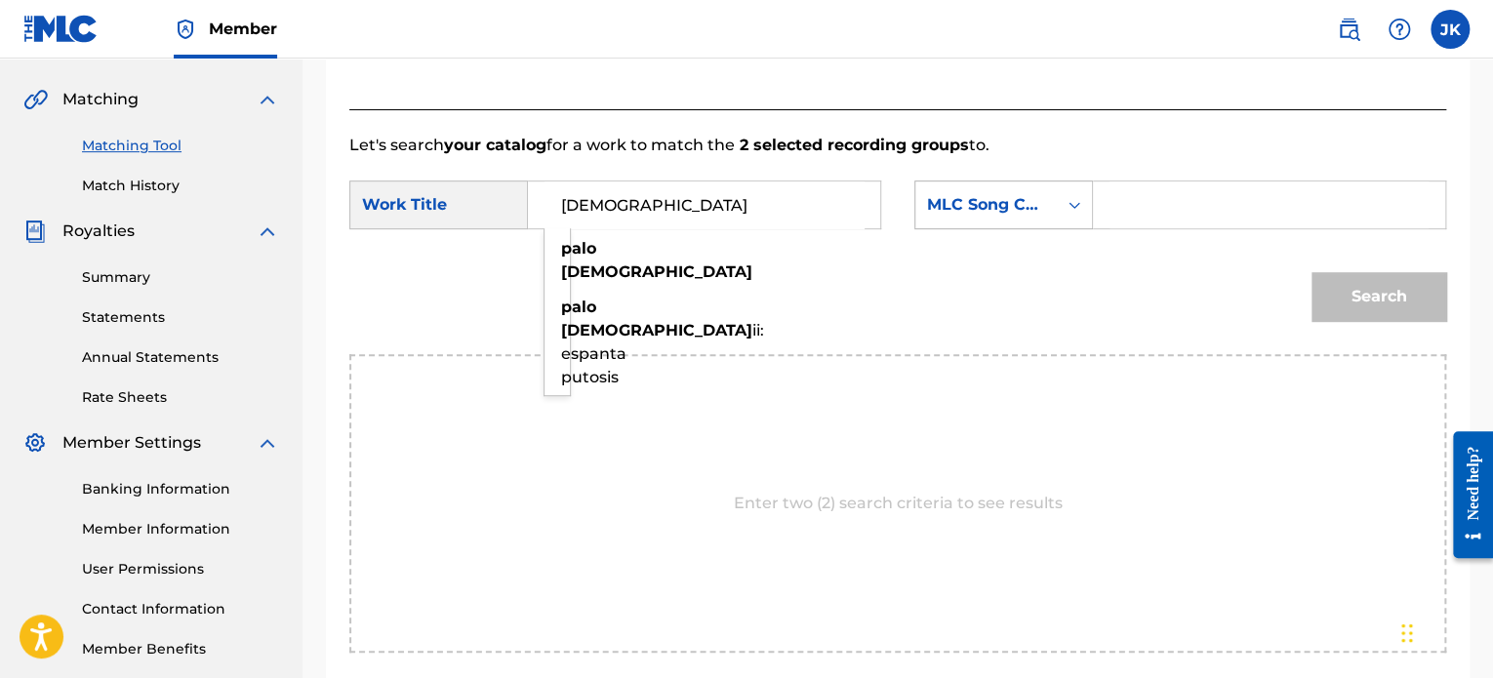
type input "[DEMOGRAPHIC_DATA]"
click at [1069, 209] on icon "Search Form" at bounding box center [1075, 205] width 20 height 20
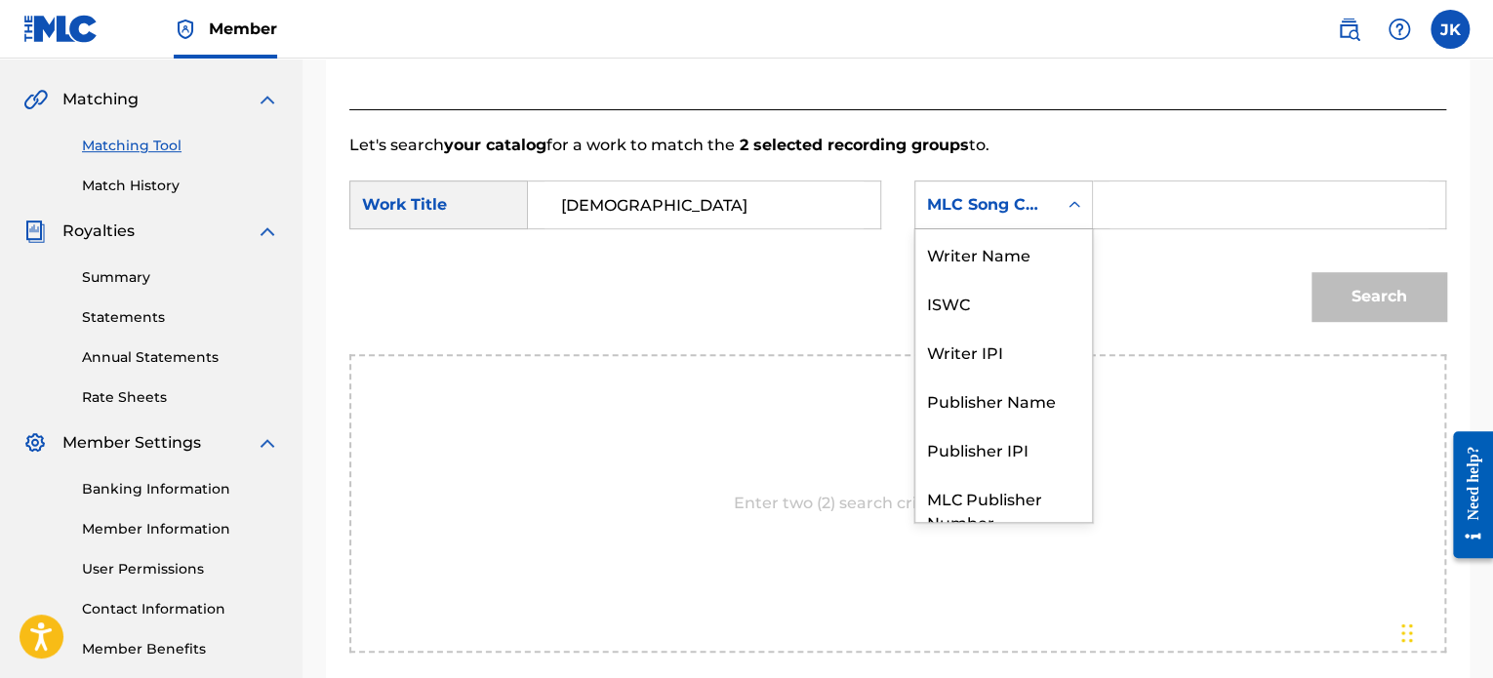
scroll to position [72, 0]
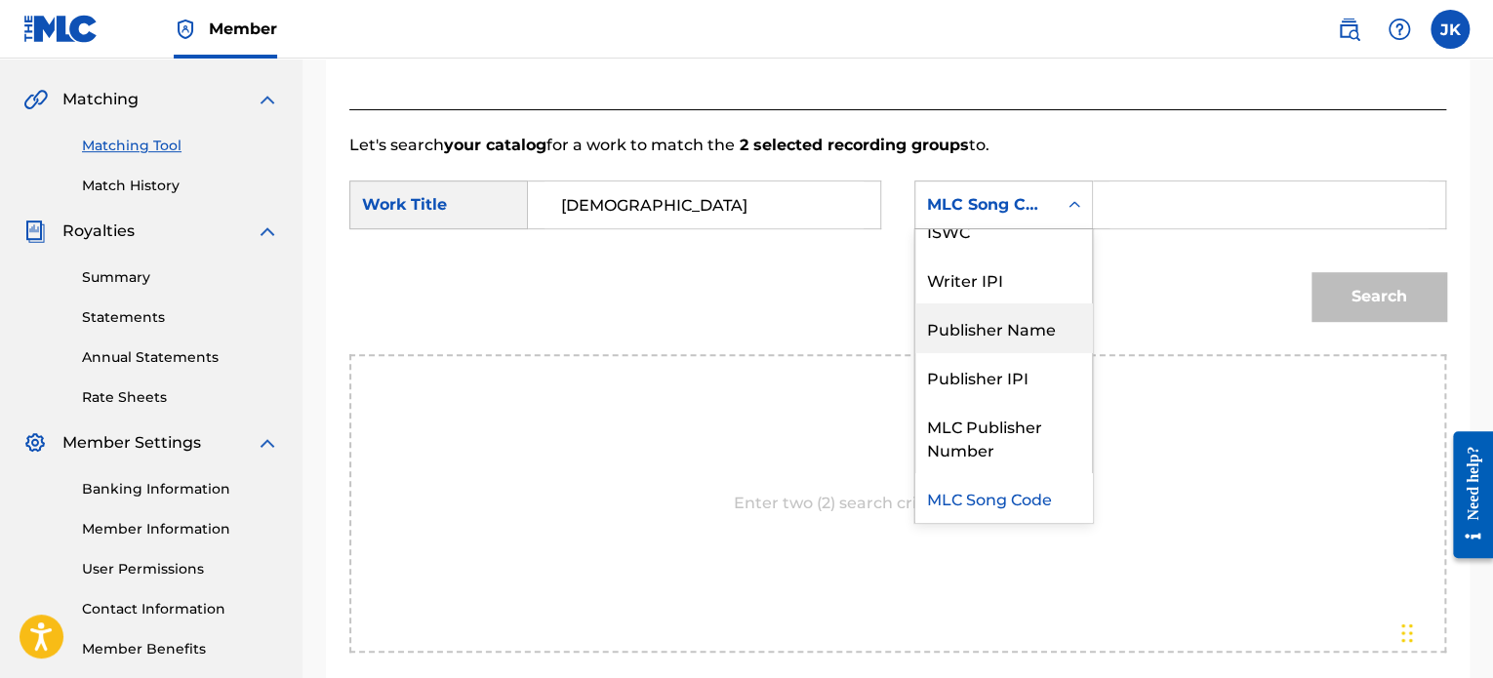
drag, startPoint x: 1019, startPoint y: 323, endPoint x: 1036, endPoint y: 290, distance: 37.5
click at [1019, 321] on div "Publisher Name" at bounding box center [1003, 328] width 177 height 49
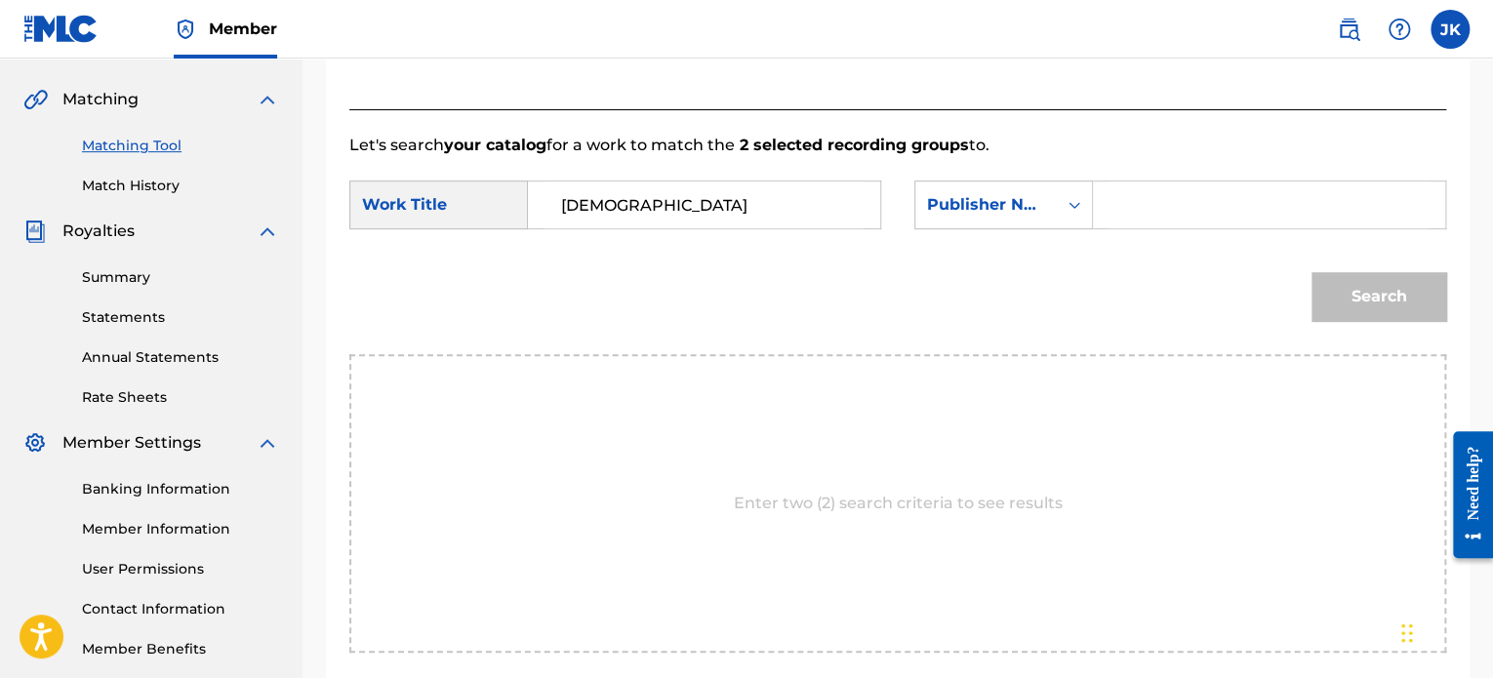
click at [1105, 206] on div "Search Form" at bounding box center [1269, 205] width 353 height 49
click at [1122, 210] on input "Search Form" at bounding box center [1269, 205] width 319 height 47
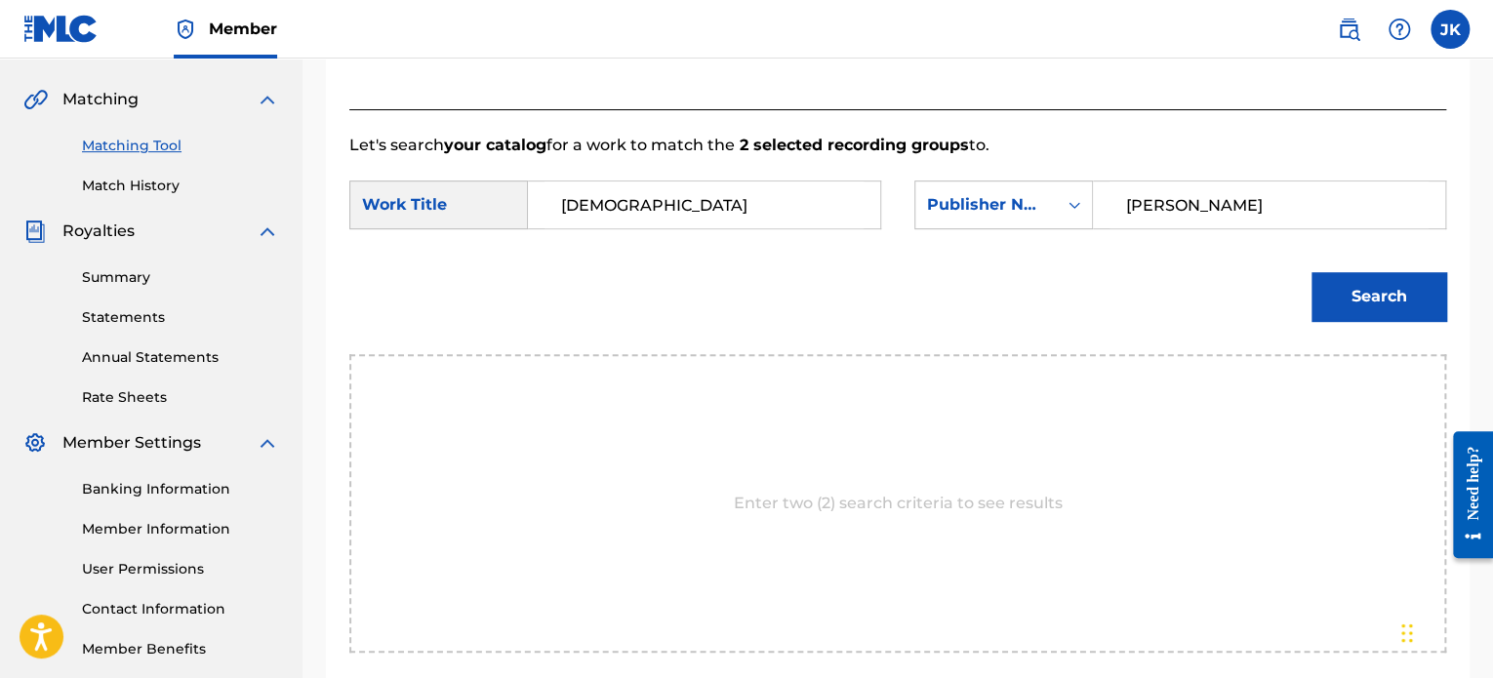
type input "[PERSON_NAME]"
click at [1401, 293] on button "Search" at bounding box center [1379, 296] width 135 height 49
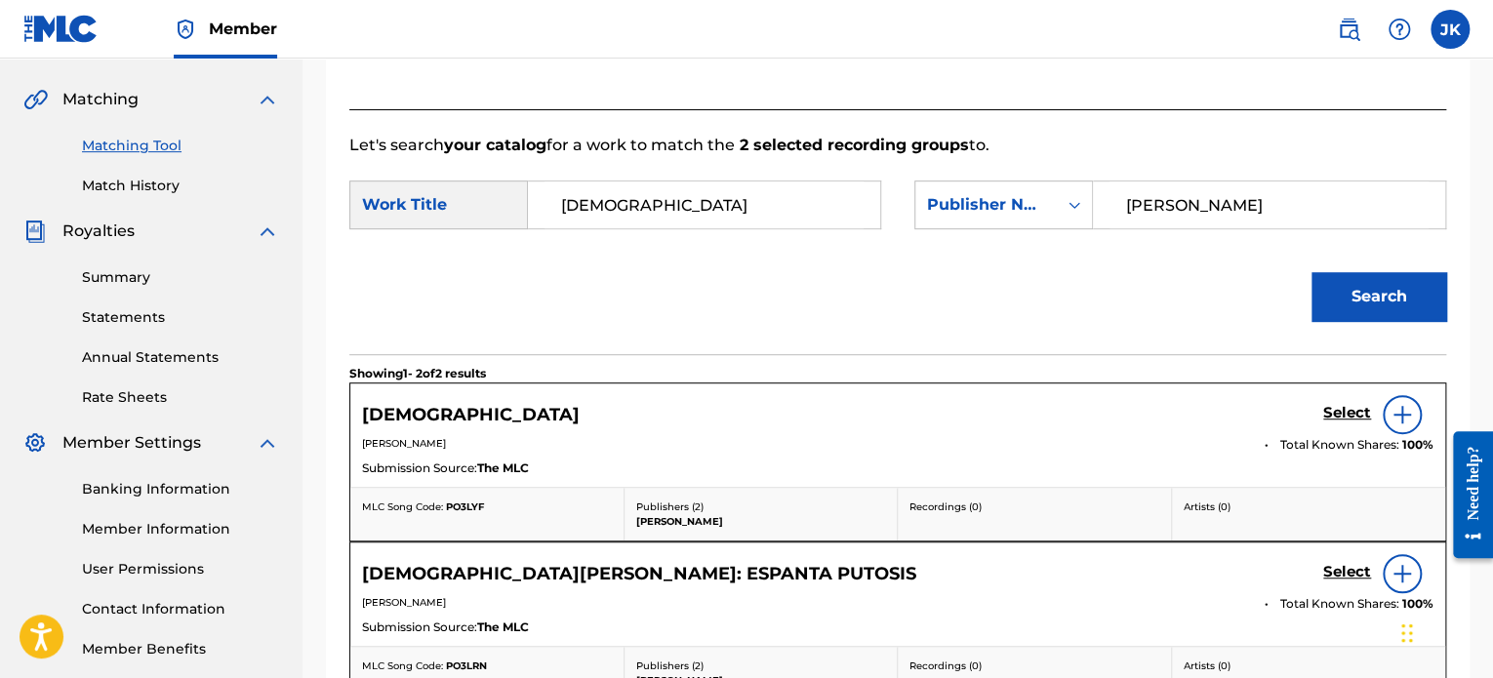
click at [1399, 408] on img at bounding box center [1402, 414] width 23 height 23
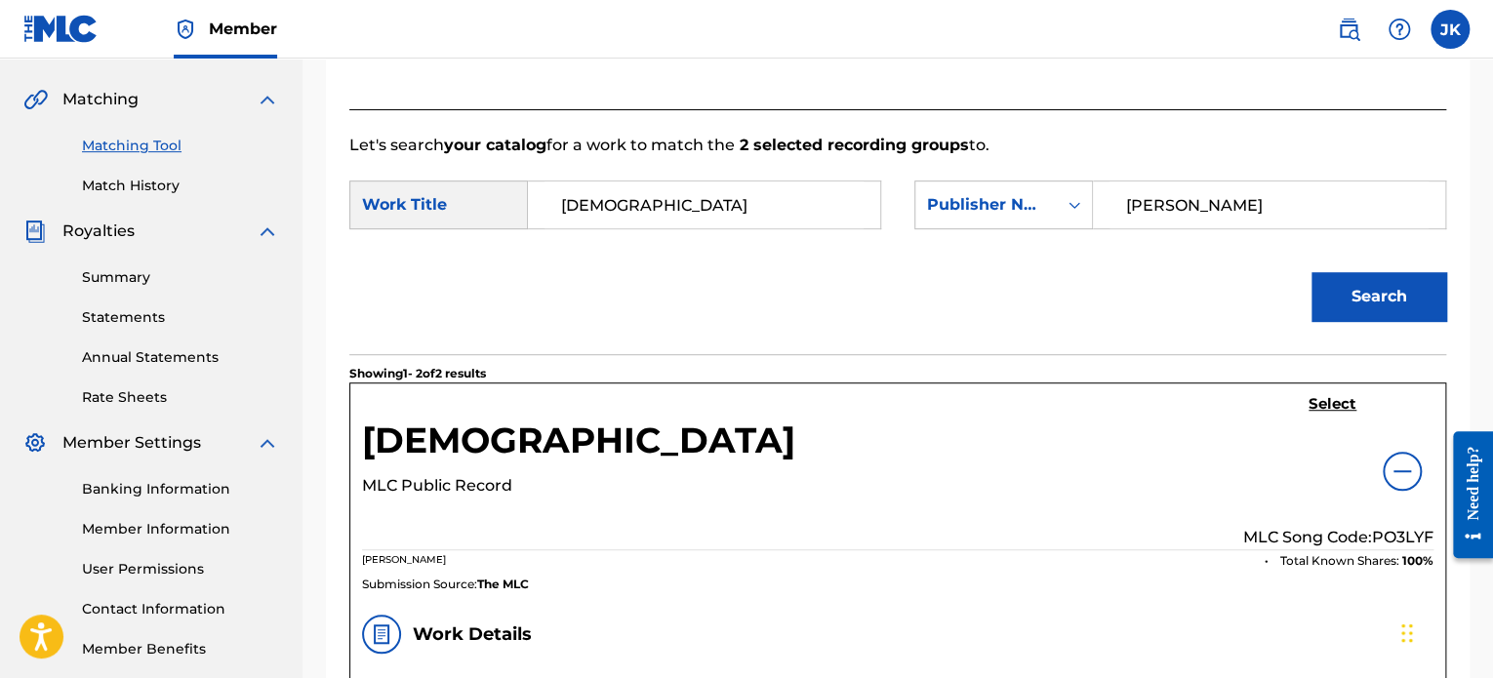
click at [1394, 530] on p "MLC Song Code: PO3LYF" at bounding box center [1338, 537] width 190 height 23
click at [1339, 402] on h5 "Select" at bounding box center [1333, 404] width 48 height 19
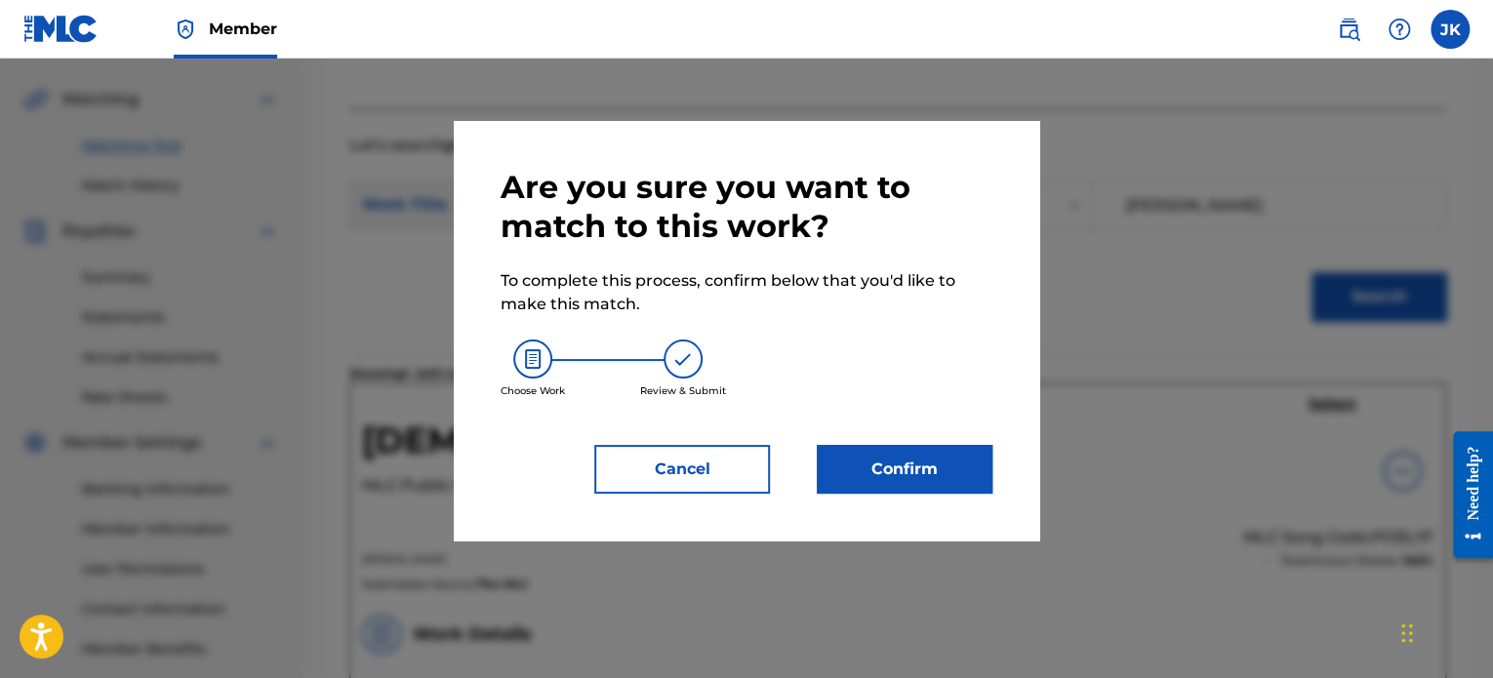
click at [931, 455] on button "Confirm" at bounding box center [905, 469] width 176 height 49
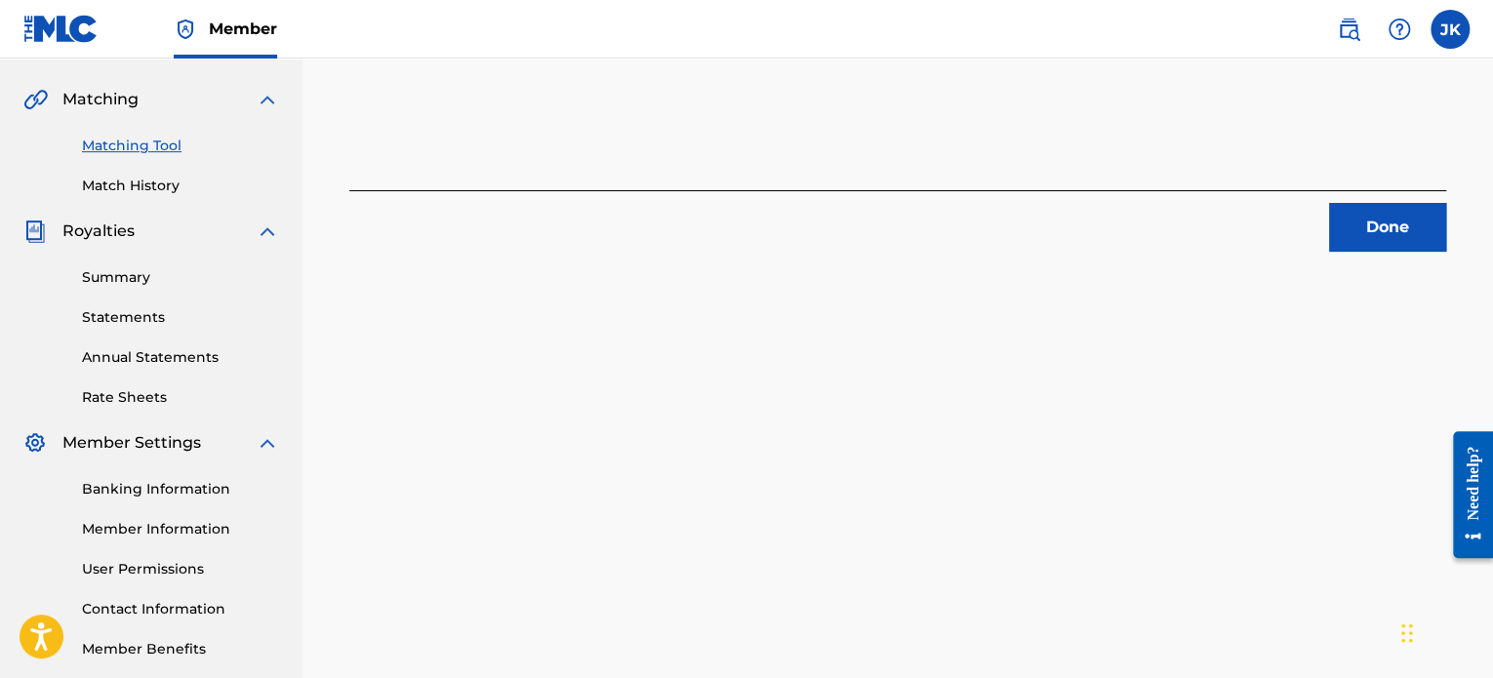
click at [1374, 224] on button "Done" at bounding box center [1387, 227] width 117 height 49
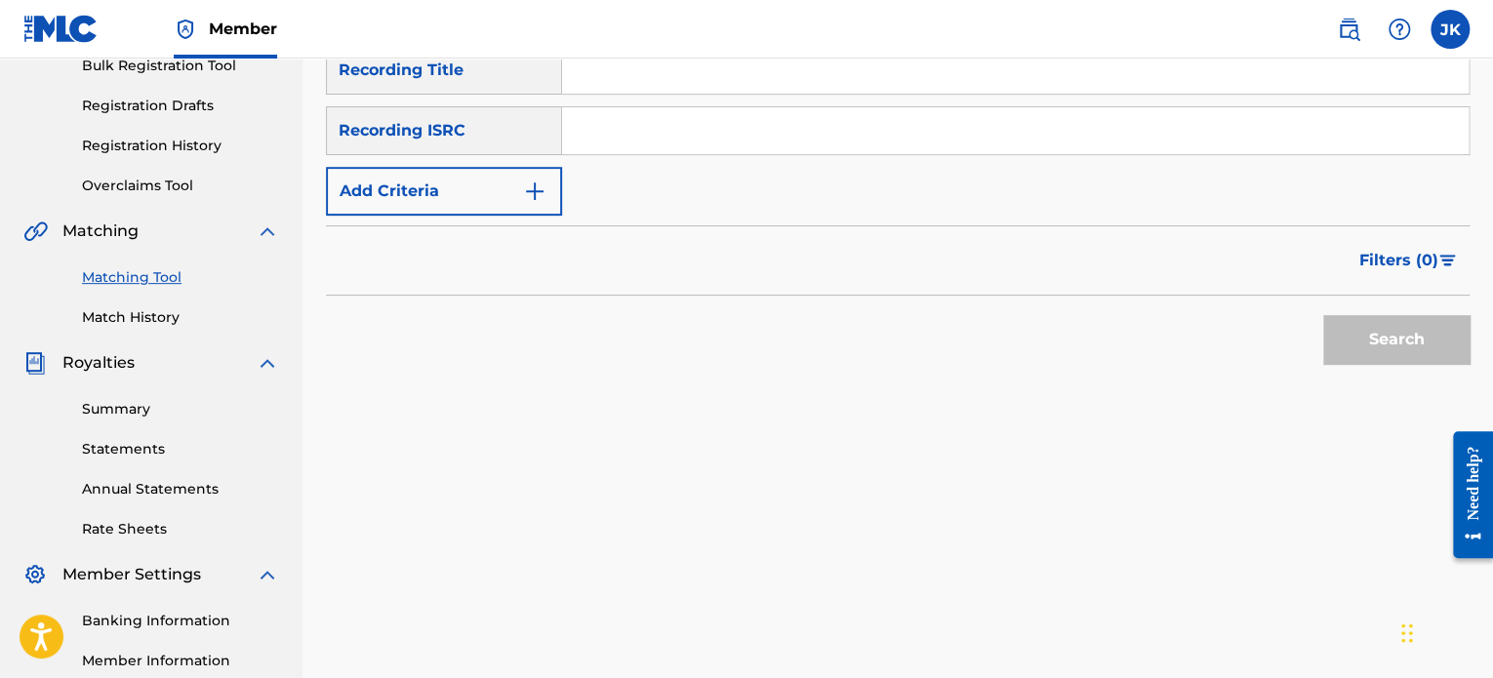
scroll to position [141, 0]
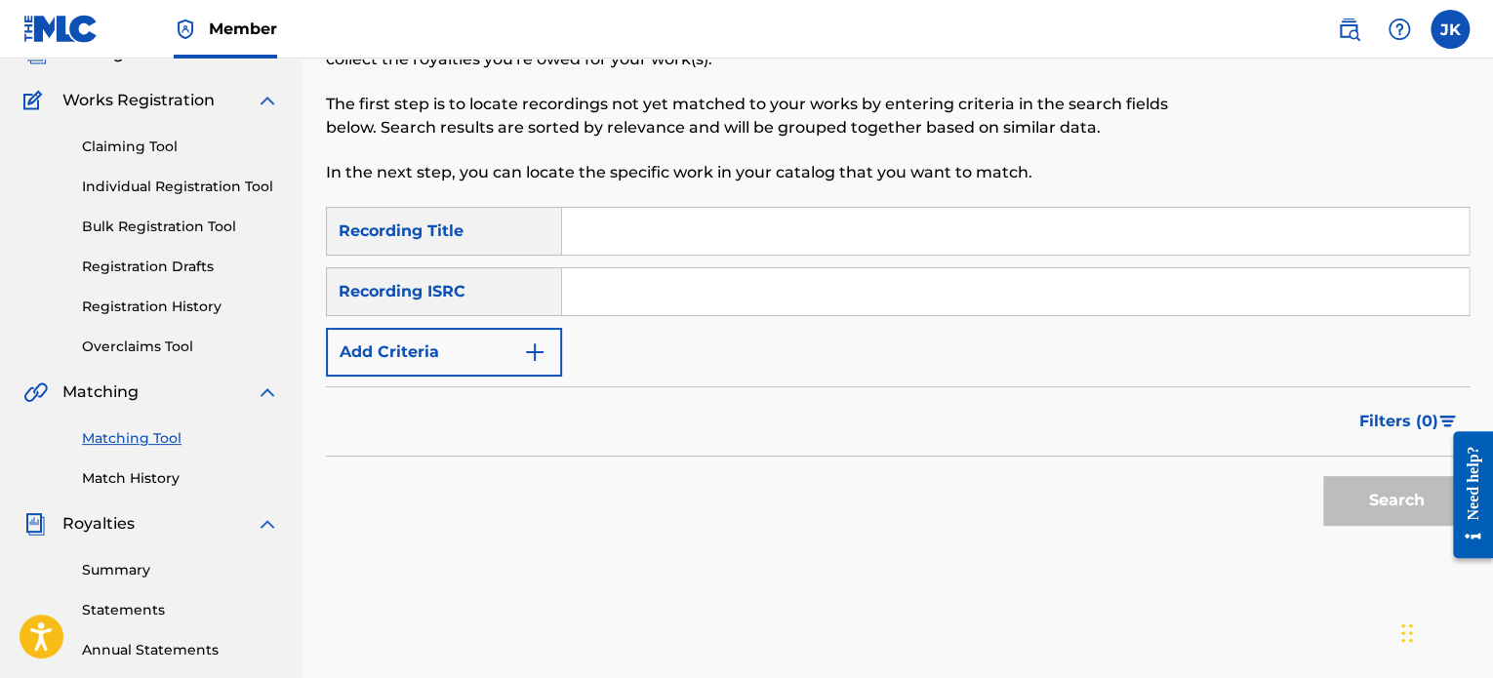
click at [679, 237] on input "Search Form" at bounding box center [1015, 231] width 907 height 47
paste input "Some Time"
type input "Some Time"
click at [636, 291] on input "Search Form" at bounding box center [1015, 291] width 907 height 47
paste input "QZFZ42045499"
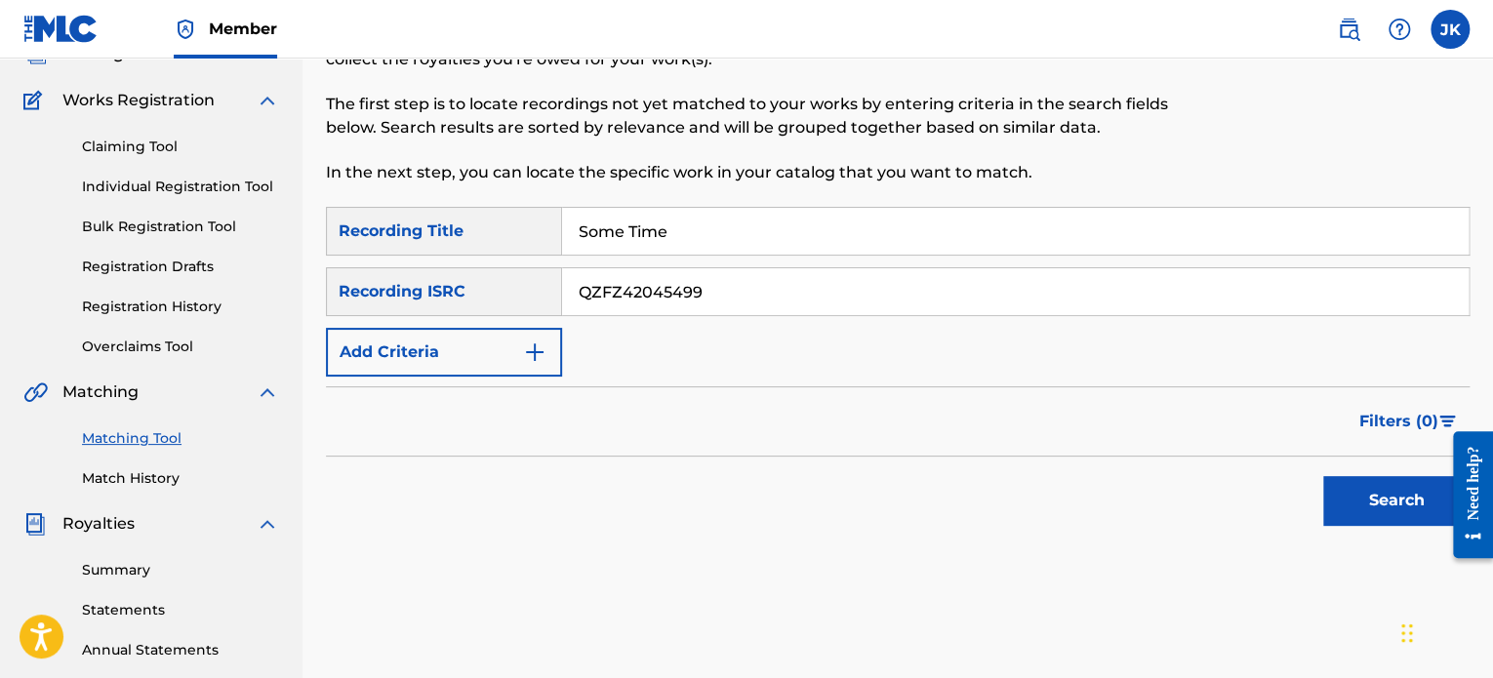
type input "QZFZ42045499"
click at [1366, 506] on button "Search" at bounding box center [1396, 500] width 146 height 49
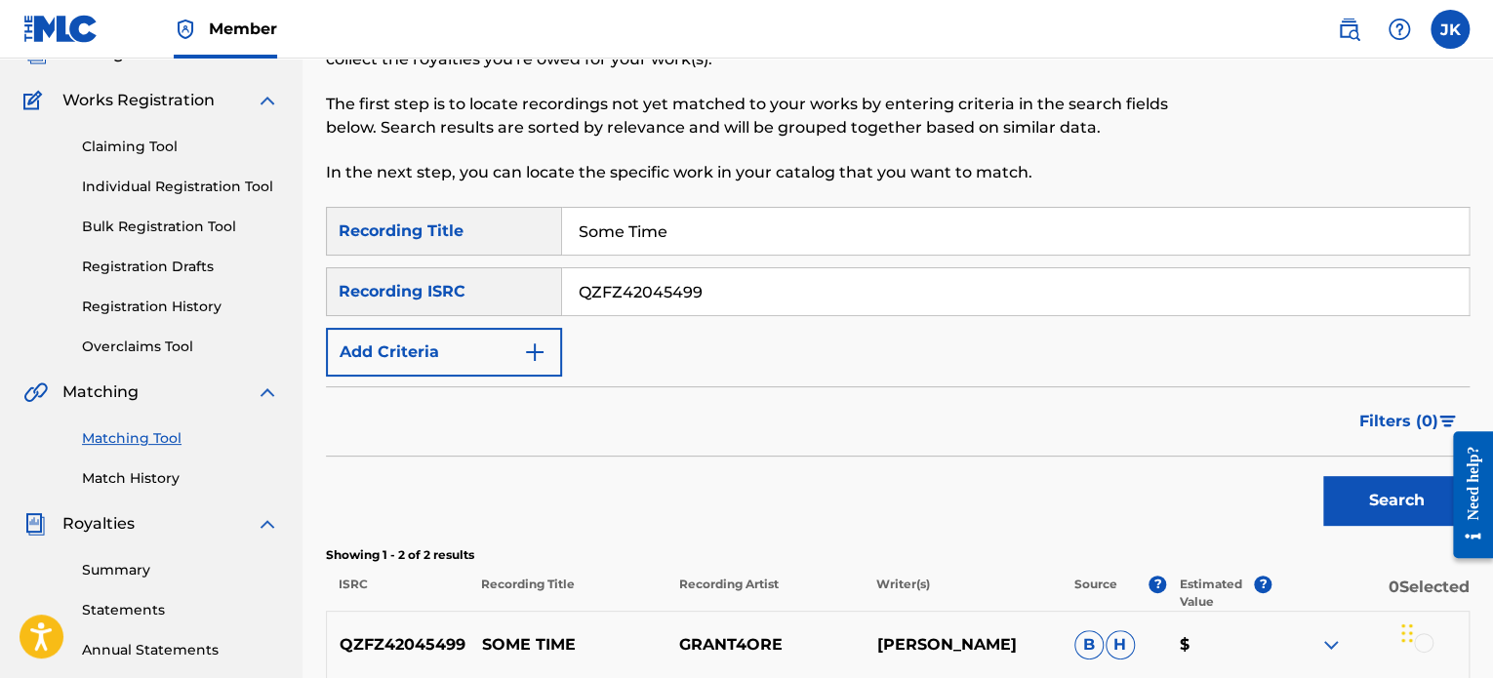
scroll to position [336, 0]
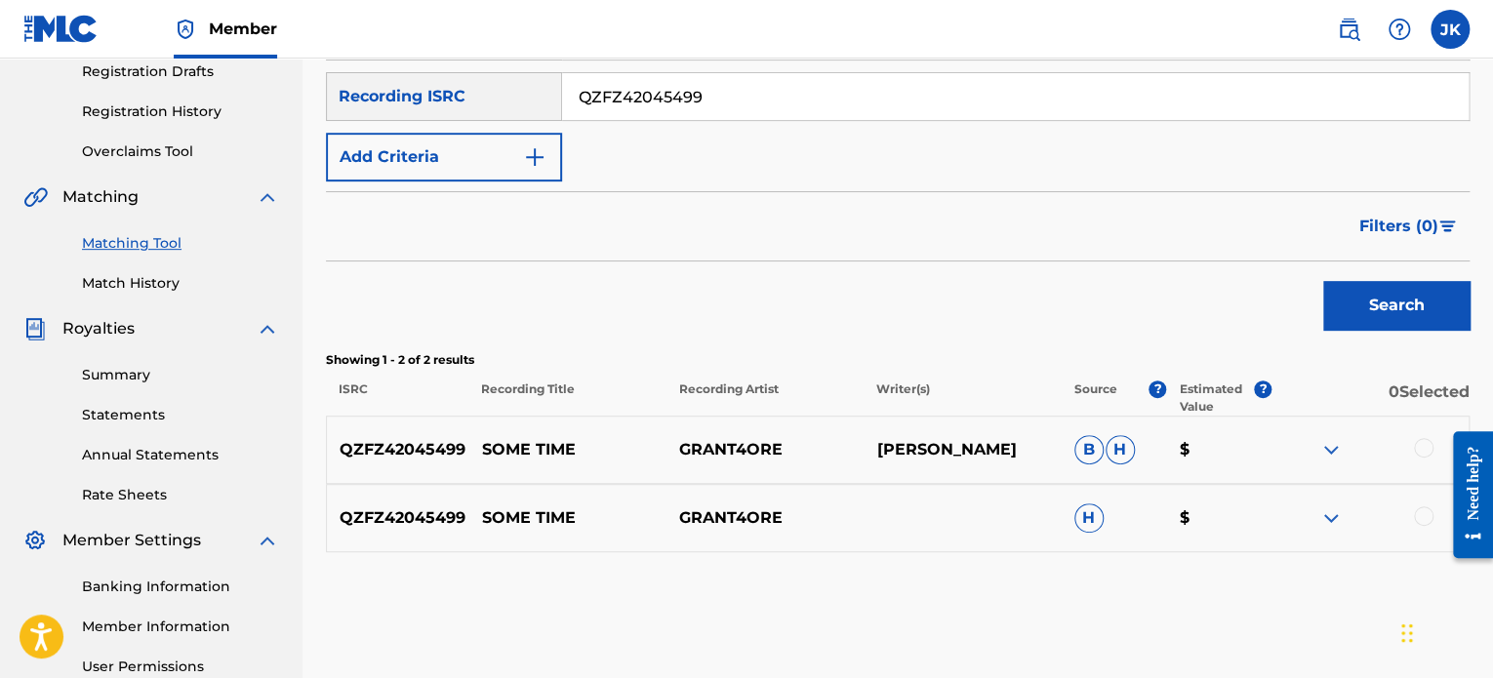
click at [1423, 444] on div at bounding box center [1424, 448] width 20 height 20
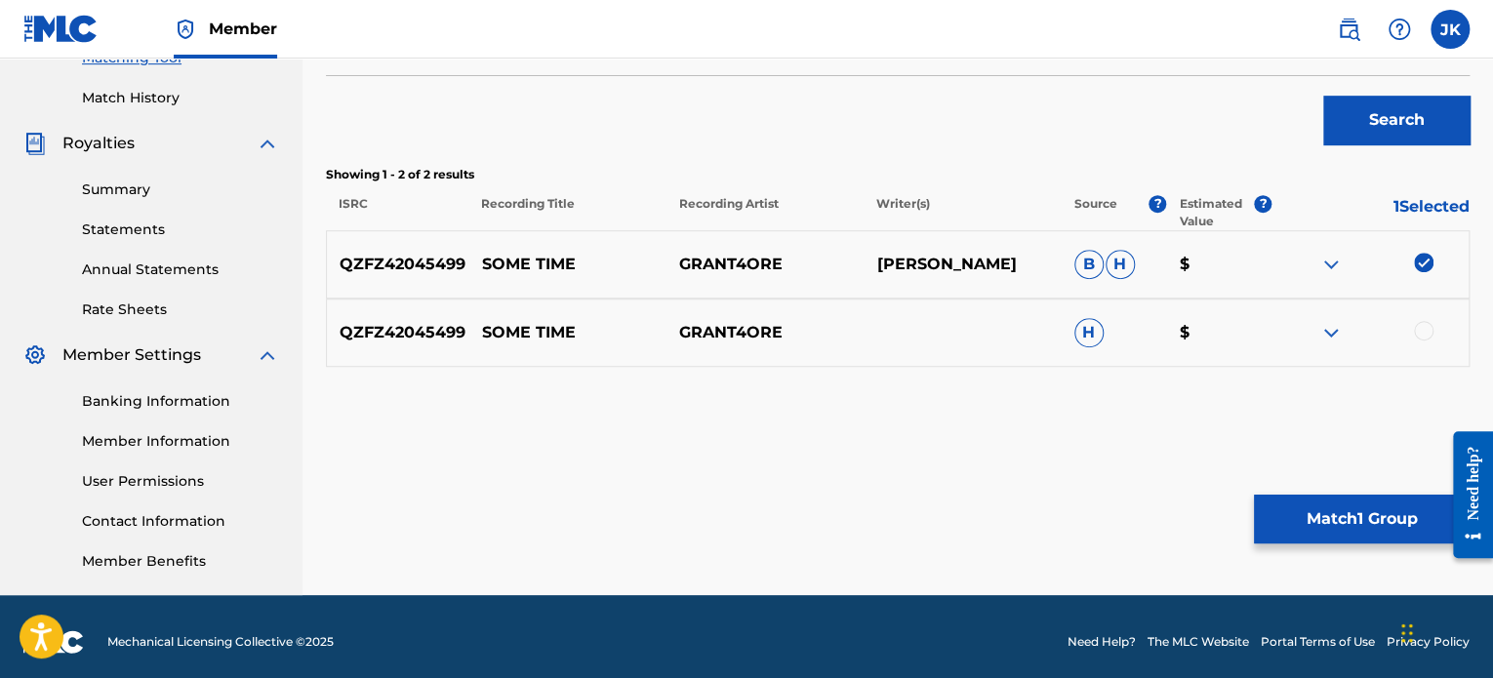
scroll to position [531, 0]
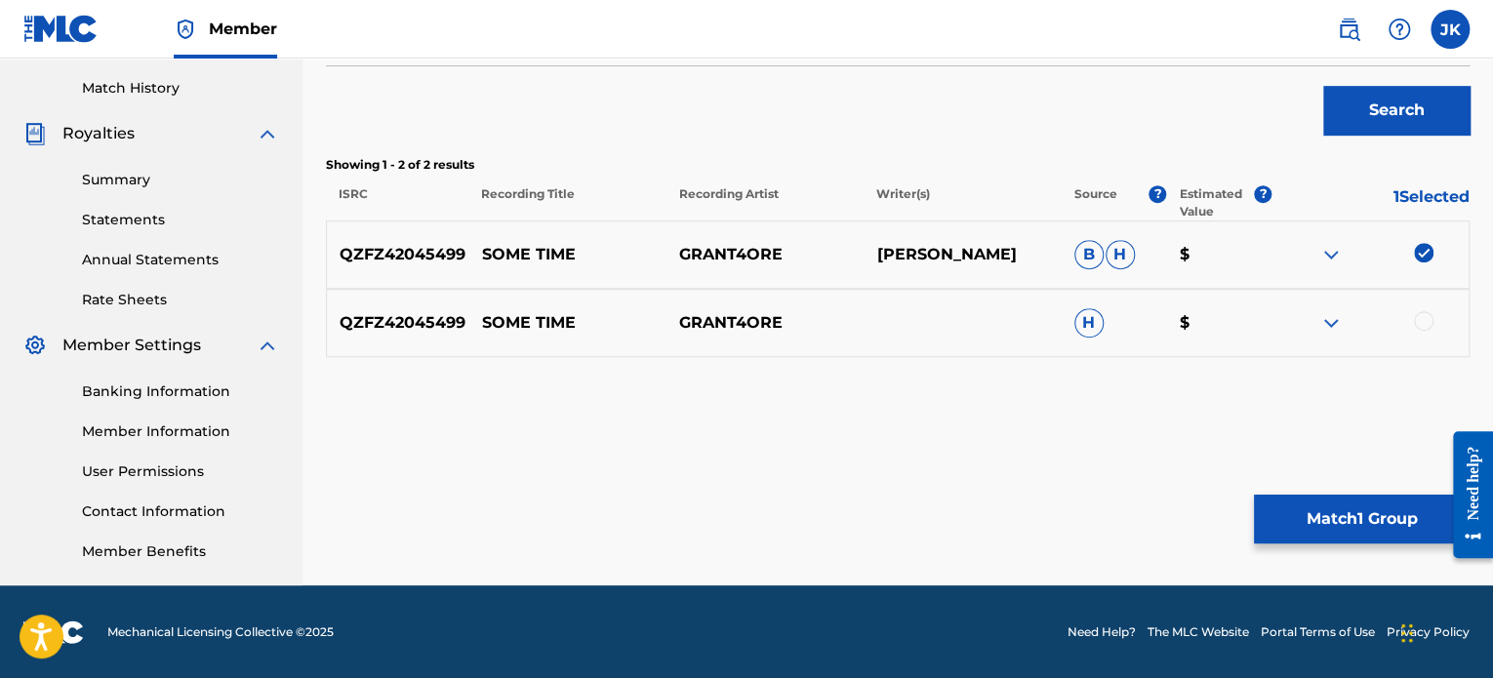
click at [1419, 319] on div at bounding box center [1424, 321] width 20 height 20
click at [1335, 522] on button "Match 2 Groups" at bounding box center [1362, 519] width 216 height 49
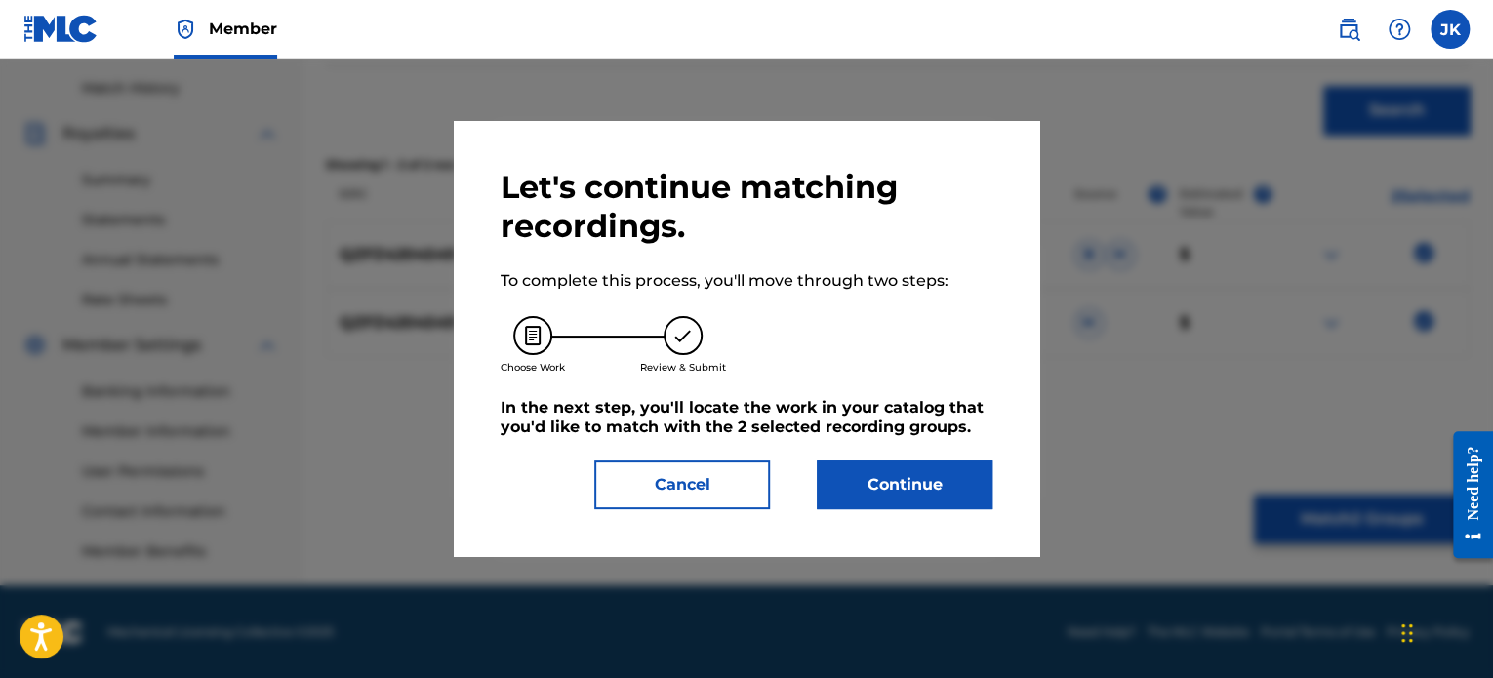
click at [894, 477] on button "Continue" at bounding box center [905, 485] width 176 height 49
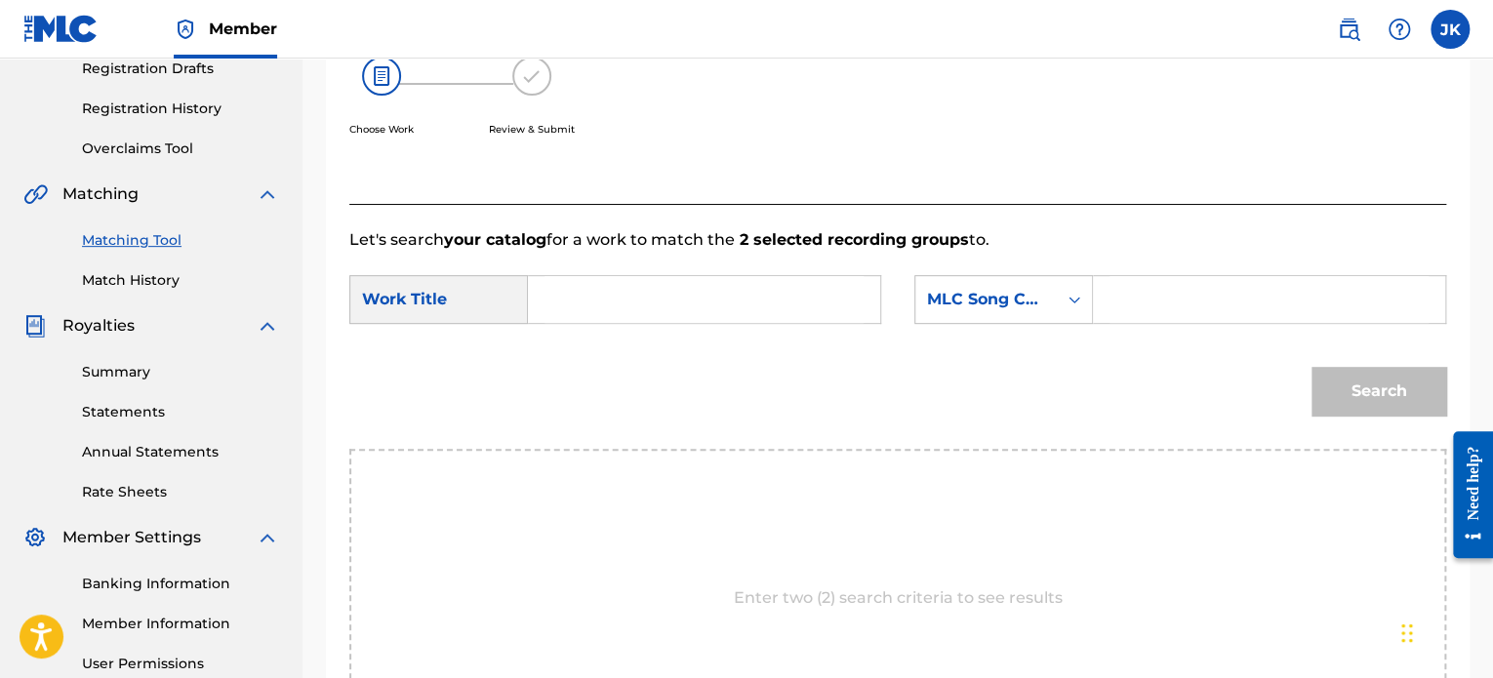
scroll to position [336, 0]
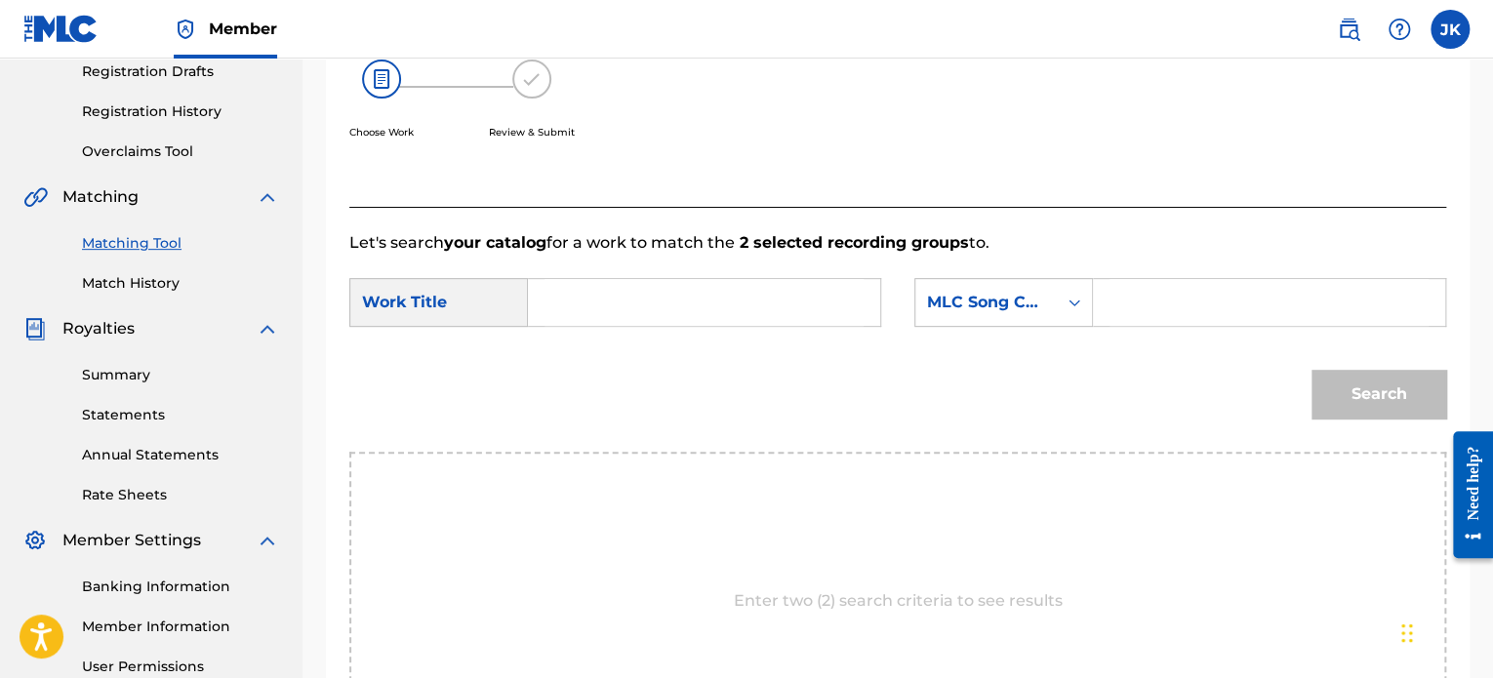
click at [696, 291] on input "Search Form" at bounding box center [704, 302] width 319 height 47
paste input "Some Time"
type input "Some Time"
drag, startPoint x: 1133, startPoint y: 300, endPoint x: 1104, endPoint y: 306, distance: 30.1
click at [1129, 301] on input "Search Form" at bounding box center [1269, 302] width 319 height 47
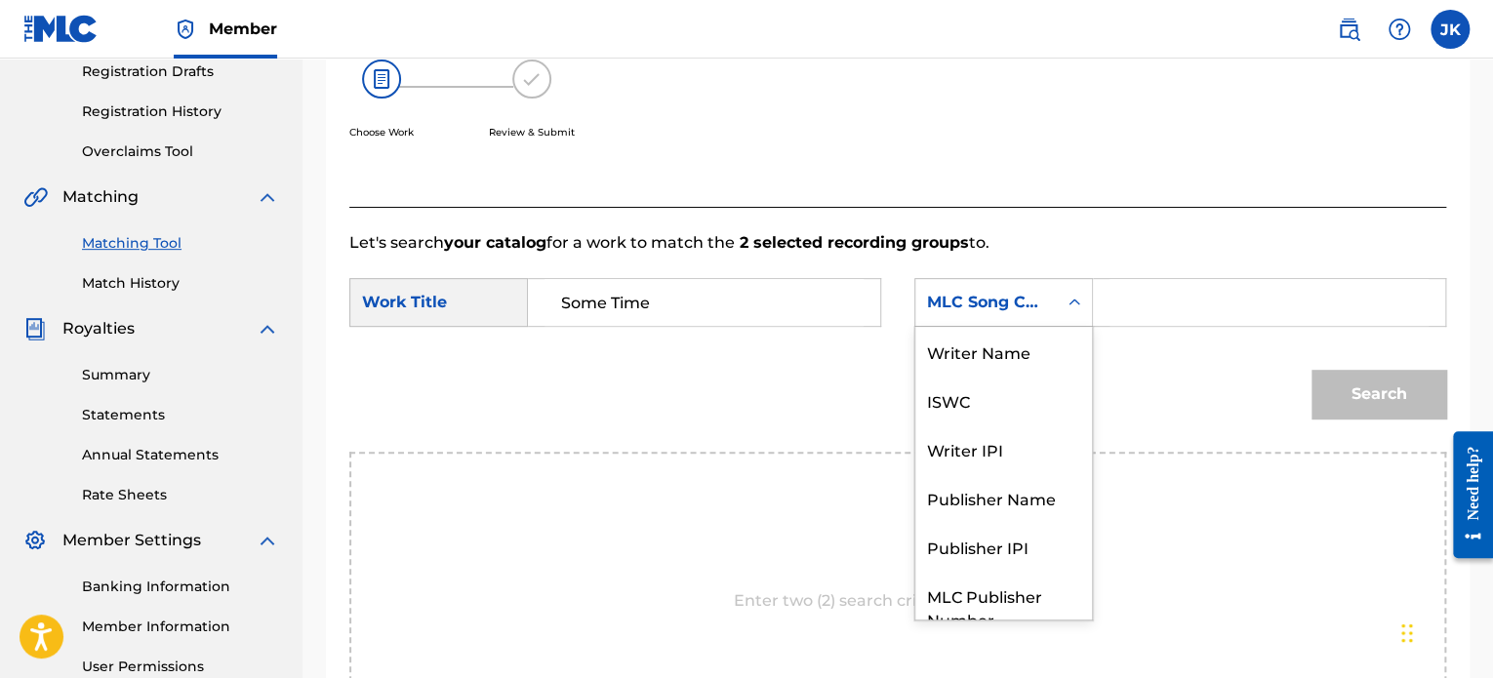
click at [1089, 307] on div "Search Form" at bounding box center [1074, 302] width 35 height 35
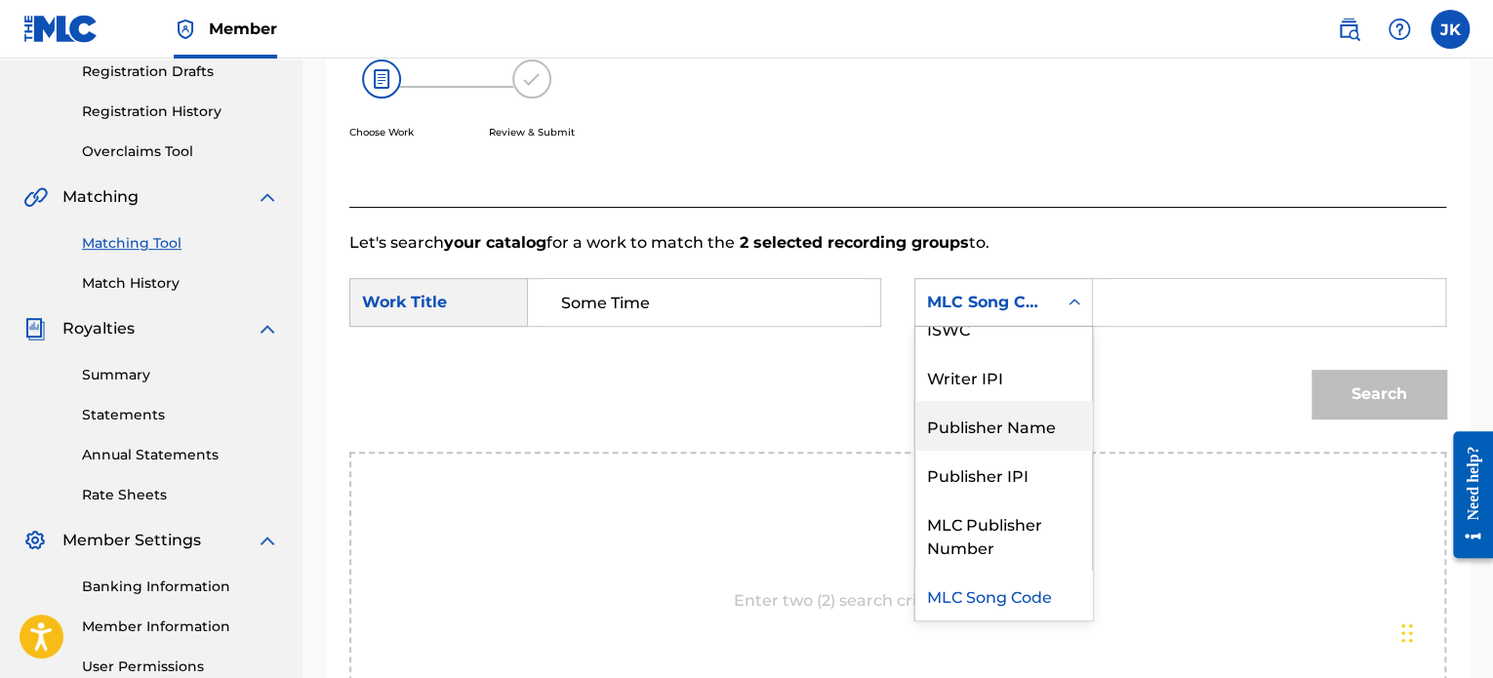
drag, startPoint x: 1026, startPoint y: 435, endPoint x: 1035, endPoint y: 413, distance: 24.5
click at [1027, 429] on div "Publisher Name" at bounding box center [1003, 425] width 177 height 49
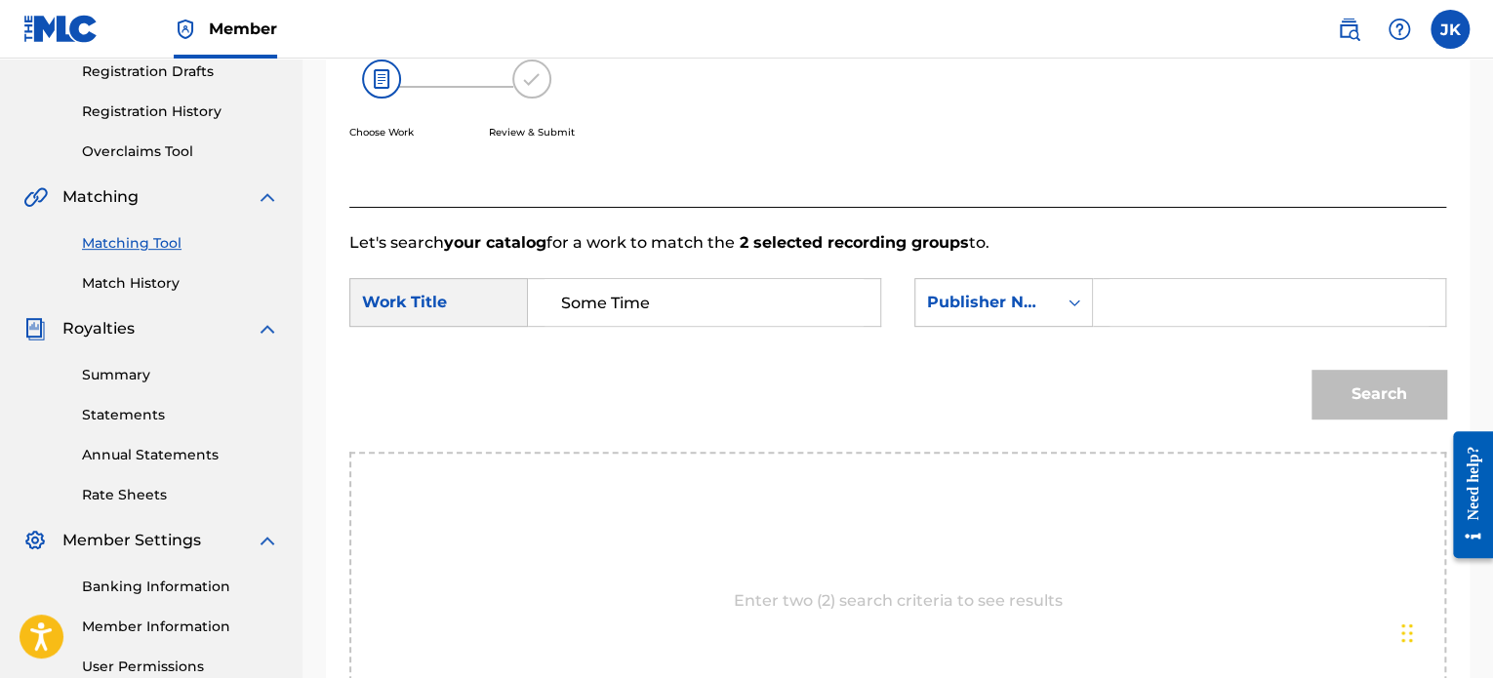
click at [1179, 292] on input "Search Form" at bounding box center [1269, 302] width 319 height 47
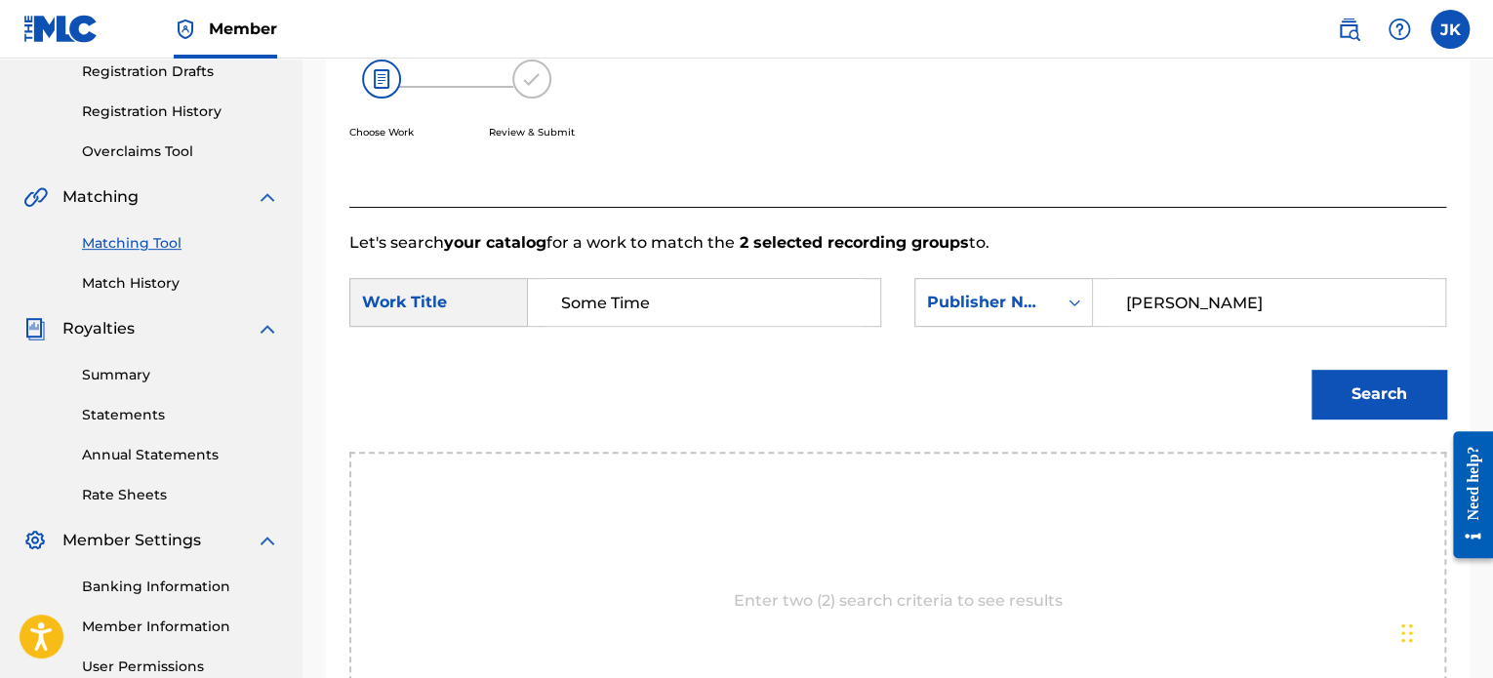
type input "[PERSON_NAME]"
click at [1355, 398] on button "Search" at bounding box center [1379, 394] width 135 height 49
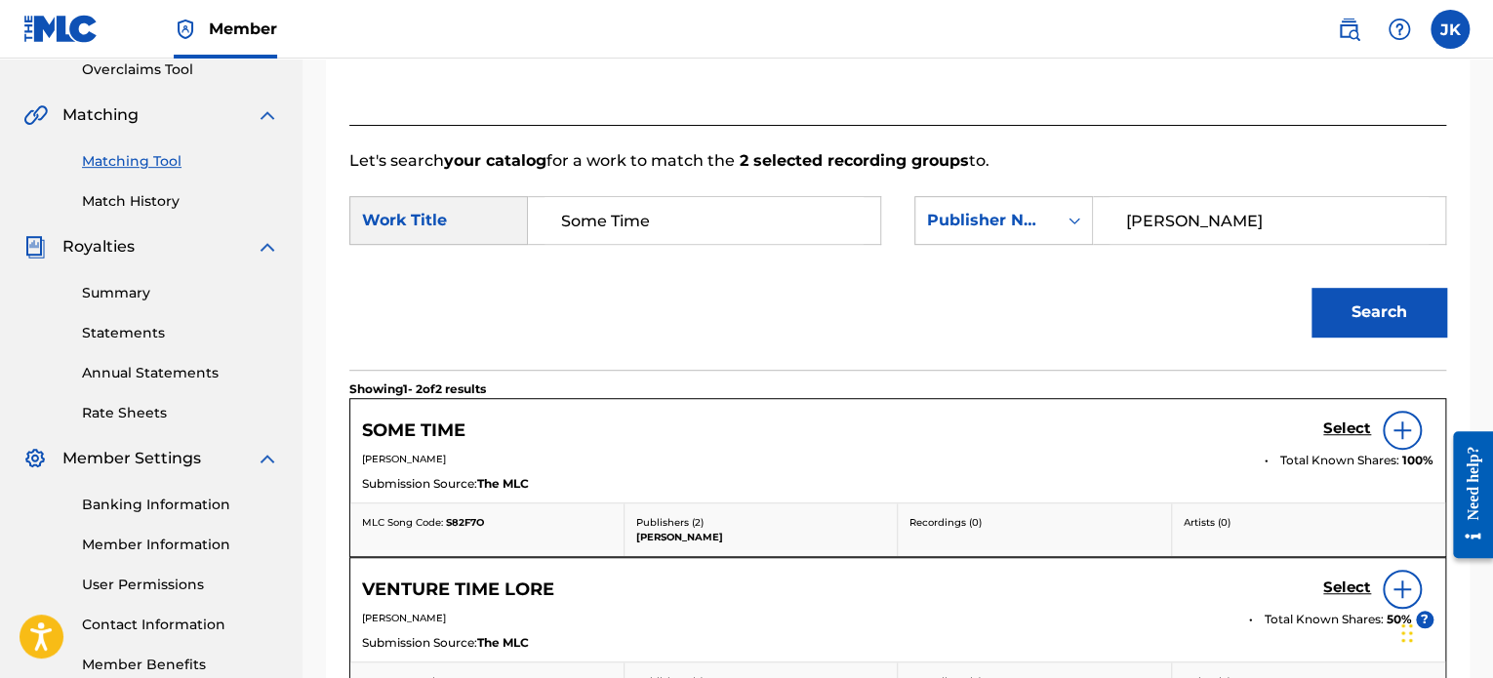
scroll to position [531, 0]
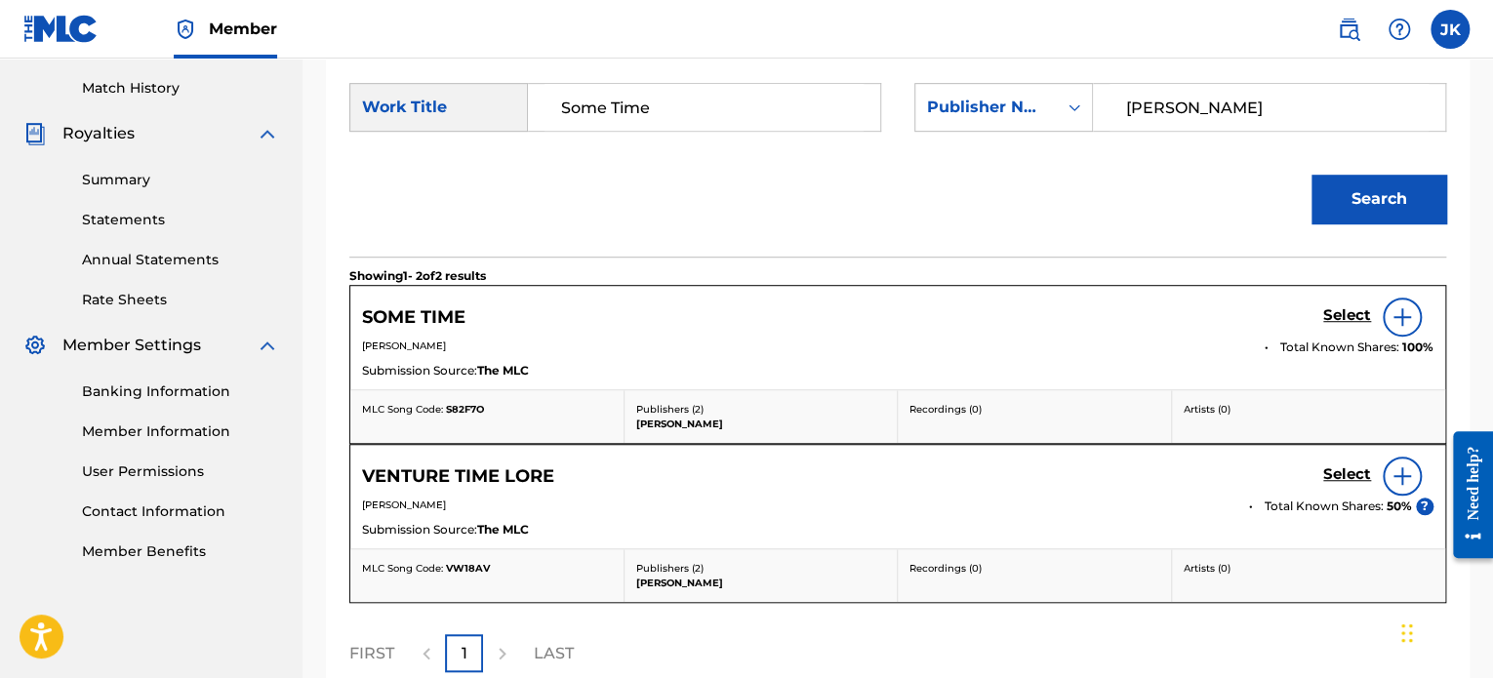
click at [1403, 315] on img at bounding box center [1402, 316] width 23 height 23
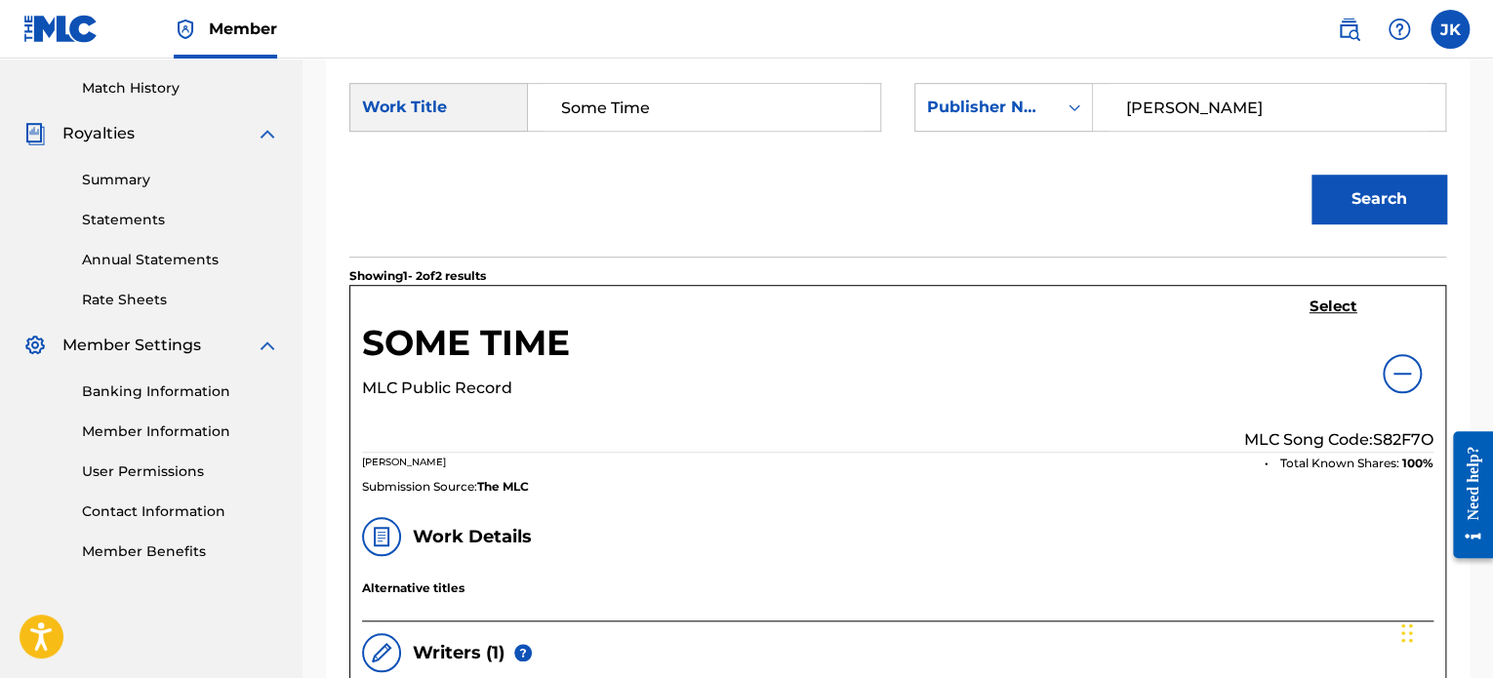
click at [1402, 442] on p "MLC Song Code: S82F7O" at bounding box center [1338, 439] width 189 height 23
click at [1314, 300] on h5 "Select" at bounding box center [1334, 307] width 48 height 19
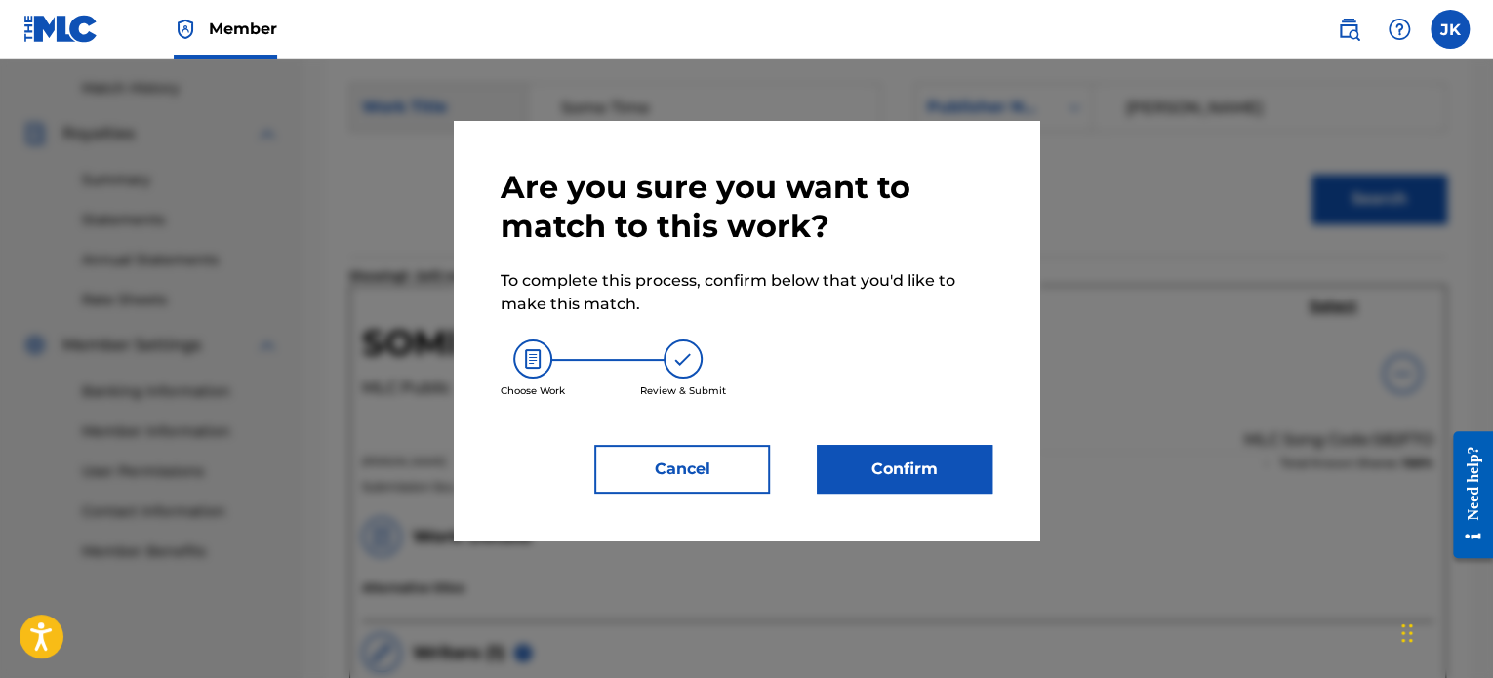
click at [974, 477] on button "Confirm" at bounding box center [905, 469] width 176 height 49
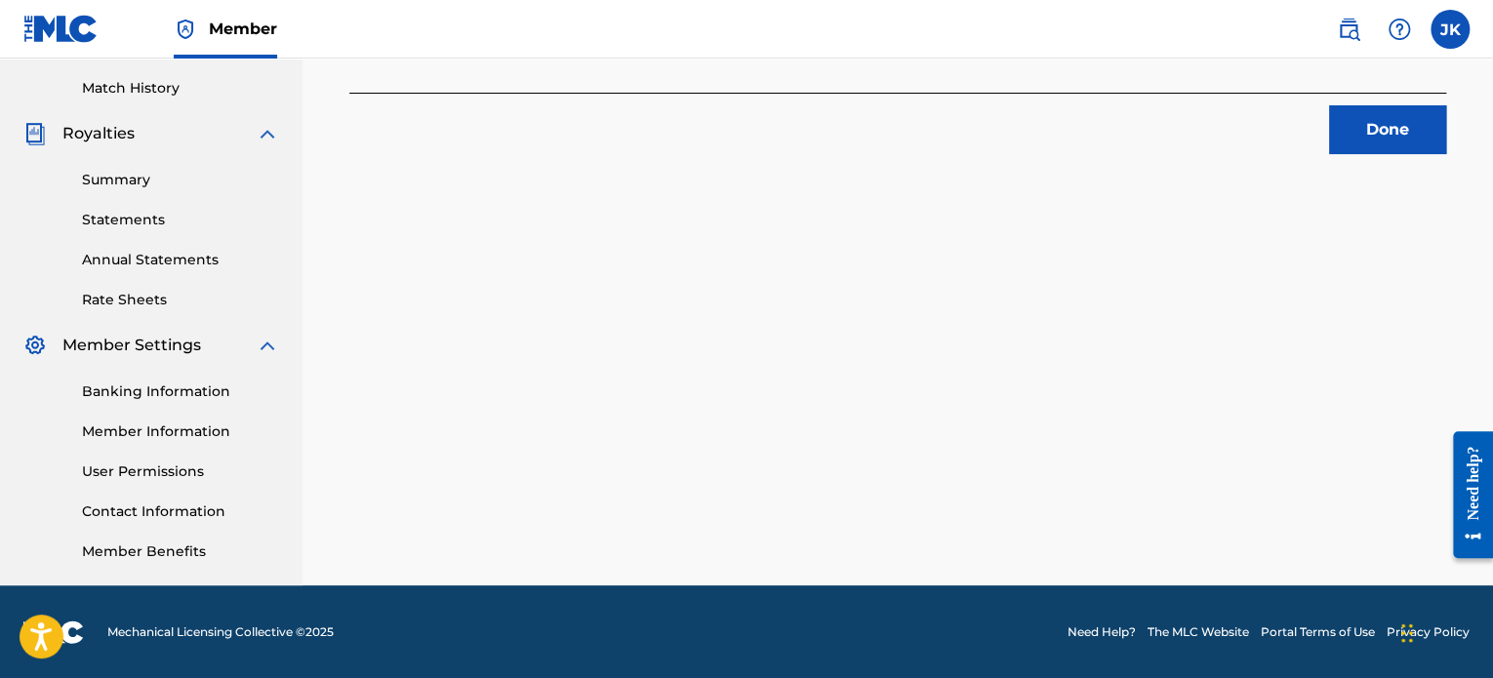
click at [1390, 137] on button "Done" at bounding box center [1387, 129] width 117 height 49
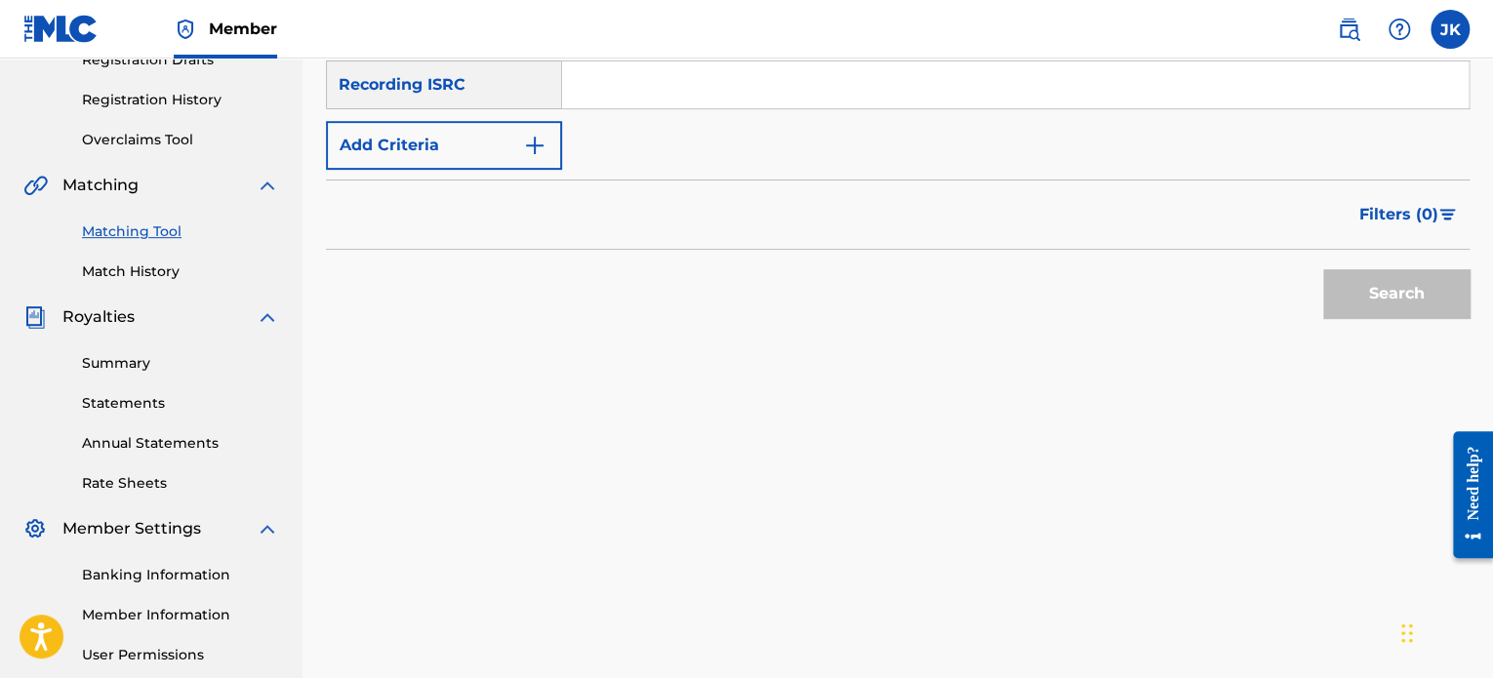
scroll to position [141, 0]
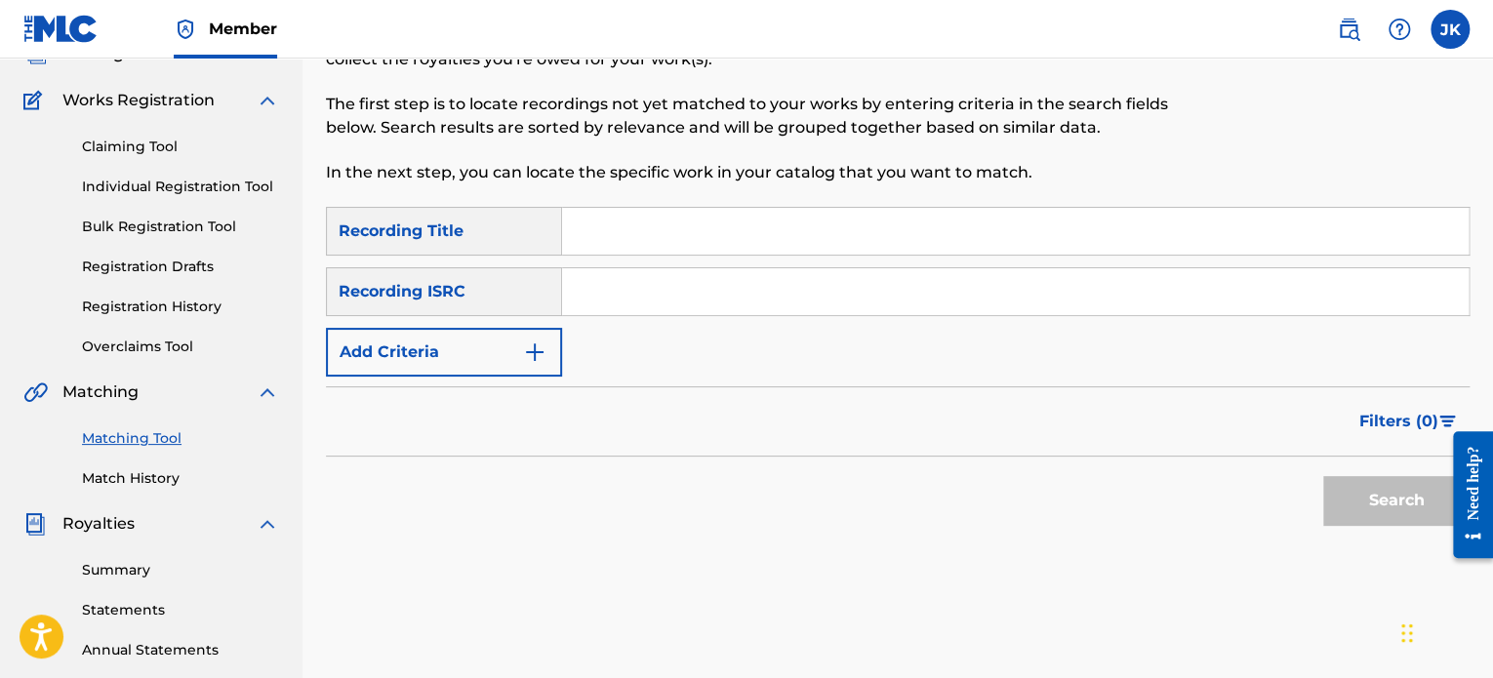
click at [590, 233] on input "Search Form" at bounding box center [1015, 231] width 907 height 47
paste input "Make It Count"
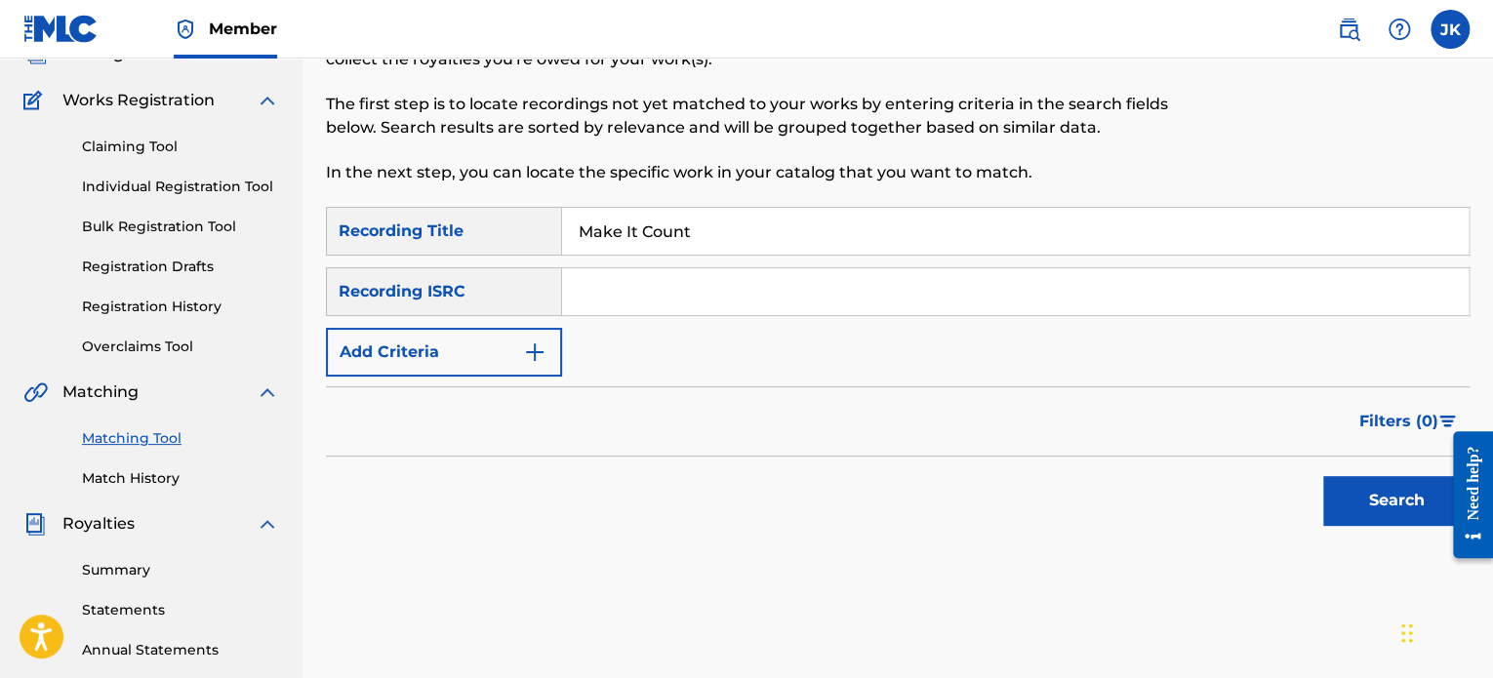
type input "Make It Count"
click at [616, 306] on input "Search Form" at bounding box center [1015, 291] width 907 height 47
paste input "QZFZ42045500"
type input "QZFZ42045500"
click at [1369, 493] on button "Search" at bounding box center [1396, 500] width 146 height 49
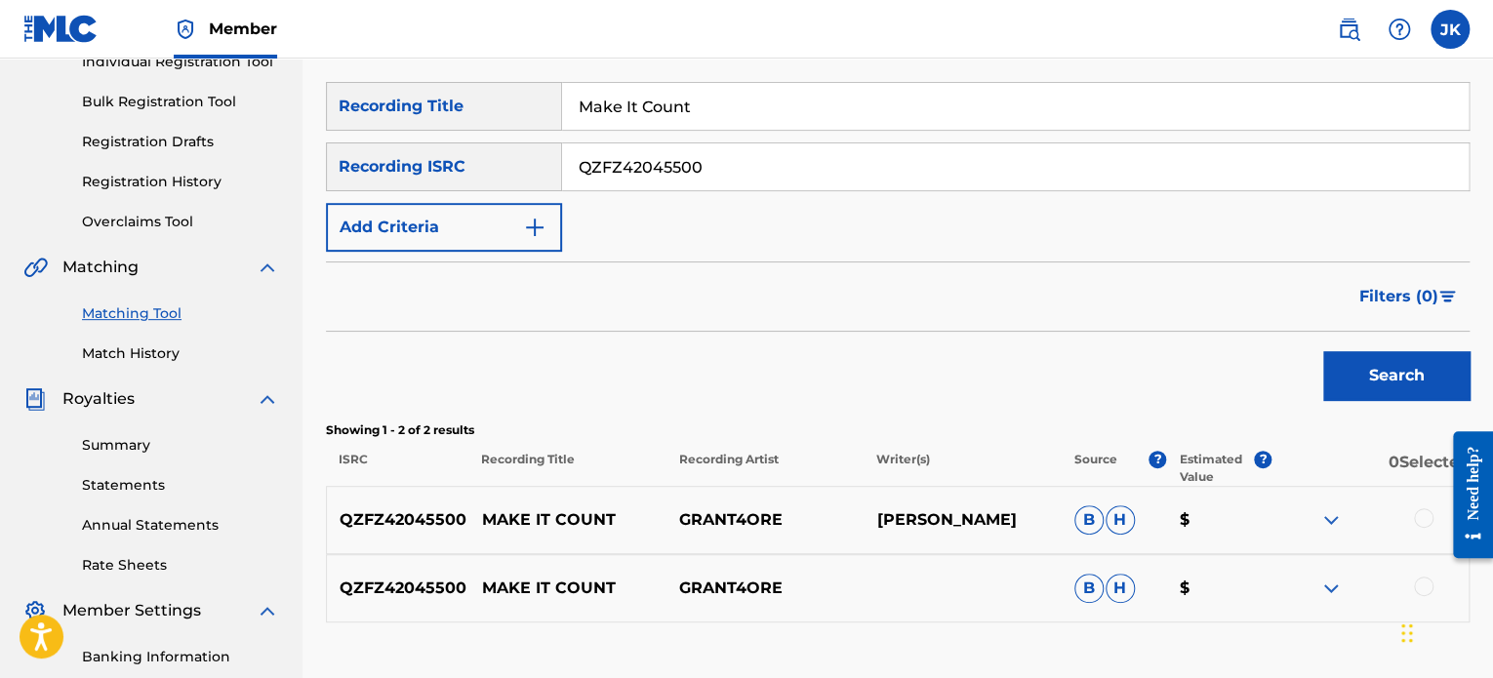
scroll to position [531, 0]
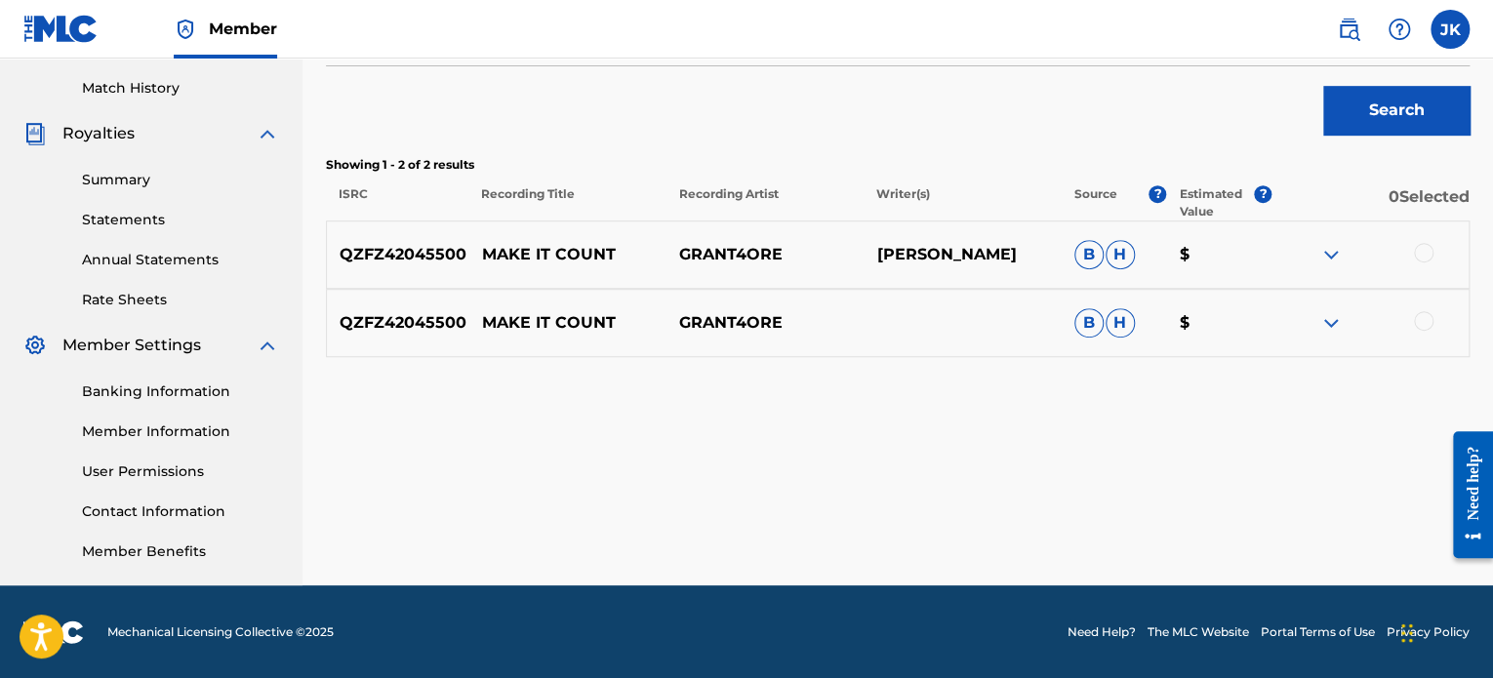
click at [1414, 254] on div at bounding box center [1424, 253] width 20 height 20
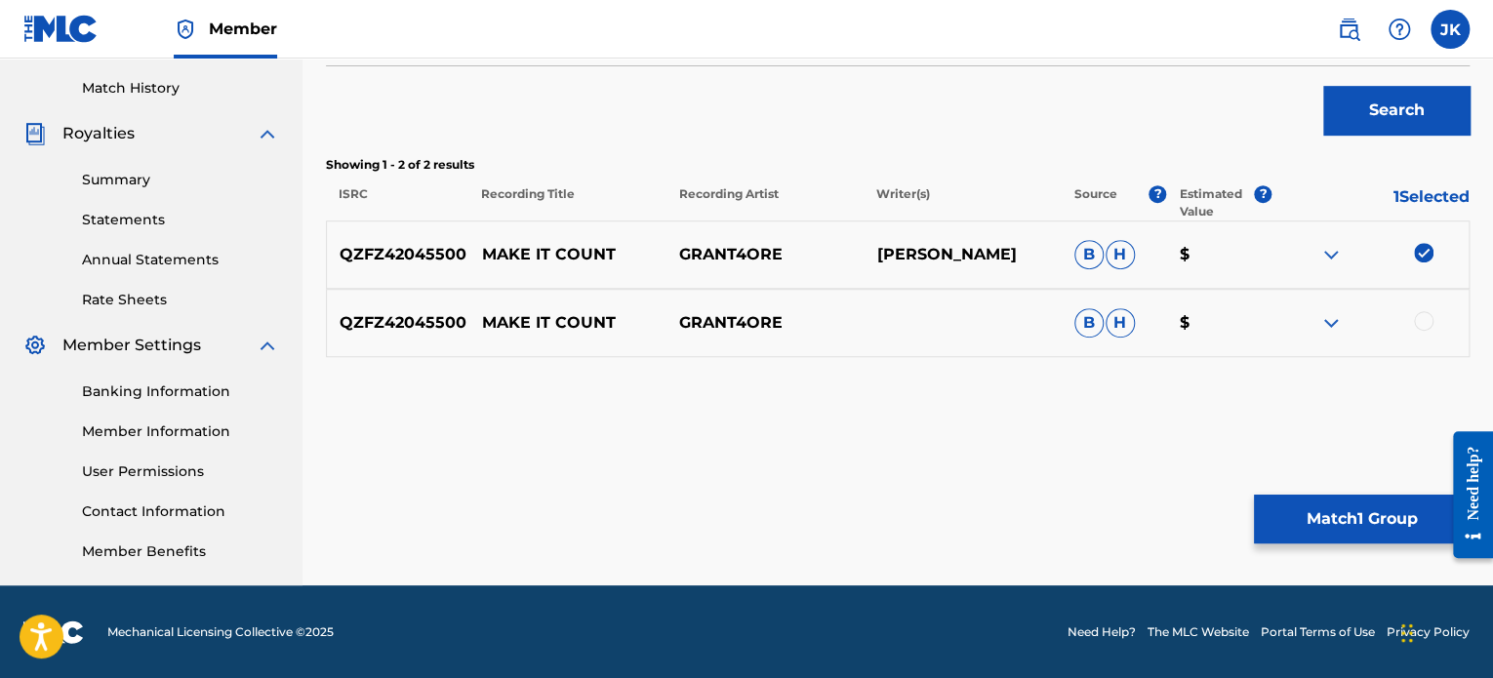
click at [1420, 324] on div at bounding box center [1424, 321] width 20 height 20
click at [1335, 509] on button "Match 2 Groups" at bounding box center [1362, 519] width 216 height 49
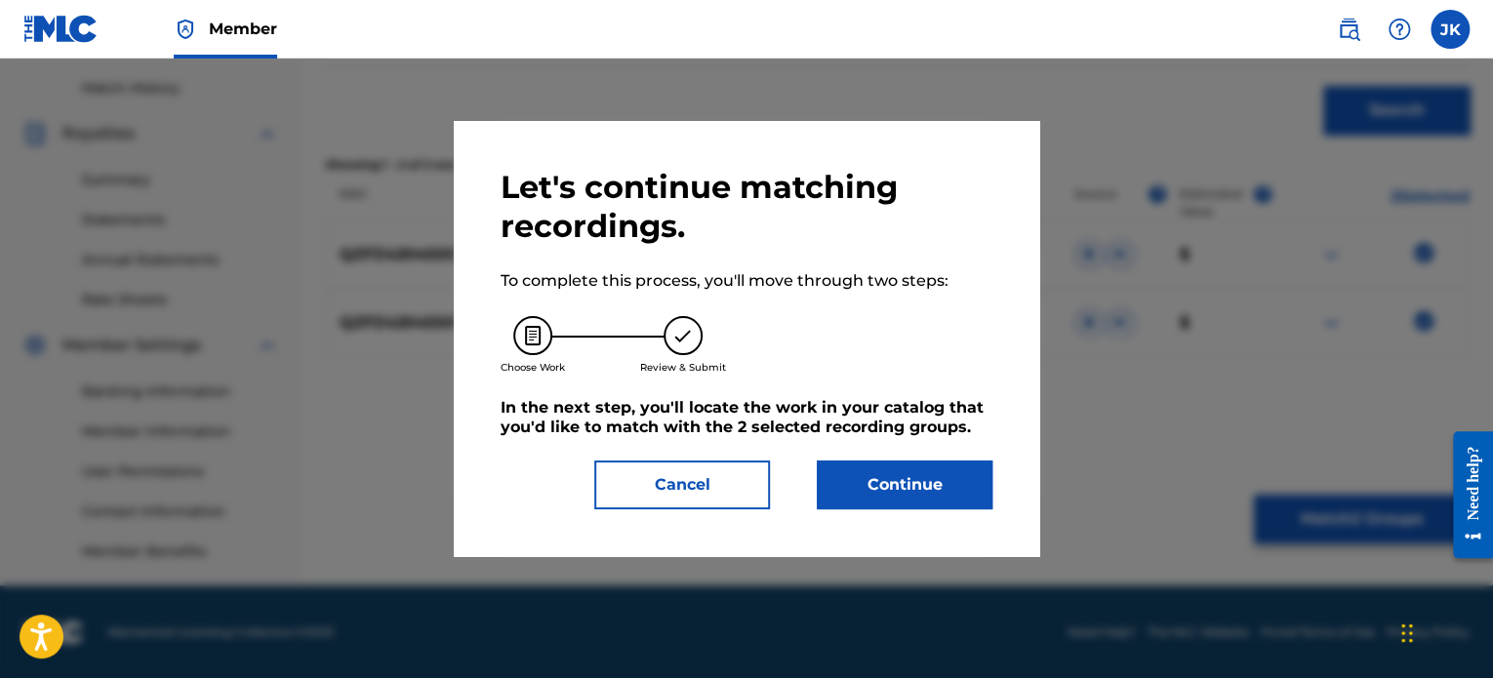
click at [927, 487] on button "Continue" at bounding box center [905, 485] width 176 height 49
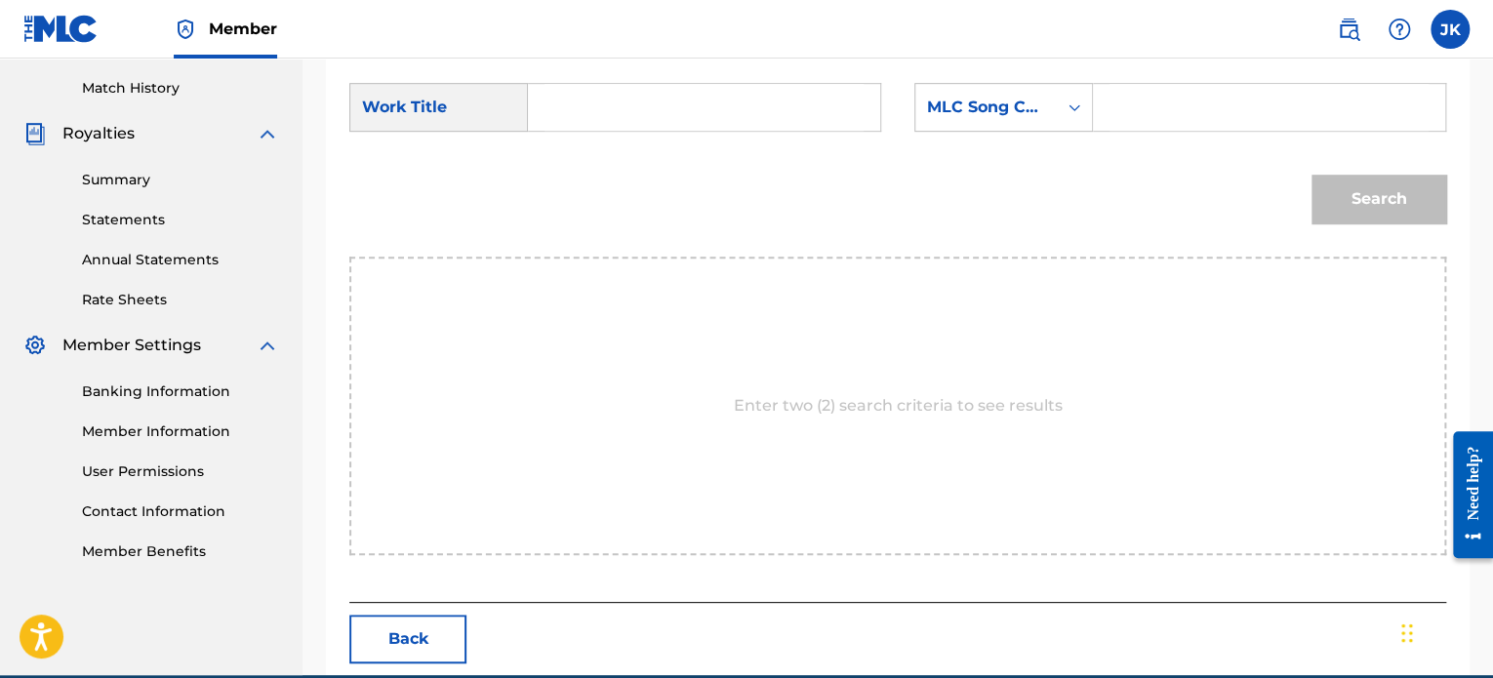
click at [579, 112] on input "Search Form" at bounding box center [704, 107] width 319 height 47
paste input "Make It Count"
type input "Make It Count"
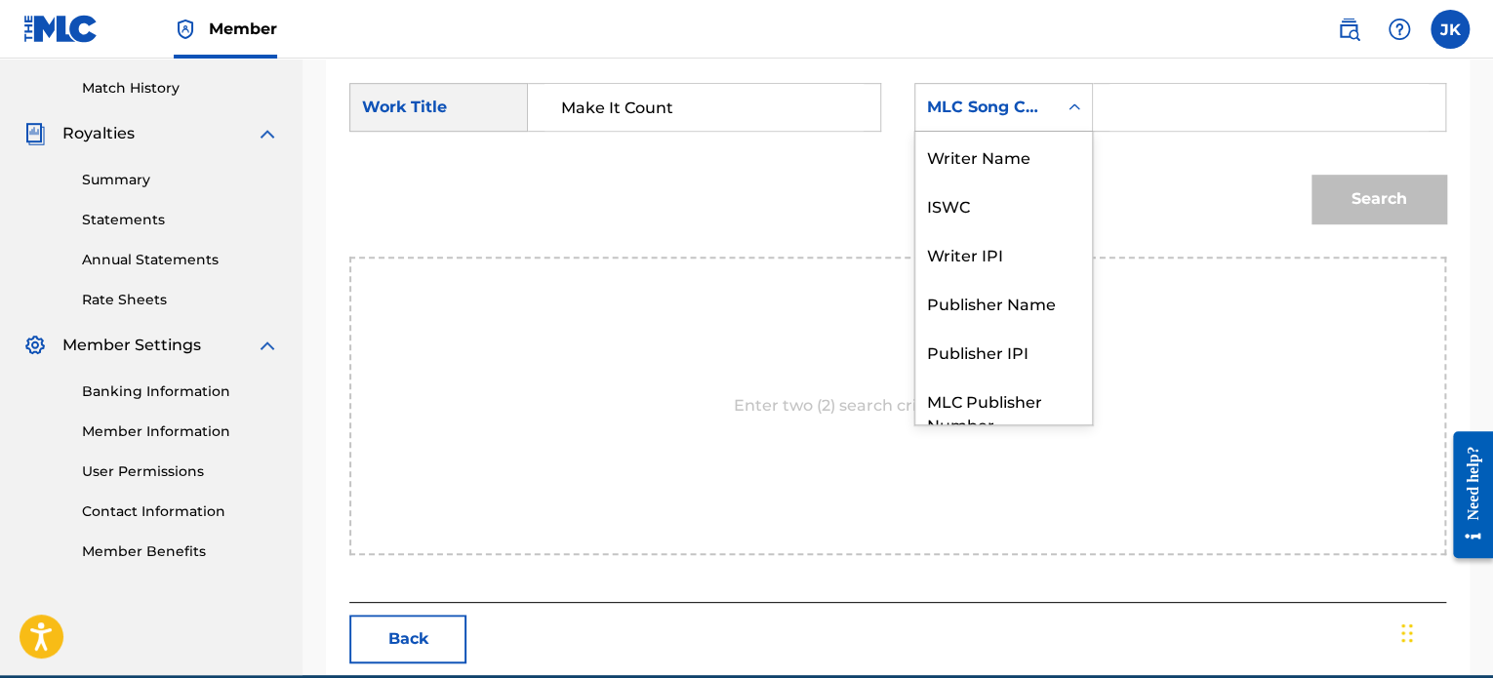
click at [1077, 112] on icon "Search Form" at bounding box center [1075, 108] width 20 height 20
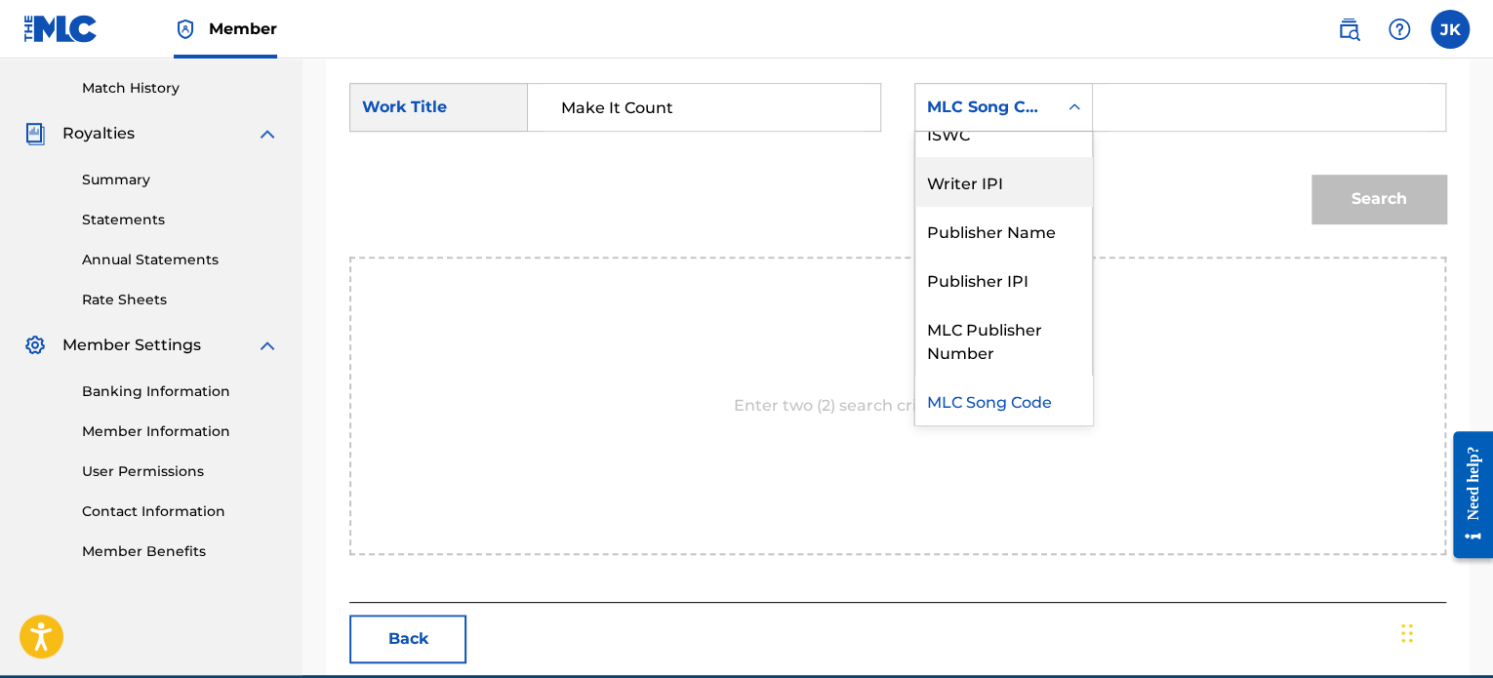
click at [1042, 177] on div "Writer IPI" at bounding box center [1003, 181] width 177 height 49
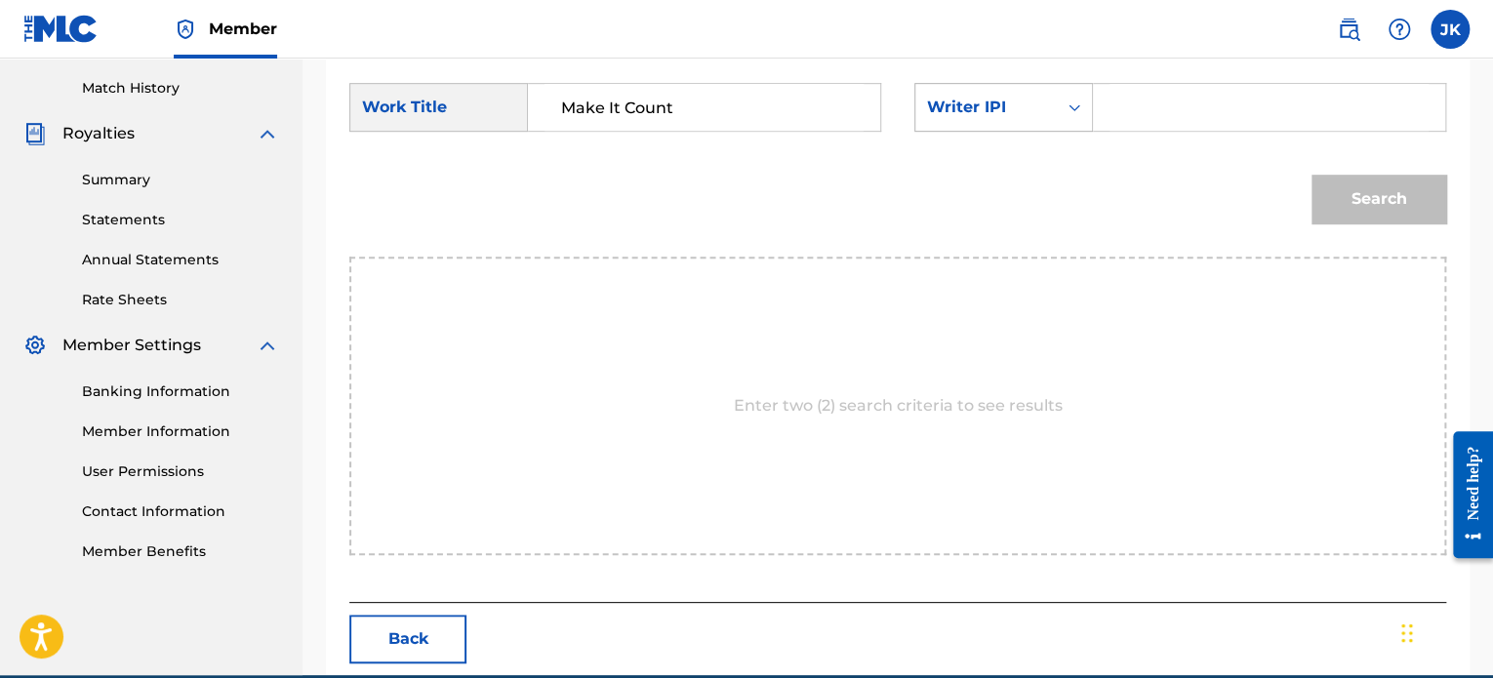
click at [1076, 114] on icon "Search Form" at bounding box center [1075, 108] width 20 height 20
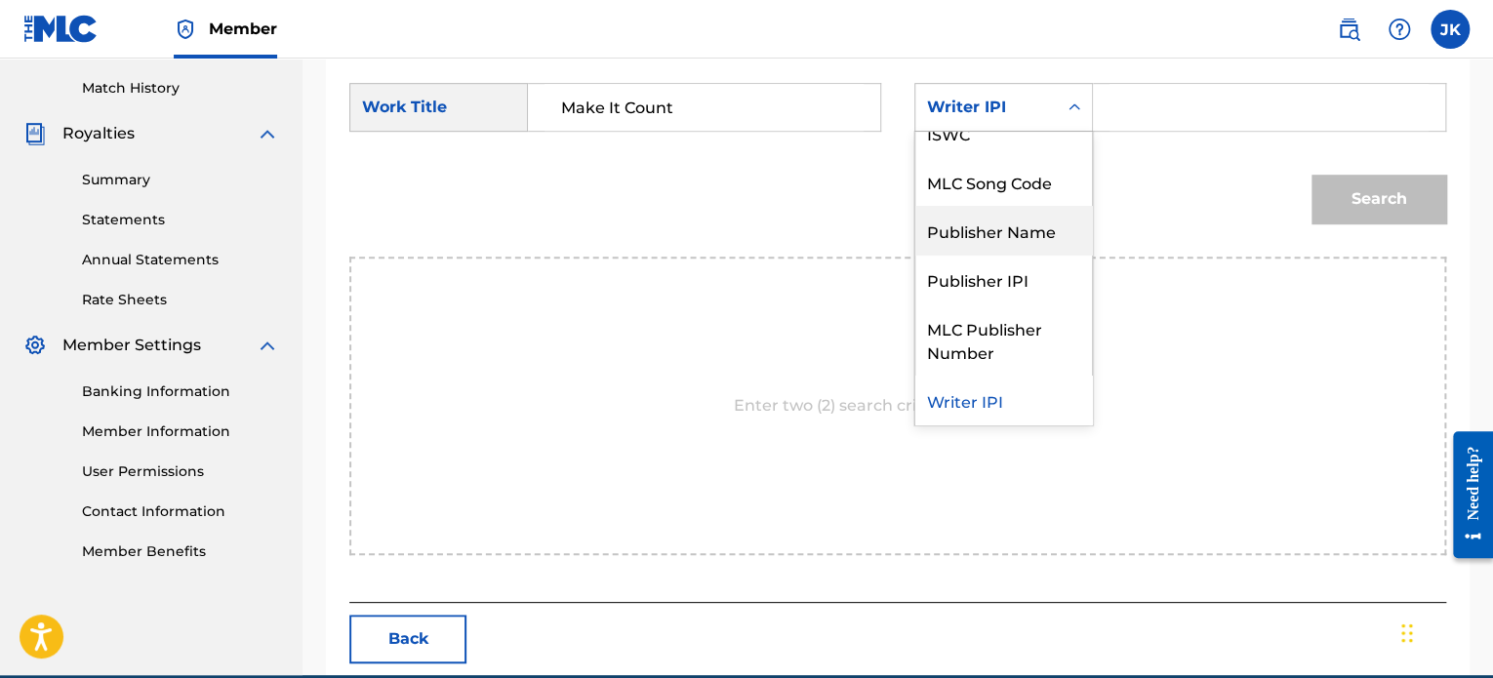
click at [1033, 233] on div "Publisher Name" at bounding box center [1003, 230] width 177 height 49
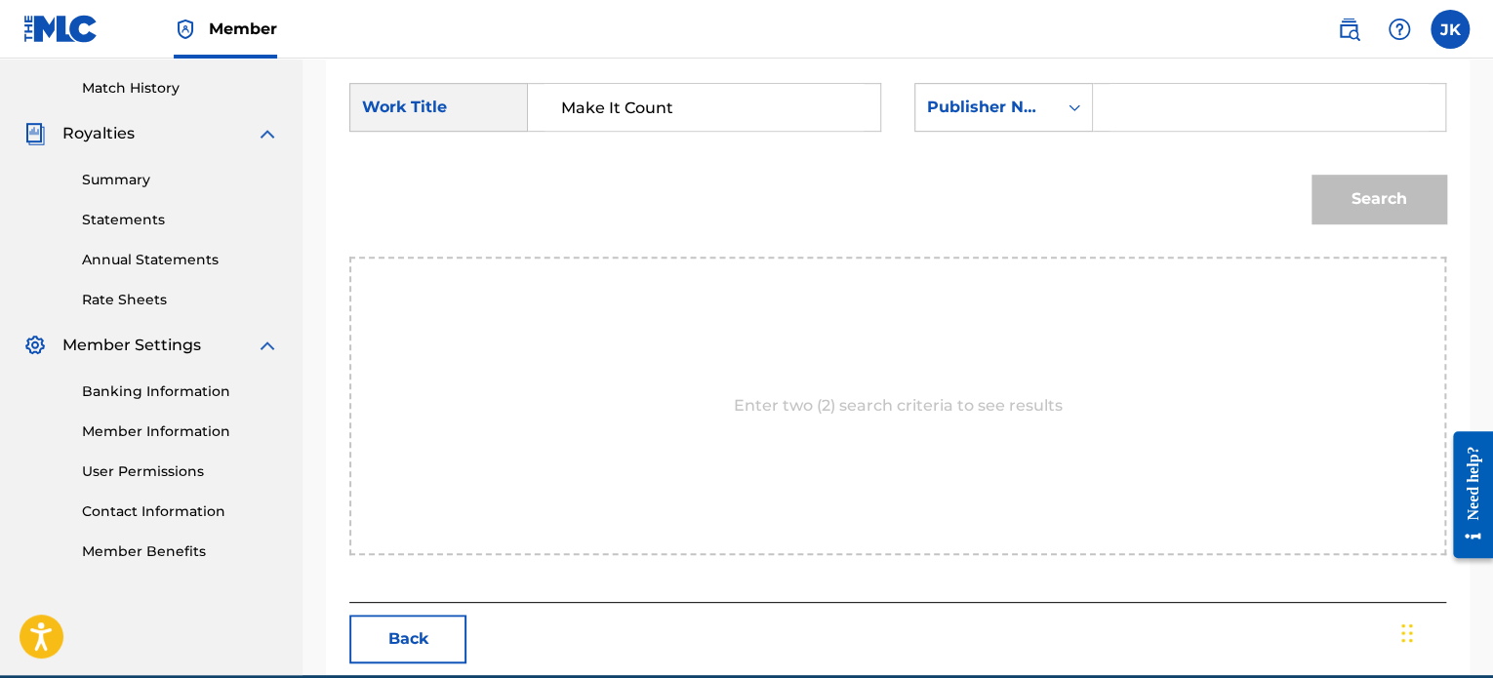
click at [1164, 111] on input "Search Form" at bounding box center [1269, 107] width 319 height 47
type input "[PERSON_NAME]"
click at [1345, 191] on button "Search" at bounding box center [1379, 199] width 135 height 49
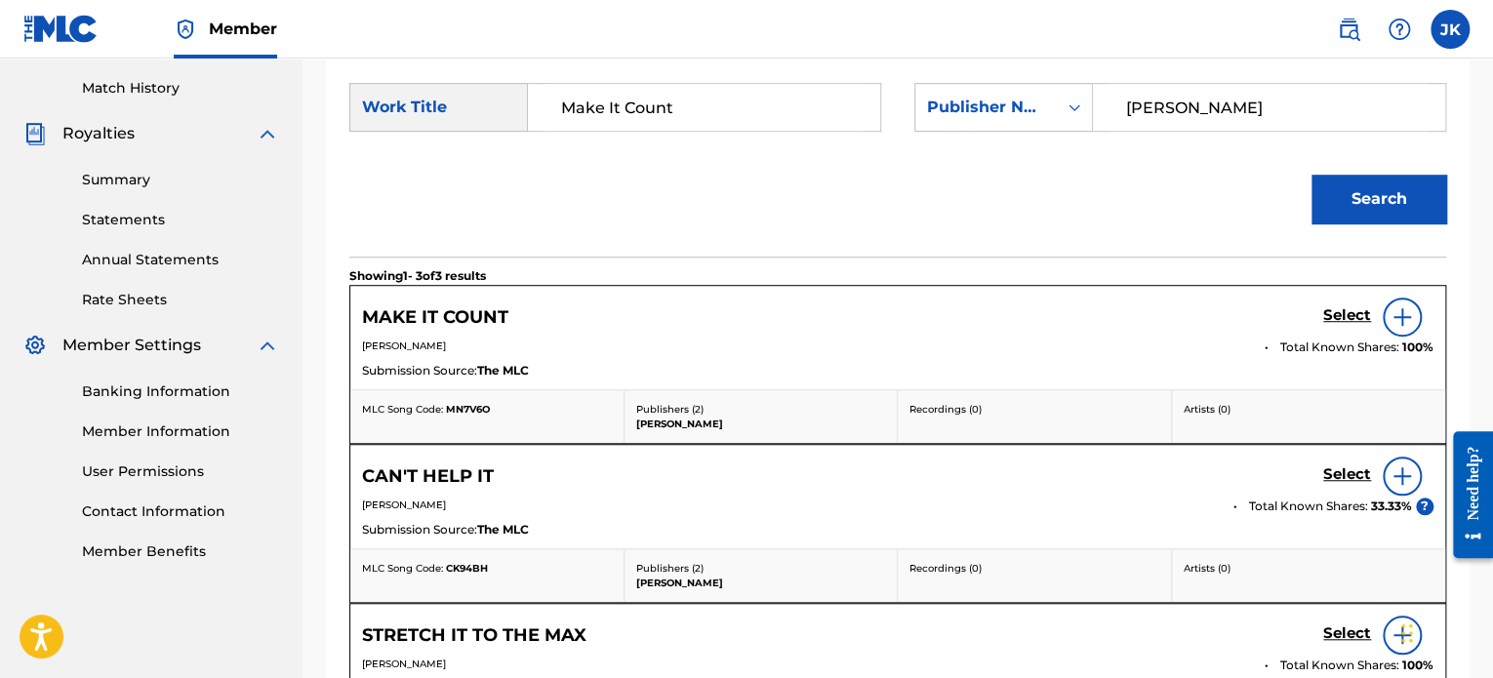
click at [1404, 325] on img at bounding box center [1402, 316] width 23 height 23
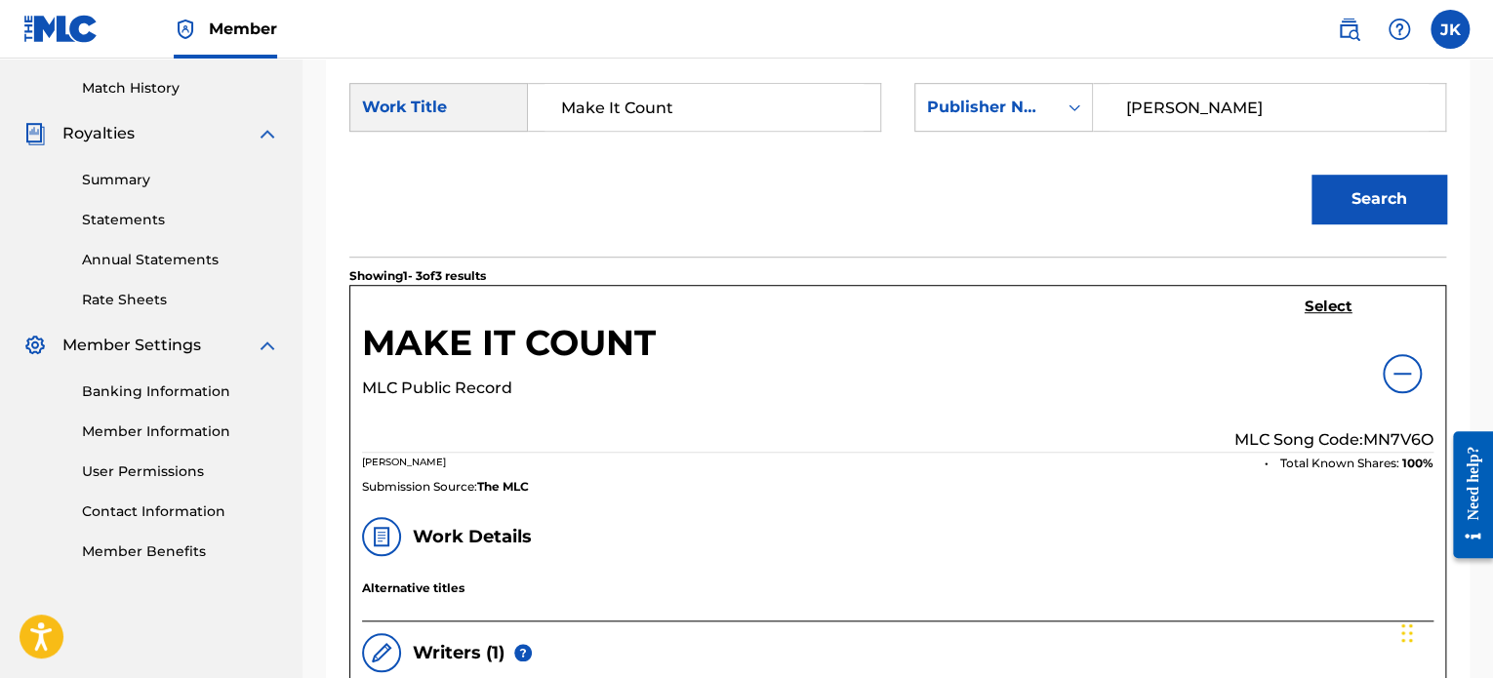
click at [1382, 435] on p "MLC Song Code: MN7V6O" at bounding box center [1334, 439] width 199 height 23
click at [1336, 300] on h5 "Select" at bounding box center [1329, 307] width 48 height 19
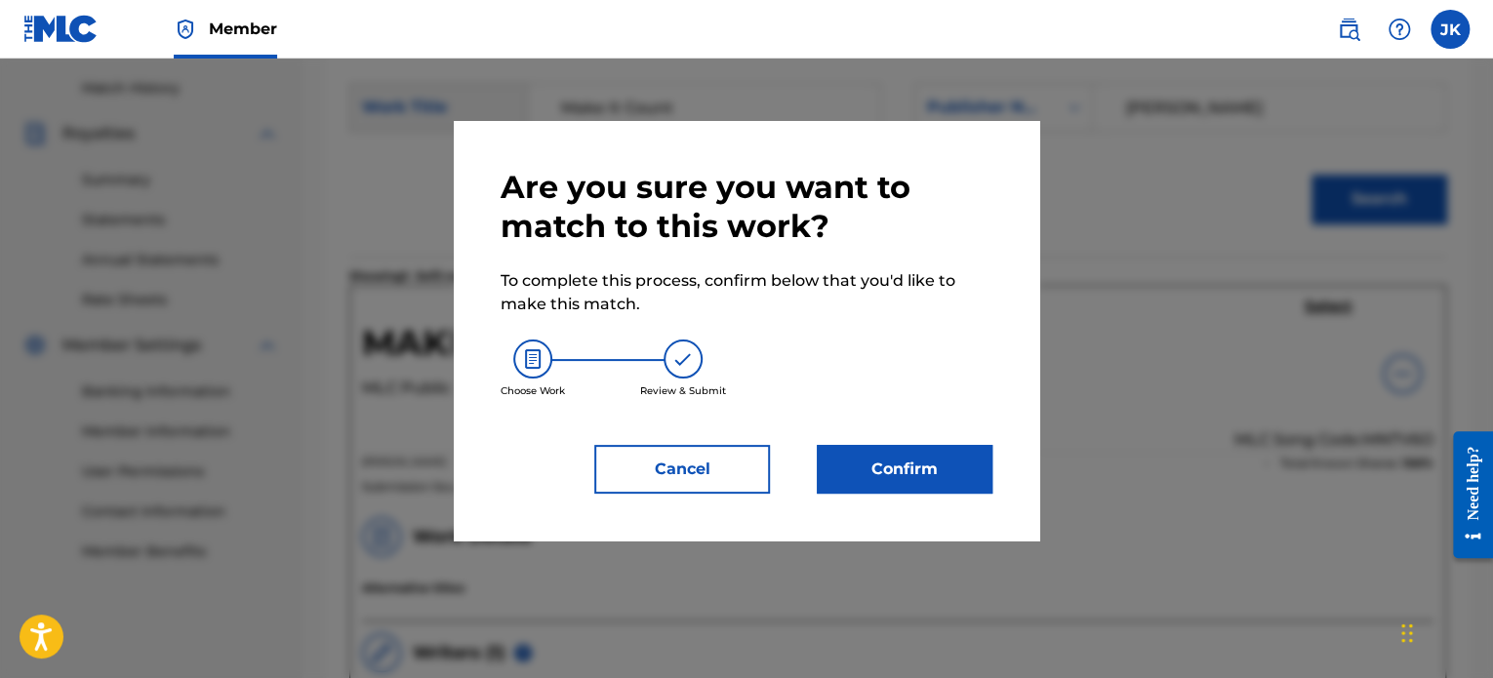
click at [902, 479] on button "Confirm" at bounding box center [905, 469] width 176 height 49
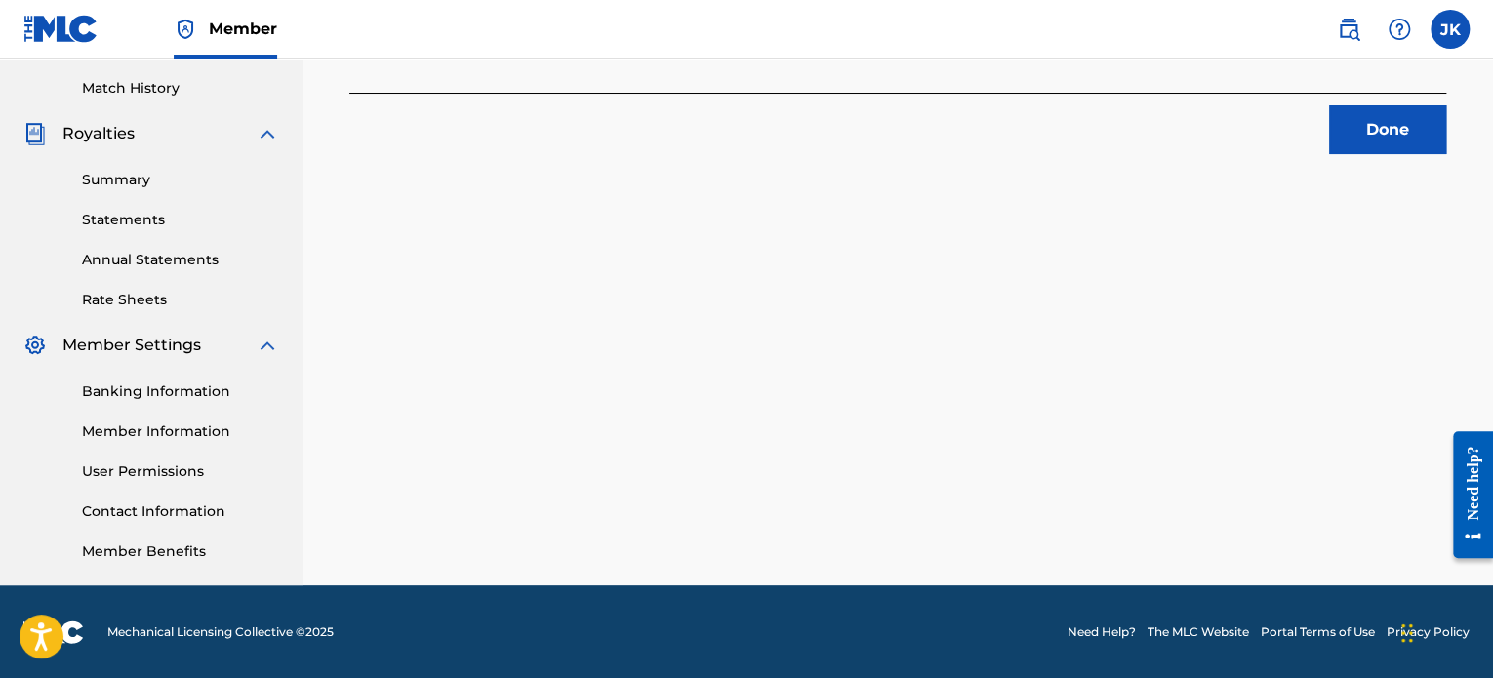
click at [1369, 142] on button "Done" at bounding box center [1387, 129] width 117 height 49
